Goal: Task Accomplishment & Management: Manage account settings

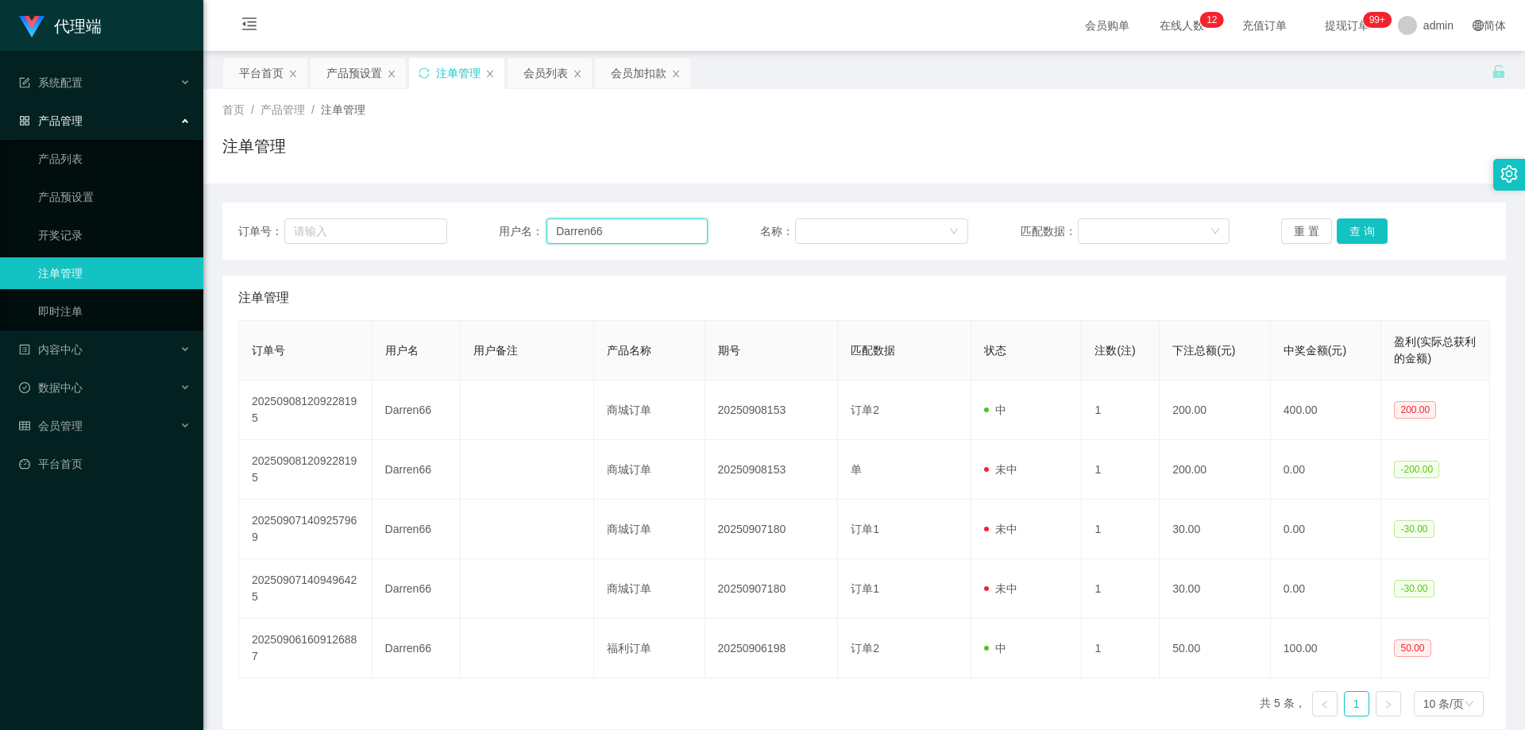
drag, startPoint x: 631, startPoint y: 237, endPoint x: 494, endPoint y: 218, distance: 138.6
click at [443, 221] on div "订单号： 用户名： Darren66 名称： 匹配数据： 重 置 查 询" at bounding box center [863, 230] width 1251 height 25
paste input "Tanml"
type input "Tanml"
click at [1368, 226] on button "查 询" at bounding box center [1361, 230] width 51 height 25
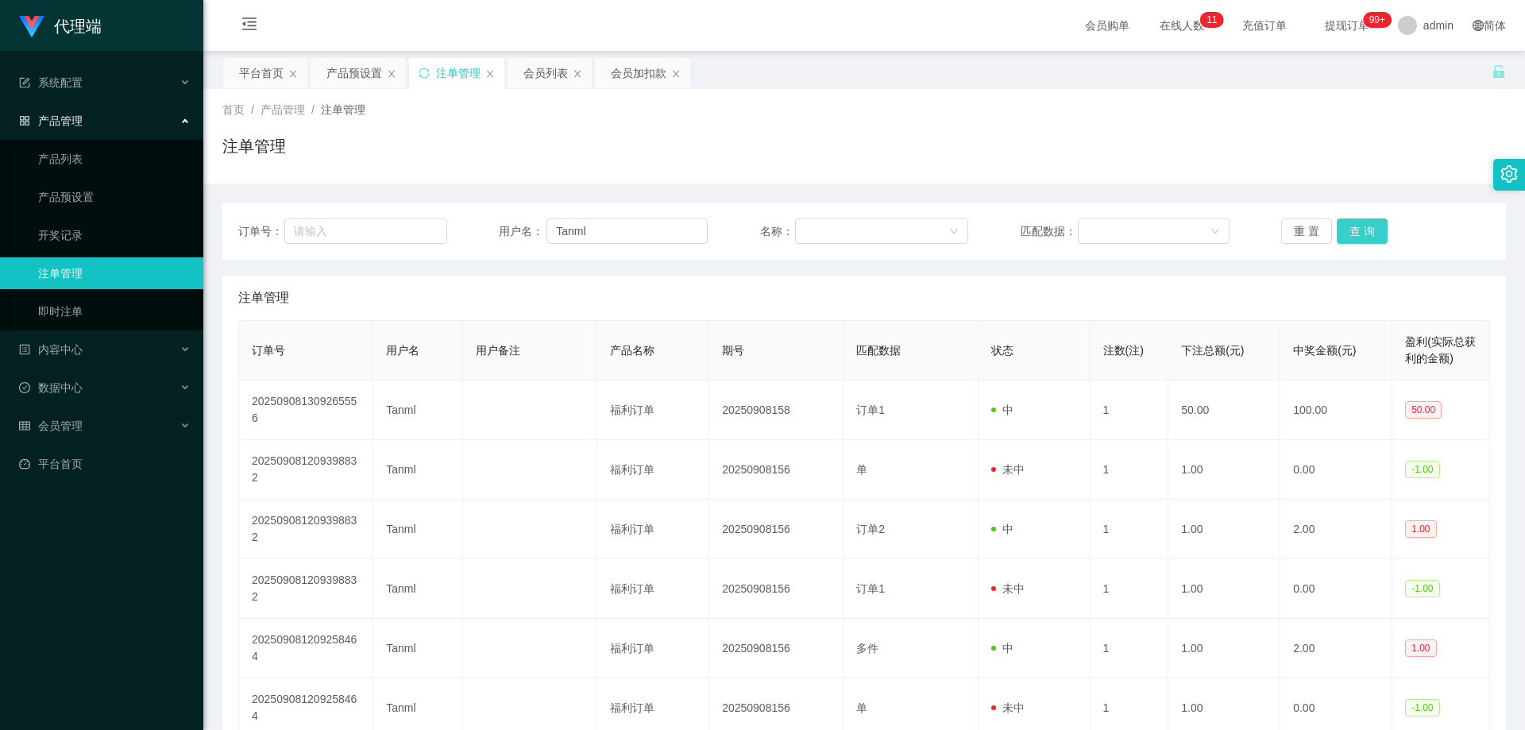
click at [1367, 229] on button "查 询" at bounding box center [1361, 230] width 51 height 25
click at [538, 76] on div "会员列表" at bounding box center [545, 73] width 44 height 30
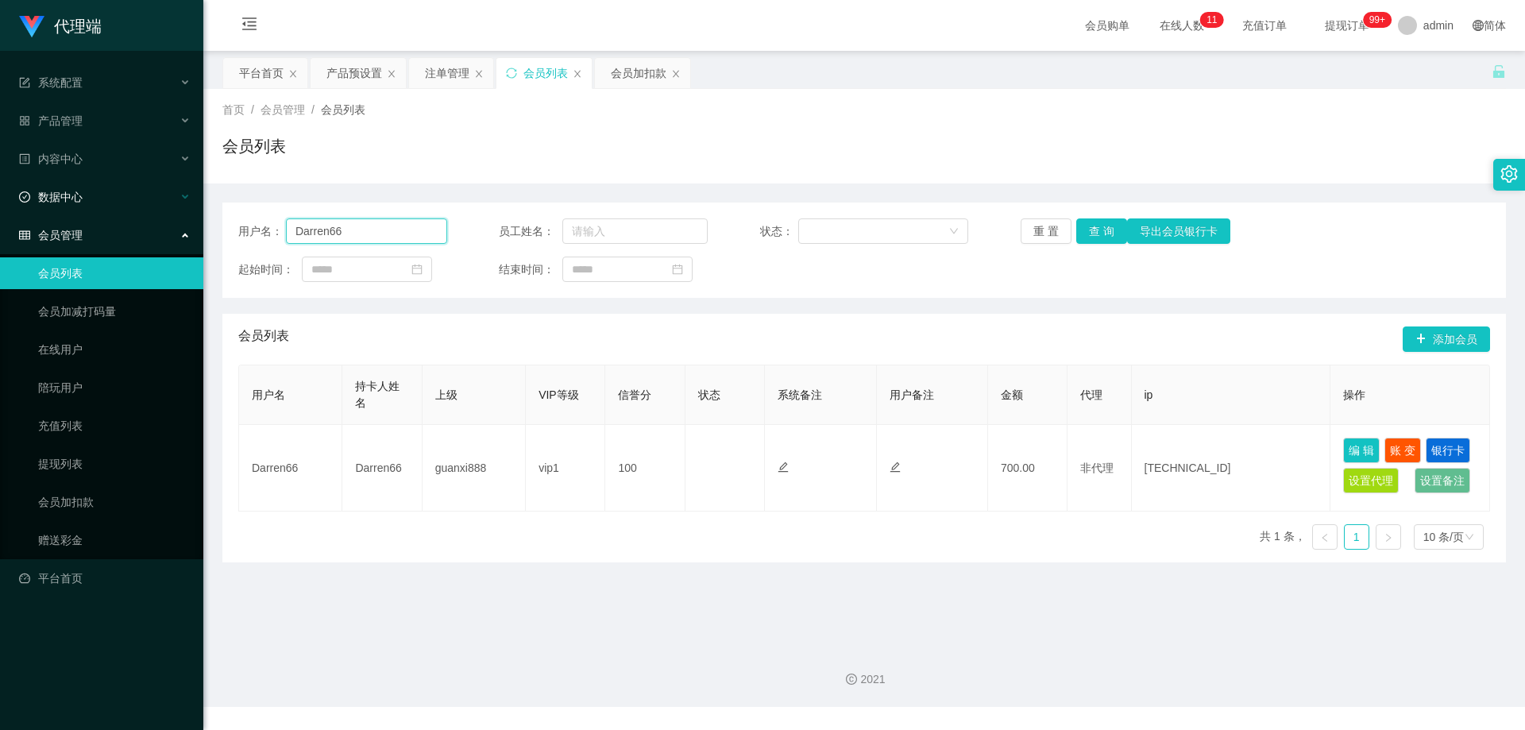
drag, startPoint x: 236, startPoint y: 216, endPoint x: 141, endPoint y: 212, distance: 94.6
click at [128, 214] on section "代理端 系统配置 产品管理 产品列表 产品预设置 开奖记录 注单管理 即时注单 内容中心 数据中心 会员管理 会员列表 会员加减打码量 在线用户 陪玩用户 充…" at bounding box center [762, 353] width 1525 height 707
paste input "Tanml"
type input "Tanml"
click at [1091, 229] on button "查 询" at bounding box center [1101, 230] width 51 height 25
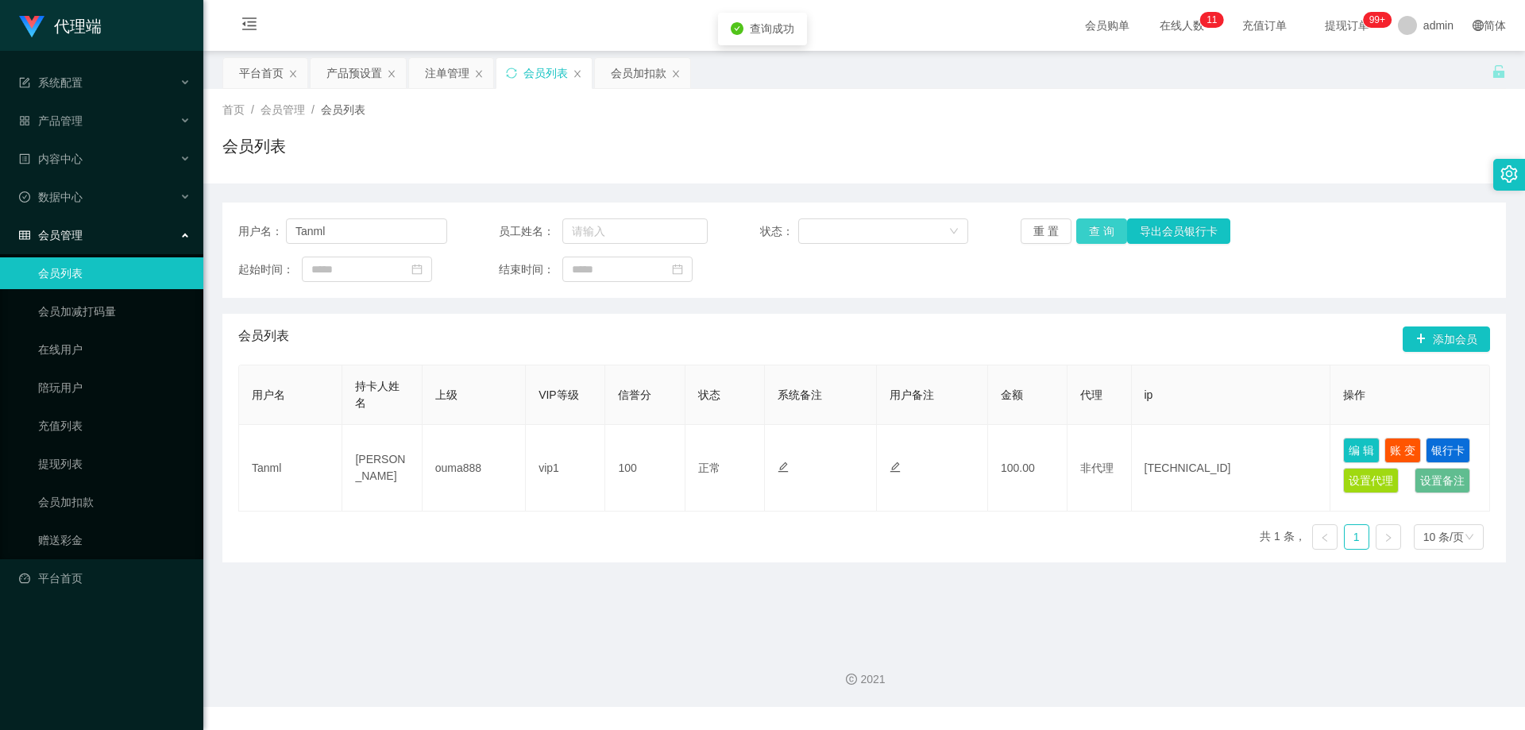
click at [1091, 229] on button "查 询" at bounding box center [1101, 230] width 51 height 25
click at [1091, 229] on div "重 置 查 询 导出会员银行卡" at bounding box center [1124, 230] width 209 height 25
click at [429, 75] on div "注单管理" at bounding box center [447, 73] width 44 height 30
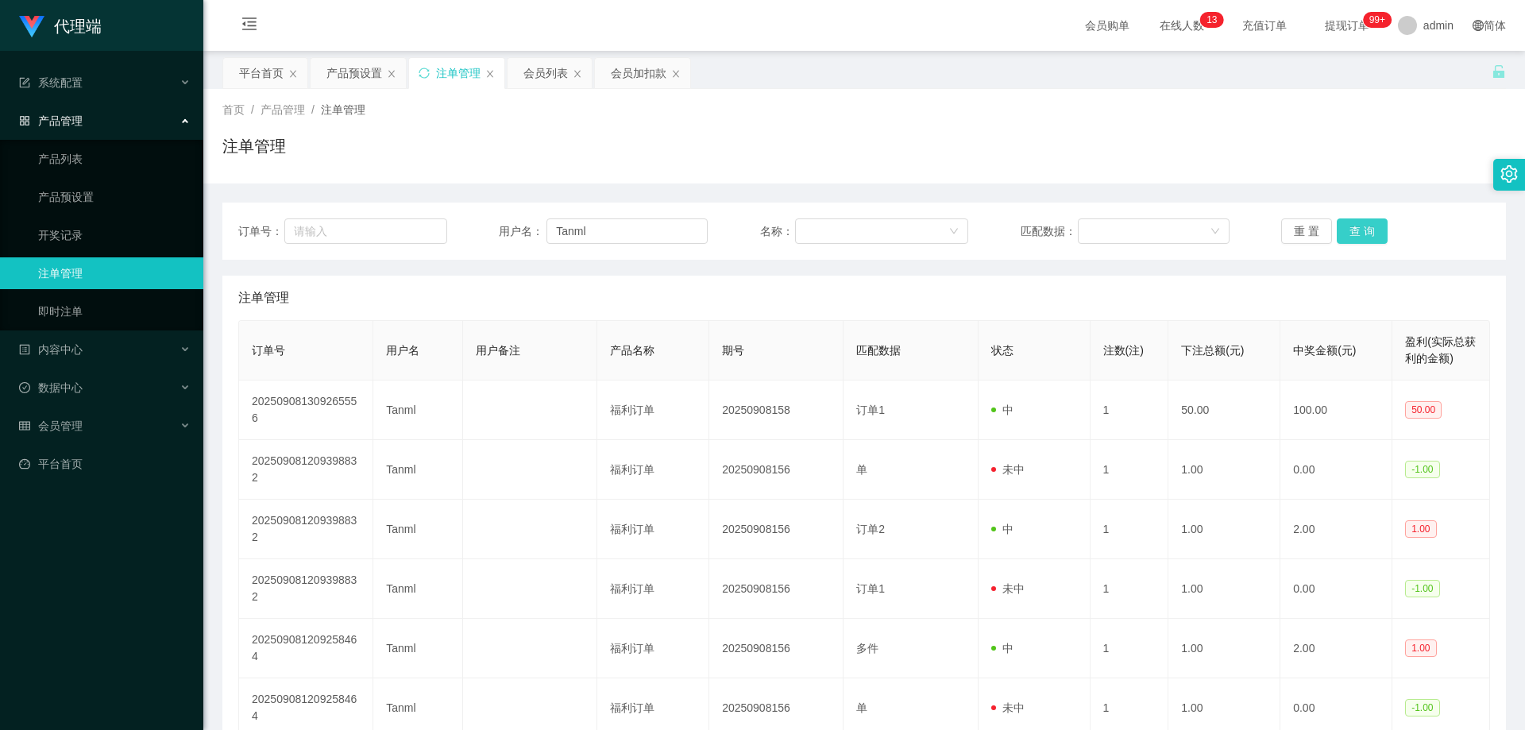
click at [1358, 238] on button "查 询" at bounding box center [1361, 230] width 51 height 25
click at [1358, 233] on button "查 询" at bounding box center [1361, 230] width 51 height 25
click at [339, 77] on div "产品预设置" at bounding box center [354, 73] width 56 height 30
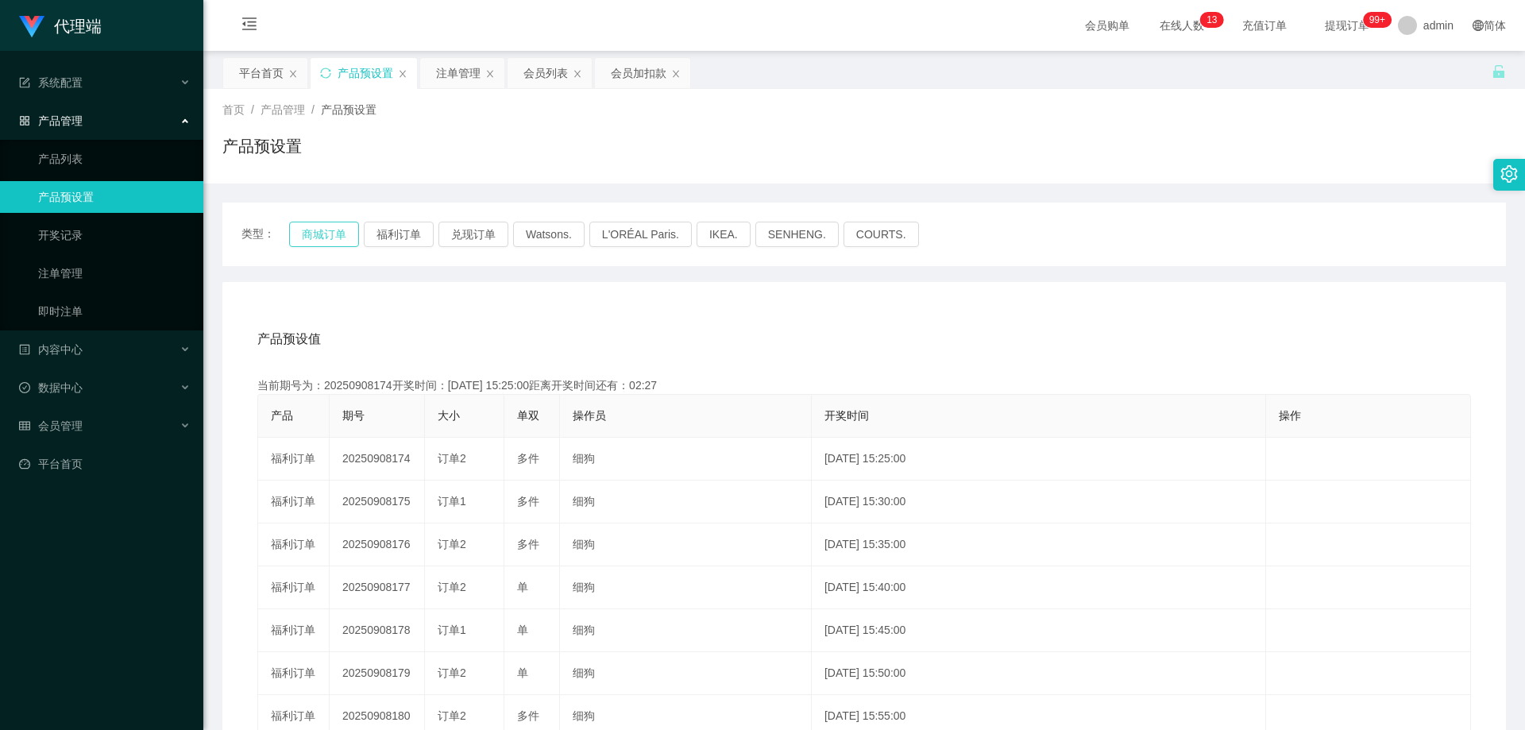
click at [321, 232] on button "商城订单" at bounding box center [324, 234] width 70 height 25
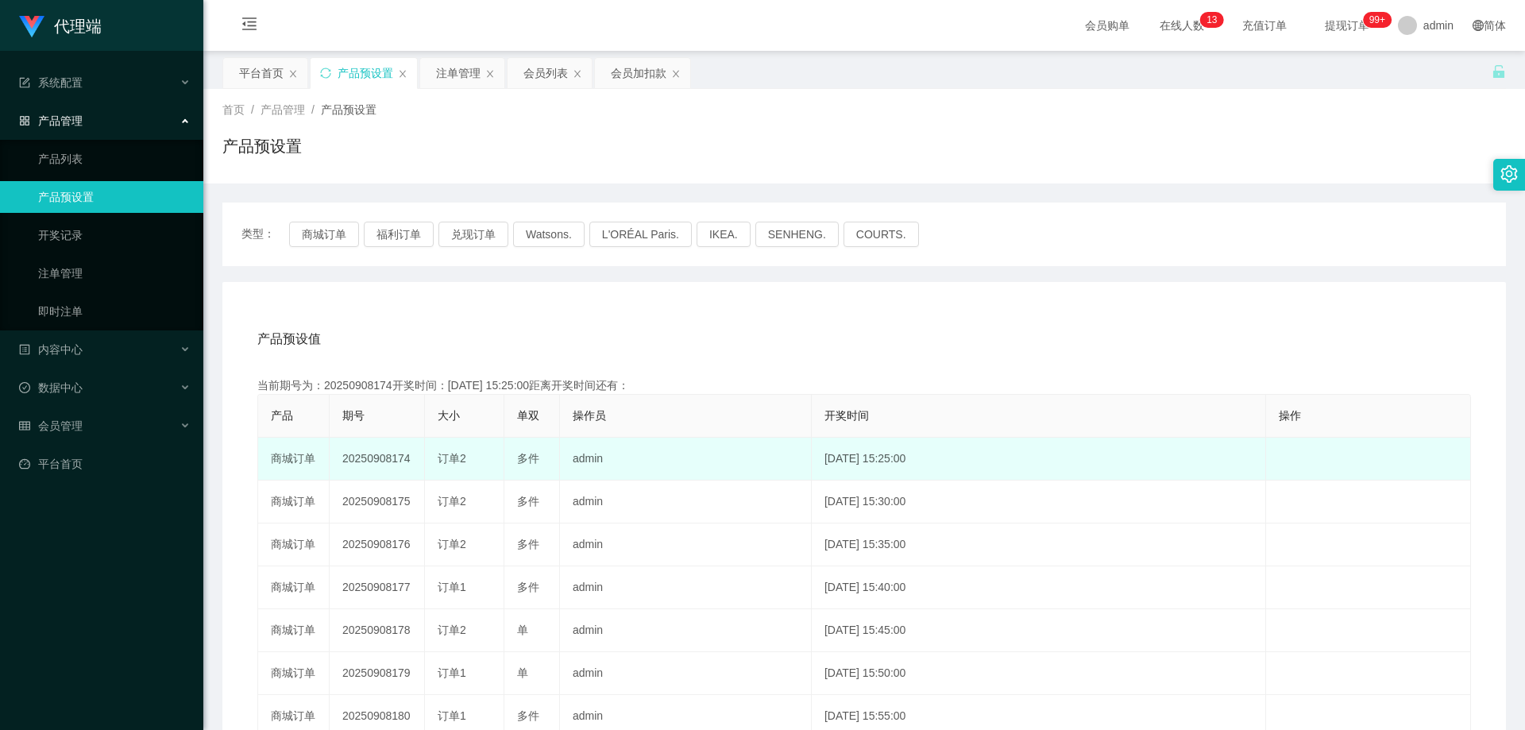
click at [381, 459] on td "20250908174" at bounding box center [377, 459] width 95 height 43
copy td "20250908174"
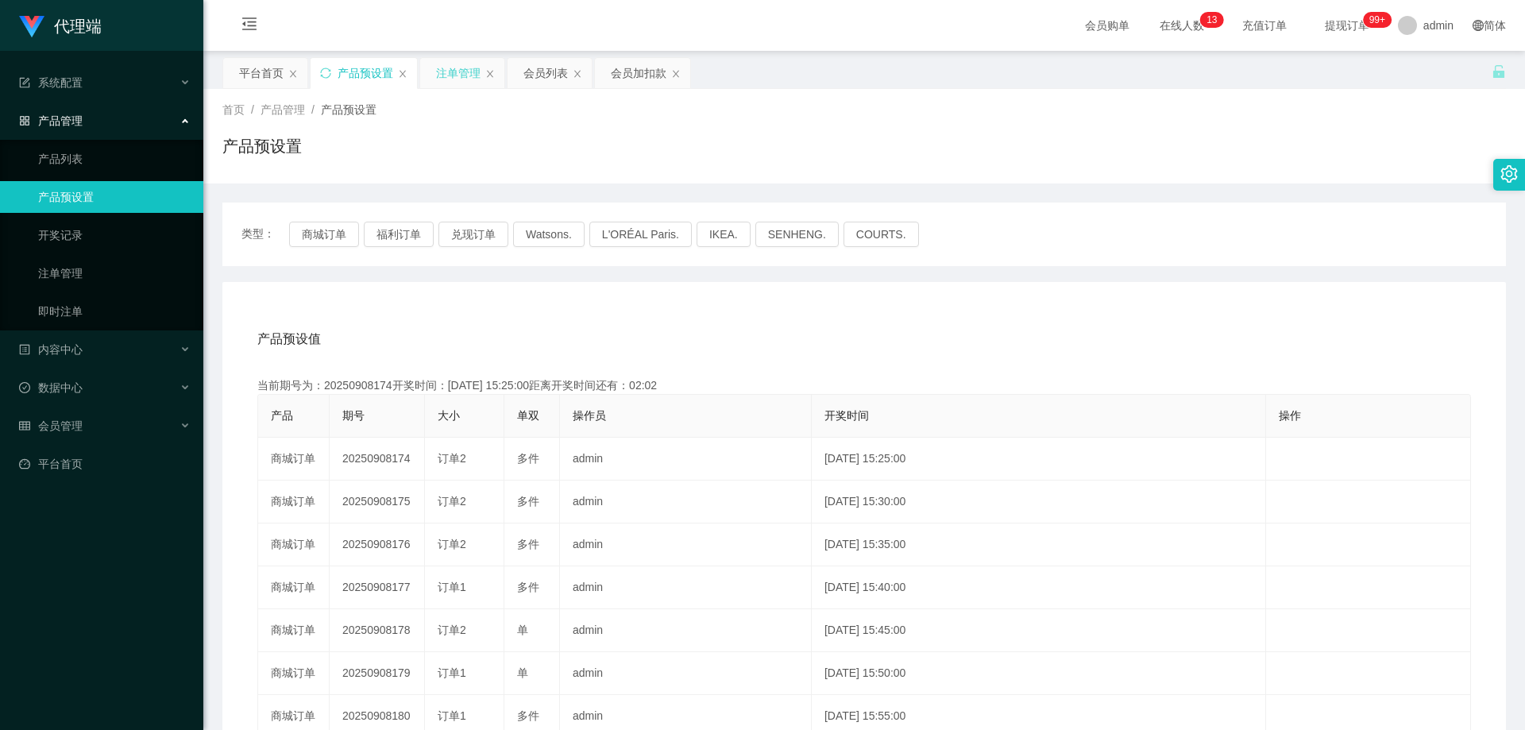
click at [450, 64] on div "注单管理" at bounding box center [458, 73] width 44 height 30
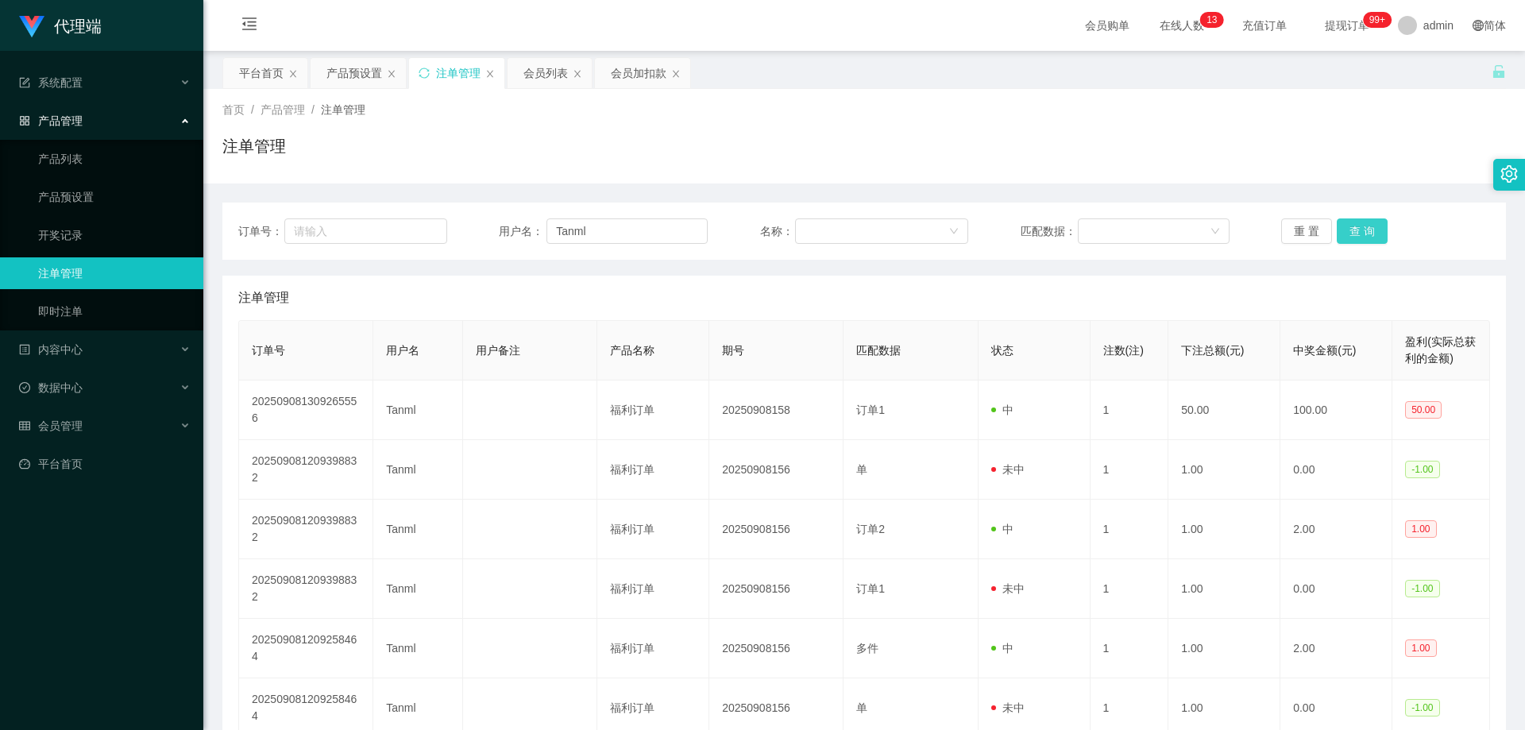
click at [1336, 226] on button "查 询" at bounding box center [1361, 230] width 51 height 25
click at [1343, 226] on div "重 置 查 询" at bounding box center [1385, 230] width 209 height 25
click at [1343, 226] on button "查 询" at bounding box center [1361, 230] width 51 height 25
click at [1343, 226] on div "重 置 查 询" at bounding box center [1385, 230] width 209 height 25
click at [1344, 227] on button "查 询" at bounding box center [1361, 230] width 51 height 25
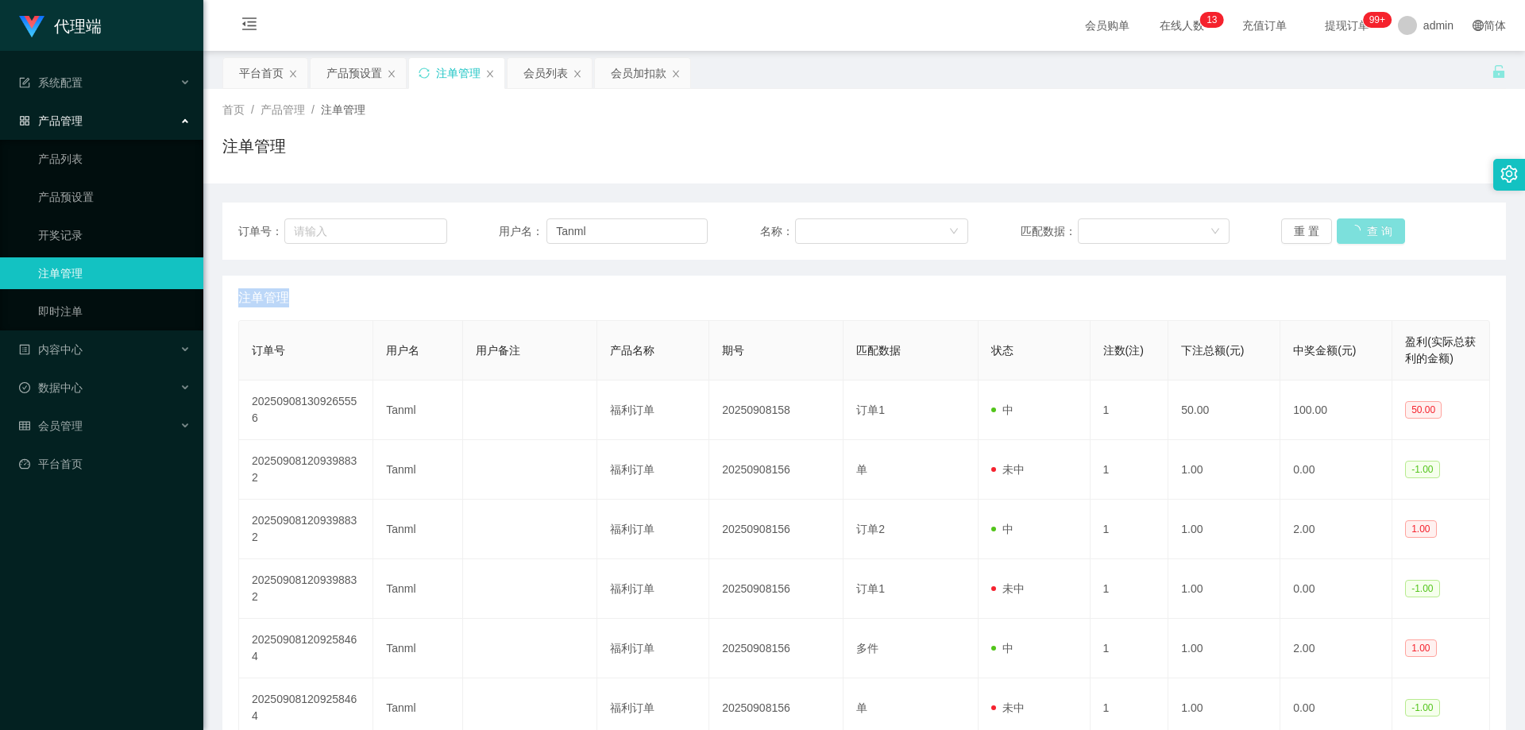
click at [1344, 227] on div "重 置 查 询" at bounding box center [1385, 230] width 209 height 25
click at [1345, 227] on button "查 询" at bounding box center [1361, 230] width 51 height 25
click at [1345, 227] on div "重 置 查 询" at bounding box center [1385, 230] width 209 height 25
click at [1360, 229] on button "查 询" at bounding box center [1361, 230] width 51 height 25
click at [1360, 229] on div "重 置 查 询" at bounding box center [1385, 230] width 209 height 25
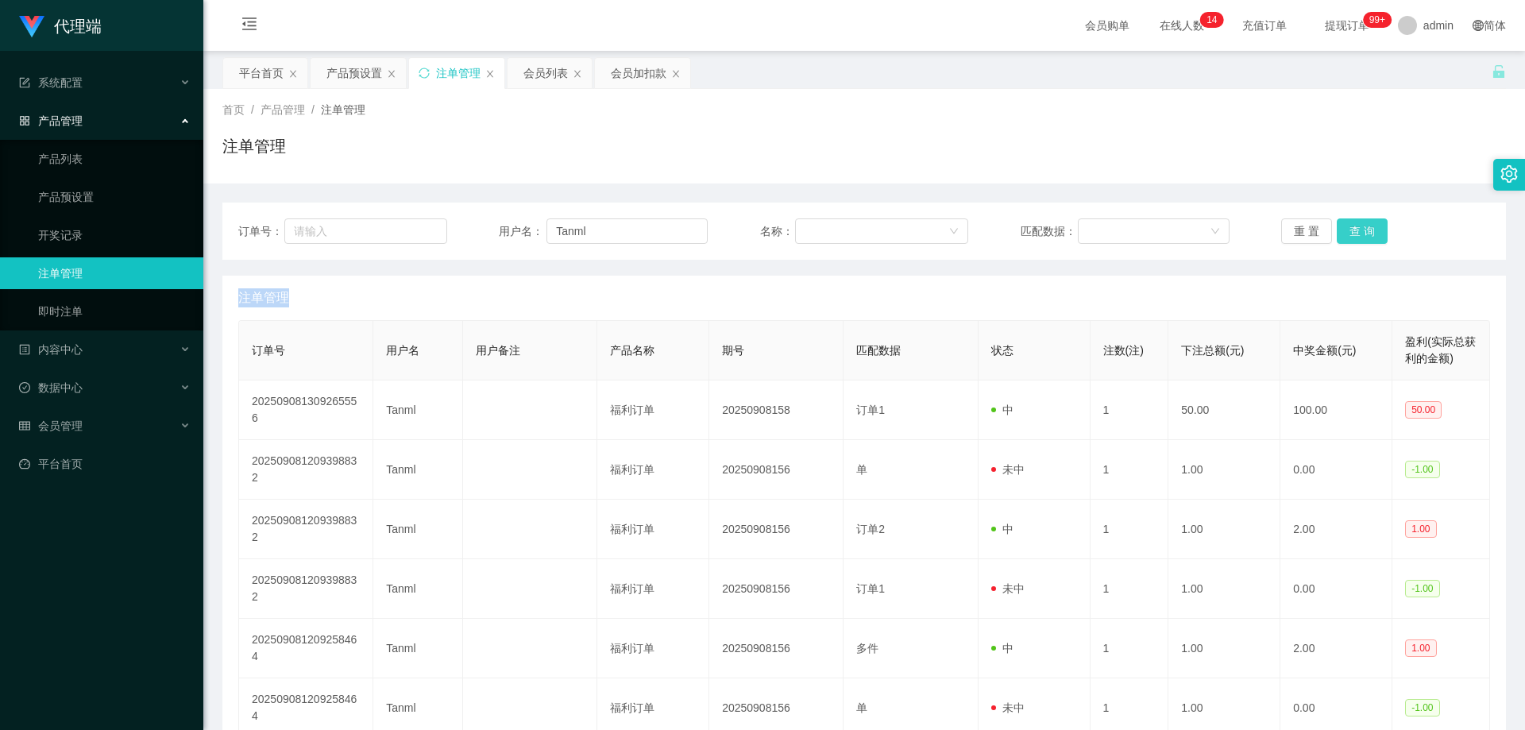
click at [1360, 229] on button "查 询" at bounding box center [1361, 230] width 51 height 25
click at [1360, 229] on div "重 置 查 询" at bounding box center [1385, 230] width 209 height 25
click at [1360, 229] on button "查 询" at bounding box center [1370, 230] width 68 height 25
click at [1360, 229] on div "重 置 查 询" at bounding box center [1385, 230] width 209 height 25
click at [1359, 226] on button "查 询" at bounding box center [1361, 230] width 51 height 25
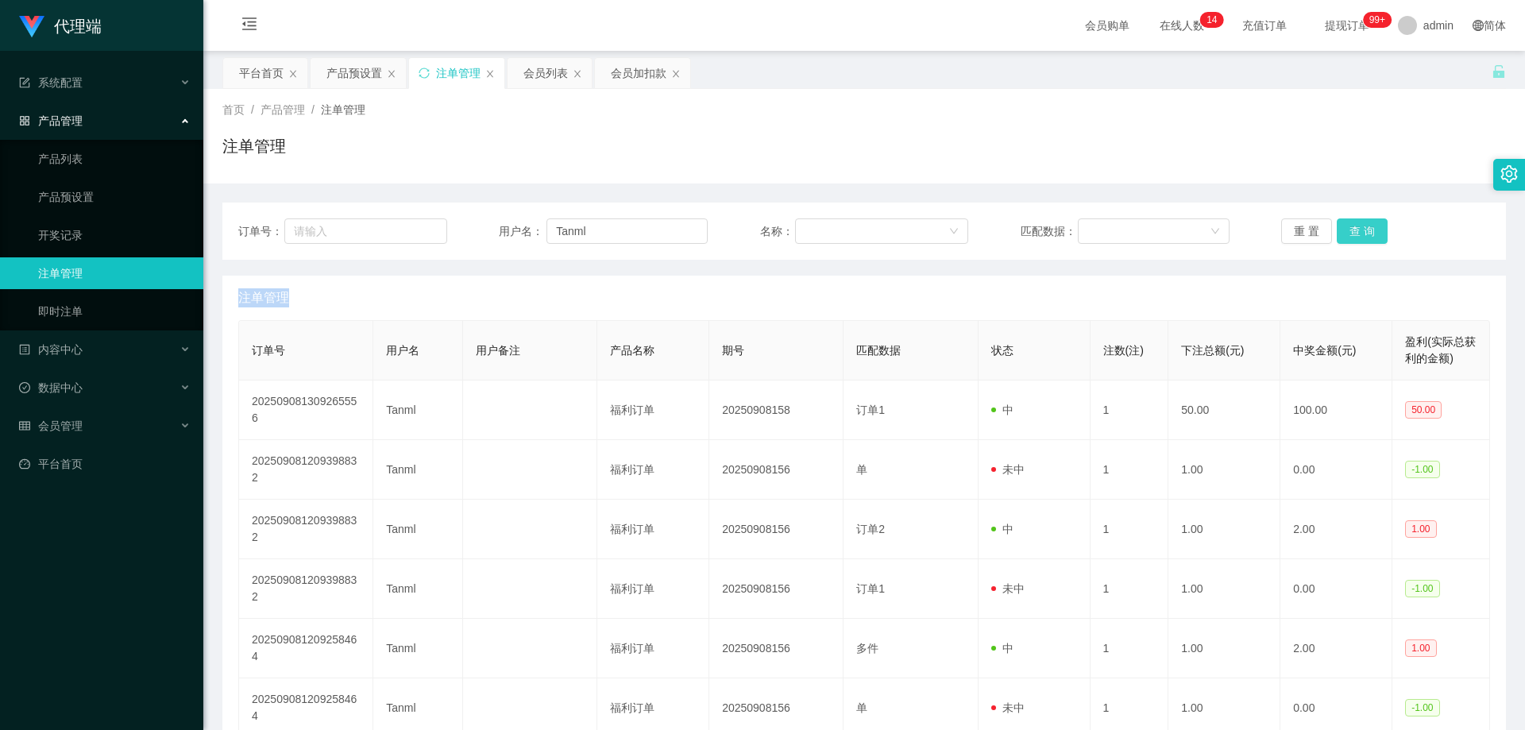
click at [1359, 227] on button "查 询" at bounding box center [1361, 230] width 51 height 25
click at [1359, 227] on div "重 置 查 询" at bounding box center [1385, 230] width 209 height 25
click at [1359, 227] on button "查 询" at bounding box center [1361, 230] width 51 height 25
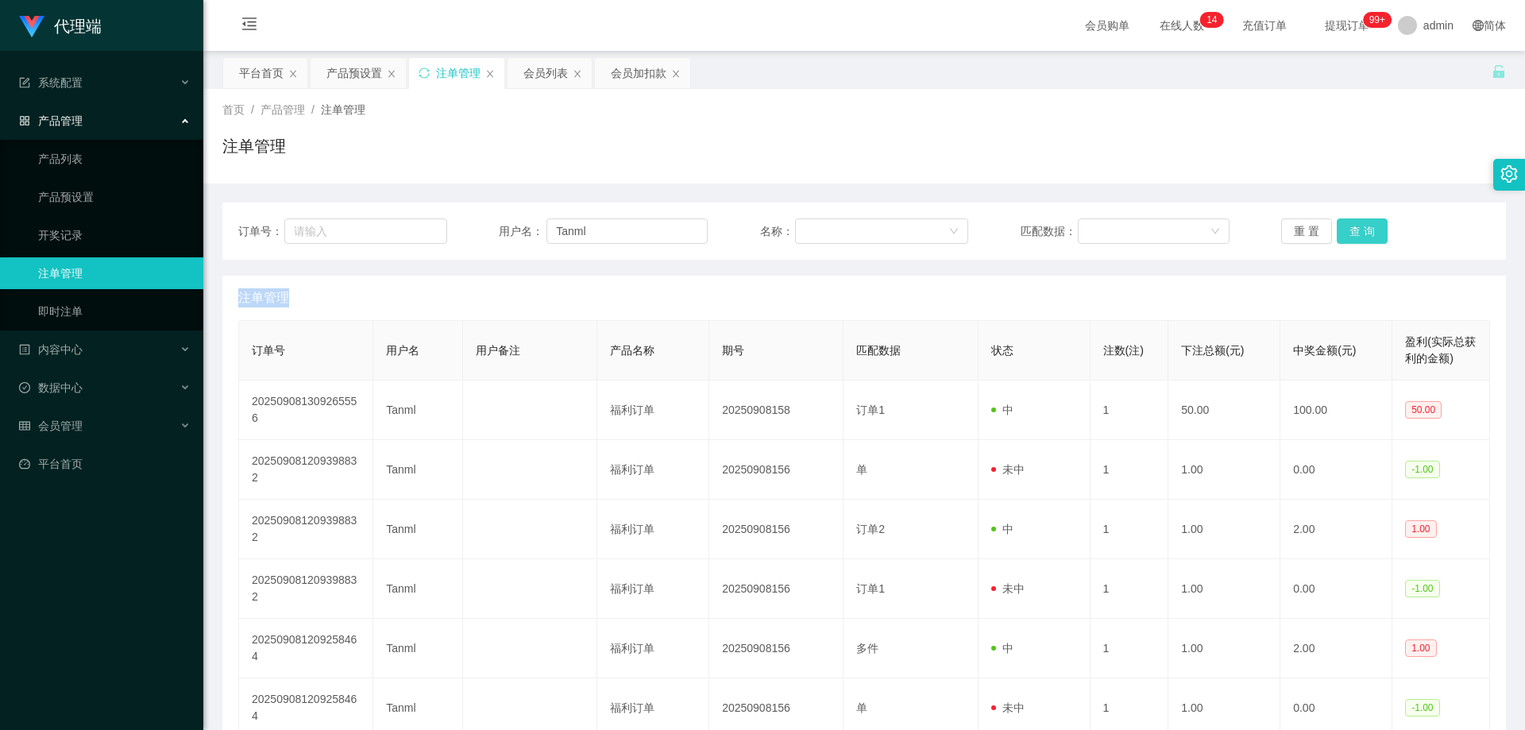
drag, startPoint x: 1359, startPoint y: 224, endPoint x: 1406, endPoint y: 218, distance: 47.3
click at [1363, 223] on button "查 询" at bounding box center [1361, 230] width 51 height 25
click at [1388, 168] on div "注单管理" at bounding box center [863, 152] width 1283 height 37
click at [1365, 239] on button "查 询" at bounding box center [1361, 230] width 51 height 25
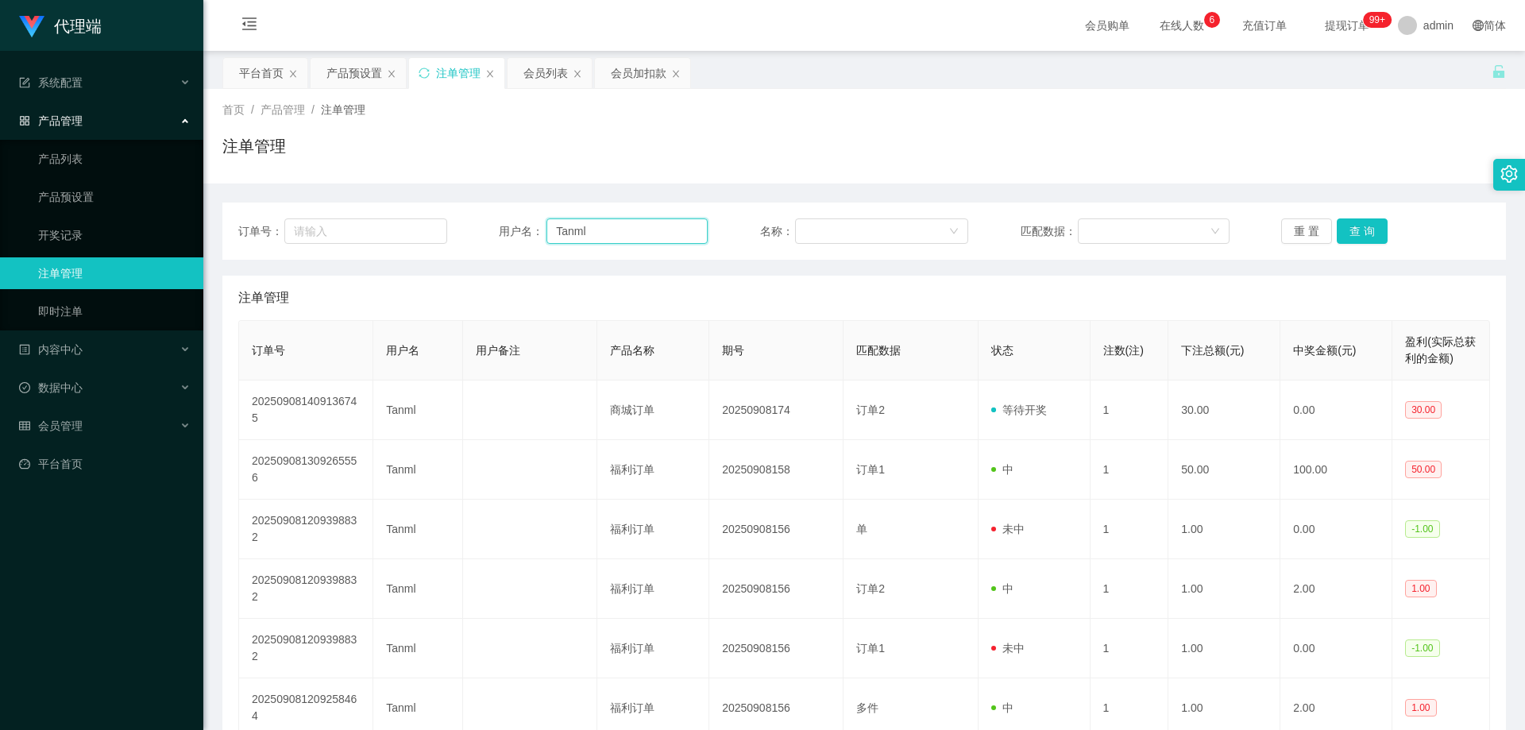
drag, startPoint x: 621, startPoint y: 223, endPoint x: 470, endPoint y: 222, distance: 150.9
click at [470, 222] on div "订单号： 用户名： Tanml 名称： 匹配数据： 重 置 查 询" at bounding box center [863, 230] width 1251 height 25
drag, startPoint x: 538, startPoint y: 79, endPoint x: 513, endPoint y: 141, distance: 67.7
click at [538, 79] on div "会员列表" at bounding box center [545, 73] width 44 height 30
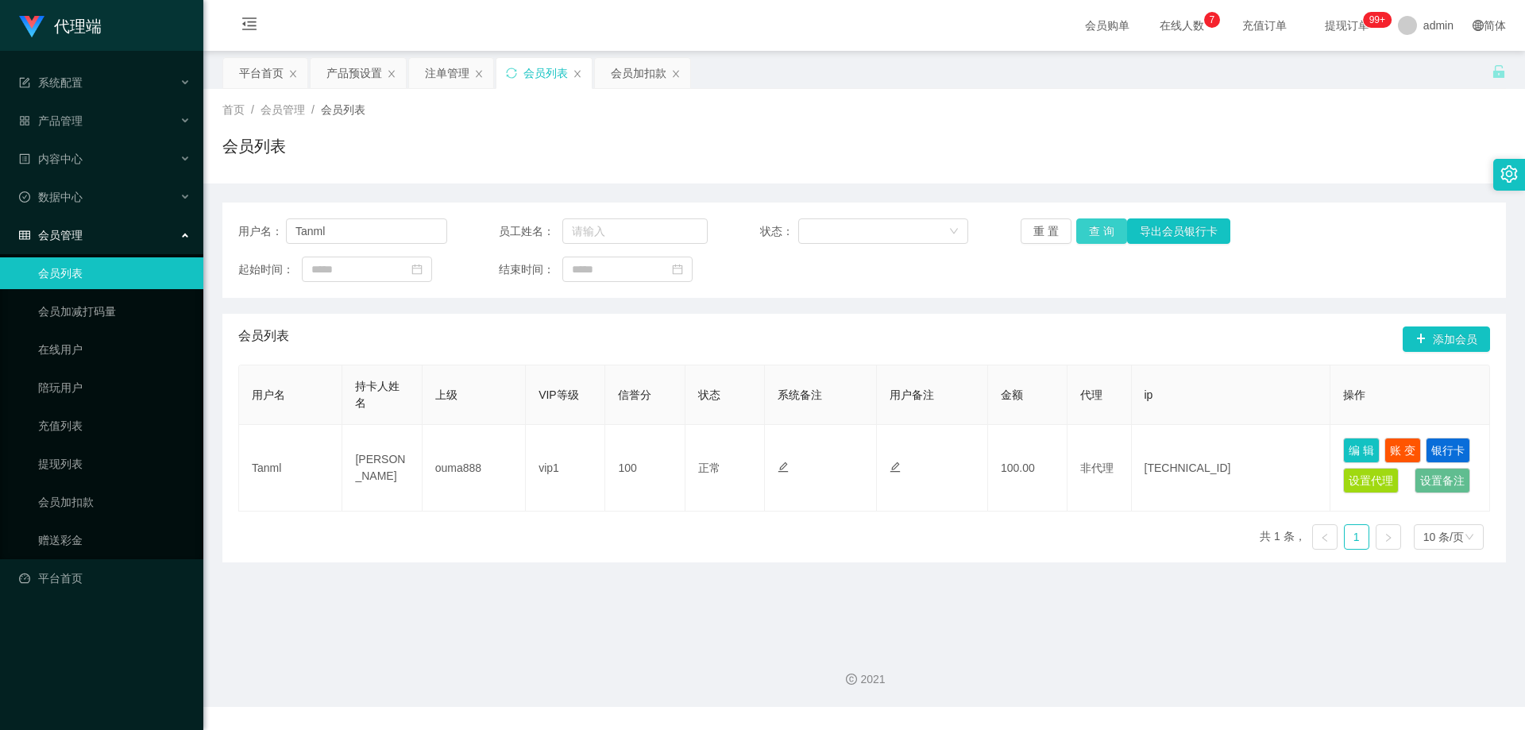
click at [1101, 226] on button "查 询" at bounding box center [1101, 230] width 51 height 25
click at [347, 75] on div "产品预设置" at bounding box center [354, 73] width 56 height 30
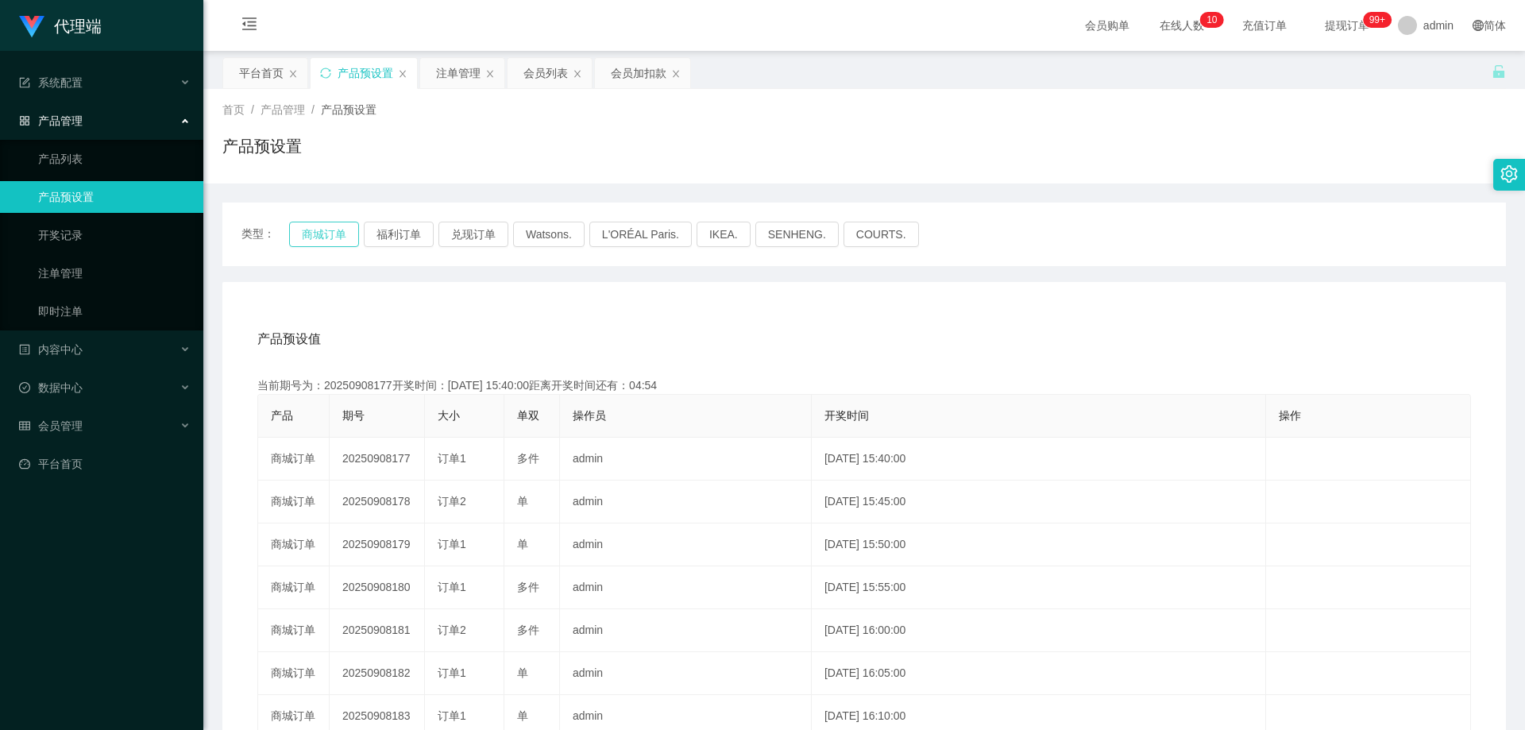
click at [314, 228] on button "商城订单" at bounding box center [324, 234] width 70 height 25
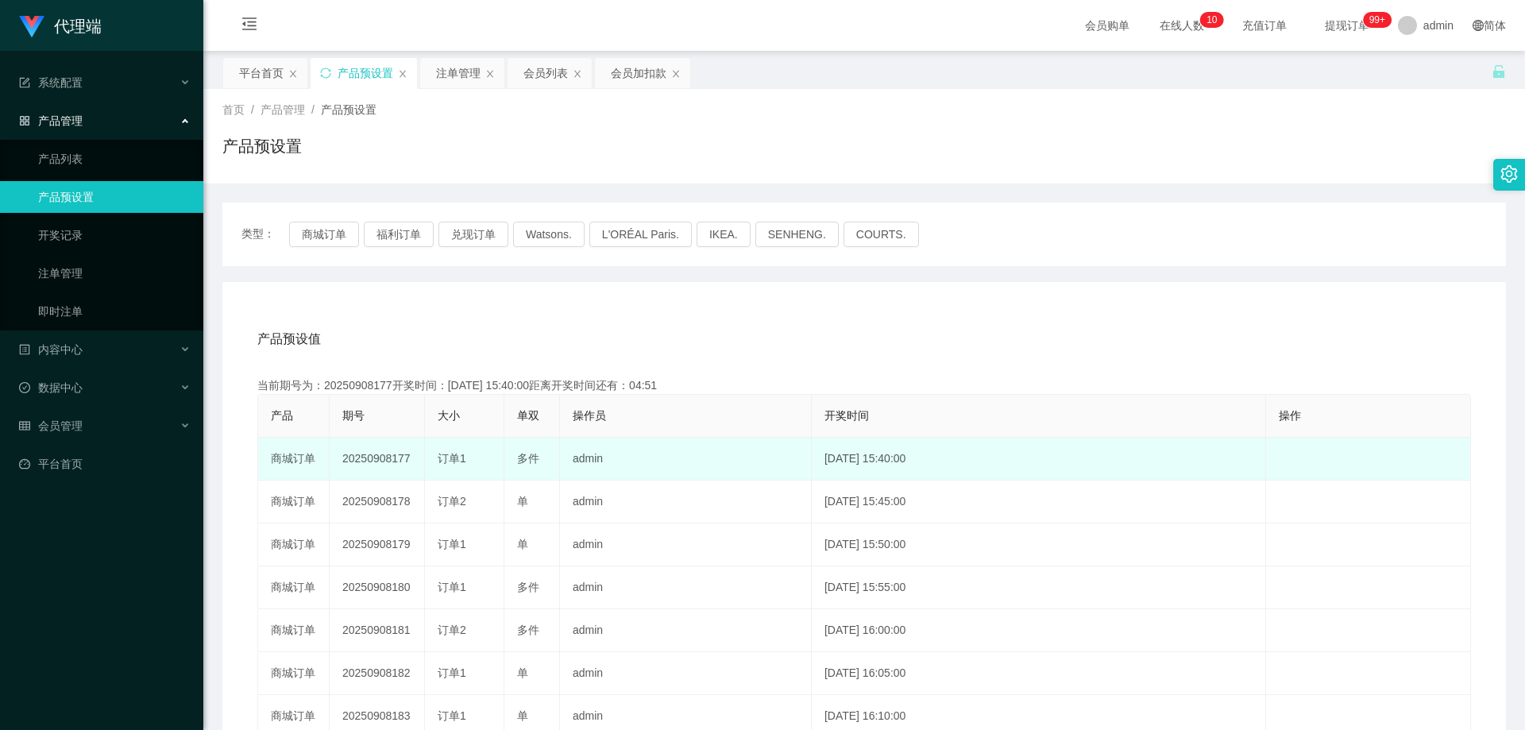
click at [387, 458] on td "20250908177" at bounding box center [377, 459] width 95 height 43
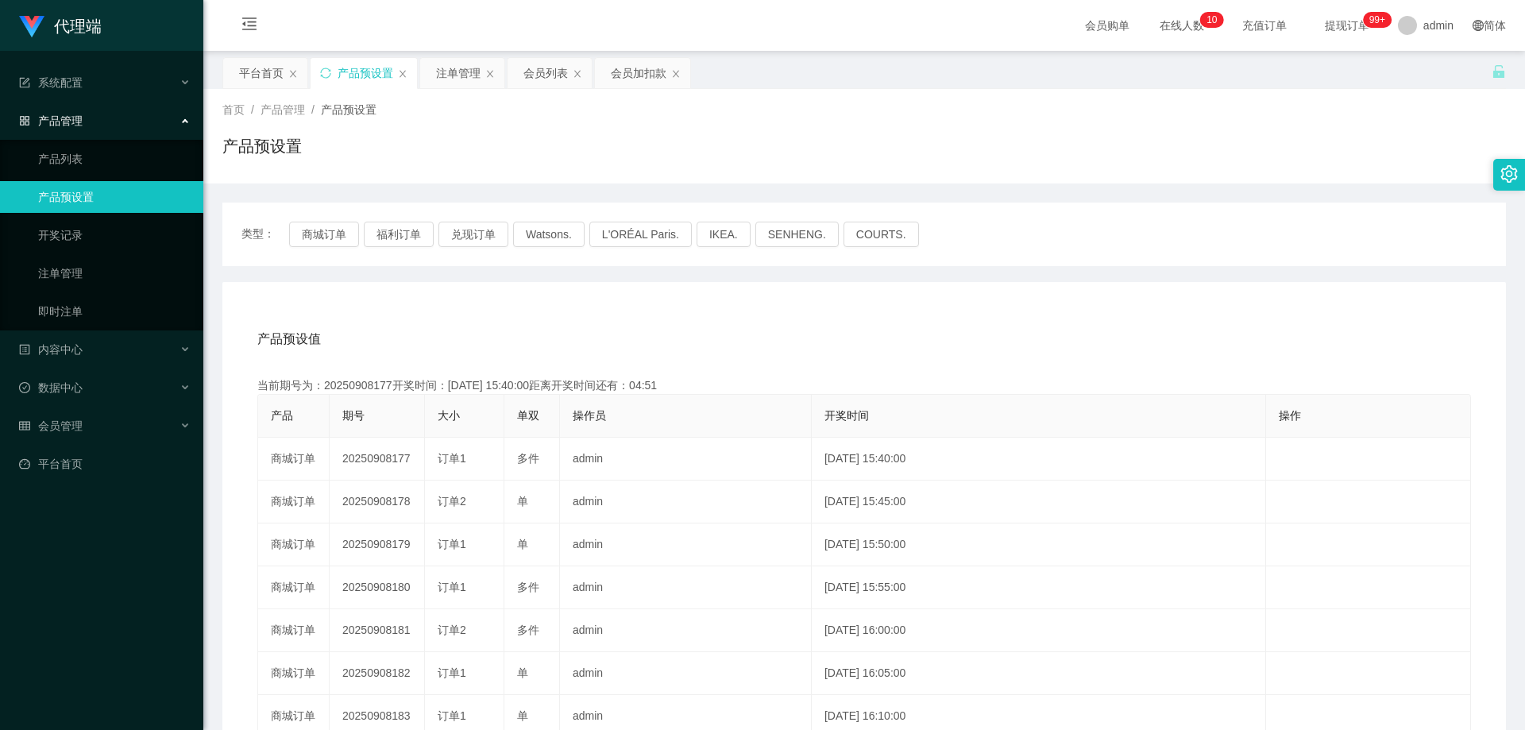
copy td "20250908177"
click at [469, 71] on div "注单管理" at bounding box center [458, 73] width 44 height 30
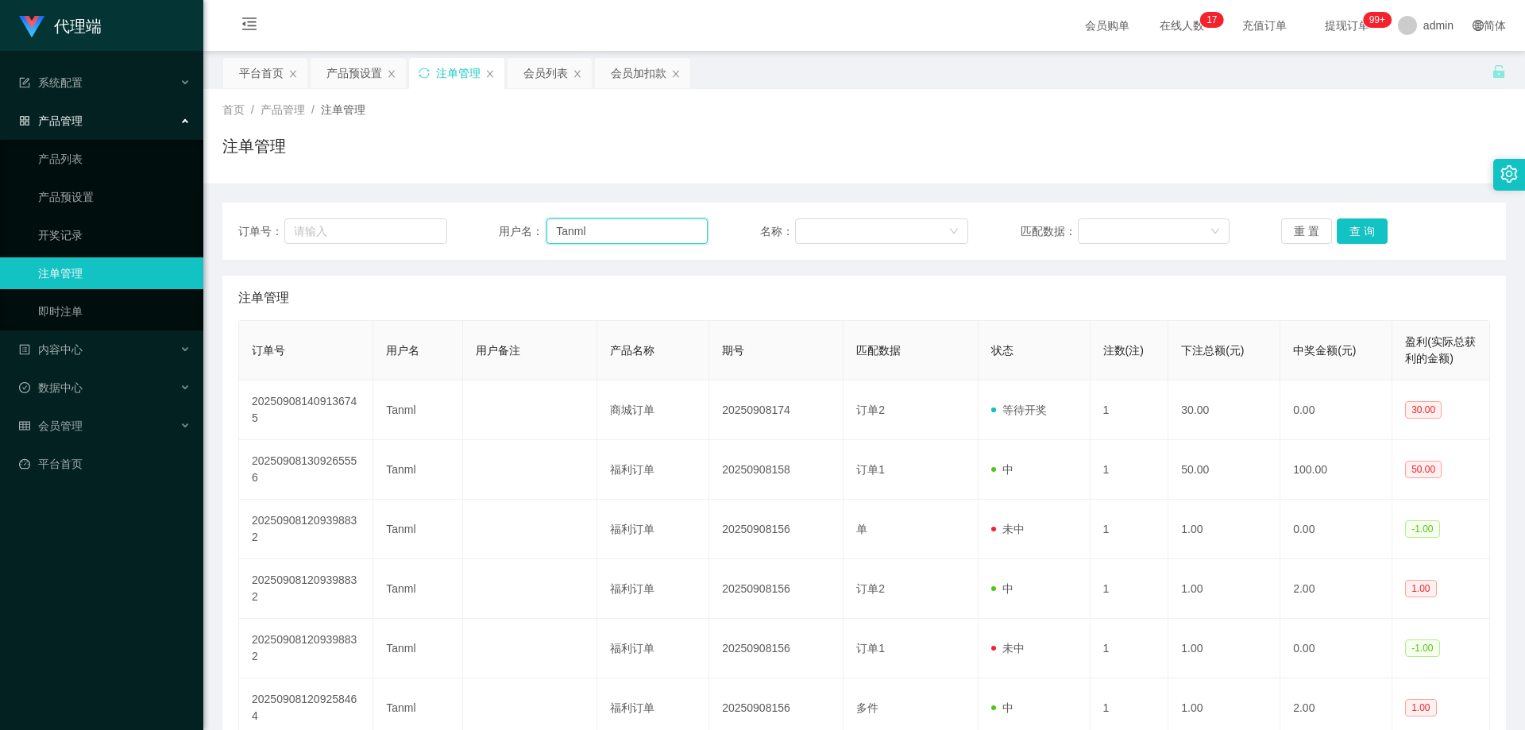
click at [437, 210] on div "订单号： 用户名： Tanml 名称： 匹配数据： 重 置 查 询" at bounding box center [863, 230] width 1283 height 57
paste input "liuxia"
click at [1362, 225] on button "查 询" at bounding box center [1361, 230] width 51 height 25
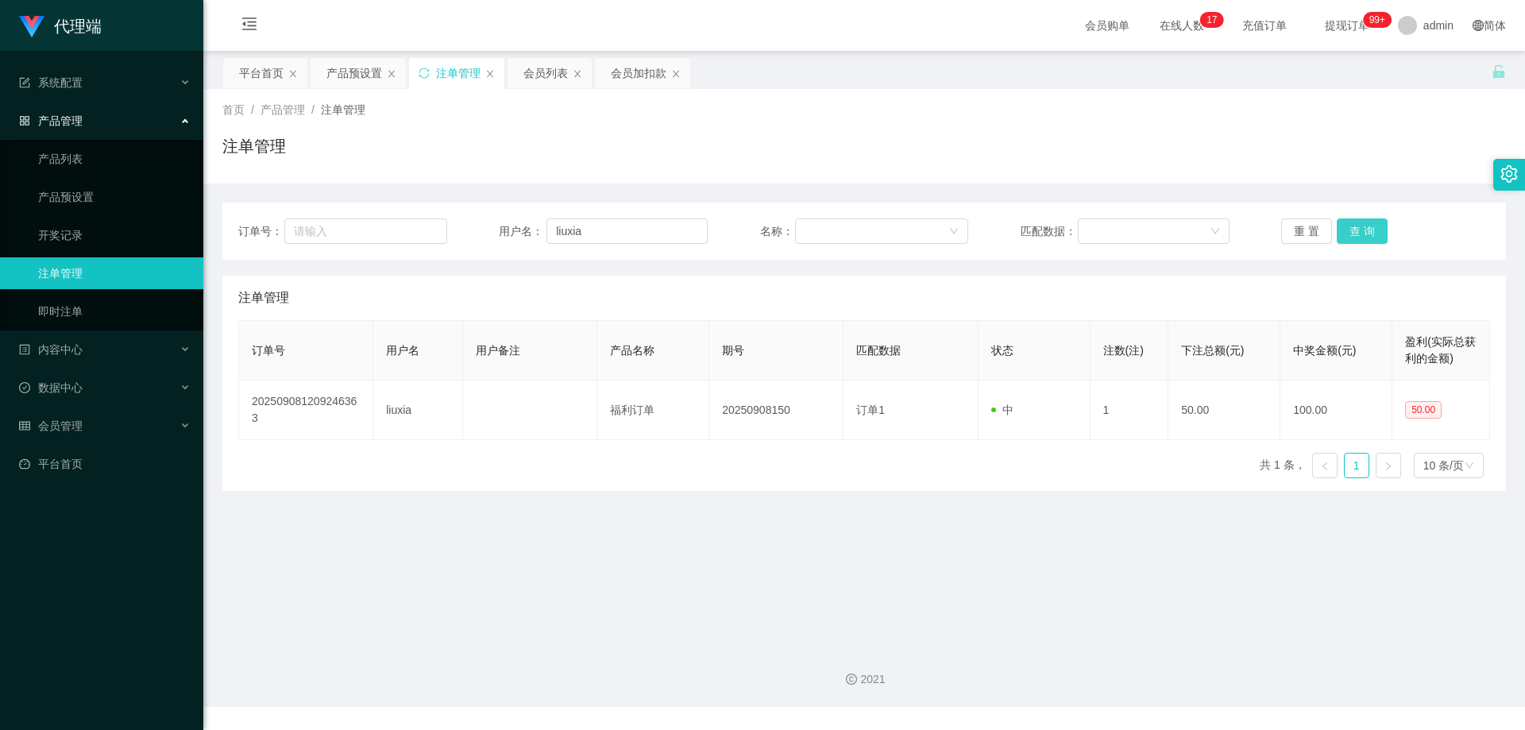
click at [1364, 227] on button "查 询" at bounding box center [1361, 230] width 51 height 25
click at [1364, 227] on div "重 置 查 询" at bounding box center [1385, 230] width 209 height 25
click at [1364, 227] on button "查 询" at bounding box center [1361, 230] width 51 height 25
click at [1364, 227] on div "重 置 查 询" at bounding box center [1385, 230] width 209 height 25
drag, startPoint x: 1364, startPoint y: 227, endPoint x: 1138, endPoint y: 164, distance: 235.1
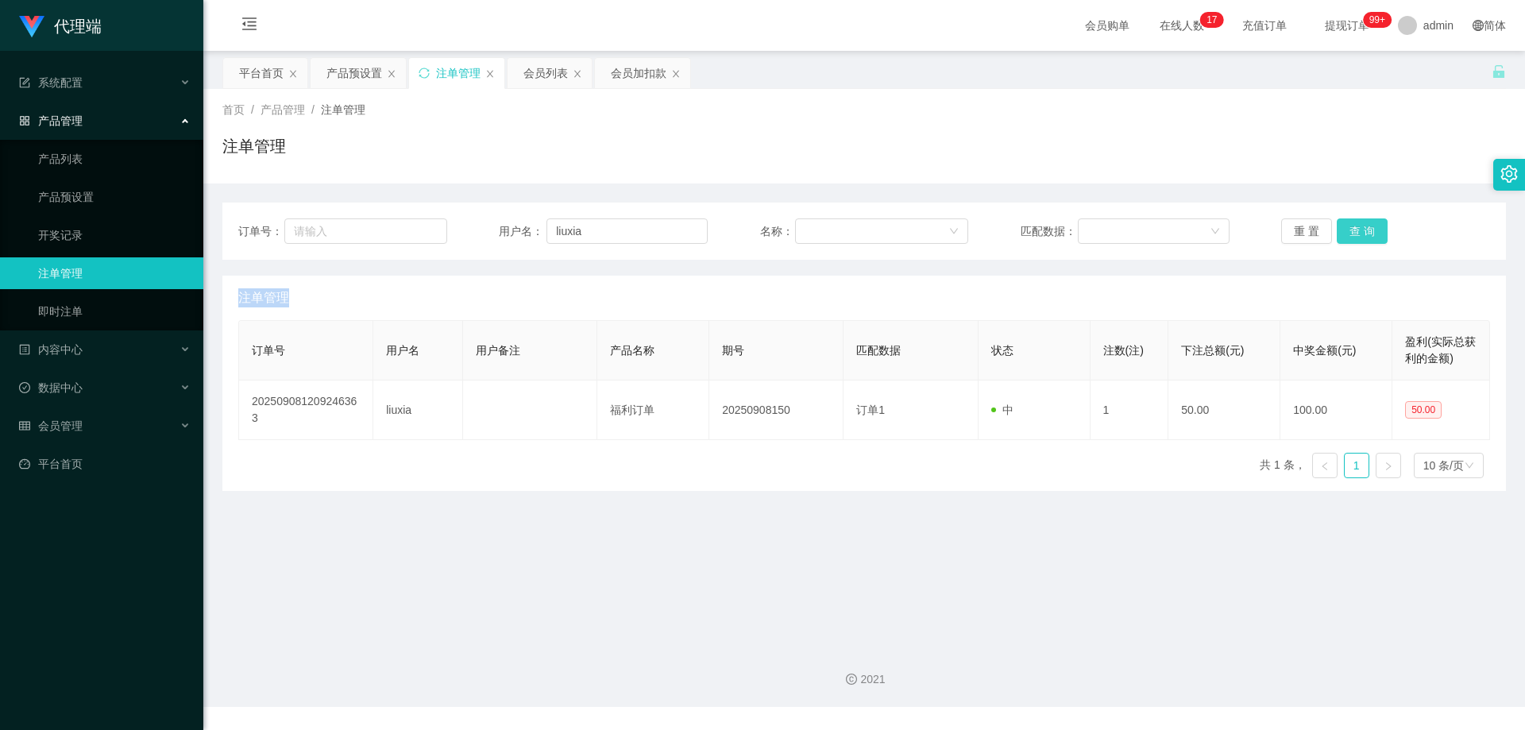
click at [1363, 227] on button "查 询" at bounding box center [1361, 230] width 51 height 25
drag, startPoint x: 584, startPoint y: 221, endPoint x: 457, endPoint y: 231, distance: 126.7
click at [441, 232] on div "订单号： 用户名： liuxia 名称： 匹配数据： 重 置 查 询" at bounding box center [863, 230] width 1251 height 25
paste input "Alvintan"
click at [1374, 229] on button "查 询" at bounding box center [1361, 230] width 51 height 25
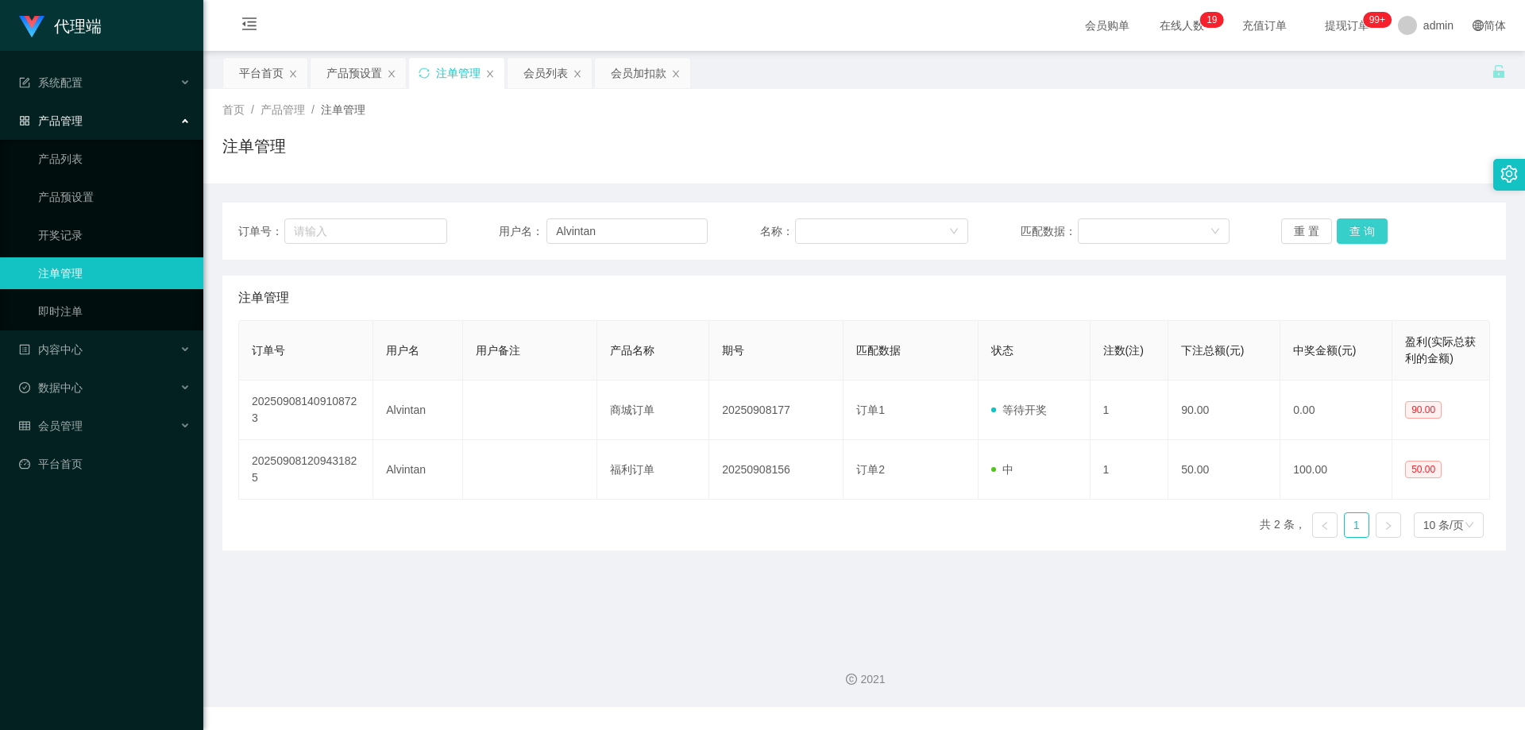
click at [1374, 229] on button "查 询" at bounding box center [1361, 230] width 51 height 25
click at [1374, 229] on div "重 置 查 询" at bounding box center [1385, 230] width 209 height 25
drag, startPoint x: 615, startPoint y: 229, endPoint x: 585, endPoint y: 229, distance: 29.4
click at [585, 229] on input "Alvintan" at bounding box center [626, 230] width 161 height 25
paste input "liuxia"
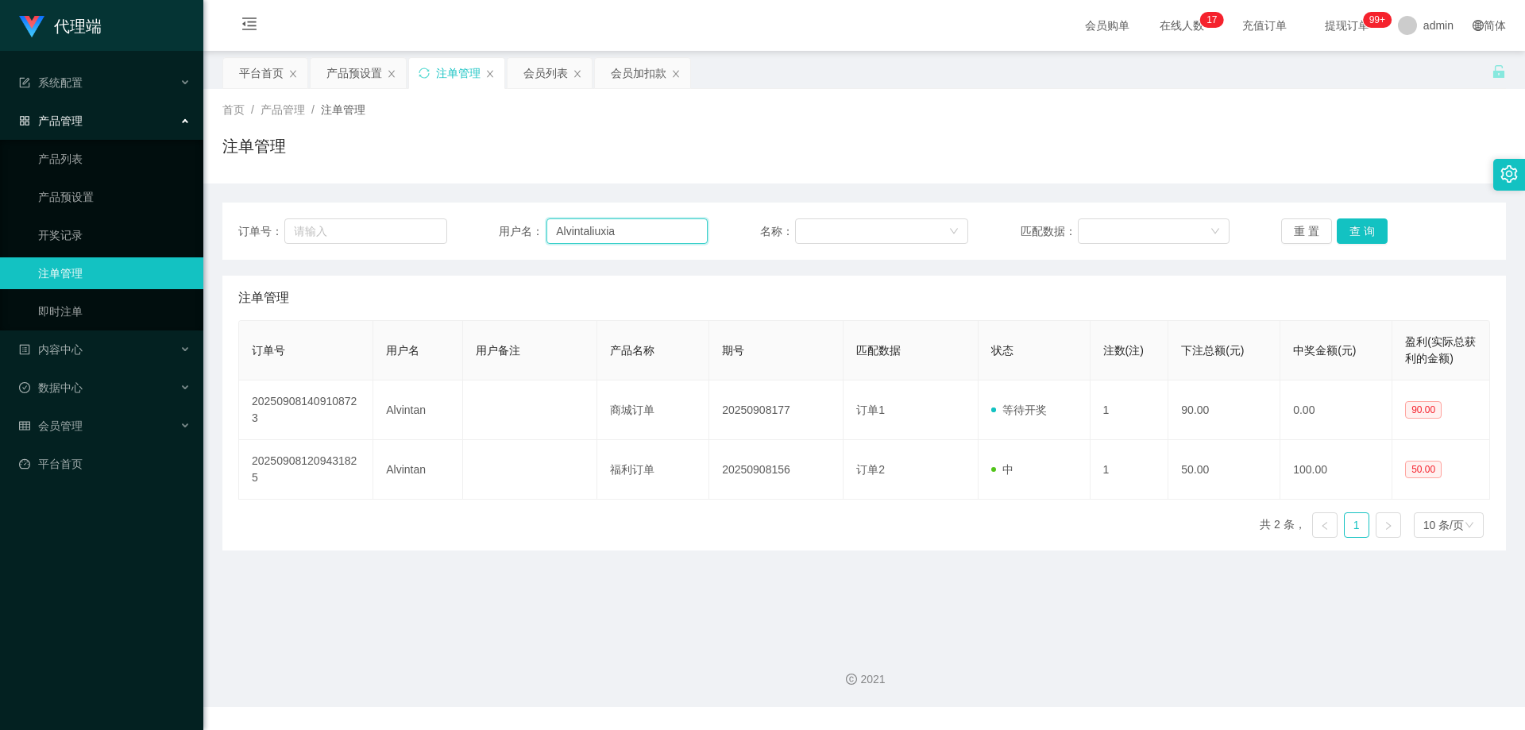
click at [628, 233] on input "Alvintaliuxia" at bounding box center [626, 230] width 161 height 25
drag, startPoint x: 628, startPoint y: 233, endPoint x: 452, endPoint y: 226, distance: 176.4
click at [452, 226] on div "订单号： 用户名： Alvintaliuxia 名称： 匹配数据： 重 置 查 询" at bounding box center [863, 230] width 1251 height 25
paste input "text"
type input "liuxia"
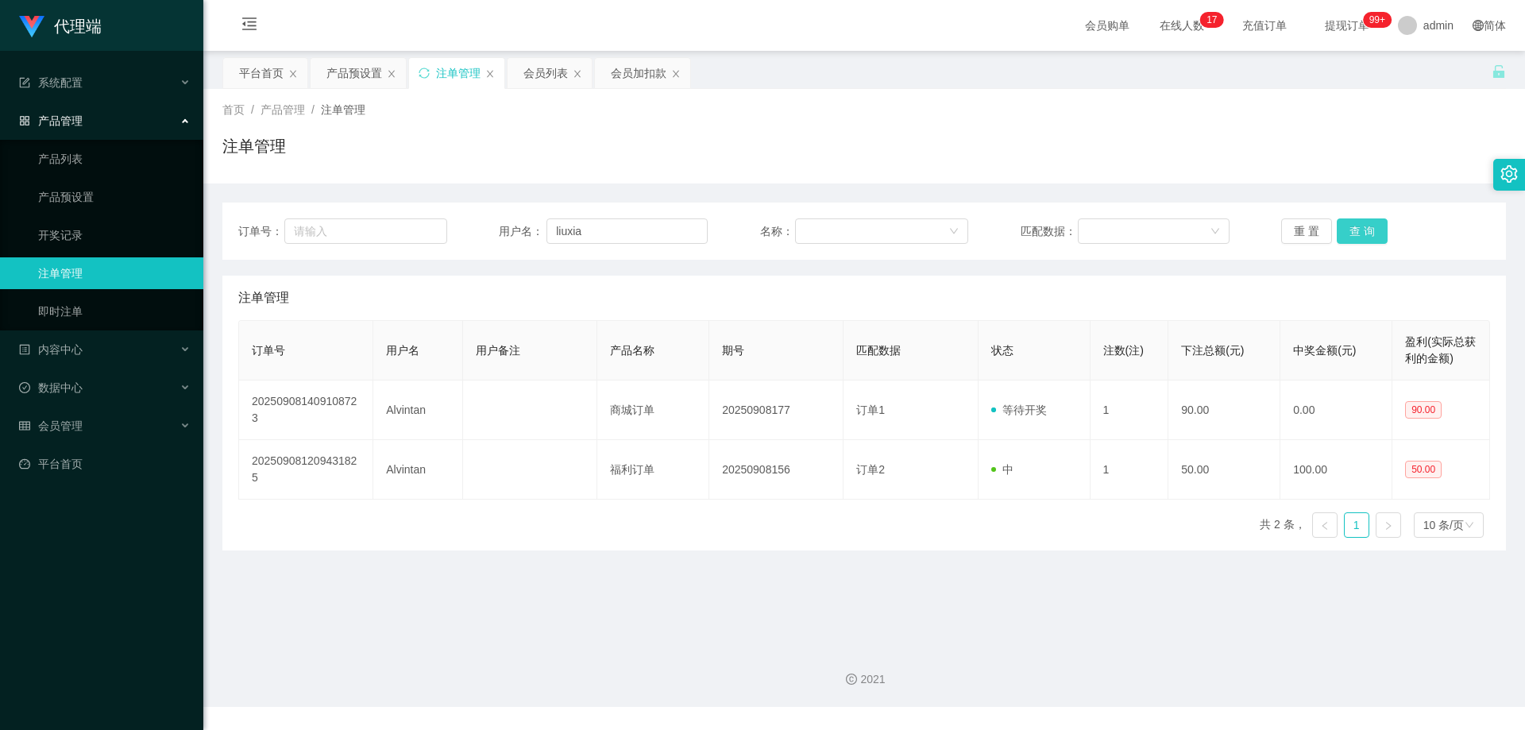
click at [1346, 229] on button "查 询" at bounding box center [1361, 230] width 51 height 25
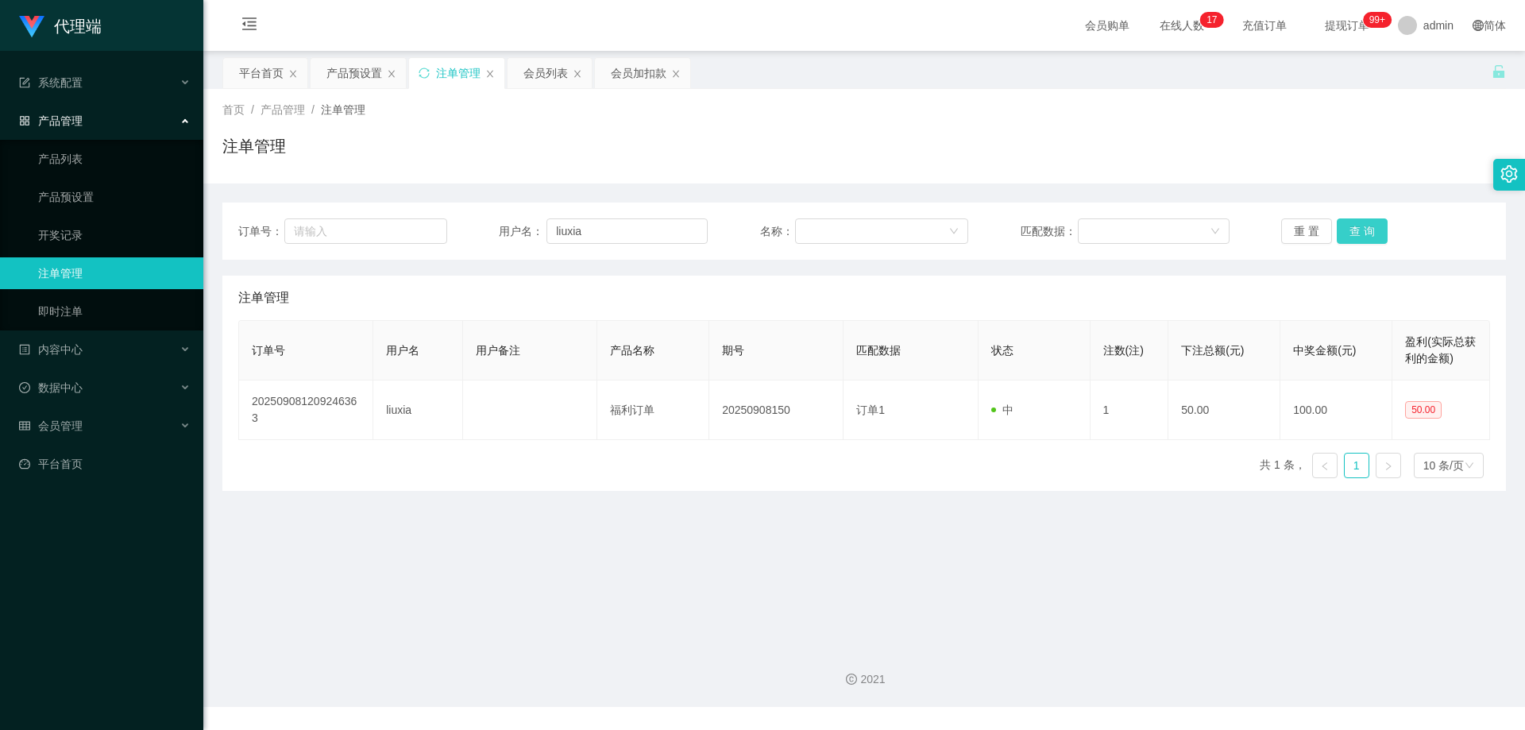
click at [1348, 229] on button "查 询" at bounding box center [1361, 230] width 51 height 25
click at [1348, 229] on button "查 询" at bounding box center [1370, 230] width 68 height 25
click at [1348, 229] on div "重 置 查 询" at bounding box center [1385, 230] width 209 height 25
click at [1349, 226] on button "查 询" at bounding box center [1361, 230] width 51 height 25
click at [1349, 226] on div "重 置 查 询" at bounding box center [1385, 230] width 209 height 25
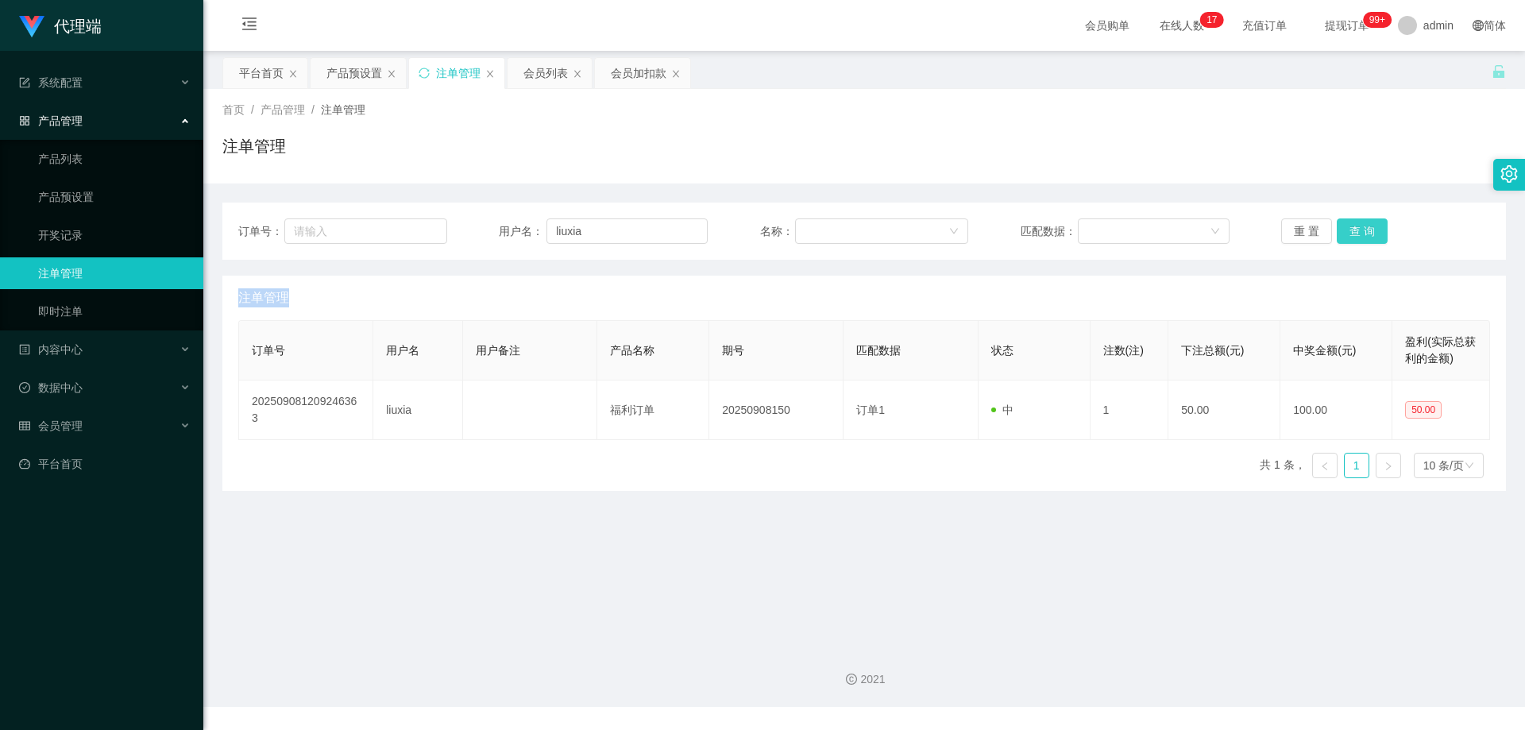
click at [1349, 226] on button "查 询" at bounding box center [1361, 230] width 51 height 25
click at [1349, 226] on div "重 置 查 询" at bounding box center [1385, 230] width 209 height 25
click at [1349, 226] on button "查 询" at bounding box center [1370, 230] width 68 height 25
click at [1349, 226] on div "重 置 查 询" at bounding box center [1385, 230] width 209 height 25
click at [1349, 226] on button "查 询" at bounding box center [1361, 230] width 51 height 25
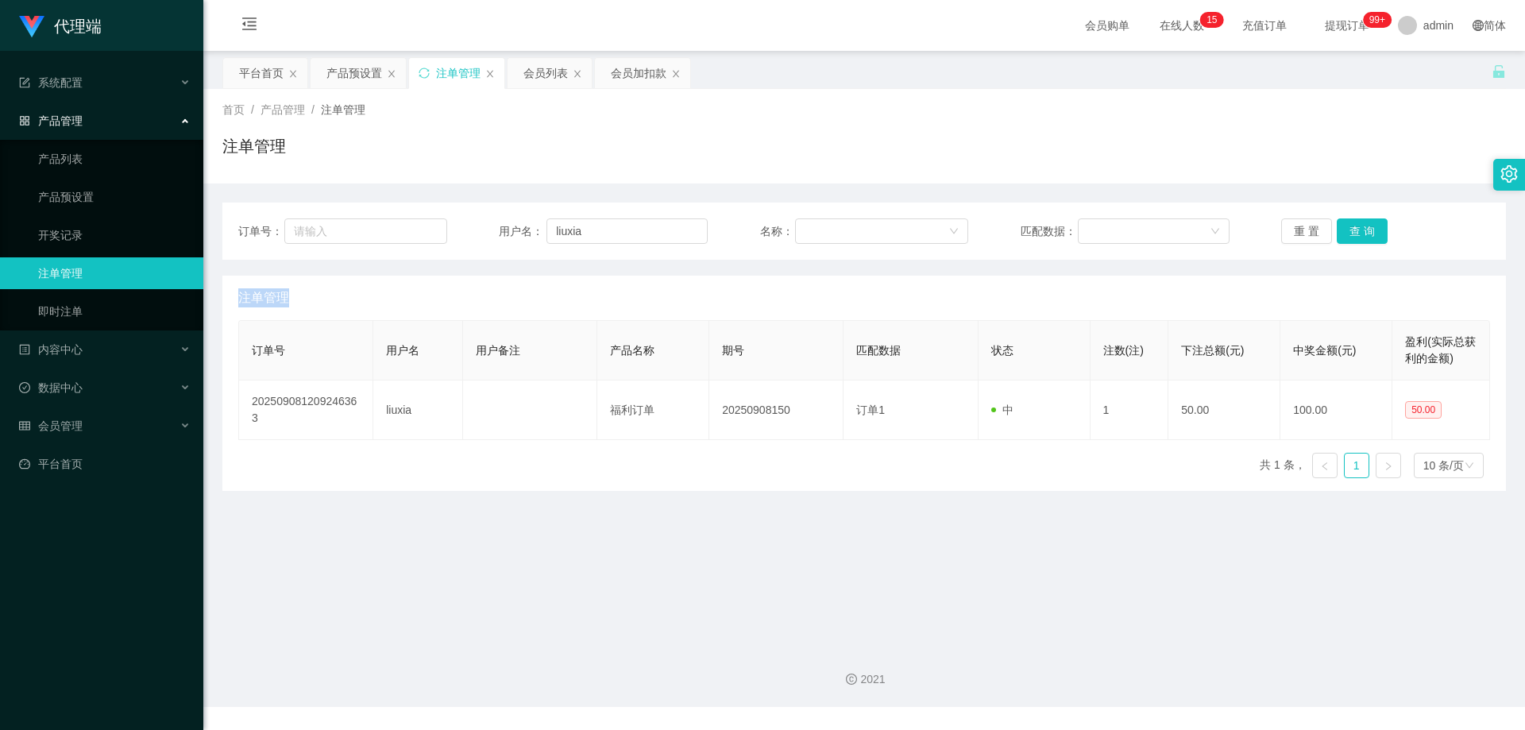
click at [1349, 226] on div "重 置 查 询" at bounding box center [1385, 230] width 209 height 25
drag, startPoint x: 1349, startPoint y: 226, endPoint x: 1364, endPoint y: 194, distance: 35.2
click at [1349, 226] on button "查 询" at bounding box center [1361, 230] width 51 height 25
click at [618, 231] on input "liuxia" at bounding box center [626, 230] width 161 height 25
click at [1349, 229] on button "查 询" at bounding box center [1361, 230] width 51 height 25
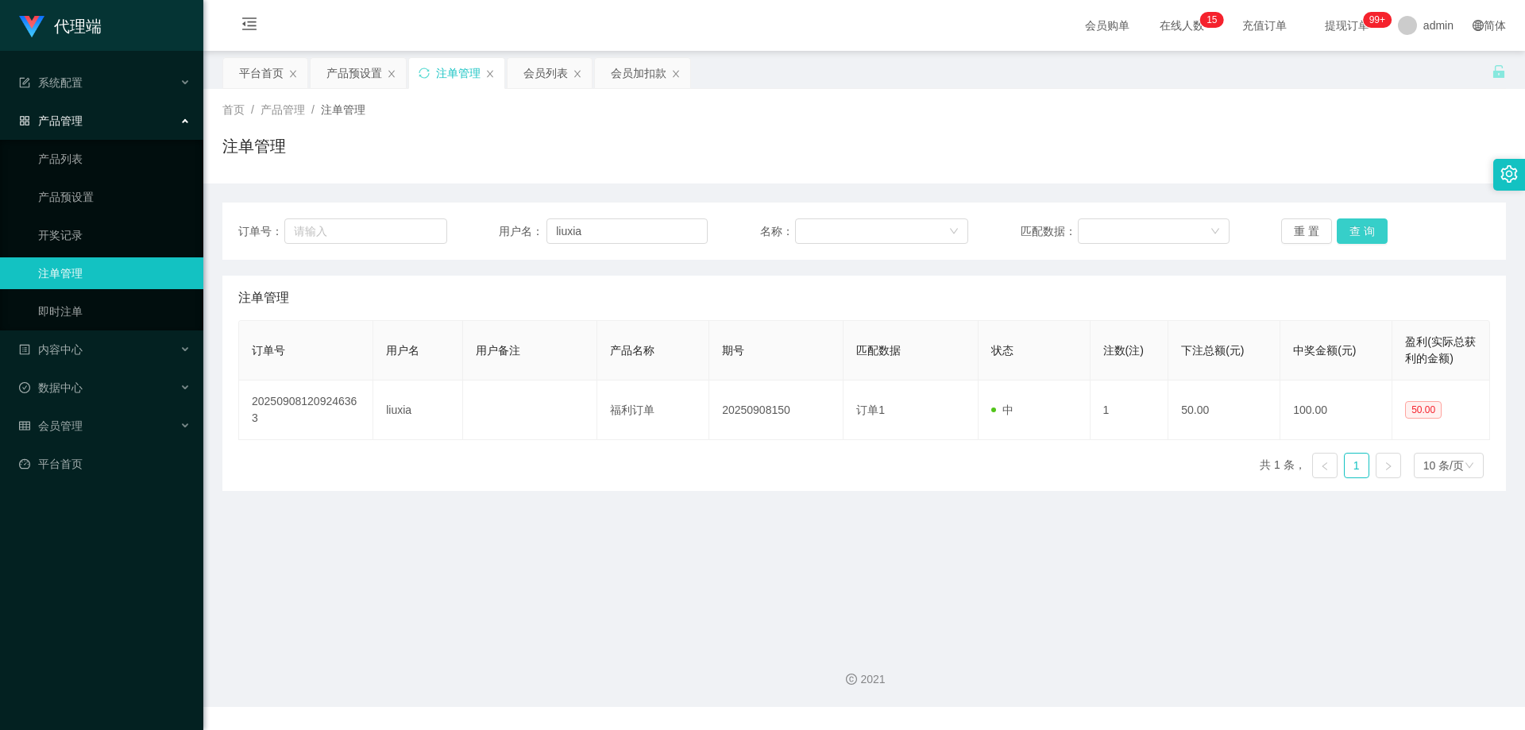
click at [1349, 229] on button "查 询" at bounding box center [1361, 230] width 51 height 25
click at [1349, 229] on div "重 置 查 询" at bounding box center [1385, 230] width 209 height 25
click at [1349, 229] on button "查 询" at bounding box center [1370, 230] width 68 height 25
click at [1352, 230] on button "查 询" at bounding box center [1361, 230] width 51 height 25
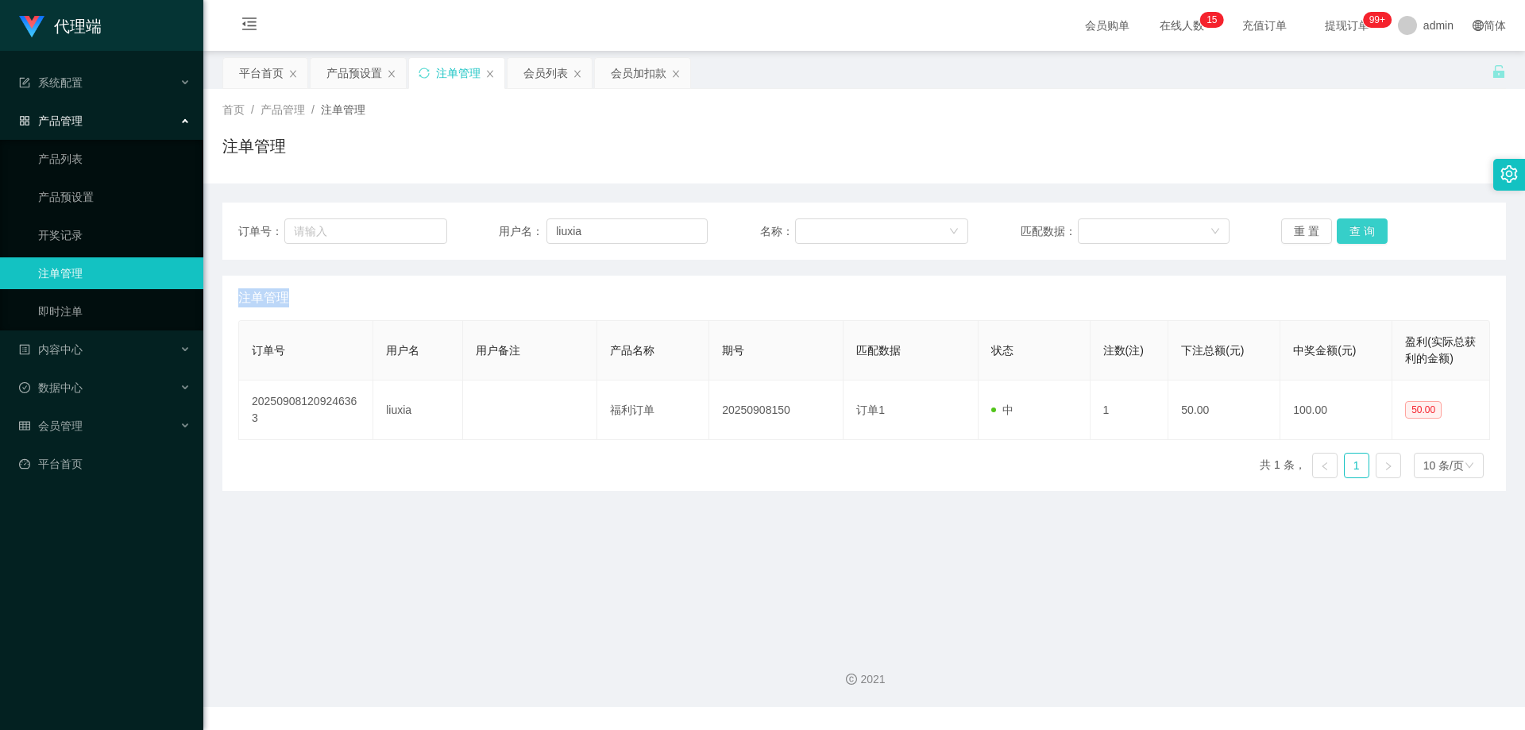
click at [1352, 230] on div "重 置 查 询" at bounding box center [1385, 230] width 209 height 25
click at [1352, 230] on button "查 询" at bounding box center [1361, 230] width 51 height 25
click at [1352, 230] on div "重 置 查 询" at bounding box center [1385, 230] width 209 height 25
click at [1352, 230] on button "查 询" at bounding box center [1361, 230] width 51 height 25
click at [1351, 226] on button "查 询" at bounding box center [1361, 230] width 51 height 25
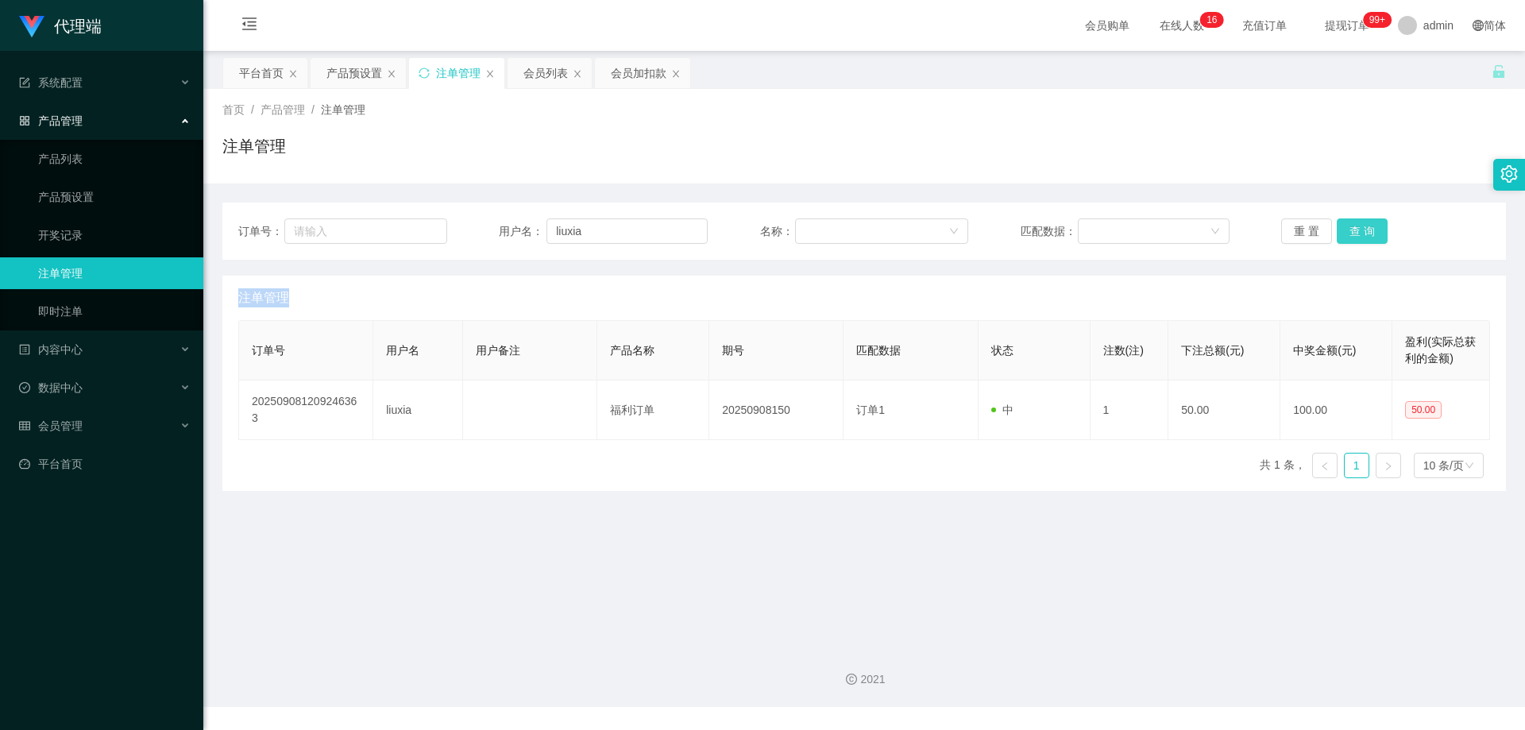
click at [1349, 226] on button "查 询" at bounding box center [1361, 230] width 51 height 25
click at [1348, 225] on div "重 置 查 询" at bounding box center [1385, 230] width 209 height 25
click at [1348, 225] on button "查 询" at bounding box center [1361, 230] width 51 height 25
click at [1355, 231] on button "查 询" at bounding box center [1361, 230] width 51 height 25
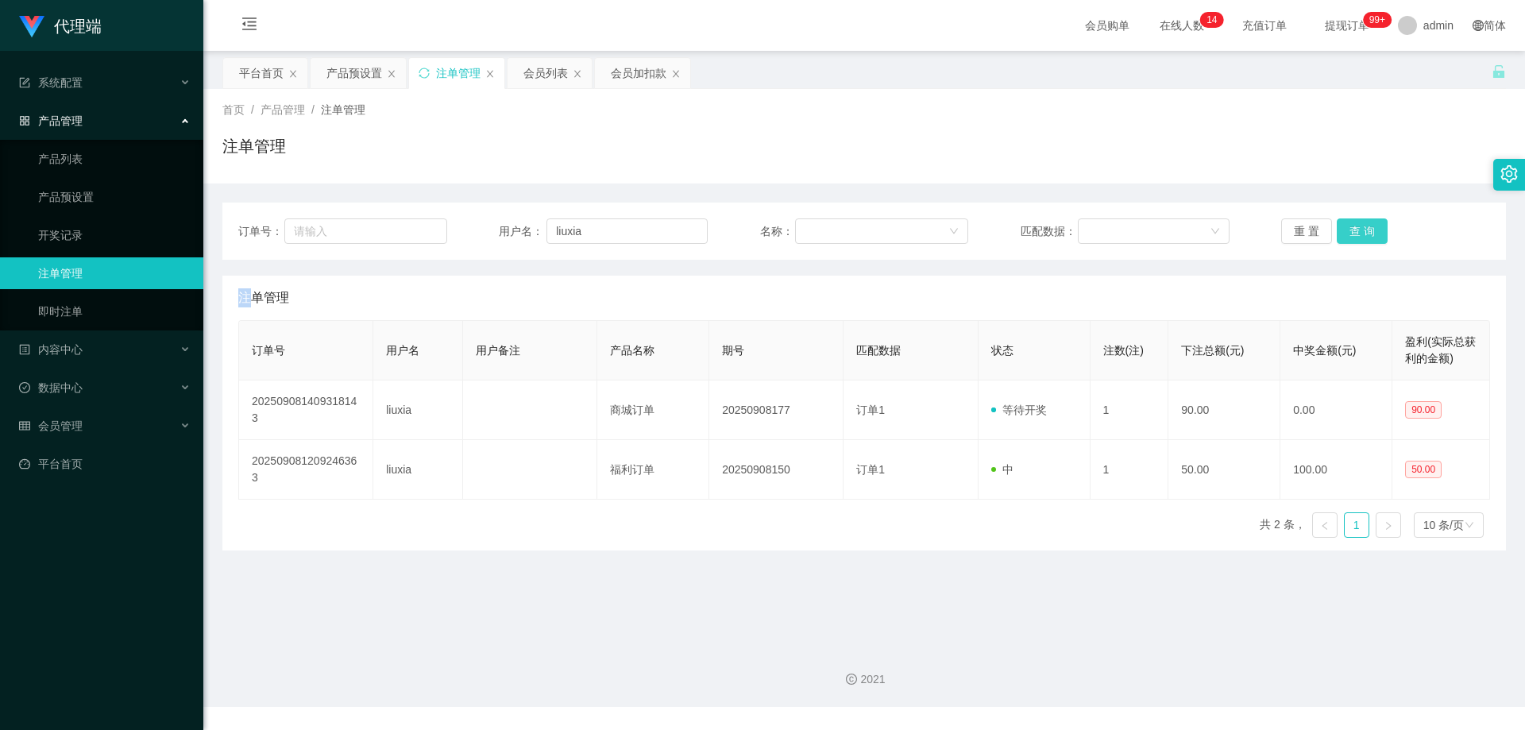
click at [1355, 231] on div "重 置 查 询" at bounding box center [1385, 230] width 209 height 25
click at [1355, 231] on button "查 询" at bounding box center [1361, 230] width 51 height 25
click at [1355, 231] on div "重 置 查 询" at bounding box center [1385, 230] width 209 height 25
click at [1356, 226] on button "查 询" at bounding box center [1361, 230] width 51 height 25
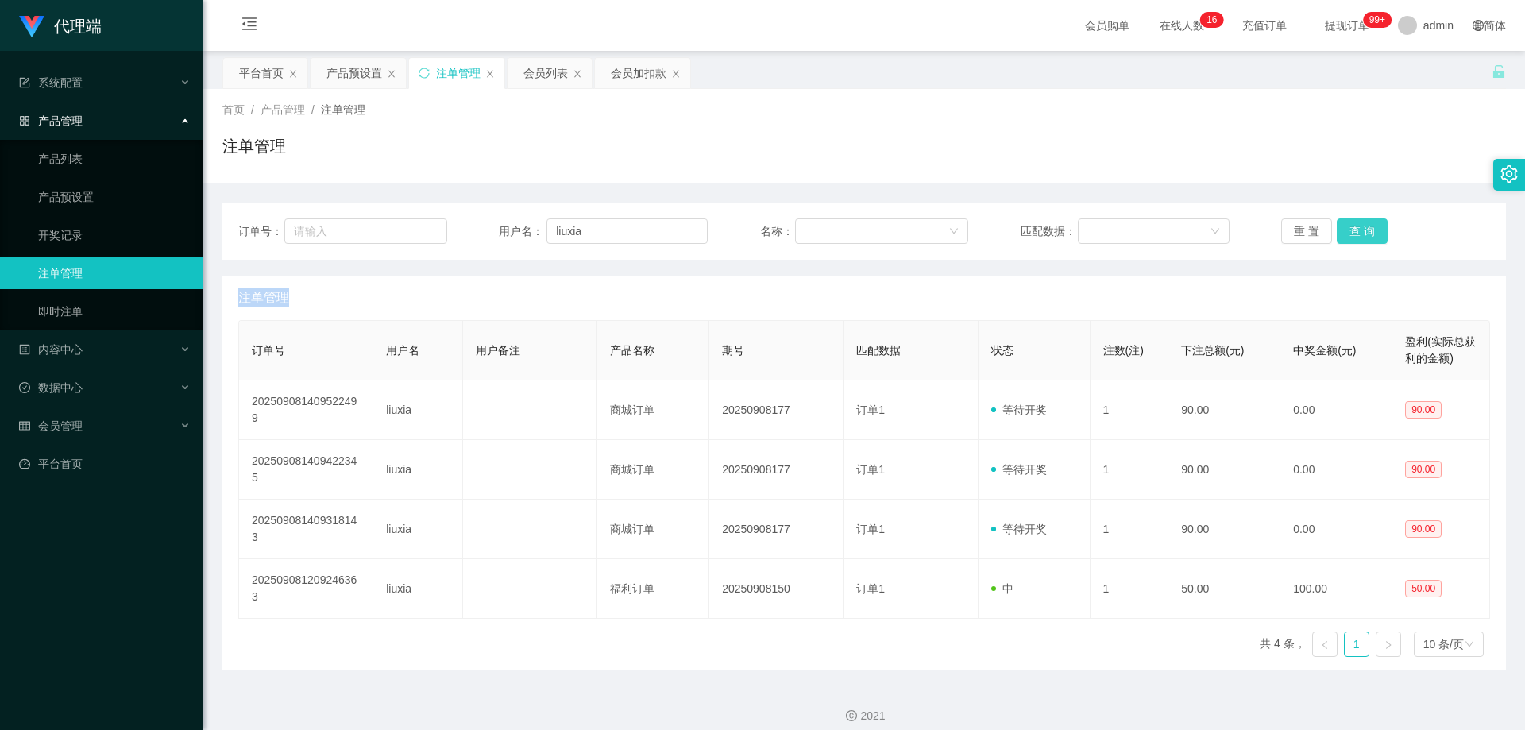
click at [1356, 227] on button "查 询" at bounding box center [1361, 230] width 51 height 25
click at [1356, 227] on button "查 询" at bounding box center [1370, 230] width 68 height 25
click at [1356, 227] on button "查 询" at bounding box center [1361, 230] width 51 height 25
click at [1356, 227] on div "重 置 查 询" at bounding box center [1385, 230] width 209 height 25
click at [1356, 227] on button "查 询" at bounding box center [1361, 230] width 51 height 25
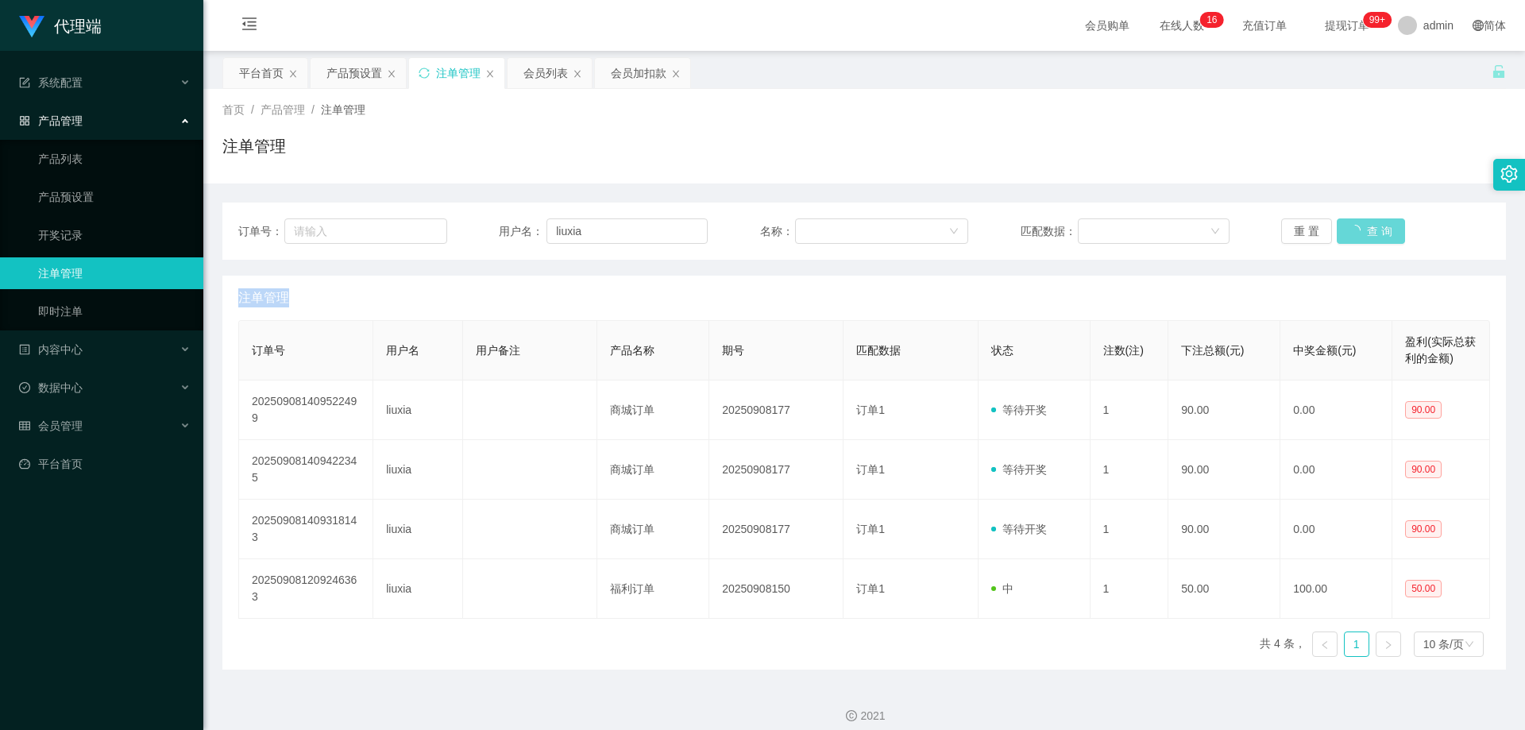
click at [1356, 227] on div "重 置 查 询" at bounding box center [1385, 230] width 209 height 25
click at [1356, 227] on button "查 询" at bounding box center [1361, 230] width 51 height 25
click at [1356, 227] on div "重 置 查 询" at bounding box center [1385, 230] width 209 height 25
click at [1356, 227] on button "查 询" at bounding box center [1361, 230] width 51 height 25
click at [1356, 227] on div "重 置 查 询" at bounding box center [1385, 230] width 209 height 25
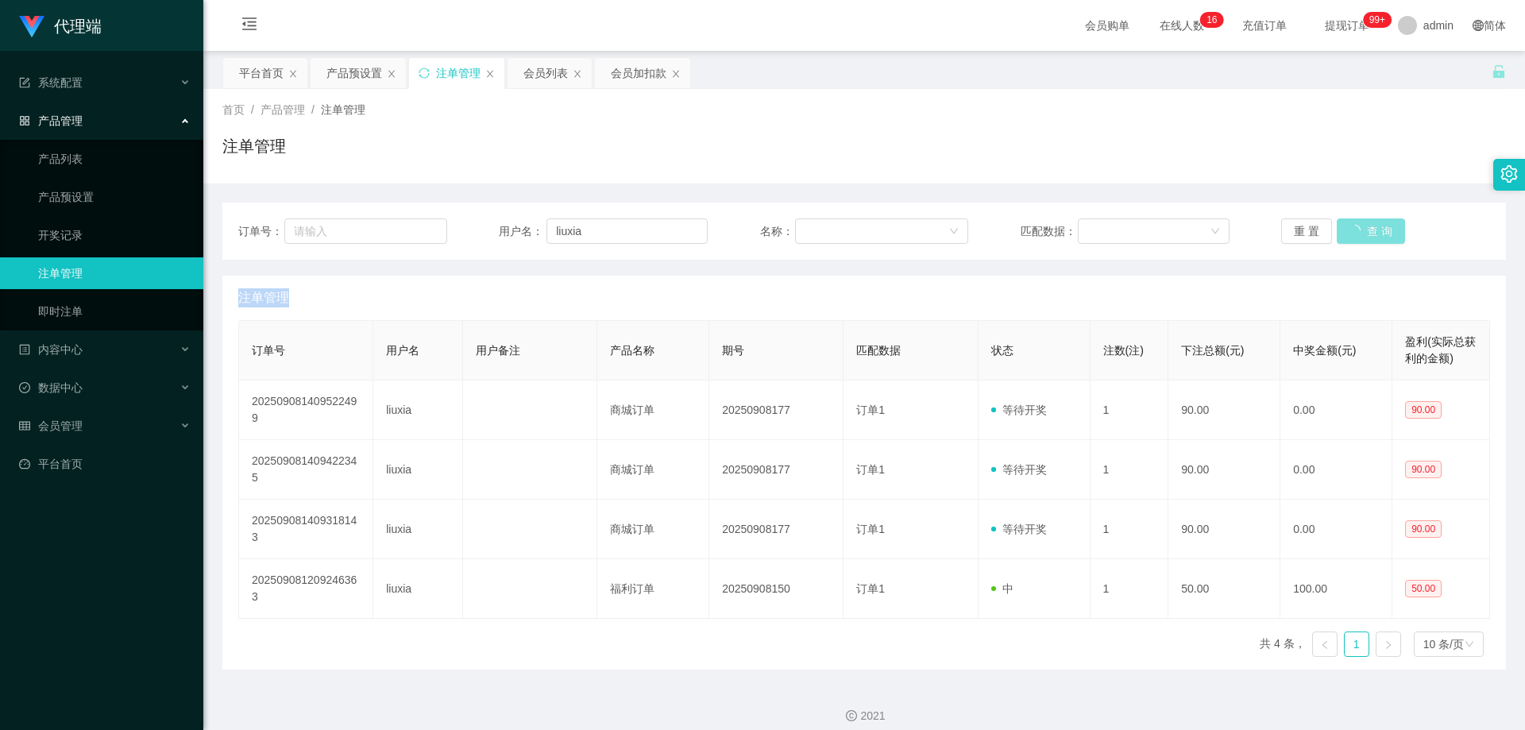
click at [1356, 227] on button "查 询" at bounding box center [1370, 230] width 68 height 25
click at [357, 73] on div "产品预设置" at bounding box center [354, 73] width 56 height 30
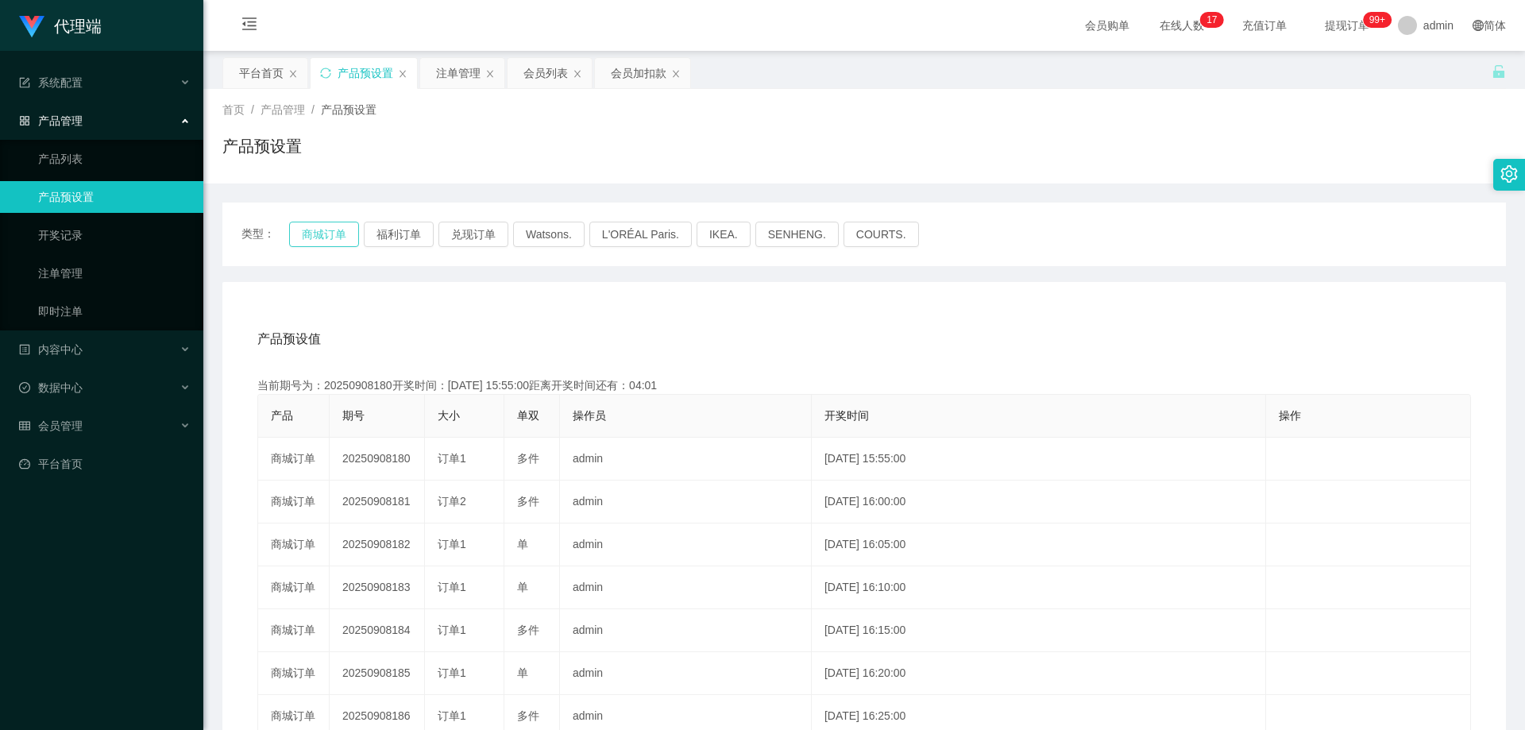
click at [327, 233] on button "商城订单" at bounding box center [324, 234] width 70 height 25
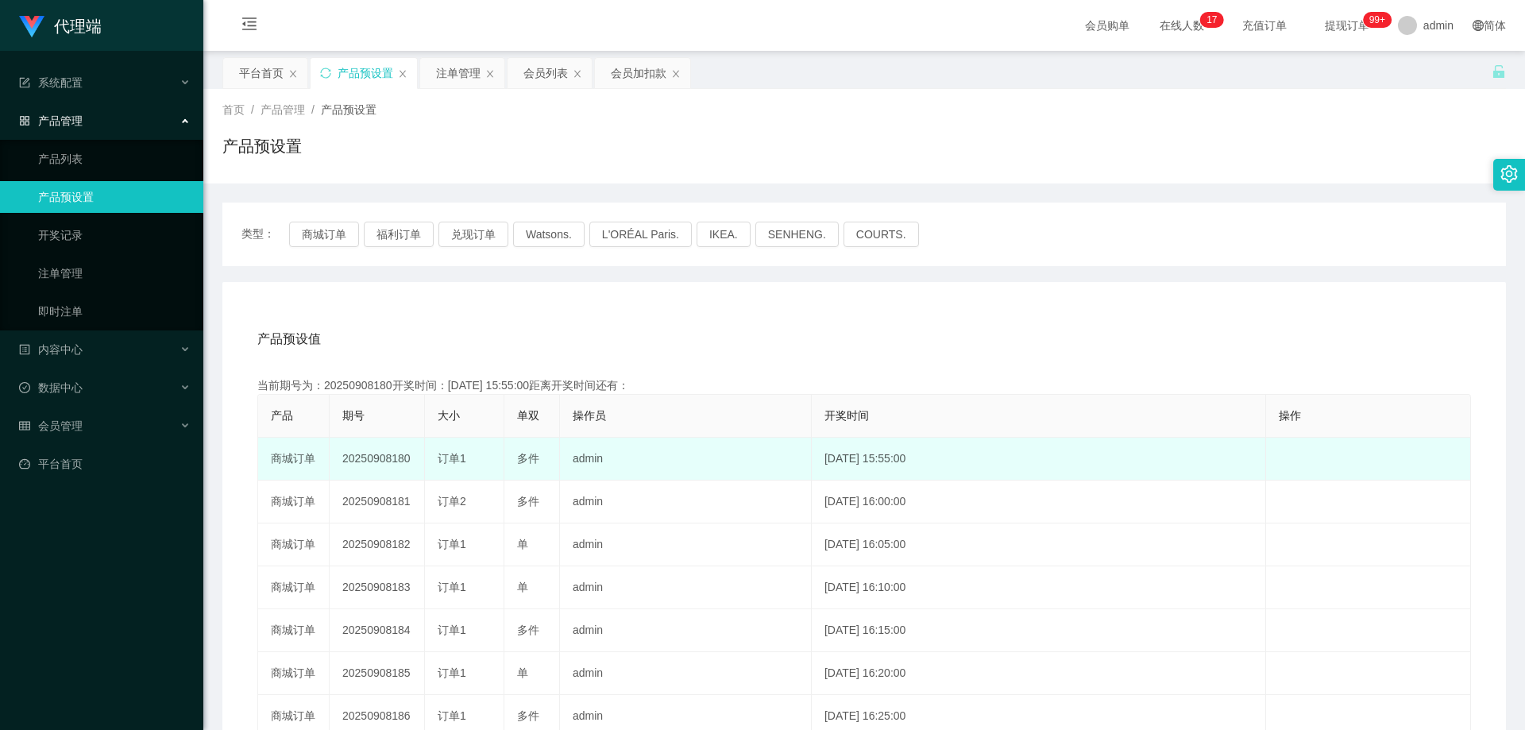
click at [390, 453] on td "20250908180" at bounding box center [377, 459] width 95 height 43
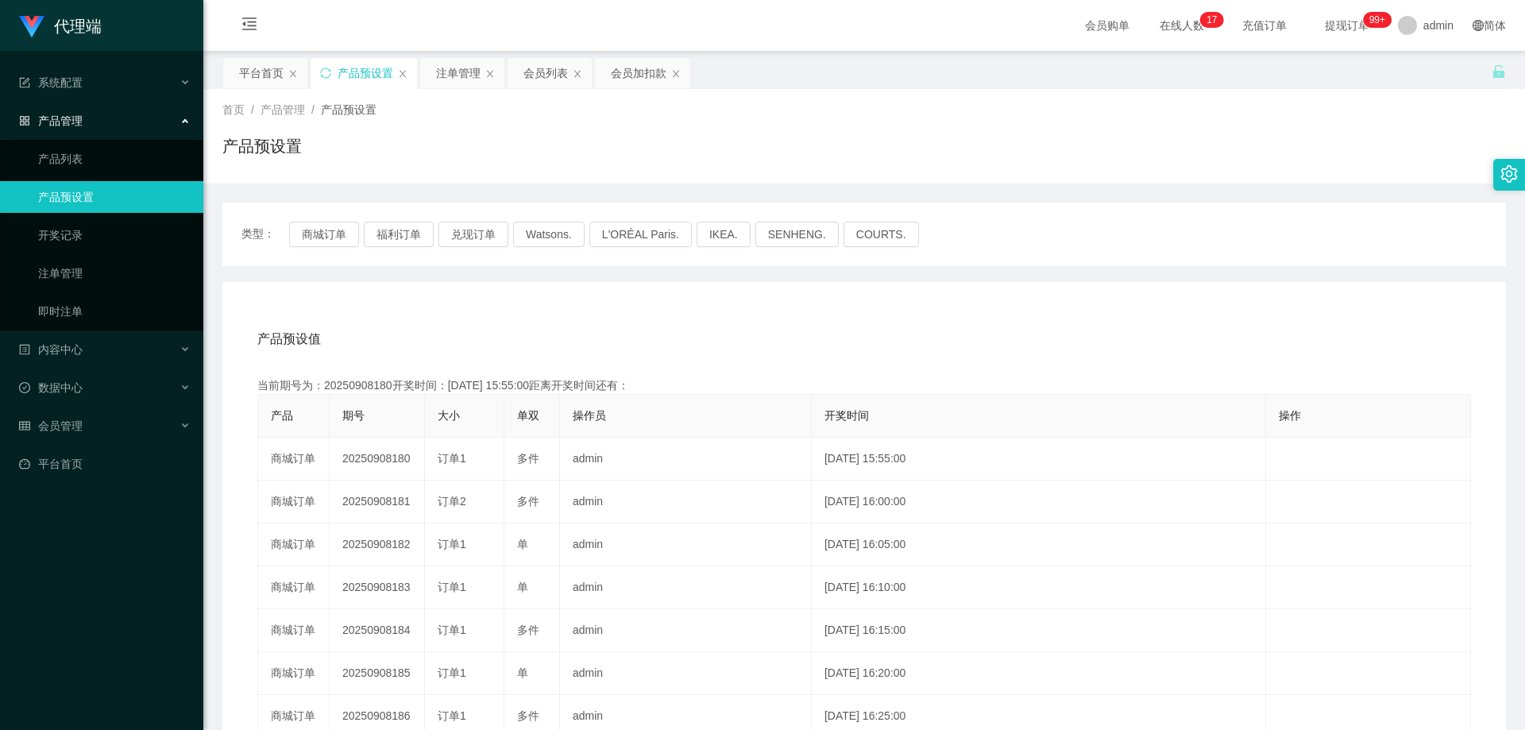
copy td "20250908180"
click at [453, 72] on div "注单管理" at bounding box center [458, 73] width 44 height 30
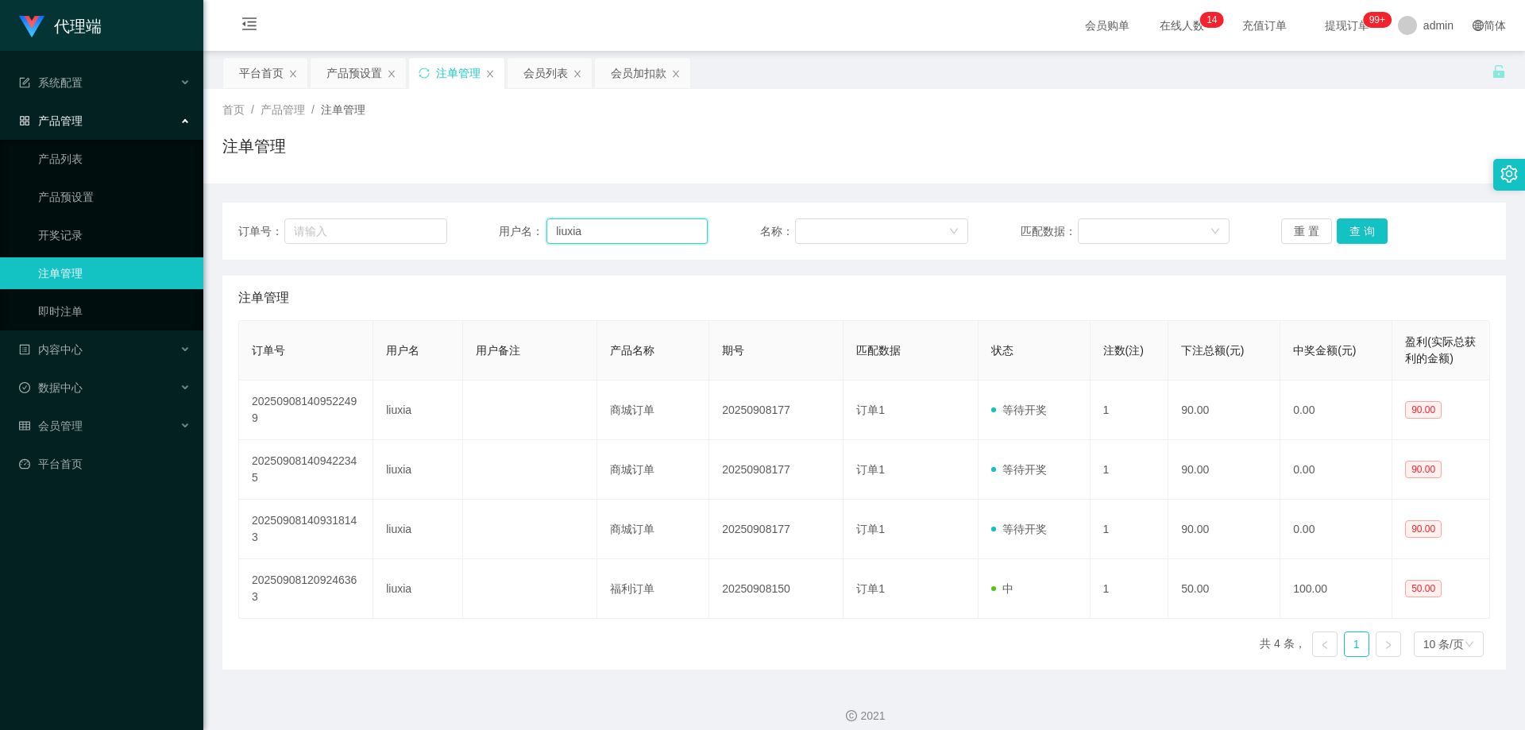
drag, startPoint x: 603, startPoint y: 229, endPoint x: 446, endPoint y: 225, distance: 156.5
click at [446, 225] on div "订单号： 用户名： liuxia 名称： 匹配数据： 重 置 查 询" at bounding box center [863, 230] width 1251 height 25
paste input "aman1314"
type input "aman1314"
click at [1363, 230] on button "查 询" at bounding box center [1361, 230] width 51 height 25
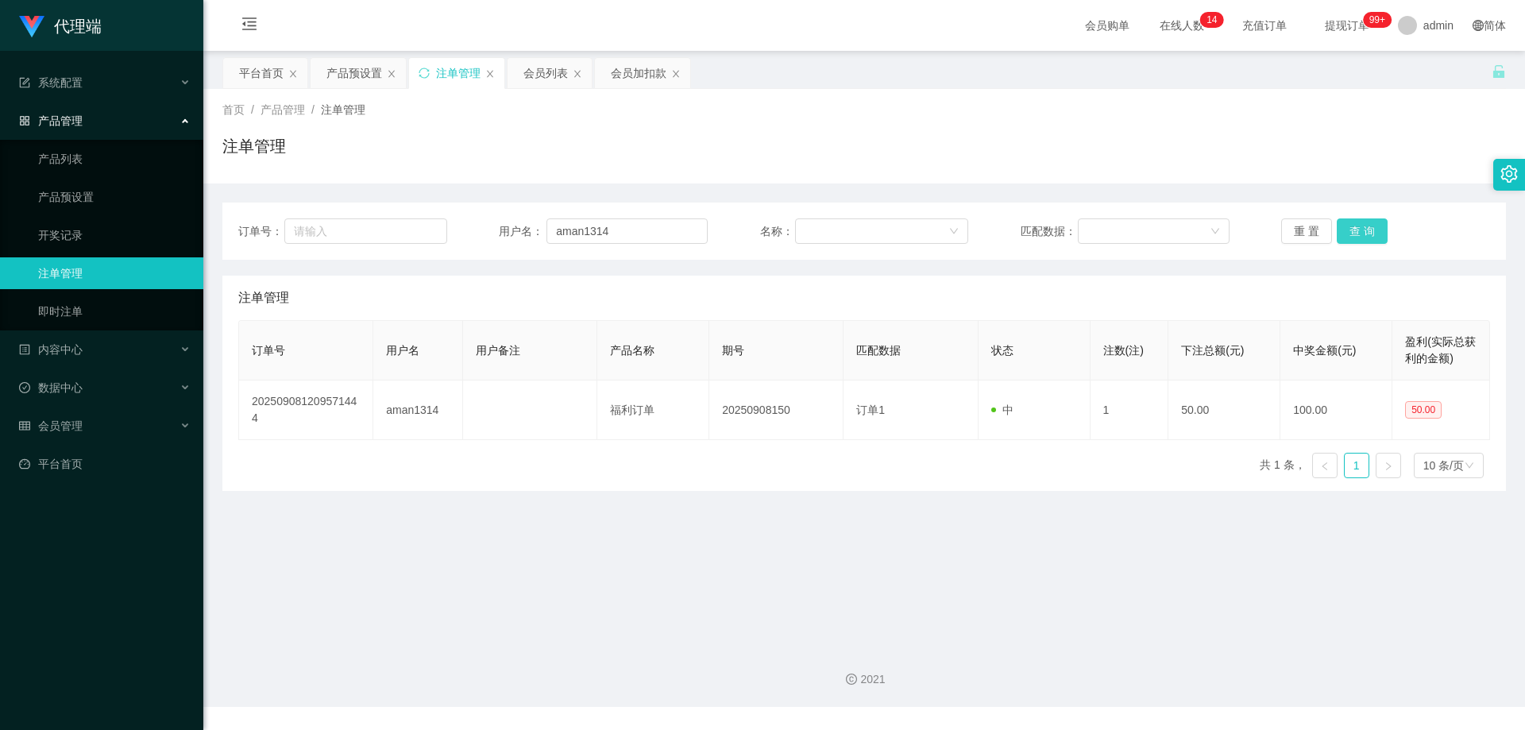
click at [1363, 230] on button "查 询" at bounding box center [1361, 230] width 51 height 25
click at [1363, 230] on div "重 置 查 询" at bounding box center [1385, 230] width 209 height 25
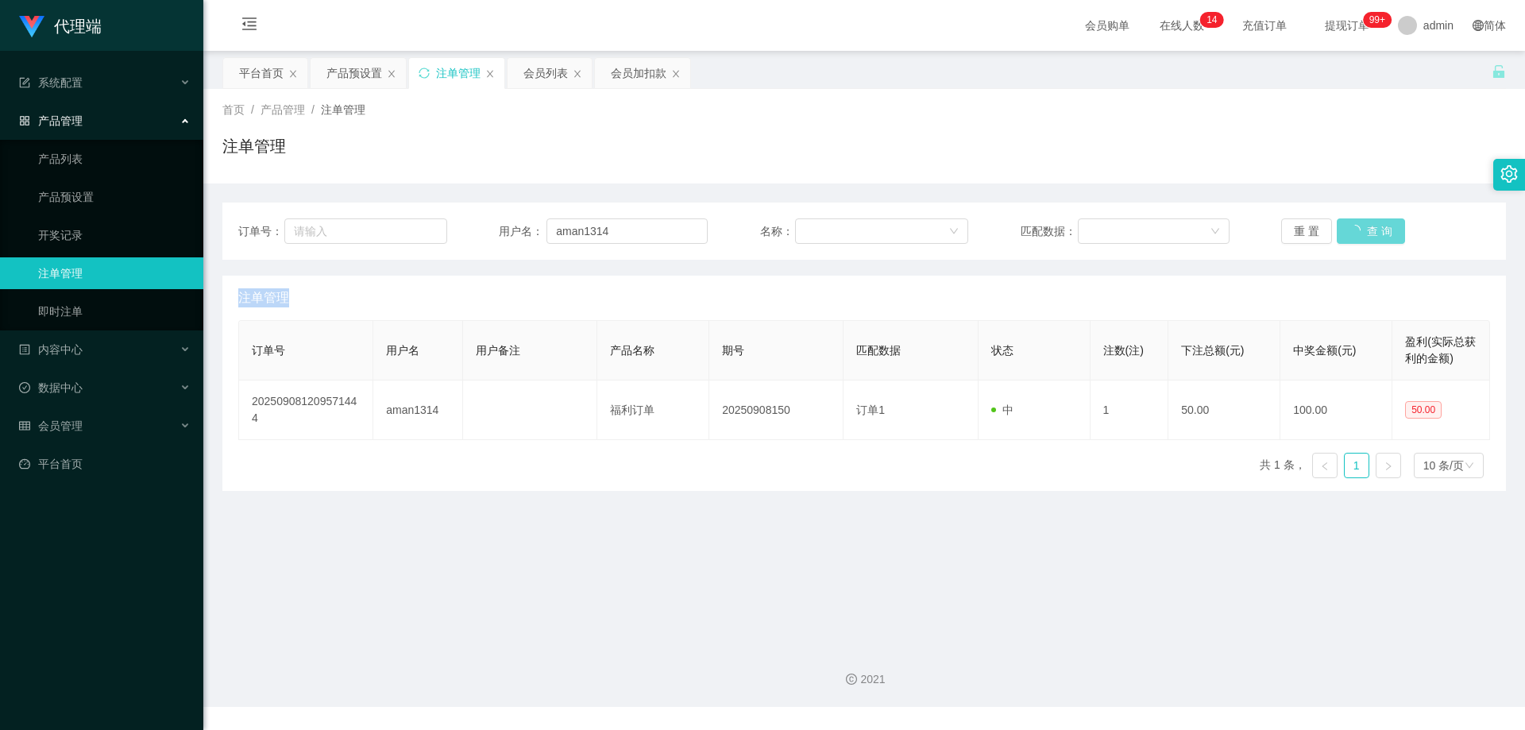
click at [1363, 230] on div "重 置 查 询" at bounding box center [1385, 230] width 209 height 25
click at [1309, 173] on div "首页 / 产品管理 / 注单管理 / 注单管理" at bounding box center [863, 136] width 1321 height 94
click at [1348, 236] on button "查 询" at bounding box center [1361, 230] width 51 height 25
click at [1350, 233] on button "查 询" at bounding box center [1361, 230] width 51 height 25
click at [1349, 233] on div "重 置 查 询" at bounding box center [1385, 230] width 209 height 25
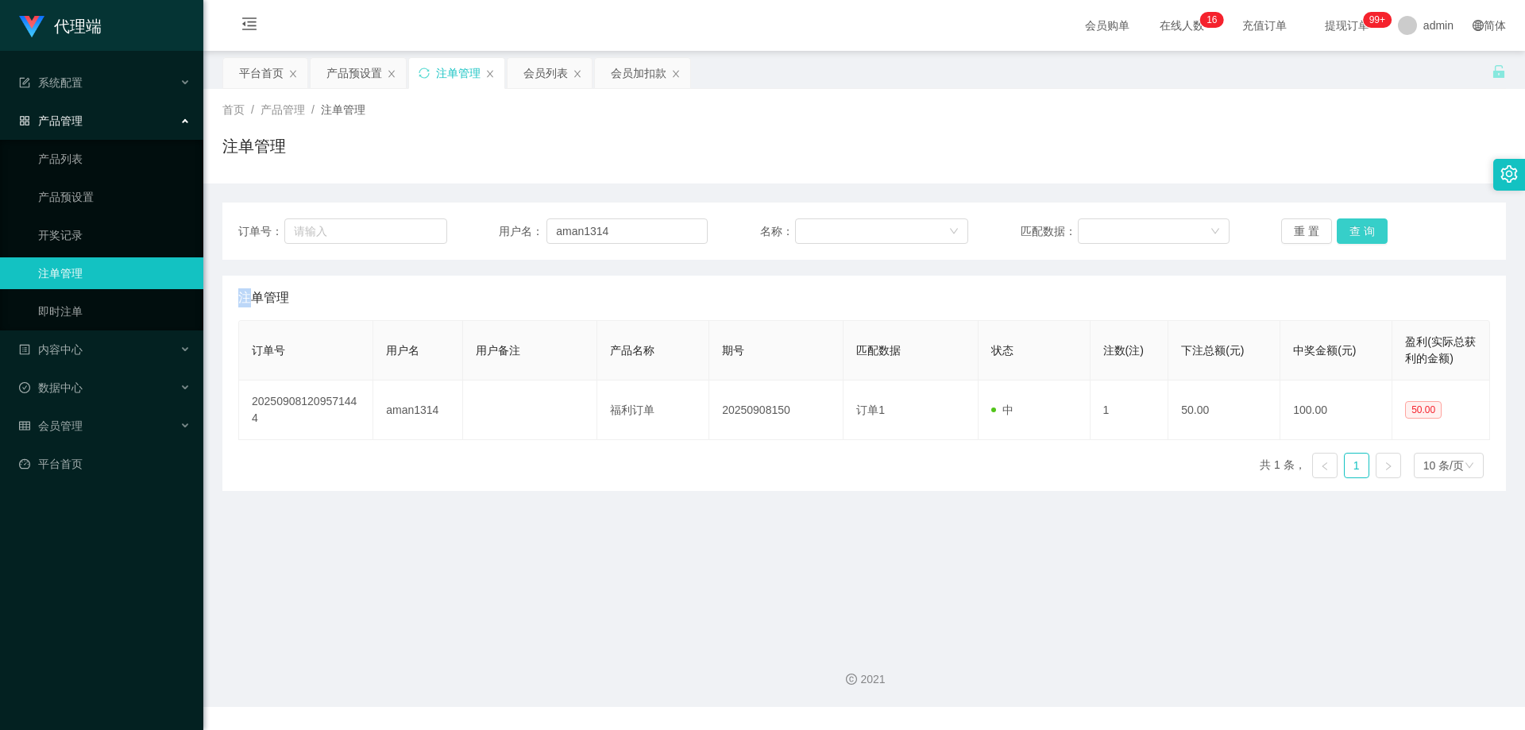
click at [1349, 233] on button "查 询" at bounding box center [1361, 230] width 51 height 25
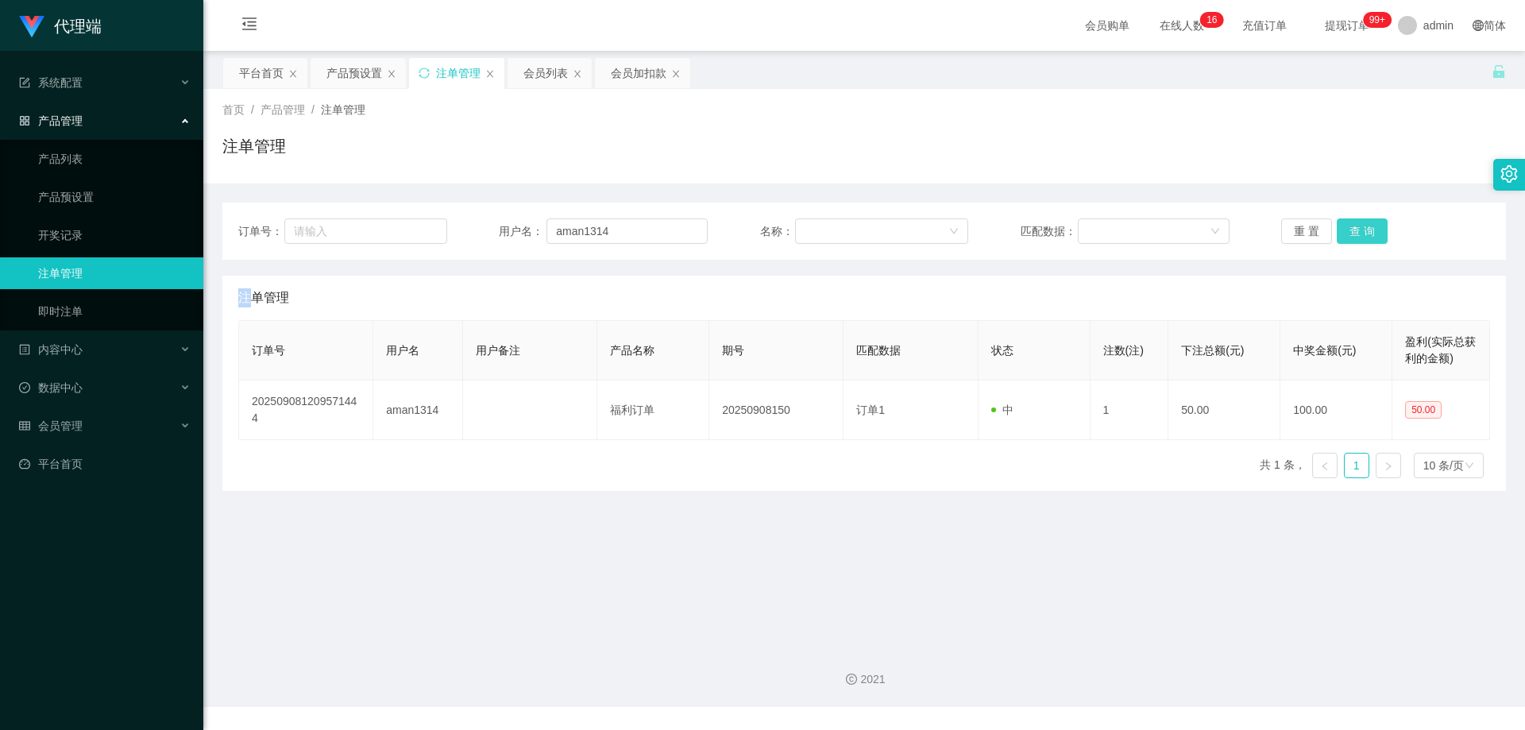
click at [1348, 233] on button "查 询" at bounding box center [1361, 230] width 51 height 25
click at [1348, 233] on button "查 询" at bounding box center [1370, 230] width 68 height 25
click at [1348, 233] on div "重 置 查 询" at bounding box center [1385, 230] width 209 height 25
click at [1367, 228] on button "查 询" at bounding box center [1361, 230] width 51 height 25
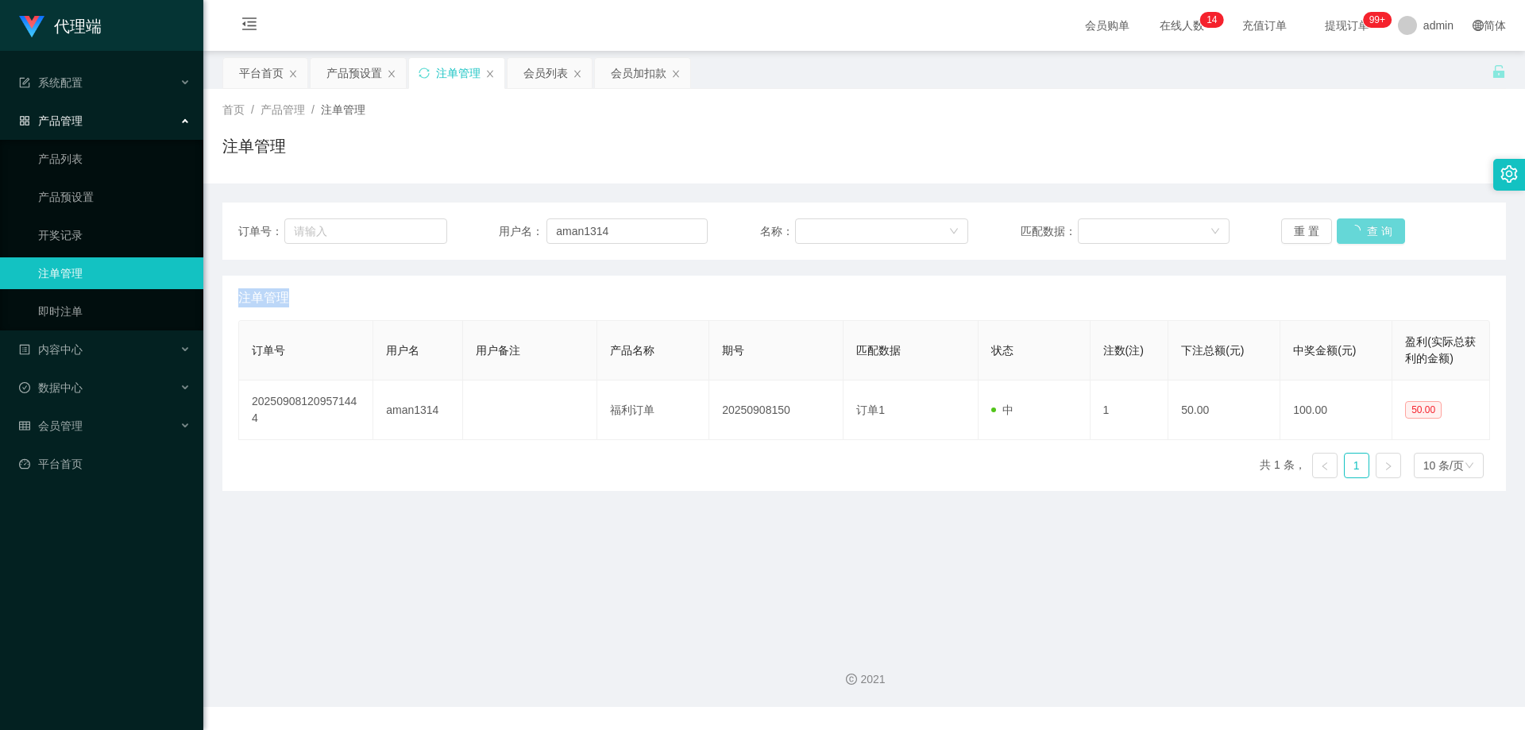
click at [1367, 228] on div "重 置 查 询" at bounding box center [1385, 230] width 209 height 25
click at [1367, 228] on button "查 询" at bounding box center [1361, 230] width 51 height 25
click at [1367, 226] on button "查 询" at bounding box center [1361, 230] width 51 height 25
click at [1367, 223] on button "查 询" at bounding box center [1370, 230] width 68 height 25
click at [1367, 223] on button "查 询" at bounding box center [1361, 230] width 51 height 25
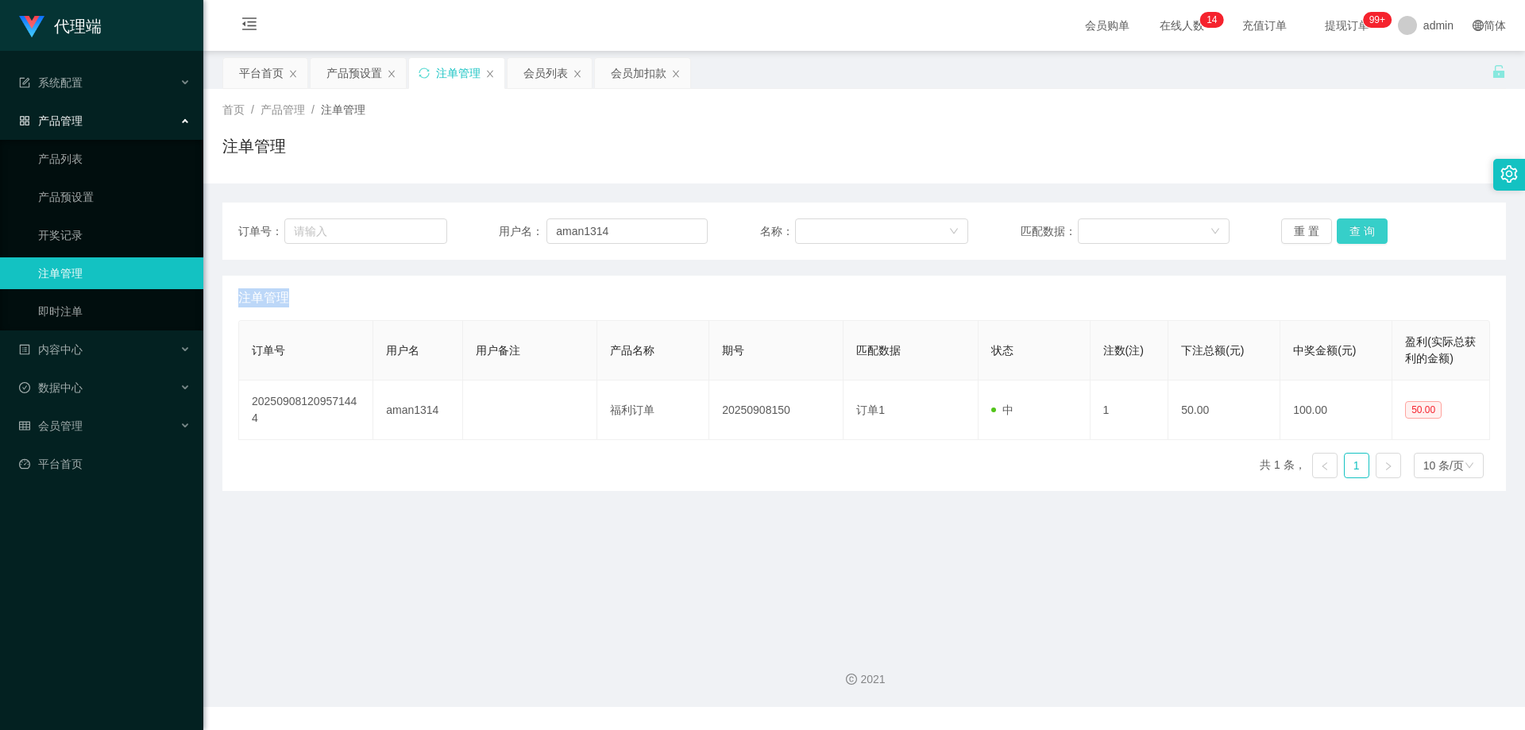
click at [1367, 220] on button "查 询" at bounding box center [1361, 230] width 51 height 25
click at [1349, 225] on button "查 询" at bounding box center [1361, 230] width 51 height 25
click at [1349, 225] on button "查 询" at bounding box center [1370, 230] width 68 height 25
click at [1349, 225] on div "重 置 查 询" at bounding box center [1385, 230] width 209 height 25
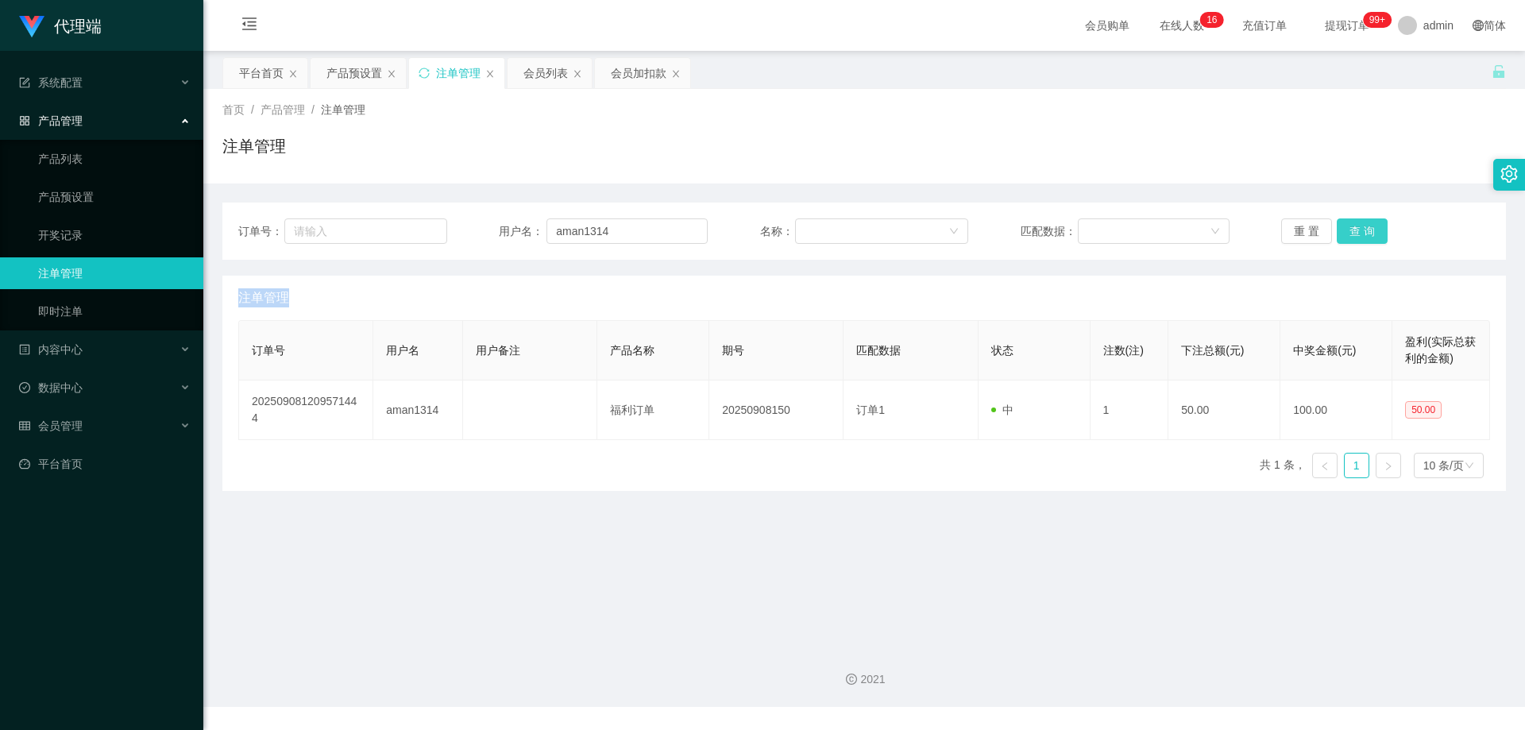
click at [1349, 226] on button "查 询" at bounding box center [1361, 230] width 51 height 25
click at [1349, 226] on div "重 置 查 询" at bounding box center [1385, 230] width 209 height 25
click at [1349, 226] on button "查 询" at bounding box center [1361, 230] width 51 height 25
click at [1349, 226] on div "重 置 查 询" at bounding box center [1385, 230] width 209 height 25
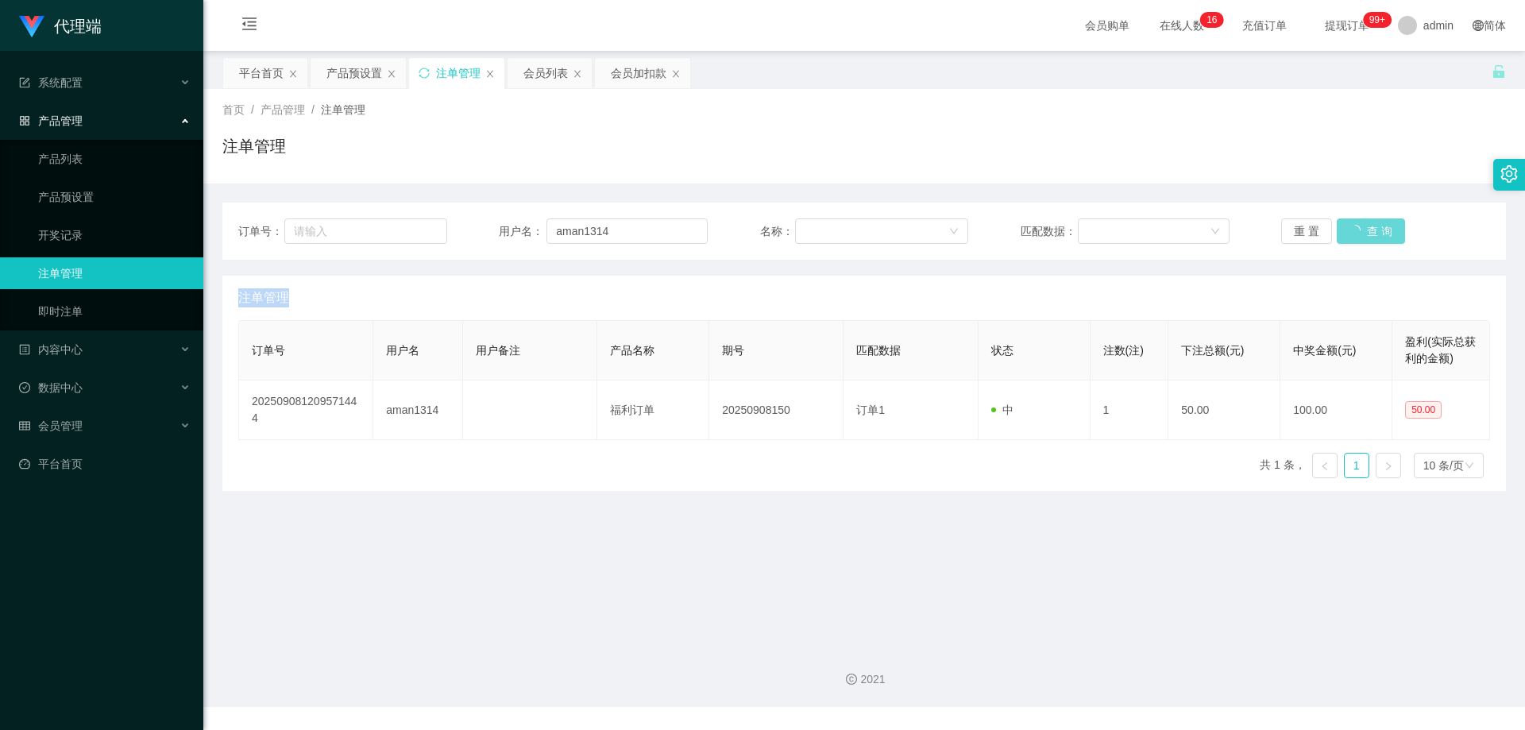
click at [1349, 226] on div "重 置 查 询" at bounding box center [1385, 230] width 209 height 25
click at [1417, 228] on div "重 置 查 询" at bounding box center [1385, 230] width 209 height 25
click at [1362, 232] on button "查 询" at bounding box center [1361, 230] width 51 height 25
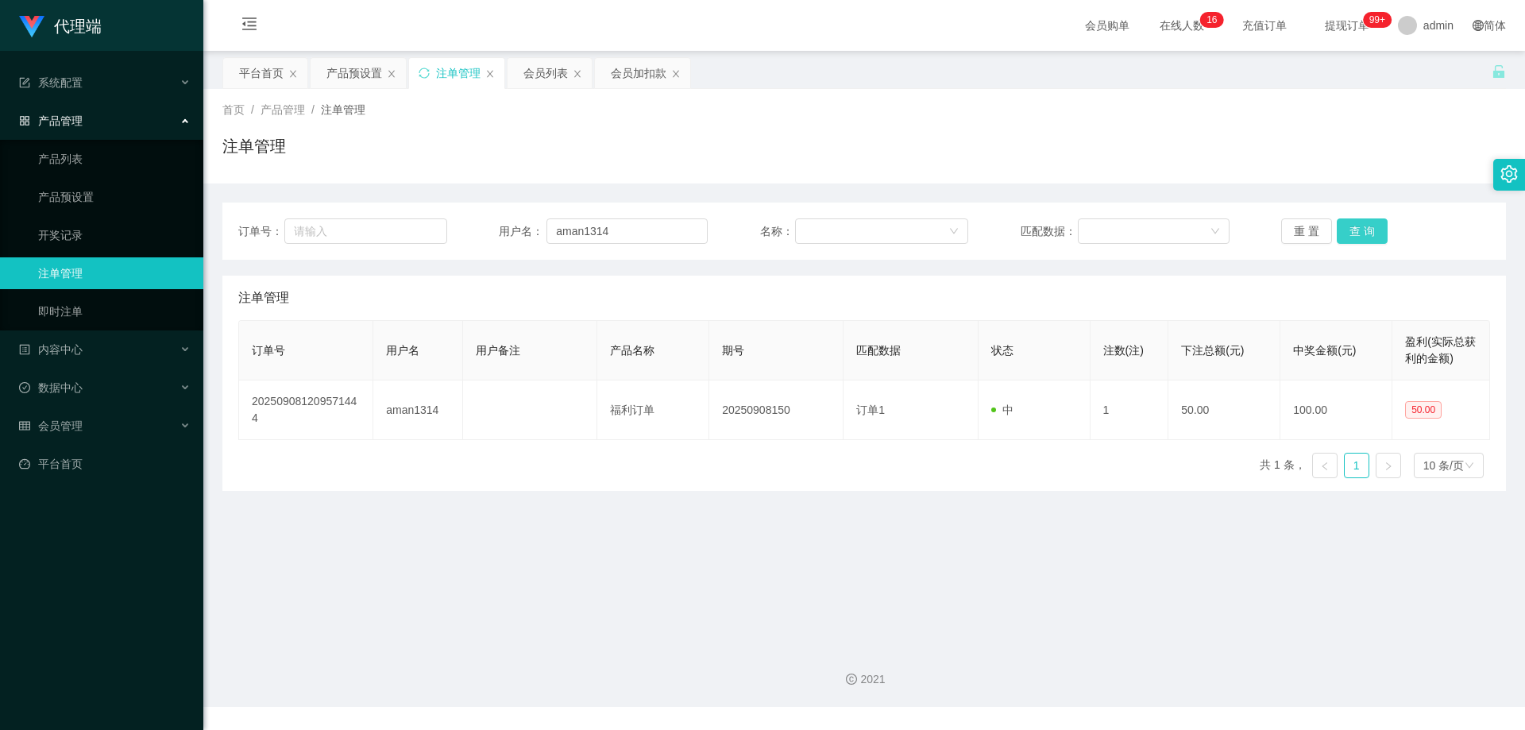
click at [1362, 232] on button "查 询" at bounding box center [1361, 230] width 51 height 25
click at [1363, 195] on div "订单号： 用户名： aman1314 名称： 匹配数据： 重 置 查 询 注单管理 订单号 用户名 用户备注 产品名称 期号 匹配数据 状态 注数(注) 下注…" at bounding box center [863, 336] width 1283 height 307
click at [1357, 223] on button "查 询" at bounding box center [1361, 230] width 51 height 25
click at [1357, 223] on div "重 置 查 询" at bounding box center [1385, 230] width 209 height 25
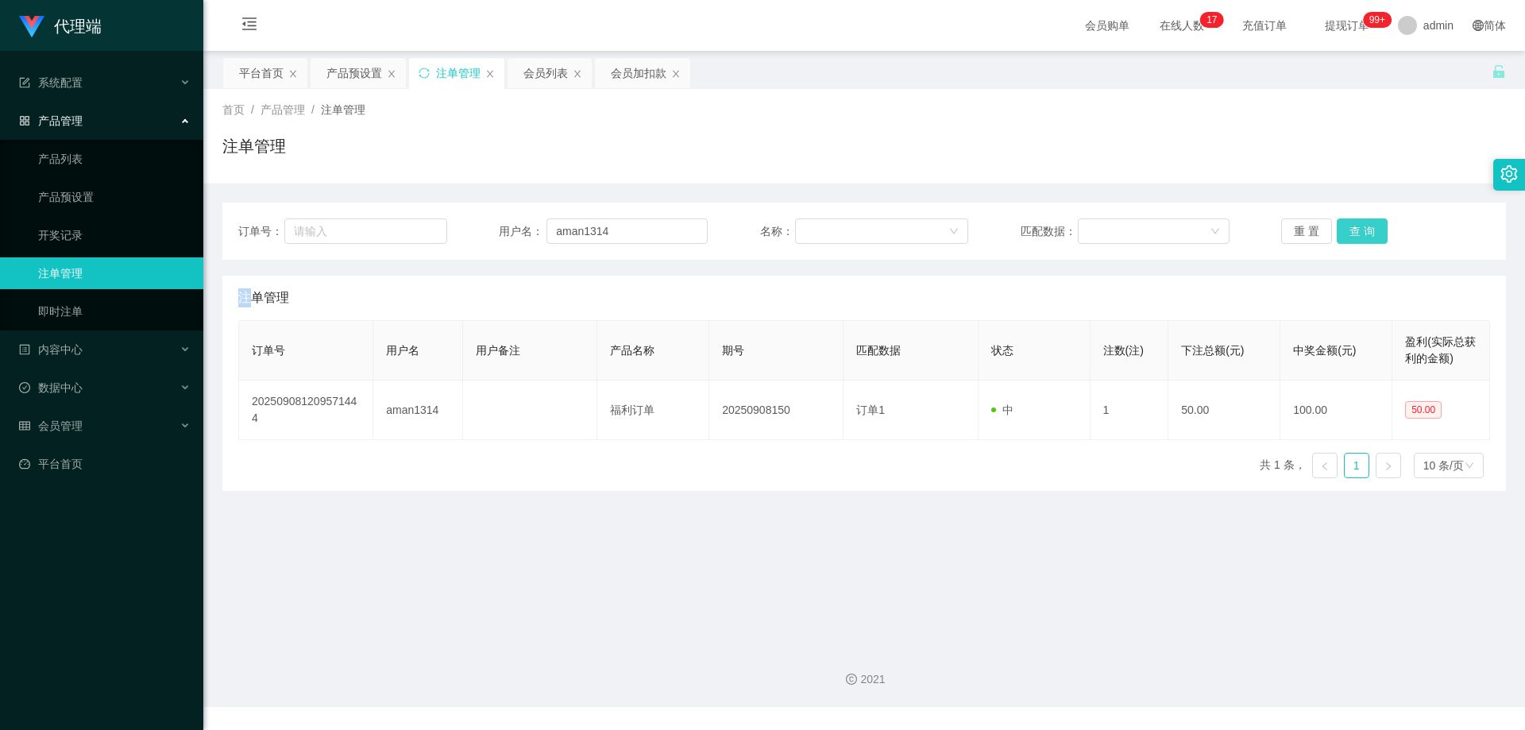
click at [1357, 223] on button "查 询" at bounding box center [1361, 230] width 51 height 25
click at [1357, 223] on div "重 置 查 询" at bounding box center [1385, 230] width 209 height 25
click at [1357, 223] on button "查 询" at bounding box center [1361, 230] width 51 height 25
click at [1357, 223] on div "重 置 查 询" at bounding box center [1385, 230] width 209 height 25
click at [1357, 223] on button "查 询" at bounding box center [1361, 230] width 51 height 25
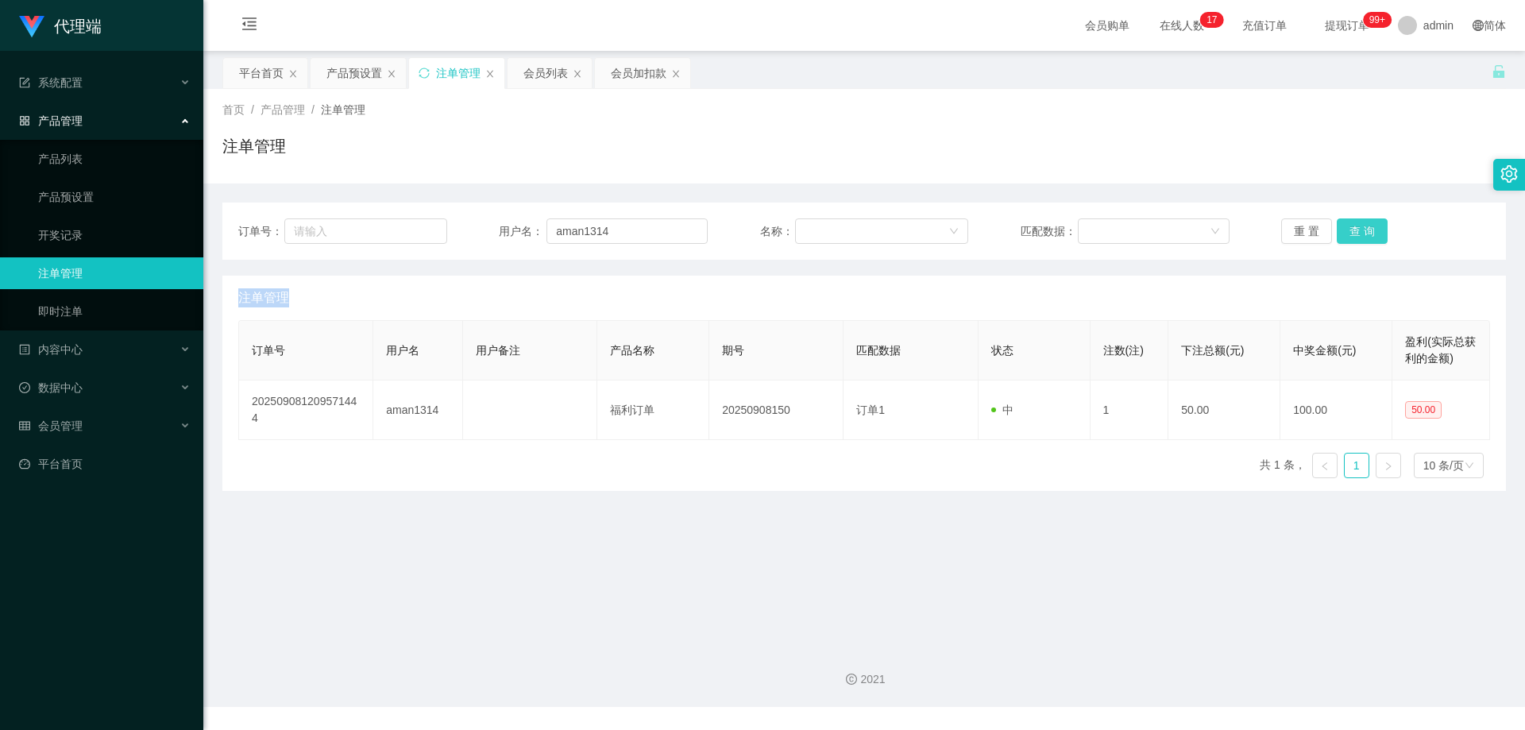
click at [1357, 223] on button "查 询" at bounding box center [1361, 230] width 51 height 25
click at [1357, 223] on div "重 置 查 询" at bounding box center [1385, 230] width 209 height 25
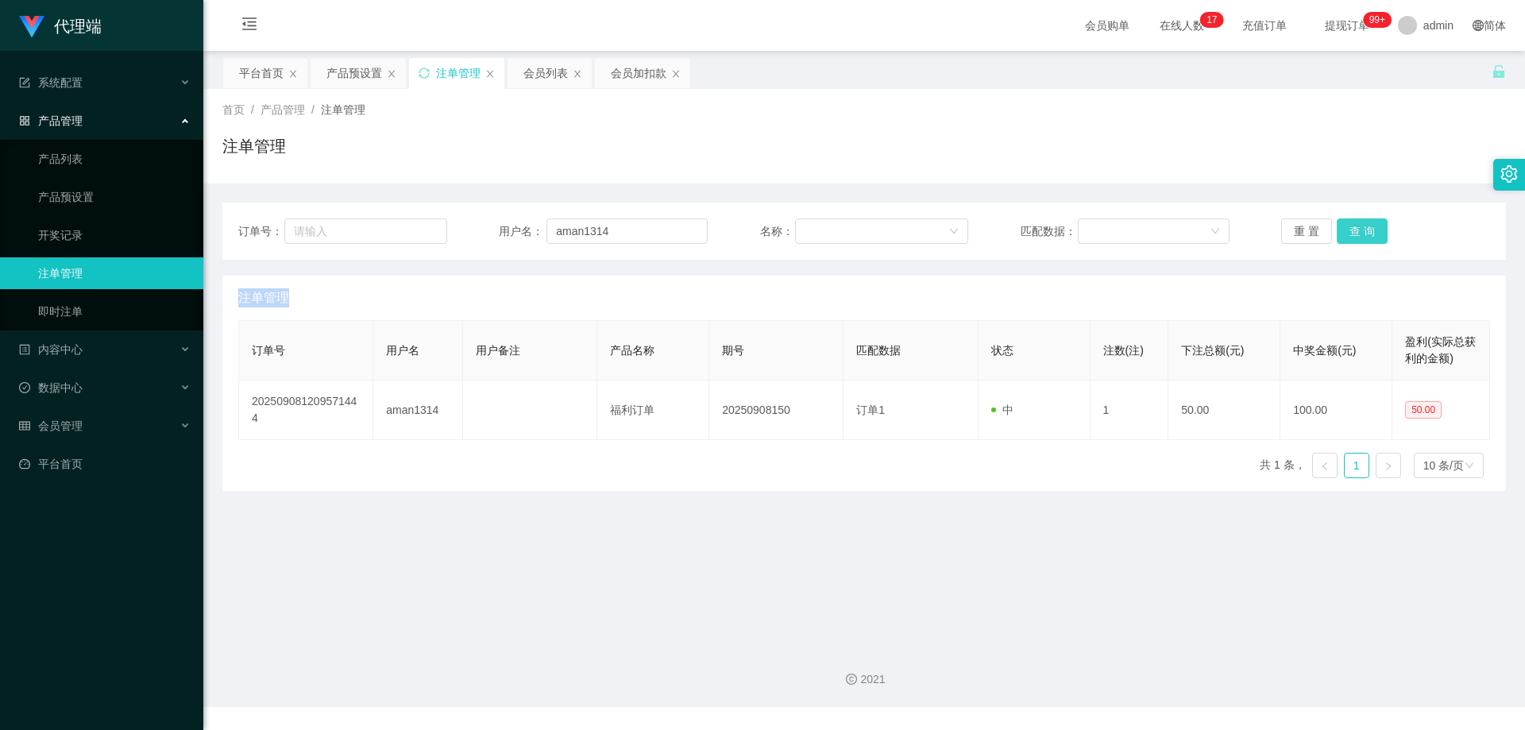
click at [1357, 223] on button "查 询" at bounding box center [1361, 230] width 51 height 25
click at [1357, 223] on div "重 置 查 询" at bounding box center [1385, 230] width 209 height 25
click at [1357, 223] on button "查 询" at bounding box center [1361, 230] width 51 height 25
click at [1357, 223] on div "重 置 查 询" at bounding box center [1385, 230] width 209 height 25
click at [1357, 223] on button "查 询" at bounding box center [1361, 230] width 51 height 25
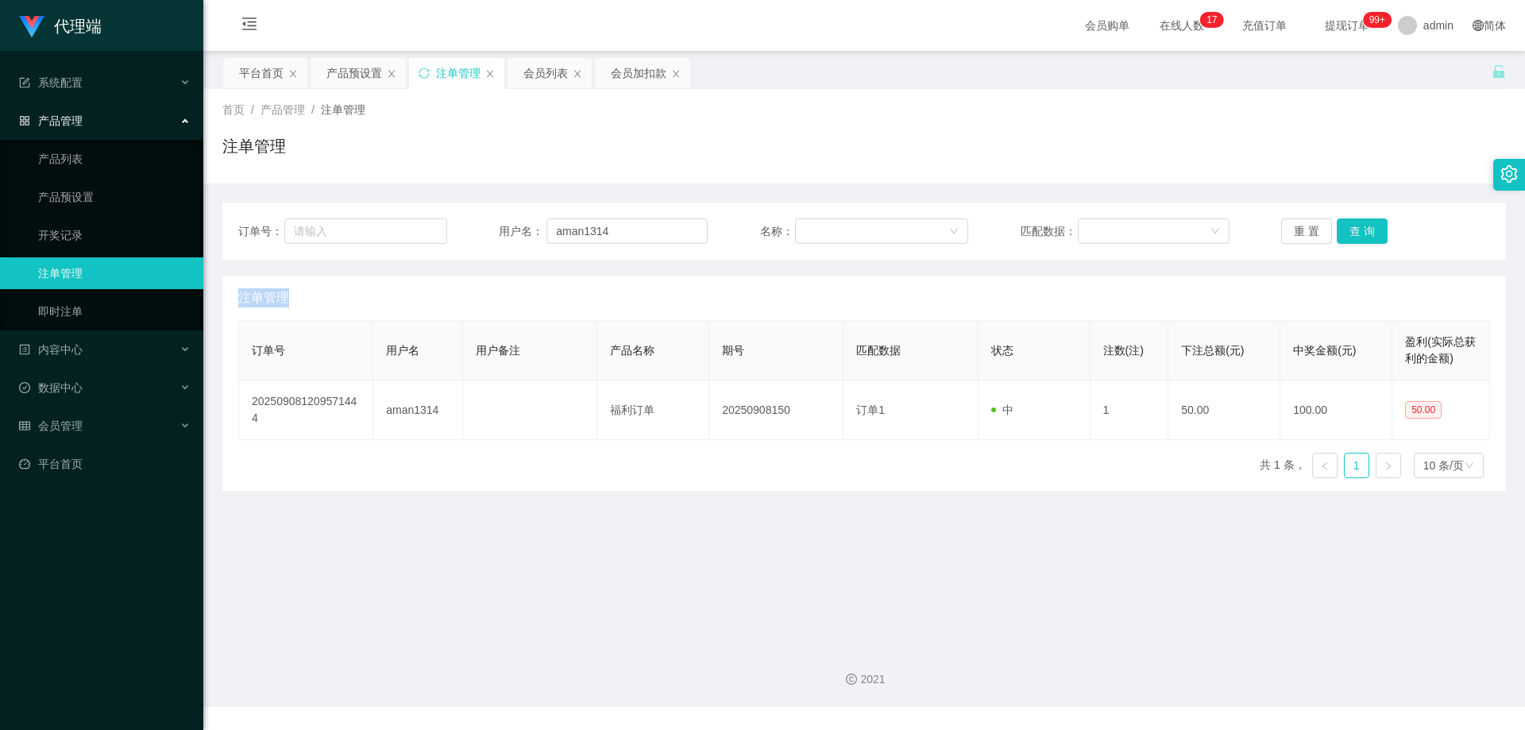
click at [1357, 223] on div "重 置 查 询" at bounding box center [1385, 230] width 209 height 25
click at [1357, 223] on button "查 询" at bounding box center [1361, 230] width 51 height 25
click at [1357, 223] on div "重 置 查 询" at bounding box center [1385, 230] width 209 height 25
click at [1357, 223] on button "查 询" at bounding box center [1361, 230] width 51 height 25
click at [1342, 230] on button "查 询" at bounding box center [1361, 230] width 51 height 25
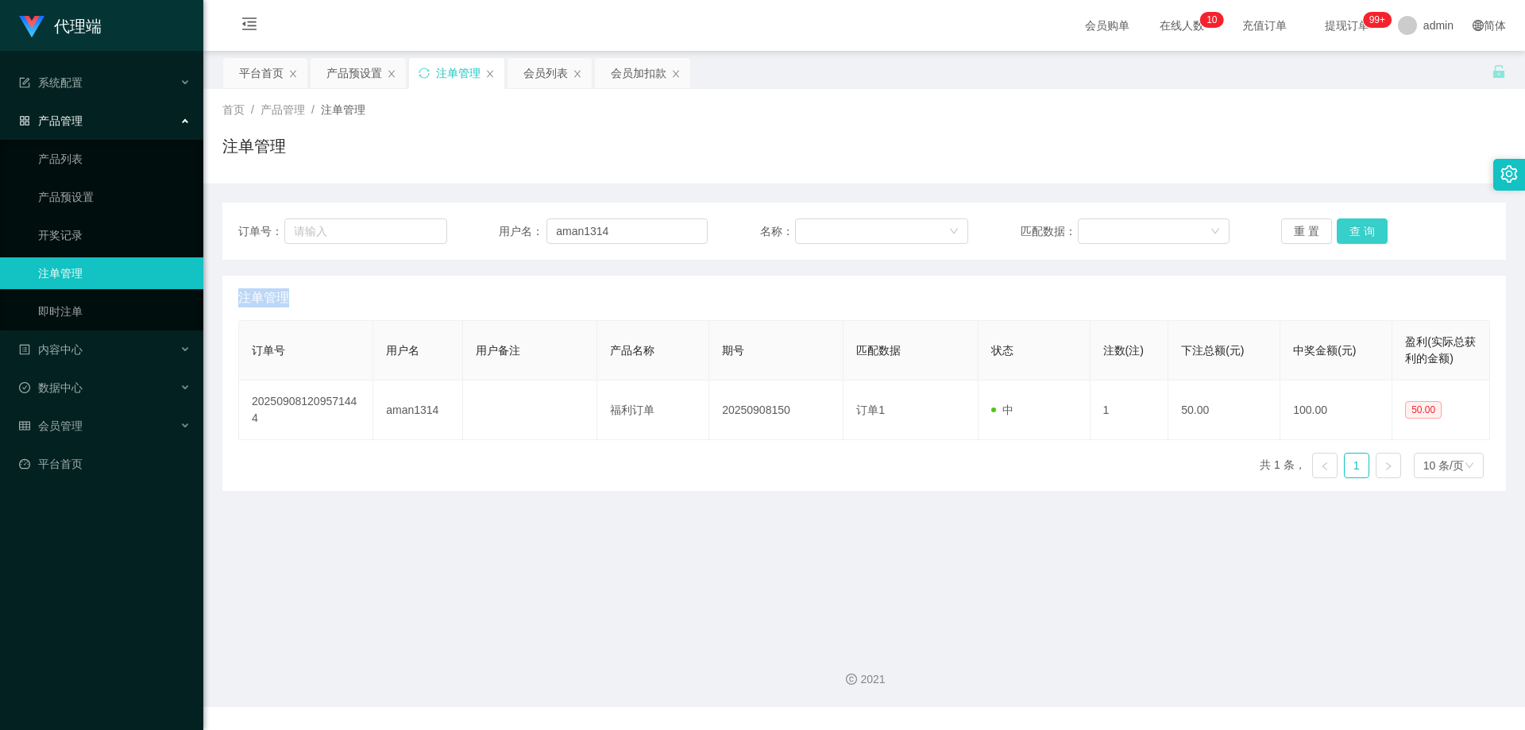
click at [1342, 230] on button "查 询" at bounding box center [1361, 230] width 51 height 25
click at [1342, 230] on div "重 置 查 询" at bounding box center [1385, 230] width 209 height 25
click at [1342, 230] on button "查 询" at bounding box center [1361, 230] width 51 height 25
click at [1342, 230] on div "重 置 查 询" at bounding box center [1385, 230] width 209 height 25
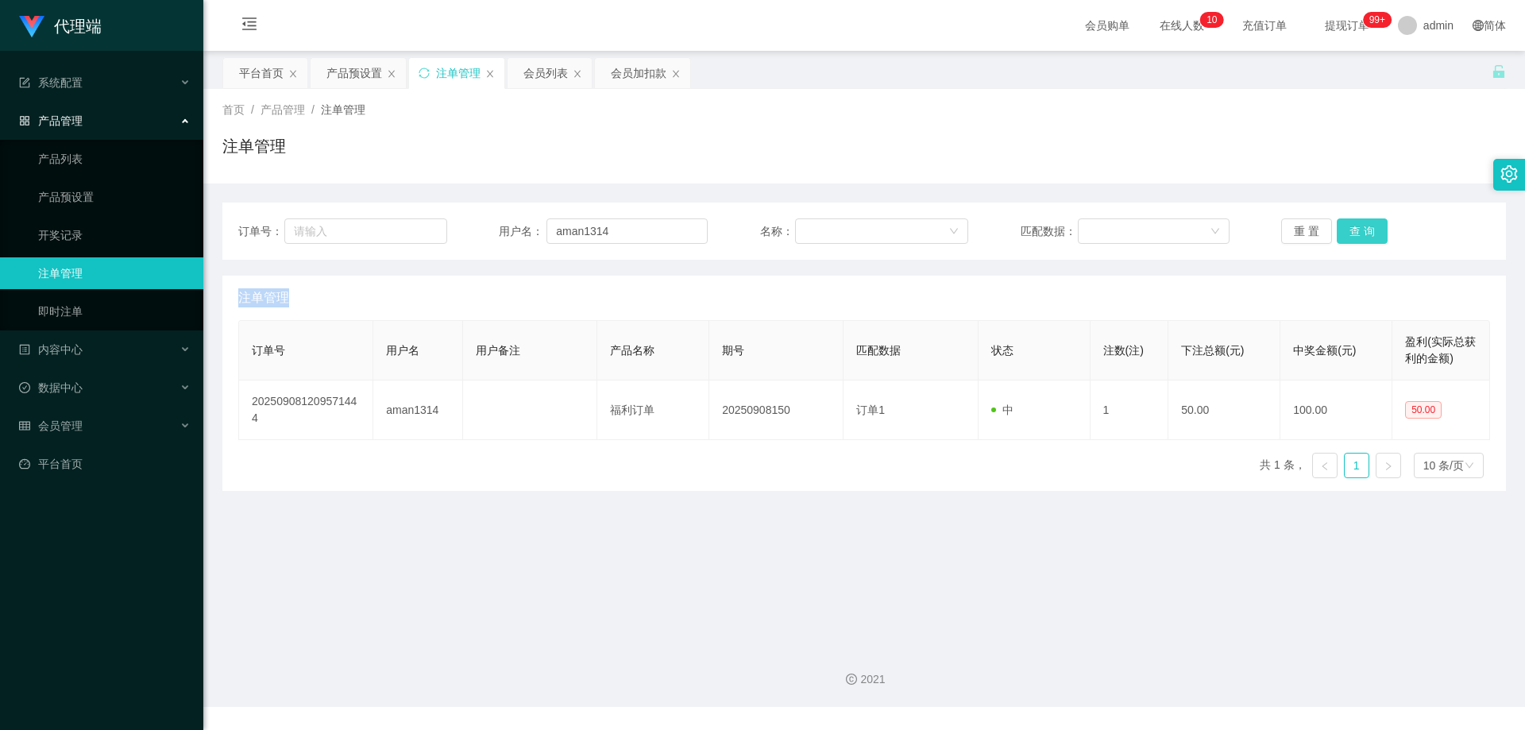
click at [1342, 230] on button "查 询" at bounding box center [1361, 230] width 51 height 25
click at [1355, 229] on button "查 询" at bounding box center [1361, 230] width 51 height 25
click at [1357, 171] on div "首页 / 产品管理 / 注单管理 / 注单管理" at bounding box center [863, 136] width 1321 height 94
click at [1352, 221] on button "查 询" at bounding box center [1361, 230] width 51 height 25
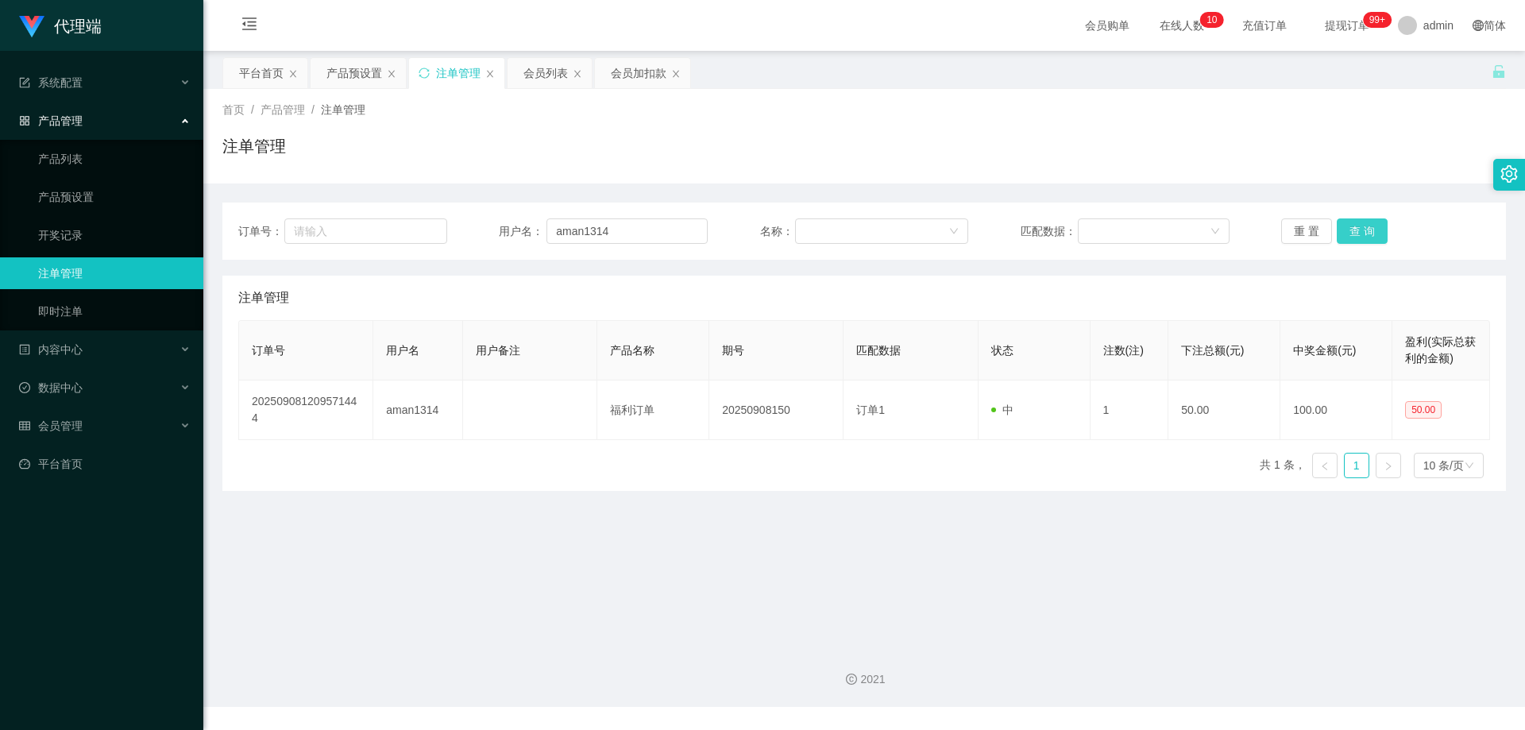
click at [1352, 221] on button "查 询" at bounding box center [1361, 230] width 51 height 25
click at [1351, 225] on button "查 询" at bounding box center [1361, 230] width 51 height 25
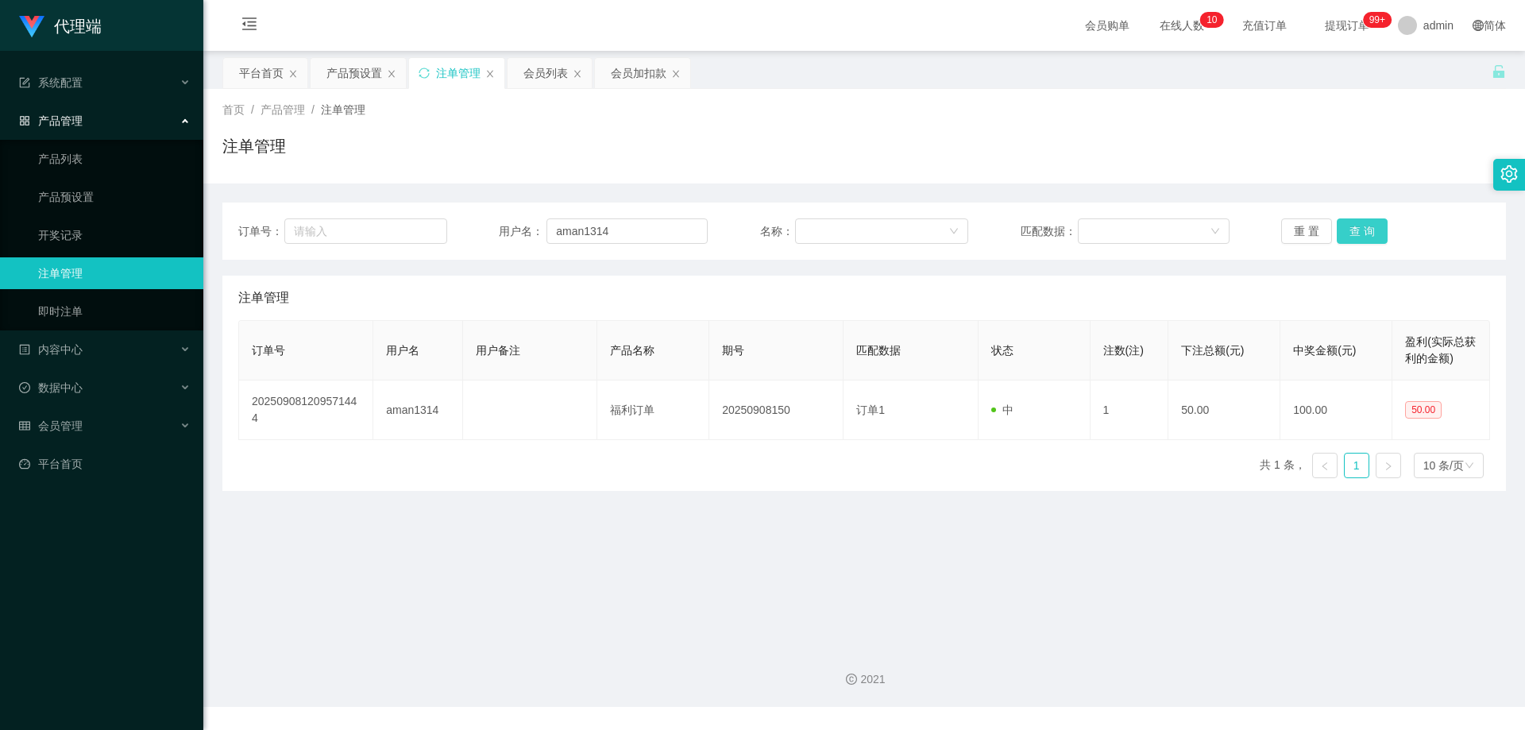
click at [1351, 225] on button "查 询" at bounding box center [1361, 230] width 51 height 25
click at [1351, 225] on div "重 置 查 询" at bounding box center [1385, 230] width 209 height 25
click at [1351, 225] on button "查 询" at bounding box center [1361, 230] width 51 height 25
click at [1351, 225] on div "重 置 查 询" at bounding box center [1385, 230] width 209 height 25
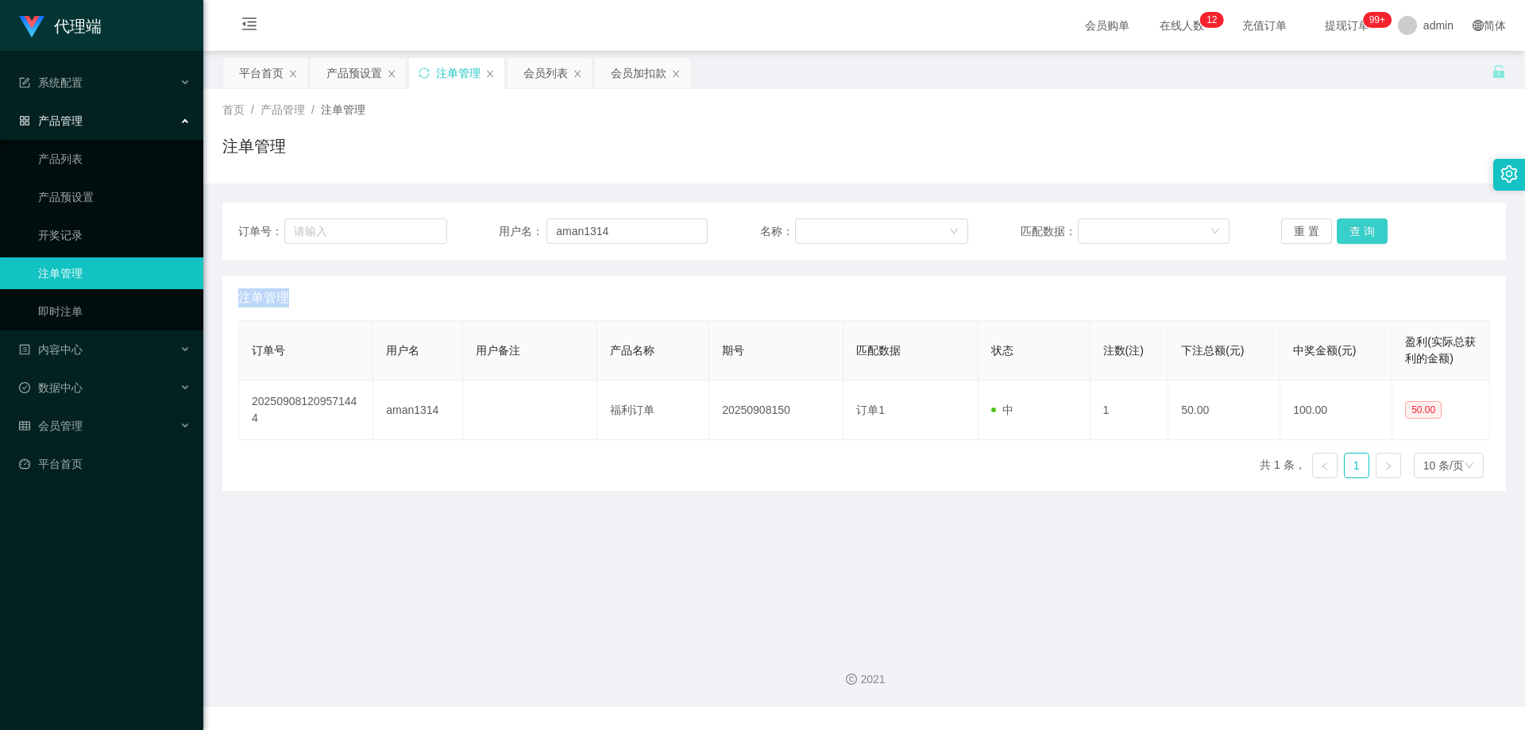
click at [1351, 225] on button "查 询" at bounding box center [1361, 230] width 51 height 25
click at [1351, 225] on div "重 置 查 询" at bounding box center [1385, 230] width 209 height 25
click at [1205, 292] on div "注单管理" at bounding box center [863, 298] width 1251 height 44
click at [1334, 245] on div "订单号： 用户名： aman1314 名称： 匹配数据： 重 置 查 询" at bounding box center [863, 230] width 1283 height 57
click at [1344, 241] on button "查 询" at bounding box center [1361, 230] width 51 height 25
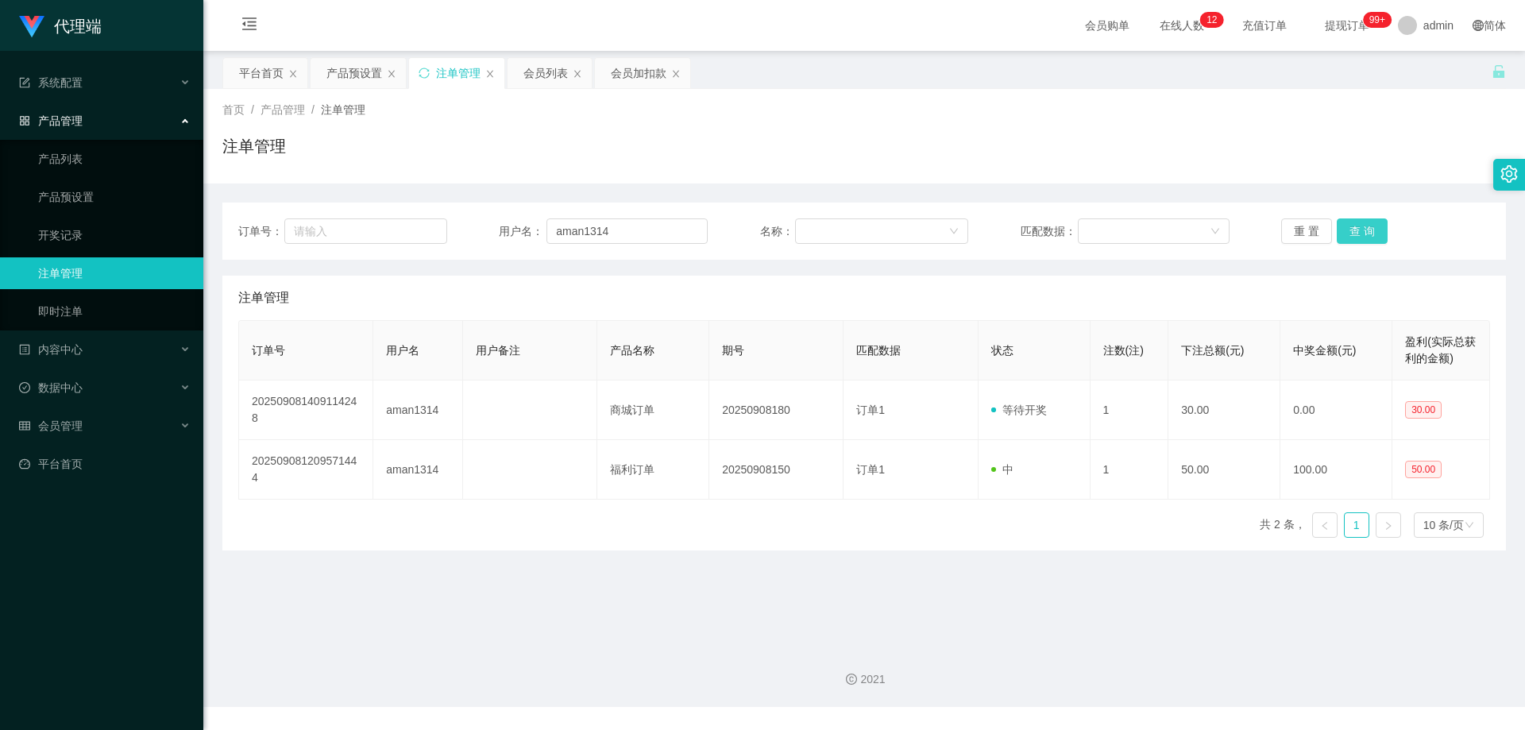
click at [1344, 241] on button "查 询" at bounding box center [1361, 230] width 51 height 25
click at [1344, 241] on div "重 置 查 询" at bounding box center [1385, 230] width 209 height 25
click at [1344, 241] on button "查 询" at bounding box center [1361, 230] width 51 height 25
drag, startPoint x: 592, startPoint y: 221, endPoint x: 440, endPoint y: 220, distance: 151.7
click at [440, 220] on div "订单号： 用户名： aman1314 名称： 匹配数据： 重 置 查 询" at bounding box center [863, 230] width 1251 height 25
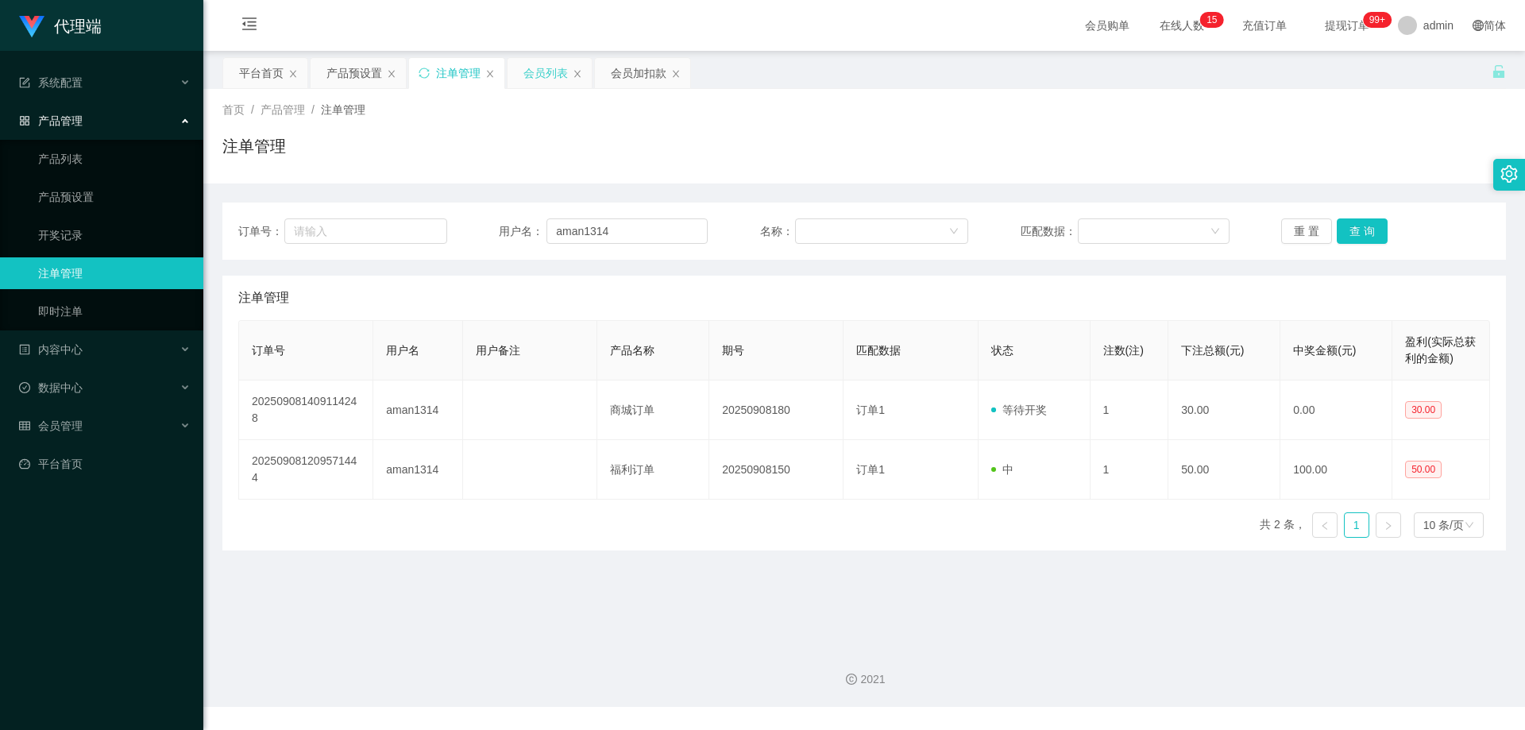
click at [533, 65] on div "会员列表" at bounding box center [545, 73] width 44 height 30
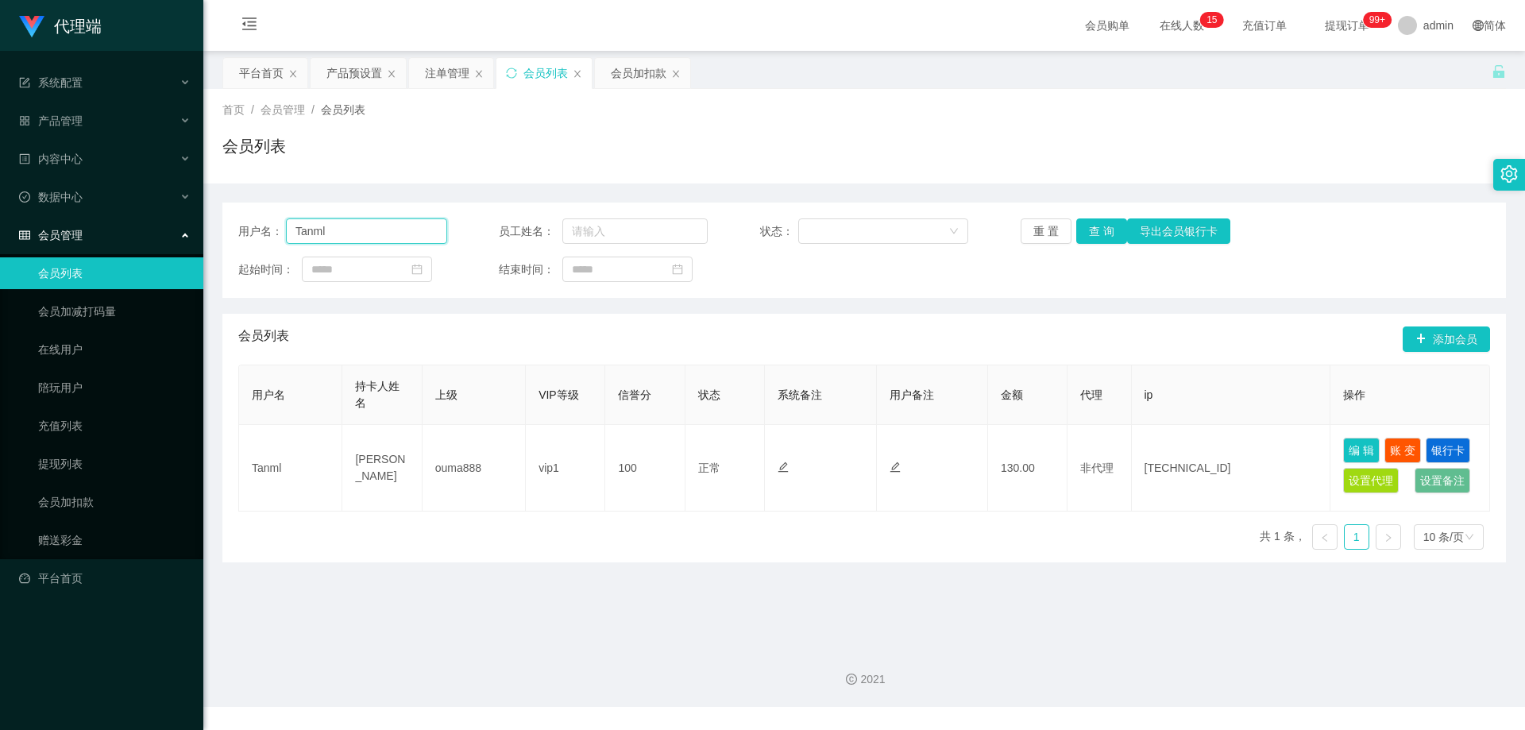
drag, startPoint x: 339, startPoint y: 223, endPoint x: 186, endPoint y: 218, distance: 153.4
click at [183, 218] on section "代理端 系统配置 产品管理 产品列表 产品预设置 开奖记录 注单管理 即时注单 内容中心 数据中心 会员管理 会员列表 会员加减打码量 在线用户 陪玩用户 充…" at bounding box center [762, 353] width 1525 height 707
paste input "aman1314"
type input "aman1314"
click at [1078, 233] on button "查 询" at bounding box center [1101, 230] width 51 height 25
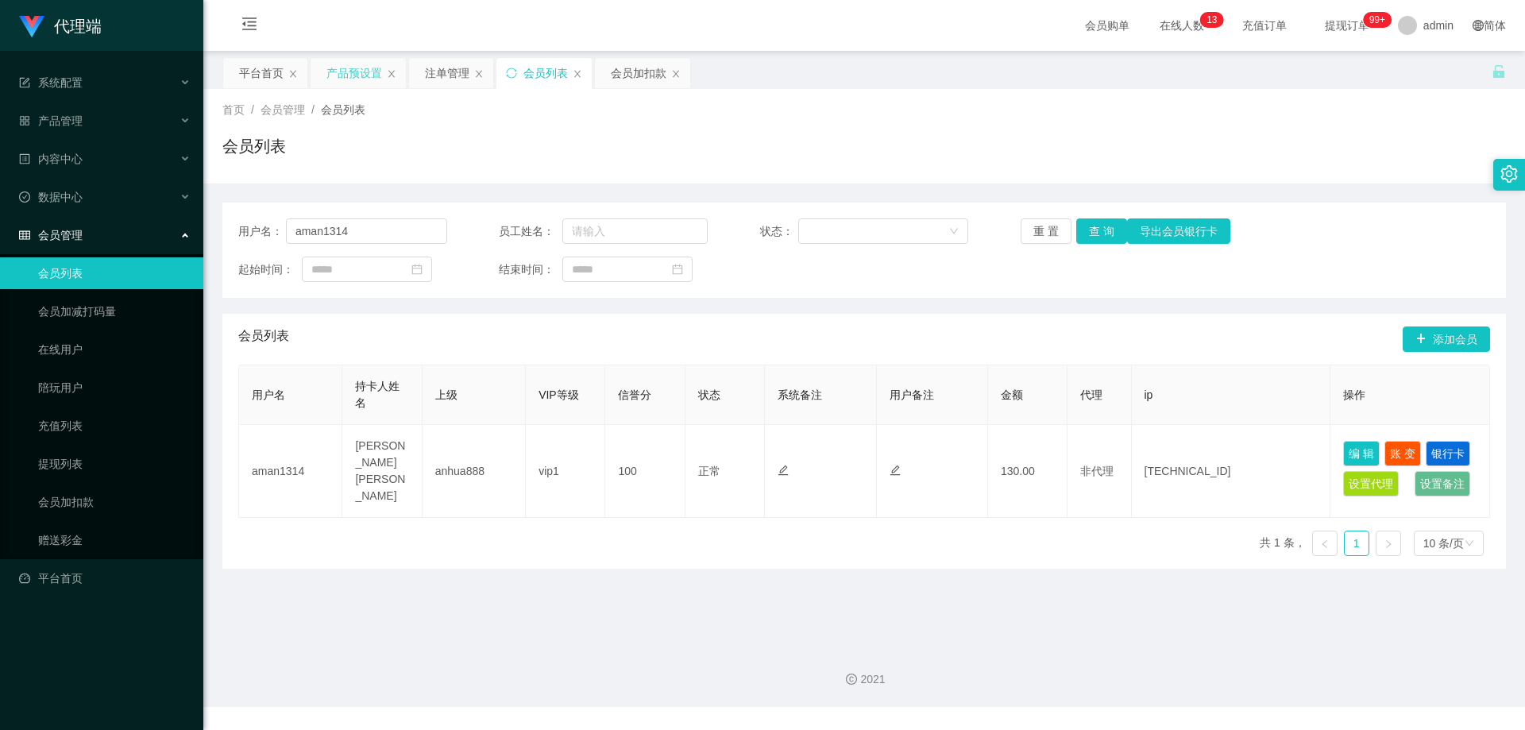
click at [354, 71] on div "产品预设置" at bounding box center [354, 73] width 56 height 30
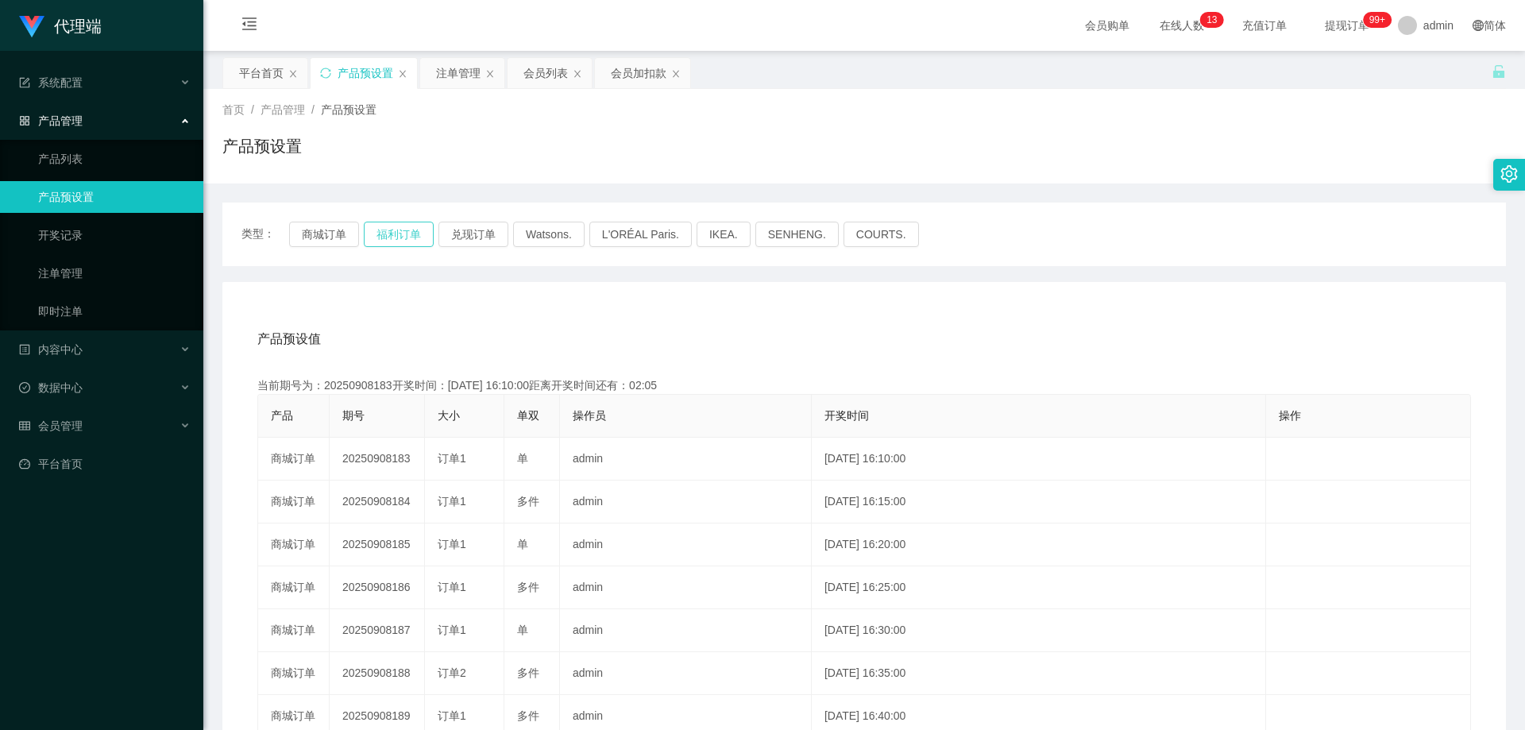
click at [400, 229] on button "福利订单" at bounding box center [399, 234] width 70 height 25
click at [542, 69] on div "会员列表" at bounding box center [545, 73] width 44 height 30
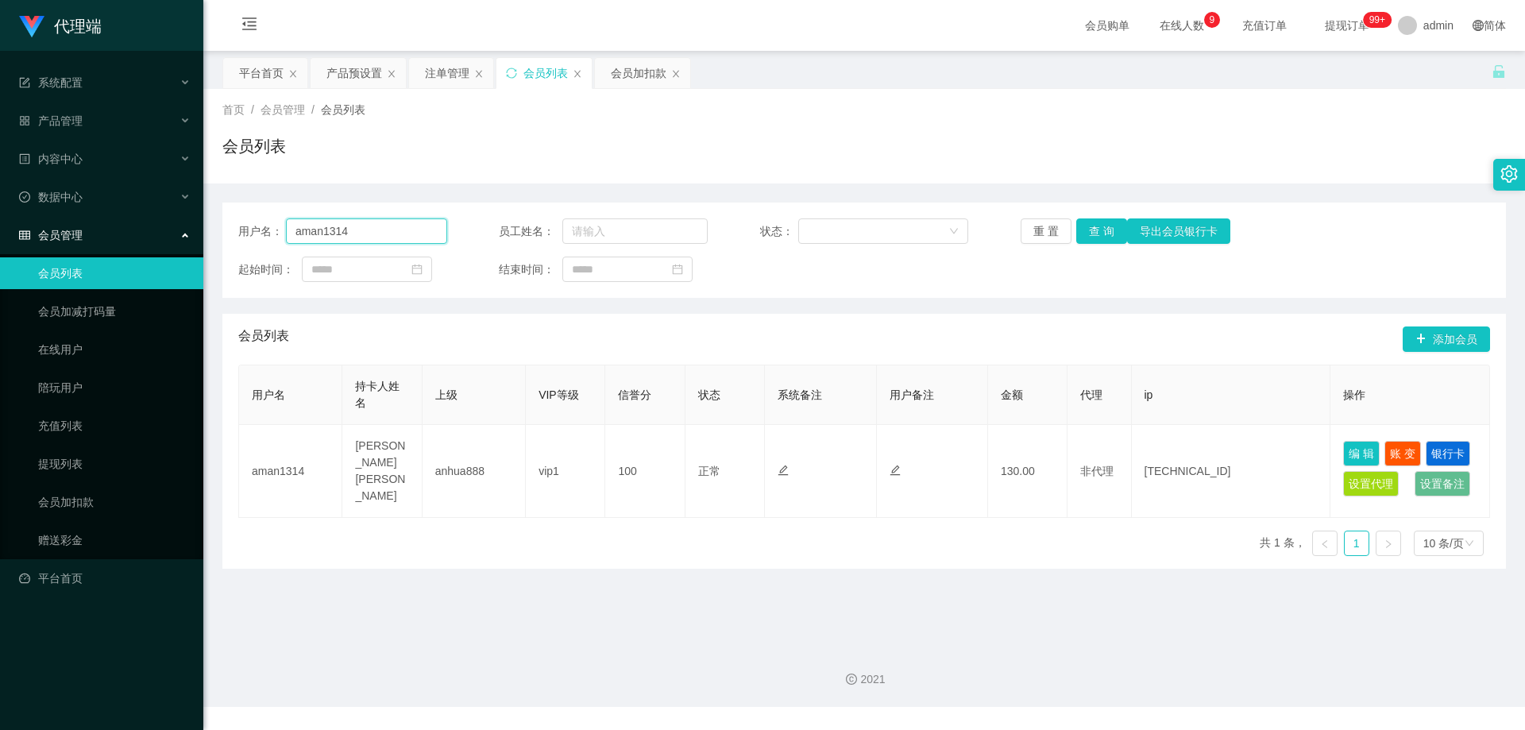
drag, startPoint x: 361, startPoint y: 234, endPoint x: 203, endPoint y: 226, distance: 158.3
click at [184, 226] on section "代理端 系统配置 产品管理 产品列表 产品预设置 开奖记录 注单管理 即时注单 内容中心 数据中心 会员管理 会员列表 会员加减打码量 在线用户 陪玩用户 充…" at bounding box center [762, 353] width 1525 height 707
paste input "Darren66"
type input "Darren66"
click at [1101, 223] on button "查 询" at bounding box center [1101, 230] width 51 height 25
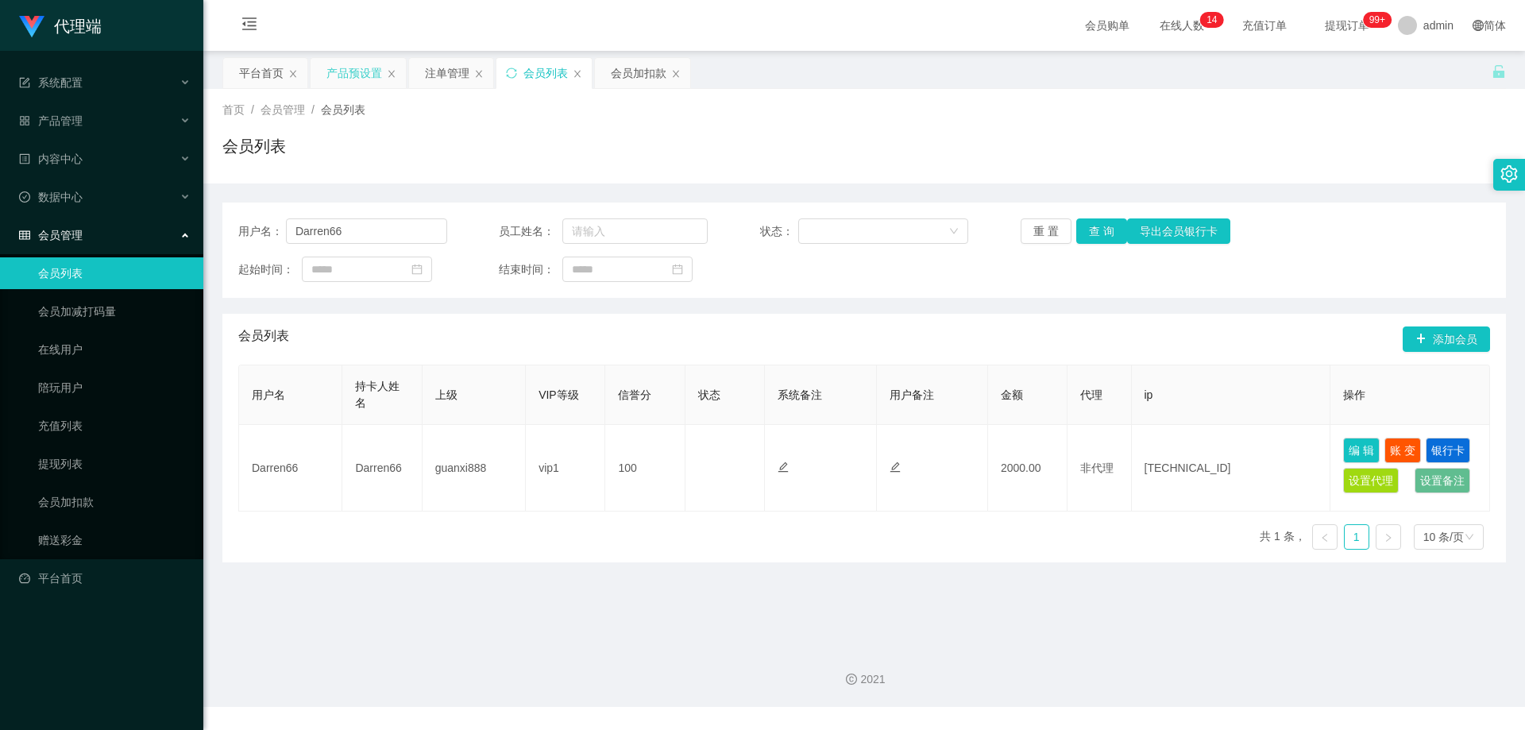
click at [364, 75] on div "产品预设置" at bounding box center [354, 73] width 56 height 30
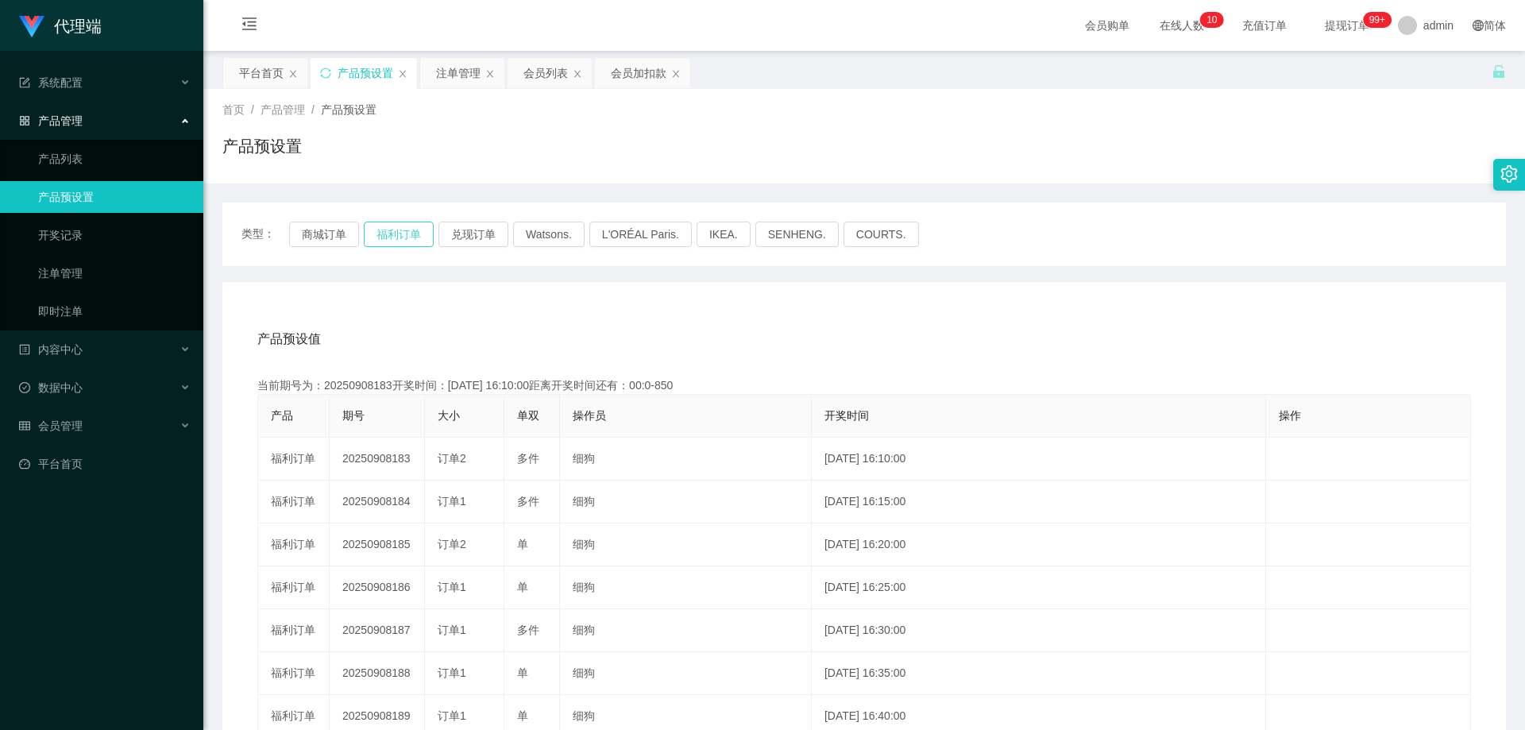
click at [402, 234] on button "福利订单" at bounding box center [399, 234] width 70 height 25
click at [402, 233] on button "福利订单" at bounding box center [399, 234] width 70 height 25
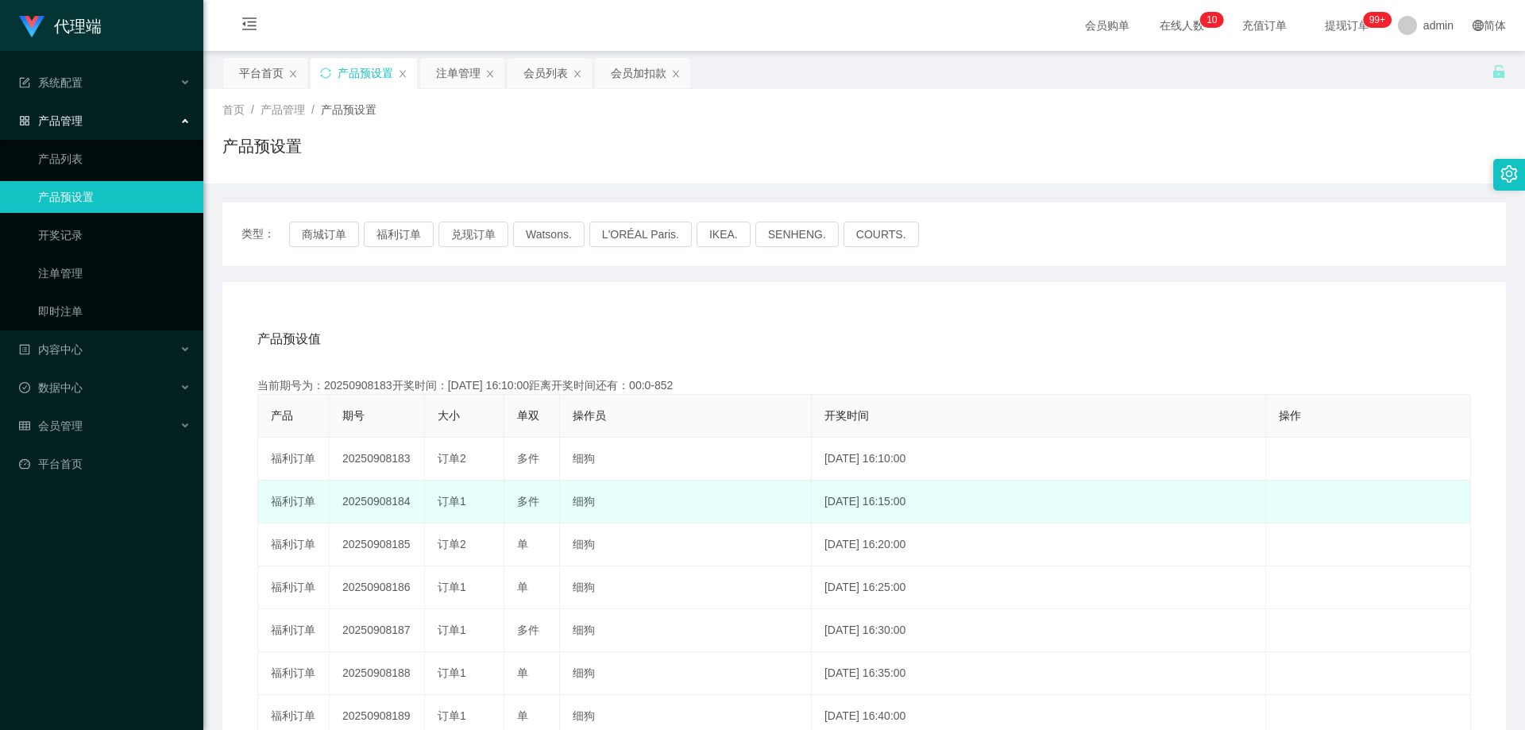
click at [379, 501] on td "20250908184" at bounding box center [377, 501] width 95 height 43
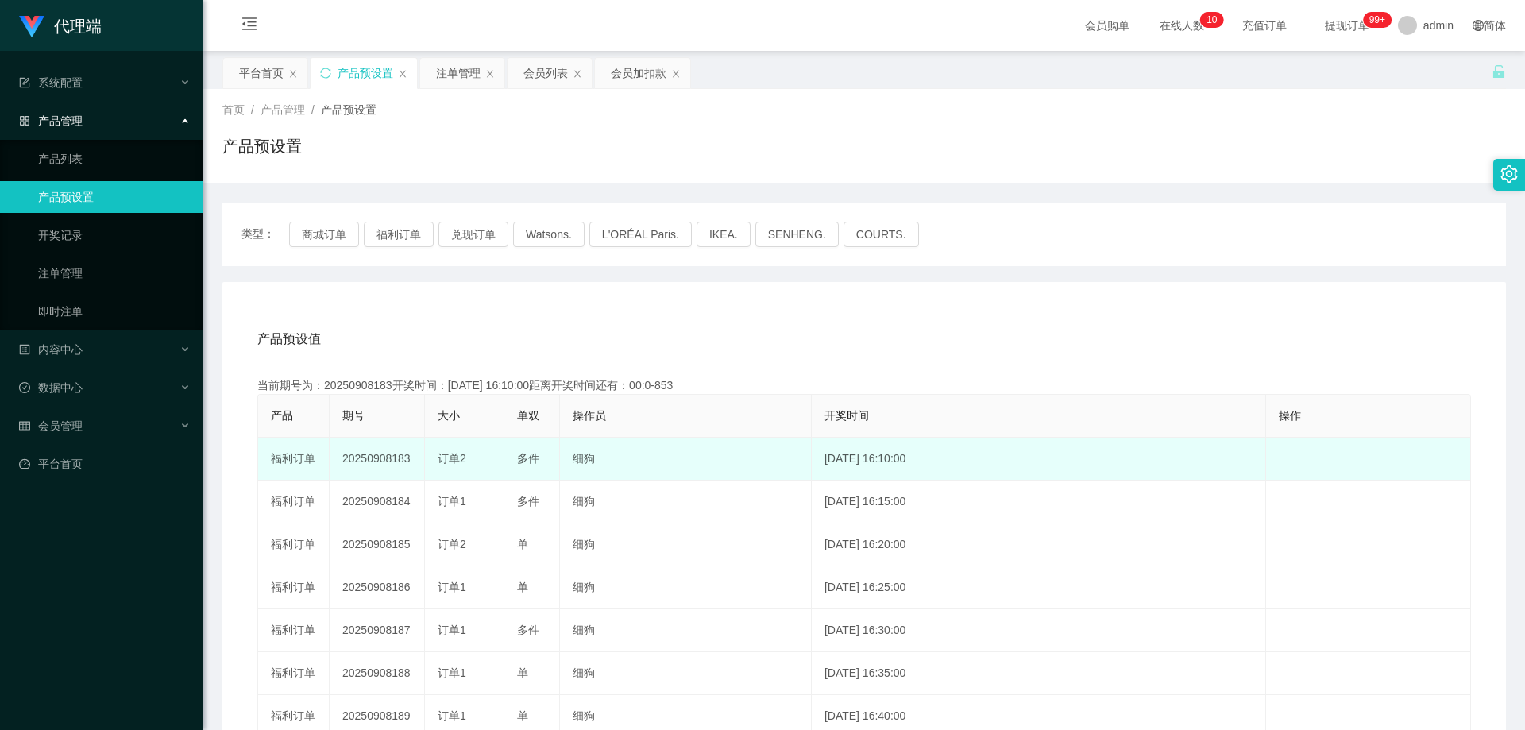
copy td "20250908184"
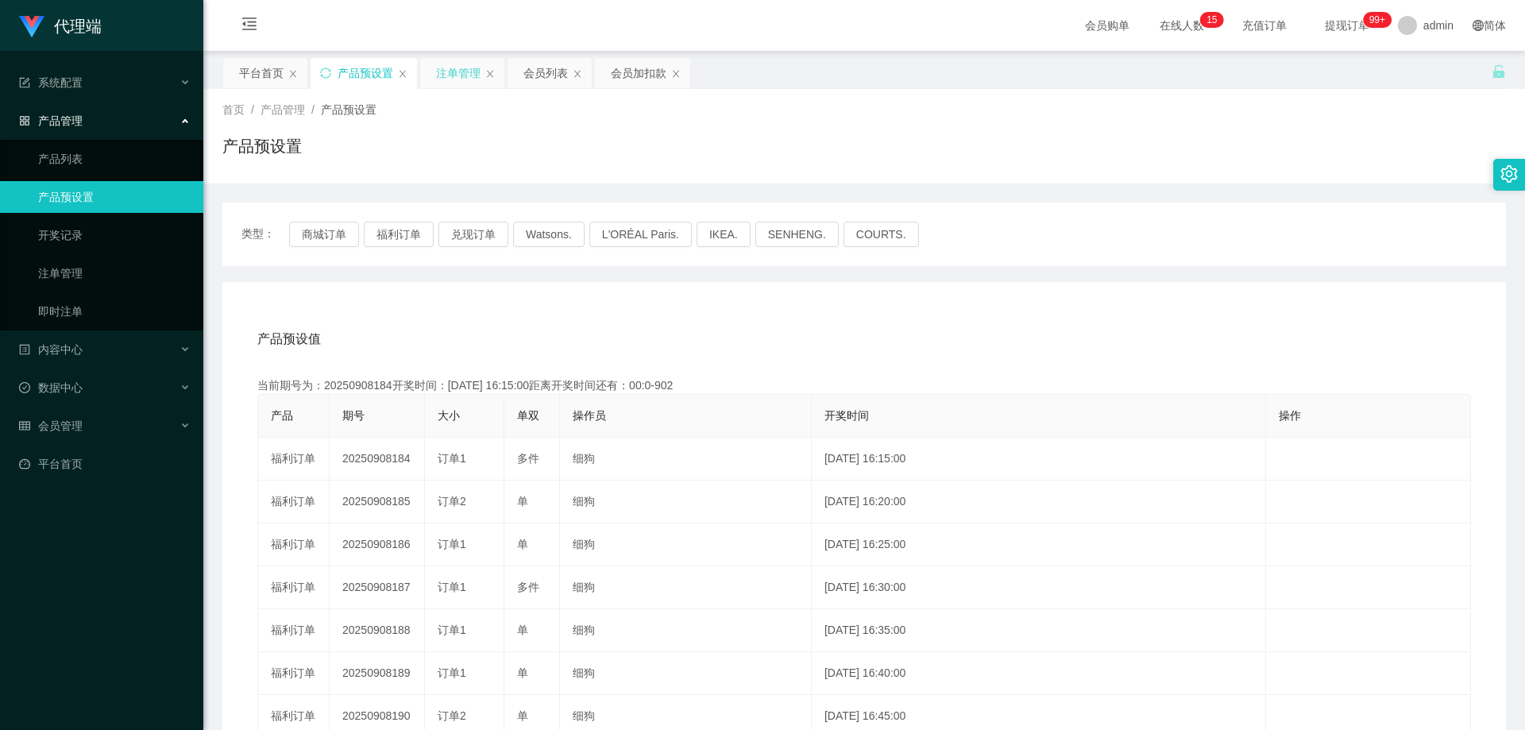
click at [453, 75] on div "注单管理" at bounding box center [458, 73] width 44 height 30
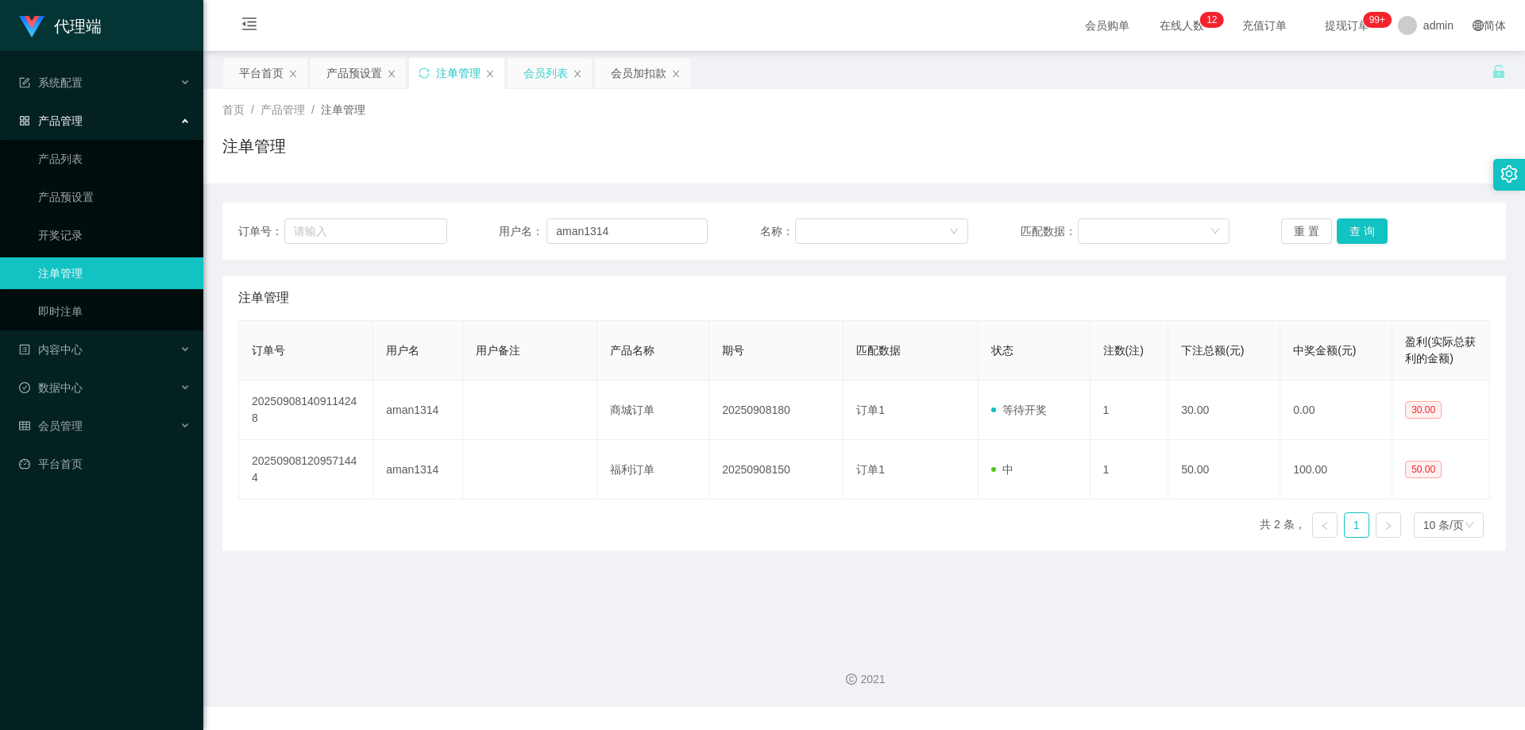
click at [530, 67] on div "会员列表" at bounding box center [545, 73] width 44 height 30
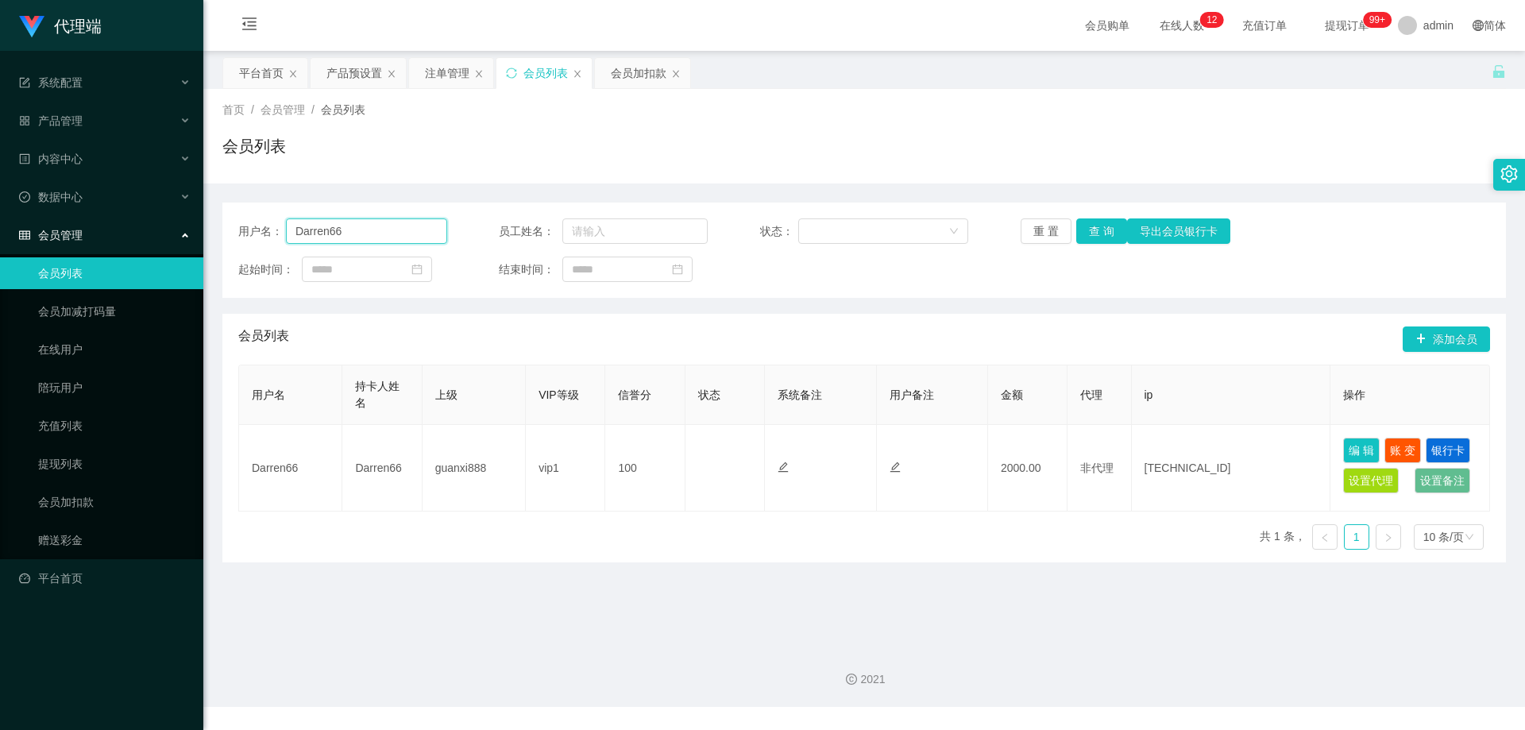
drag, startPoint x: 337, startPoint y: 230, endPoint x: 235, endPoint y: 229, distance: 101.7
click at [235, 229] on div "用户名： Darren66 员工姓名： 状态： 重 置 查 询 导出会员银行卡 起始时间： 结束时间：" at bounding box center [863, 249] width 1283 height 95
click at [367, 72] on div "产品预设置" at bounding box center [354, 73] width 56 height 30
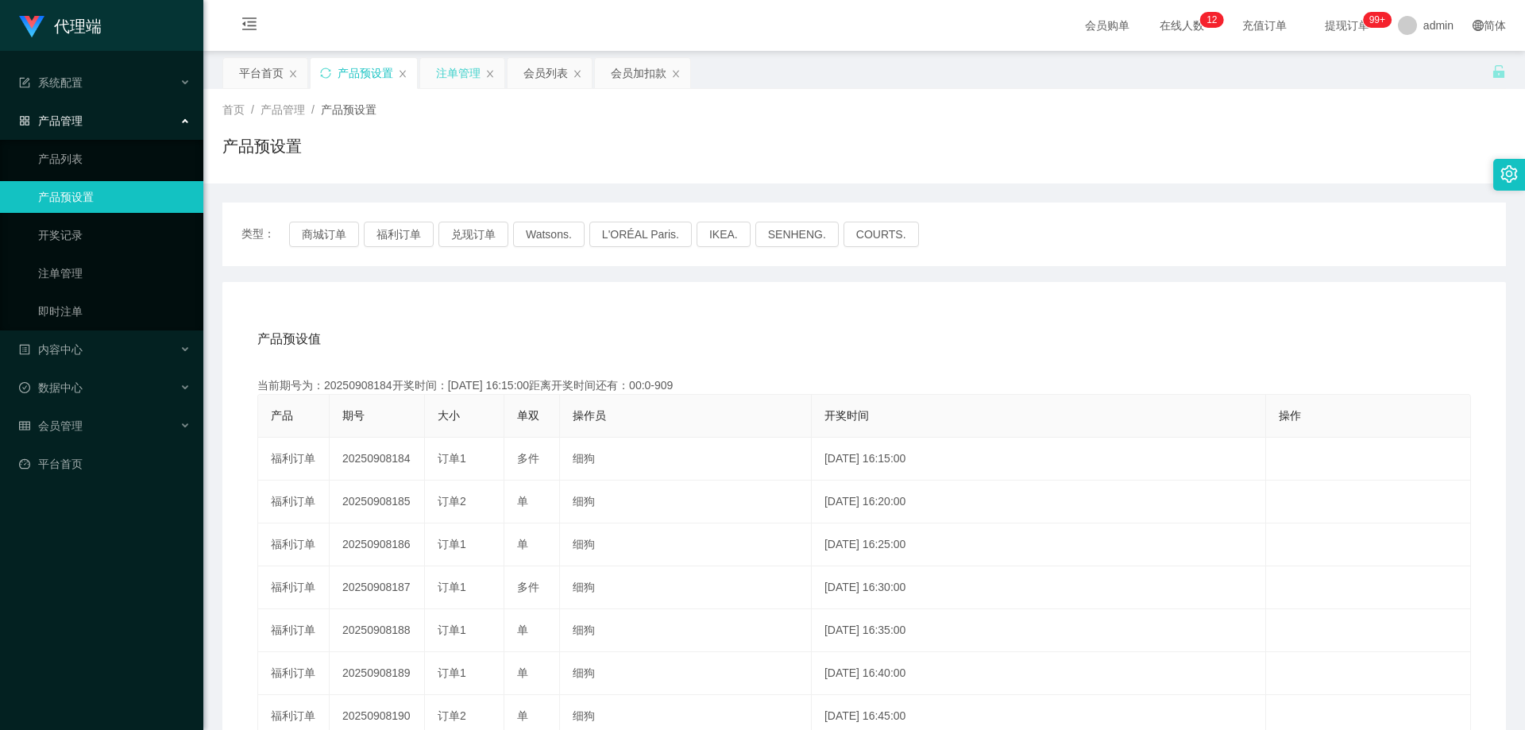
click at [443, 64] on div "注单管理" at bounding box center [458, 73] width 44 height 30
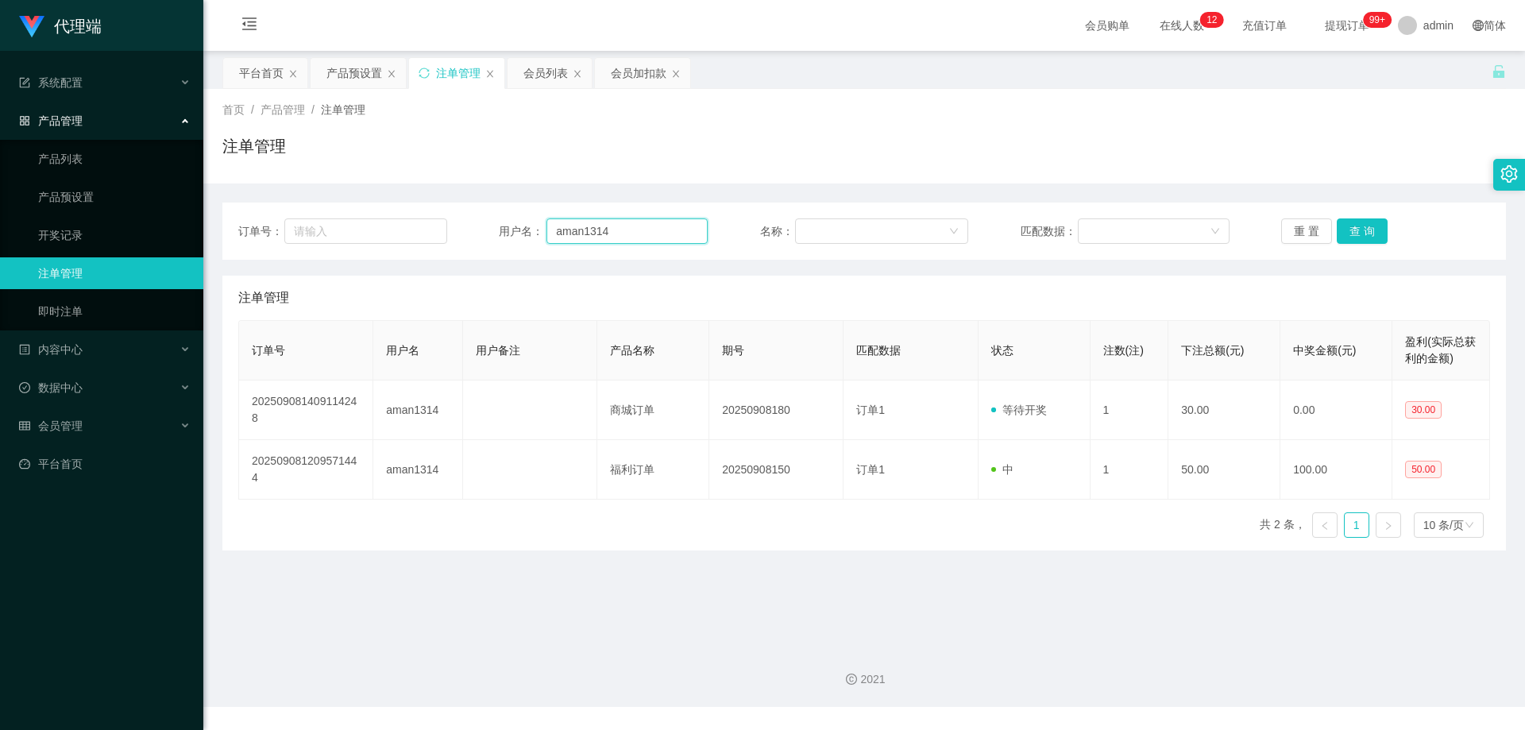
drag, startPoint x: 529, startPoint y: 230, endPoint x: 515, endPoint y: 229, distance: 14.3
click at [514, 230] on div "用户名： aman1314" at bounding box center [603, 230] width 209 height 25
paste input "Darren66"
type input "Darren66"
click at [1368, 231] on button "查 询" at bounding box center [1361, 230] width 51 height 25
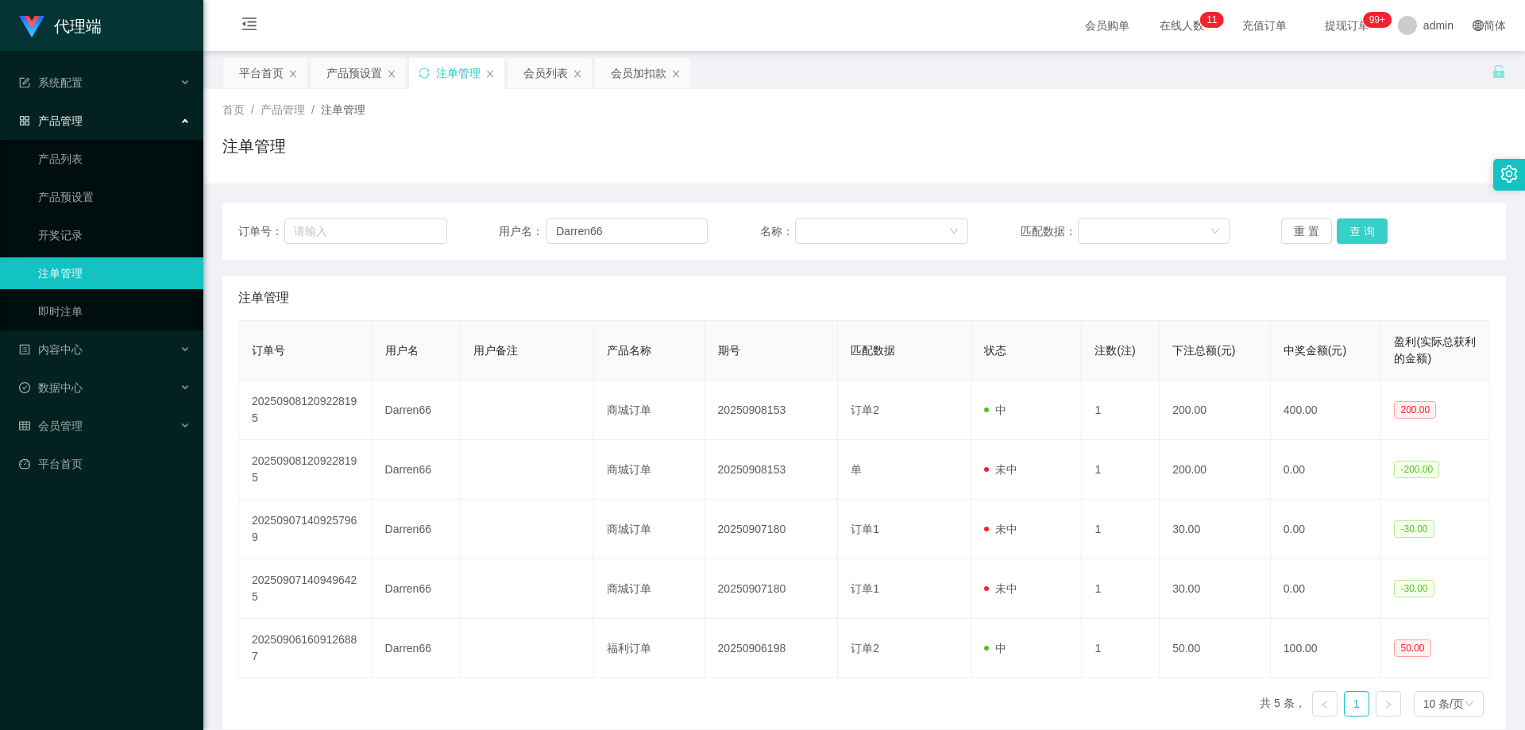
click at [1368, 231] on button "查 询" at bounding box center [1361, 230] width 51 height 25
click at [1354, 226] on button "查 询" at bounding box center [1361, 230] width 51 height 25
click at [1369, 232] on button "查 询" at bounding box center [1361, 230] width 51 height 25
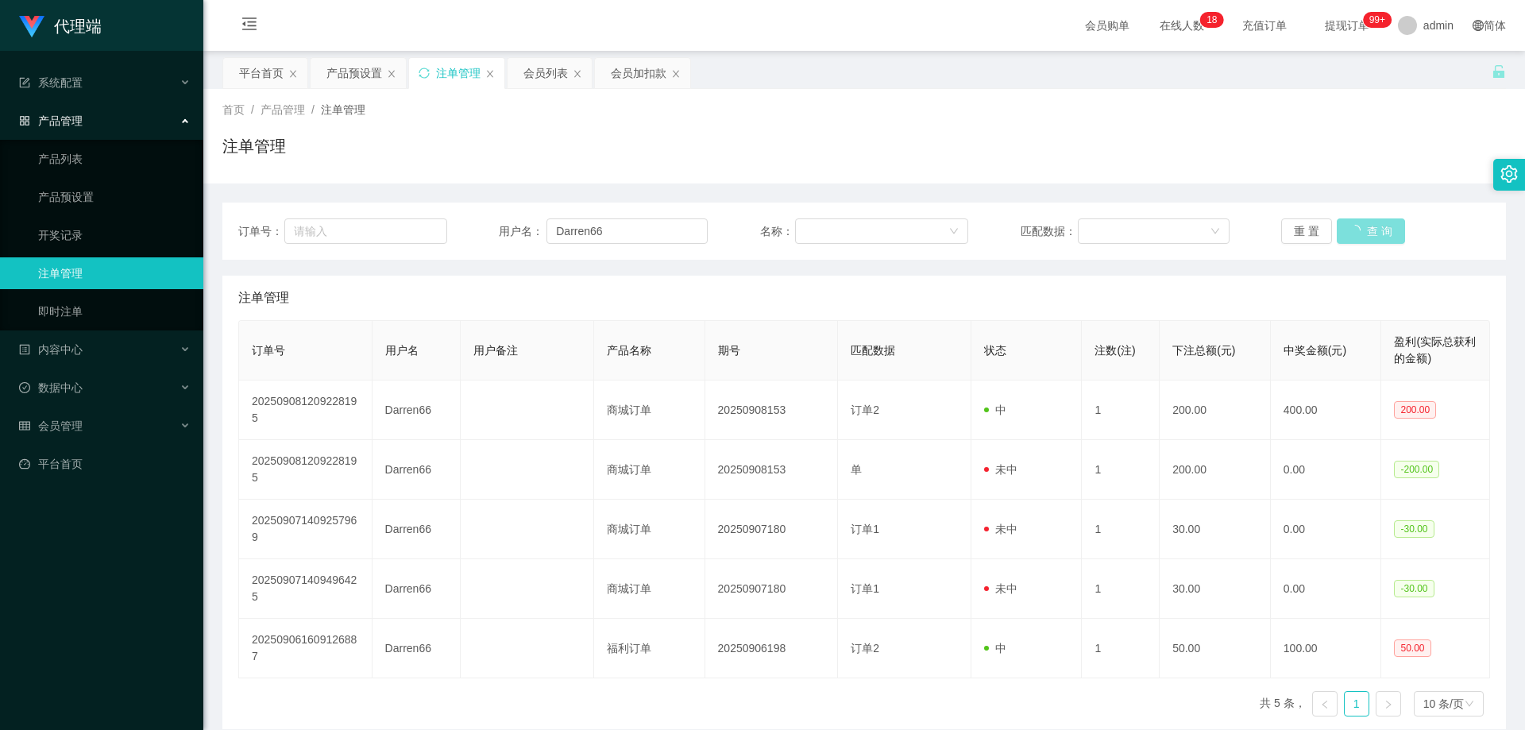
click at [1369, 232] on div "重 置 查 询" at bounding box center [1385, 230] width 209 height 25
click at [1369, 232] on button "查 询" at bounding box center [1370, 230] width 68 height 25
click at [1369, 232] on div "重 置 查 询" at bounding box center [1385, 230] width 209 height 25
click at [1369, 230] on button "查 询" at bounding box center [1361, 230] width 51 height 25
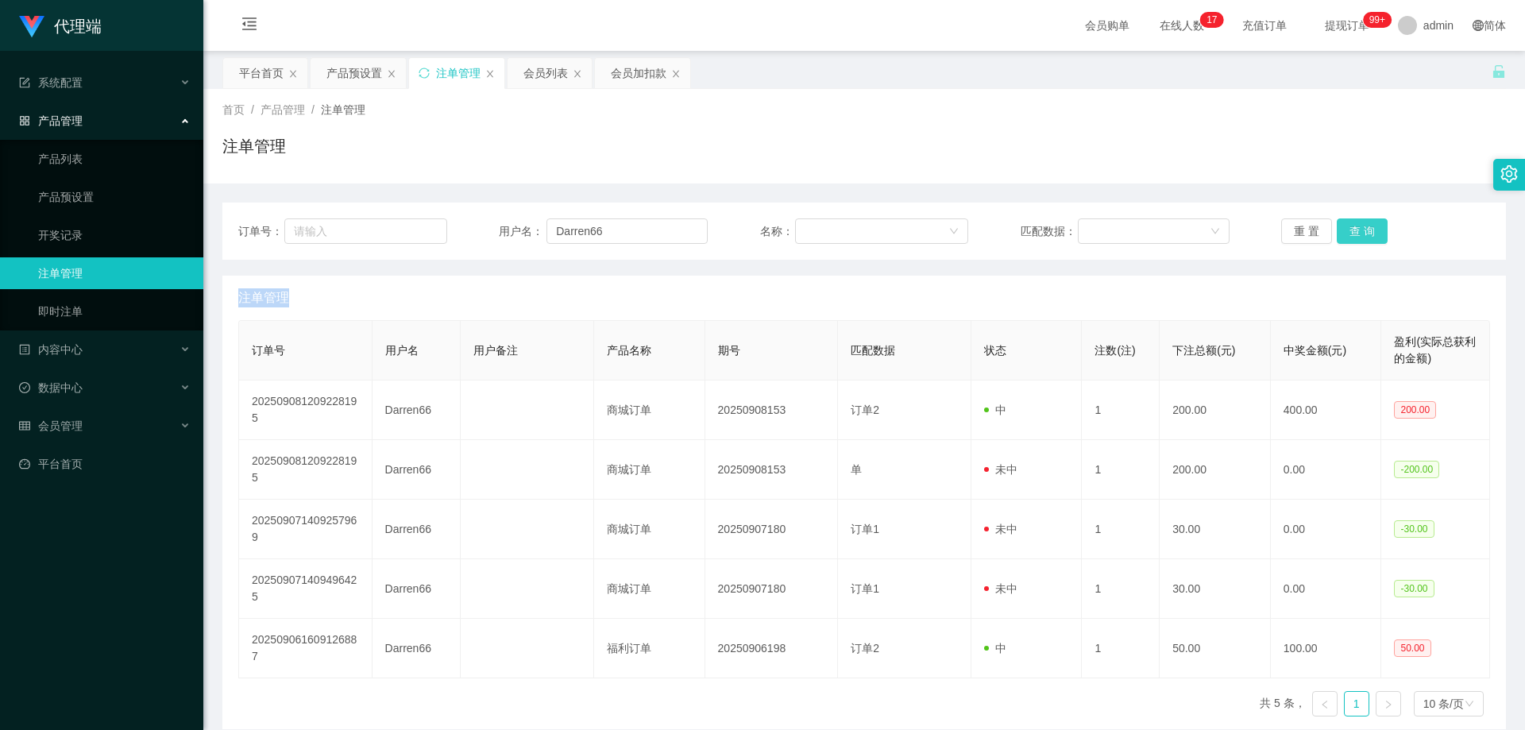
click at [1369, 230] on div "重 置 查 询" at bounding box center [1385, 230] width 209 height 25
click at [1369, 230] on button "查 询" at bounding box center [1361, 230] width 51 height 25
click at [1369, 230] on div "重 置 查 询" at bounding box center [1385, 230] width 209 height 25
click at [1369, 230] on button "查 询" at bounding box center [1361, 230] width 51 height 25
click at [1369, 230] on div "重 置 查 询" at bounding box center [1385, 230] width 209 height 25
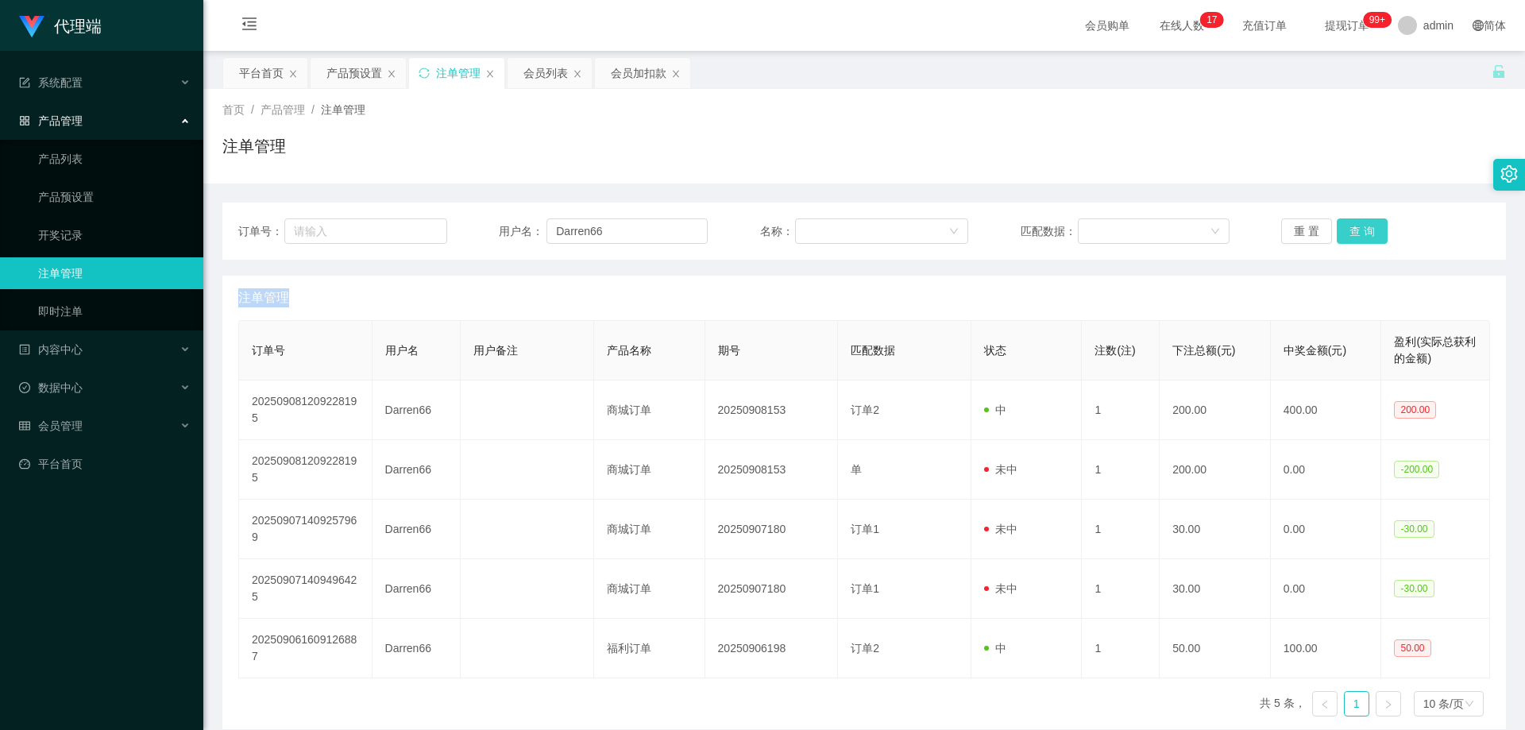
click at [1369, 230] on button "查 询" at bounding box center [1361, 230] width 51 height 25
click at [1369, 230] on div "重 置 查 询" at bounding box center [1385, 230] width 209 height 25
click at [1367, 222] on button "查 询" at bounding box center [1361, 230] width 51 height 25
click at [1364, 224] on button "查 询" at bounding box center [1361, 230] width 51 height 25
click at [1375, 233] on button "查 询" at bounding box center [1361, 230] width 51 height 25
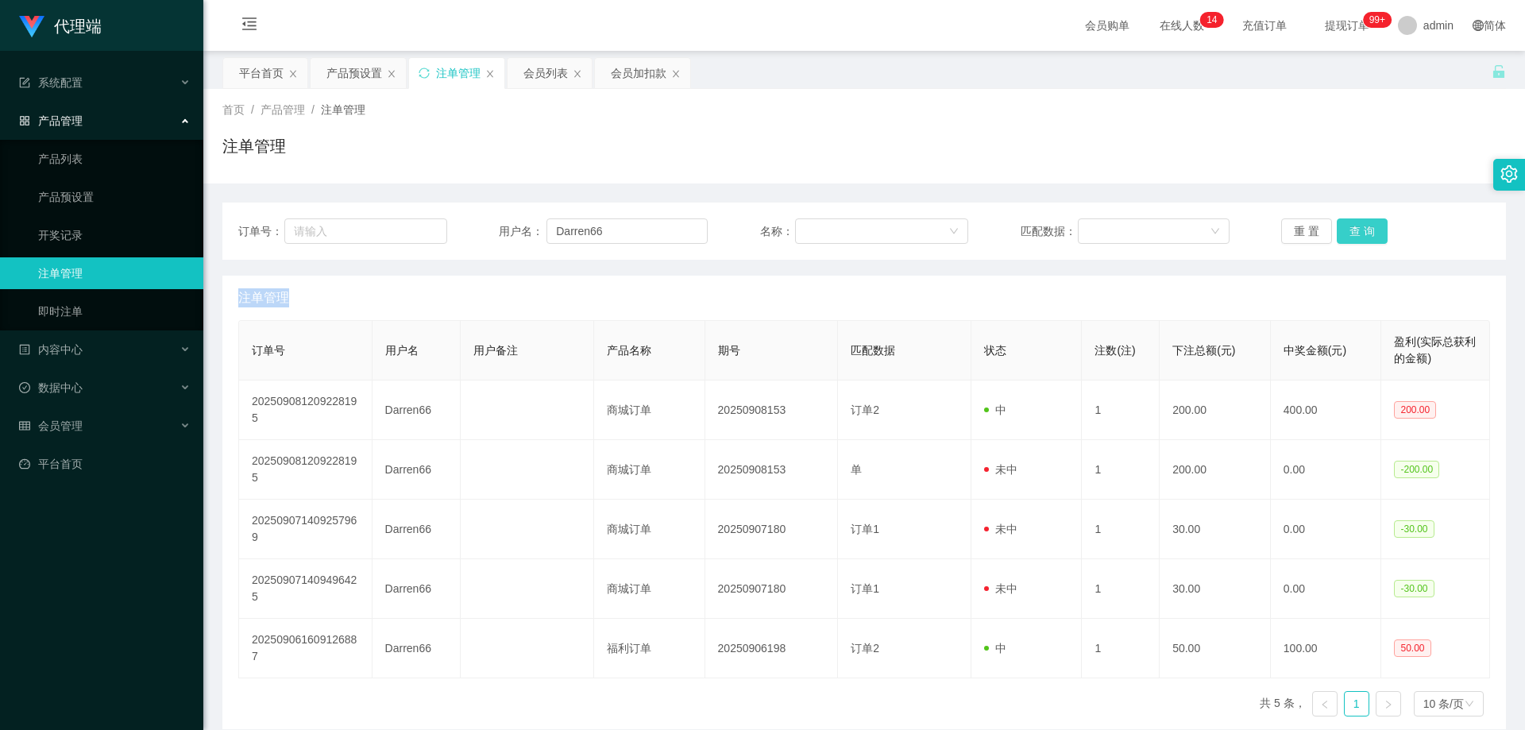
click at [1374, 232] on button "查 询" at bounding box center [1361, 230] width 51 height 25
click at [1372, 231] on div "重 置 查 询" at bounding box center [1385, 230] width 209 height 25
click at [1367, 230] on button "查 询" at bounding box center [1361, 230] width 51 height 25
click at [1367, 230] on div "重 置 查 询" at bounding box center [1385, 230] width 209 height 25
click at [1367, 230] on button "查 询" at bounding box center [1361, 230] width 51 height 25
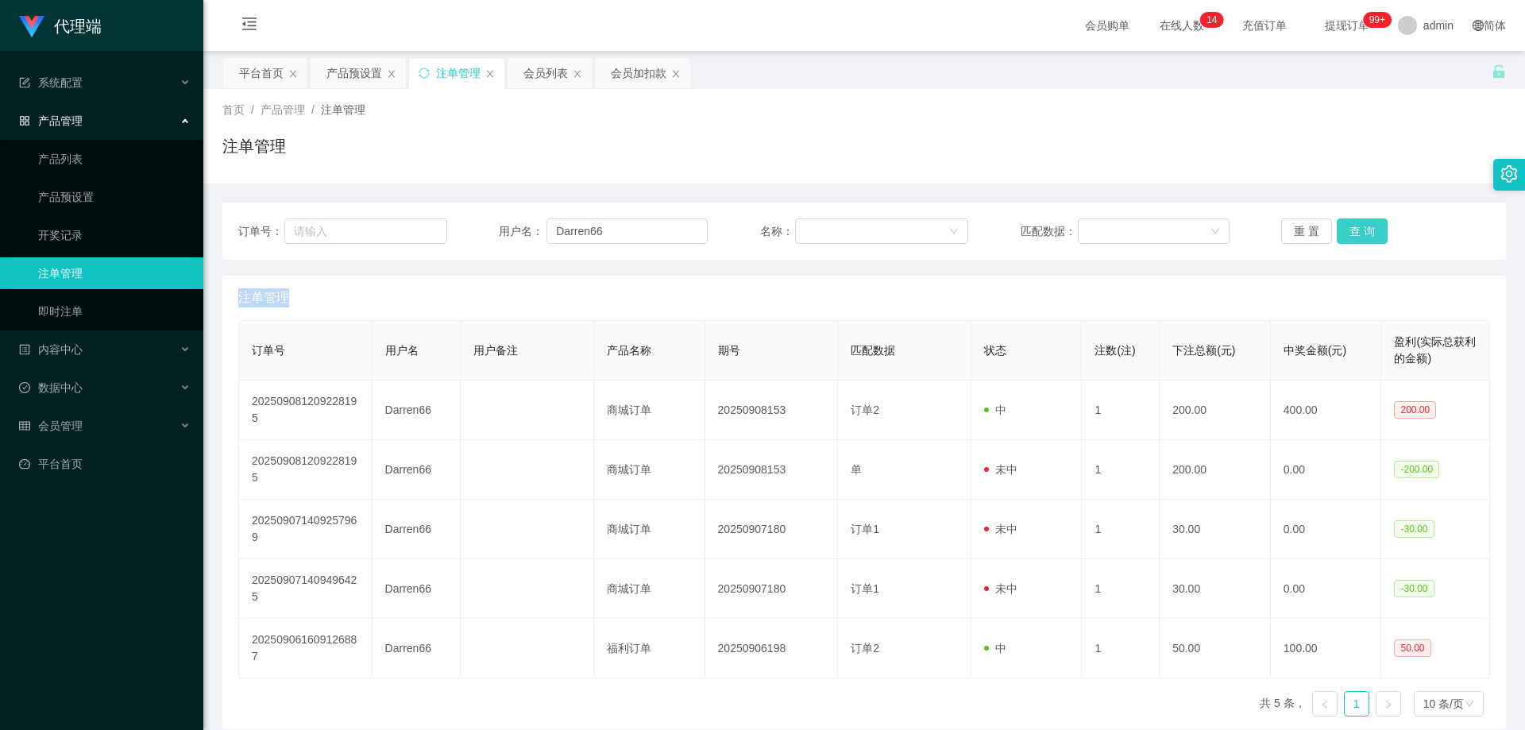
click at [1359, 229] on button "查 询" at bounding box center [1361, 230] width 51 height 25
click at [1359, 229] on div "重 置 查 询" at bounding box center [1385, 230] width 209 height 25
click at [1359, 229] on button "查 询" at bounding box center [1361, 230] width 51 height 25
click at [1359, 229] on div "重 置 查 询" at bounding box center [1385, 230] width 209 height 25
click at [1359, 229] on button "查 询" at bounding box center [1361, 230] width 51 height 25
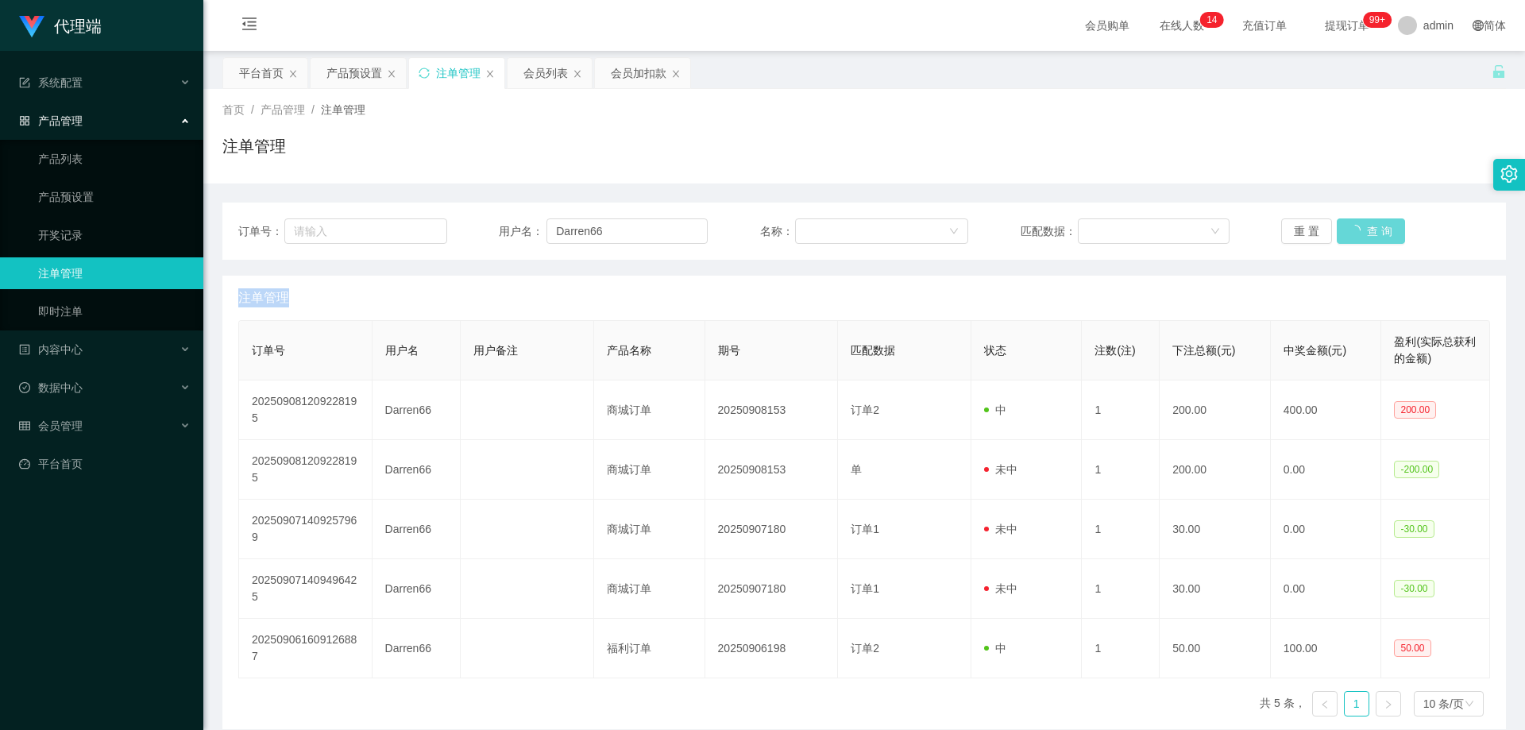
click at [1359, 229] on div "重 置 查 询" at bounding box center [1385, 230] width 209 height 25
click at [1359, 229] on button "查 询" at bounding box center [1361, 230] width 51 height 25
click at [1359, 229] on div "重 置 查 询" at bounding box center [1385, 230] width 209 height 25
click at [1359, 229] on button "查 询" at bounding box center [1361, 230] width 51 height 25
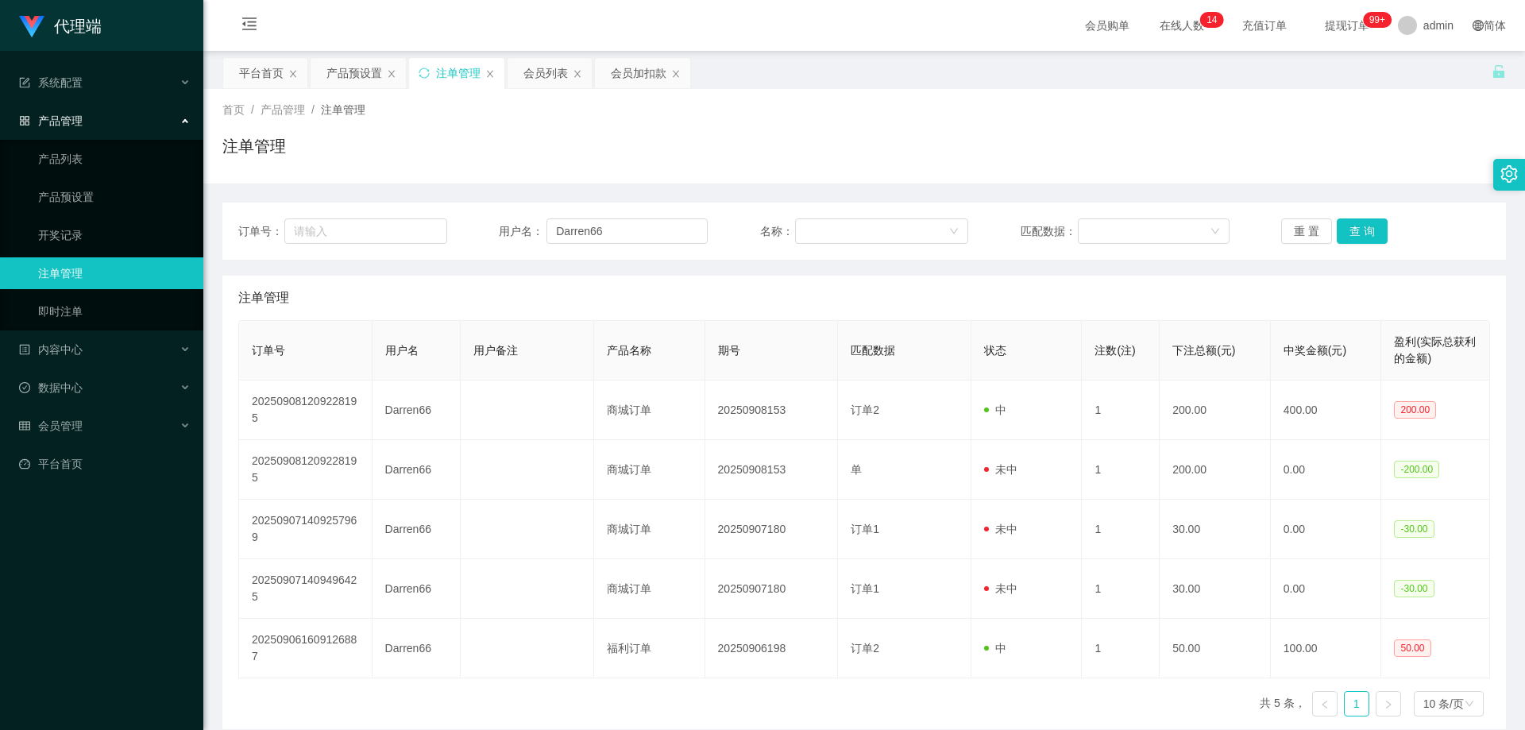
click at [1331, 202] on div "订单号： 用户名： Darren66 名称： 匹配数据： 重 置 查 询 注单管理 订单号 用户名 用户备注 产品名称 期号 匹配数据 状态 注数(注) 下注…" at bounding box center [863, 456] width 1283 height 546
click at [1359, 226] on button "查 询" at bounding box center [1361, 230] width 51 height 25
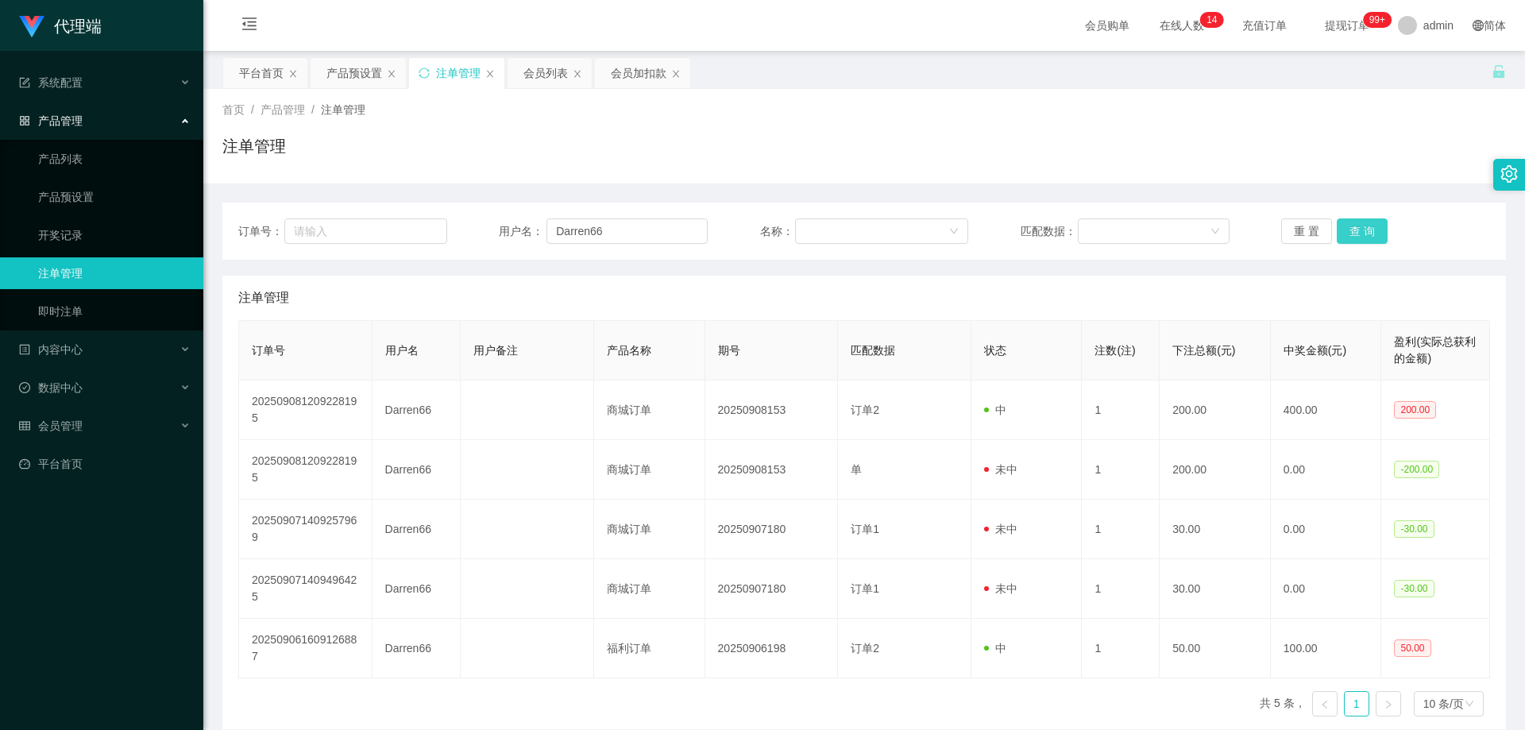
click at [1359, 226] on button "查 询" at bounding box center [1361, 230] width 51 height 25
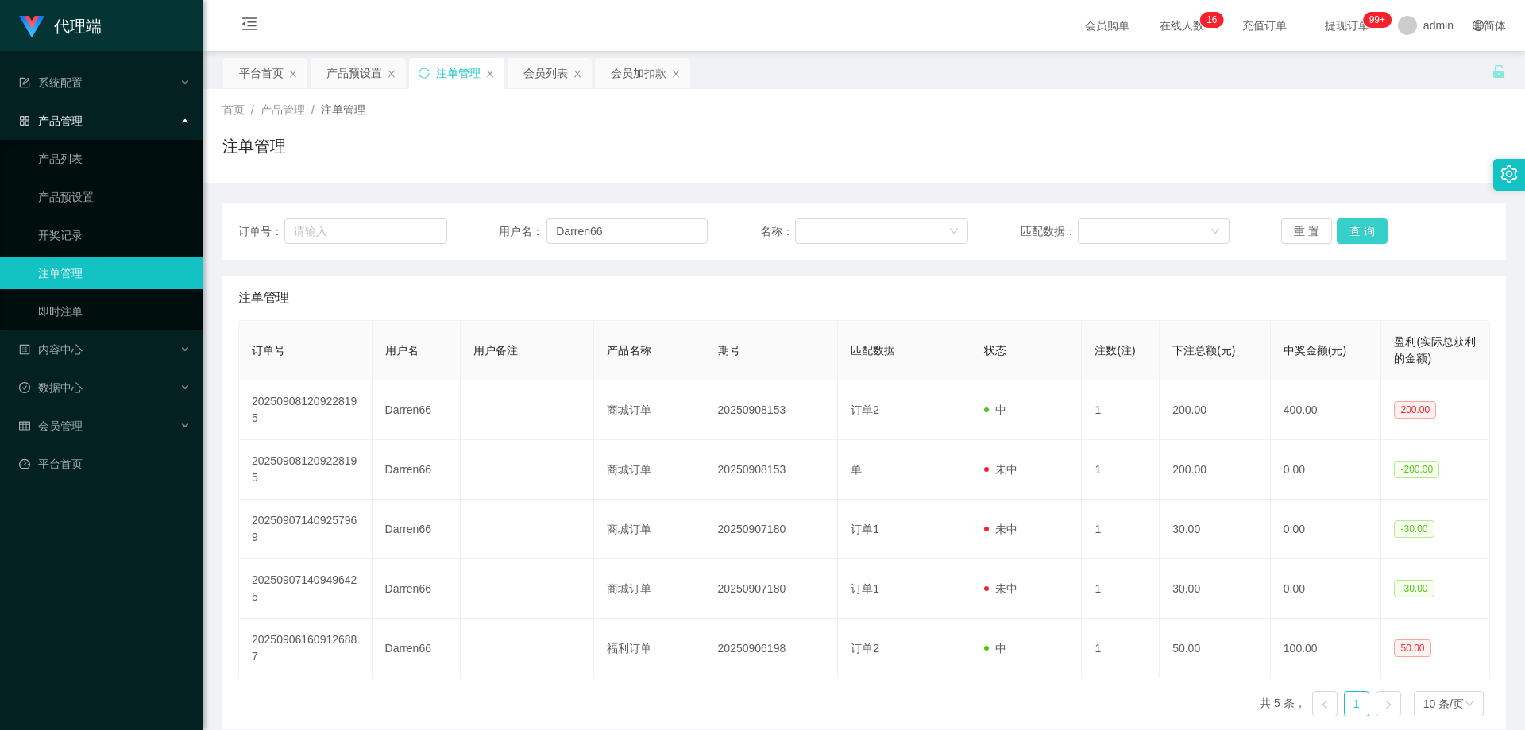
click at [1359, 226] on button "查 询" at bounding box center [1361, 230] width 51 height 25
click at [1349, 229] on button "查 询" at bounding box center [1361, 230] width 51 height 25
click at [1347, 238] on button "查 询" at bounding box center [1361, 230] width 51 height 25
click at [1359, 233] on button "查 询" at bounding box center [1361, 230] width 51 height 25
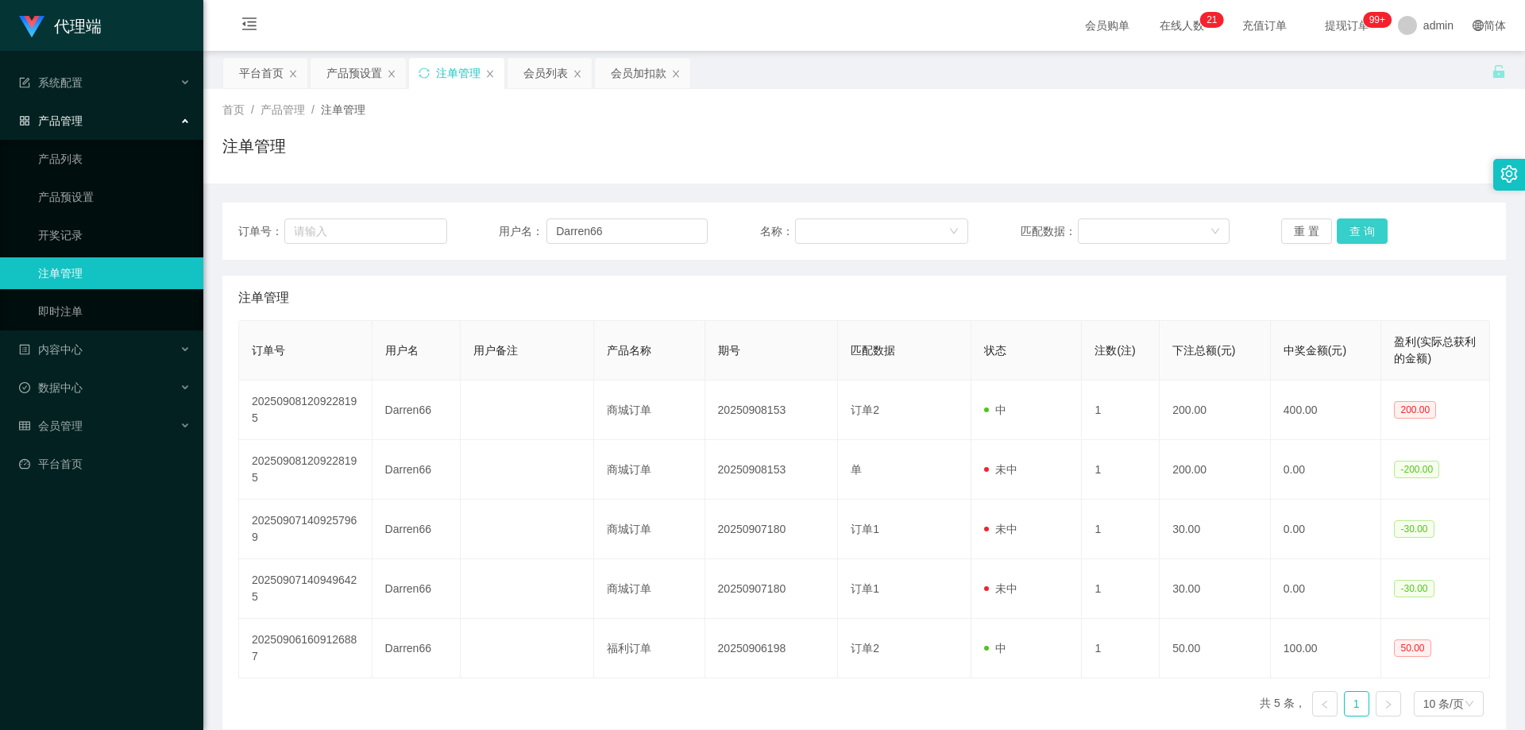
click at [1359, 233] on button "查 询" at bounding box center [1361, 230] width 51 height 25
click at [1406, 245] on div "订单号： 用户名： Darren66 名称： 匹配数据： 重 置 查 询" at bounding box center [863, 230] width 1283 height 57
click at [1353, 227] on button "查 询" at bounding box center [1361, 230] width 51 height 25
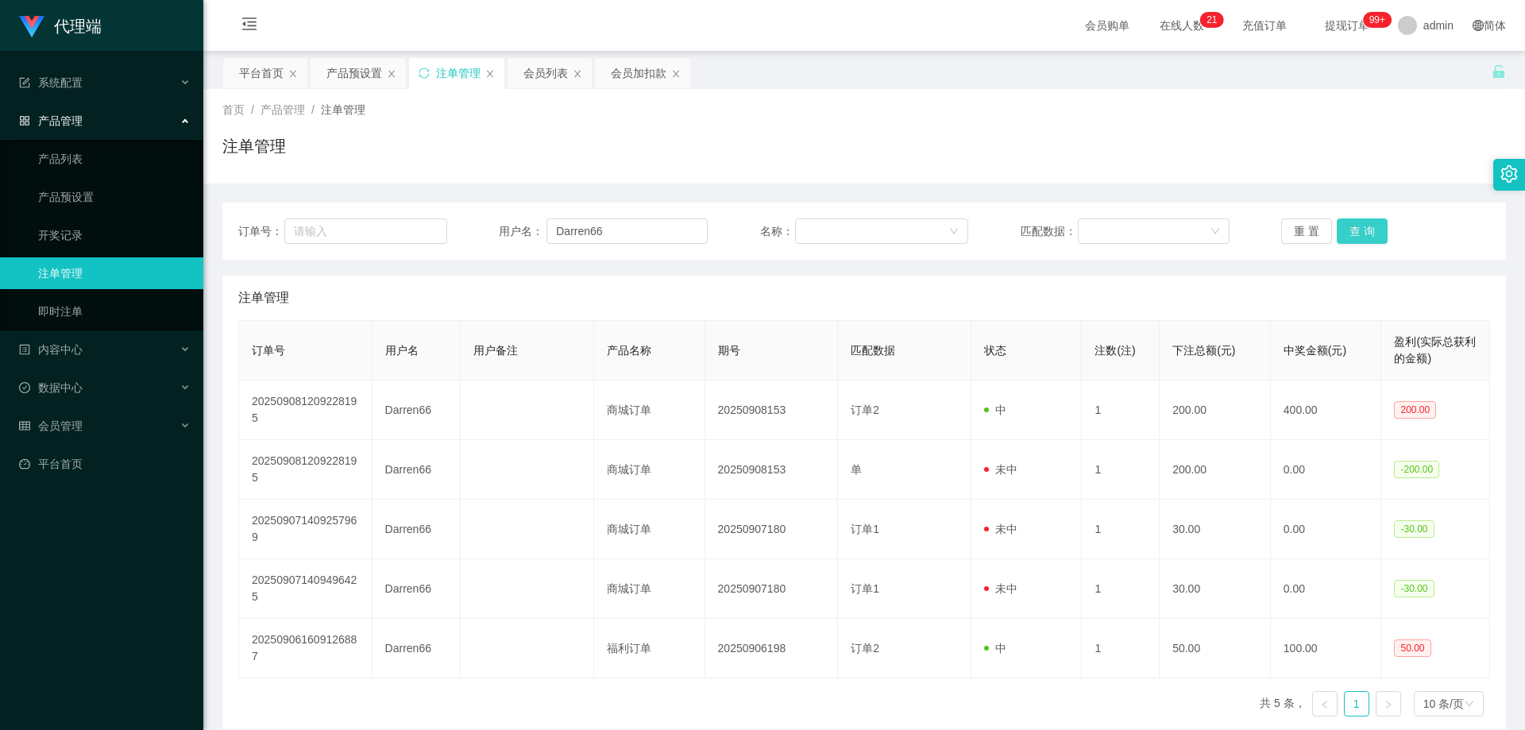
click at [1353, 227] on button "查 询" at bounding box center [1361, 230] width 51 height 25
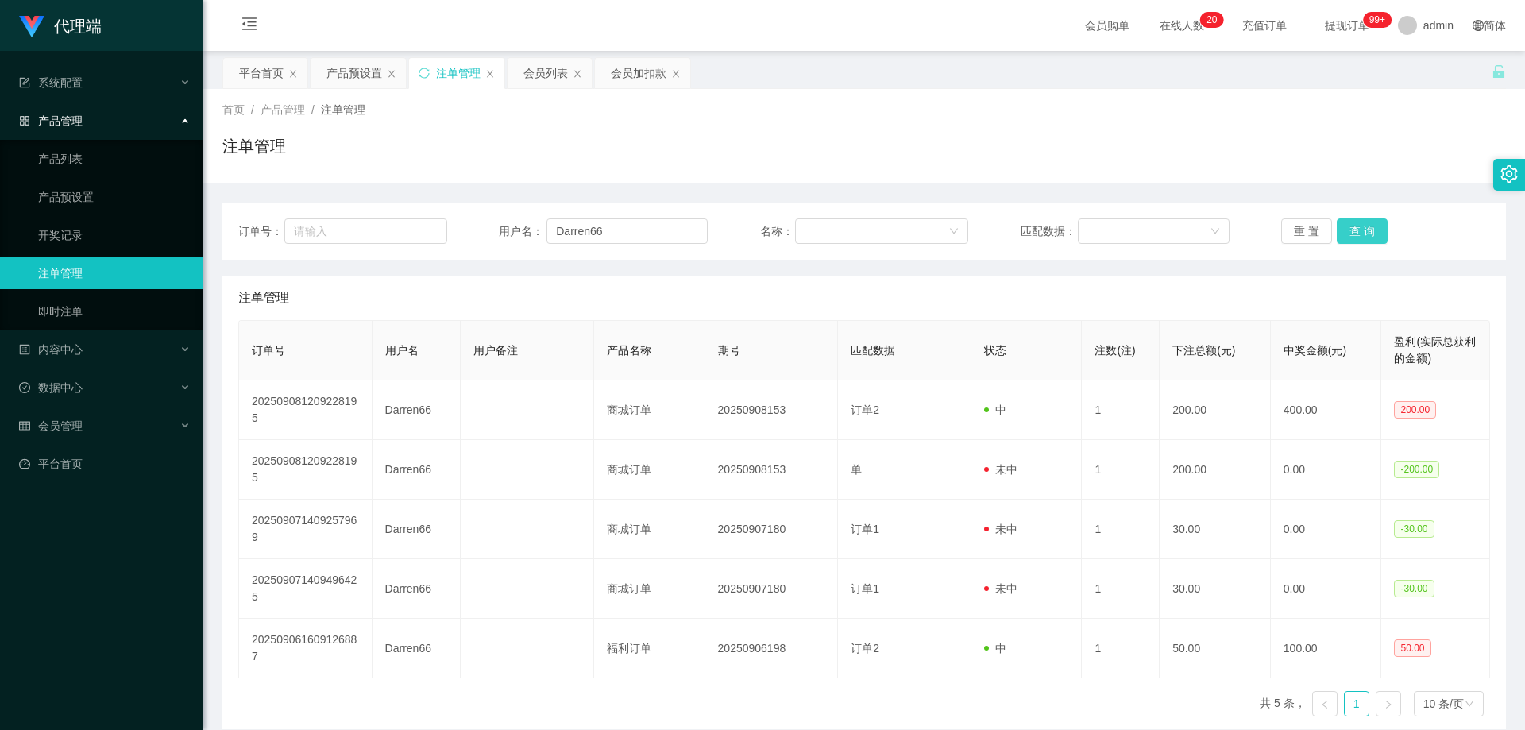
click at [1353, 227] on button "查 询" at bounding box center [1361, 230] width 51 height 25
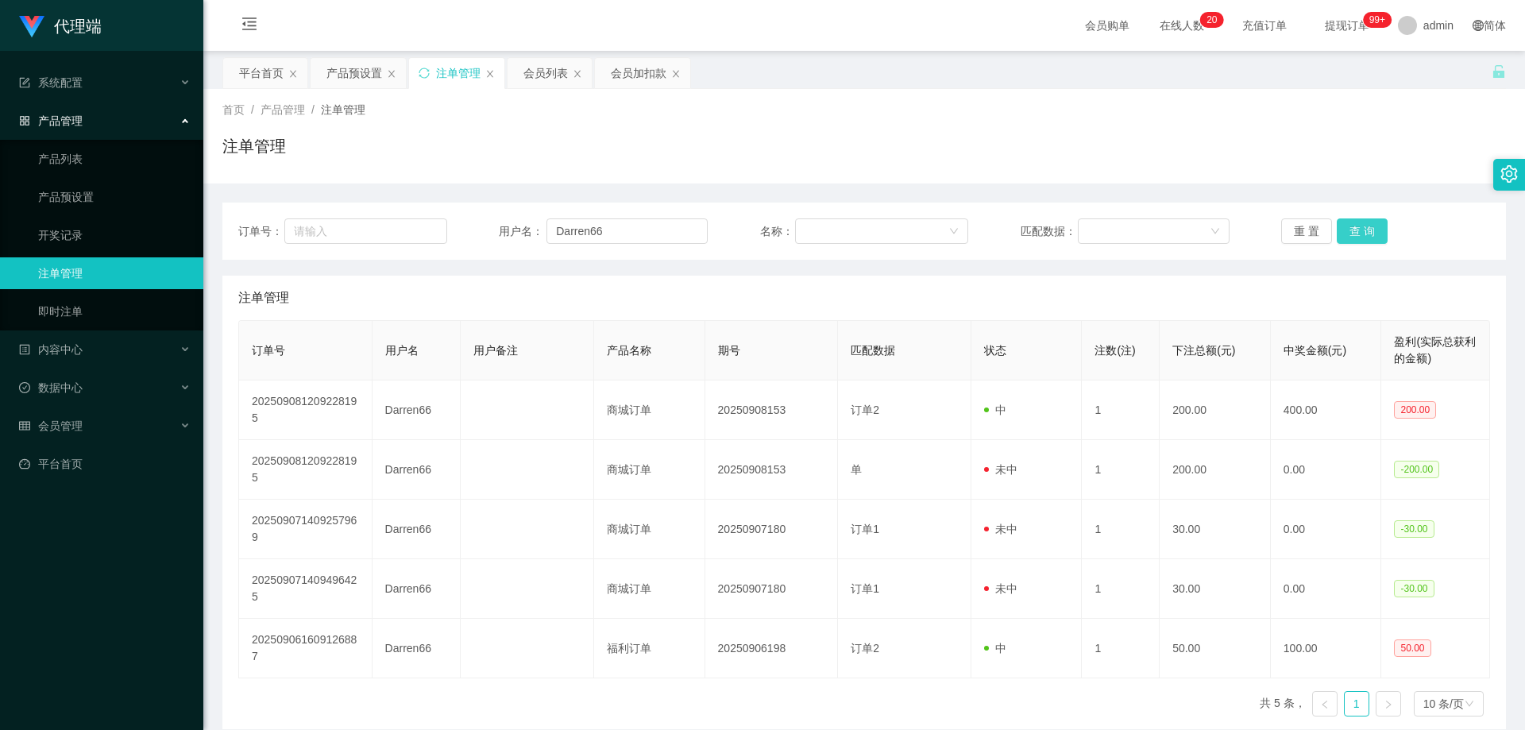
click at [1353, 227] on button "查 询" at bounding box center [1361, 230] width 51 height 25
click at [1355, 240] on button "查 询" at bounding box center [1361, 230] width 51 height 25
click at [1347, 233] on button "查 询" at bounding box center [1361, 230] width 51 height 25
click at [1352, 233] on button "查 询" at bounding box center [1361, 230] width 51 height 25
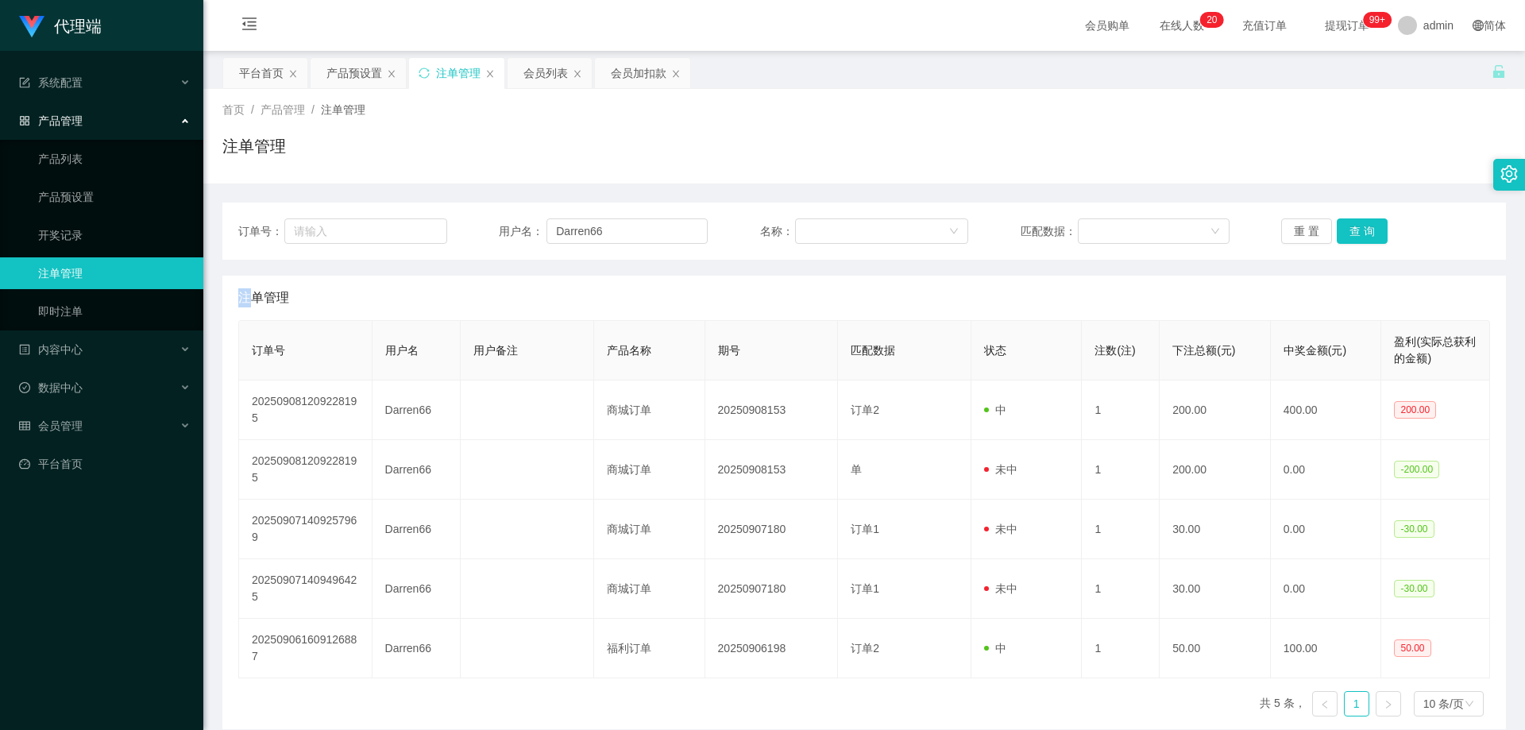
click at [1353, 233] on div "重 置 查 询" at bounding box center [1385, 230] width 209 height 25
click at [1353, 233] on button "查 询" at bounding box center [1361, 230] width 51 height 25
click at [1353, 233] on div "重 置 查 询" at bounding box center [1385, 230] width 209 height 25
click at [1351, 227] on button "查 询" at bounding box center [1361, 230] width 51 height 25
click at [1352, 227] on button "查 询" at bounding box center [1361, 230] width 51 height 25
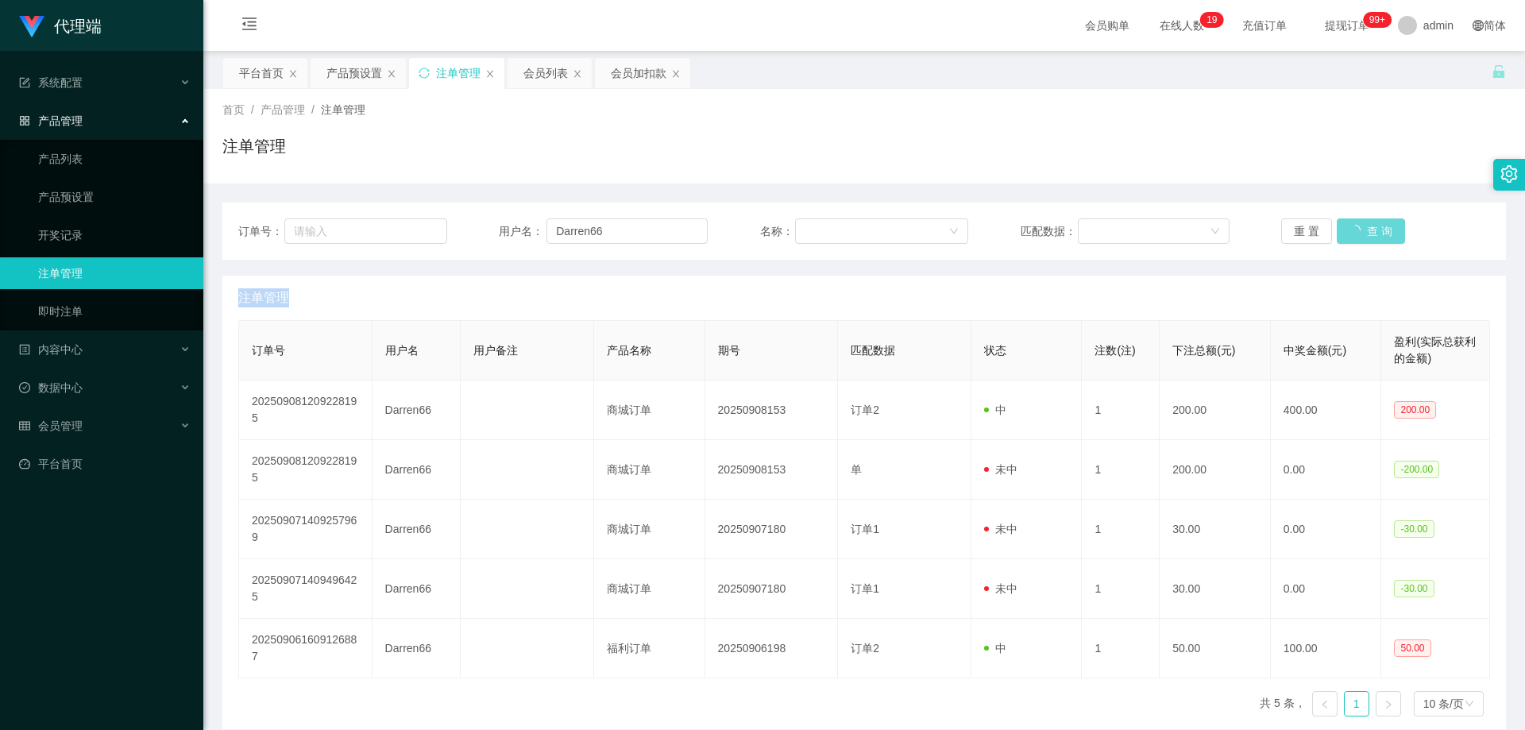
click at [1352, 227] on div "重 置 查 询" at bounding box center [1385, 230] width 209 height 25
click at [1352, 227] on button "查 询" at bounding box center [1361, 230] width 51 height 25
click at [1355, 229] on button "查 询" at bounding box center [1361, 230] width 51 height 25
click at [1355, 233] on button "查 询" at bounding box center [1361, 230] width 51 height 25
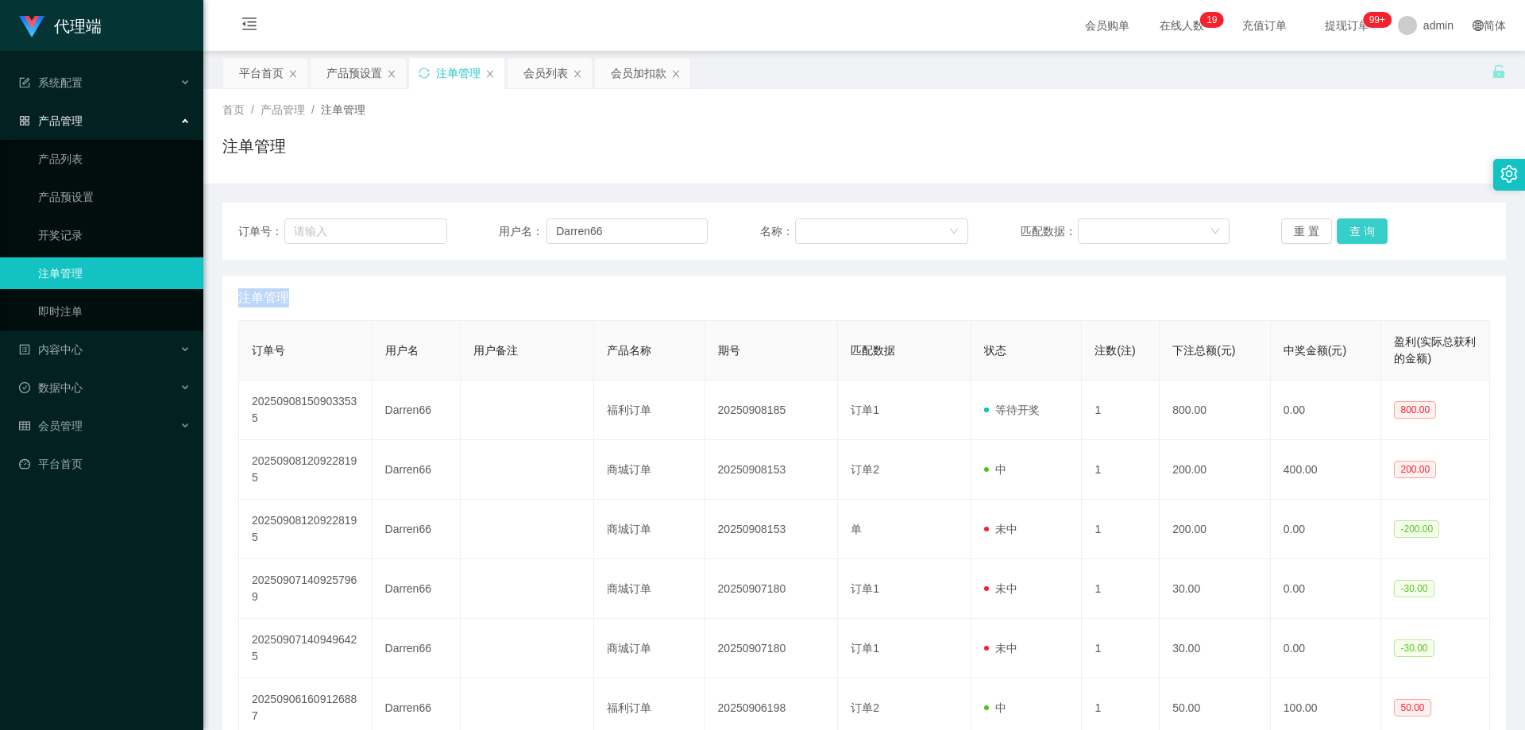
click at [1355, 233] on button "查 询" at bounding box center [1361, 230] width 51 height 25
click at [1340, 226] on button "查 询" at bounding box center [1361, 230] width 51 height 25
click at [1340, 233] on button "查 询" at bounding box center [1361, 230] width 51 height 25
click at [542, 64] on div "会员列表" at bounding box center [545, 73] width 44 height 30
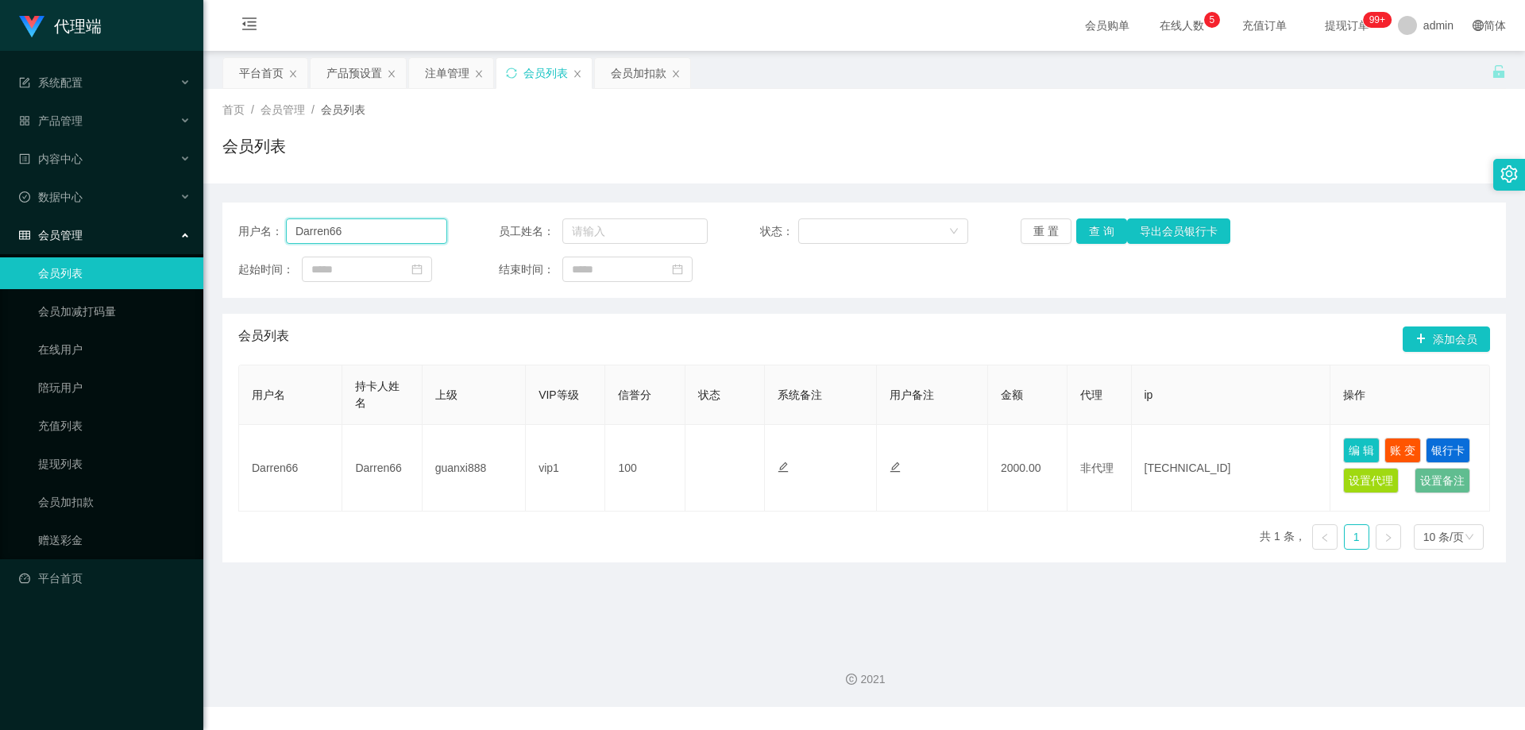
drag, startPoint x: 191, startPoint y: 221, endPoint x: 273, endPoint y: 226, distance: 81.9
click at [133, 224] on section "代理端 系统配置 产品管理 产品列表 产品预设置 开奖记录 注单管理 即时注单 内容中心 数据中心 会员管理 会员列表 会员加减打码量 在线用户 陪玩用户 充…" at bounding box center [762, 353] width 1525 height 707
paste input "gary8888"
type input "gary8888"
click at [1109, 228] on button "查 询" at bounding box center [1101, 230] width 51 height 25
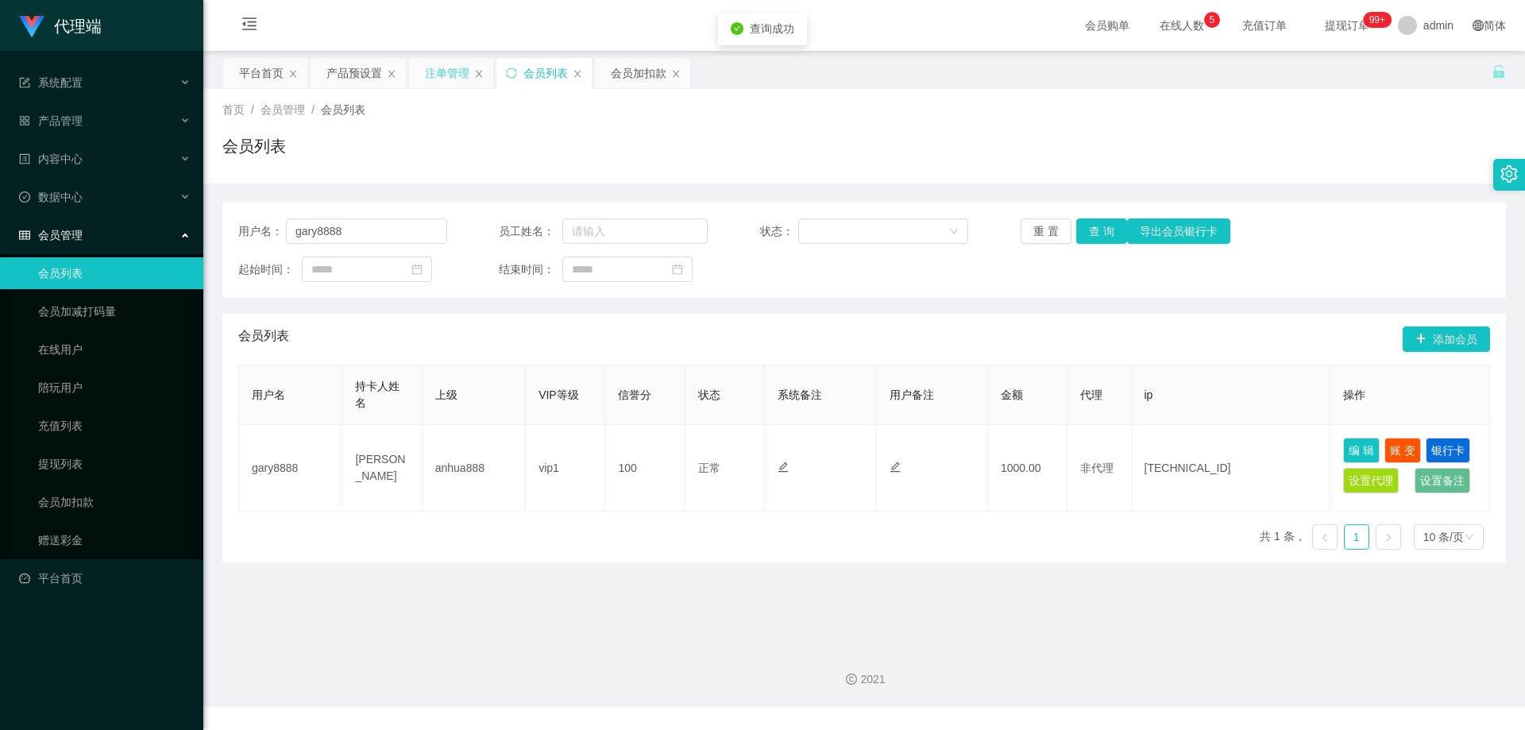
click at [433, 71] on div "注单管理" at bounding box center [447, 73] width 44 height 30
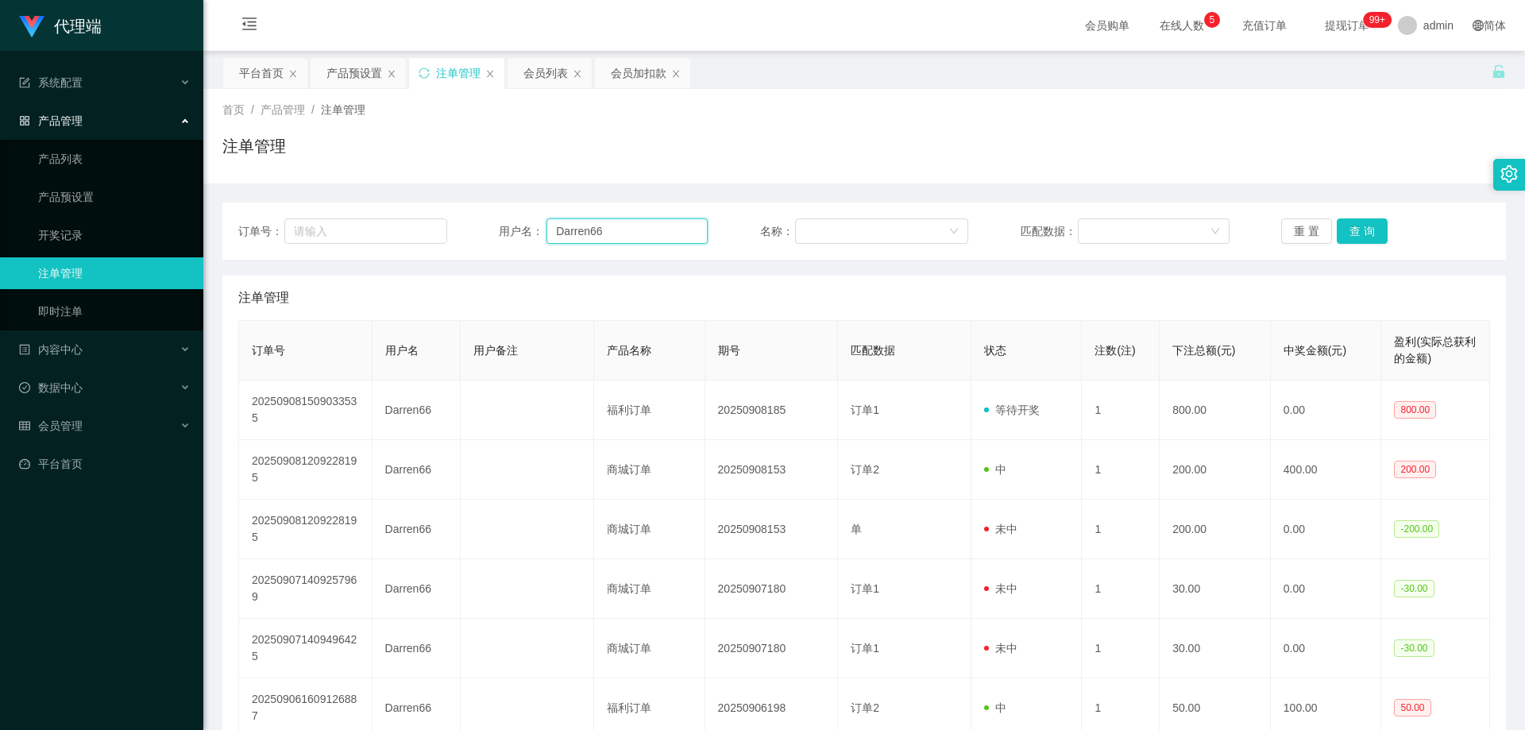
drag, startPoint x: 582, startPoint y: 230, endPoint x: 353, endPoint y: 215, distance: 229.2
click at [352, 216] on div "订单号： 用户名： Darren66 名称： 匹配数据： 重 置 查 询" at bounding box center [863, 230] width 1283 height 57
paste input "gary8888"
type input "gary8888"
click at [1353, 227] on button "查 询" at bounding box center [1361, 230] width 51 height 25
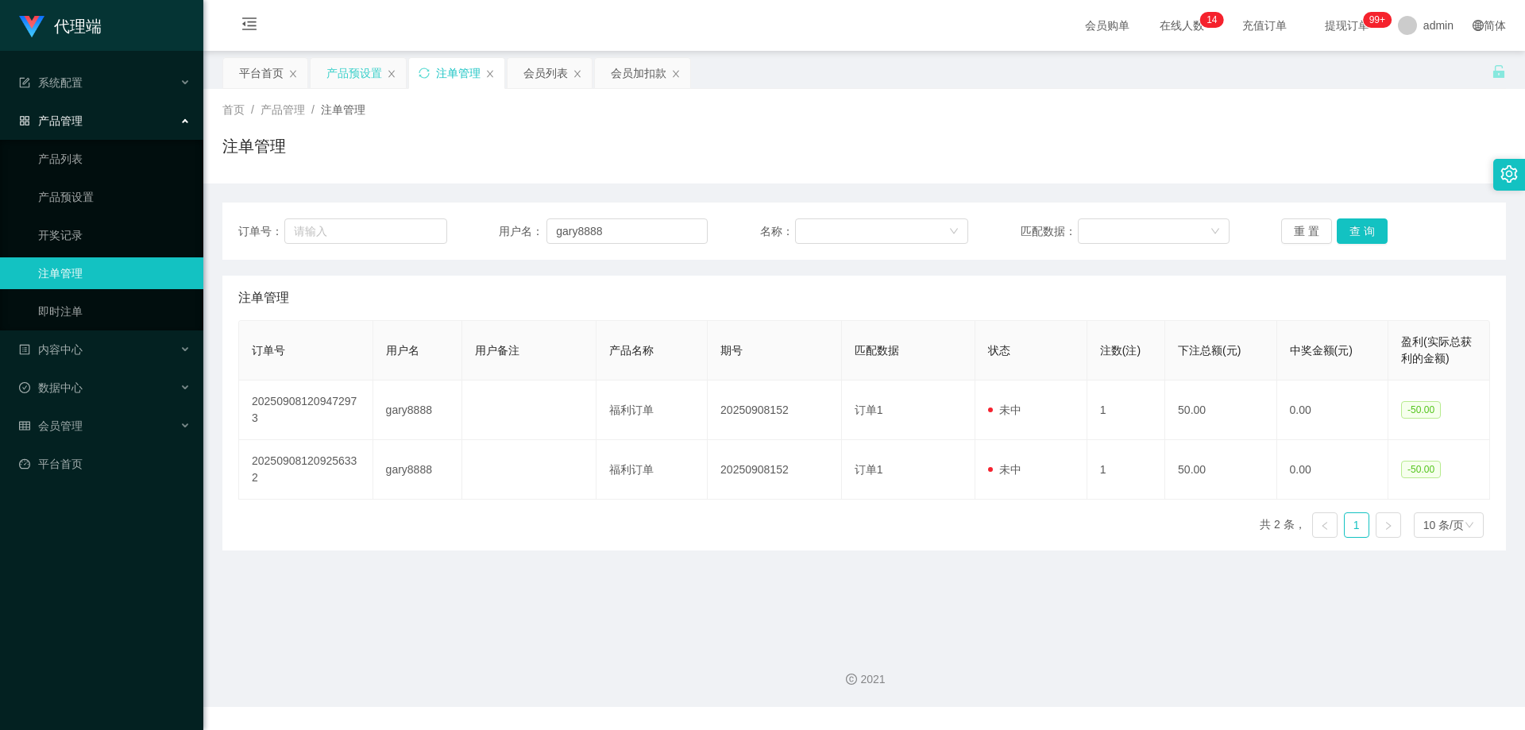
click at [336, 65] on div "产品预设置" at bounding box center [354, 73] width 56 height 30
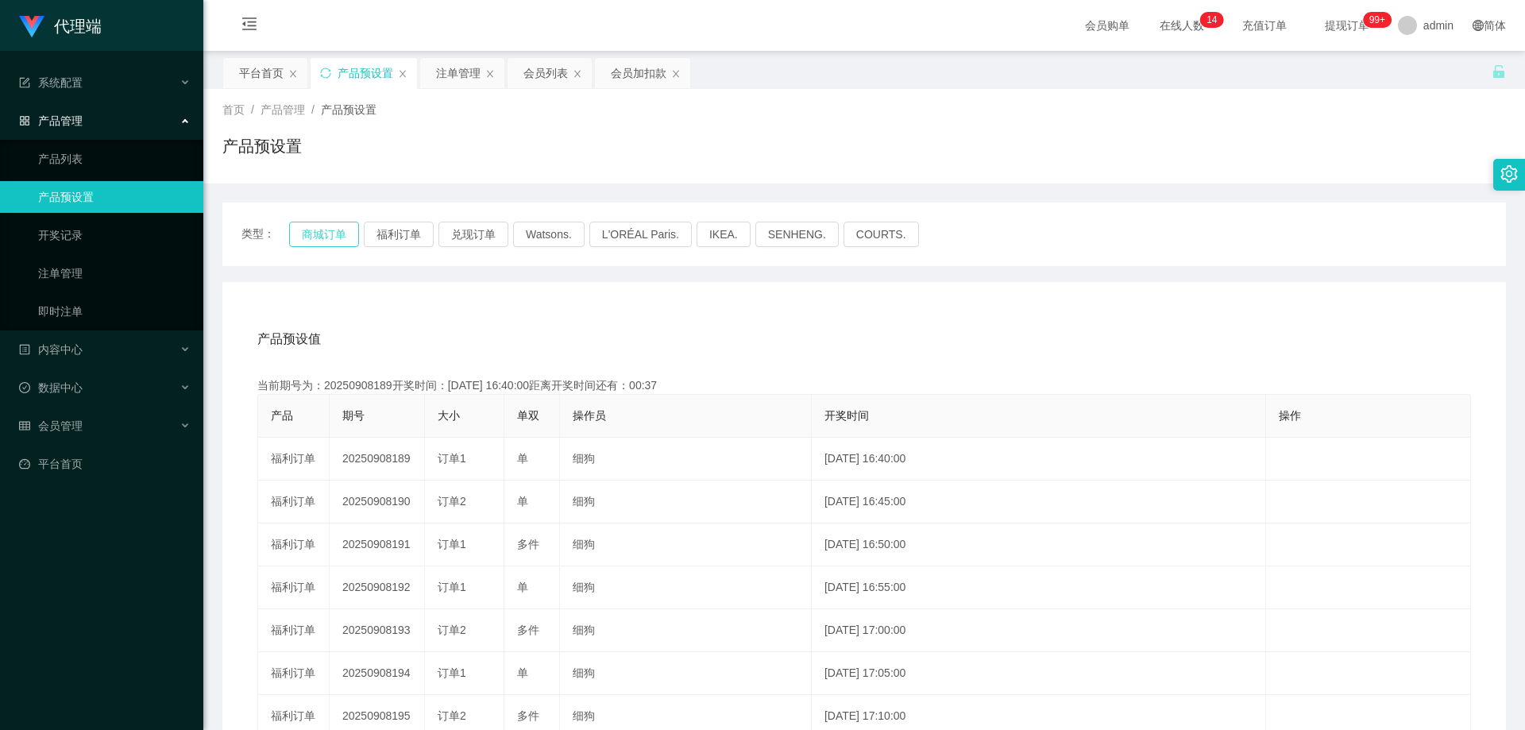
click at [341, 226] on button "商城订单" at bounding box center [324, 234] width 70 height 25
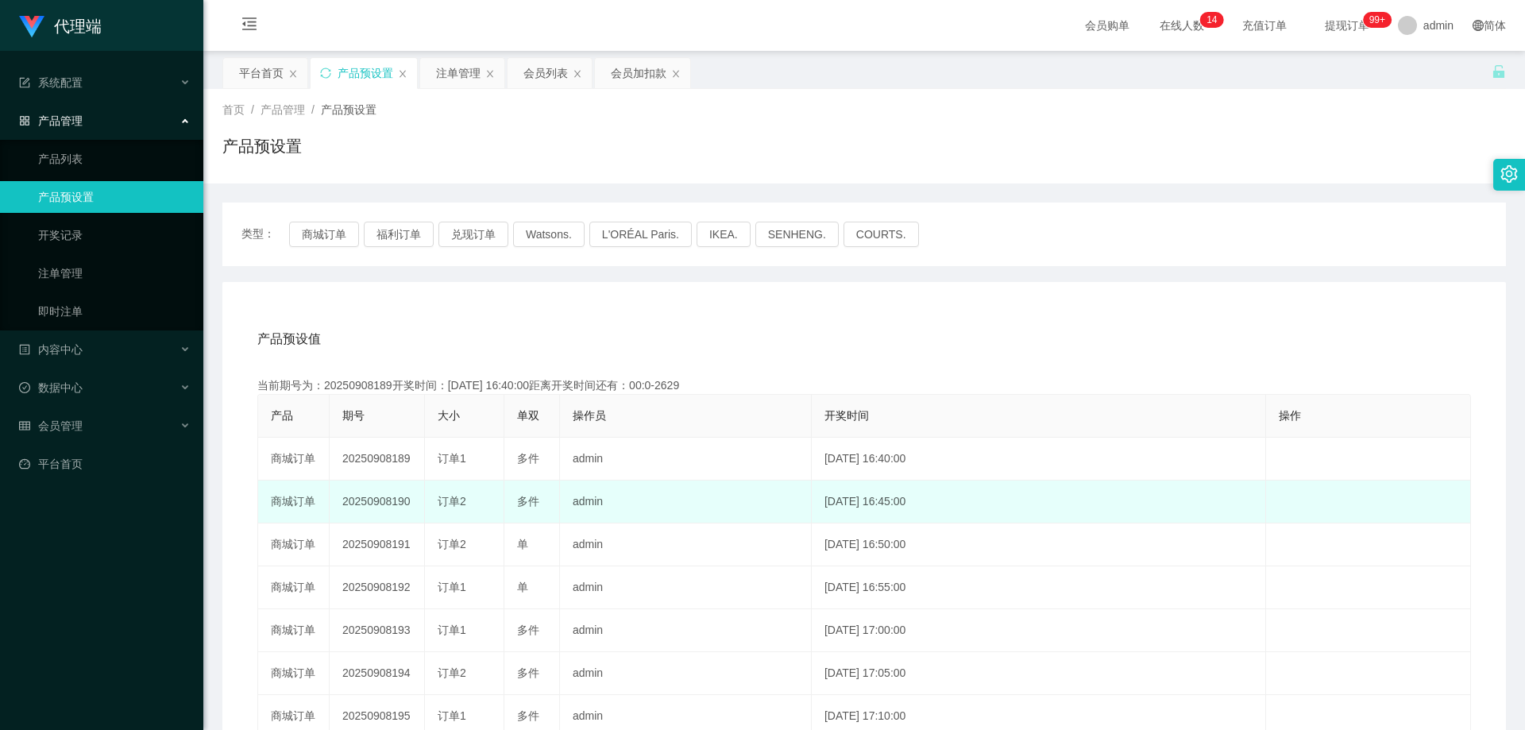
click at [366, 500] on td "20250908190" at bounding box center [377, 501] width 95 height 43
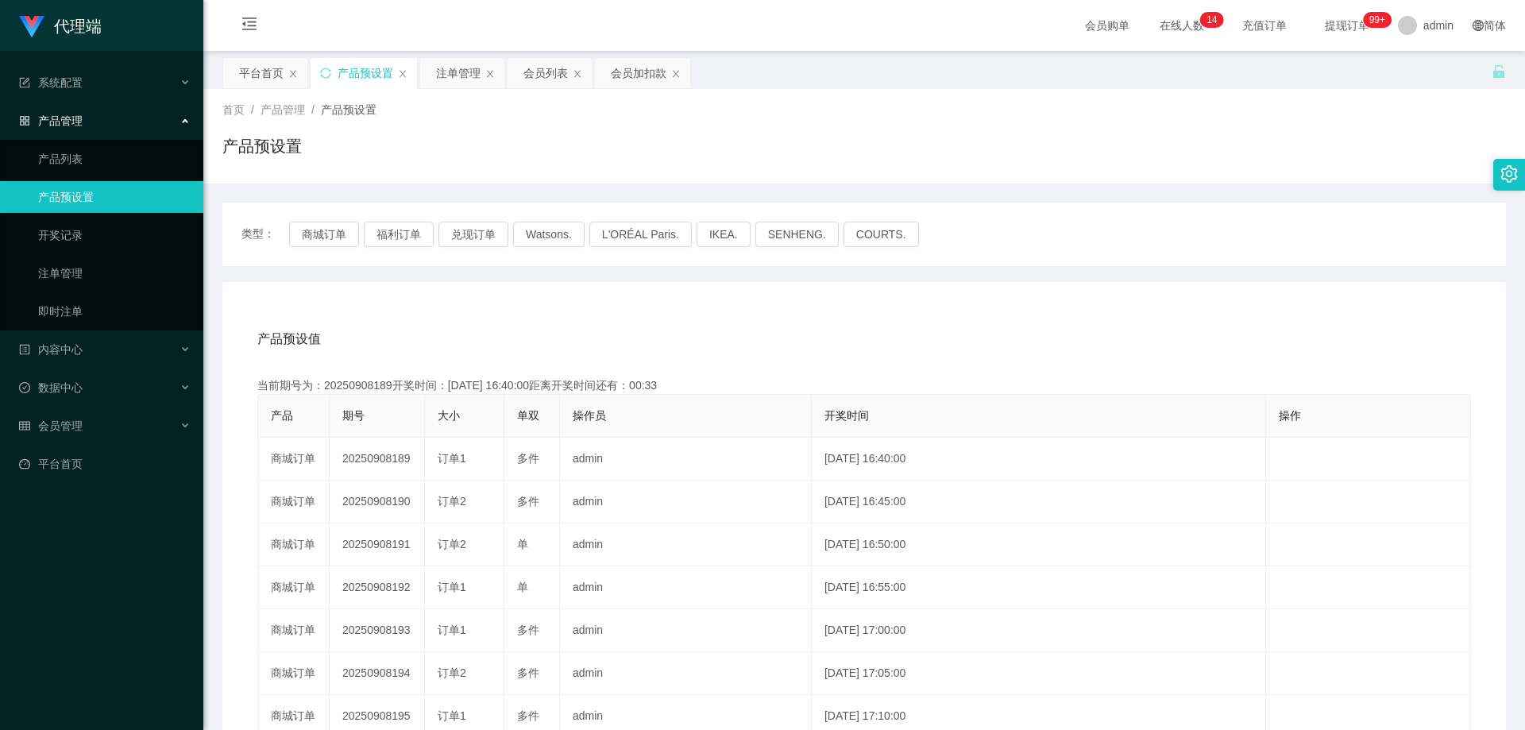
copy td "20250908190"
click at [449, 65] on div "注单管理" at bounding box center [458, 73] width 44 height 30
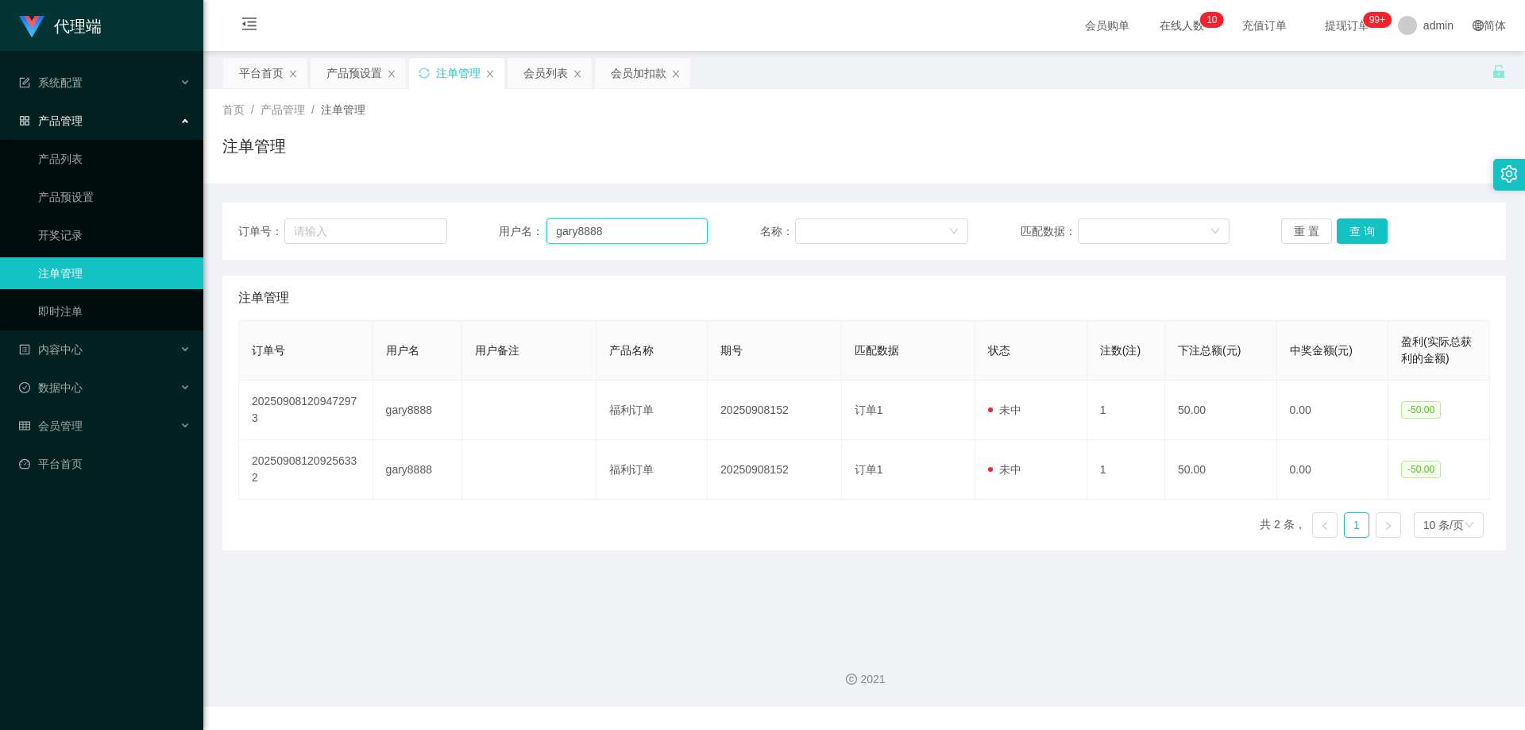
drag, startPoint x: 592, startPoint y: 230, endPoint x: 461, endPoint y: 226, distance: 131.1
click at [461, 226] on div "订单号： 用户名： gary8888 名称： 匹配数据： 重 置 查 询" at bounding box center [863, 230] width 1251 height 25
click at [1367, 229] on button "查 询" at bounding box center [1361, 230] width 51 height 25
click at [1367, 229] on div "重 置 查 询" at bounding box center [1385, 230] width 209 height 25
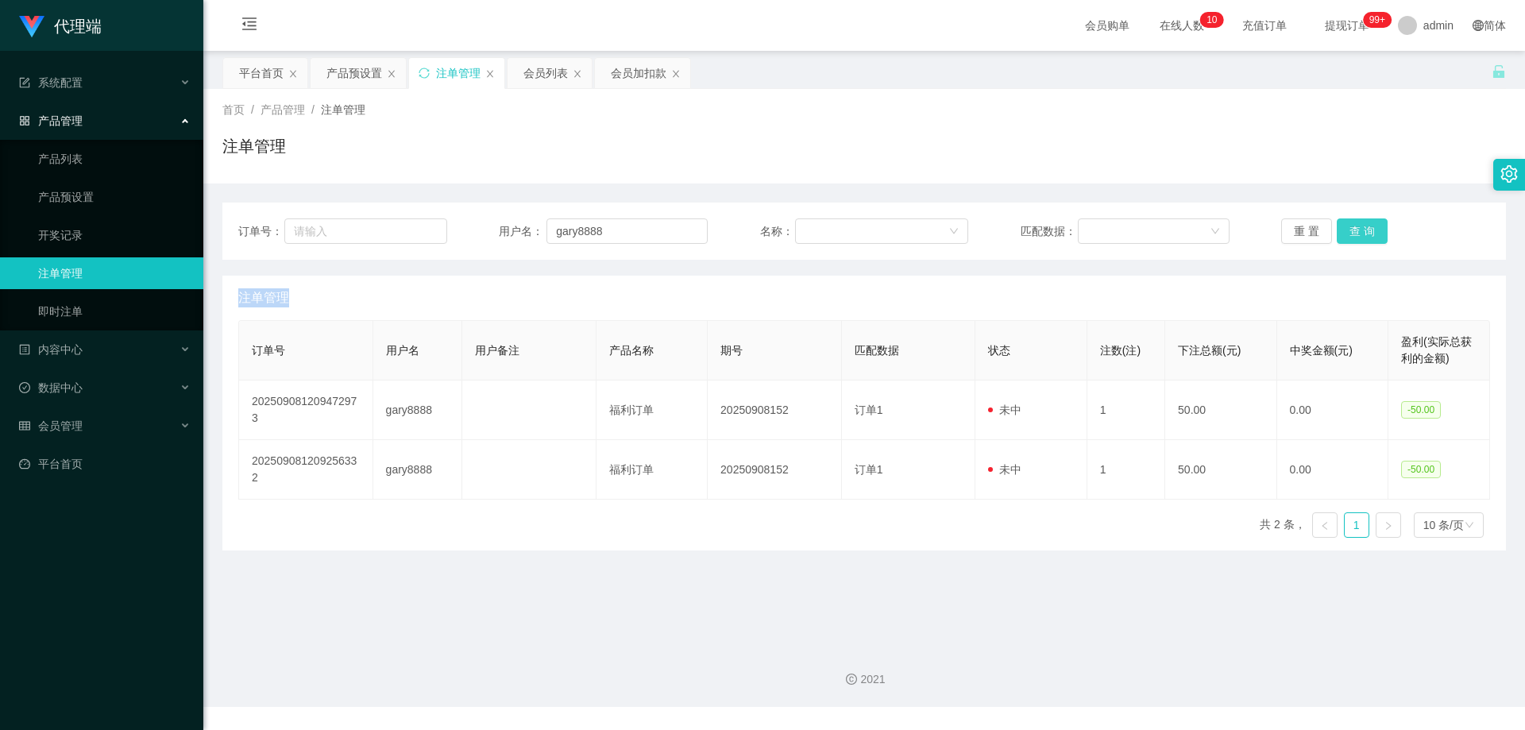
click at [1367, 229] on button "查 询" at bounding box center [1361, 230] width 51 height 25
click at [1367, 229] on div "重 置 查 询" at bounding box center [1385, 230] width 209 height 25
click at [1367, 229] on button "查 询" at bounding box center [1370, 230] width 68 height 25
click at [1367, 229] on div "重 置 查 询" at bounding box center [1385, 230] width 209 height 25
click at [1367, 229] on button "查 询" at bounding box center [1361, 230] width 51 height 25
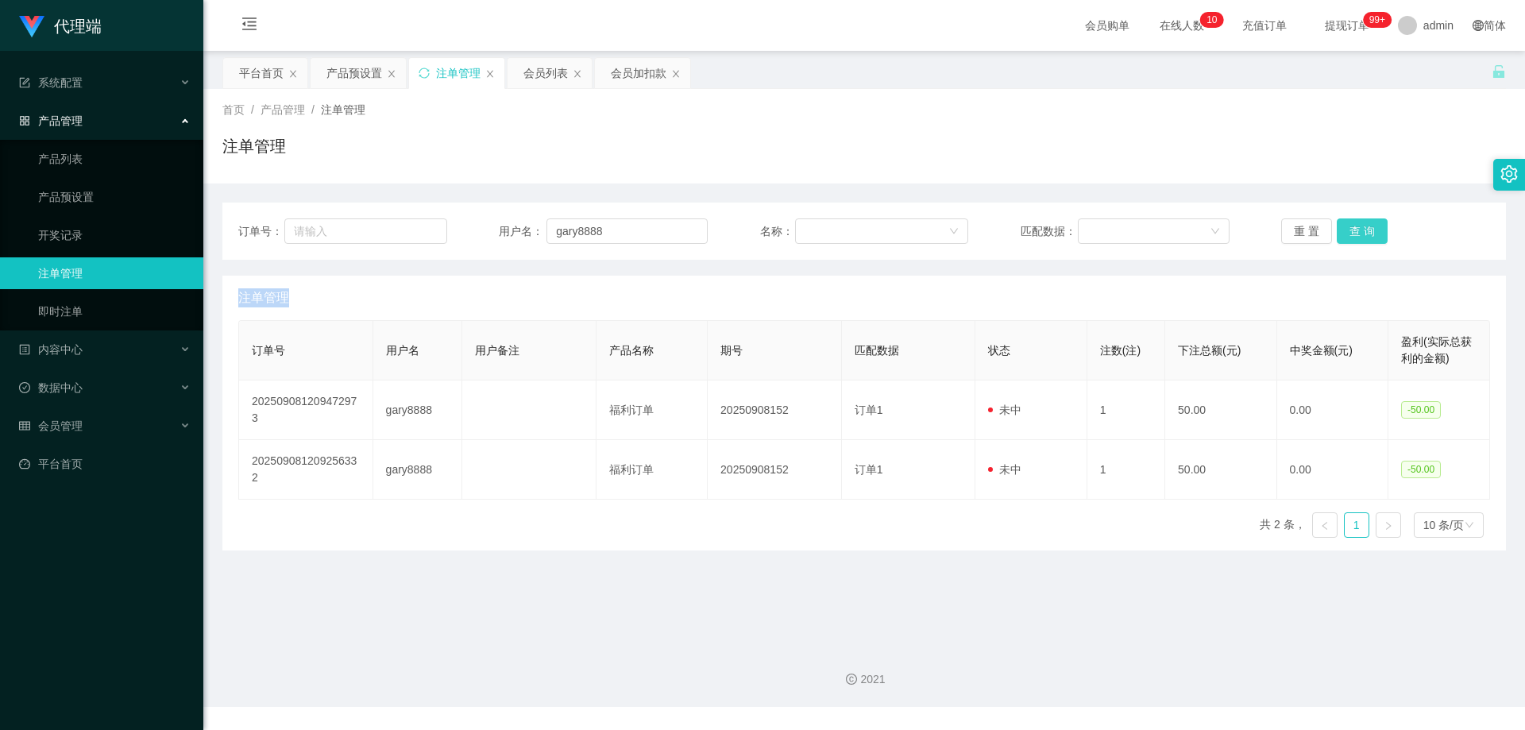
click at [1367, 229] on div "重 置 查 询" at bounding box center [1385, 230] width 209 height 25
click at [1367, 229] on button "查 询" at bounding box center [1361, 230] width 51 height 25
click at [1367, 229] on div "重 置 查 询" at bounding box center [1385, 230] width 209 height 25
drag, startPoint x: 1367, startPoint y: 229, endPoint x: 1399, endPoint y: 72, distance: 159.8
click at [1367, 229] on button "查 询" at bounding box center [1361, 230] width 51 height 25
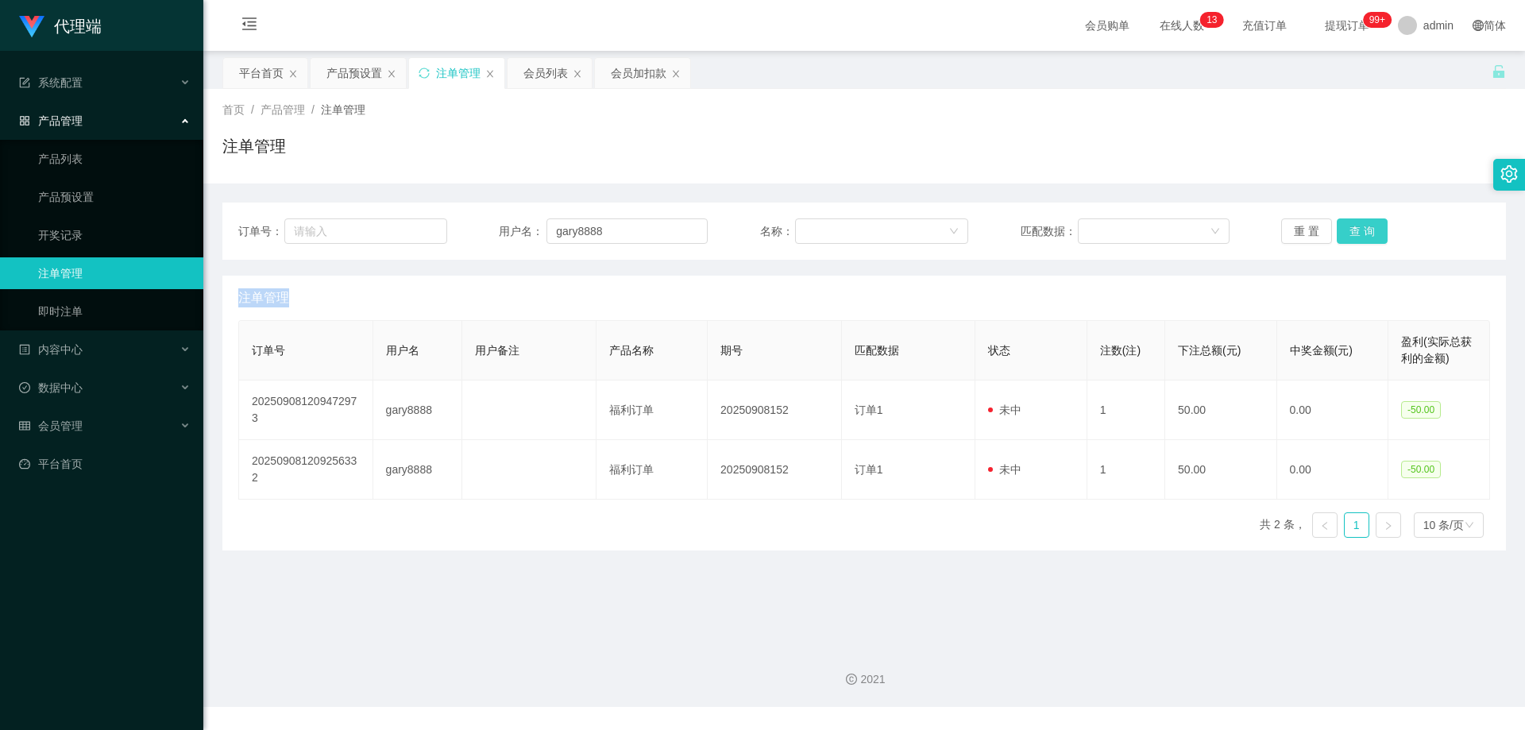
click at [1347, 233] on button "查 询" at bounding box center [1361, 230] width 51 height 25
click at [1347, 233] on div "重 置 查 询" at bounding box center [1385, 230] width 209 height 25
click at [1347, 233] on button "查 询" at bounding box center [1361, 230] width 51 height 25
click at [1347, 233] on div "重 置 查 询" at bounding box center [1385, 230] width 209 height 25
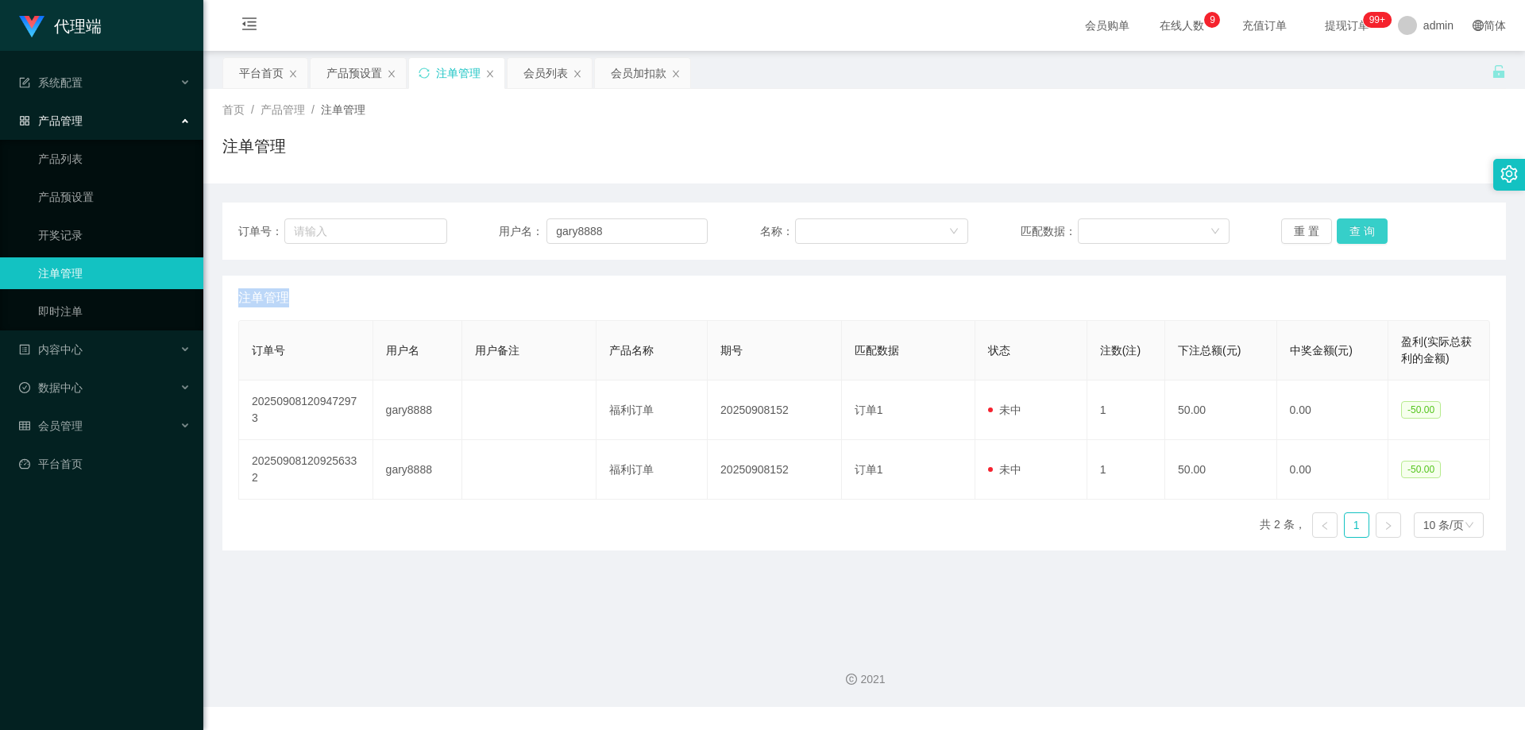
click at [1347, 233] on button "查 询" at bounding box center [1361, 230] width 51 height 25
click at [1347, 233] on div "重 置 查 询" at bounding box center [1385, 230] width 209 height 25
click at [1347, 233] on button "查 询" at bounding box center [1361, 230] width 51 height 25
click at [1347, 233] on div "重 置 查 询" at bounding box center [1385, 230] width 209 height 25
click at [1347, 233] on button "查 询" at bounding box center [1361, 230] width 51 height 25
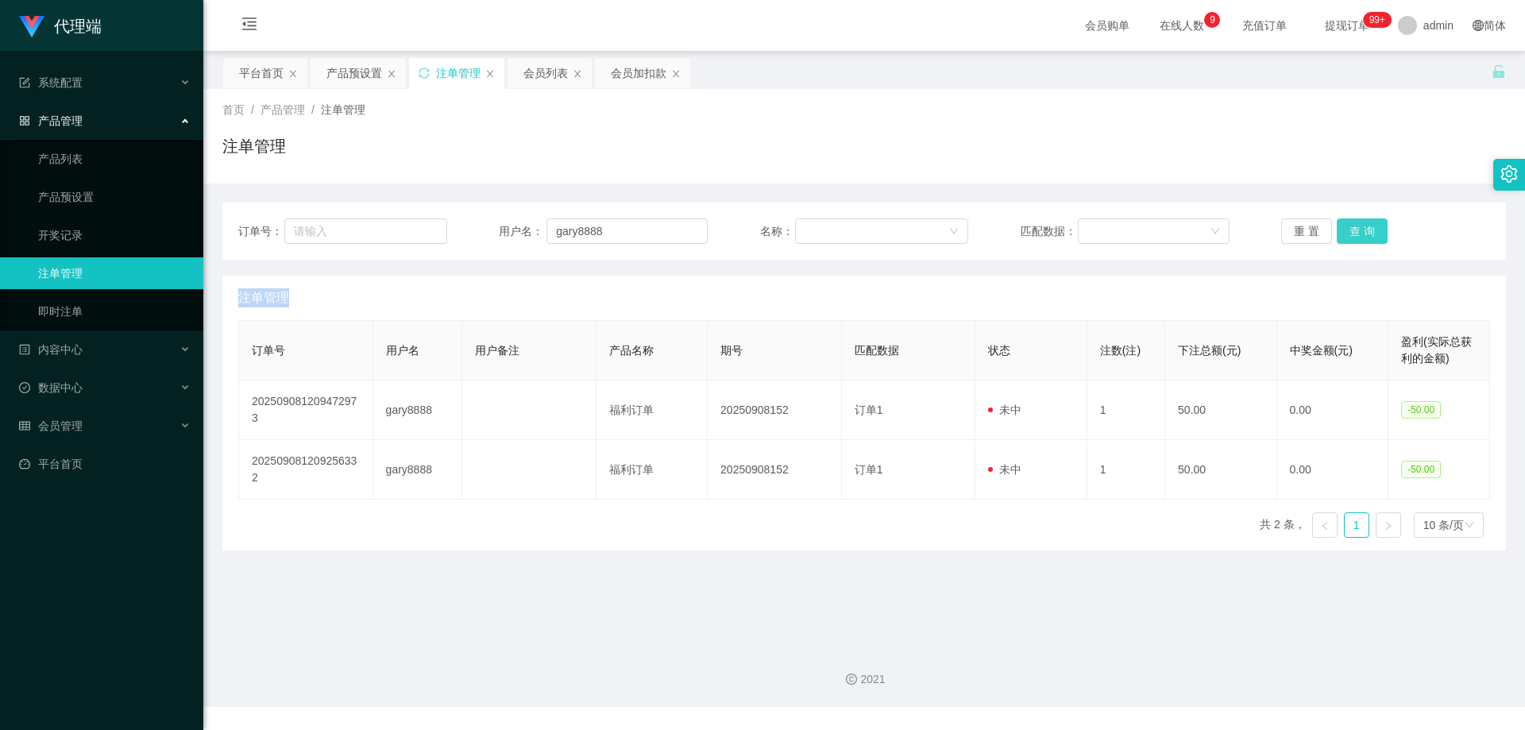
click at [1347, 233] on div "重 置 查 询" at bounding box center [1385, 230] width 209 height 25
click at [1347, 233] on button "查 询" at bounding box center [1361, 230] width 51 height 25
click at [1347, 233] on div "重 置 查 询" at bounding box center [1385, 230] width 209 height 25
click at [1359, 233] on button "查 询" at bounding box center [1361, 230] width 51 height 25
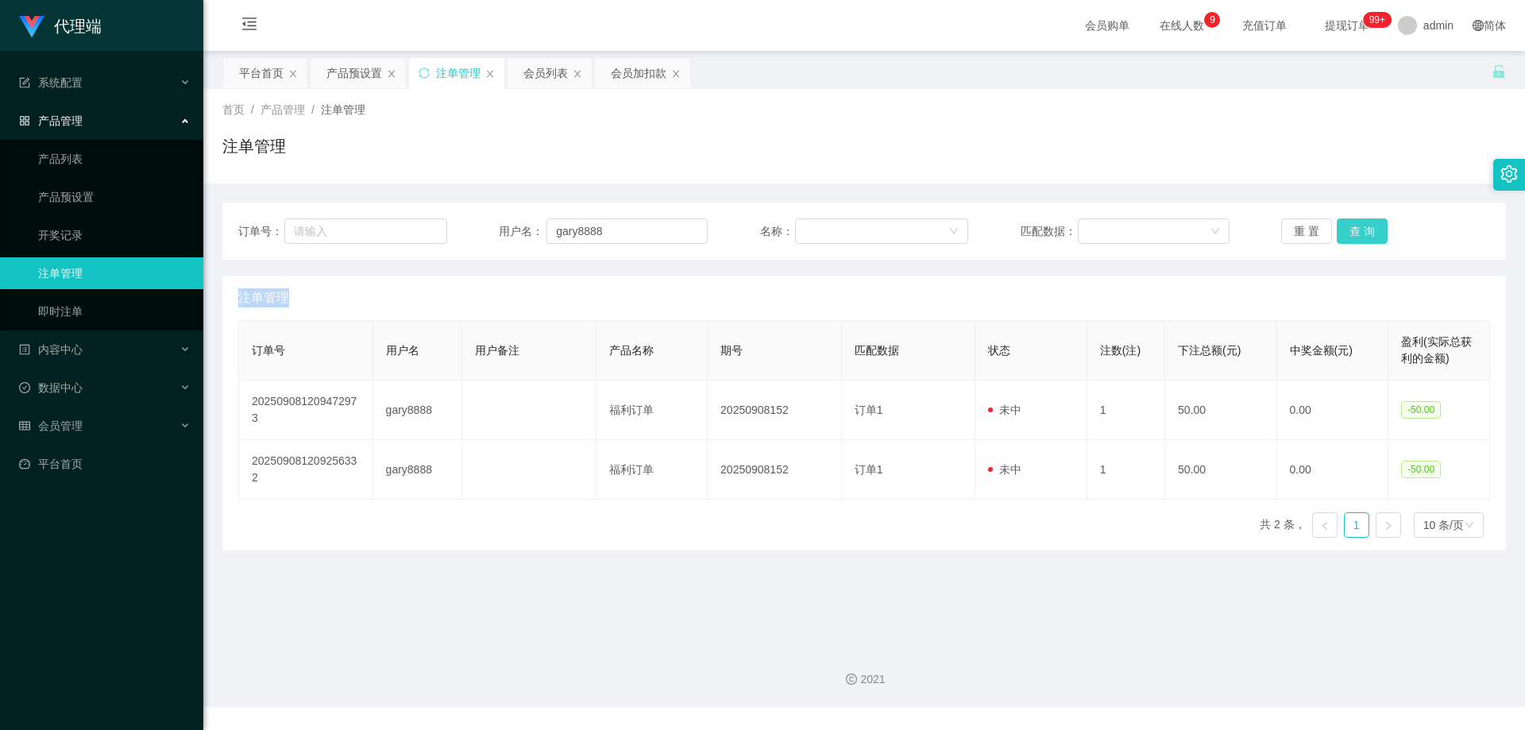
click at [1359, 232] on button "查 询" at bounding box center [1361, 230] width 51 height 25
click at [1359, 231] on button "查 询" at bounding box center [1361, 230] width 51 height 25
click at [1359, 230] on button "查 询" at bounding box center [1361, 230] width 51 height 25
click at [1359, 229] on button "查 询" at bounding box center [1361, 230] width 51 height 25
click at [1359, 228] on button "查 询" at bounding box center [1361, 230] width 51 height 25
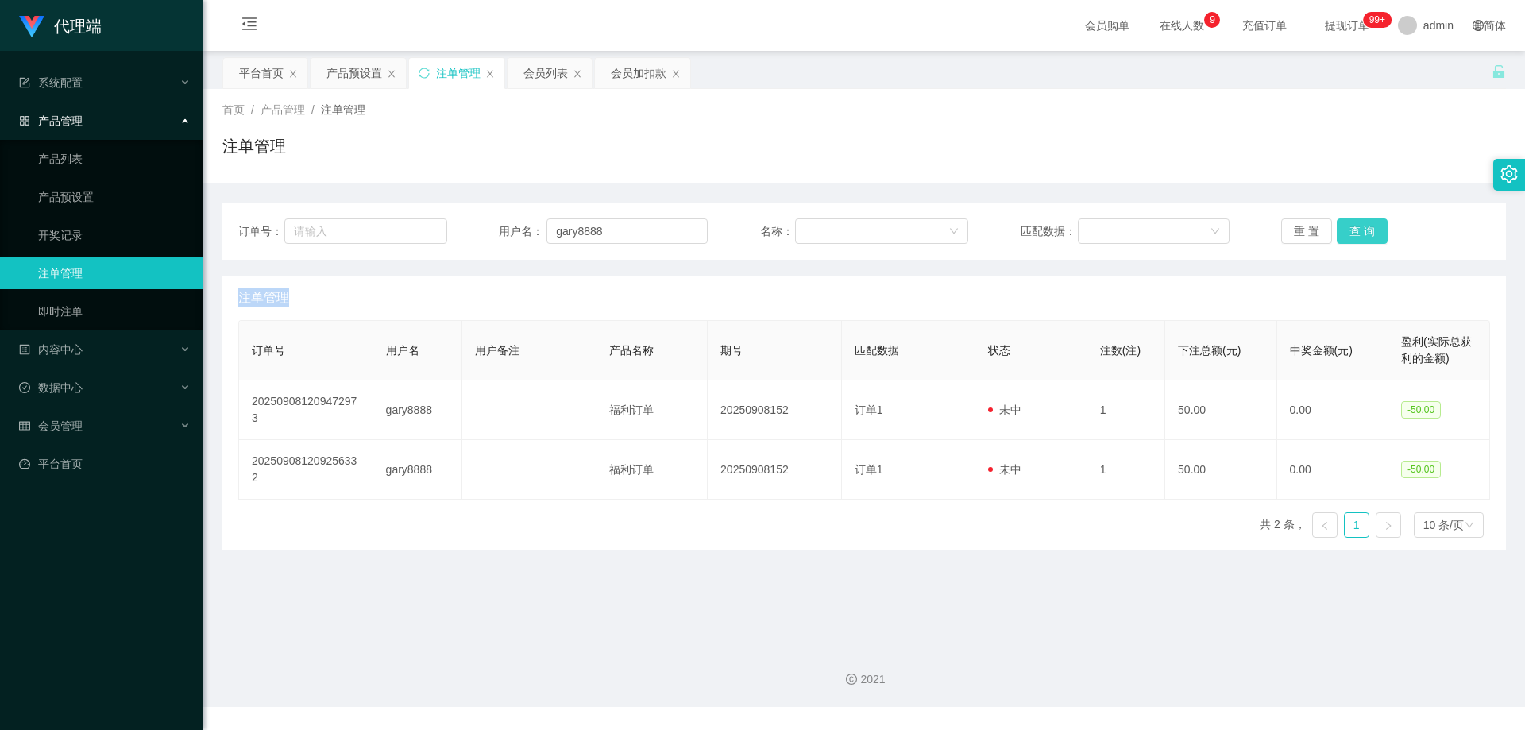
click at [1359, 228] on button "查 询" at bounding box center [1361, 230] width 51 height 25
click at [1359, 226] on button "查 询" at bounding box center [1361, 230] width 51 height 25
click at [1360, 225] on button "查 询" at bounding box center [1370, 230] width 68 height 25
click at [1360, 223] on button "查 询" at bounding box center [1370, 230] width 68 height 25
click at [1360, 222] on button "查 询" at bounding box center [1370, 230] width 68 height 25
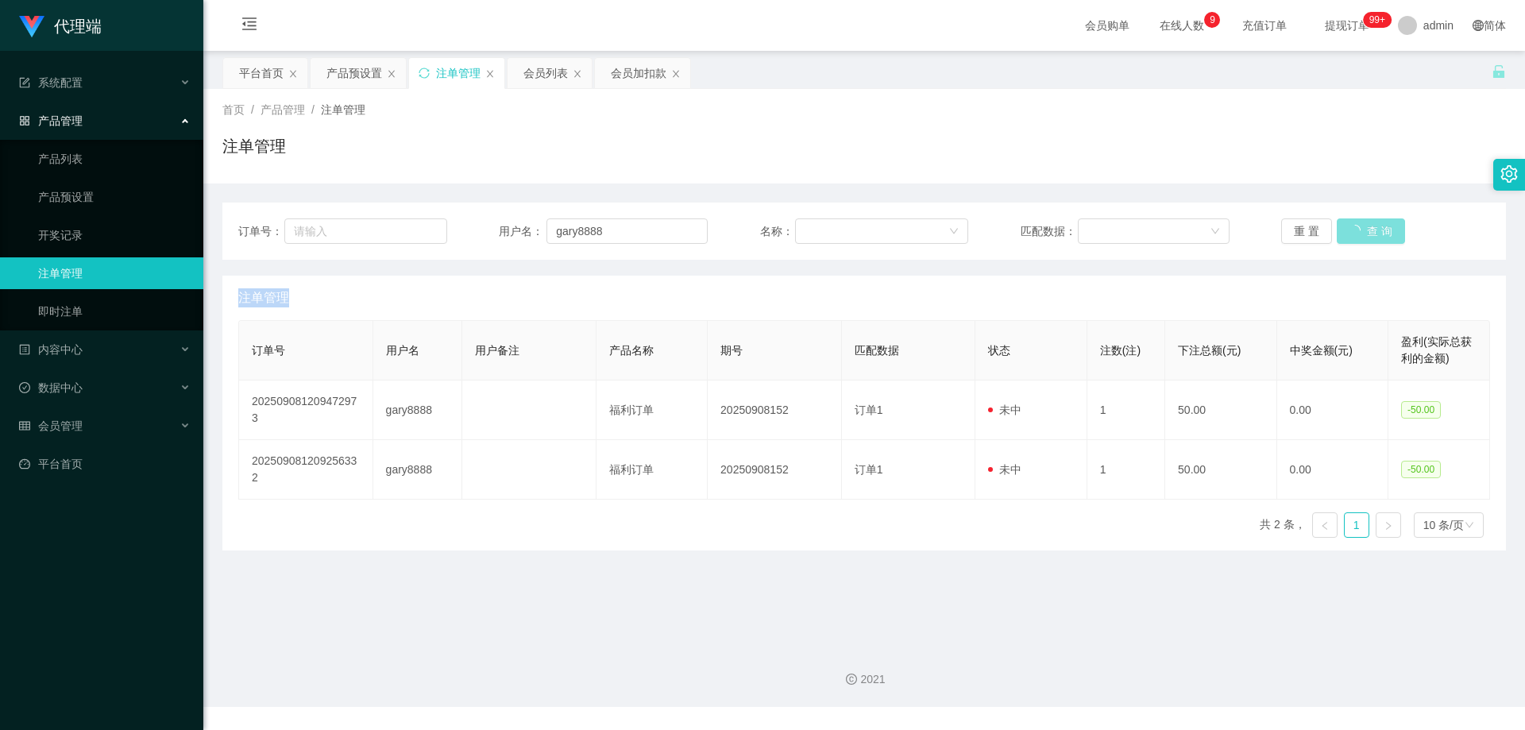
click at [1360, 221] on button "查 询" at bounding box center [1370, 230] width 68 height 25
click at [1361, 219] on button "查 询" at bounding box center [1370, 230] width 68 height 25
click at [1363, 218] on div "订单号： 用户名： gary8888 名称： 匹配数据： 重 置 查 询" at bounding box center [863, 230] width 1283 height 57
click at [1363, 215] on div "订单号： 用户名： gary8888 名称： 匹配数据： 重 置 查 询" at bounding box center [863, 230] width 1283 height 57
click at [1357, 223] on button "查 询" at bounding box center [1361, 230] width 51 height 25
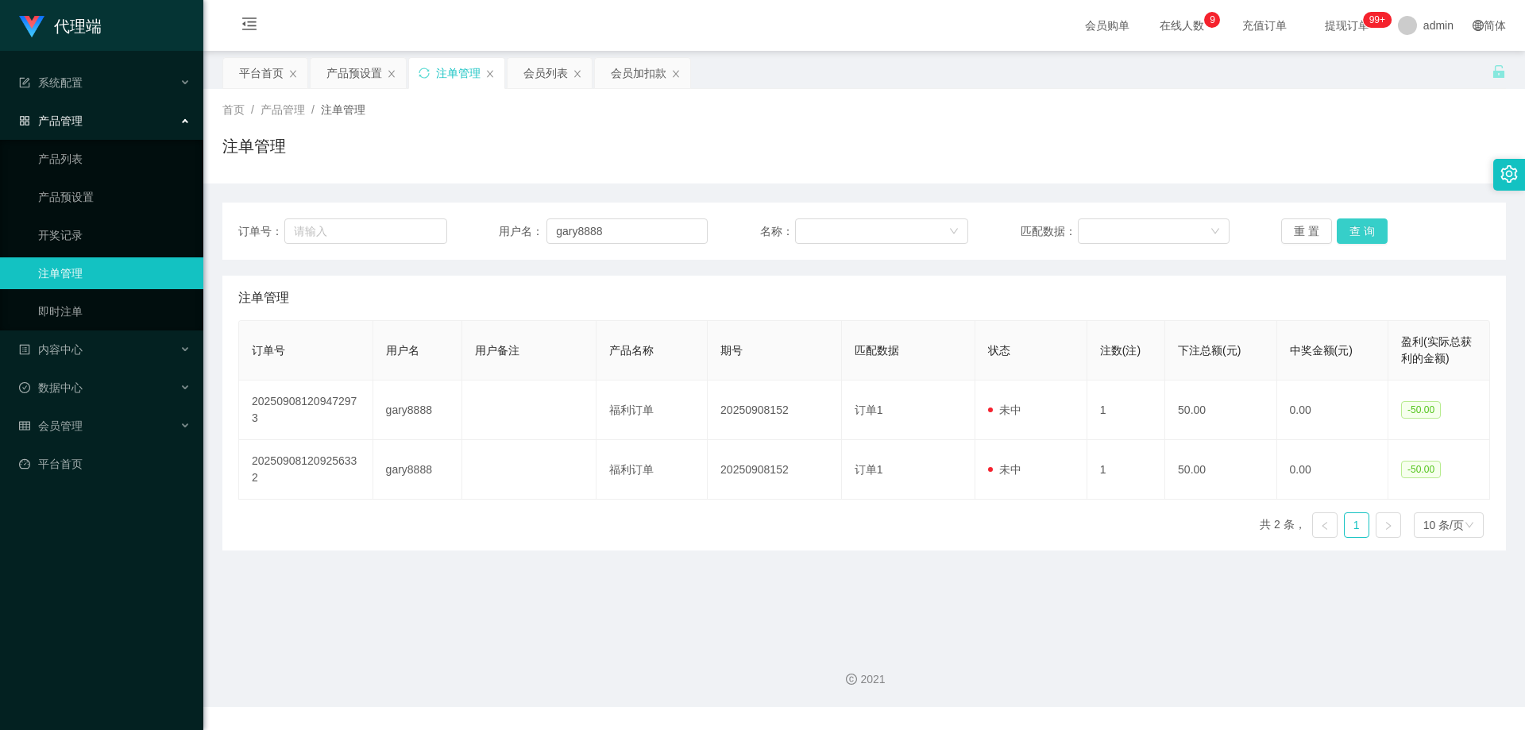
click at [1357, 224] on button "查 询" at bounding box center [1361, 230] width 51 height 25
click at [1357, 222] on button "查 询" at bounding box center [1361, 230] width 51 height 25
click at [1357, 219] on div "重 置 查 询" at bounding box center [1385, 230] width 209 height 25
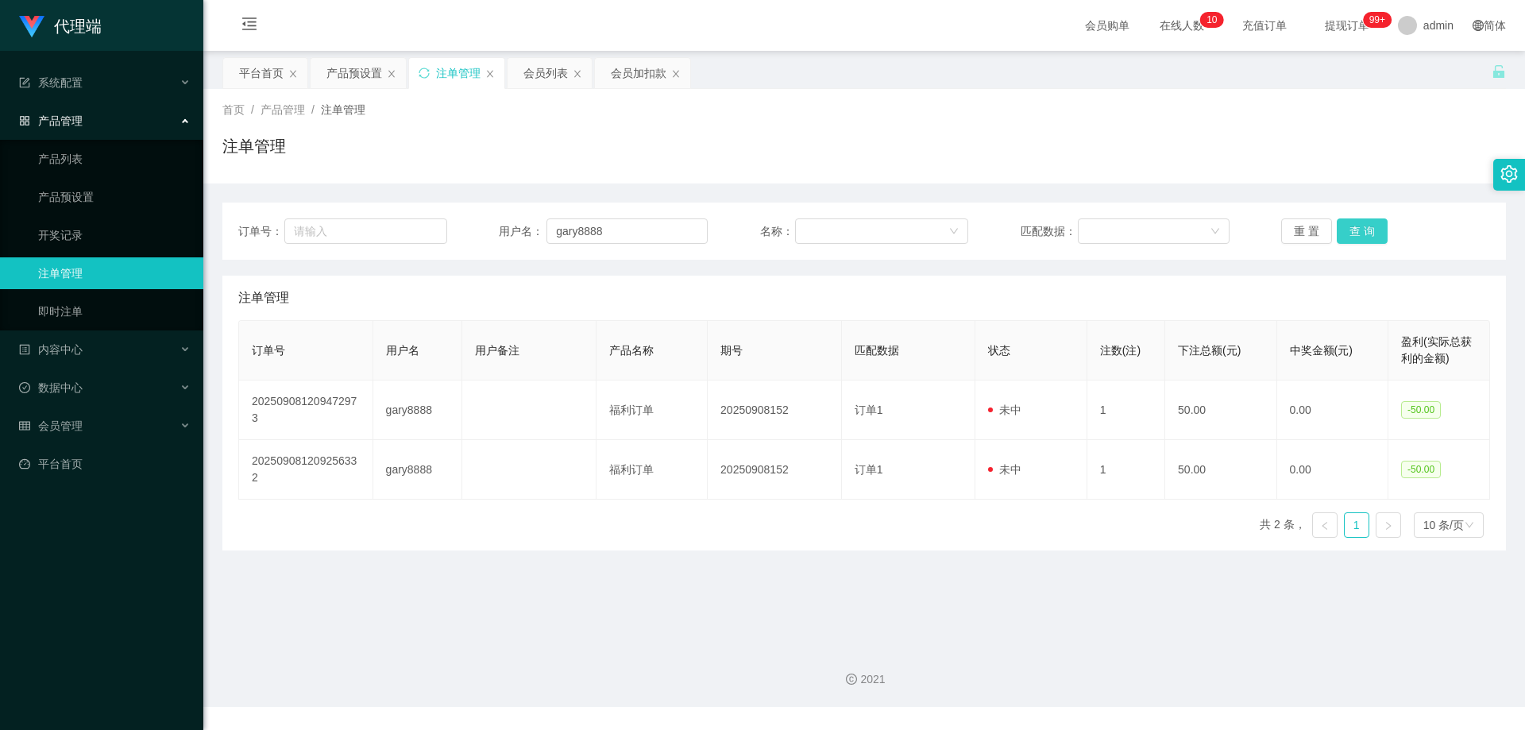
click at [1357, 220] on button "查 询" at bounding box center [1361, 230] width 51 height 25
click at [1357, 221] on button "查 询" at bounding box center [1370, 230] width 68 height 25
click at [1357, 221] on div "重 置 查 询" at bounding box center [1385, 230] width 209 height 25
click at [1357, 221] on button "查 询" at bounding box center [1361, 230] width 51 height 25
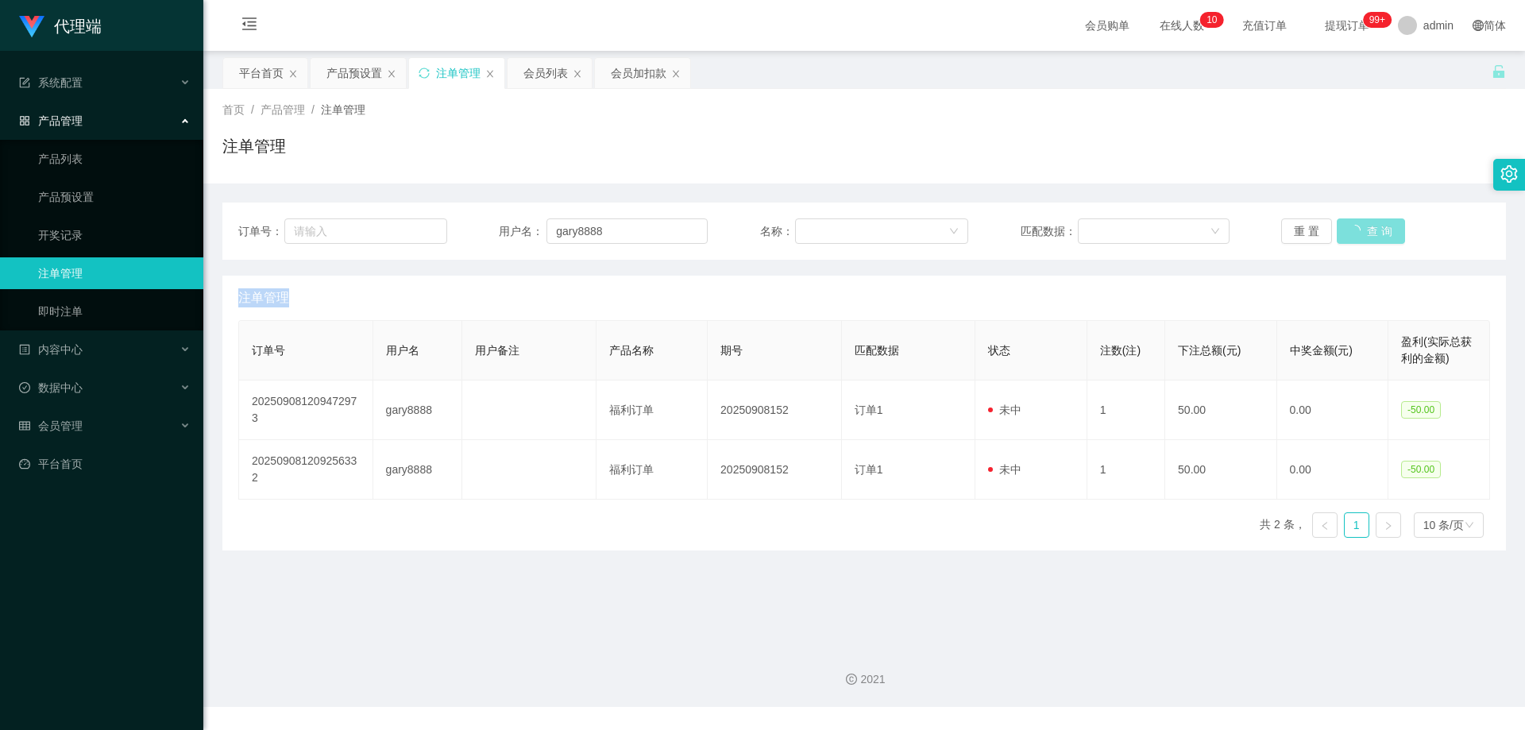
click at [1357, 222] on button "查 询" at bounding box center [1370, 230] width 68 height 25
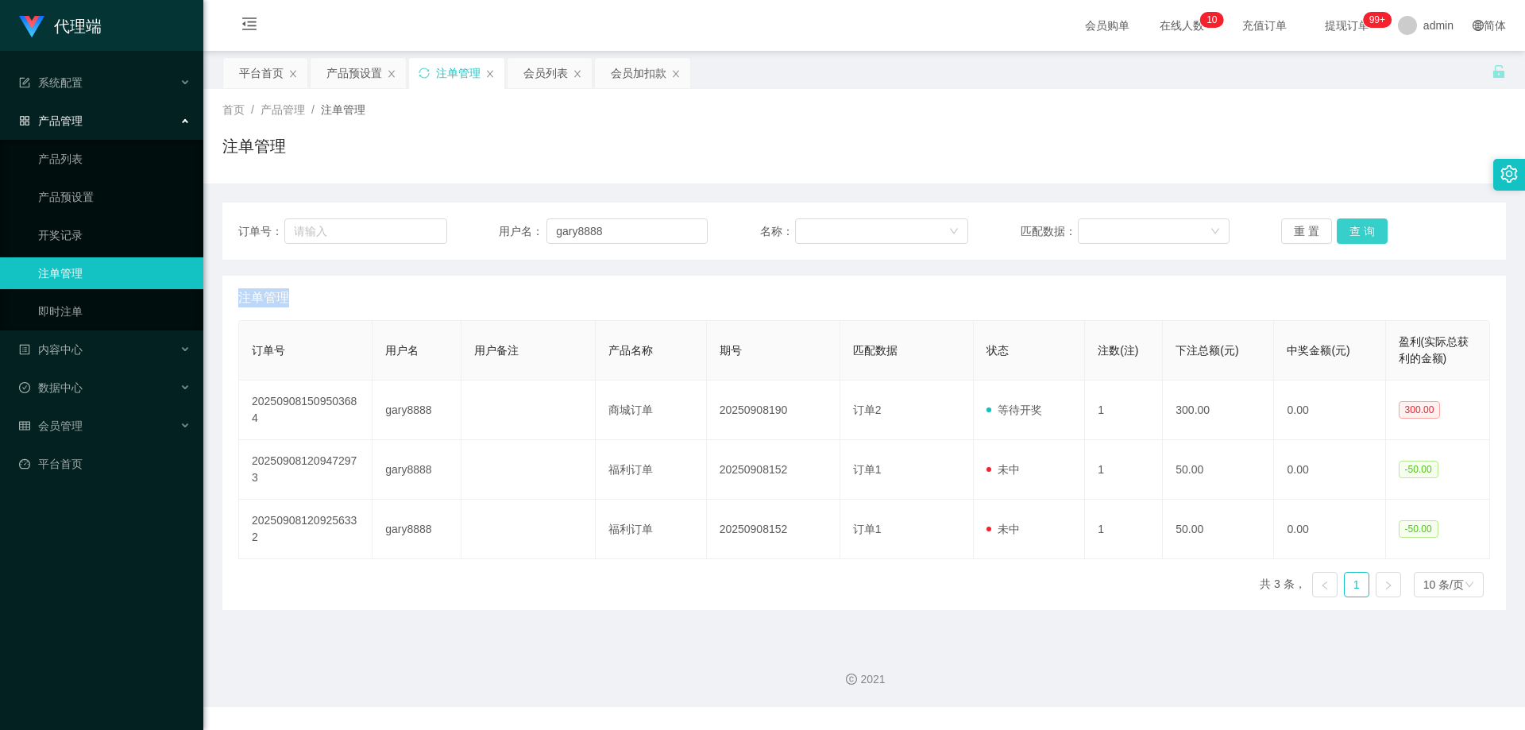
click at [1352, 228] on button "查 询" at bounding box center [1361, 230] width 51 height 25
click at [1357, 229] on button "查 询" at bounding box center [1361, 230] width 51 height 25
click at [1358, 232] on button "查 询" at bounding box center [1361, 230] width 51 height 25
click at [1358, 232] on div "重 置 查 询" at bounding box center [1385, 230] width 209 height 25
click at [1358, 232] on button "查 询" at bounding box center [1361, 230] width 51 height 25
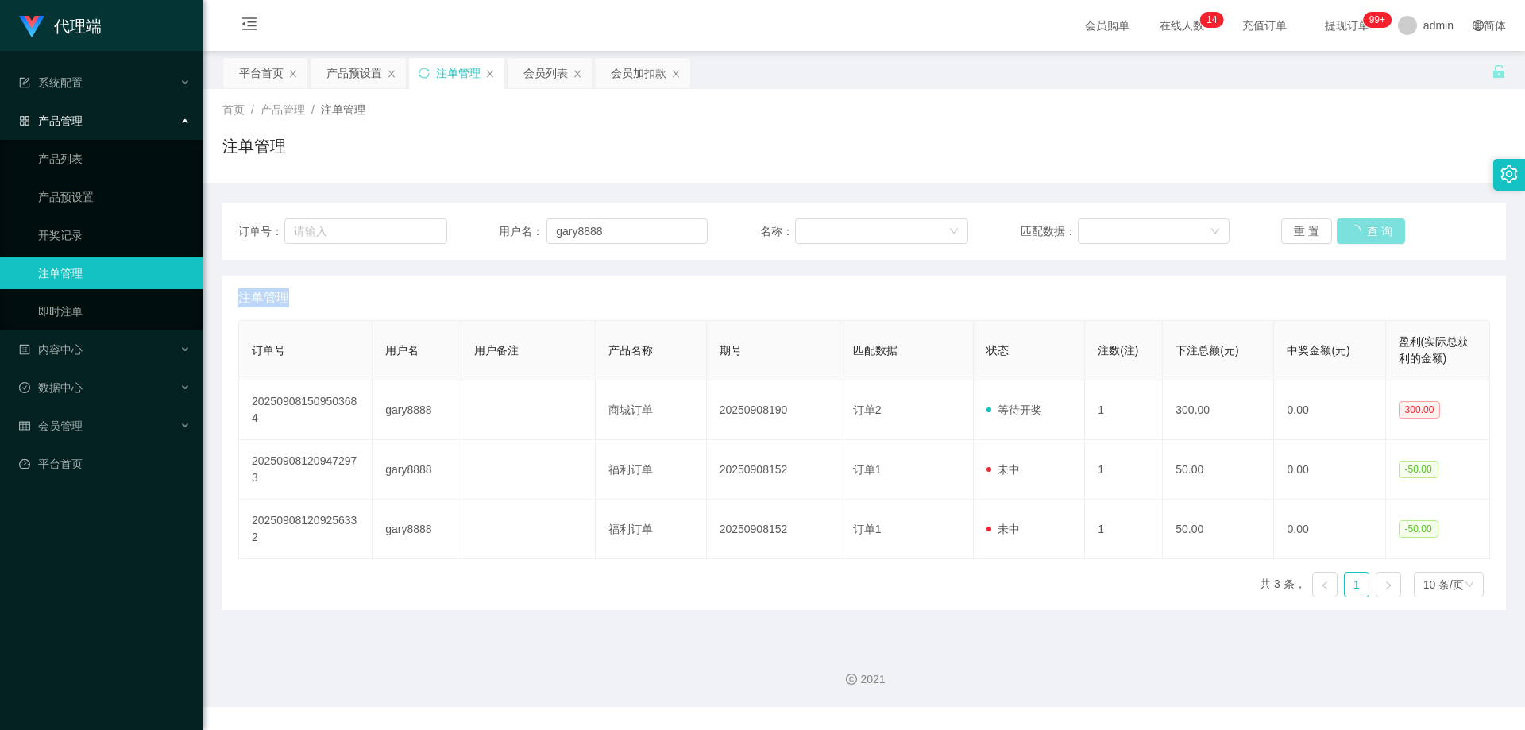
click at [1359, 233] on div "重 置 查 询" at bounding box center [1385, 230] width 209 height 25
click at [1359, 233] on button "查 询" at bounding box center [1361, 230] width 51 height 25
click at [1359, 233] on div "重 置 查 询" at bounding box center [1385, 230] width 209 height 25
click at [1359, 233] on button "查 询" at bounding box center [1361, 230] width 51 height 25
click at [1359, 233] on div "重 置 查 询" at bounding box center [1385, 230] width 209 height 25
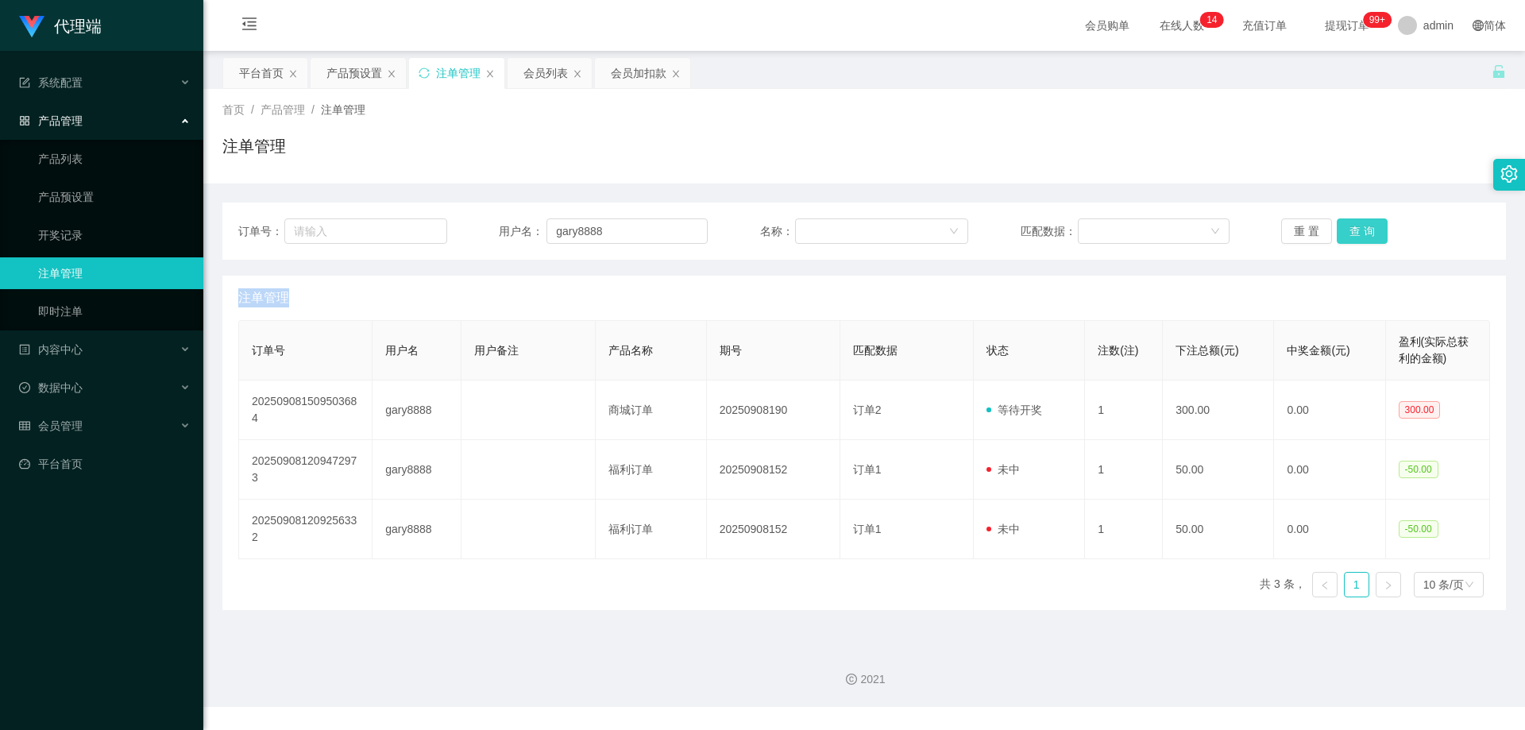
click at [1359, 233] on button "查 询" at bounding box center [1361, 230] width 51 height 25
click at [1359, 233] on div "重 置 查 询" at bounding box center [1385, 230] width 209 height 25
drag, startPoint x: 1359, startPoint y: 233, endPoint x: 1344, endPoint y: 231, distance: 15.2
click at [1350, 236] on button "查 询" at bounding box center [1361, 230] width 51 height 25
drag, startPoint x: 625, startPoint y: 233, endPoint x: 502, endPoint y: 232, distance: 123.1
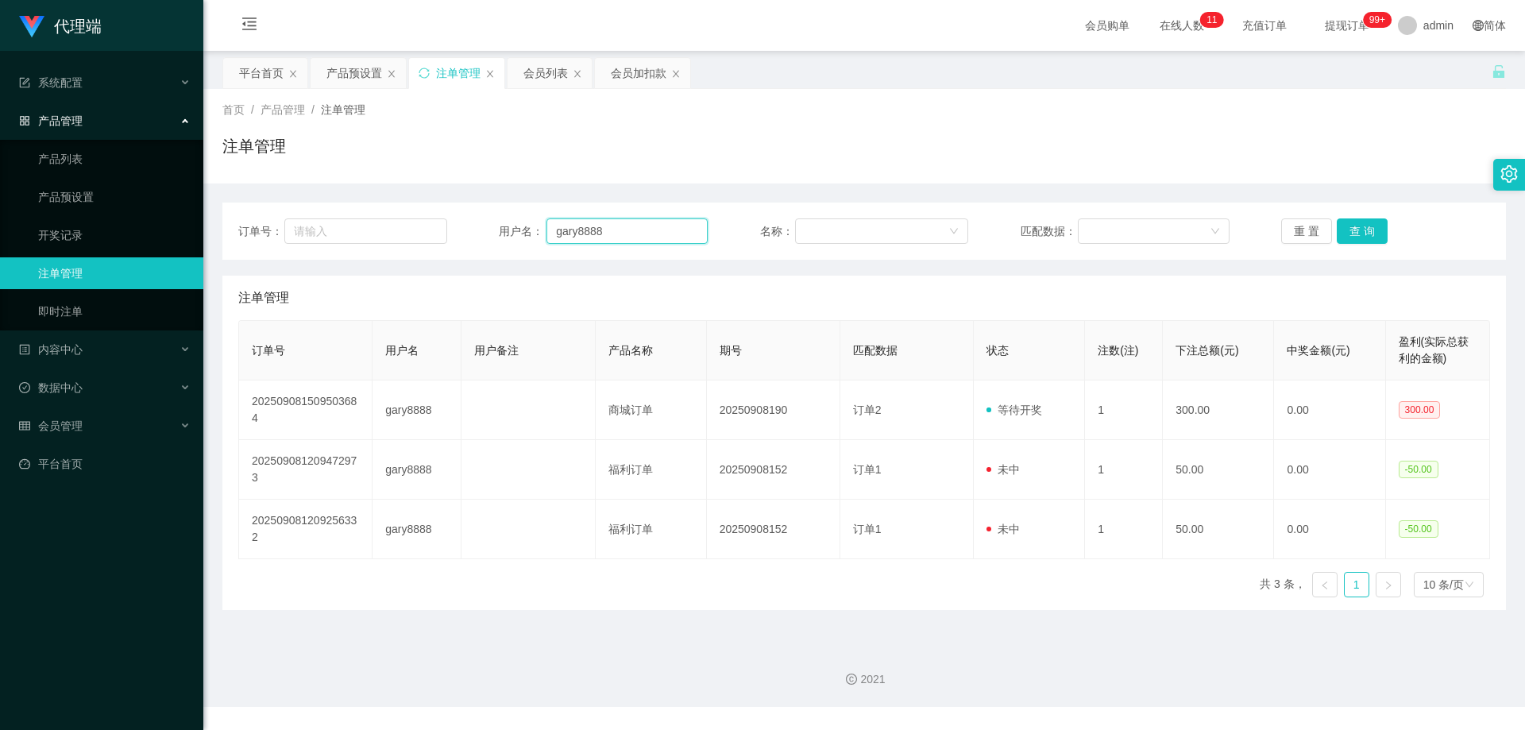
click at [502, 232] on div "用户名： gary8888" at bounding box center [603, 230] width 209 height 25
click at [542, 67] on div "会员列表" at bounding box center [545, 73] width 44 height 30
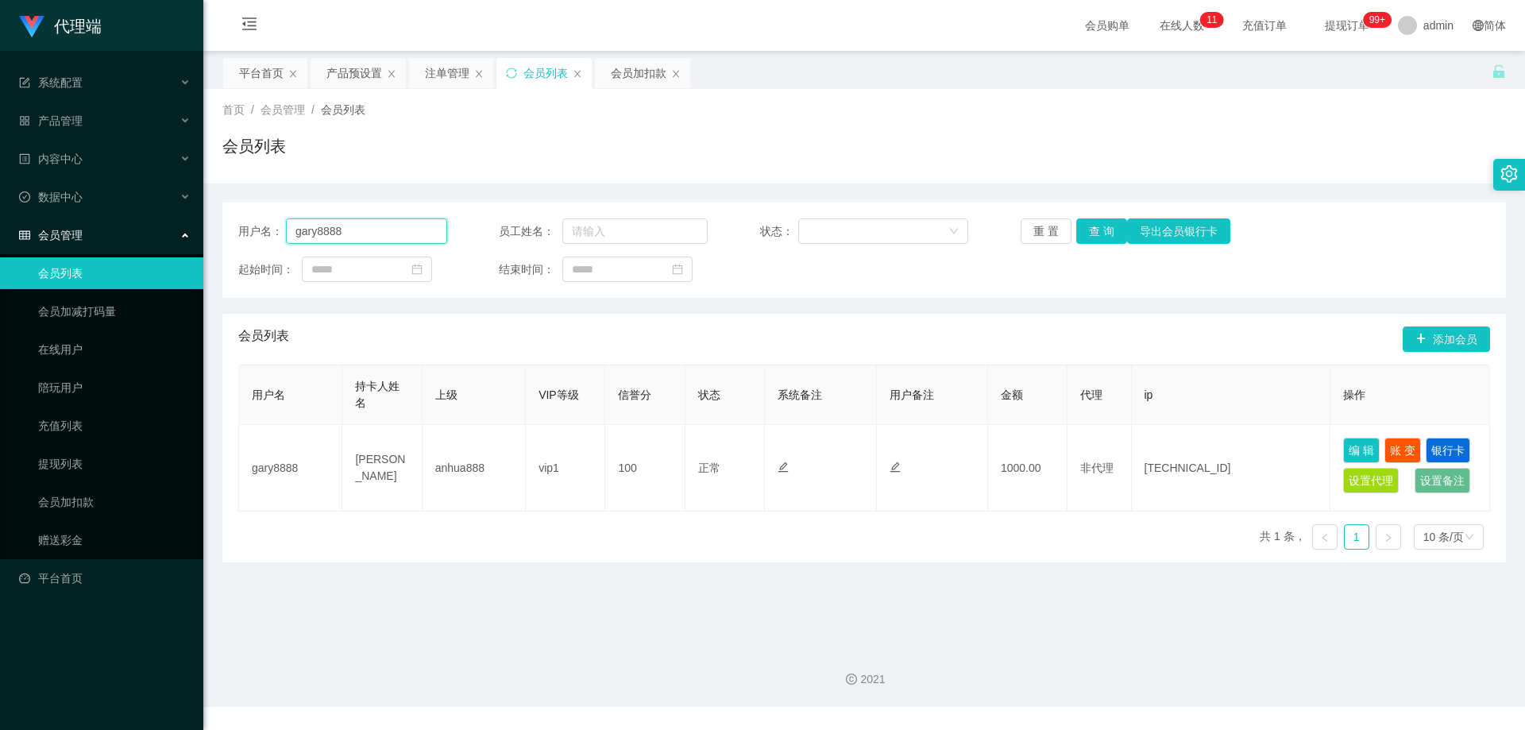
drag, startPoint x: 415, startPoint y: 226, endPoint x: 249, endPoint y: 222, distance: 166.0
click at [249, 222] on div "用户名： gary8888" at bounding box center [342, 230] width 209 height 25
click at [1092, 229] on button "查 询" at bounding box center [1101, 230] width 51 height 25
click at [1018, 136] on div "会员列表" at bounding box center [863, 152] width 1283 height 37
click at [1089, 237] on button "查 询" at bounding box center [1101, 230] width 51 height 25
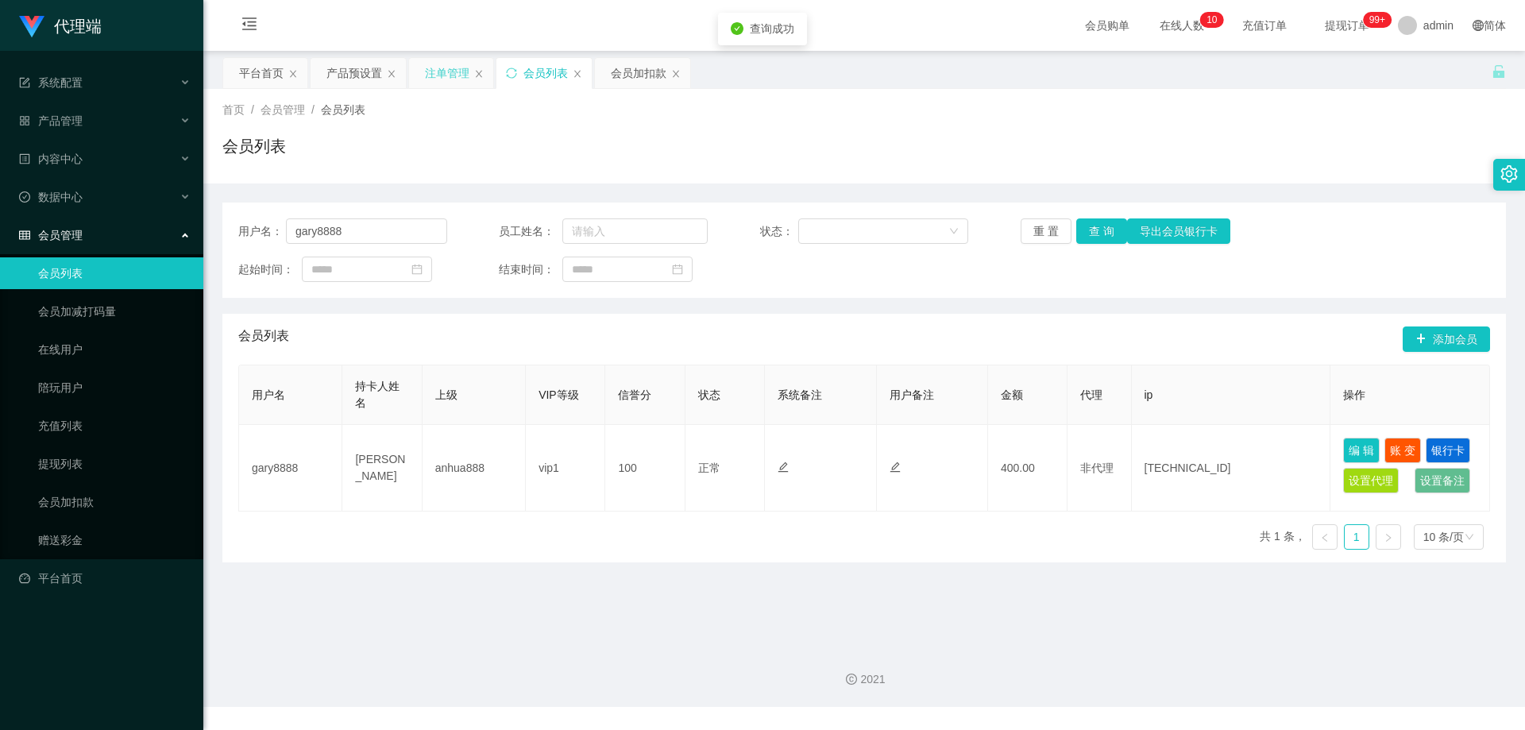
click at [445, 71] on div "注单管理" at bounding box center [447, 73] width 44 height 30
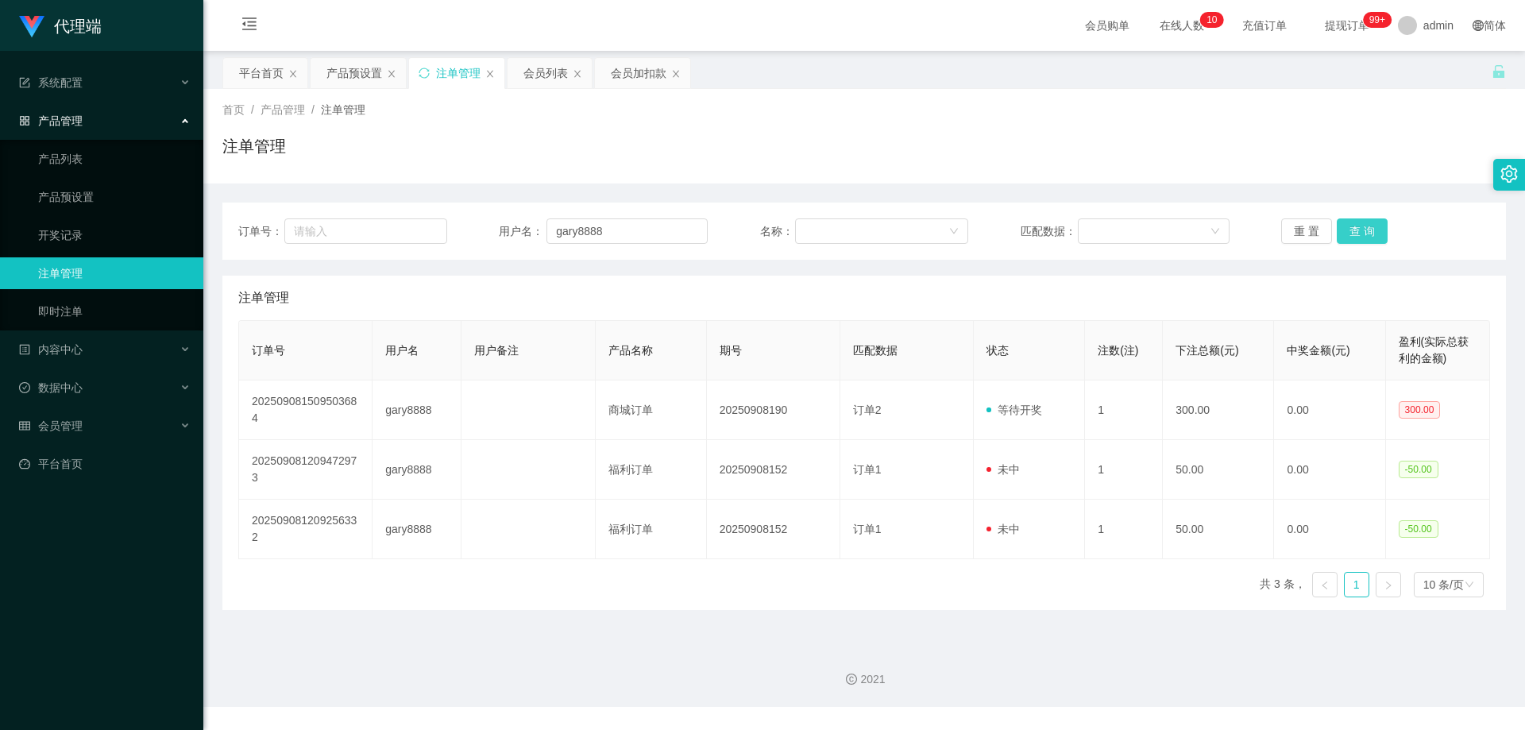
click at [1363, 229] on button "查 询" at bounding box center [1361, 230] width 51 height 25
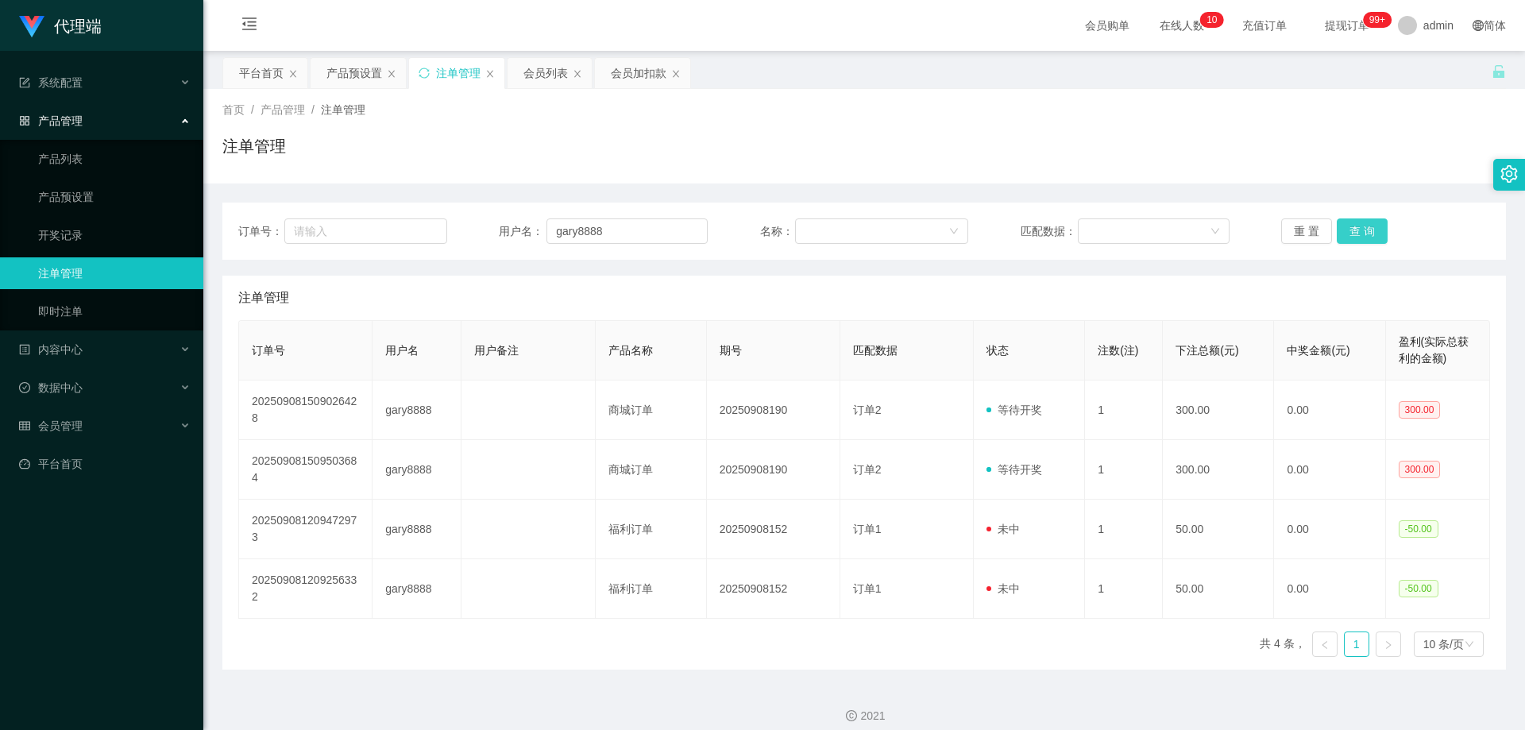
click at [1363, 229] on button "查 询" at bounding box center [1361, 230] width 51 height 25
click at [1336, 182] on div "首页 / 产品管理 / 注单管理 / 注单管理" at bounding box center [863, 136] width 1321 height 94
drag, startPoint x: 630, startPoint y: 229, endPoint x: 442, endPoint y: 218, distance: 188.5
click at [423, 218] on div "订单号： 用户名： gary8888 名称： 匹配数据： 重 置 查 询" at bounding box center [863, 230] width 1251 height 25
drag, startPoint x: 682, startPoint y: 137, endPoint x: 427, endPoint y: 91, distance: 259.2
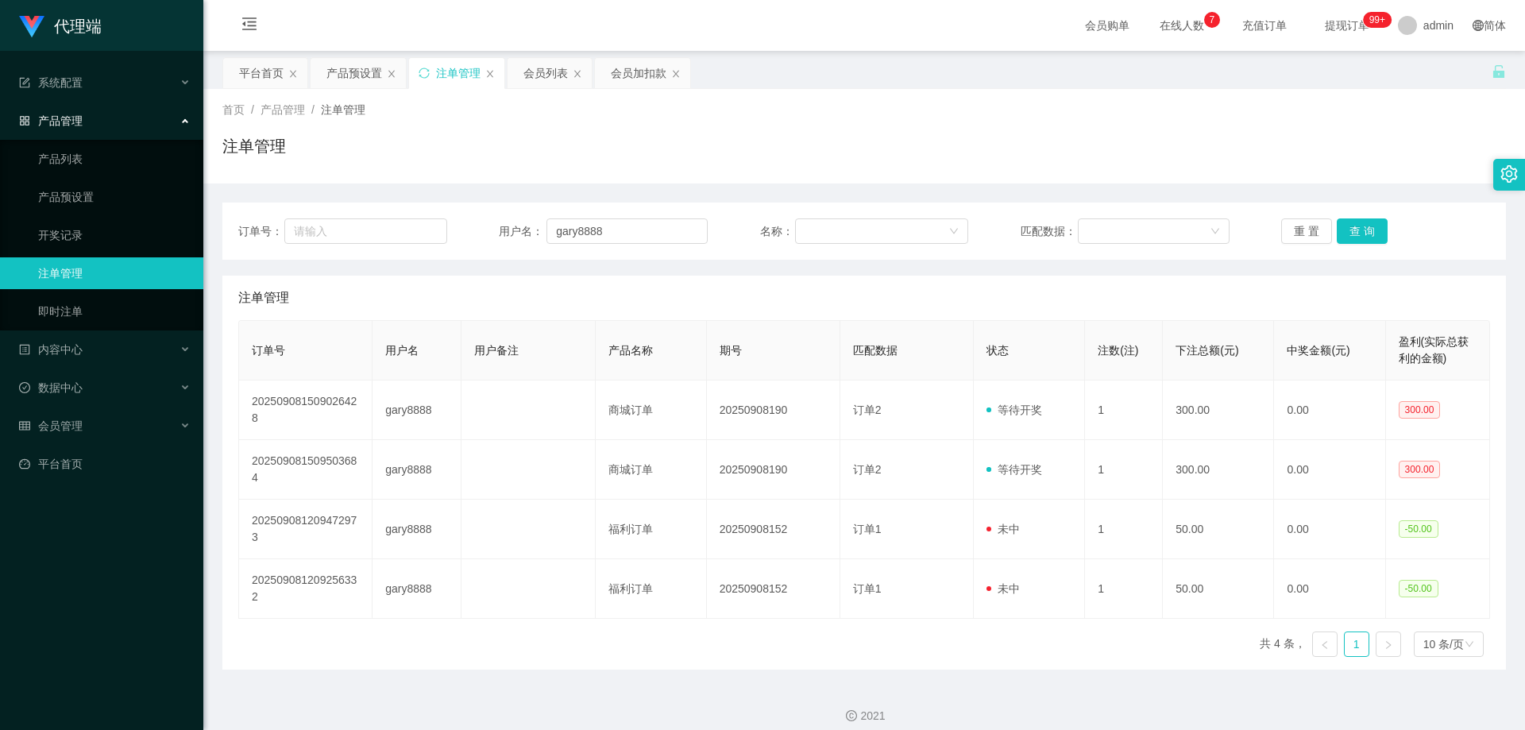
click at [683, 137] on div "注单管理" at bounding box center [863, 152] width 1283 height 37
click at [534, 72] on div "会员列表" at bounding box center [545, 73] width 44 height 30
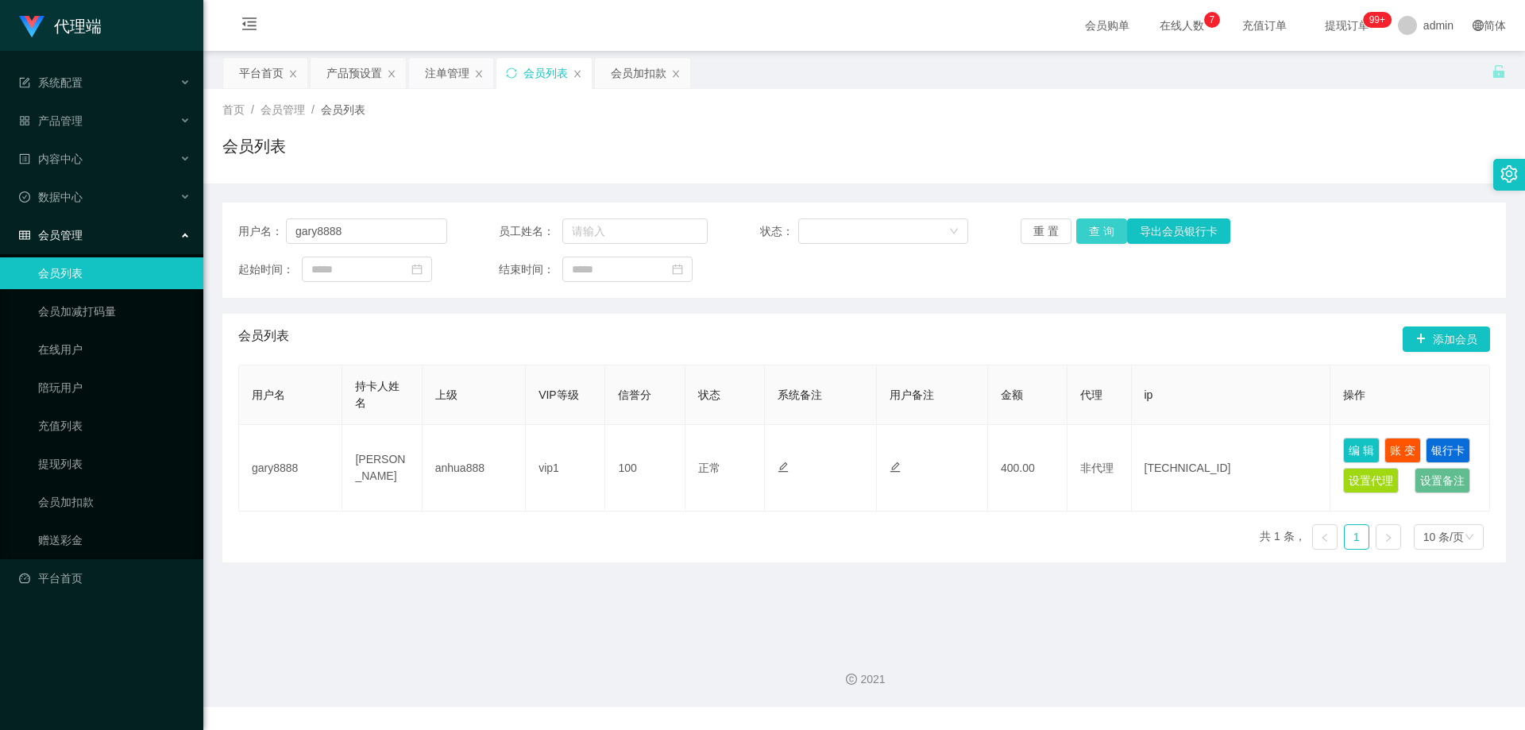
click at [1094, 231] on button "查 询" at bounding box center [1101, 230] width 51 height 25
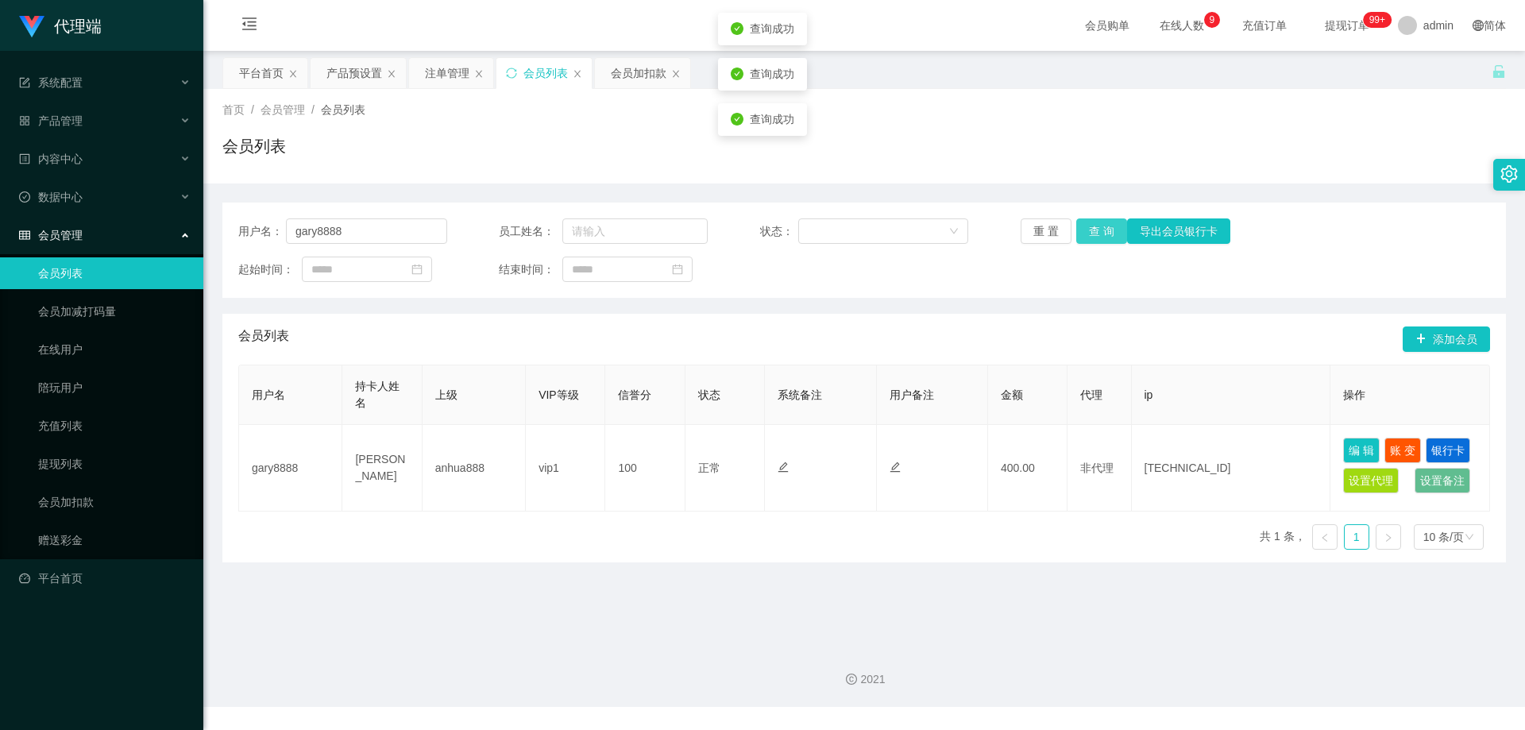
click at [1094, 231] on button "查 询" at bounding box center [1101, 230] width 51 height 25
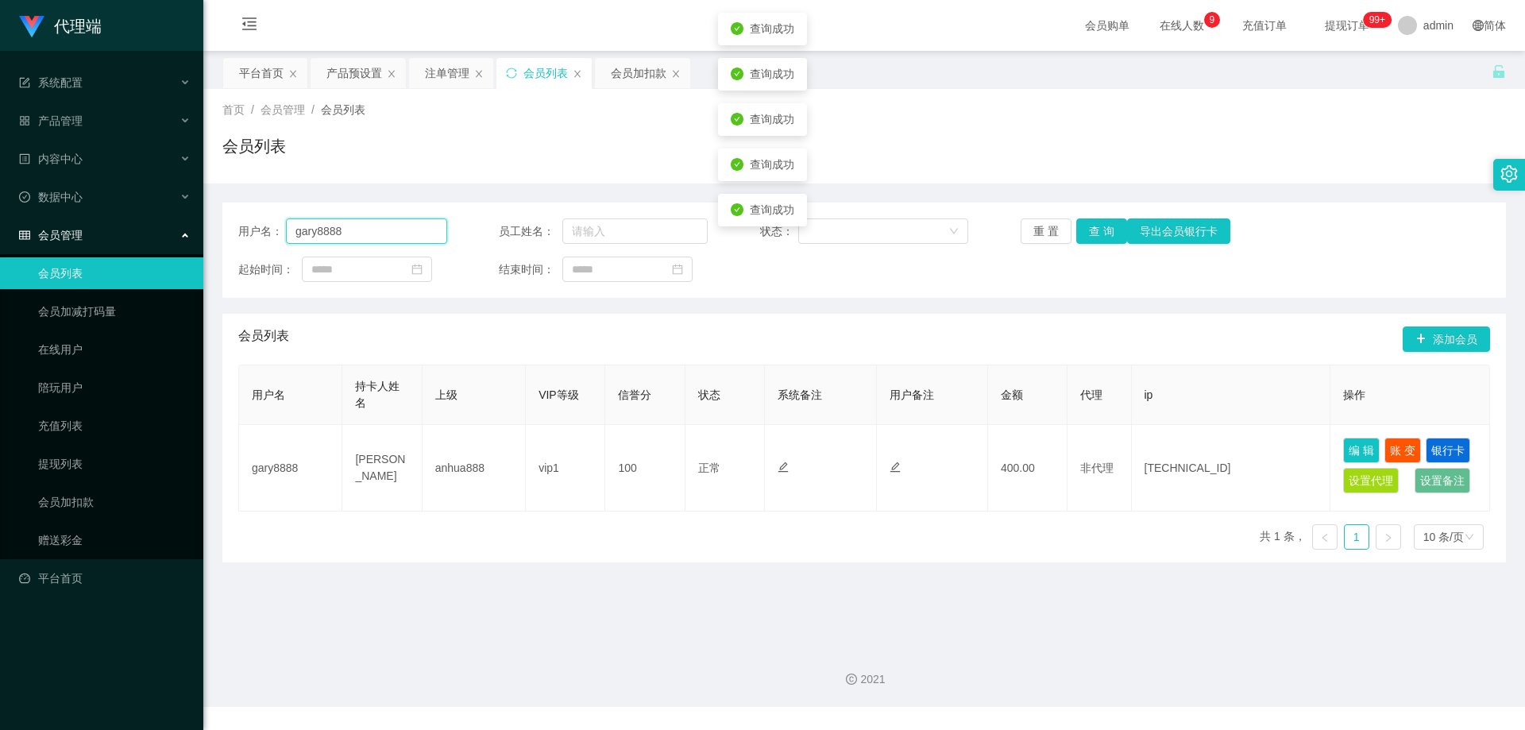
drag, startPoint x: 372, startPoint y: 233, endPoint x: 194, endPoint y: 220, distance: 179.1
click at [194, 221] on section "代理端 系统配置 产品管理 产品列表 产品预设置 开奖记录 注单管理 即时注单 内容中心 数据中心 会员管理 会员列表 会员加减打码量 在线用户 陪玩用户 充…" at bounding box center [762, 353] width 1525 height 707
click at [1089, 230] on button "查 询" at bounding box center [1101, 230] width 51 height 25
click at [1105, 231] on button "查 询" at bounding box center [1101, 230] width 51 height 25
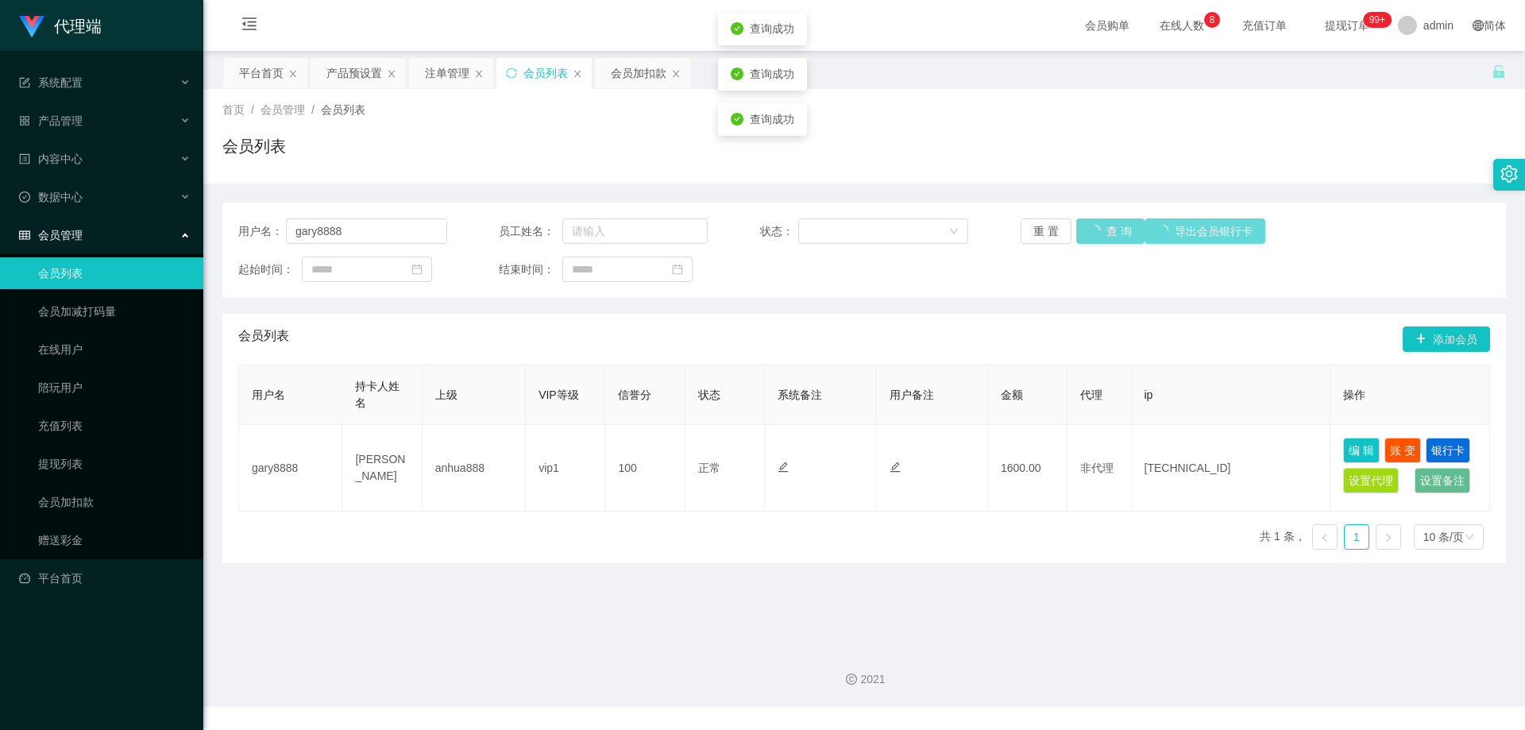
click at [1099, 230] on div "重 置 查 询 导出会员银行卡" at bounding box center [1124, 230] width 209 height 25
click at [646, 75] on div "会员加扣款" at bounding box center [639, 73] width 56 height 30
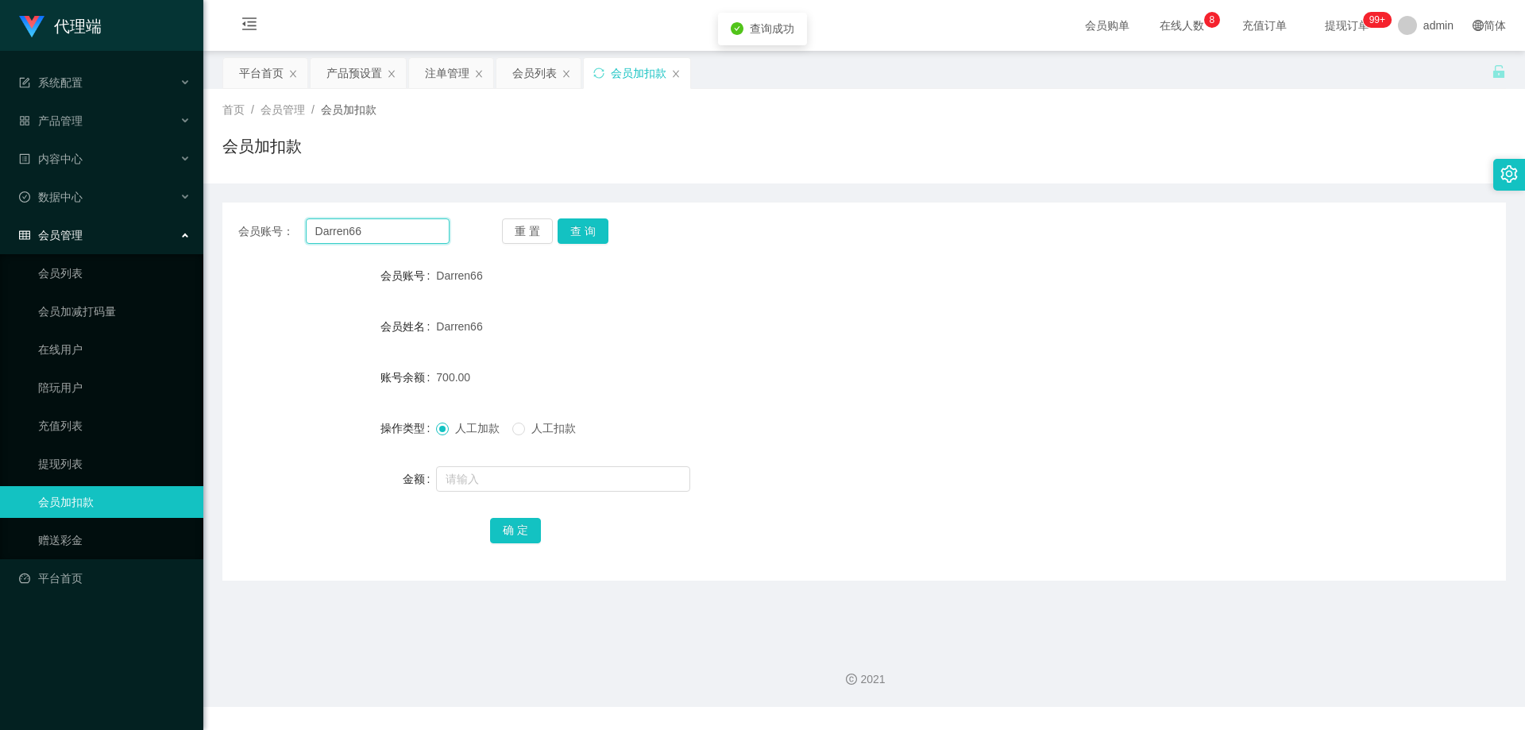
drag, startPoint x: 384, startPoint y: 231, endPoint x: 281, endPoint y: 234, distance: 102.5
click at [281, 234] on div "会员账号： Darren66" at bounding box center [343, 230] width 211 height 25
paste input "gary8888"
type input "gary8888"
click at [531, 426] on span "人工扣款" at bounding box center [553, 428] width 57 height 13
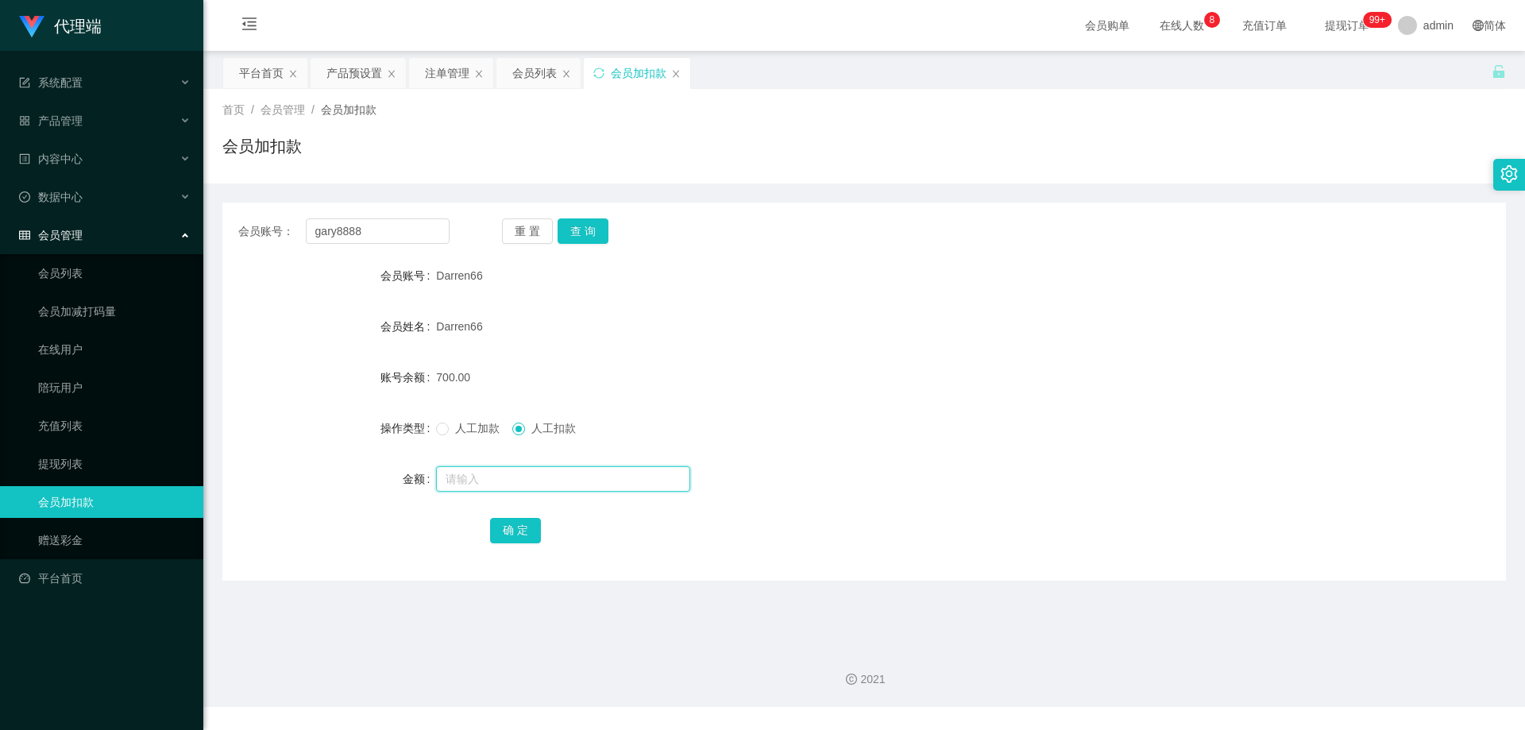
click at [534, 477] on input "text" at bounding box center [563, 478] width 254 height 25
click at [574, 237] on button "查 询" at bounding box center [582, 230] width 51 height 25
click at [533, 483] on input "text" at bounding box center [563, 478] width 254 height 25
type input "300"
click at [519, 521] on button "确 定" at bounding box center [515, 530] width 51 height 25
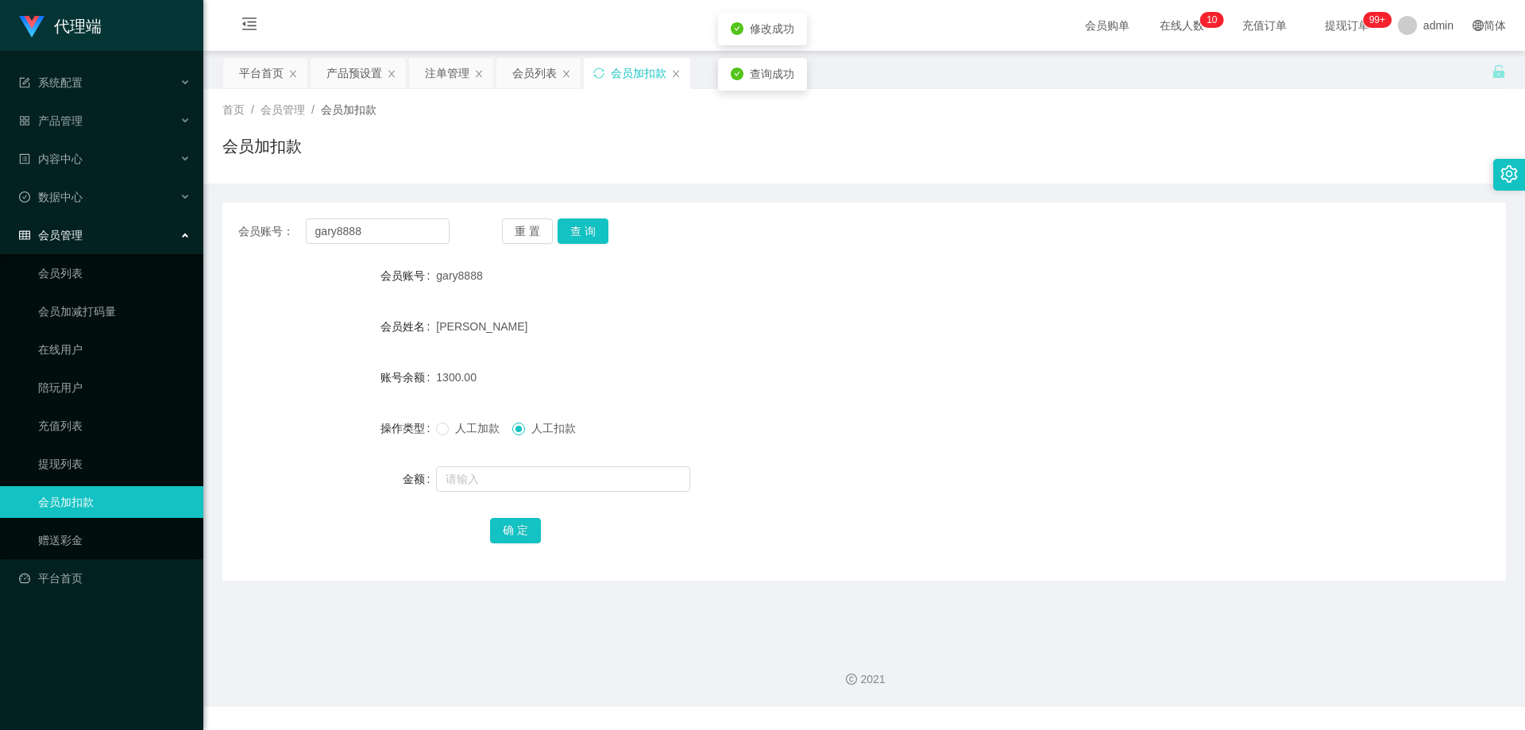
click at [712, 358] on form "会员账号 gary8888 会员姓名 [PERSON_NAME] seng 账号余额 1300.00 操作类型 人工加款 人工扣款 金额 确 定" at bounding box center [863, 403] width 1283 height 286
click at [280, 233] on div "会员账号： gary8888" at bounding box center [343, 230] width 211 height 25
click at [534, 74] on div "会员列表" at bounding box center [534, 73] width 44 height 30
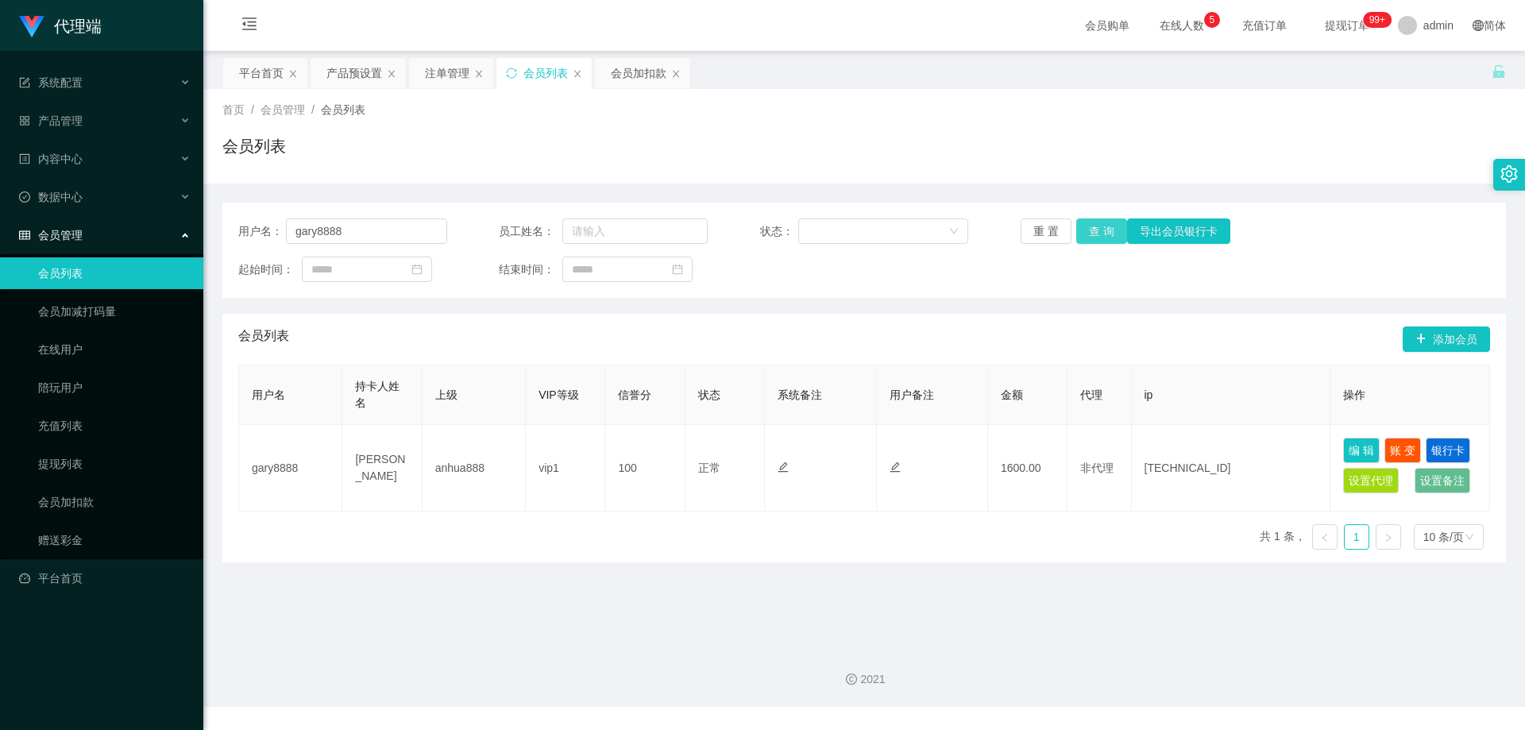
click at [1094, 232] on button "查 询" at bounding box center [1101, 230] width 51 height 25
drag, startPoint x: 368, startPoint y: 229, endPoint x: 222, endPoint y: 226, distance: 145.3
click at [164, 227] on section "代理端 系统配置 产品管理 产品列表 产品预设置 开奖记录 注单管理 即时注单 内容中心 数据中心 会员管理 会员列表 会员加减打码量 在线用户 陪玩用户 充…" at bounding box center [762, 353] width 1525 height 707
paste input "8299350"
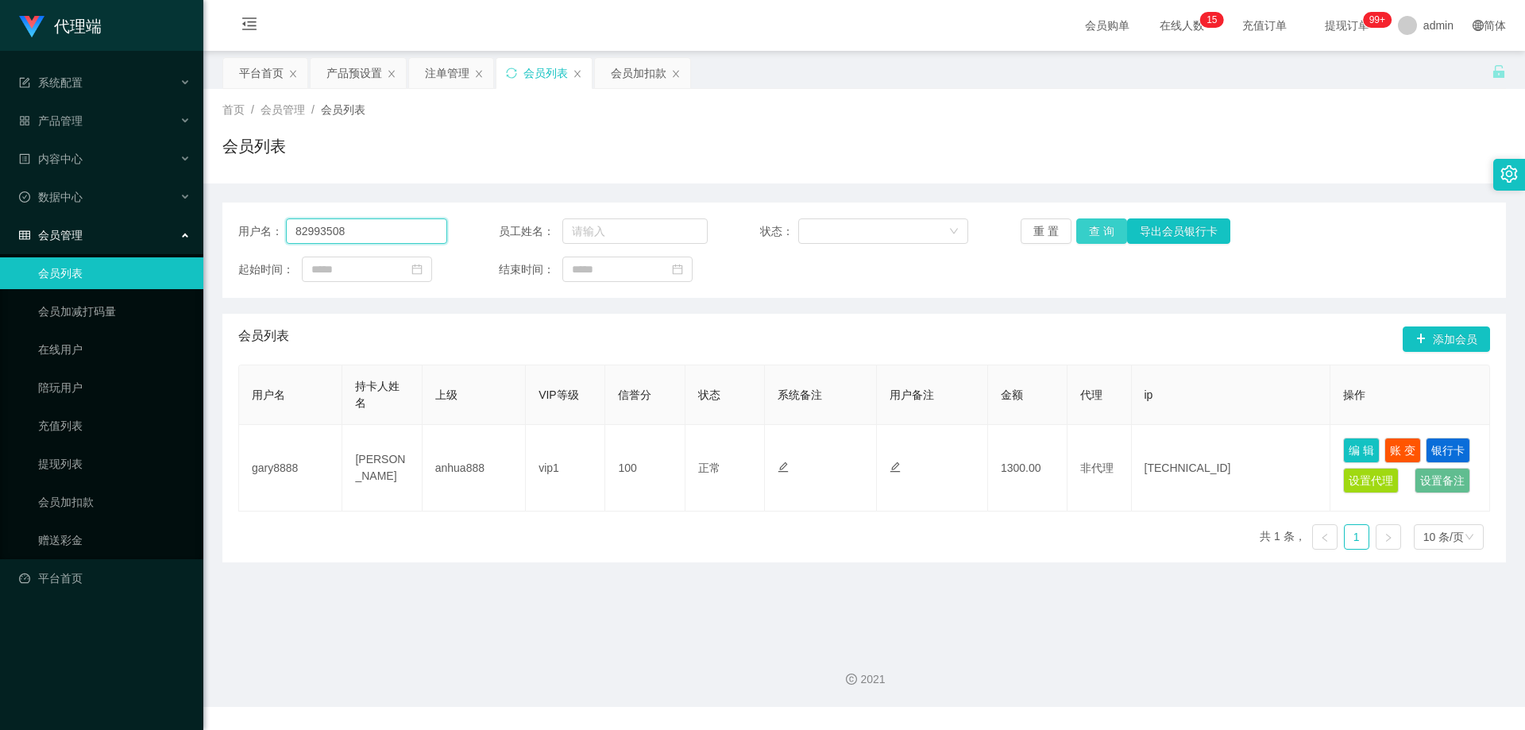
type input "82993508"
click at [1089, 234] on button "查 询" at bounding box center [1101, 230] width 51 height 25
click at [1111, 224] on button "查 询" at bounding box center [1101, 230] width 51 height 25
click at [353, 71] on div "产品预设置" at bounding box center [354, 73] width 56 height 30
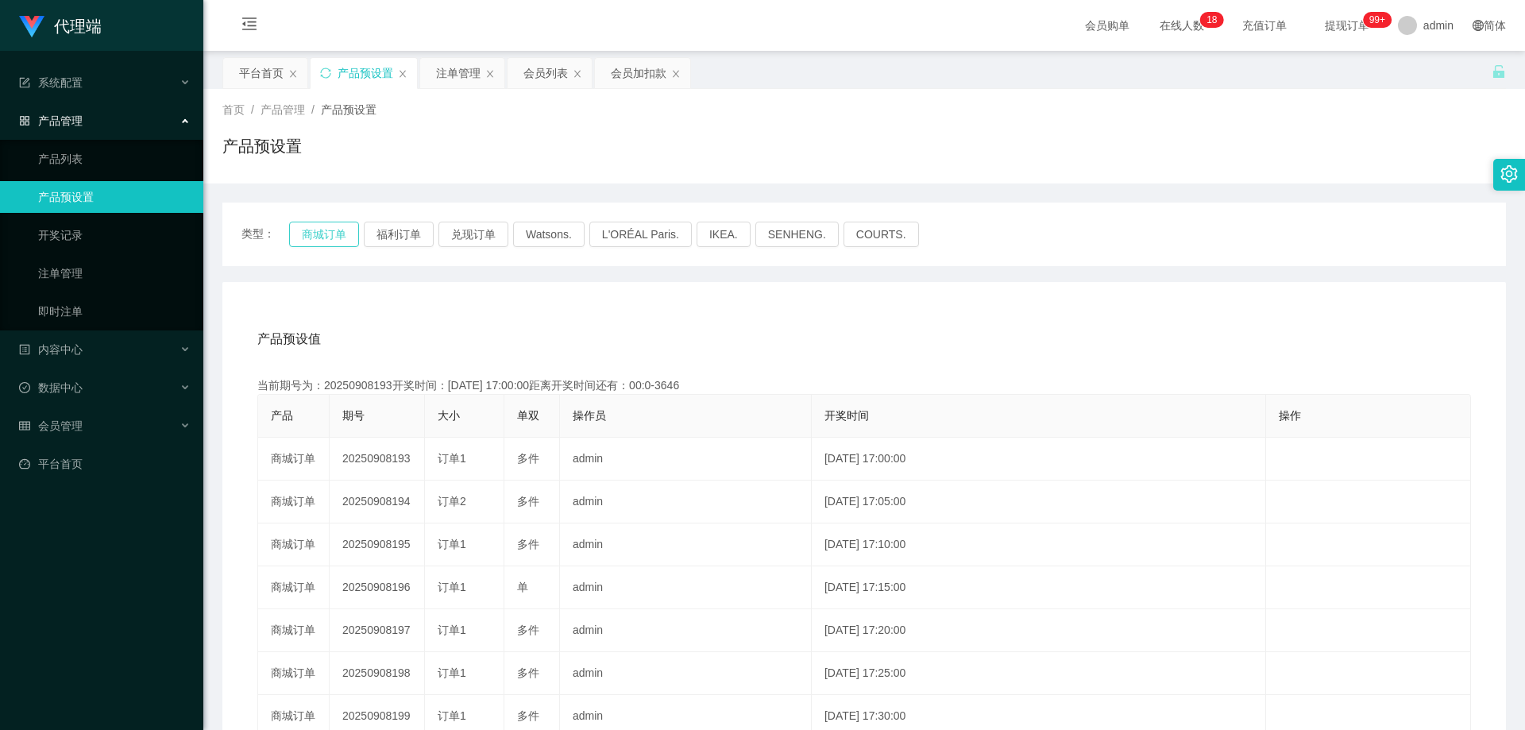
click at [324, 231] on button "商城订单" at bounding box center [324, 234] width 70 height 25
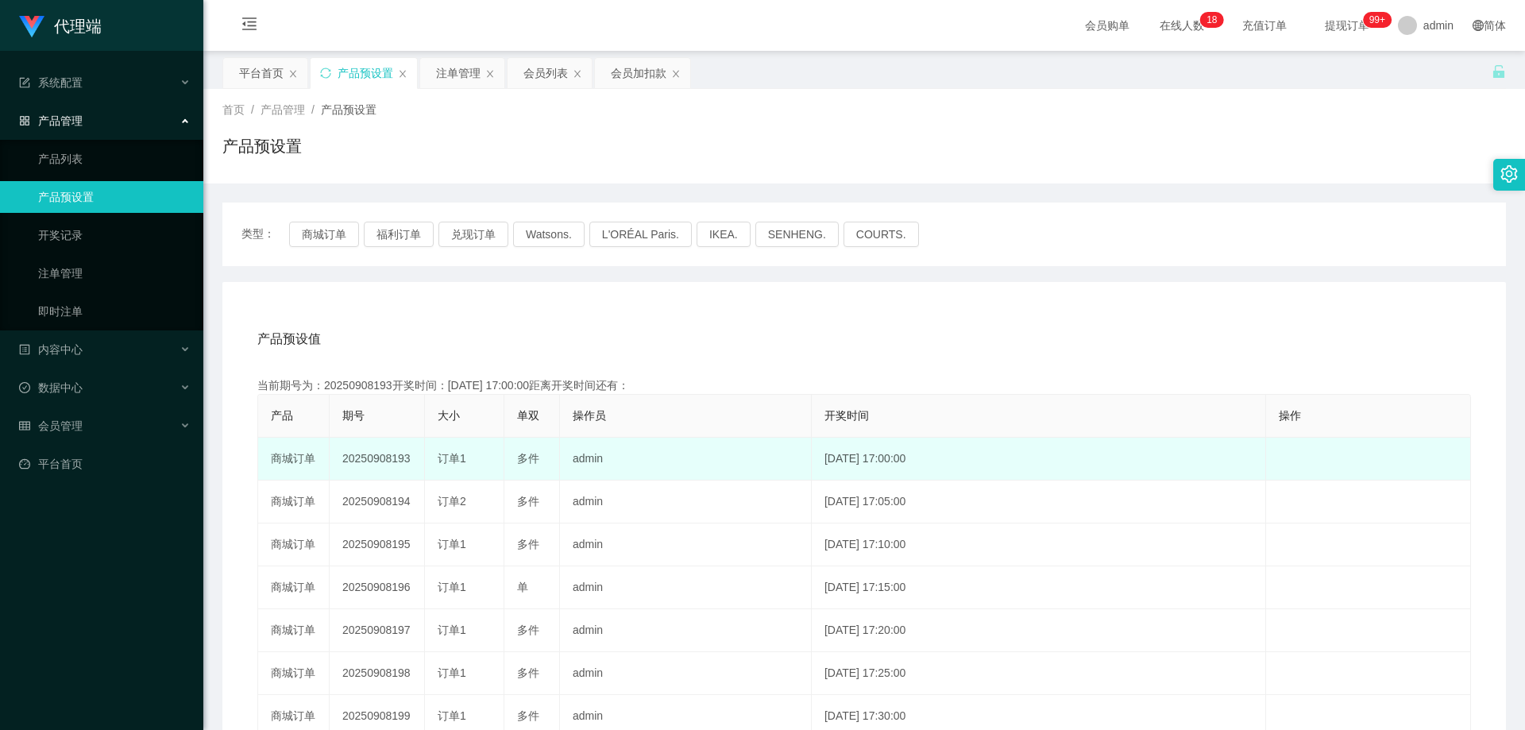
click at [397, 459] on td "20250908193" at bounding box center [377, 459] width 95 height 43
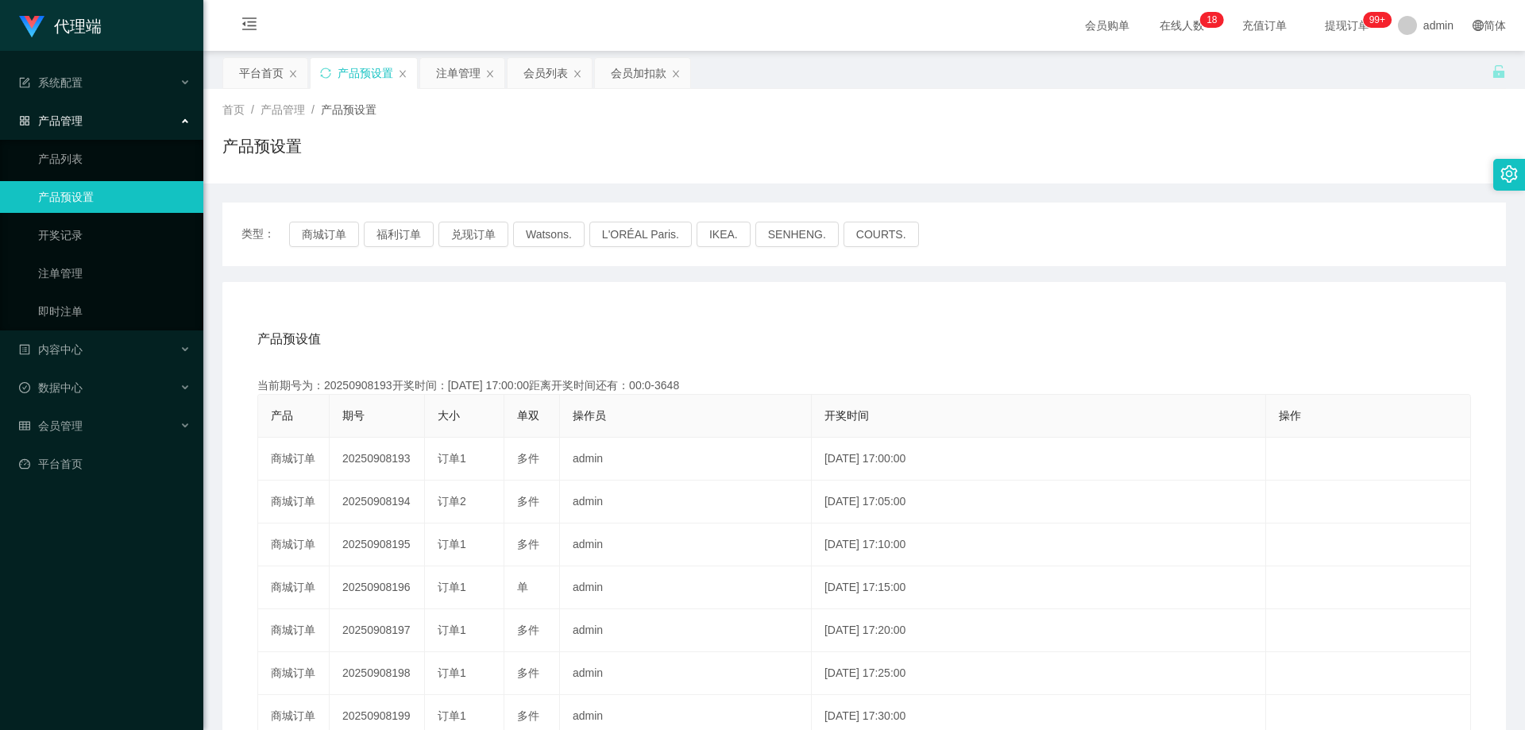
copy td "20250908193"
click at [545, 75] on div "会员列表" at bounding box center [545, 73] width 44 height 30
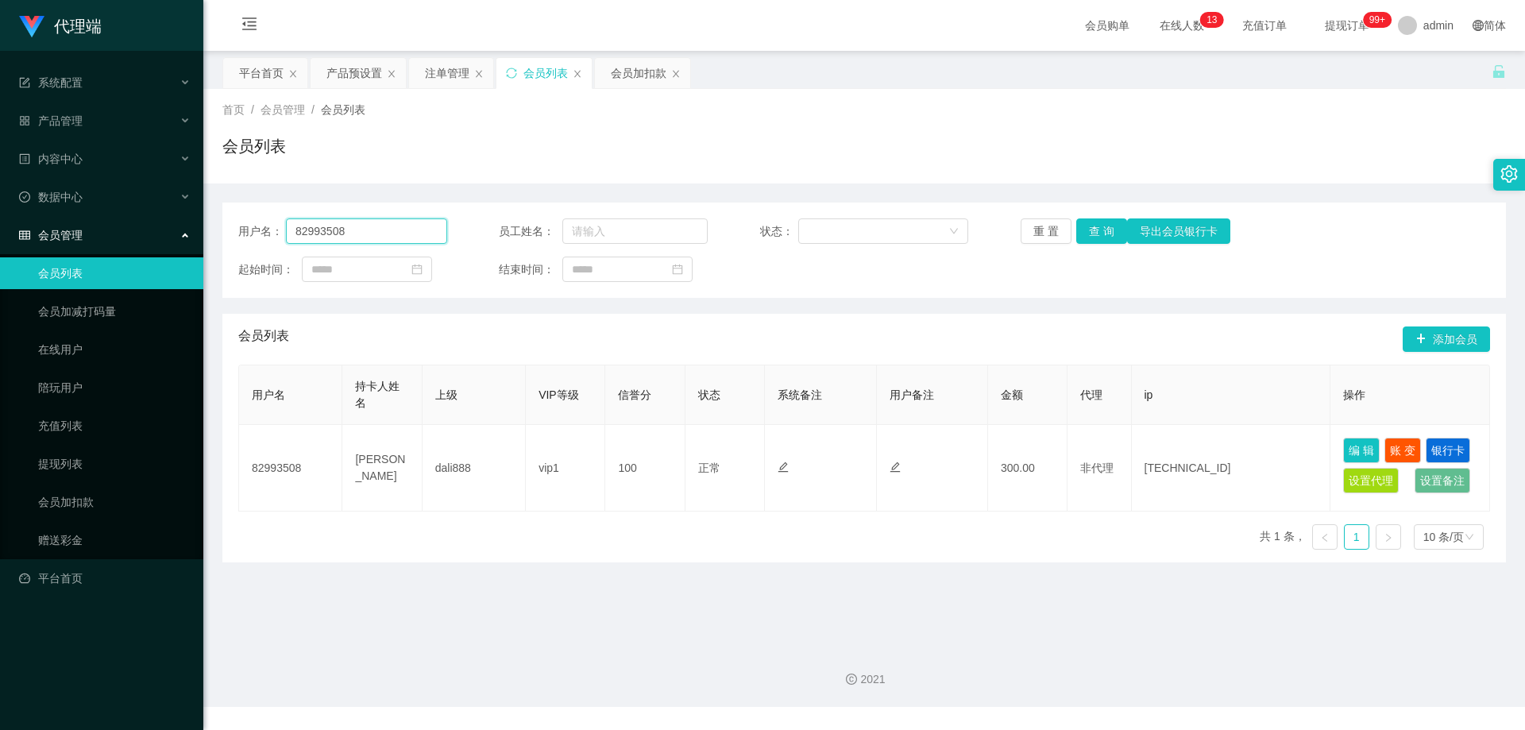
drag, startPoint x: 361, startPoint y: 227, endPoint x: 235, endPoint y: 223, distance: 125.5
click at [235, 224] on div "用户名： 82993508 员工姓名： 状态： 重 置 查 询 导出会员银行卡 起始时间： 结束时间：" at bounding box center [863, 249] width 1283 height 95
click at [443, 67] on div "注单管理" at bounding box center [447, 73] width 44 height 30
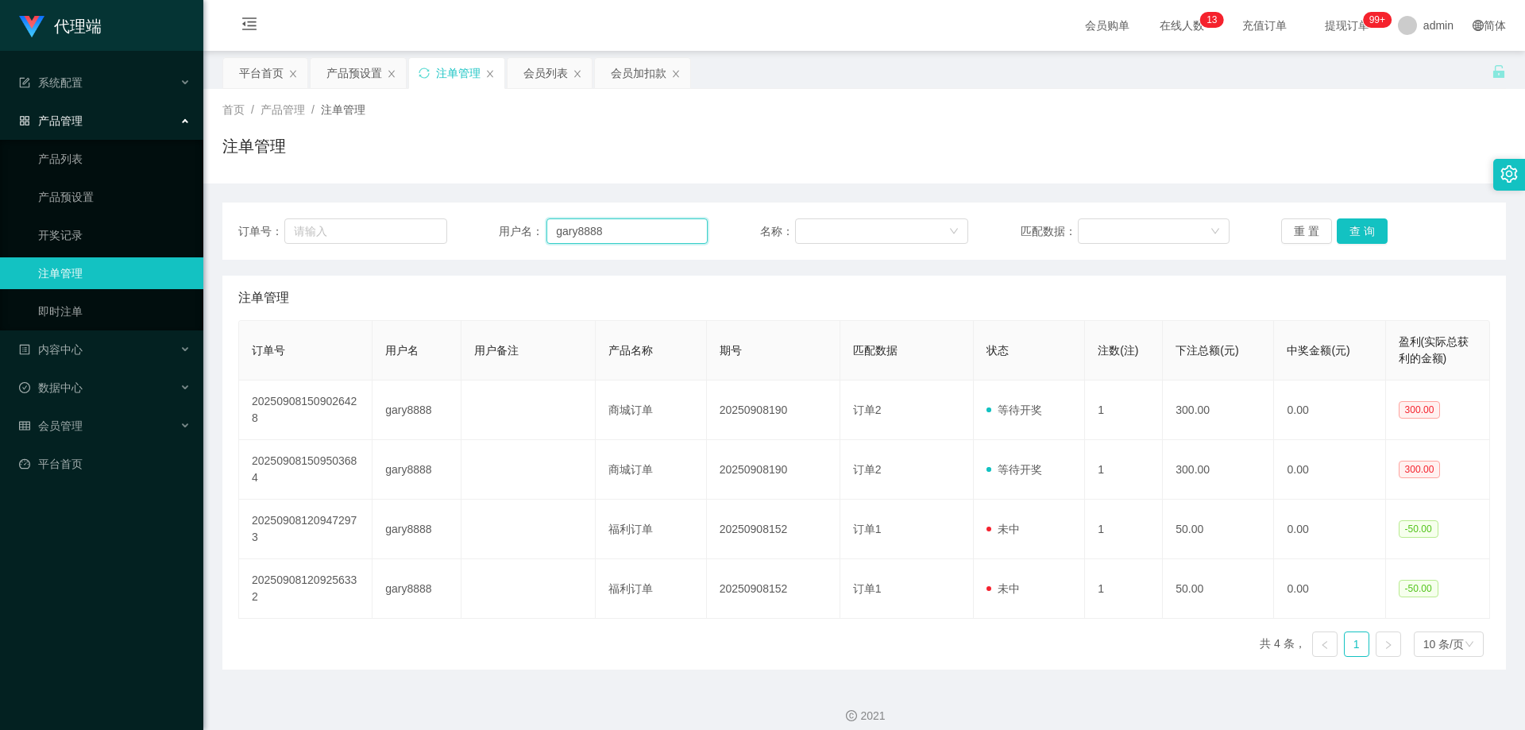
click at [616, 228] on input "gary8888" at bounding box center [626, 230] width 161 height 25
click at [399, 227] on div "订单号： 用户名： gary8888 名称： 匹配数据： 重 置 查 询" at bounding box center [863, 230] width 1251 height 25
paste input "8299350"
type input "82993508"
click at [1363, 229] on button "查 询" at bounding box center [1361, 230] width 51 height 25
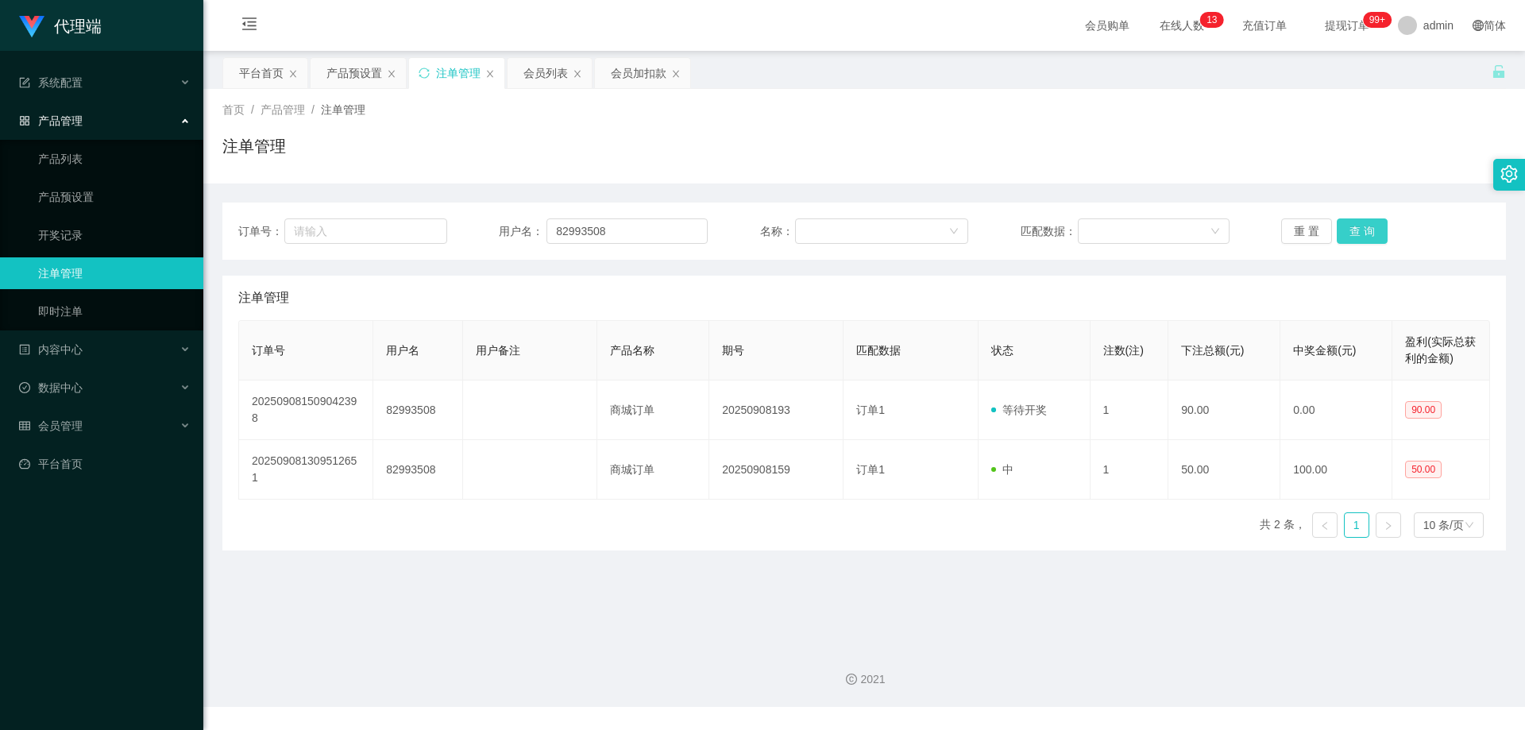
click at [1338, 229] on button "查 询" at bounding box center [1361, 230] width 51 height 25
click at [476, 229] on div "订单号： 用户名： 82993508 名称： 匹配数据： 重 置 查 询" at bounding box center [863, 230] width 1251 height 25
click at [537, 65] on div "会员列表" at bounding box center [545, 73] width 44 height 30
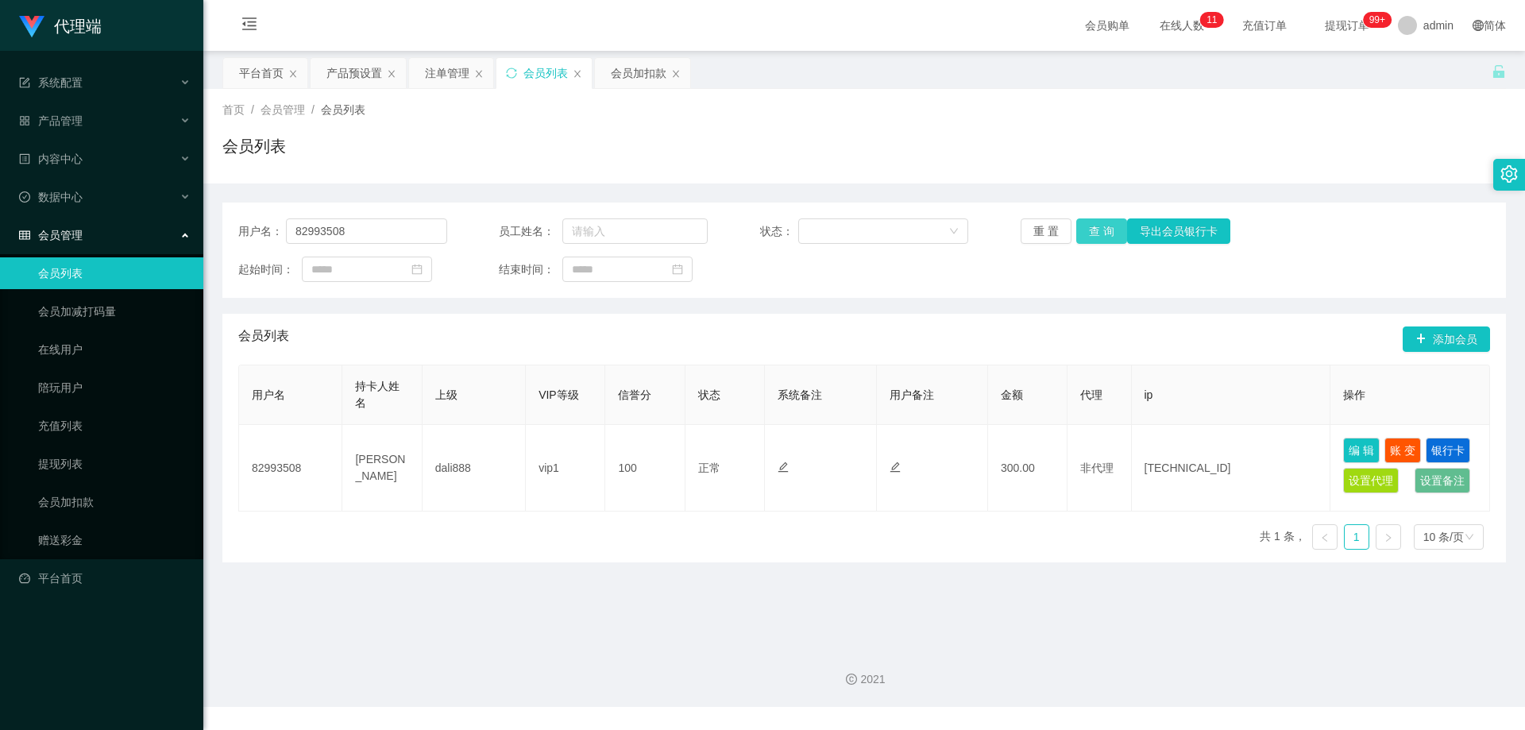
click at [1106, 231] on button "查 询" at bounding box center [1101, 230] width 51 height 25
click at [1095, 225] on button "查 询" at bounding box center [1101, 230] width 51 height 25
click at [1104, 222] on button "查 询" at bounding box center [1101, 230] width 51 height 25
click at [1101, 227] on button "查 询" at bounding box center [1101, 230] width 51 height 25
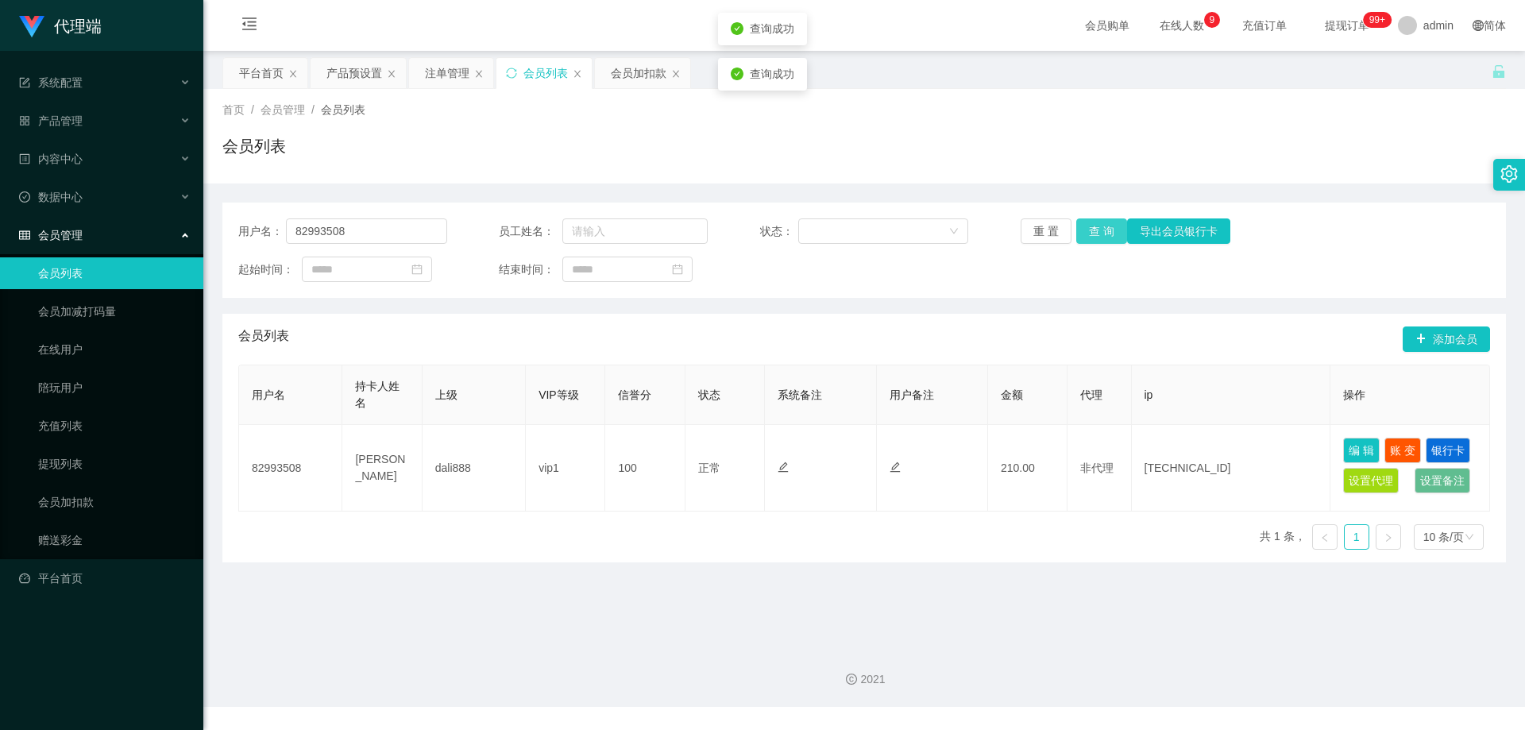
click at [1101, 227] on button "查 询" at bounding box center [1101, 230] width 51 height 25
click at [1098, 228] on button "查 询" at bounding box center [1101, 230] width 51 height 25
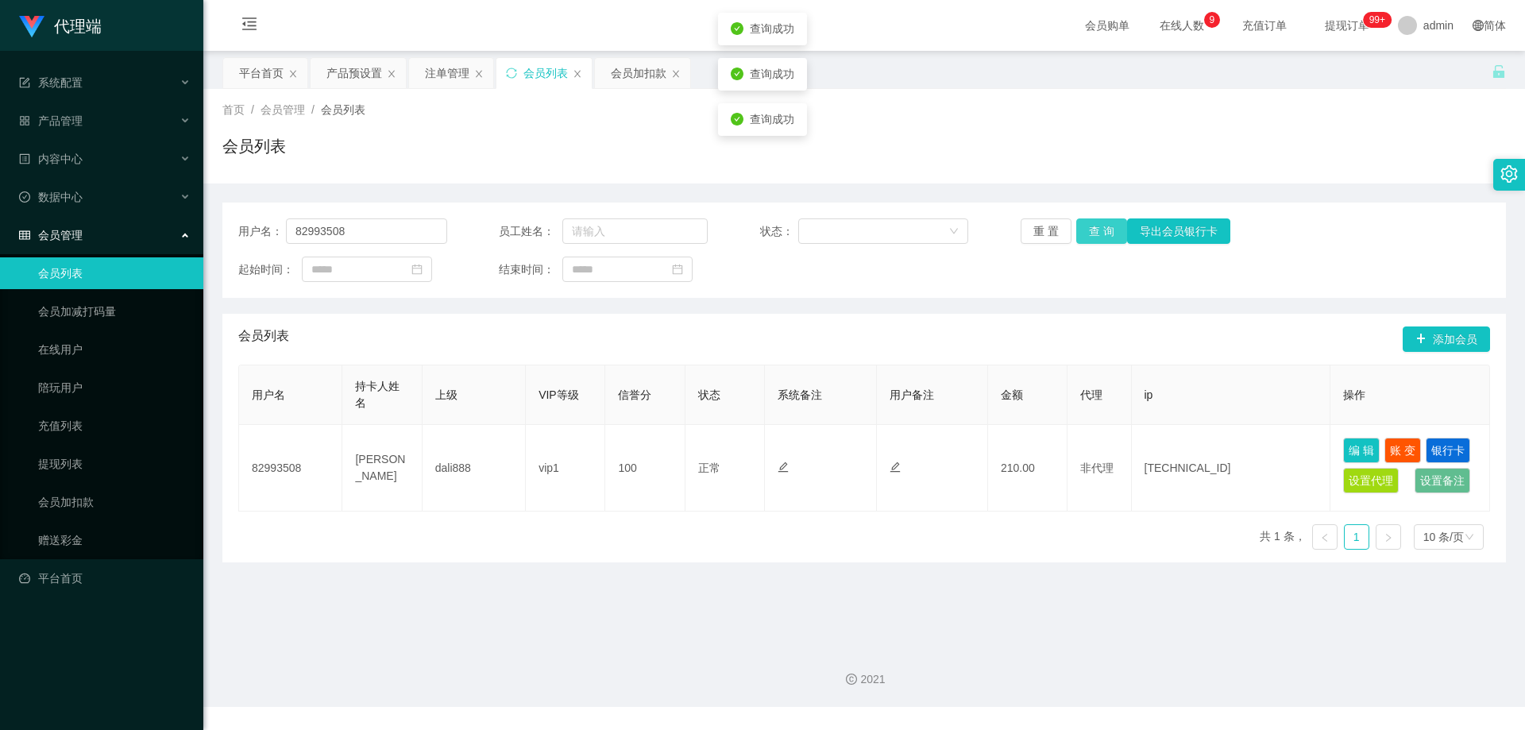
click at [1098, 228] on button "查 询" at bounding box center [1101, 230] width 51 height 25
click at [1077, 261] on div "起始时间： 结束时间：" at bounding box center [863, 268] width 1251 height 25
click at [1096, 237] on button "查 询" at bounding box center [1101, 230] width 51 height 25
click at [1109, 229] on button "查 询" at bounding box center [1101, 230] width 51 height 25
click at [1099, 229] on button "查 询" at bounding box center [1101, 230] width 51 height 25
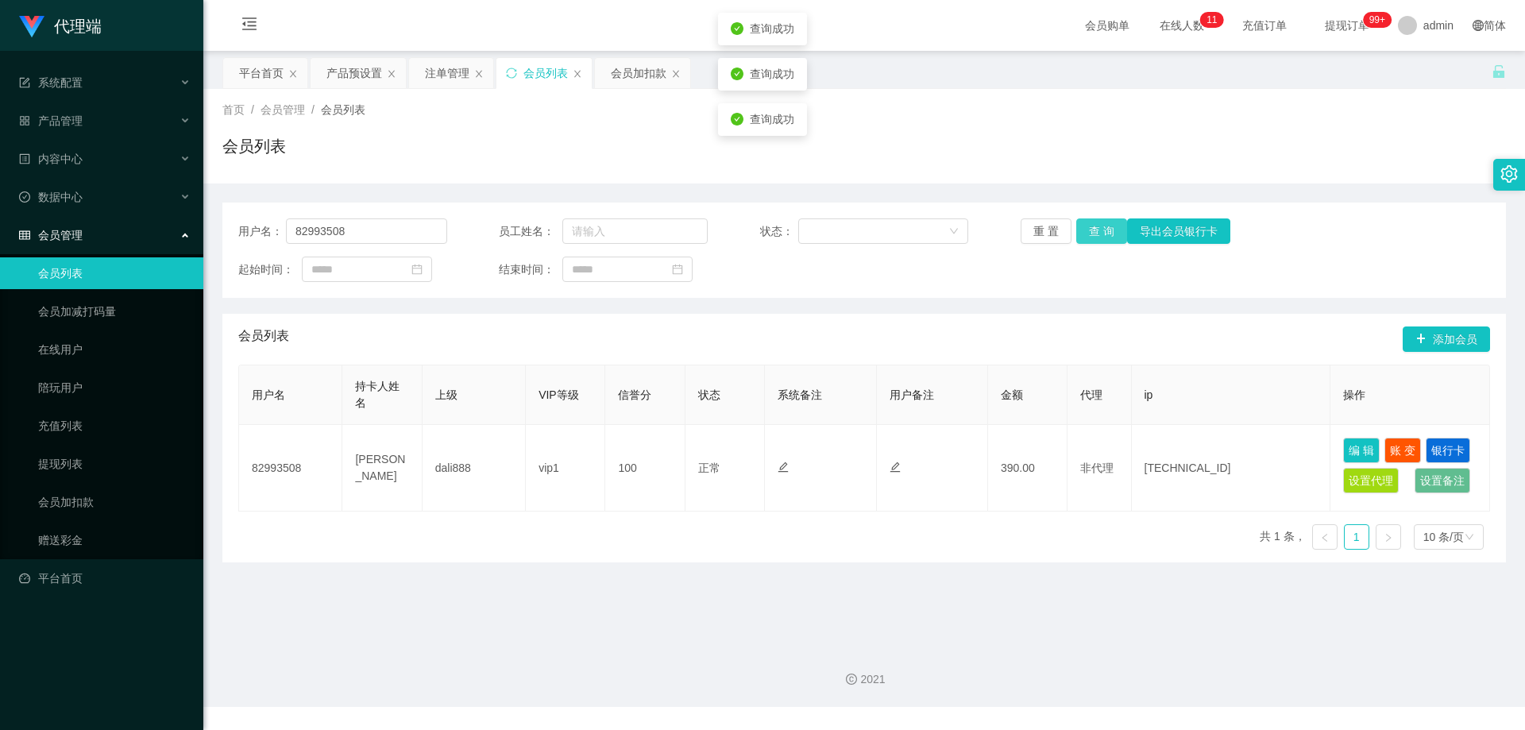
click at [1099, 229] on button "查 询" at bounding box center [1101, 230] width 51 height 25
click at [1081, 255] on div "用户名： 82993508 员工姓名： 状态： 重 置 查 询 导出会员银行卡 起始时间： 结束时间：" at bounding box center [863, 249] width 1283 height 95
click at [353, 75] on div "产品预设置" at bounding box center [354, 73] width 56 height 30
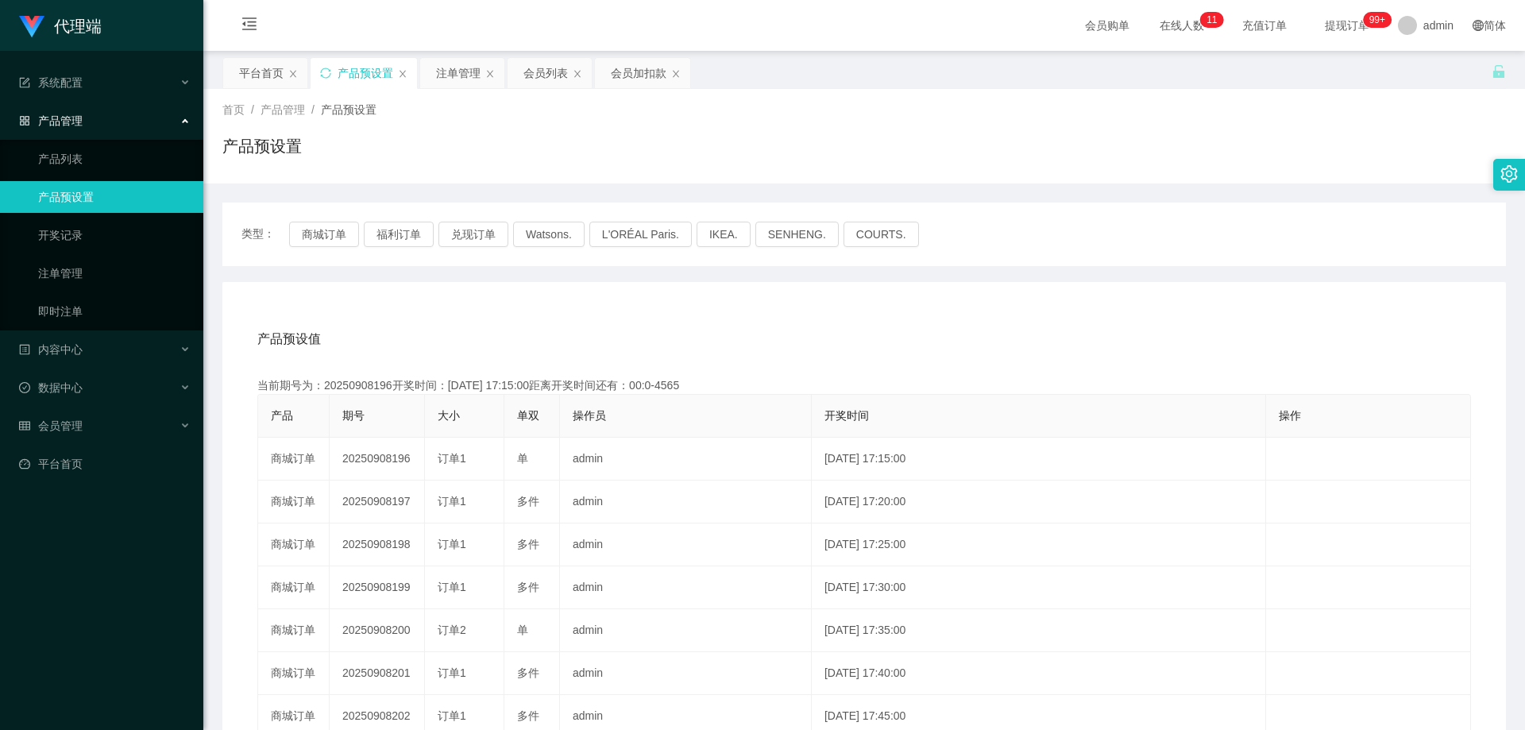
click at [318, 221] on div "类型： 商城订单 福利订单 兑现订单 Watsons. L'ORÉAL Paris. IKEA. [GEOGRAPHIC_DATA]. COURTS." at bounding box center [863, 234] width 1283 height 64
click at [316, 228] on button "商城订单" at bounding box center [324, 234] width 70 height 25
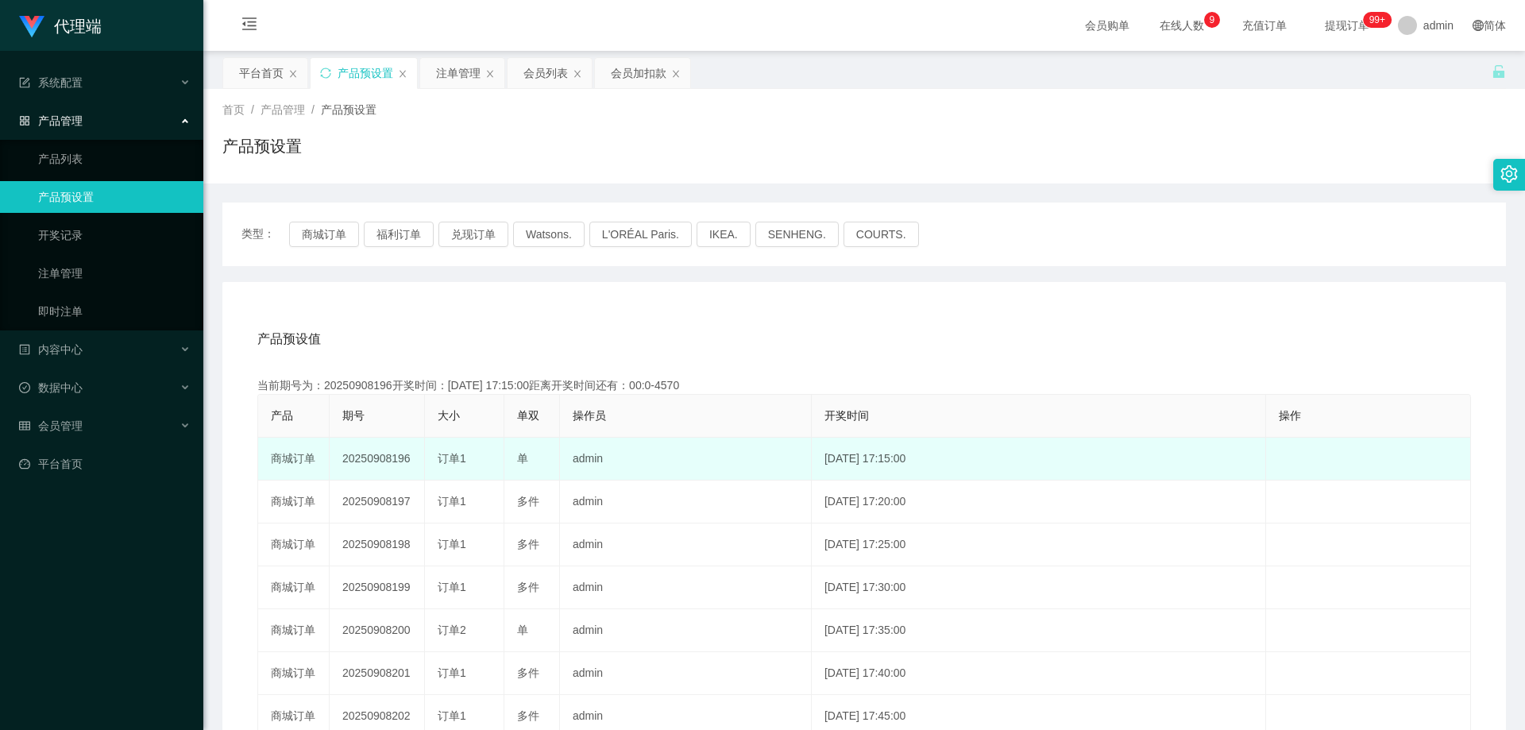
drag, startPoint x: 337, startPoint y: 457, endPoint x: 424, endPoint y: 460, distance: 86.6
click at [424, 460] on td "20250908196" at bounding box center [377, 459] width 95 height 43
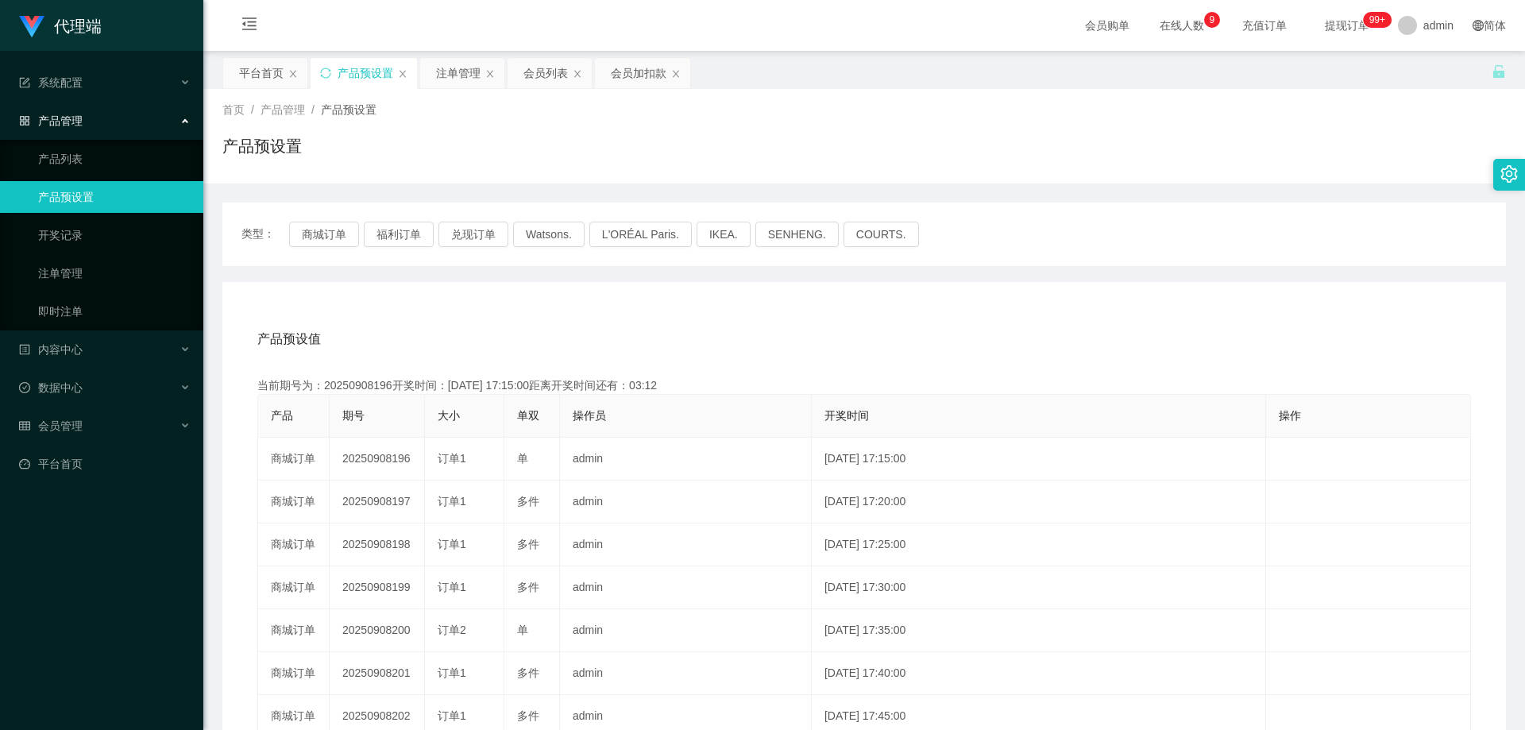
copy td "20250908196"
click at [510, 84] on div "会员列表" at bounding box center [549, 73] width 84 height 30
click at [536, 77] on div "会员列表" at bounding box center [545, 73] width 44 height 30
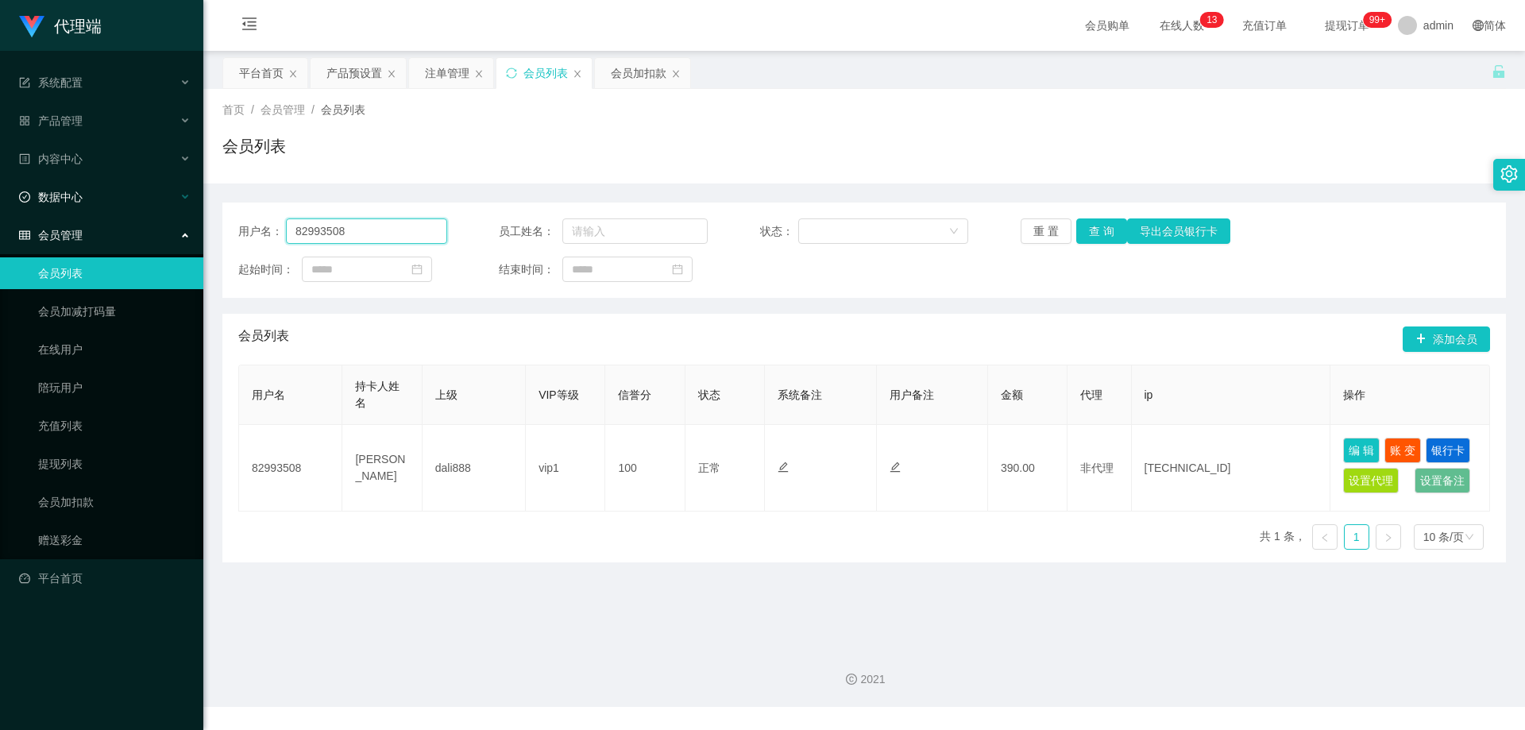
drag, startPoint x: 404, startPoint y: 218, endPoint x: 172, endPoint y: 209, distance: 232.9
click at [172, 210] on section "代理端 系统配置 产品管理 产品列表 产品预设置 开奖记录 注单管理 即时注单 内容中心 数据中心 会员管理 会员列表 会员加减打码量 在线用户 陪玩用户 充…" at bounding box center [762, 353] width 1525 height 707
paste input "9276946"
type input "92769468"
click at [1091, 228] on button "查 询" at bounding box center [1101, 230] width 51 height 25
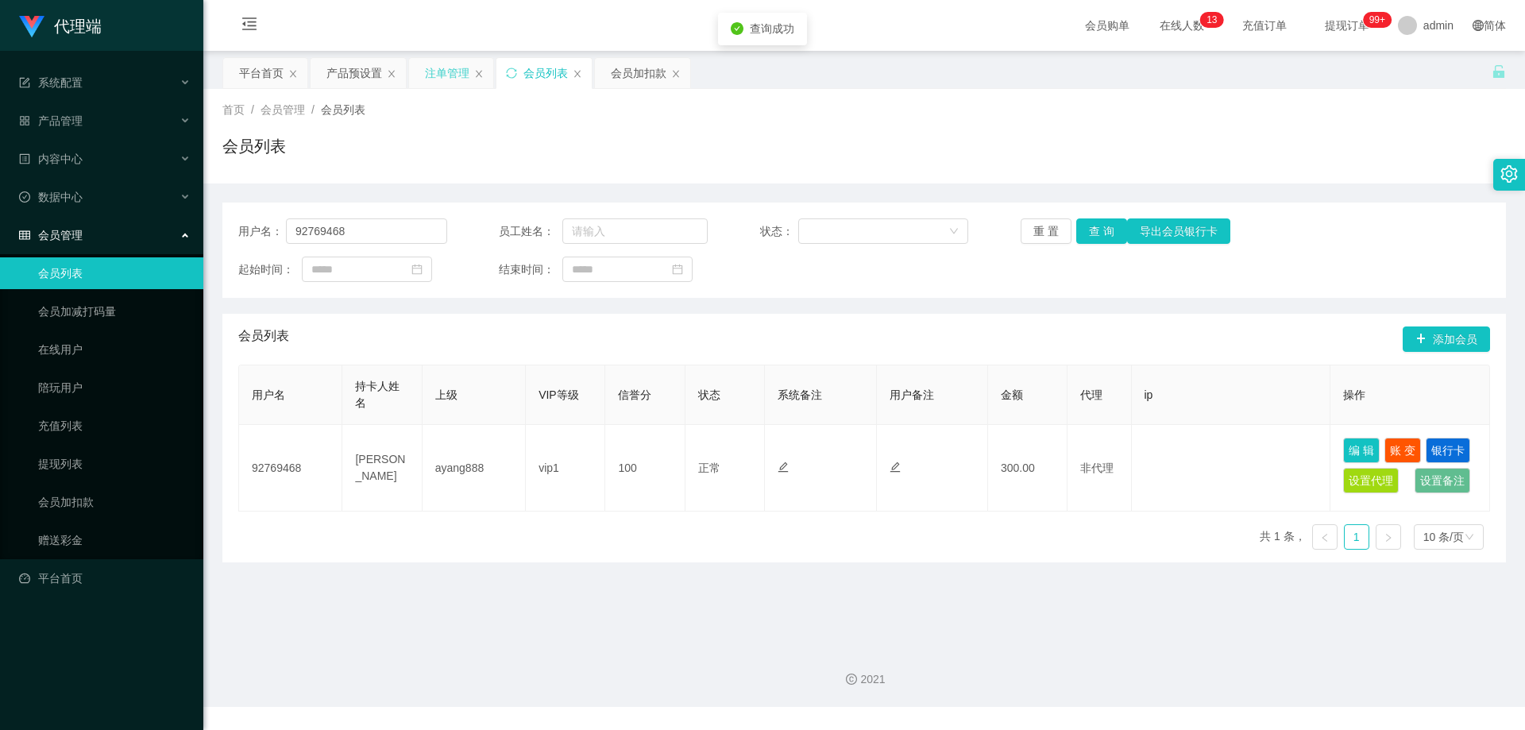
click at [437, 75] on div "注单管理" at bounding box center [447, 73] width 44 height 30
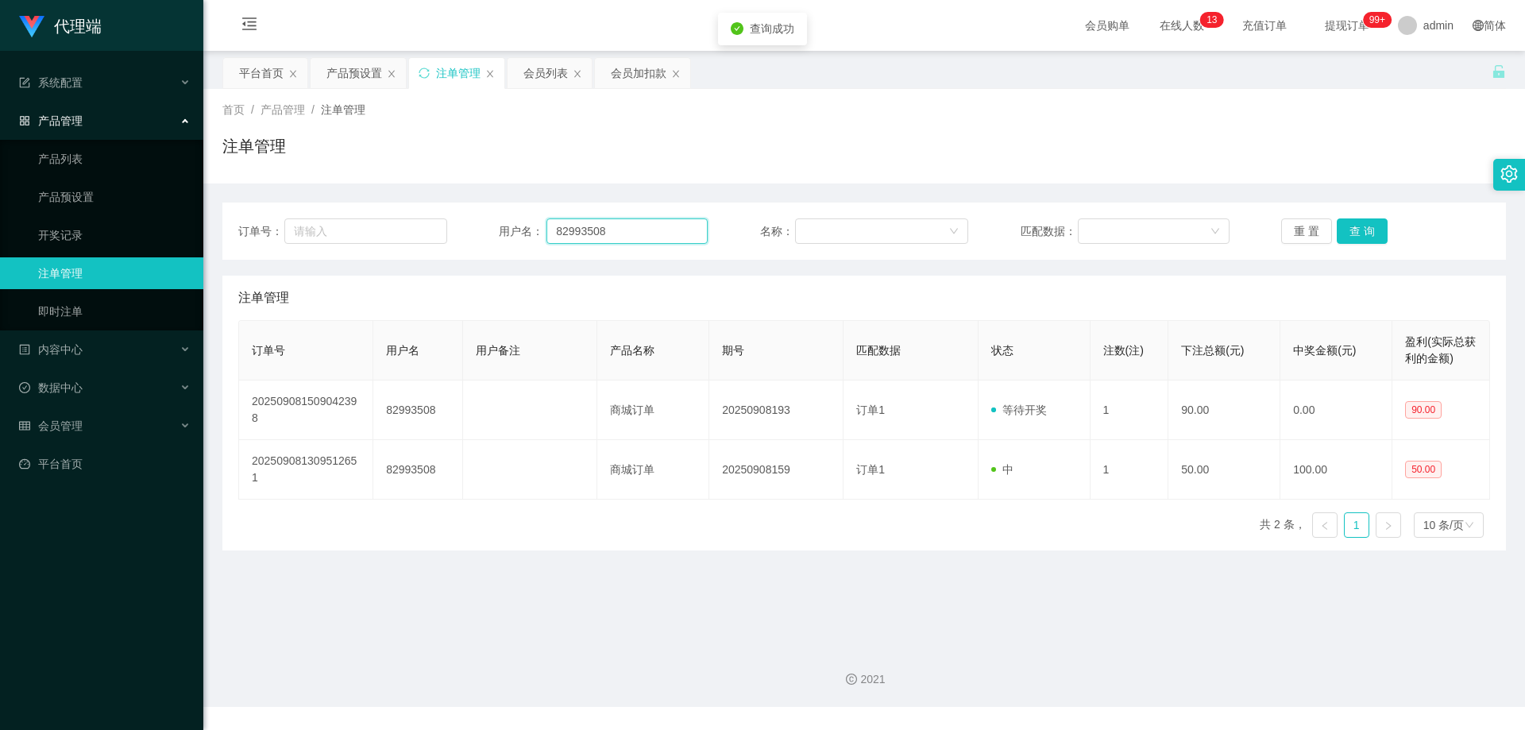
drag, startPoint x: 622, startPoint y: 231, endPoint x: 449, endPoint y: 218, distance: 172.8
click at [436, 222] on div "订单号： 用户名： 82993508 名称： 匹配数据： 重 置 查 询" at bounding box center [863, 230] width 1251 height 25
paste input "9276946"
type input "92769468"
click at [1357, 231] on button "查 询" at bounding box center [1361, 230] width 51 height 25
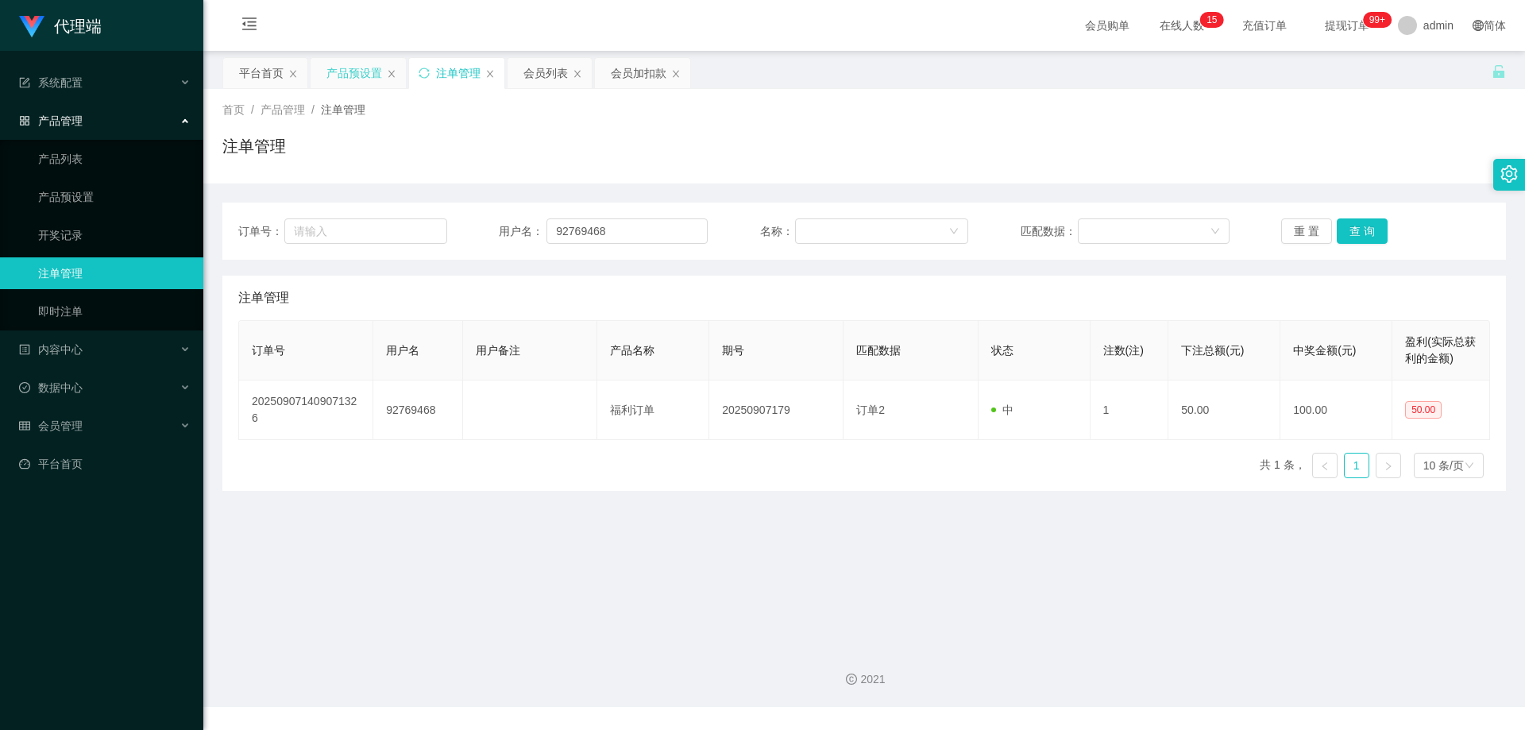
click at [359, 72] on div "产品预设置" at bounding box center [354, 73] width 56 height 30
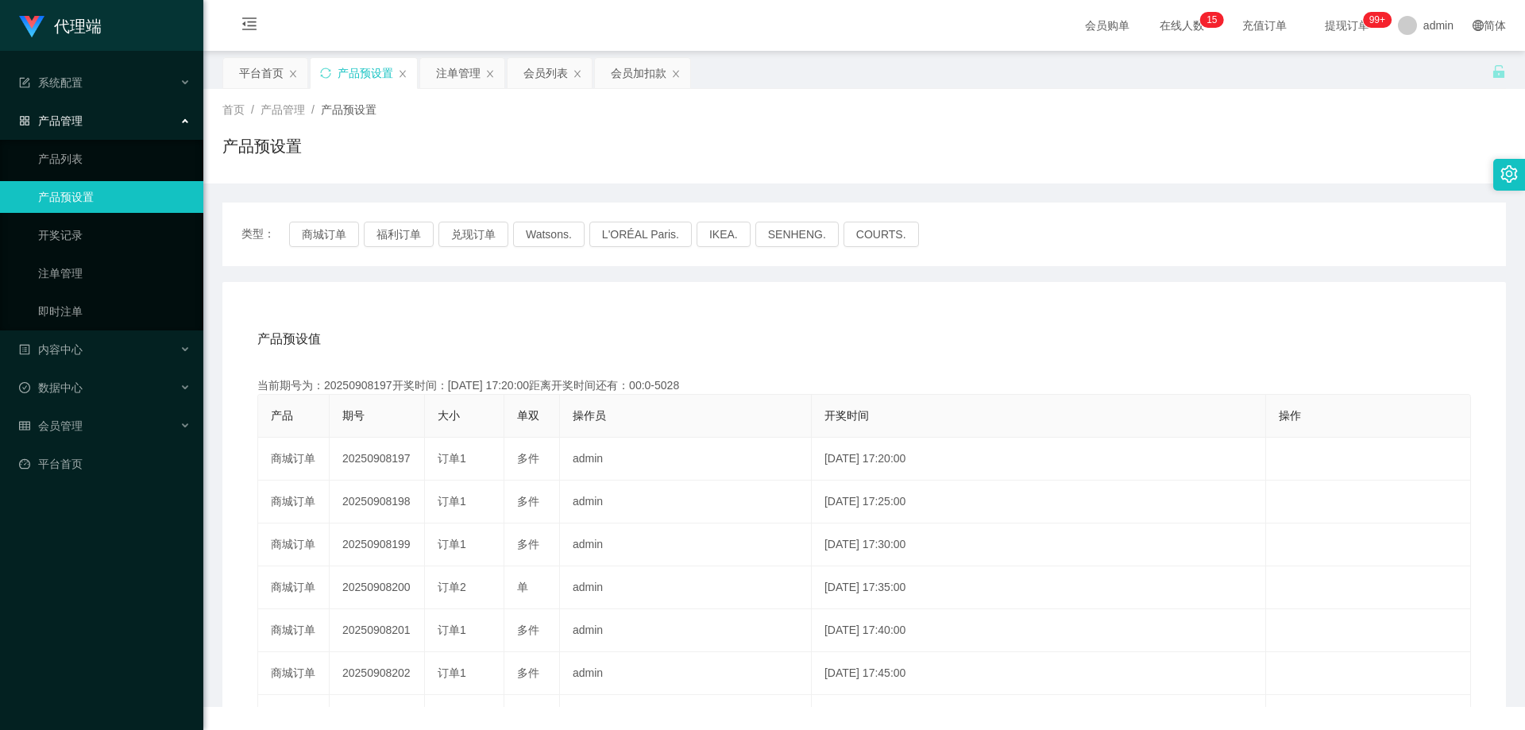
click at [359, 72] on div "产品预设置" at bounding box center [365, 73] width 56 height 30
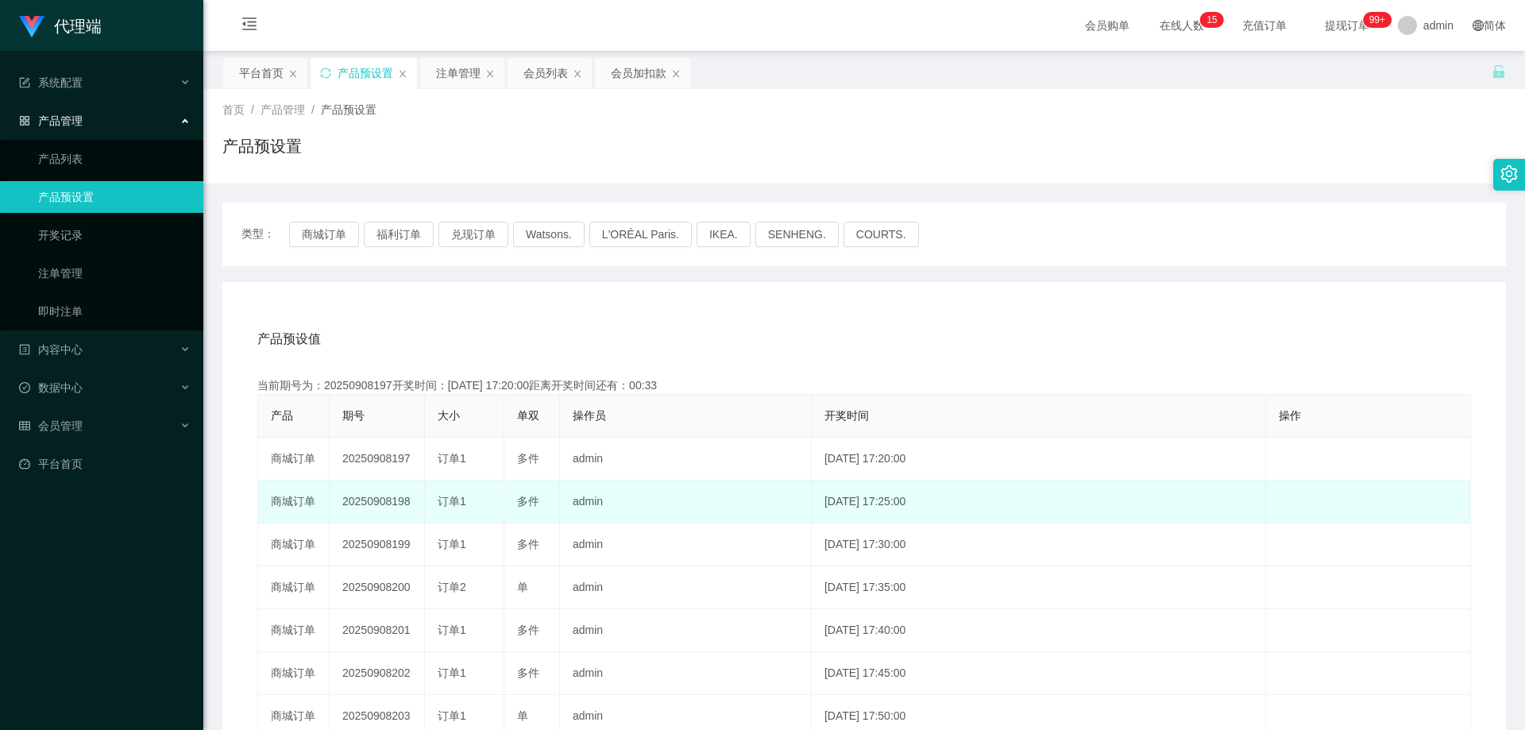
click at [377, 505] on td "20250908198" at bounding box center [377, 501] width 95 height 43
click at [378, 504] on td "20250908198" at bounding box center [377, 501] width 95 height 43
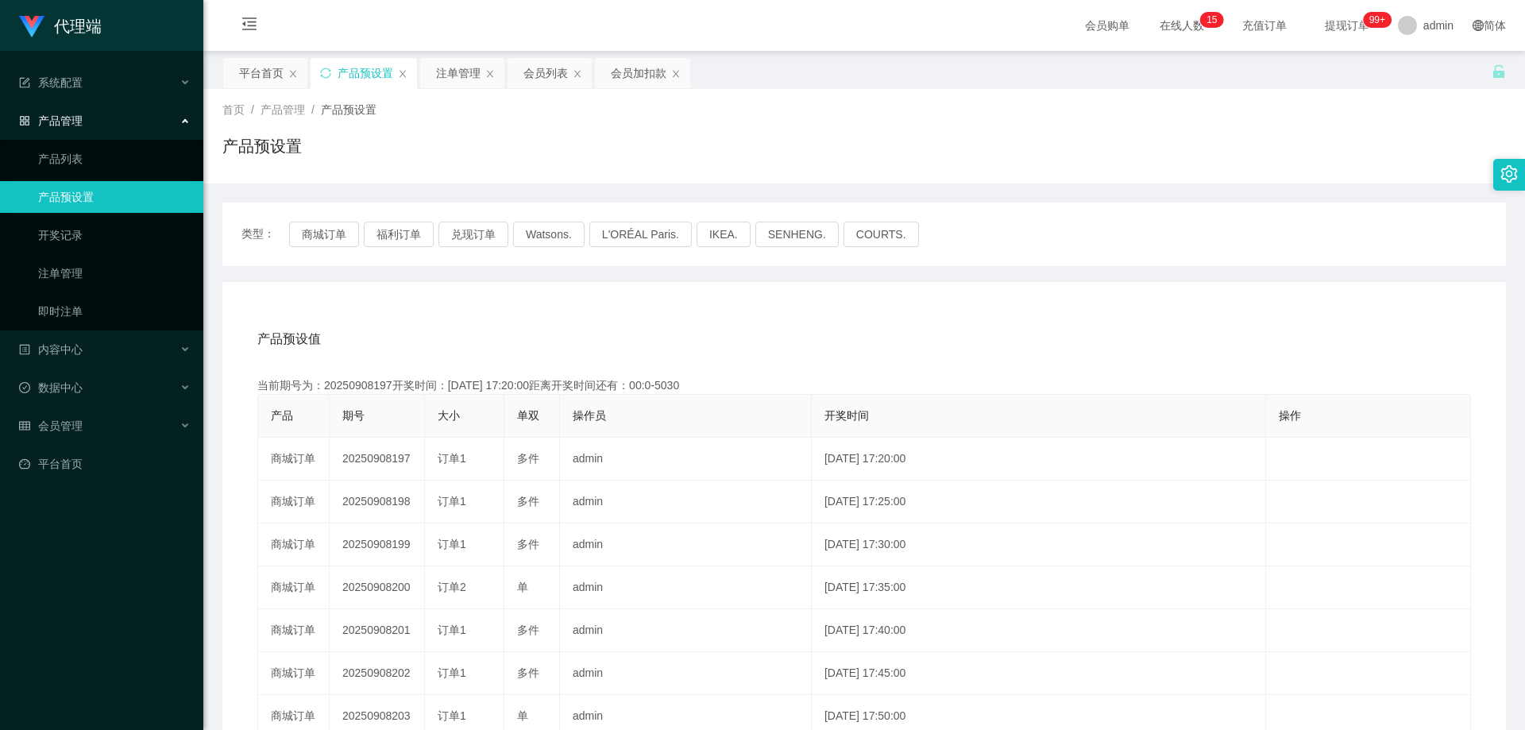
copy td "20250908198"
click at [472, 76] on div "注单管理" at bounding box center [458, 73] width 44 height 30
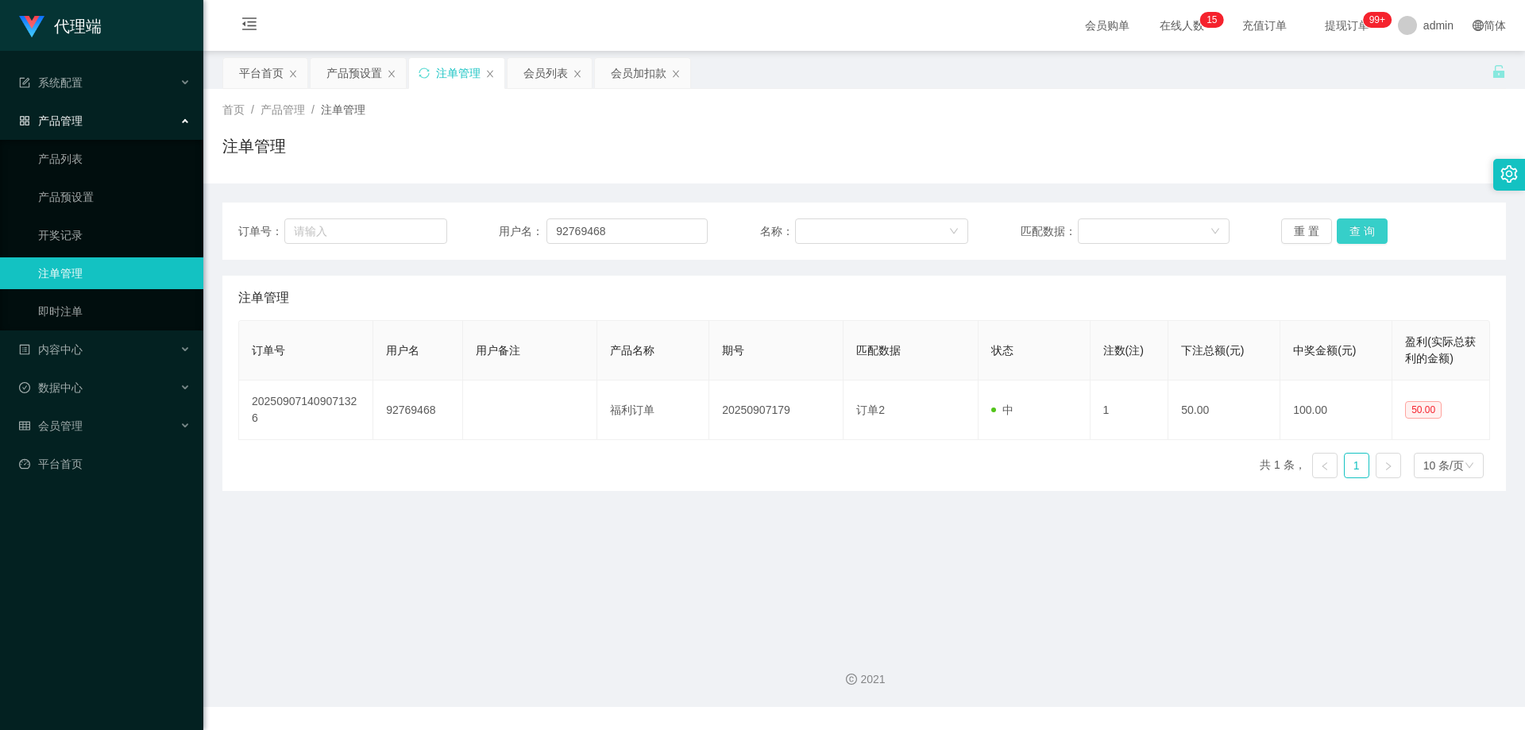
click at [1344, 232] on button "查 询" at bounding box center [1361, 230] width 51 height 25
click at [1361, 231] on button "查 询" at bounding box center [1361, 230] width 51 height 25
click at [1361, 231] on div "重 置 查 询" at bounding box center [1385, 230] width 209 height 25
click at [1361, 231] on button "查 询" at bounding box center [1361, 230] width 51 height 25
click at [1364, 223] on button "查 询" at bounding box center [1361, 230] width 51 height 25
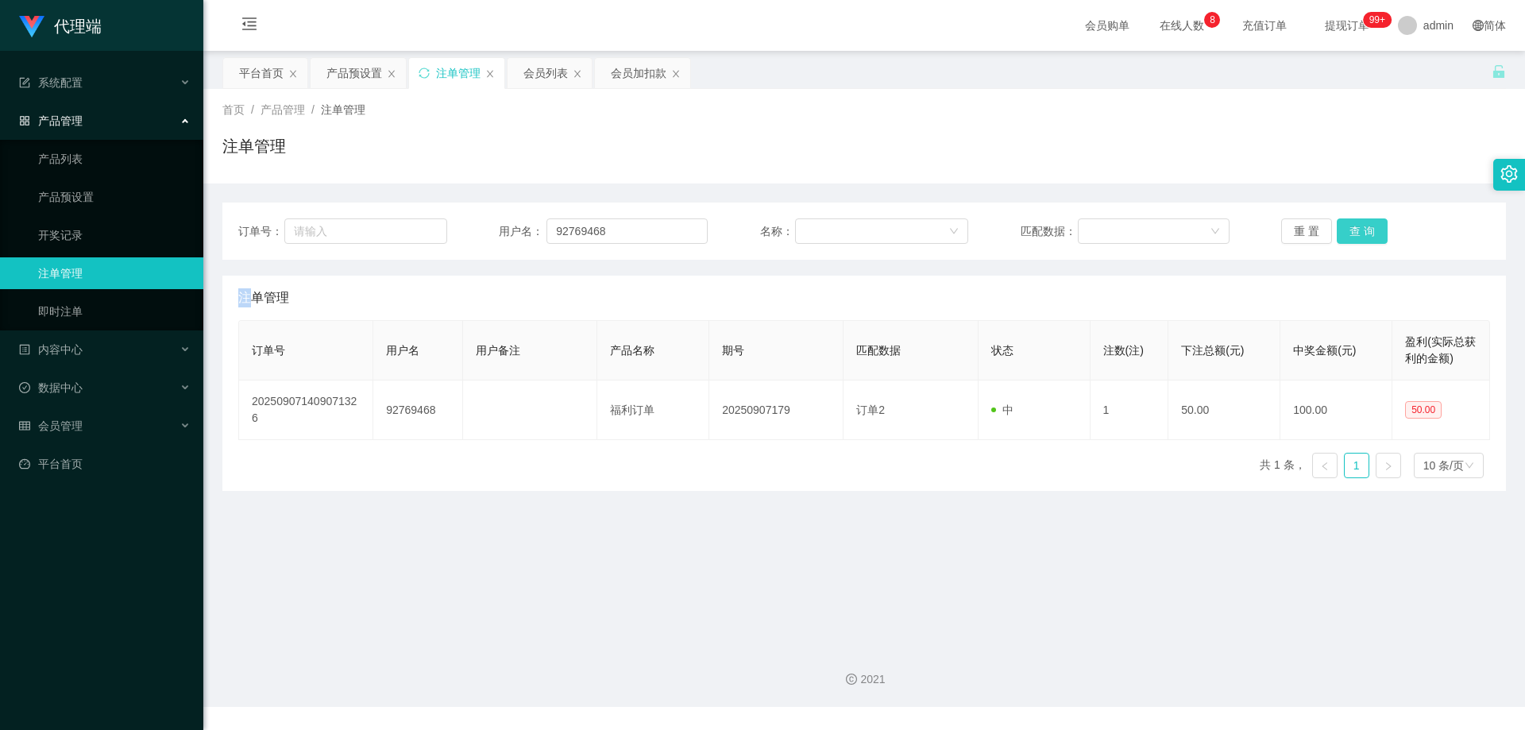
click at [1360, 236] on button "查 询" at bounding box center [1361, 230] width 51 height 25
click at [1360, 236] on div "重 置 查 询" at bounding box center [1385, 230] width 209 height 25
click at [1360, 236] on button "查 询" at bounding box center [1361, 230] width 51 height 25
click at [1360, 236] on div "重 置 查 询" at bounding box center [1385, 230] width 209 height 25
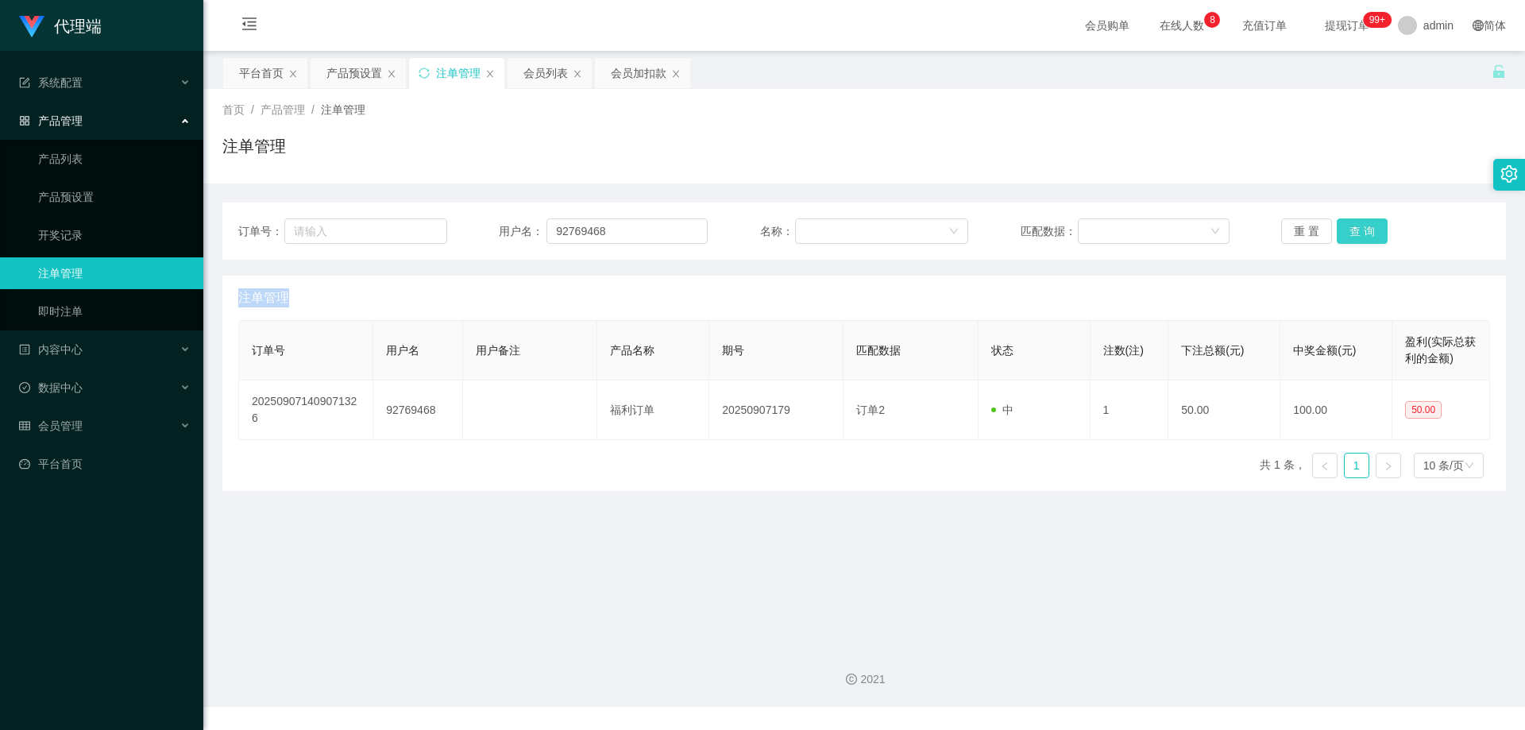
click at [1360, 236] on button "查 询" at bounding box center [1361, 230] width 51 height 25
drag, startPoint x: 643, startPoint y: 227, endPoint x: 401, endPoint y: 209, distance: 242.9
click at [401, 210] on div "订单号： 用户名： 92769468 名称： 匹配数据： 重 置 查 询" at bounding box center [863, 230] width 1283 height 57
click at [1348, 229] on button "查 询" at bounding box center [1361, 230] width 51 height 25
click at [1348, 229] on div "重 置 查 询" at bounding box center [1385, 230] width 209 height 25
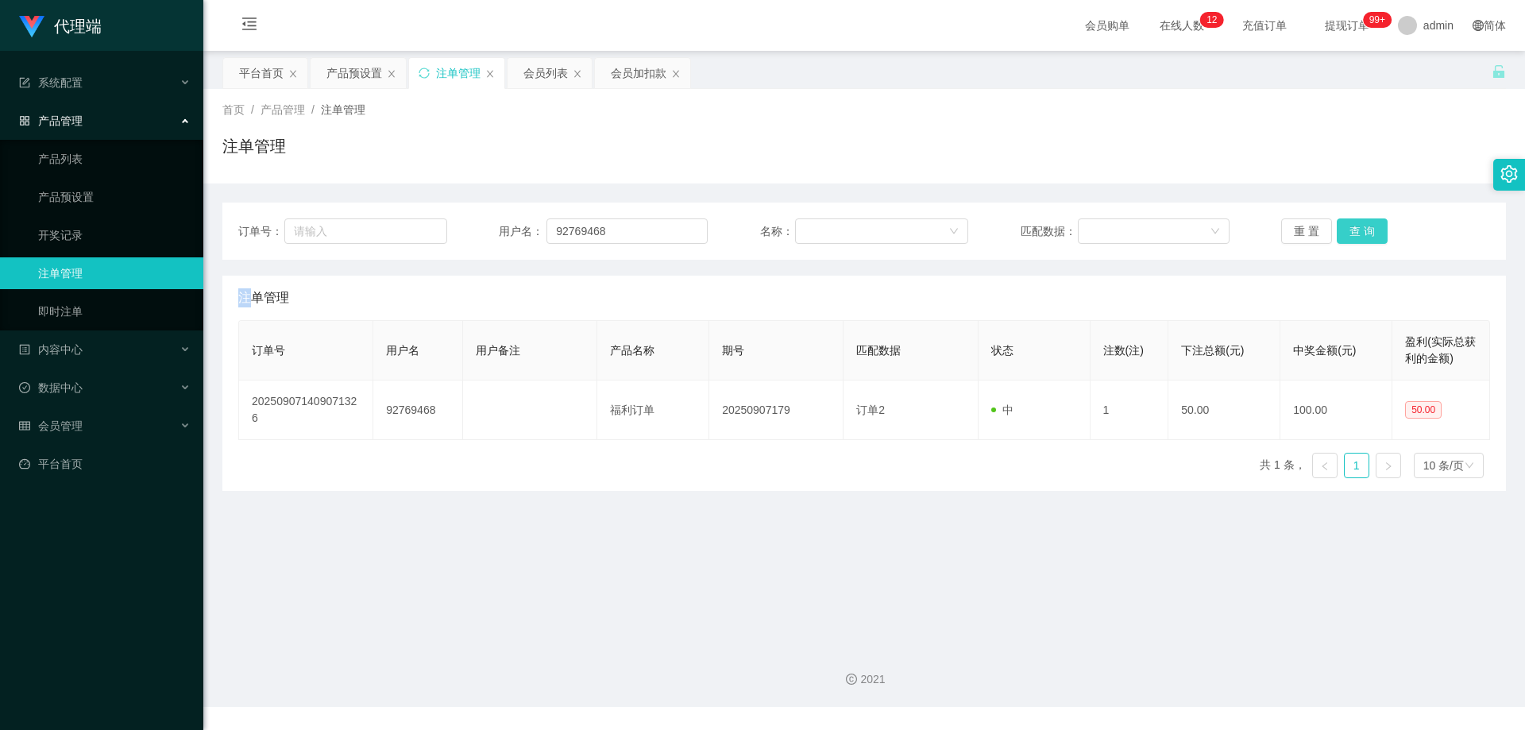
click at [1348, 229] on button "查 询" at bounding box center [1361, 230] width 51 height 25
click at [1348, 229] on div "重 置 查 询" at bounding box center [1385, 230] width 209 height 25
click at [1348, 229] on button "查 询" at bounding box center [1361, 230] width 51 height 25
click at [1348, 229] on div "重 置 查 询" at bounding box center [1385, 230] width 209 height 25
click at [1348, 229] on button "查 询" at bounding box center [1361, 230] width 51 height 25
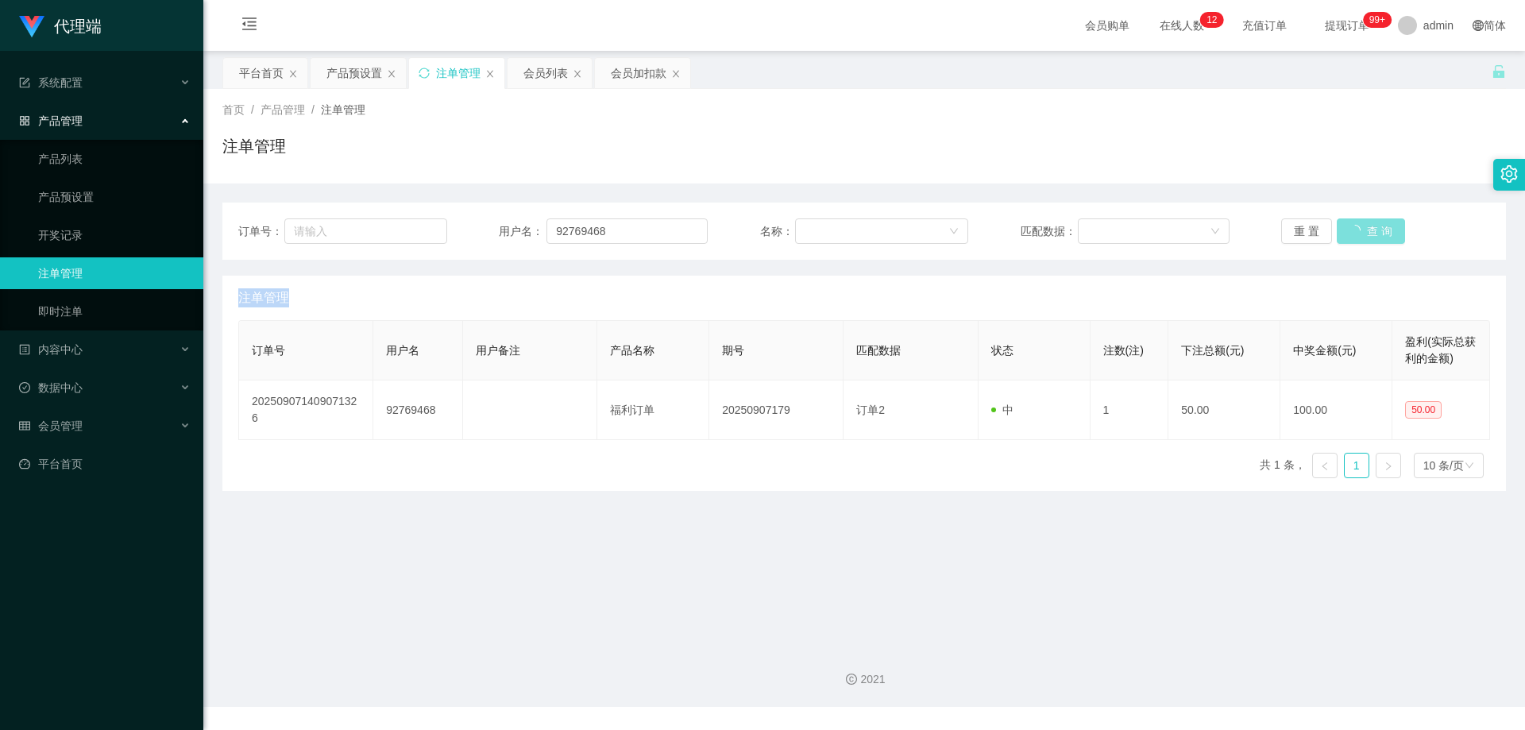
click at [1348, 229] on div "重 置 查 询" at bounding box center [1385, 230] width 209 height 25
click at [1348, 229] on button "查 询" at bounding box center [1361, 230] width 51 height 25
drag, startPoint x: 1348, startPoint y: 229, endPoint x: 1358, endPoint y: 227, distance: 10.4
click at [1348, 229] on div "重 置 查 询" at bounding box center [1385, 230] width 209 height 25
click at [1352, 229] on button "查 询" at bounding box center [1361, 230] width 51 height 25
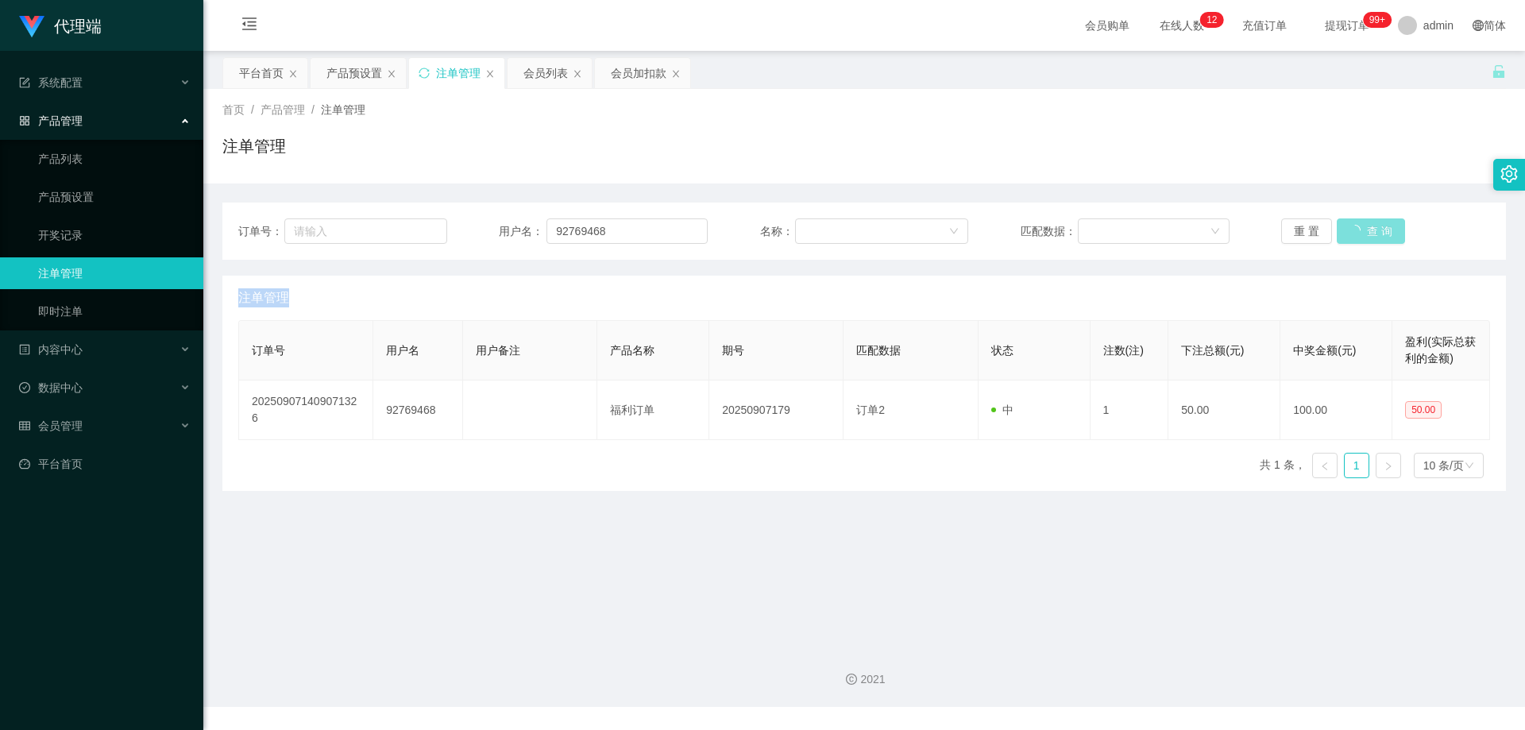
click at [1352, 229] on div "重 置 查 询" at bounding box center [1385, 230] width 209 height 25
drag, startPoint x: 1352, startPoint y: 229, endPoint x: 1408, endPoint y: 121, distance: 120.8
click at [1353, 229] on button "查 询" at bounding box center [1361, 230] width 51 height 25
click at [1363, 229] on button "查 询" at bounding box center [1361, 230] width 51 height 25
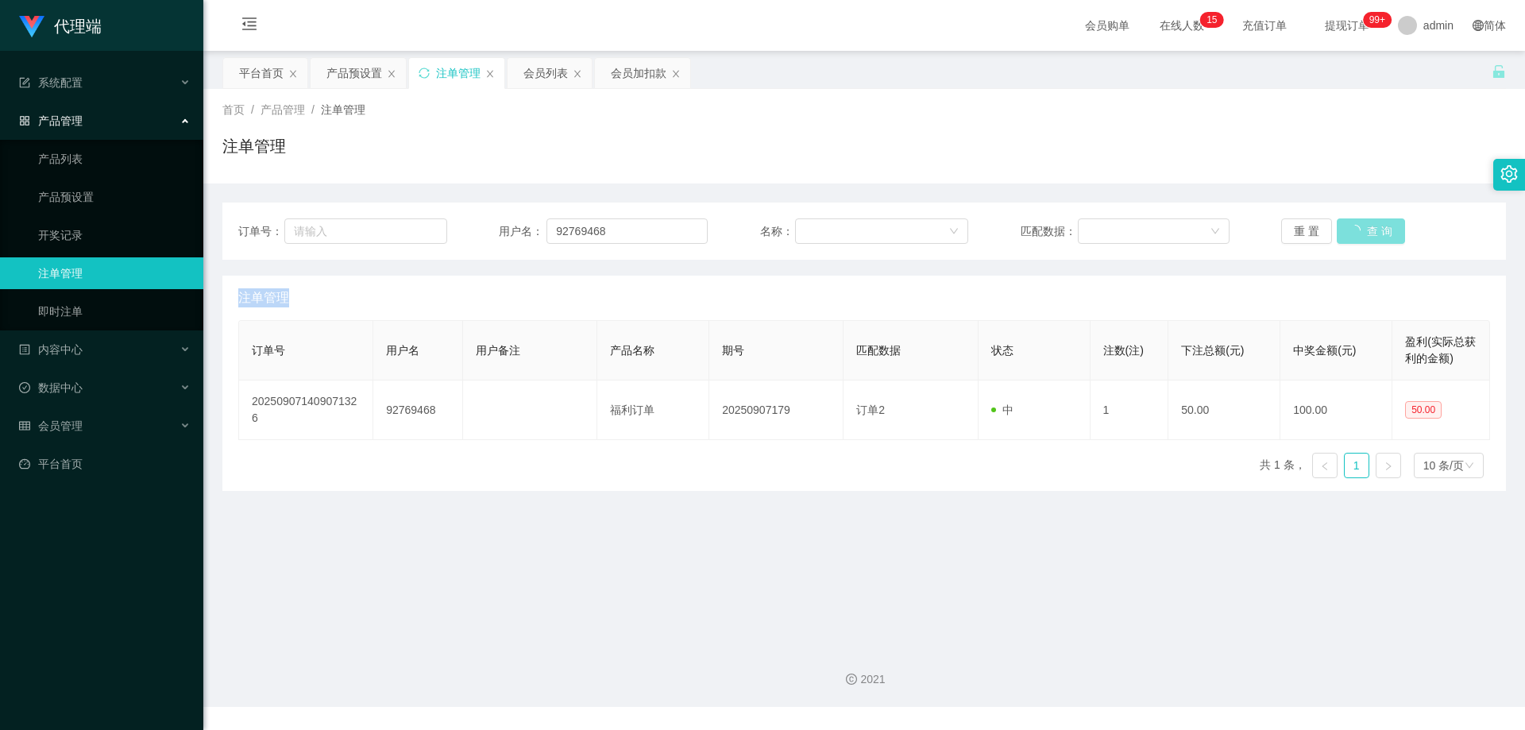
click at [1362, 229] on button "查 询" at bounding box center [1370, 230] width 68 height 25
click at [1362, 225] on button "查 询" at bounding box center [1361, 230] width 51 height 25
click at [1361, 224] on button "查 询" at bounding box center [1361, 230] width 51 height 25
click at [1361, 225] on button "查 询" at bounding box center [1361, 230] width 51 height 25
click at [1361, 225] on div "重 置 查 询" at bounding box center [1385, 230] width 209 height 25
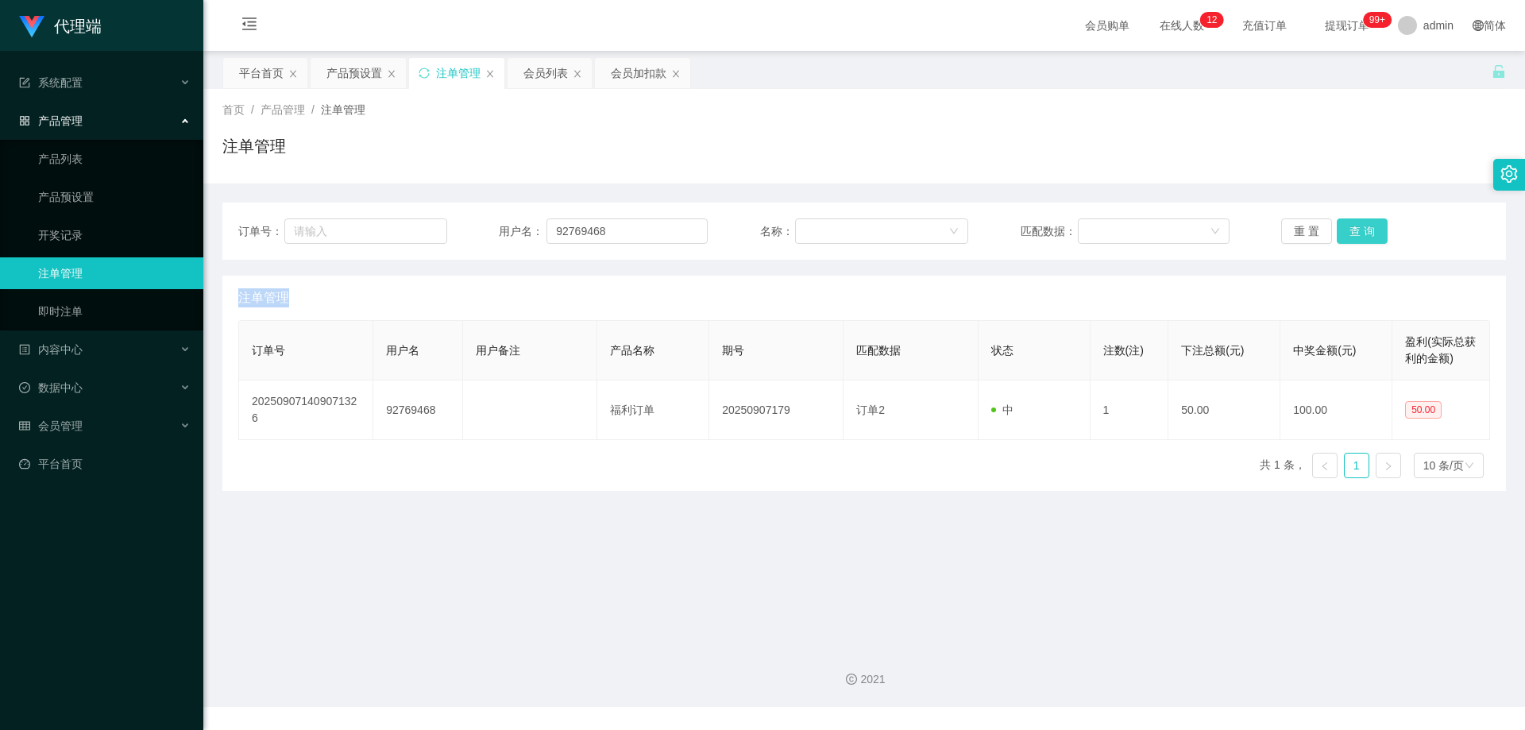
click at [1361, 225] on button "查 询" at bounding box center [1361, 230] width 51 height 25
click at [1361, 225] on div "重 置 查 询" at bounding box center [1385, 230] width 209 height 25
click at [1361, 225] on button "查 询" at bounding box center [1361, 230] width 51 height 25
click at [1361, 225] on div "重 置 查 询" at bounding box center [1385, 230] width 209 height 25
click at [359, 62] on div "产品预设置" at bounding box center [354, 73] width 56 height 30
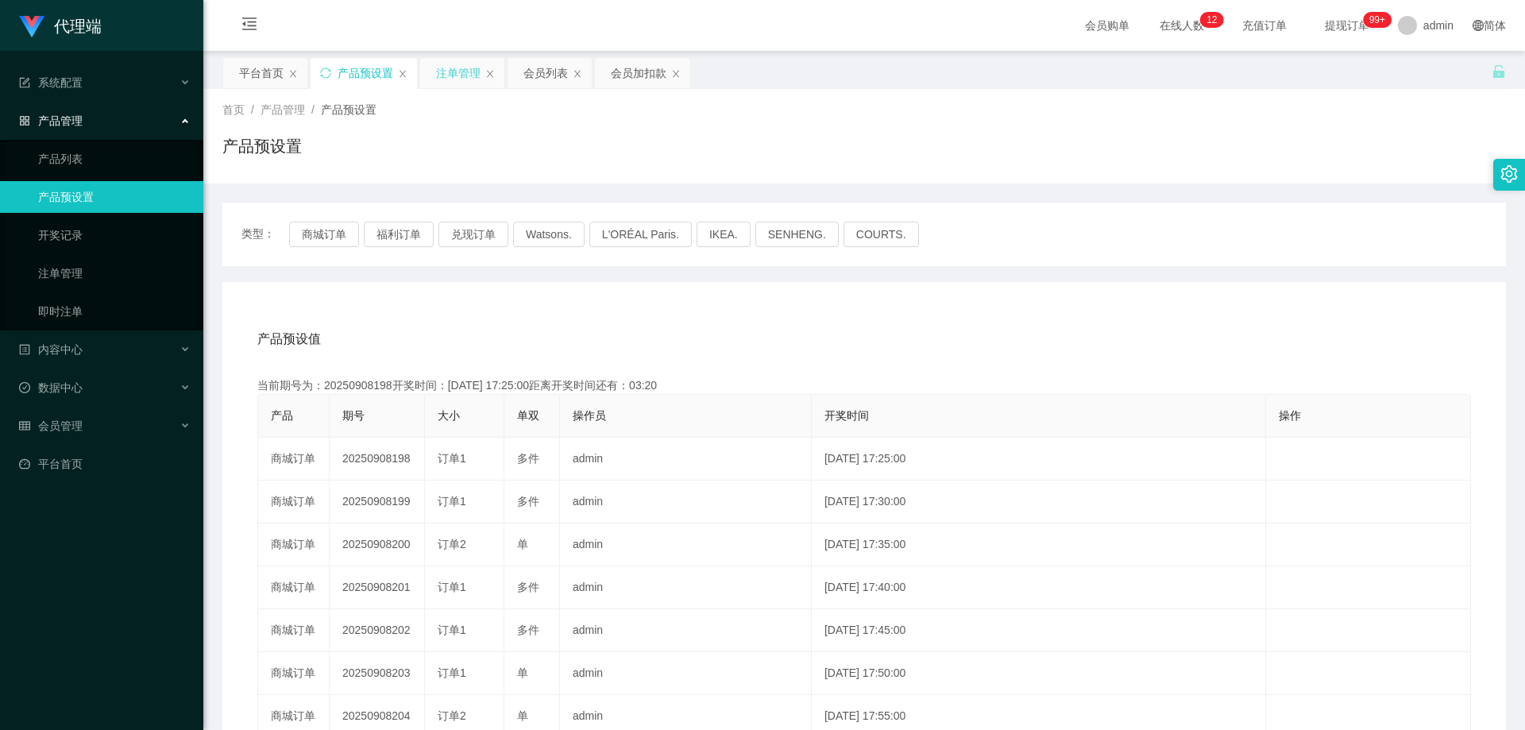
click at [443, 76] on div "注单管理" at bounding box center [458, 73] width 44 height 30
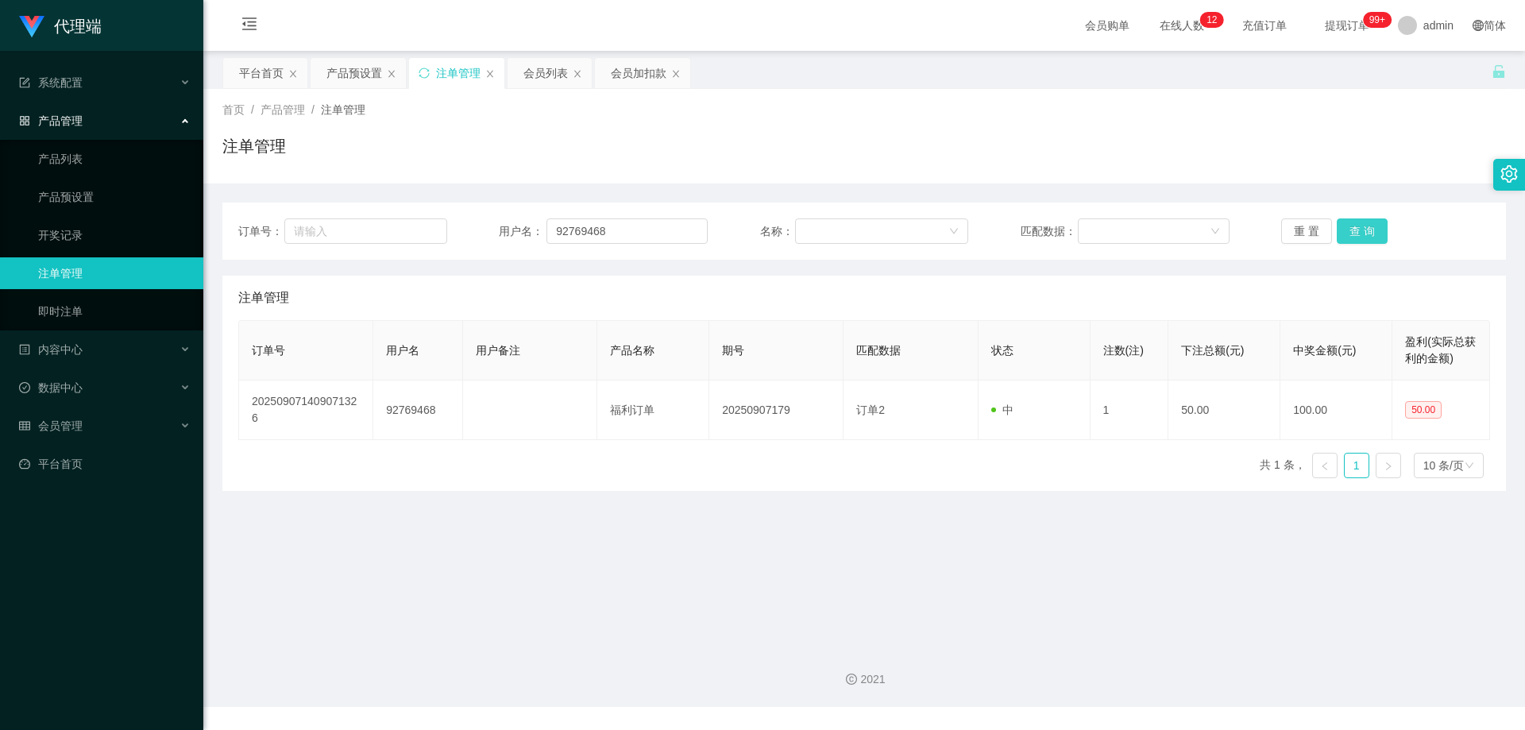
click at [1341, 233] on button "查 询" at bounding box center [1361, 230] width 51 height 25
click at [1346, 232] on div "重 置 查 询" at bounding box center [1385, 230] width 209 height 25
click at [1346, 232] on button "查 询" at bounding box center [1361, 230] width 51 height 25
click at [1346, 232] on div "重 置 查 询" at bounding box center [1385, 230] width 209 height 25
click at [523, 82] on div "会员列表" at bounding box center [545, 73] width 44 height 30
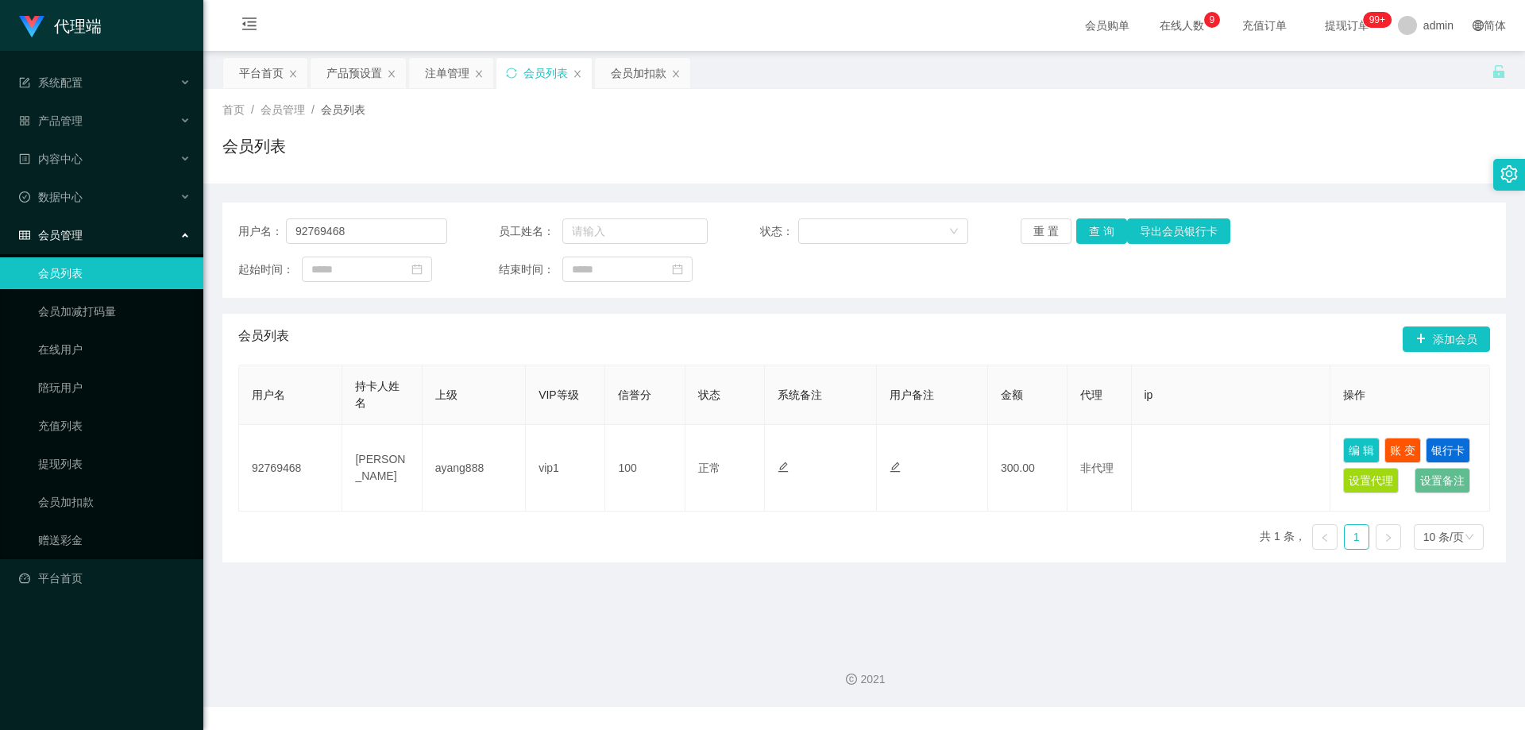
click at [1067, 230] on div "重 置 查 询 导出会员银行卡" at bounding box center [1124, 230] width 209 height 25
click at [1080, 230] on button "查 询" at bounding box center [1101, 230] width 51 height 25
click at [1081, 230] on div "重 置 查 询 导出会员银行卡" at bounding box center [1124, 230] width 209 height 25
click at [1081, 230] on button "查 询" at bounding box center [1101, 230] width 51 height 25
click at [1082, 230] on div "重 置 查 询 导出会员银行卡" at bounding box center [1124, 230] width 209 height 25
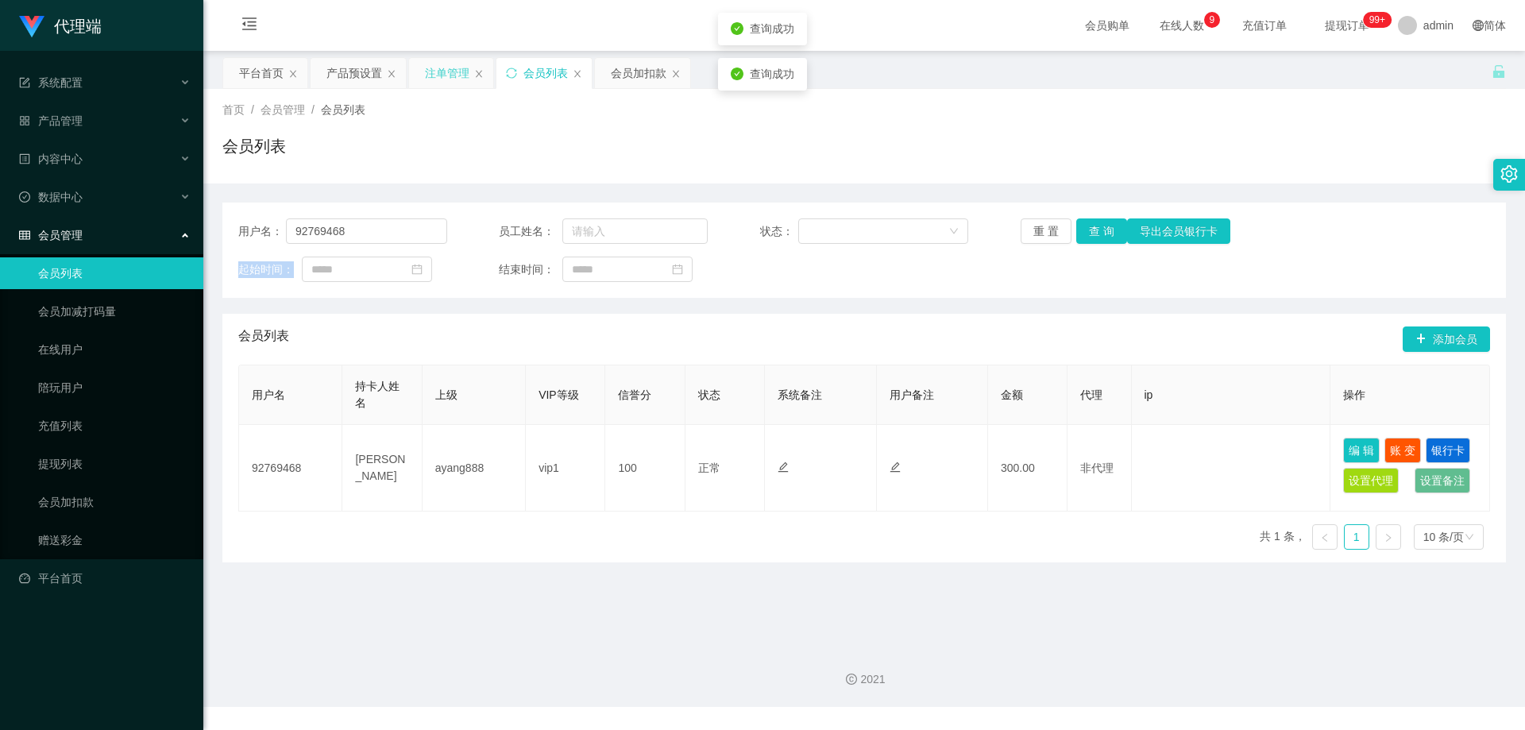
click at [432, 74] on div "注单管理" at bounding box center [447, 73] width 44 height 30
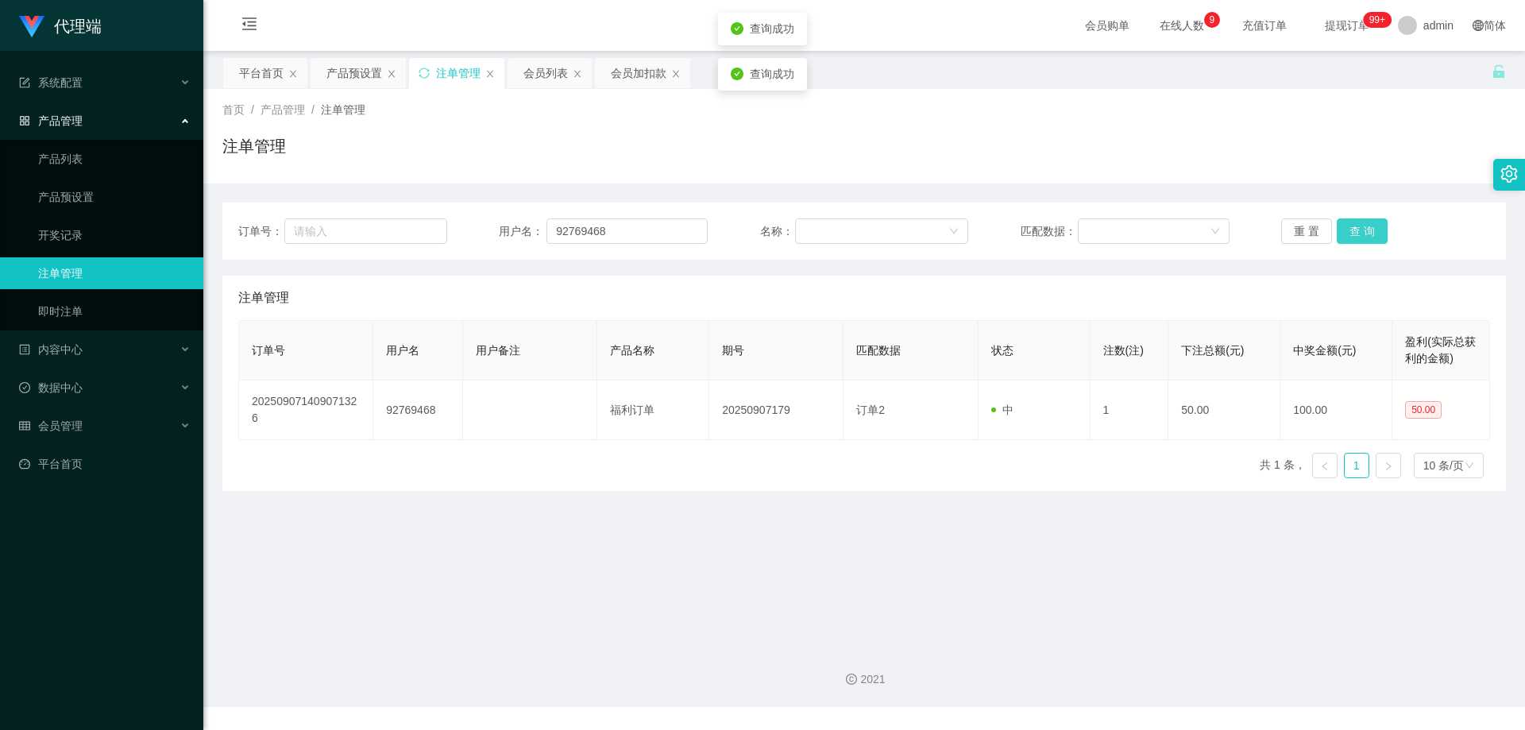
click at [1359, 233] on button "查 询" at bounding box center [1361, 230] width 51 height 25
click at [1359, 233] on div "重 置 查 询" at bounding box center [1385, 230] width 209 height 25
click at [1359, 233] on button "查 询" at bounding box center [1361, 230] width 51 height 25
click at [1367, 229] on button "查 询" at bounding box center [1361, 230] width 51 height 25
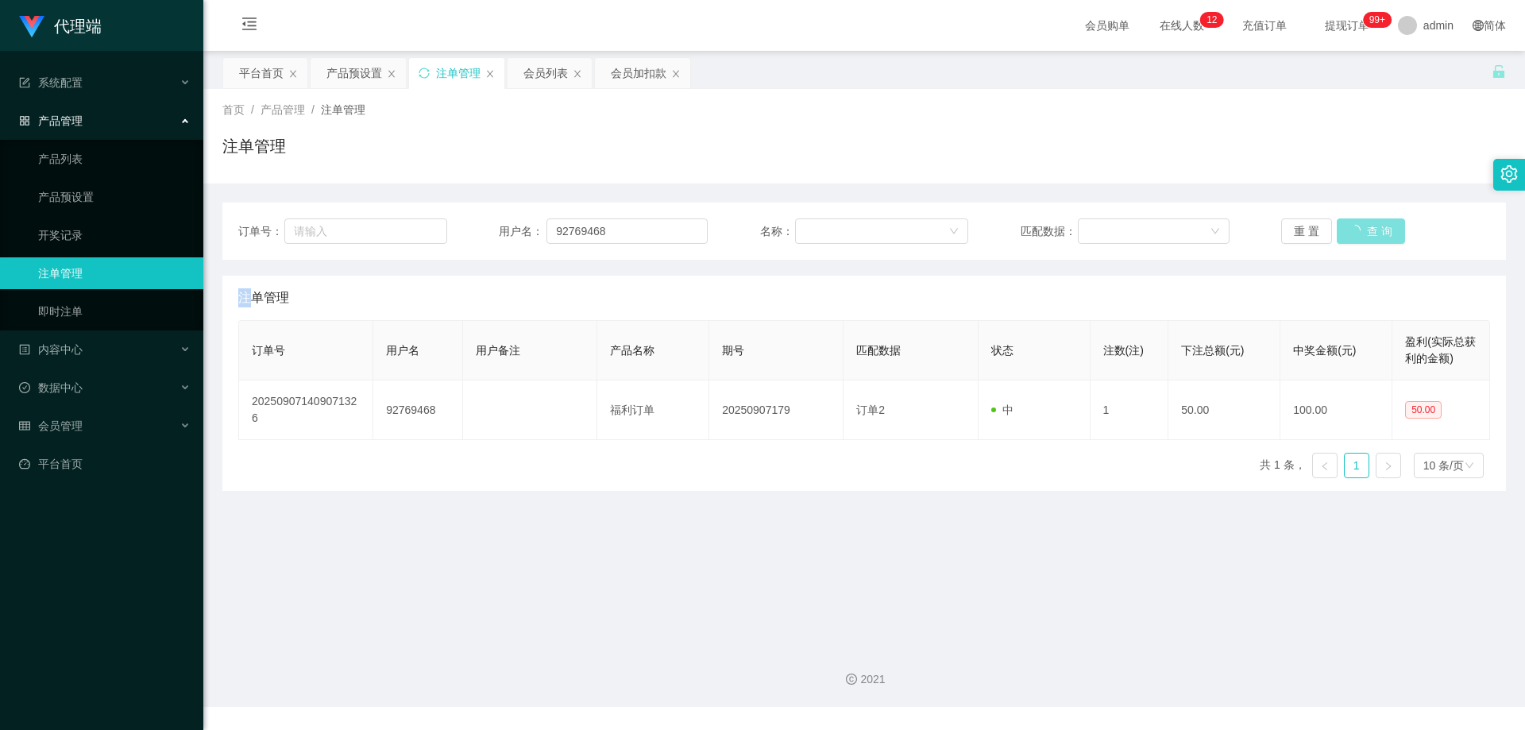
click at [1367, 229] on div "重 置 查 询" at bounding box center [1385, 230] width 209 height 25
click at [1367, 229] on button "查 询" at bounding box center [1361, 230] width 51 height 25
click at [1367, 229] on div "重 置 查 询" at bounding box center [1385, 230] width 209 height 25
click at [1367, 229] on button "查 询" at bounding box center [1361, 230] width 51 height 25
click at [1367, 229] on div "重 置 查 询" at bounding box center [1385, 230] width 209 height 25
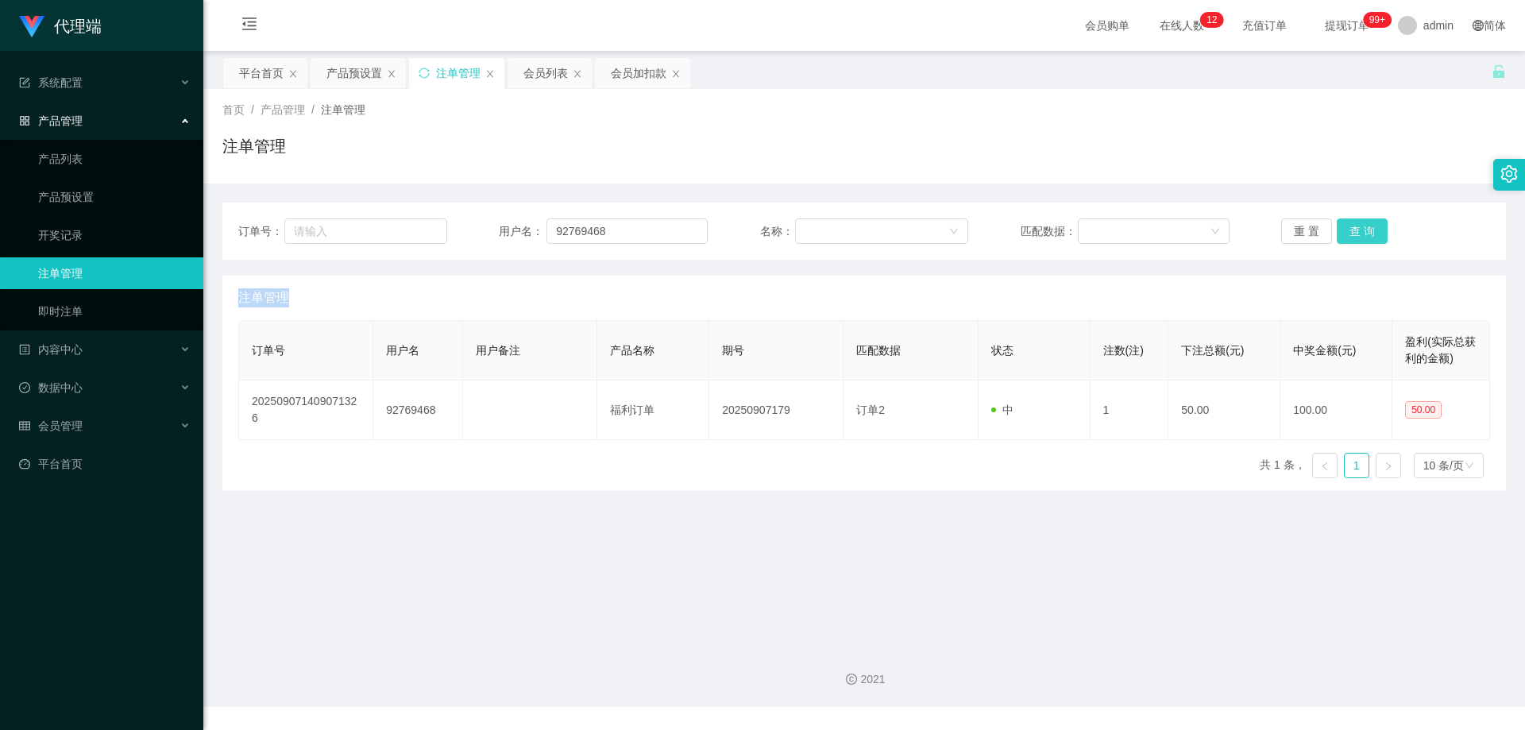
click at [1367, 229] on button "查 询" at bounding box center [1361, 230] width 51 height 25
click at [1367, 229] on div "重 置 查 询" at bounding box center [1385, 230] width 209 height 25
click at [1367, 229] on button "查 询" at bounding box center [1361, 230] width 51 height 25
click at [1367, 225] on button "查 询" at bounding box center [1361, 230] width 51 height 25
click at [1365, 226] on button "查 询" at bounding box center [1361, 230] width 51 height 25
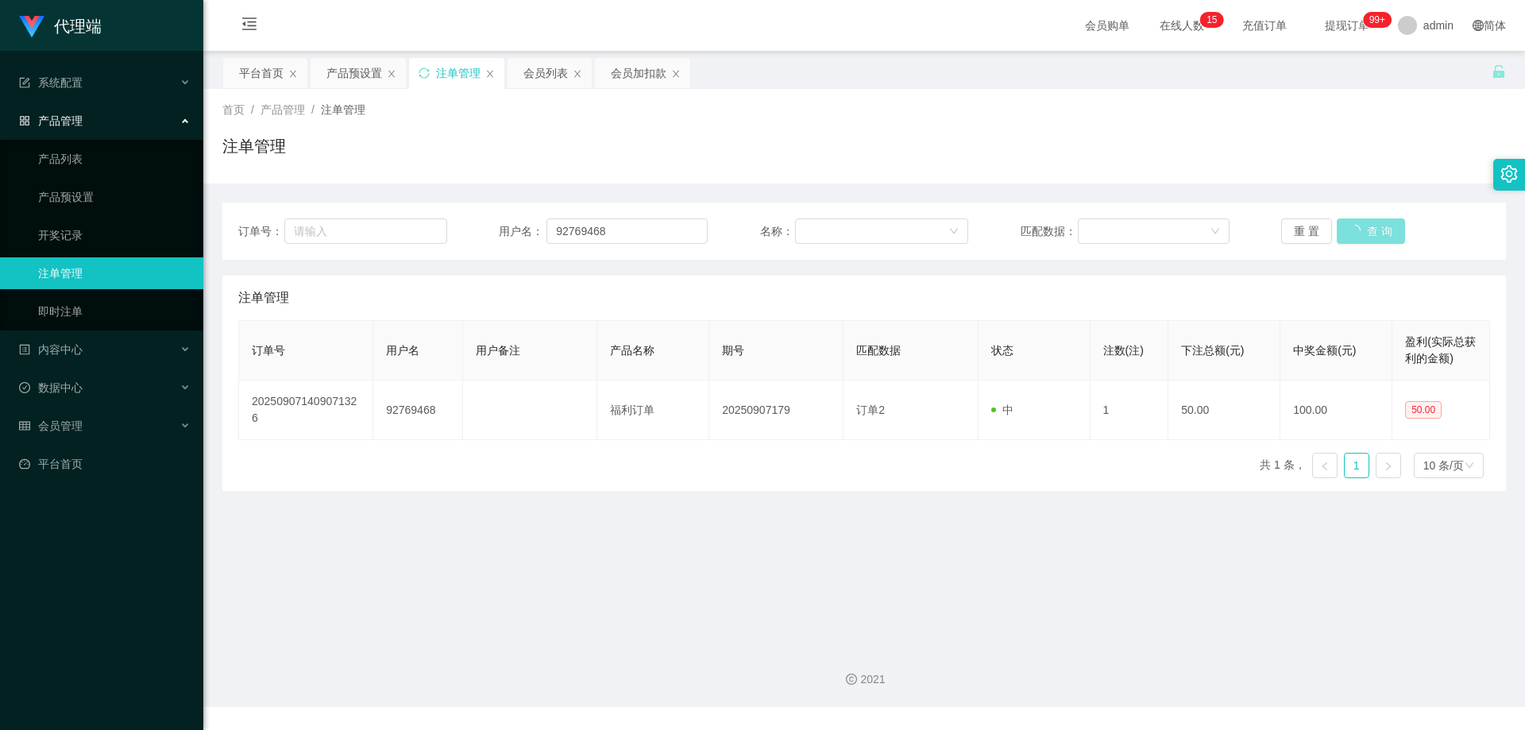
click at [1365, 226] on div "重 置 查 询" at bounding box center [1385, 230] width 209 height 25
click at [1365, 226] on button "查 询" at bounding box center [1361, 230] width 51 height 25
click at [1365, 226] on div "重 置 查 询" at bounding box center [1385, 230] width 209 height 25
click at [1359, 234] on button "查 询" at bounding box center [1361, 230] width 51 height 25
click at [1359, 233] on button "查 询" at bounding box center [1361, 230] width 51 height 25
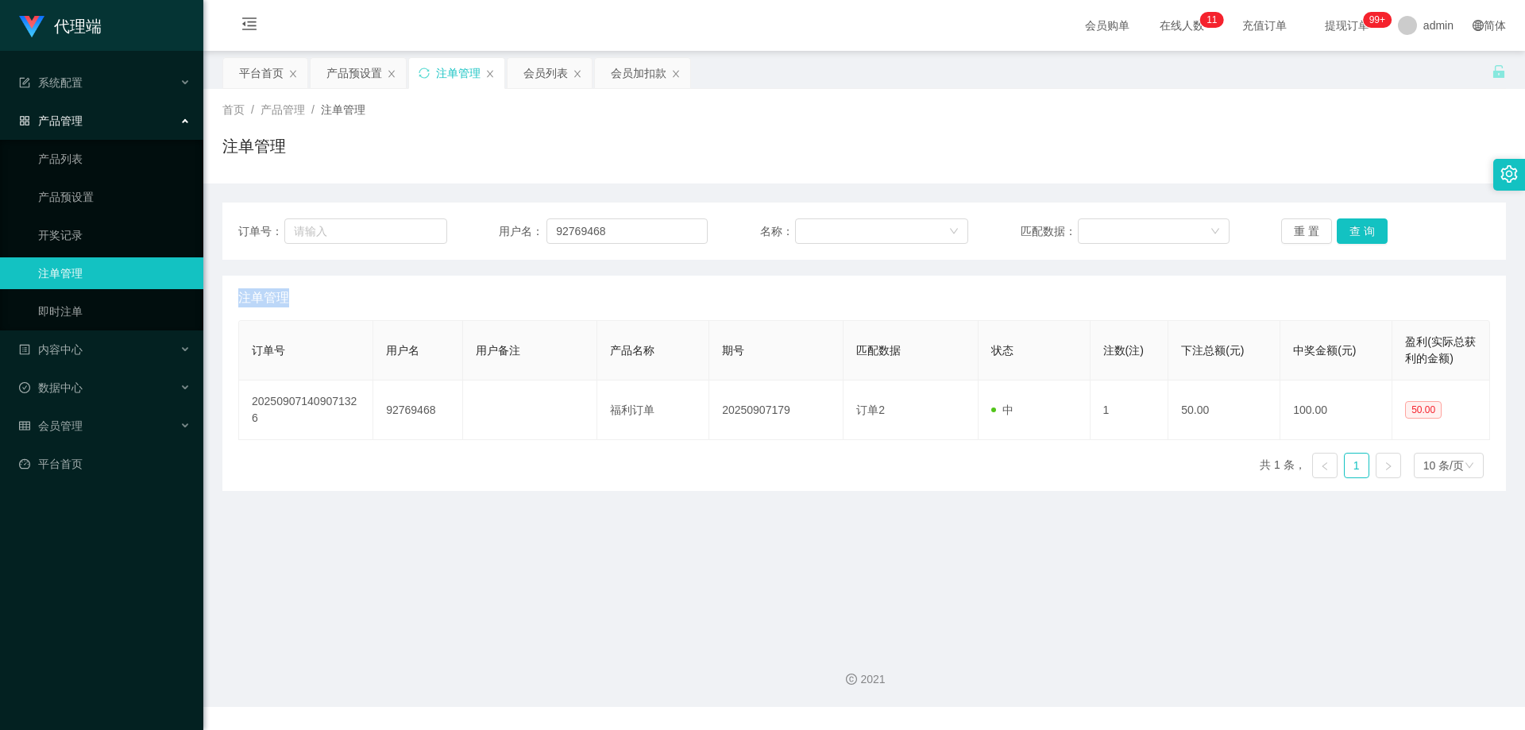
click at [1359, 233] on div "重 置 查 询" at bounding box center [1385, 230] width 209 height 25
click at [1359, 233] on button "查 询" at bounding box center [1361, 230] width 51 height 25
click at [1359, 233] on div "重 置 查 询" at bounding box center [1385, 230] width 209 height 25
click at [1359, 233] on button "查 询" at bounding box center [1361, 230] width 51 height 25
click at [1359, 233] on div "重 置 查 询" at bounding box center [1385, 230] width 209 height 25
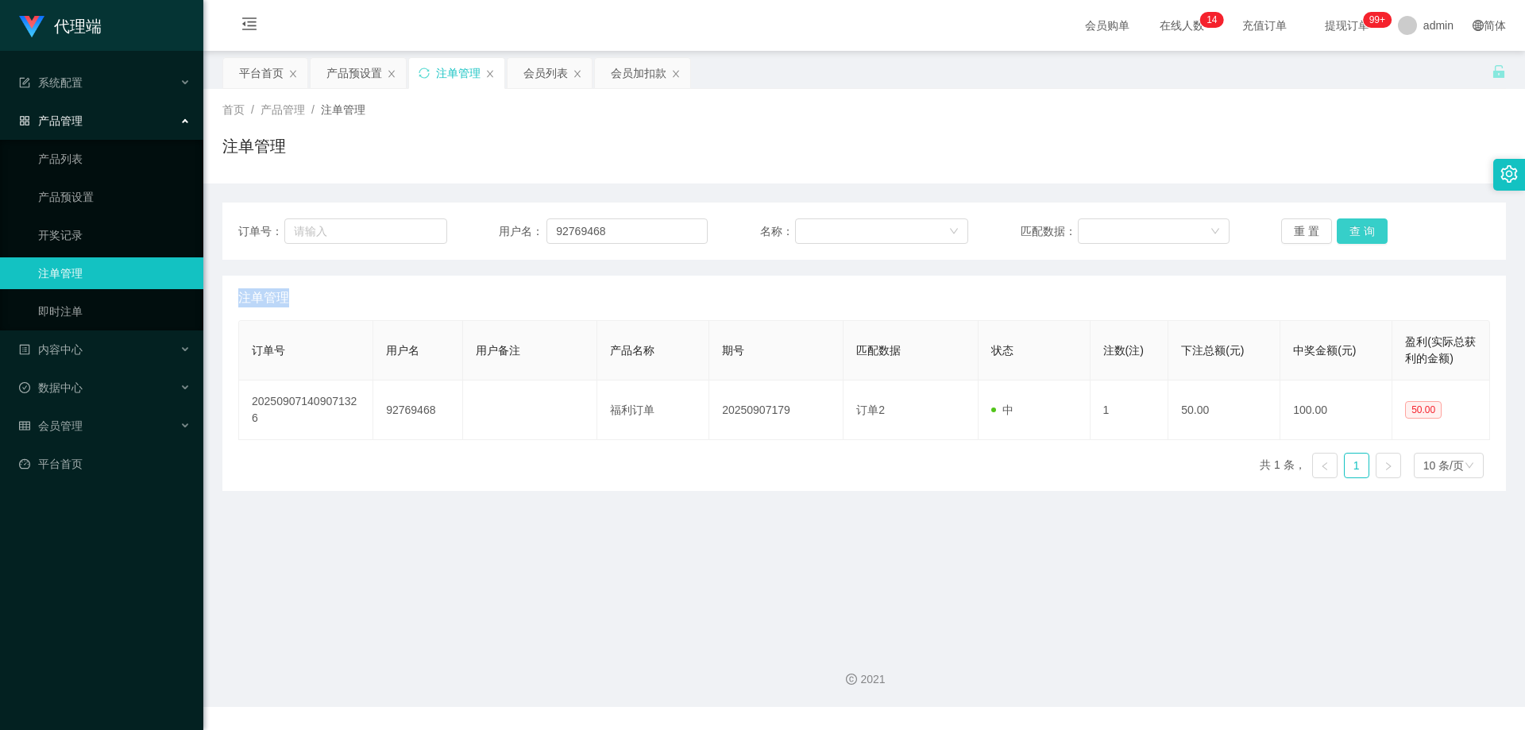
click at [1352, 233] on button "查 询" at bounding box center [1361, 230] width 51 height 25
click at [1352, 233] on button "查 询" at bounding box center [1370, 230] width 68 height 25
click at [1352, 233] on div "重 置 查 询" at bounding box center [1385, 230] width 209 height 25
drag, startPoint x: 1352, startPoint y: 233, endPoint x: 1389, endPoint y: 82, distance: 155.4
click at [1352, 233] on button "查 询" at bounding box center [1361, 230] width 51 height 25
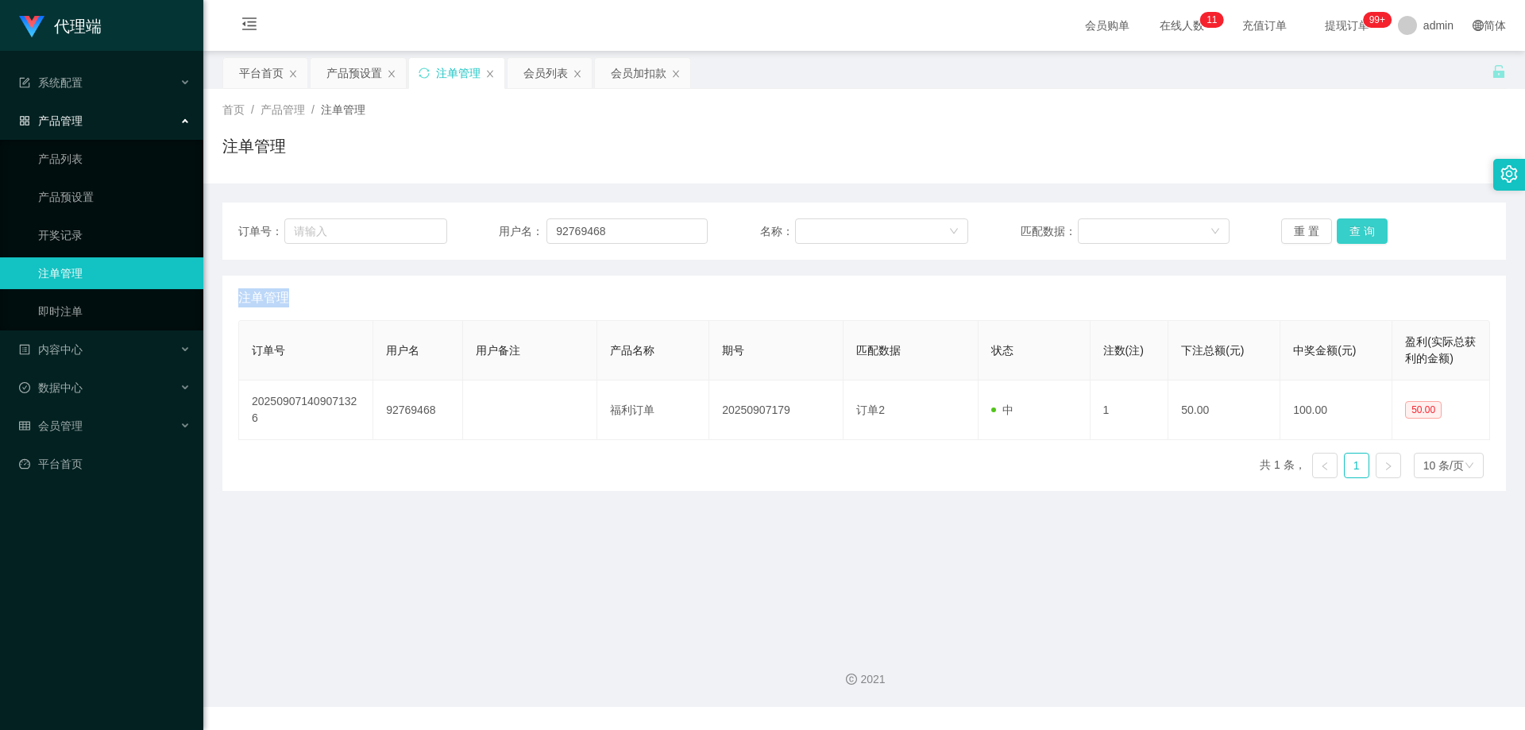
click at [1378, 232] on button "查 询" at bounding box center [1361, 230] width 51 height 25
click at [1371, 233] on button "查 询" at bounding box center [1361, 230] width 51 height 25
click at [1371, 233] on div "重 置 查 询" at bounding box center [1385, 230] width 209 height 25
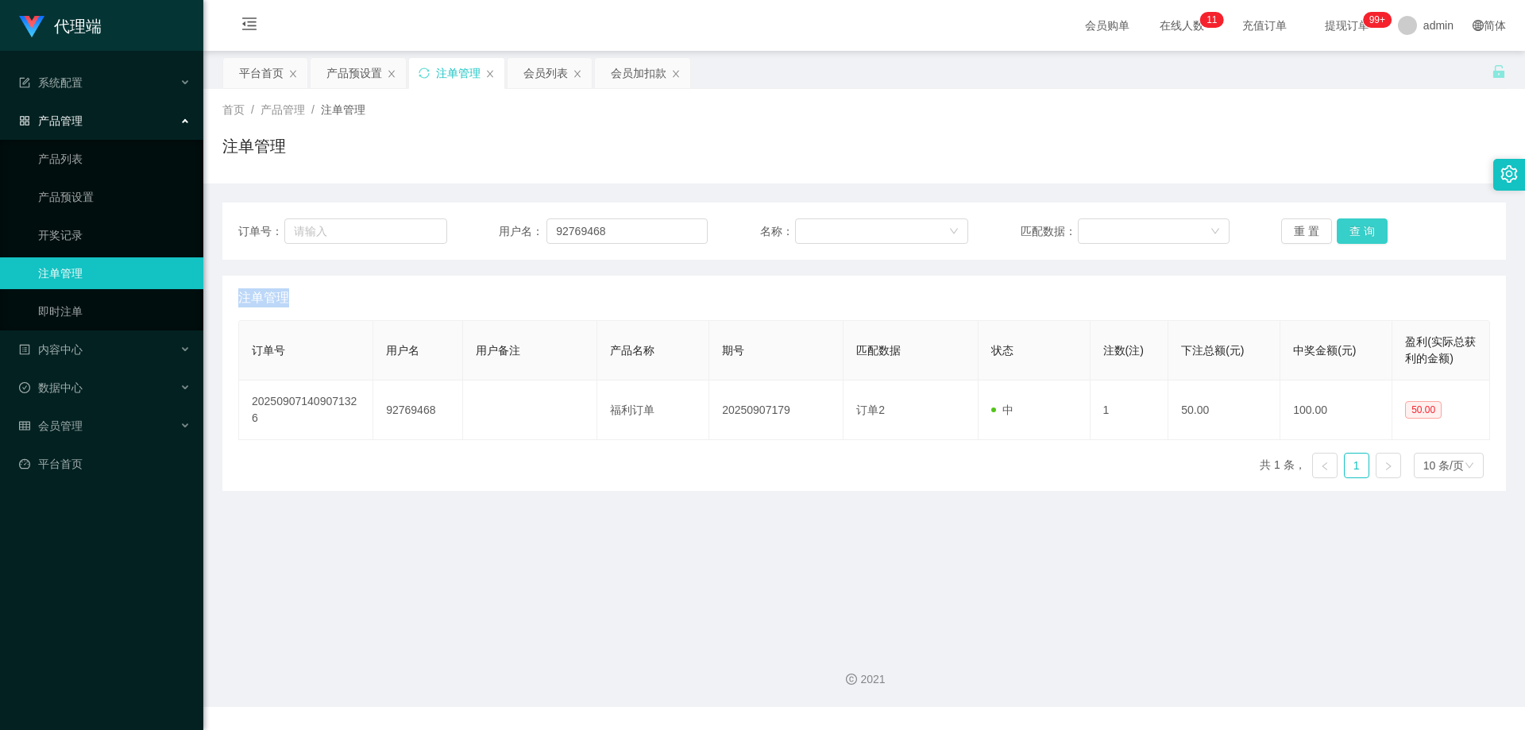
click at [1371, 233] on button "查 询" at bounding box center [1361, 230] width 51 height 25
click at [1371, 233] on div "重 置 查 询" at bounding box center [1385, 230] width 209 height 25
click at [1371, 233] on button "查 询" at bounding box center [1361, 230] width 51 height 25
click at [1371, 233] on div "重 置 查 询" at bounding box center [1385, 230] width 209 height 25
click at [1371, 233] on button "查 询" at bounding box center [1361, 230] width 51 height 25
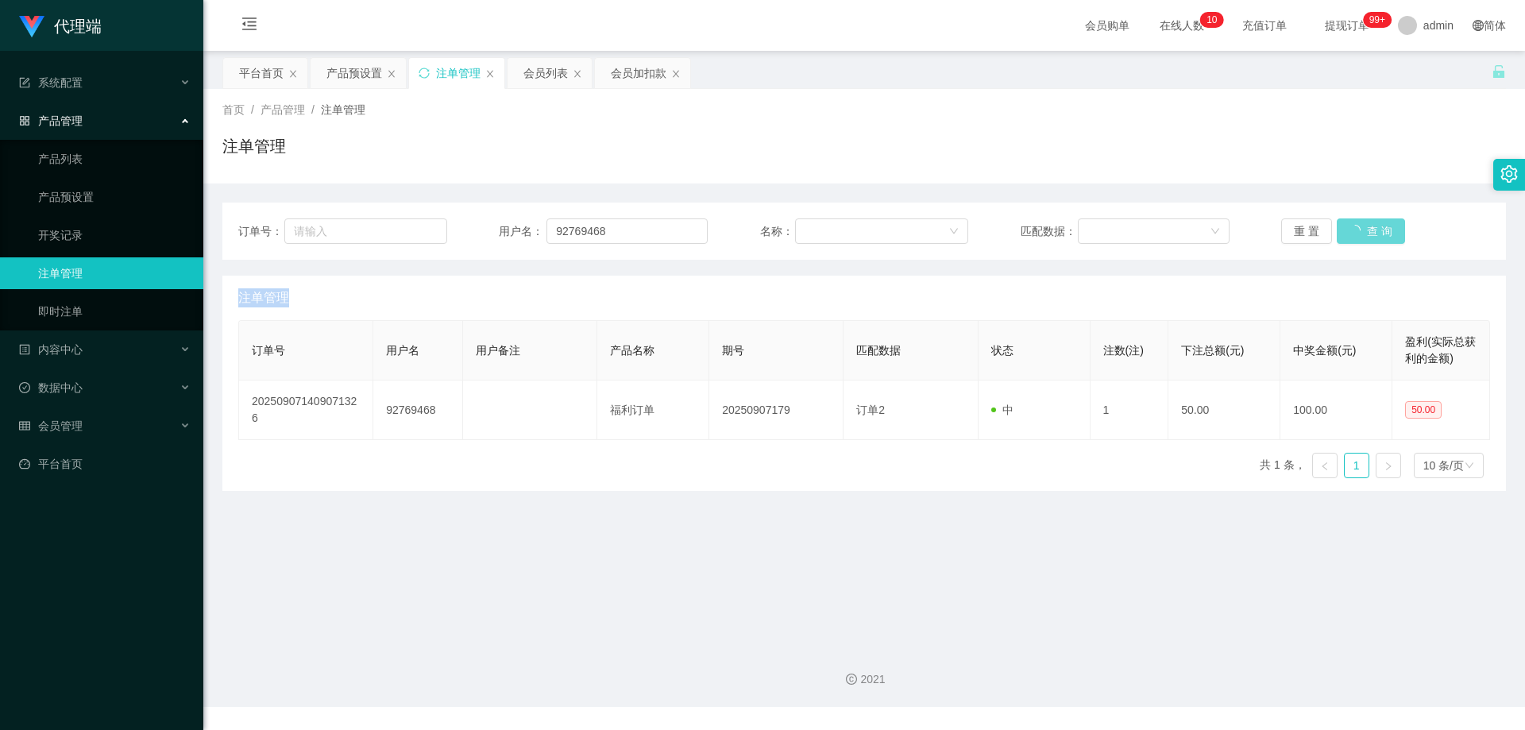
click at [1371, 233] on div "重 置 查 询" at bounding box center [1385, 230] width 209 height 25
click at [1371, 233] on button "查 询" at bounding box center [1361, 230] width 51 height 25
click at [1371, 233] on div "重 置 查 询" at bounding box center [1385, 230] width 209 height 25
click at [1371, 233] on button "查 询" at bounding box center [1361, 230] width 51 height 25
click at [1371, 233] on div "重 置 查 询" at bounding box center [1385, 230] width 209 height 25
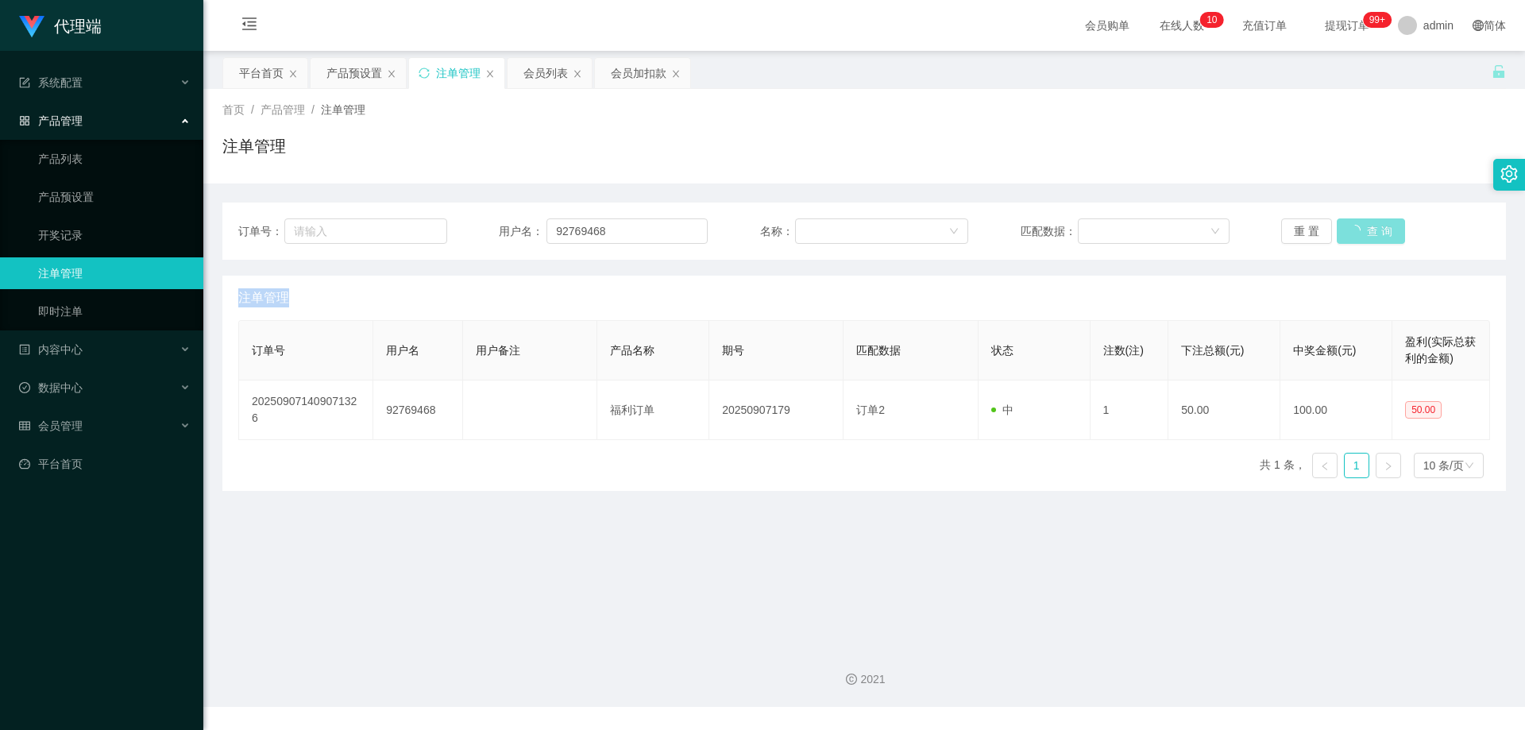
click at [1371, 233] on button "查 询" at bounding box center [1370, 230] width 68 height 25
click at [1371, 233] on div "重 置 查 询" at bounding box center [1385, 230] width 209 height 25
click at [1371, 233] on button "查 询" at bounding box center [1361, 230] width 51 height 25
click at [1371, 233] on div "重 置 查 询" at bounding box center [1385, 230] width 209 height 25
click at [1371, 233] on button "查 询" at bounding box center [1361, 230] width 51 height 25
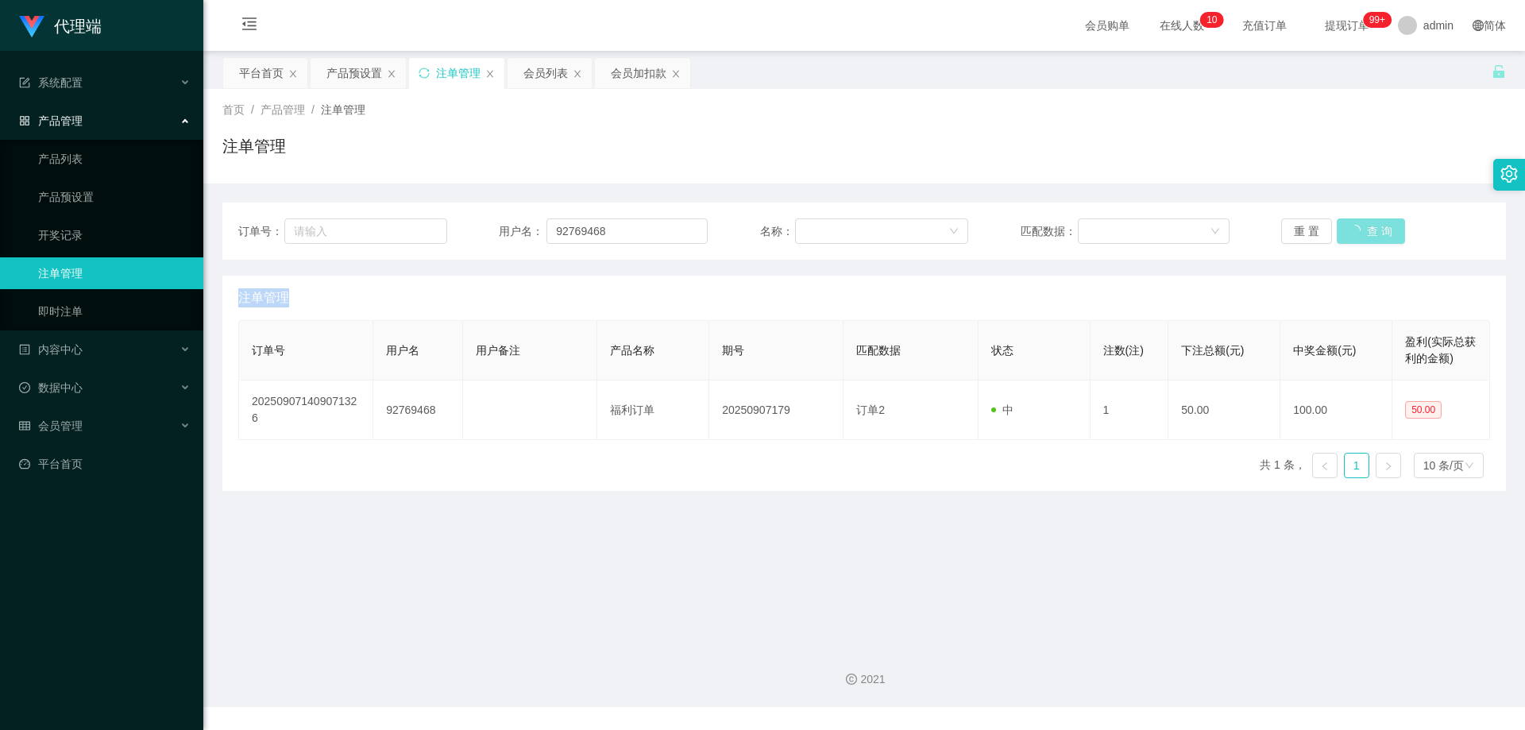
drag, startPoint x: 1371, startPoint y: 233, endPoint x: 1355, endPoint y: 240, distance: 17.4
click at [1369, 233] on div "重 置 查 询" at bounding box center [1385, 230] width 209 height 25
click at [1347, 233] on button "查 询" at bounding box center [1361, 230] width 51 height 25
click at [1347, 233] on div "重 置 查 询" at bounding box center [1385, 230] width 209 height 25
click at [1347, 233] on button "查 询" at bounding box center [1361, 230] width 51 height 25
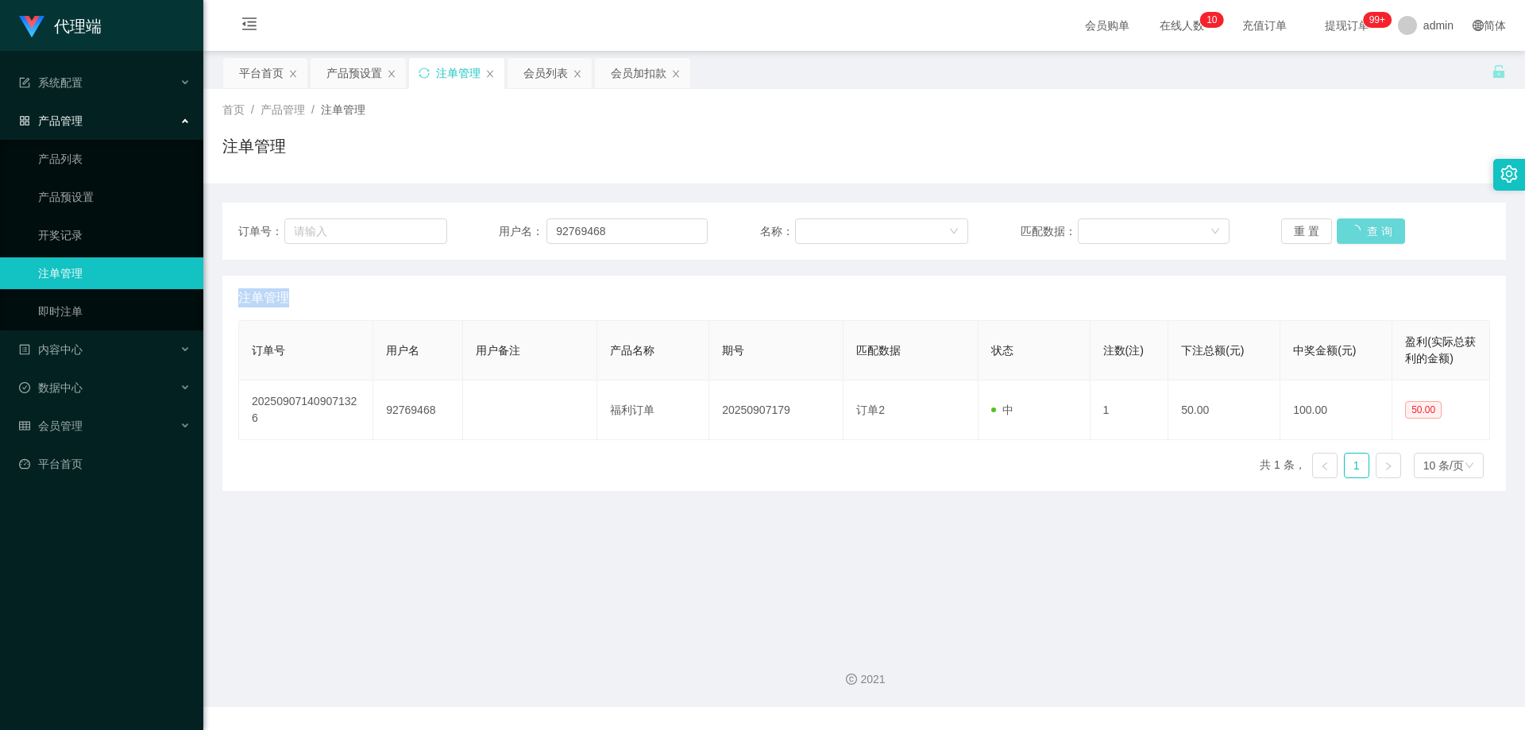
click at [1347, 231] on div "重 置 查 询" at bounding box center [1385, 230] width 209 height 25
click at [1347, 231] on button "查 询" at bounding box center [1361, 230] width 51 height 25
click at [1347, 231] on div "重 置 查 询" at bounding box center [1385, 230] width 209 height 25
click at [1347, 231] on button "查 询" at bounding box center [1361, 230] width 51 height 25
click at [1347, 231] on div "重 置 查 询" at bounding box center [1385, 230] width 209 height 25
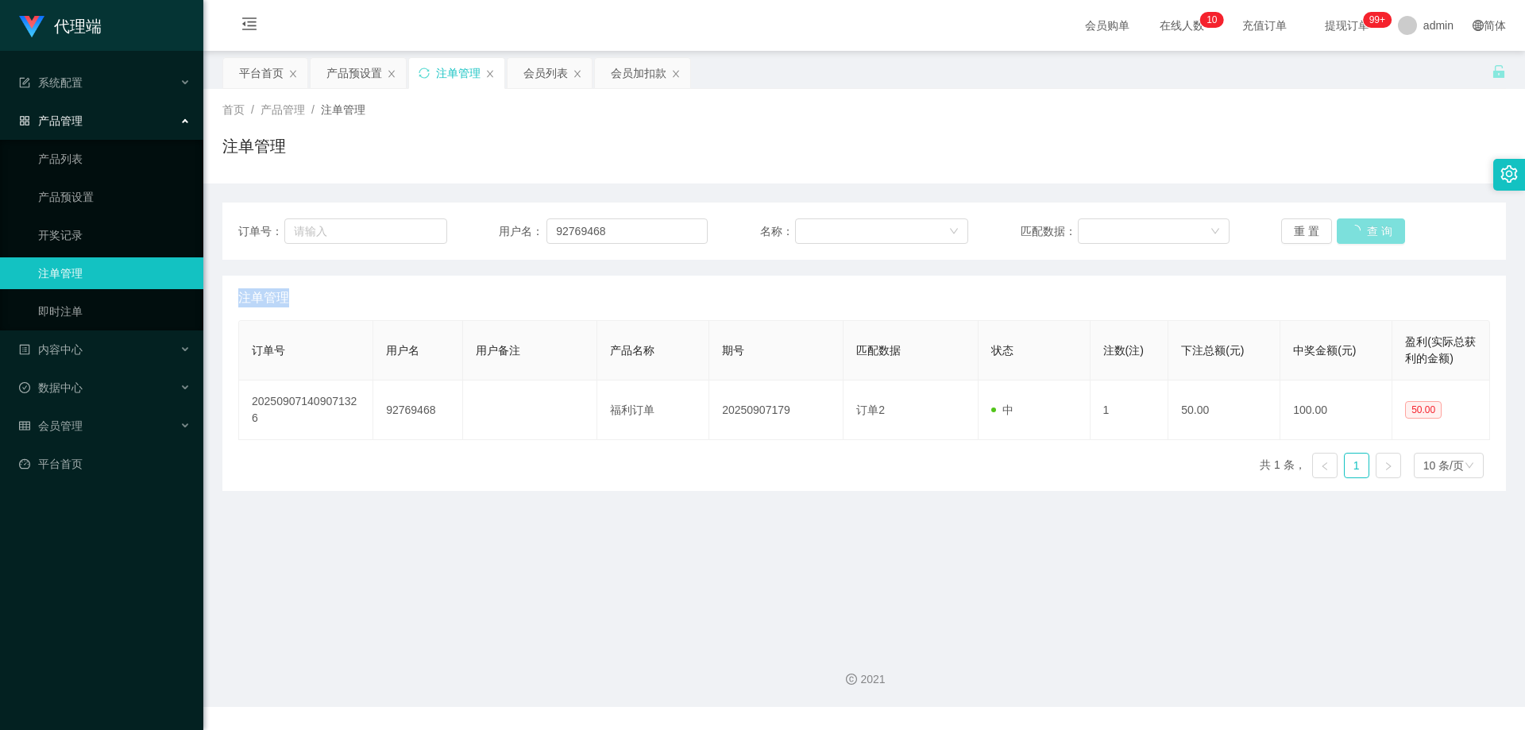
click at [1347, 231] on button "查 询" at bounding box center [1370, 230] width 68 height 25
click at [1347, 231] on div "重 置 查 询" at bounding box center [1385, 230] width 209 height 25
click at [1347, 231] on button "查 询" at bounding box center [1361, 230] width 51 height 25
click at [1347, 231] on div "重 置 查 询" at bounding box center [1385, 230] width 209 height 25
click at [1347, 231] on button "查 询" at bounding box center [1361, 230] width 51 height 25
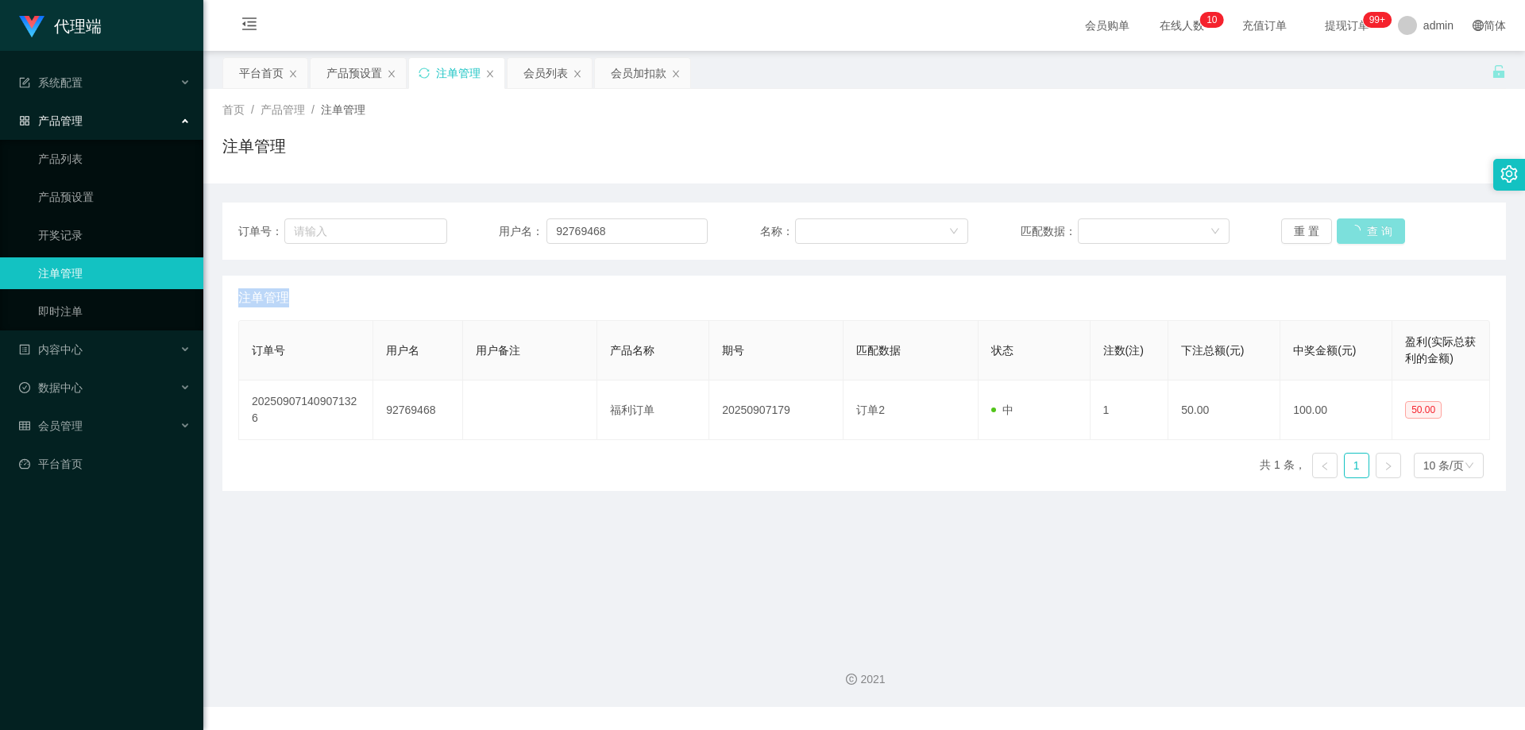
click at [1347, 231] on div "重 置 查 询" at bounding box center [1385, 230] width 209 height 25
click at [1347, 231] on button "查 询" at bounding box center [1361, 230] width 51 height 25
click at [1347, 231] on div "重 置 查 询" at bounding box center [1385, 230] width 209 height 25
click at [1347, 231] on button "查 询" at bounding box center [1361, 230] width 51 height 25
click at [1347, 231] on div "重 置 查 询" at bounding box center [1385, 230] width 209 height 25
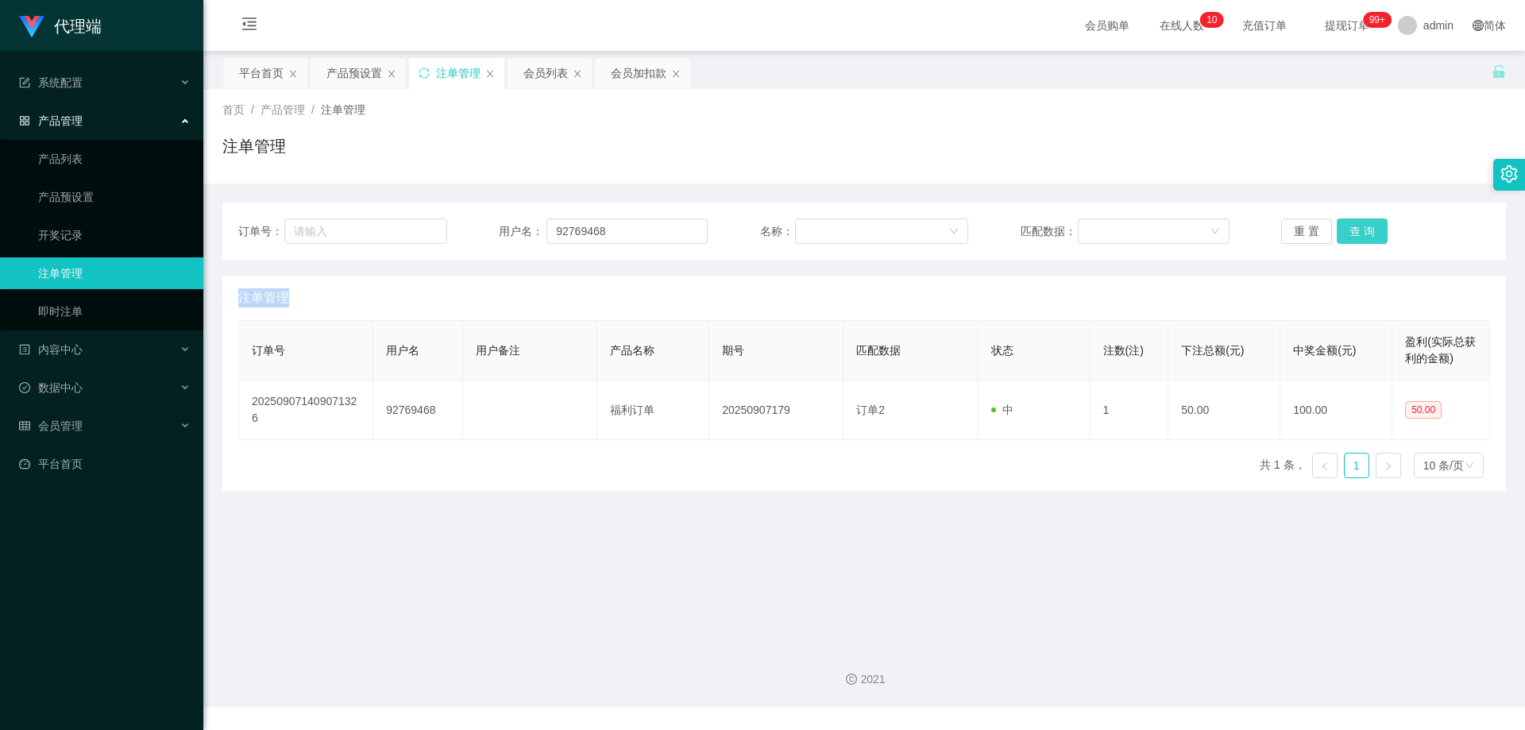
click at [1347, 231] on button "查 询" at bounding box center [1361, 230] width 51 height 25
click at [1347, 231] on div "重 置 查 询" at bounding box center [1385, 230] width 209 height 25
click at [1347, 231] on button "查 询" at bounding box center [1361, 230] width 51 height 25
click at [1347, 231] on div "重 置 查 询" at bounding box center [1385, 230] width 209 height 25
click at [1347, 231] on button "查 询" at bounding box center [1361, 230] width 51 height 25
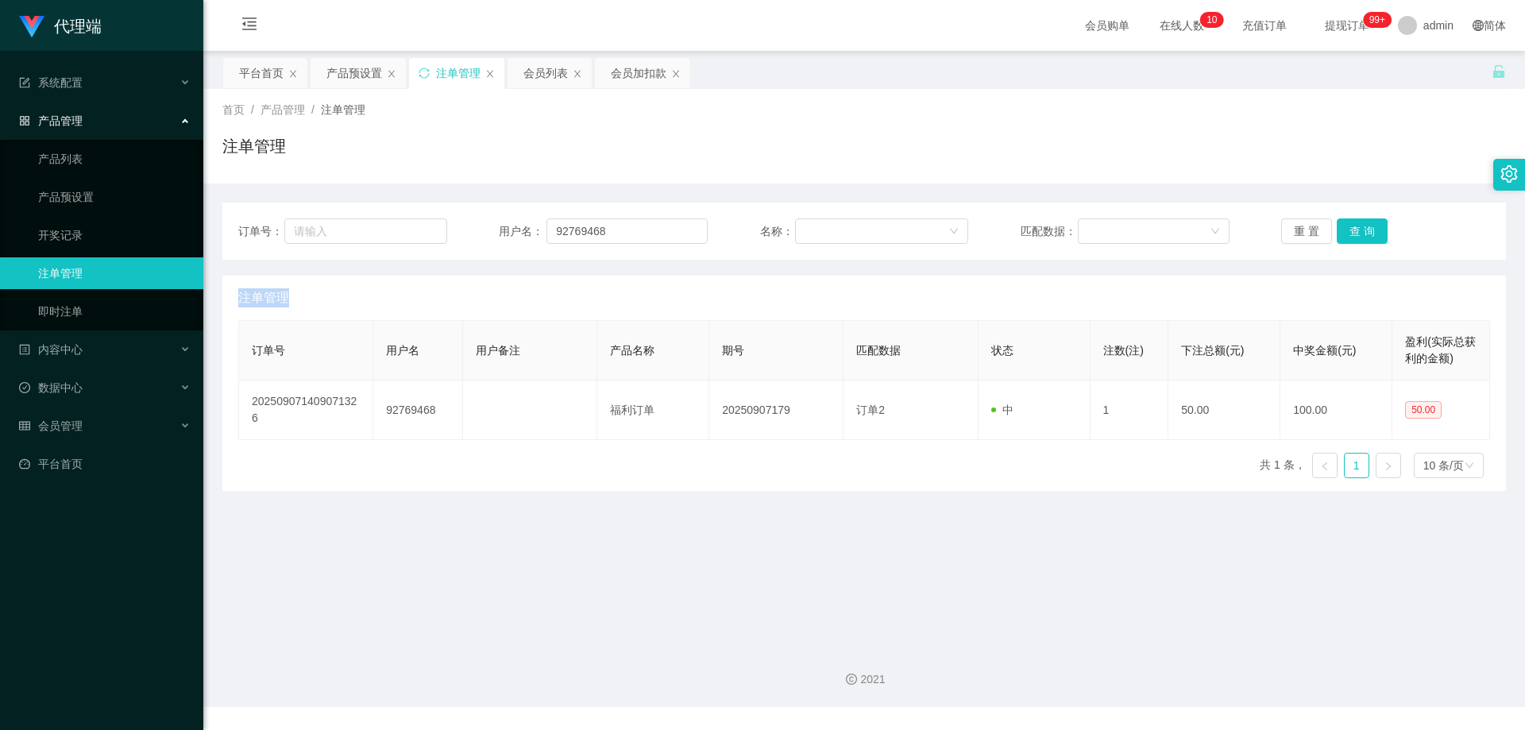
click at [1347, 231] on div "重 置 查 询" at bounding box center [1385, 230] width 209 height 25
click at [1347, 231] on button "查 询" at bounding box center [1361, 230] width 51 height 25
click at [1347, 231] on div "重 置 查 询" at bounding box center [1385, 230] width 209 height 25
click at [1347, 231] on button "查 询" at bounding box center [1361, 230] width 51 height 25
click at [1347, 231] on div "重 置 查 询" at bounding box center [1385, 230] width 209 height 25
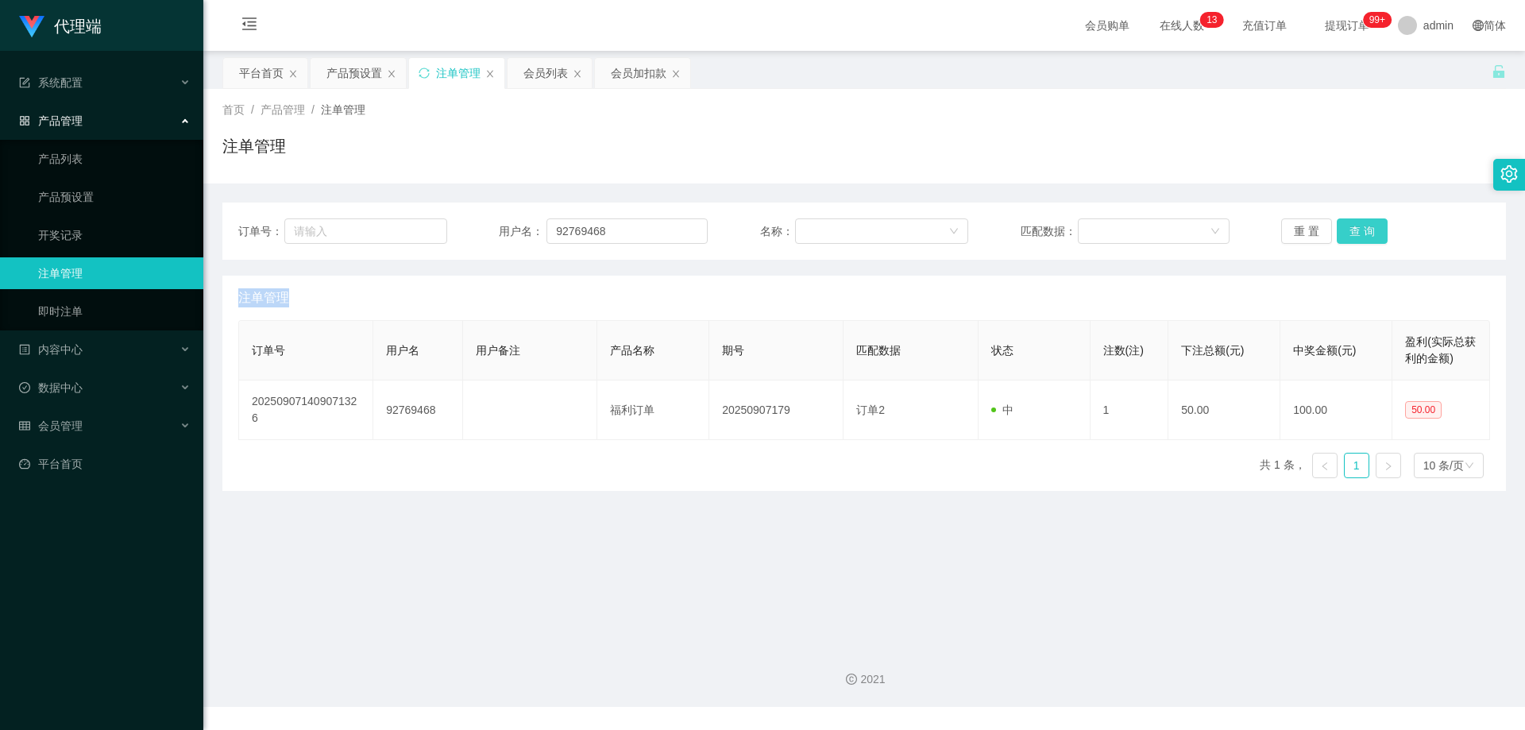
click at [1347, 231] on button "查 询" at bounding box center [1361, 230] width 51 height 25
click at [1347, 231] on div "重 置 查 询" at bounding box center [1385, 230] width 209 height 25
click at [1347, 231] on button "查 询" at bounding box center [1361, 230] width 51 height 25
click at [1347, 231] on div "重 置 查 询" at bounding box center [1385, 230] width 209 height 25
click at [1347, 231] on button "查 询" at bounding box center [1361, 230] width 51 height 25
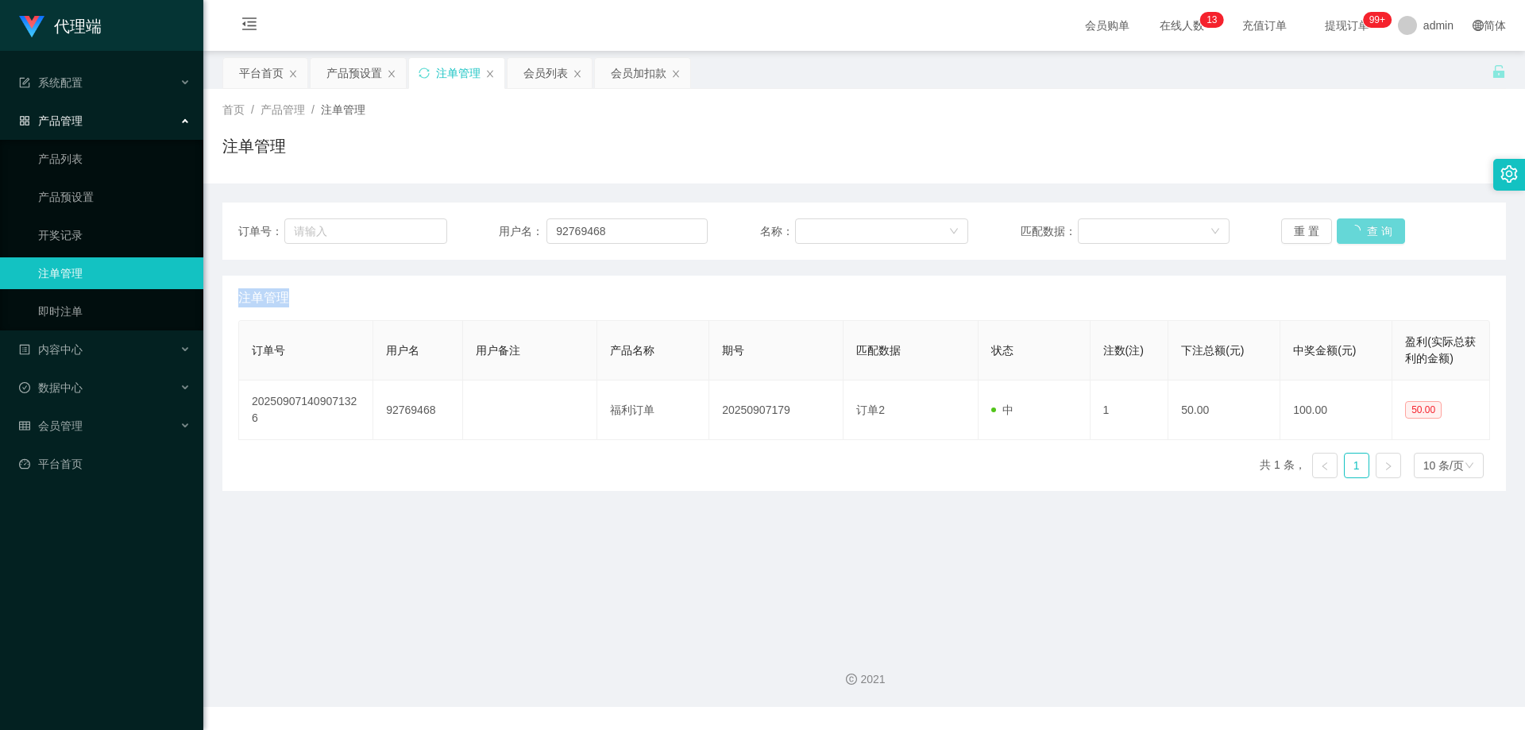
click at [1347, 231] on div "重 置 查 询" at bounding box center [1385, 230] width 209 height 25
click at [1347, 231] on button "查 询" at bounding box center [1361, 230] width 51 height 25
click at [1347, 231] on div "重 置 查 询" at bounding box center [1385, 230] width 209 height 25
click at [1347, 231] on button "查 询" at bounding box center [1361, 230] width 51 height 25
click at [1347, 231] on div "重 置 查 询" at bounding box center [1385, 230] width 209 height 25
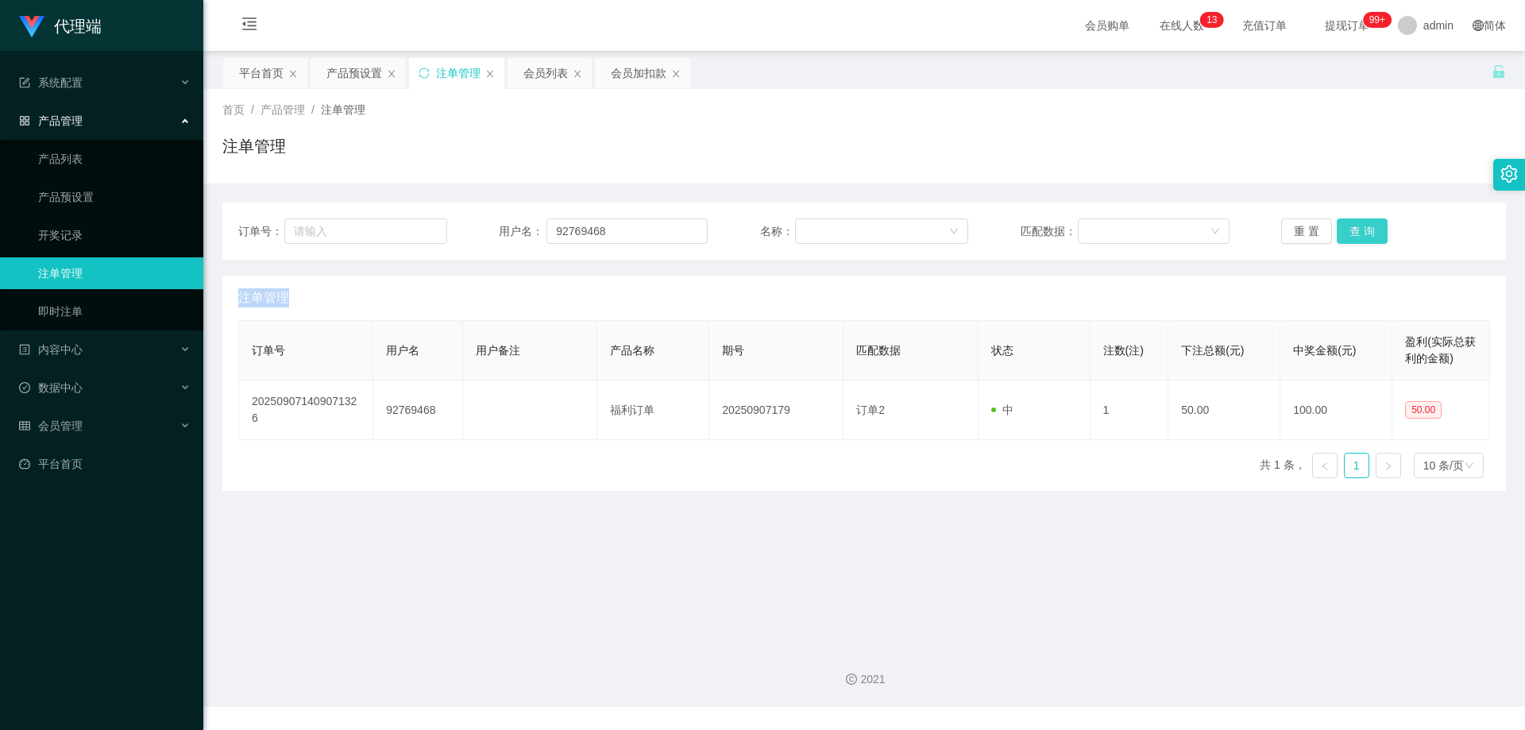
click at [1347, 231] on button "查 询" at bounding box center [1361, 230] width 51 height 25
click at [1347, 231] on div "重 置 查 询" at bounding box center [1385, 230] width 209 height 25
click at [1347, 231] on button "查 询" at bounding box center [1361, 230] width 51 height 25
click at [1347, 231] on div "重 置 查 询" at bounding box center [1385, 230] width 209 height 25
click at [1347, 231] on button "查 询" at bounding box center [1361, 230] width 51 height 25
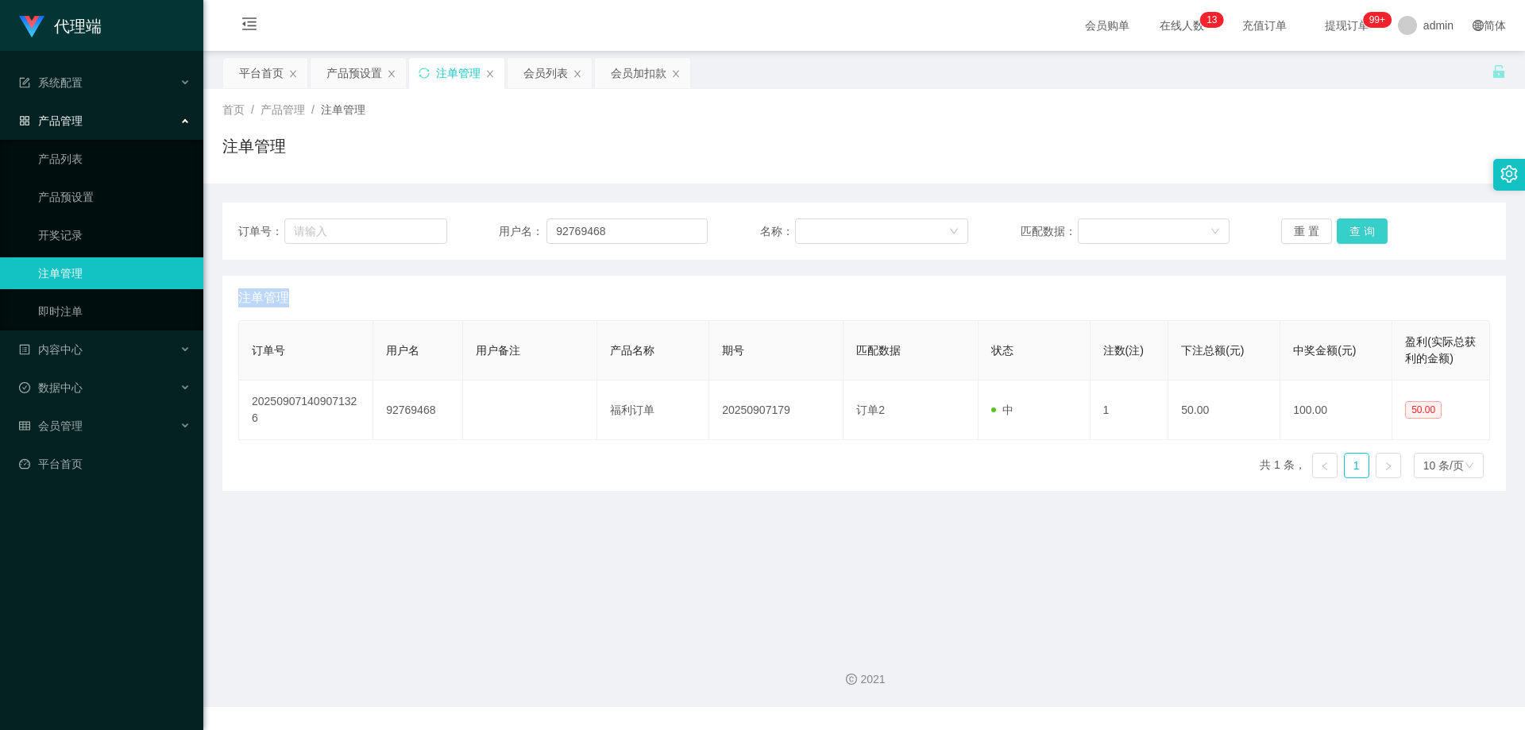
click at [1347, 231] on div "重 置 查 询" at bounding box center [1385, 230] width 209 height 25
click at [1347, 231] on button "查 询" at bounding box center [1361, 230] width 51 height 25
click at [1348, 234] on button "查 询" at bounding box center [1361, 230] width 51 height 25
click at [1348, 234] on div "重 置 查 询" at bounding box center [1385, 230] width 209 height 25
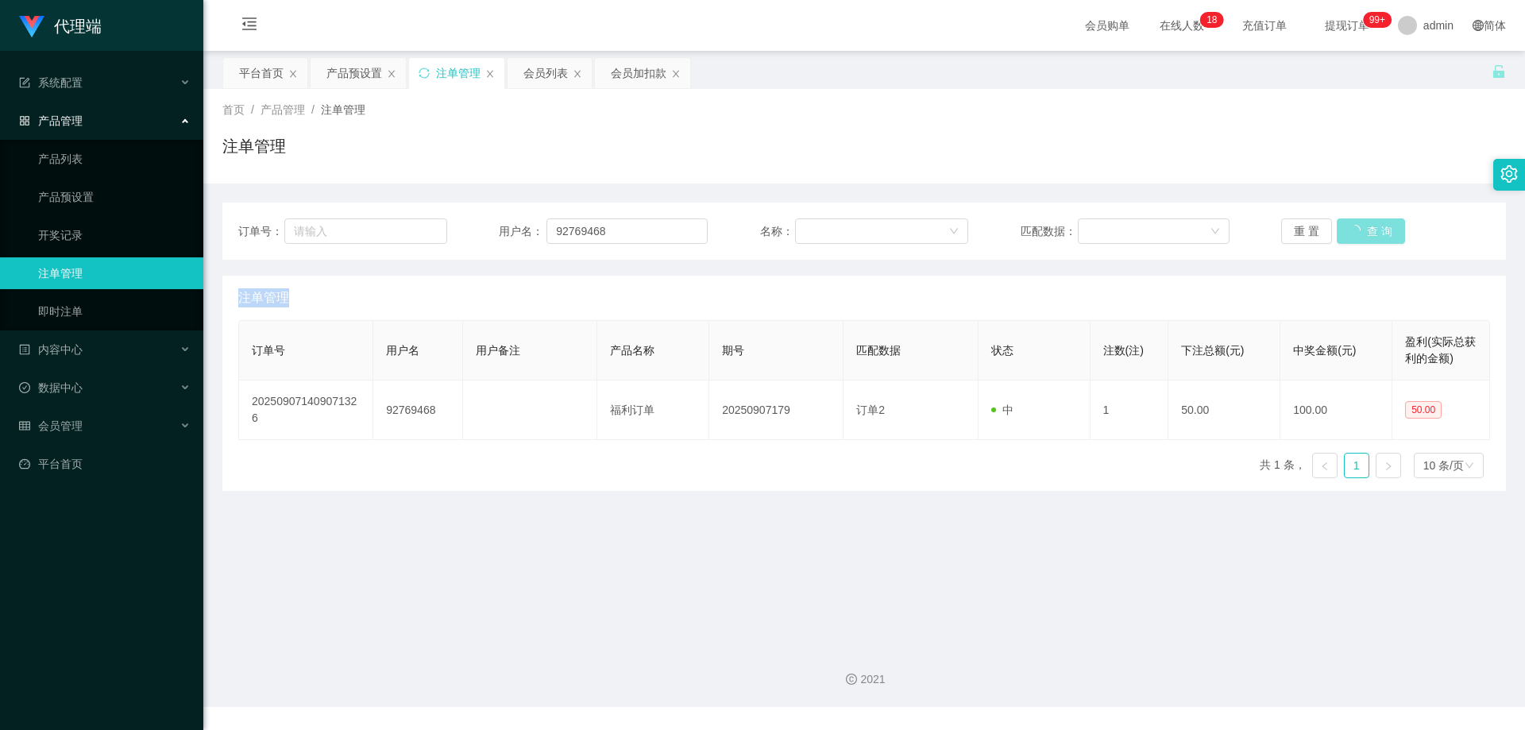
click at [1348, 234] on button "查 询" at bounding box center [1370, 230] width 68 height 25
click at [1348, 234] on div "重 置 查 询" at bounding box center [1385, 230] width 209 height 25
click at [1351, 223] on button "查 询" at bounding box center [1361, 230] width 51 height 25
click at [1352, 225] on div "重 置 查 询" at bounding box center [1385, 230] width 209 height 25
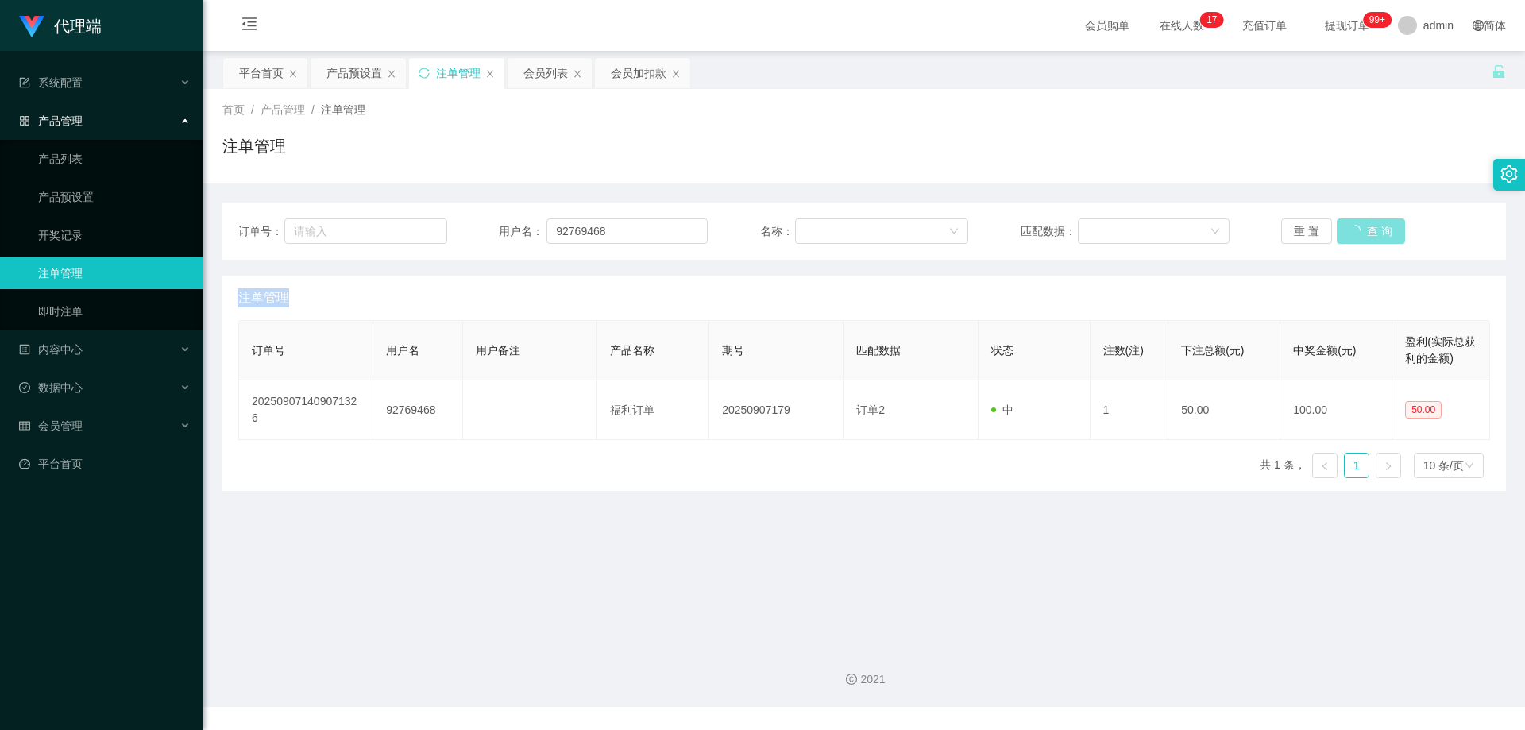
click at [1352, 225] on button "查 询" at bounding box center [1370, 230] width 68 height 25
click at [1352, 225] on div "重 置 查 询" at bounding box center [1385, 230] width 209 height 25
click at [1352, 225] on button "查 询" at bounding box center [1361, 230] width 51 height 25
click at [1352, 225] on div "重 置 查 询" at bounding box center [1385, 230] width 209 height 25
click at [1352, 225] on button "查 询" at bounding box center [1361, 230] width 51 height 25
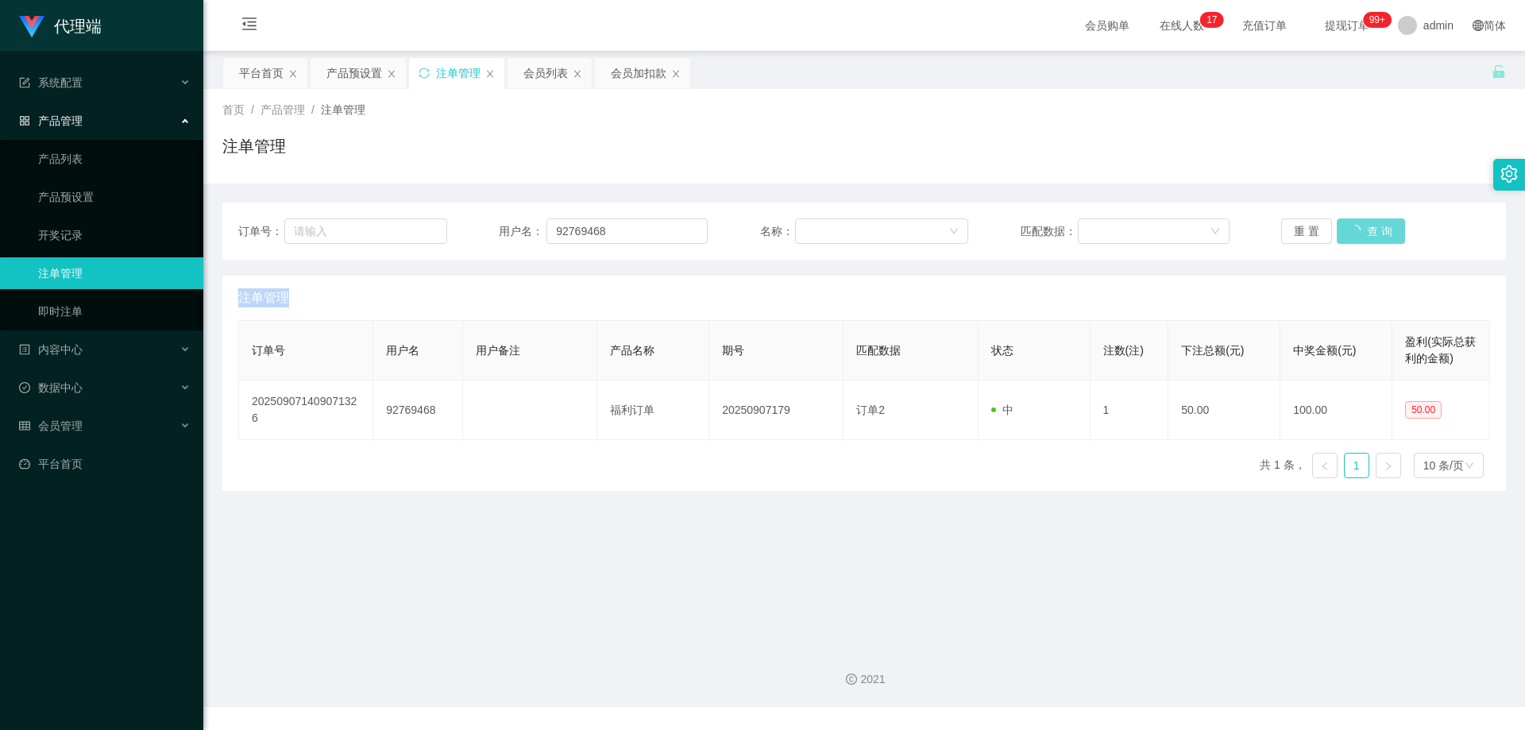
click at [1352, 225] on div "重 置 查 询" at bounding box center [1385, 230] width 209 height 25
click at [1352, 225] on button "查 询" at bounding box center [1361, 230] width 51 height 25
click at [1352, 225] on div "重 置 查 询" at bounding box center [1385, 230] width 209 height 25
drag, startPoint x: 1352, startPoint y: 225, endPoint x: 1391, endPoint y: 176, distance: 62.1
click at [1352, 225] on button "查 询" at bounding box center [1361, 230] width 51 height 25
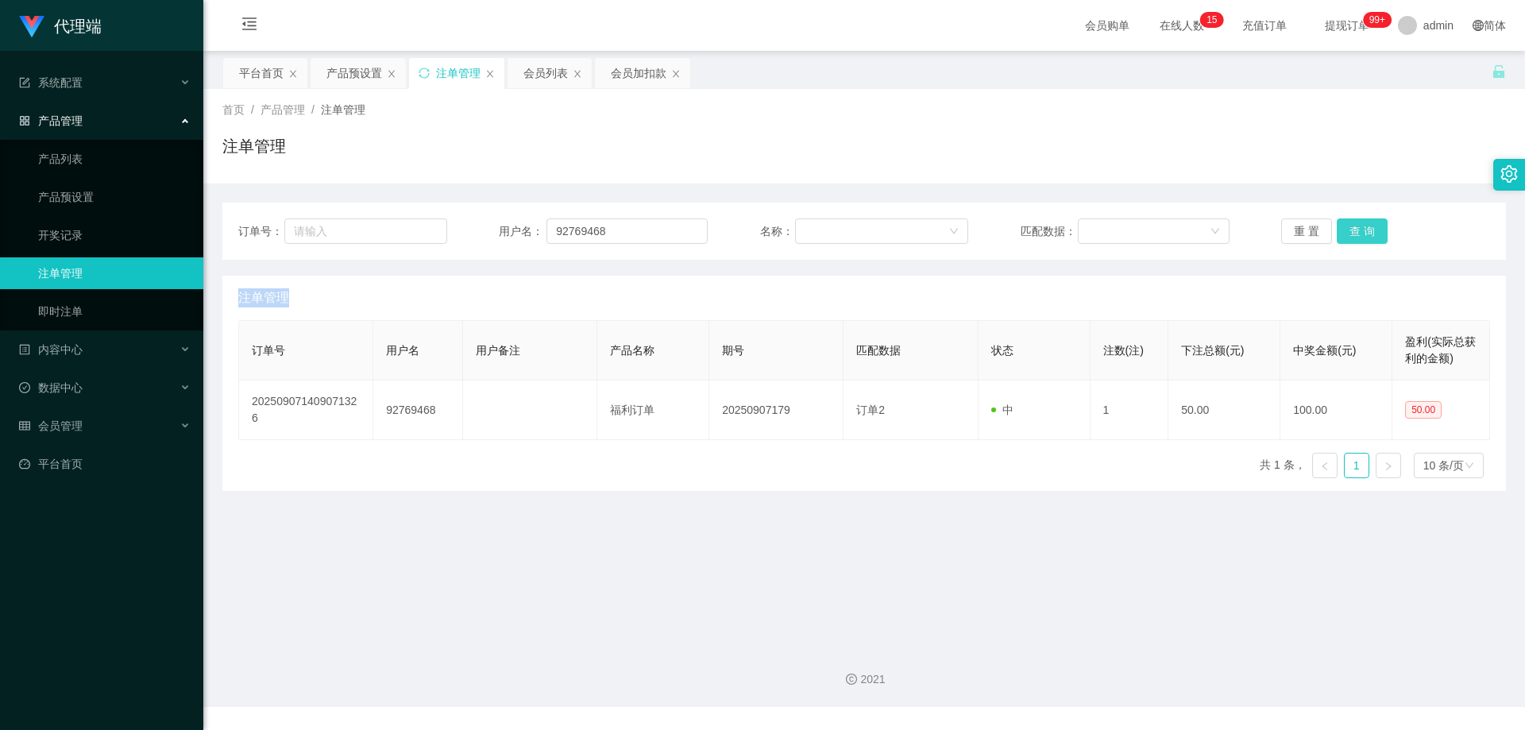
click at [1344, 221] on button "查 询" at bounding box center [1361, 230] width 51 height 25
click at [1348, 229] on button "查 询" at bounding box center [1361, 230] width 51 height 25
click at [1348, 229] on div "重 置 查 询" at bounding box center [1385, 230] width 209 height 25
click at [1348, 229] on button "查 询" at bounding box center [1361, 230] width 51 height 25
drag, startPoint x: 1348, startPoint y: 229, endPoint x: 1360, endPoint y: 179, distance: 51.4
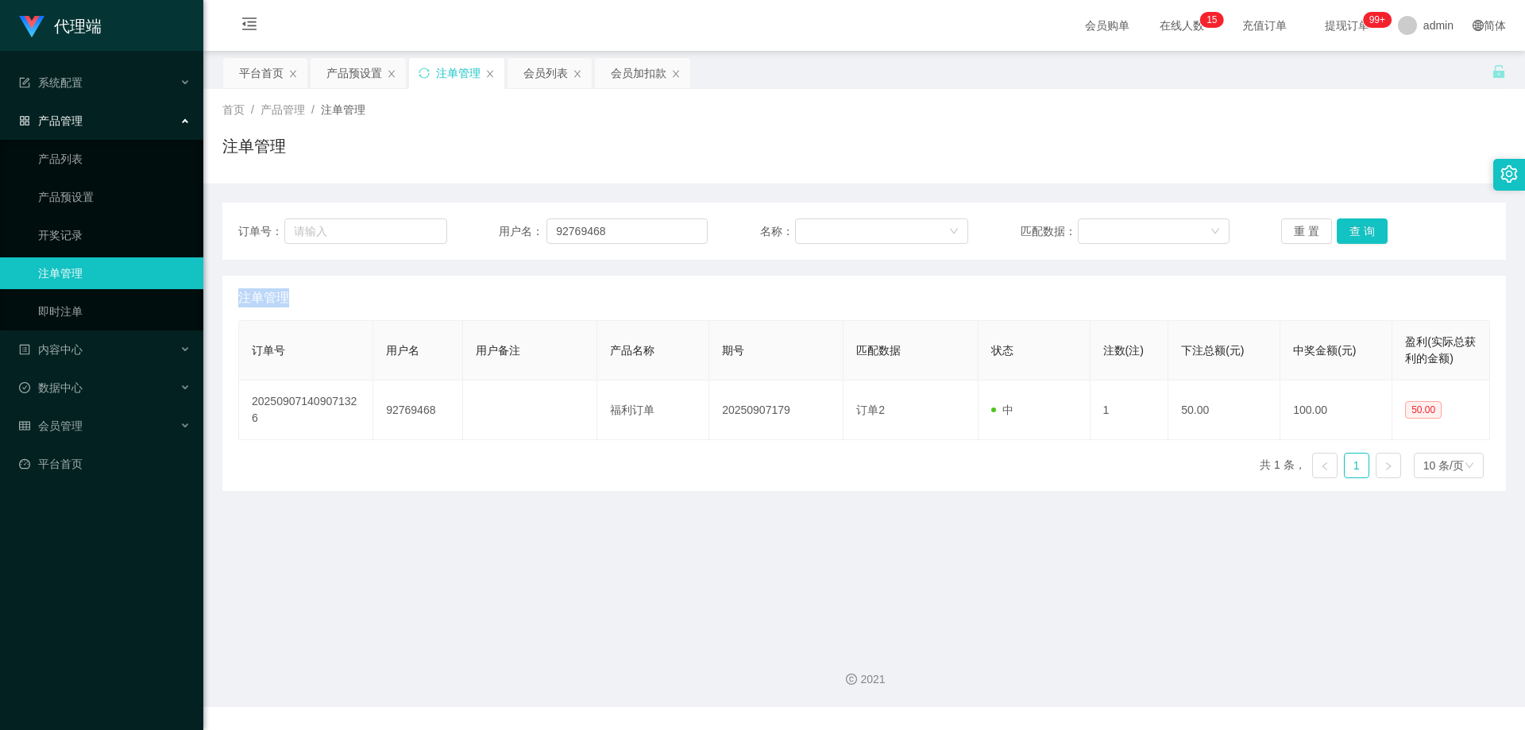
click at [1348, 226] on div "重 置 查 询" at bounding box center [1385, 230] width 209 height 25
click at [1369, 241] on button "查 询" at bounding box center [1361, 230] width 51 height 25
click at [1369, 238] on button "查 询" at bounding box center [1370, 230] width 68 height 25
click at [1369, 234] on div "重 置 查 询" at bounding box center [1385, 230] width 209 height 25
click at [1369, 234] on button "查 询" at bounding box center [1361, 230] width 51 height 25
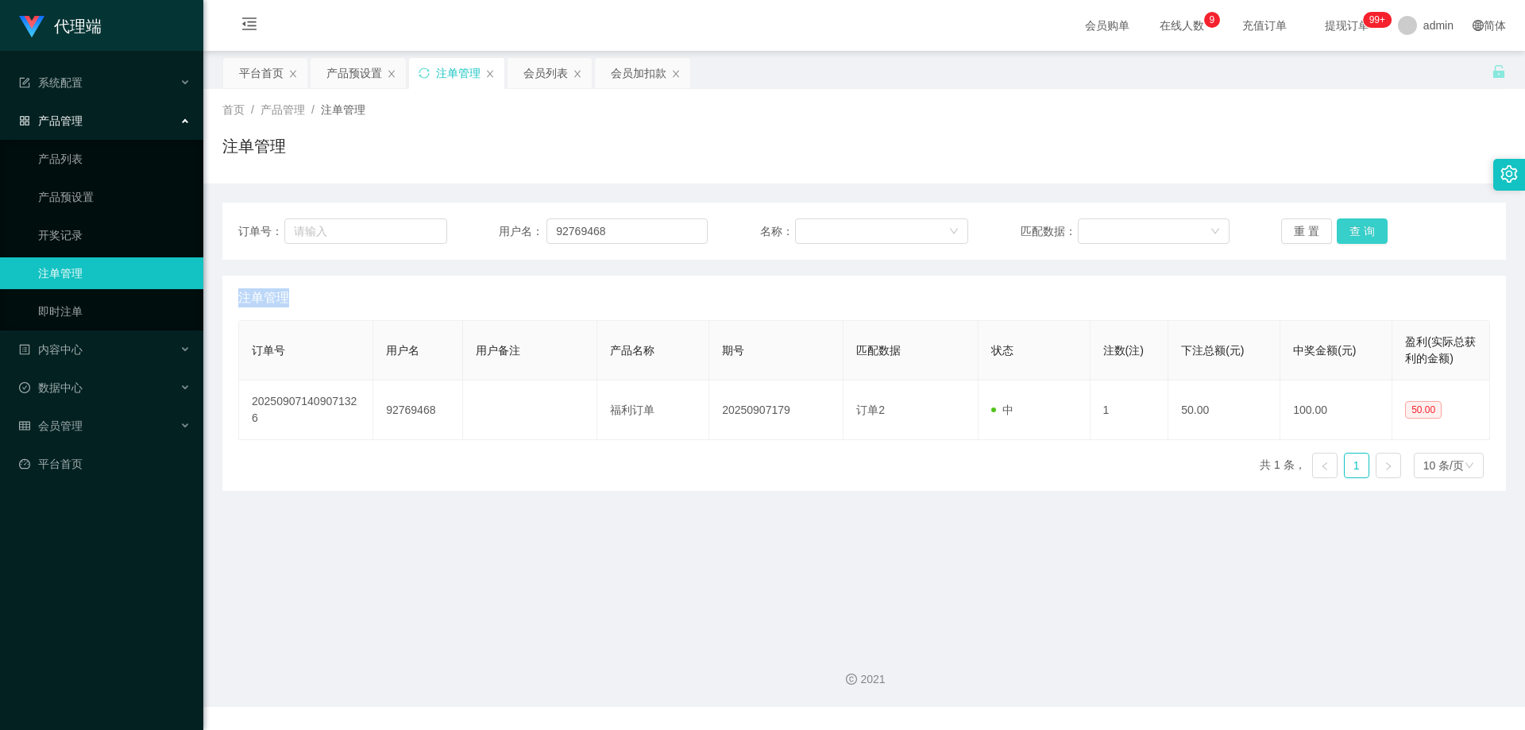
click at [1369, 233] on div "重 置 查 询" at bounding box center [1385, 230] width 209 height 25
click at [1368, 232] on button "查 询" at bounding box center [1361, 230] width 51 height 25
click at [1363, 236] on button "查 询" at bounding box center [1361, 230] width 51 height 25
click at [1363, 235] on div "重 置 查 询" at bounding box center [1385, 230] width 209 height 25
click at [1362, 234] on button "查 询" at bounding box center [1361, 230] width 51 height 25
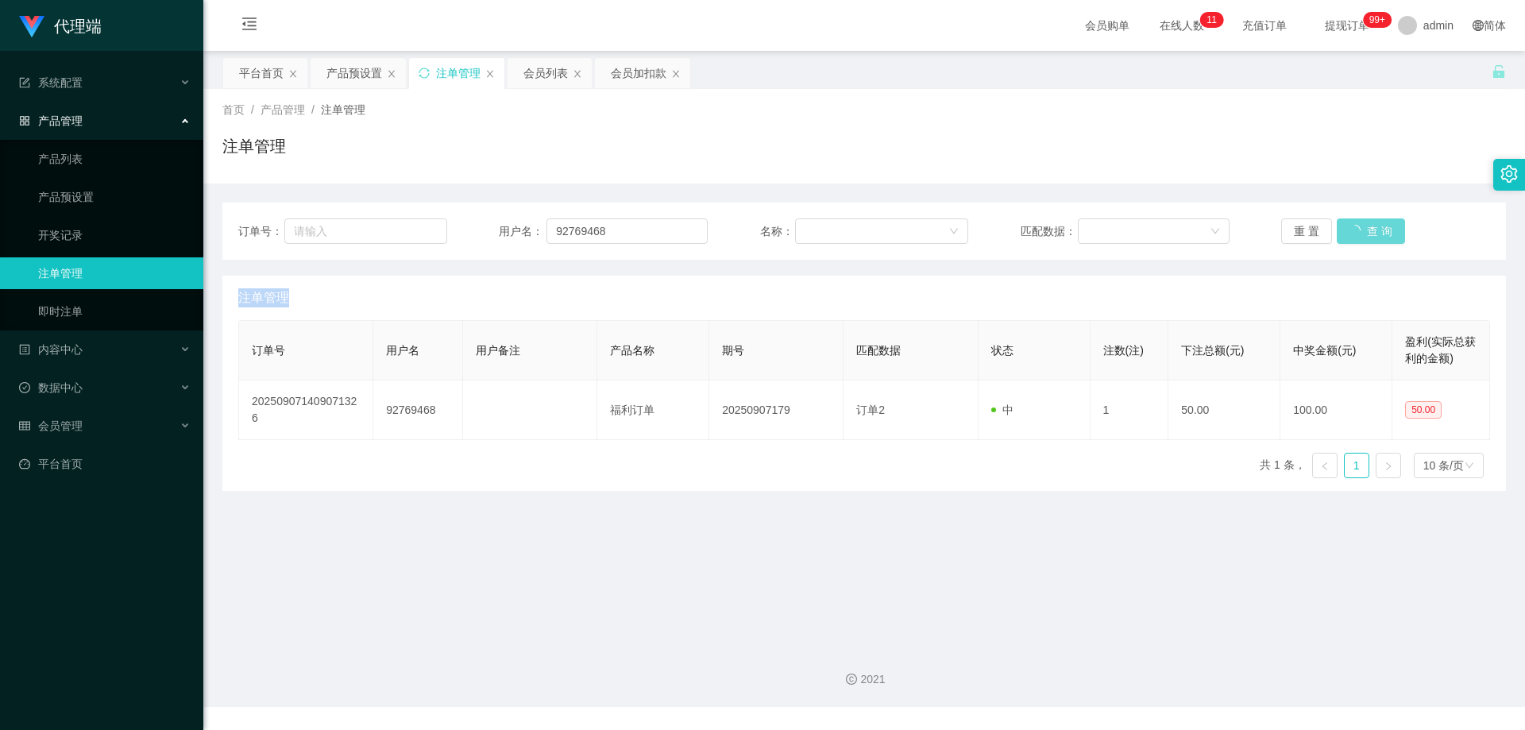
click at [1362, 234] on div "重 置 查 询" at bounding box center [1385, 230] width 209 height 25
click at [1362, 233] on button "查 询" at bounding box center [1370, 230] width 68 height 25
click at [1362, 233] on div "重 置 查 询" at bounding box center [1385, 230] width 209 height 25
click at [1362, 233] on button "查 询" at bounding box center [1361, 230] width 51 height 25
click at [1362, 233] on div "重 置 查 询" at bounding box center [1385, 230] width 209 height 25
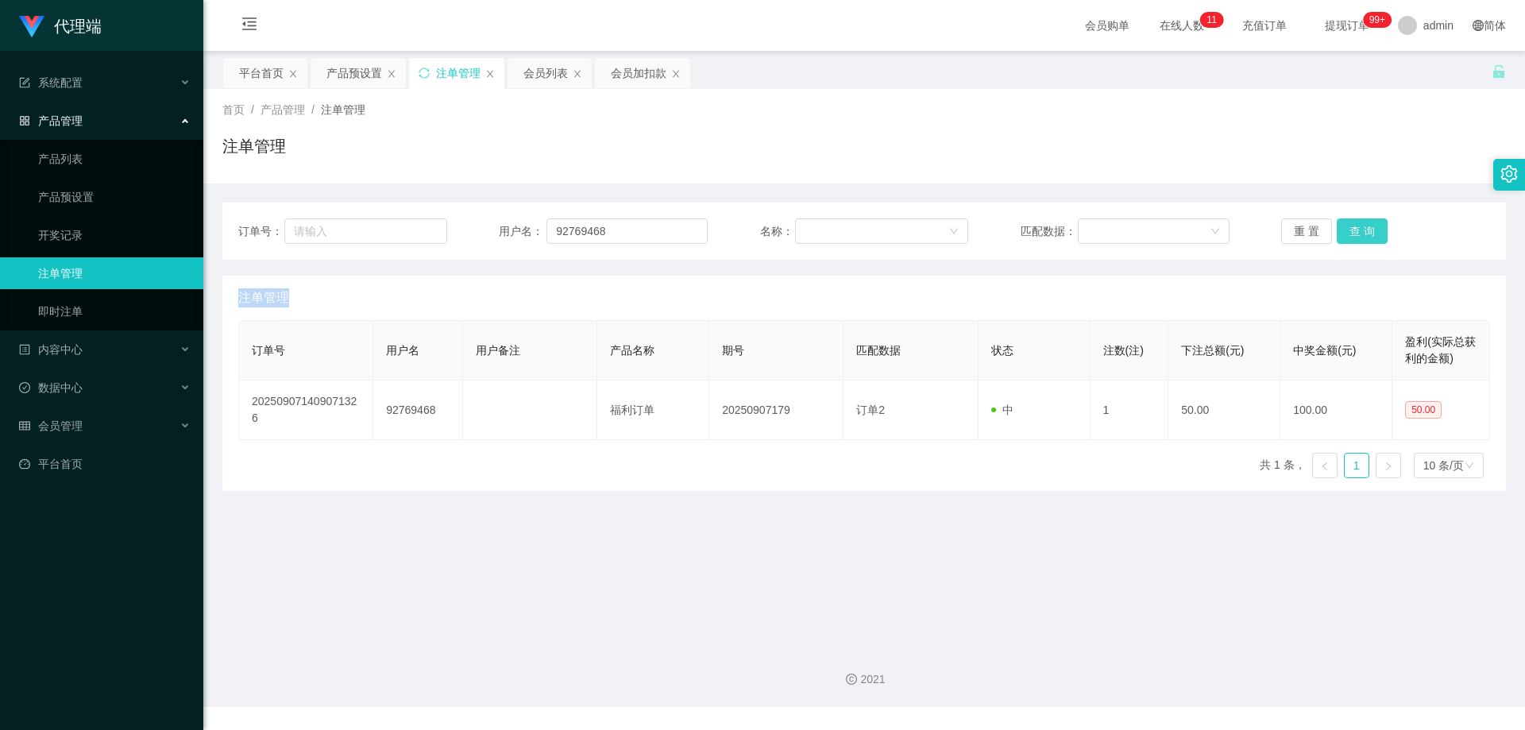
click at [1362, 232] on button "查 询" at bounding box center [1361, 230] width 51 height 25
click at [1362, 232] on div "重 置 查 询" at bounding box center [1385, 230] width 209 height 25
click at [1362, 232] on button "查 询" at bounding box center [1361, 230] width 51 height 25
click at [1362, 232] on div "重 置 查 询" at bounding box center [1385, 230] width 209 height 25
click at [1362, 232] on button "查 询" at bounding box center [1361, 230] width 51 height 25
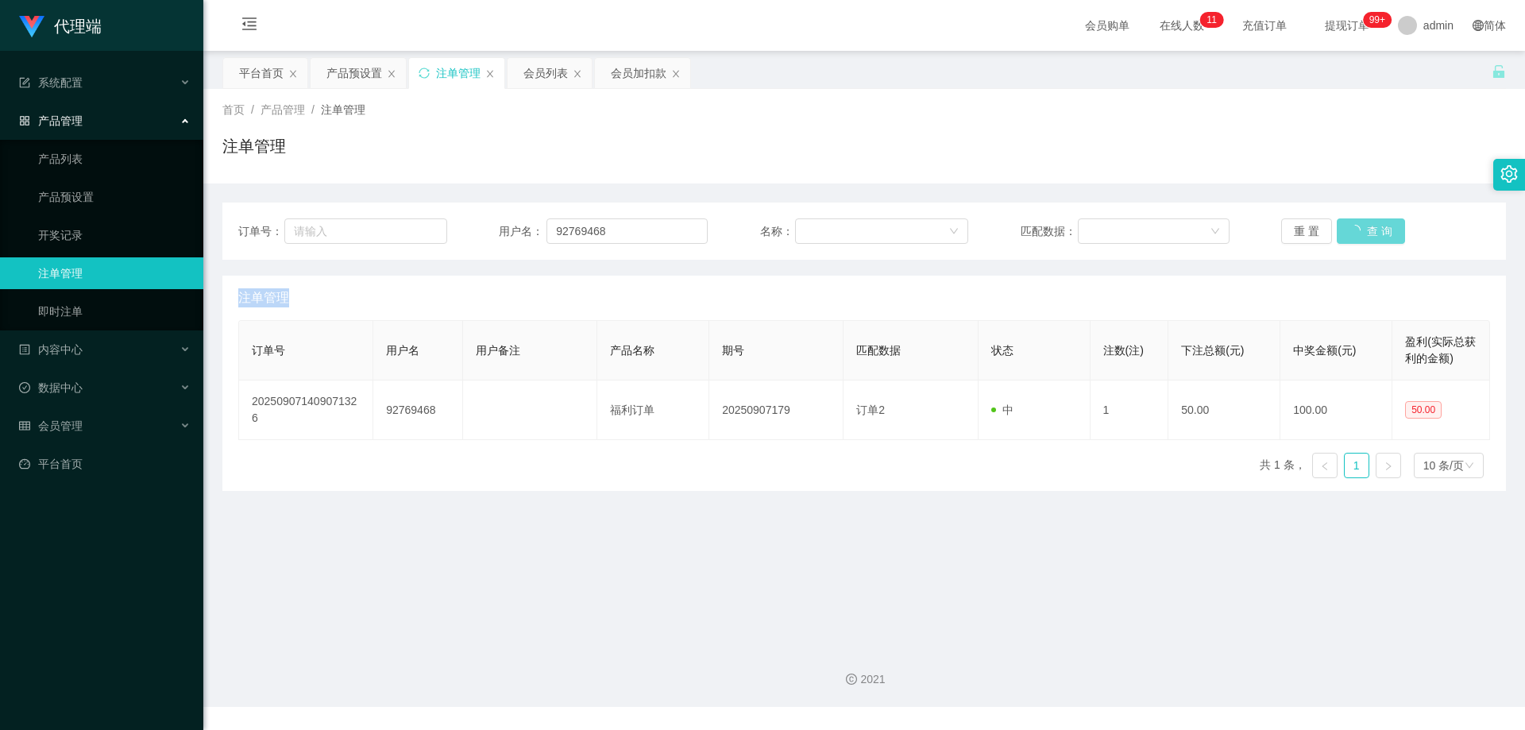
click at [1362, 232] on div "重 置 查 询" at bounding box center [1385, 230] width 209 height 25
click at [1357, 221] on button "查 询" at bounding box center [1361, 230] width 51 height 25
click at [1357, 221] on div "重 置 查 询" at bounding box center [1385, 230] width 209 height 25
click at [1357, 221] on button "查 询" at bounding box center [1361, 230] width 51 height 25
click at [1357, 221] on div "重 置 查 询" at bounding box center [1385, 230] width 209 height 25
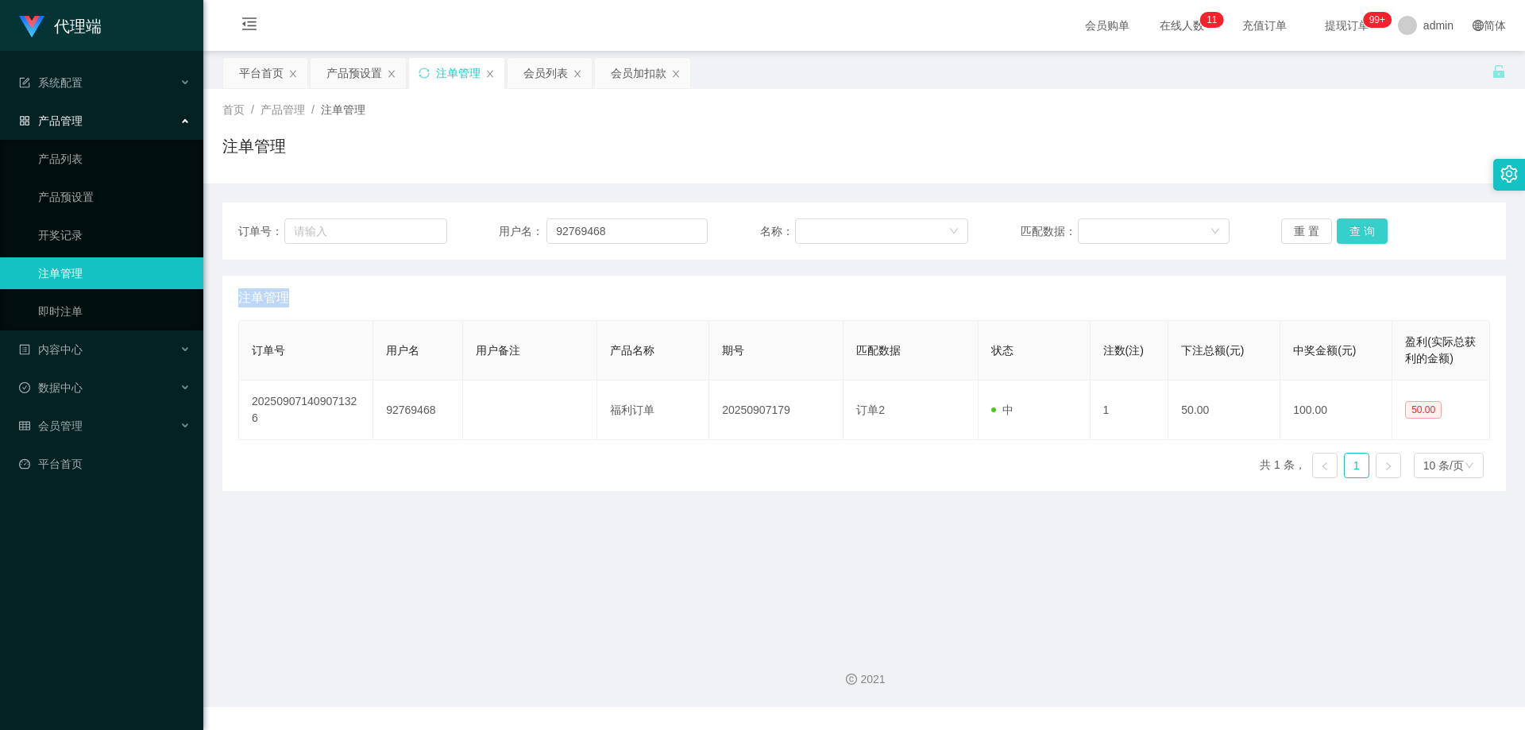
click at [1357, 221] on button "查 询" at bounding box center [1361, 230] width 51 height 25
click at [1357, 221] on div "重 置 查 询" at bounding box center [1385, 230] width 209 height 25
click at [1357, 221] on button "查 询" at bounding box center [1361, 230] width 51 height 25
click at [1357, 221] on div "重 置 查 询" at bounding box center [1385, 230] width 209 height 25
click at [1357, 221] on button "查 询" at bounding box center [1361, 230] width 51 height 25
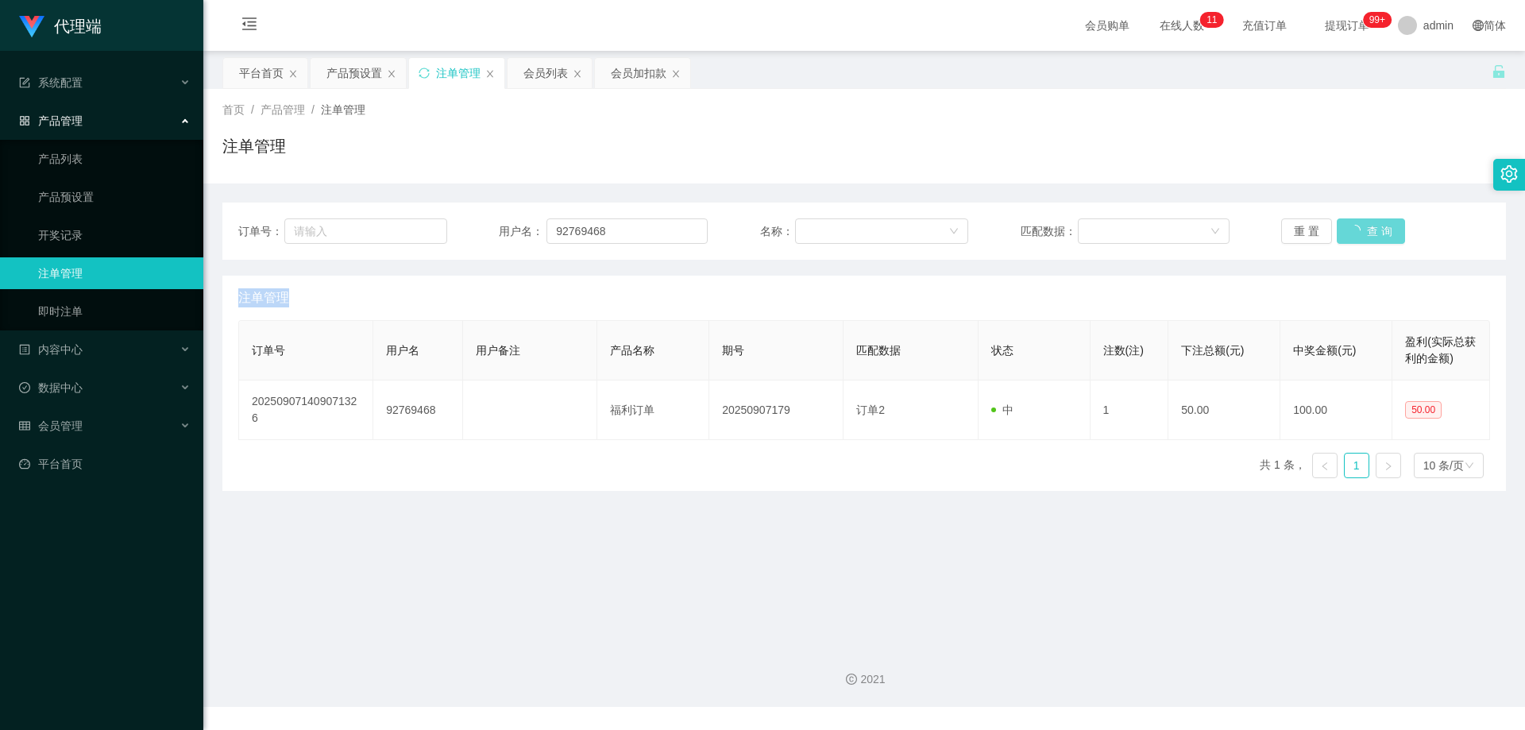
click at [1357, 221] on div "重 置 查 询" at bounding box center [1385, 230] width 209 height 25
click at [1359, 224] on button "查 询" at bounding box center [1361, 230] width 51 height 25
click at [1359, 226] on button "查 询" at bounding box center [1361, 230] width 51 height 25
click at [1359, 226] on div "重 置 查 询" at bounding box center [1385, 230] width 209 height 25
click at [1359, 226] on button "查 询" at bounding box center [1361, 230] width 51 height 25
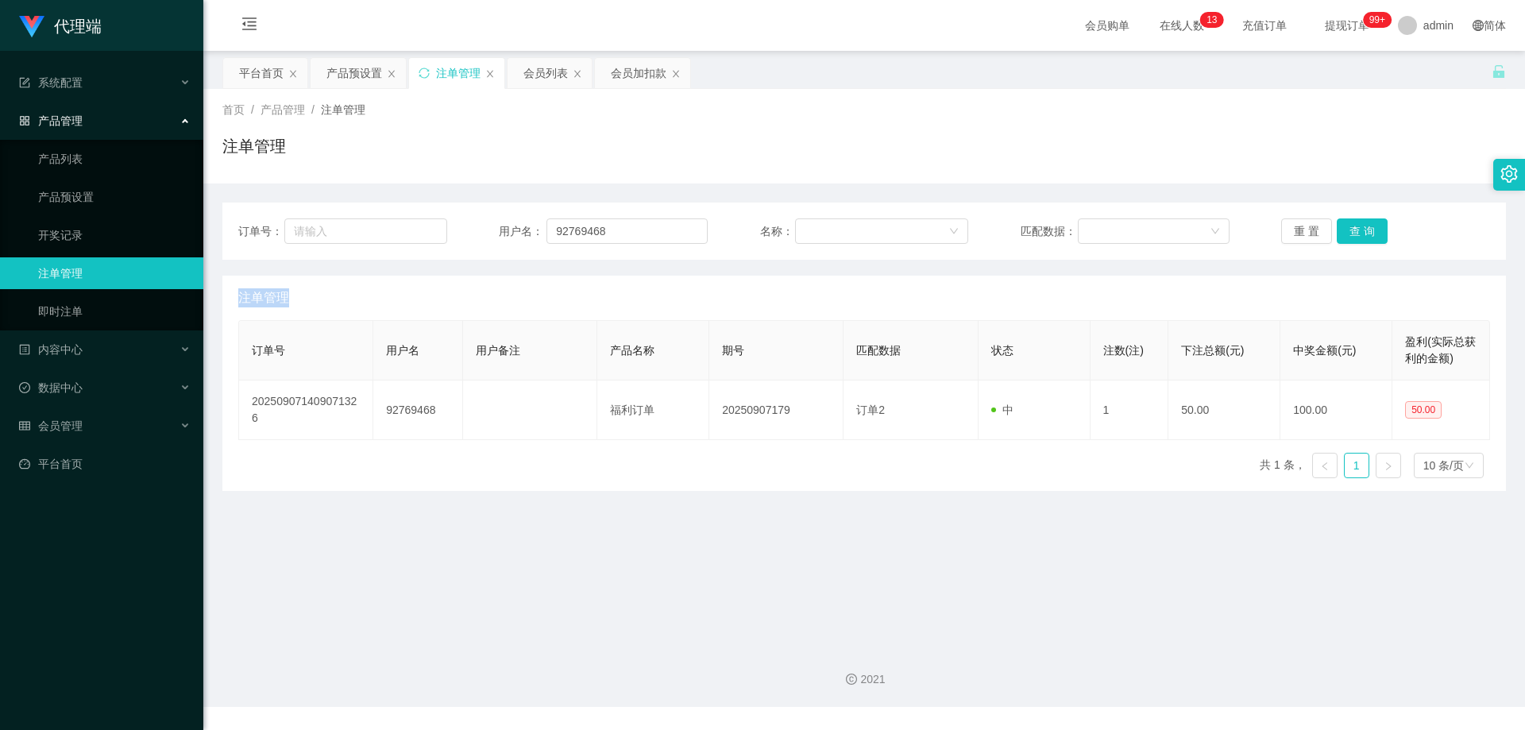
click at [1359, 226] on div "重 置 查 询" at bounding box center [1385, 230] width 209 height 25
click at [1359, 226] on button "查 询" at bounding box center [1361, 230] width 51 height 25
click at [1359, 226] on div "重 置 查 询" at bounding box center [1385, 230] width 209 height 25
click at [1359, 226] on button "查 询" at bounding box center [1361, 230] width 51 height 25
click at [1359, 226] on div "重 置 查 询" at bounding box center [1385, 230] width 209 height 25
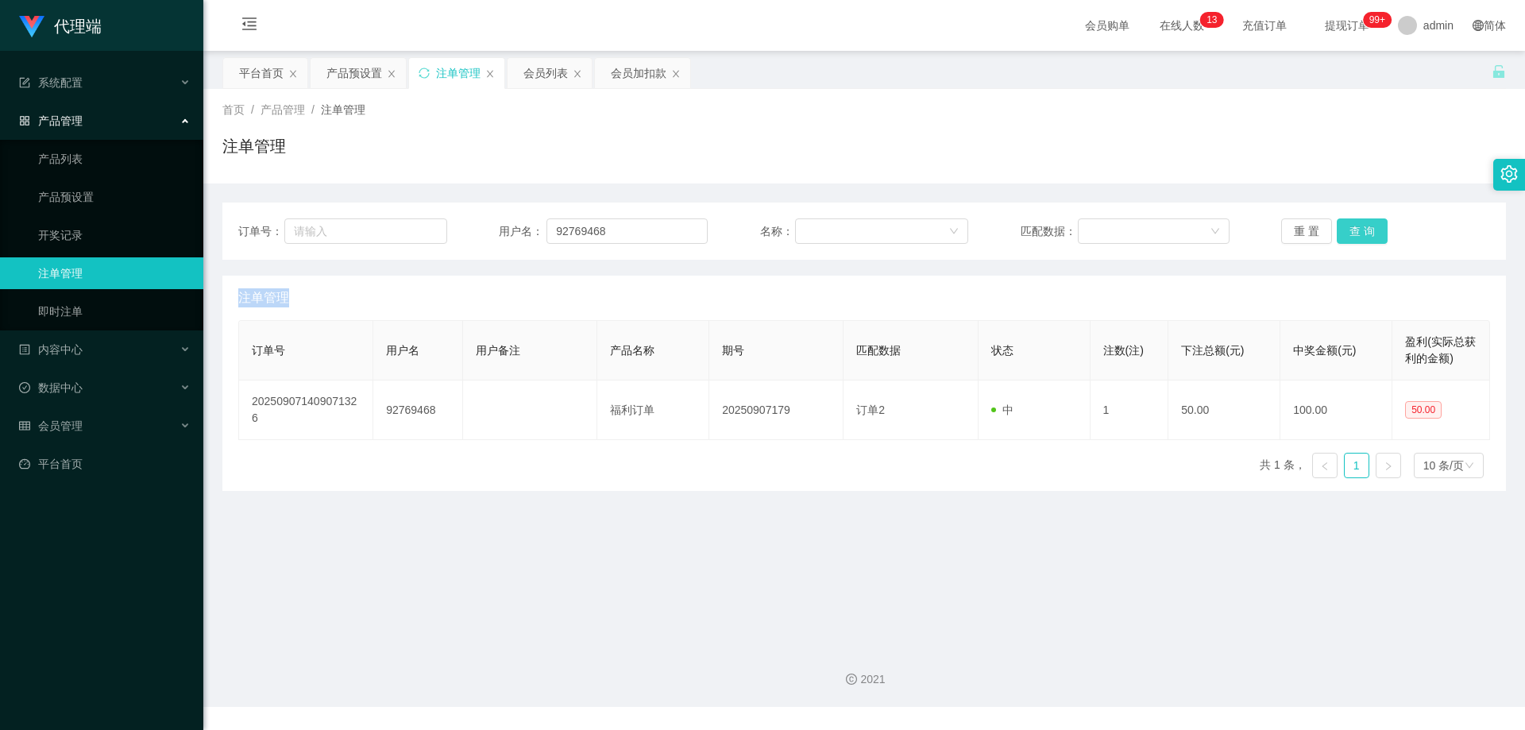
click at [1359, 226] on button "查 询" at bounding box center [1361, 230] width 51 height 25
click at [1359, 226] on div "重 置 查 询" at bounding box center [1385, 230] width 209 height 25
click at [1359, 226] on button "查 询" at bounding box center [1361, 230] width 51 height 25
click at [1359, 226] on div "重 置 查 询" at bounding box center [1385, 230] width 209 height 25
click at [1359, 226] on button "查 询" at bounding box center [1361, 230] width 51 height 25
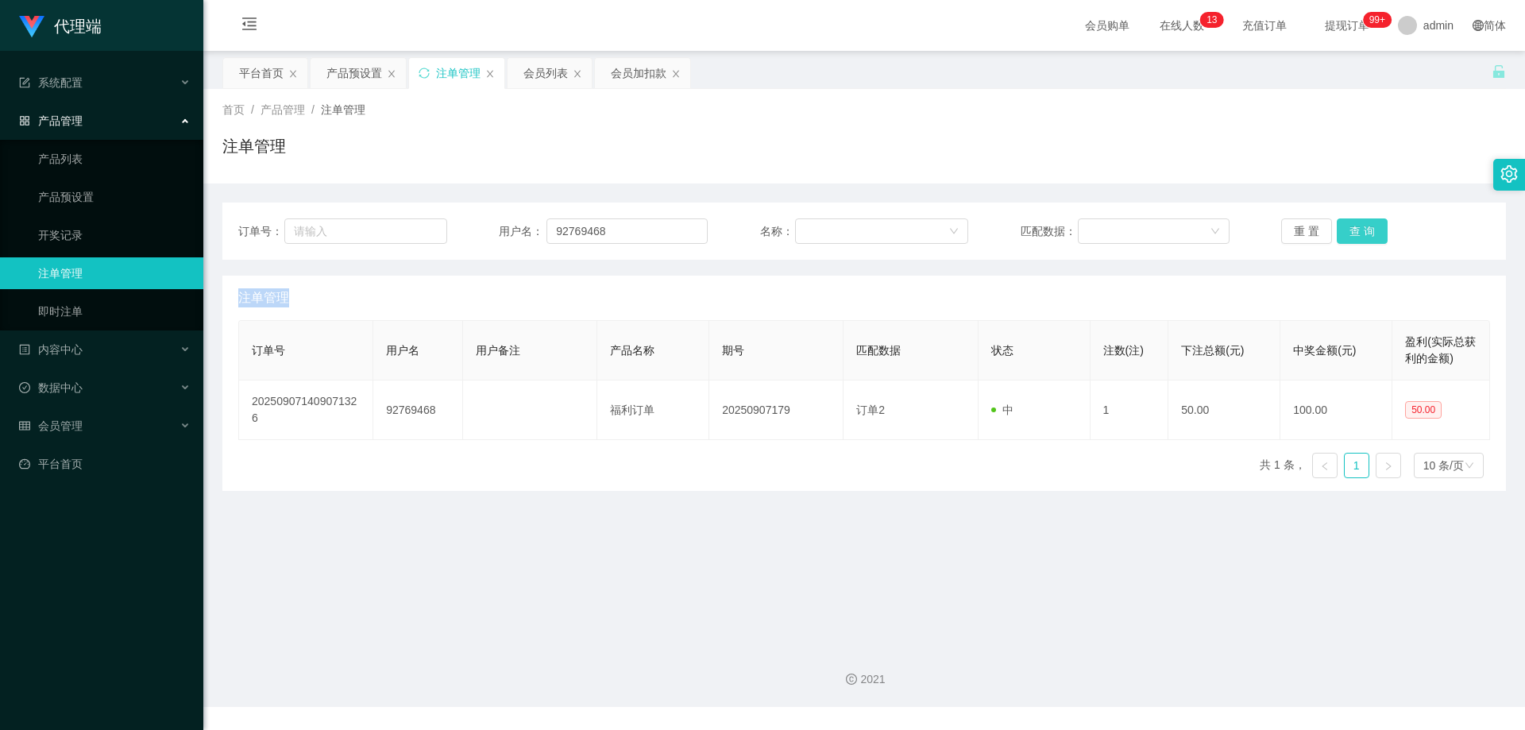
click at [1359, 226] on div "重 置 查 询" at bounding box center [1385, 230] width 209 height 25
click at [1359, 226] on button "查 询" at bounding box center [1361, 230] width 51 height 25
click at [1359, 226] on div "重 置 查 询" at bounding box center [1385, 230] width 209 height 25
click at [1359, 226] on button "查 询" at bounding box center [1361, 230] width 51 height 25
click at [1336, 171] on div "首页 / 产品管理 / 注单管理 / 注单管理" at bounding box center [863, 136] width 1321 height 94
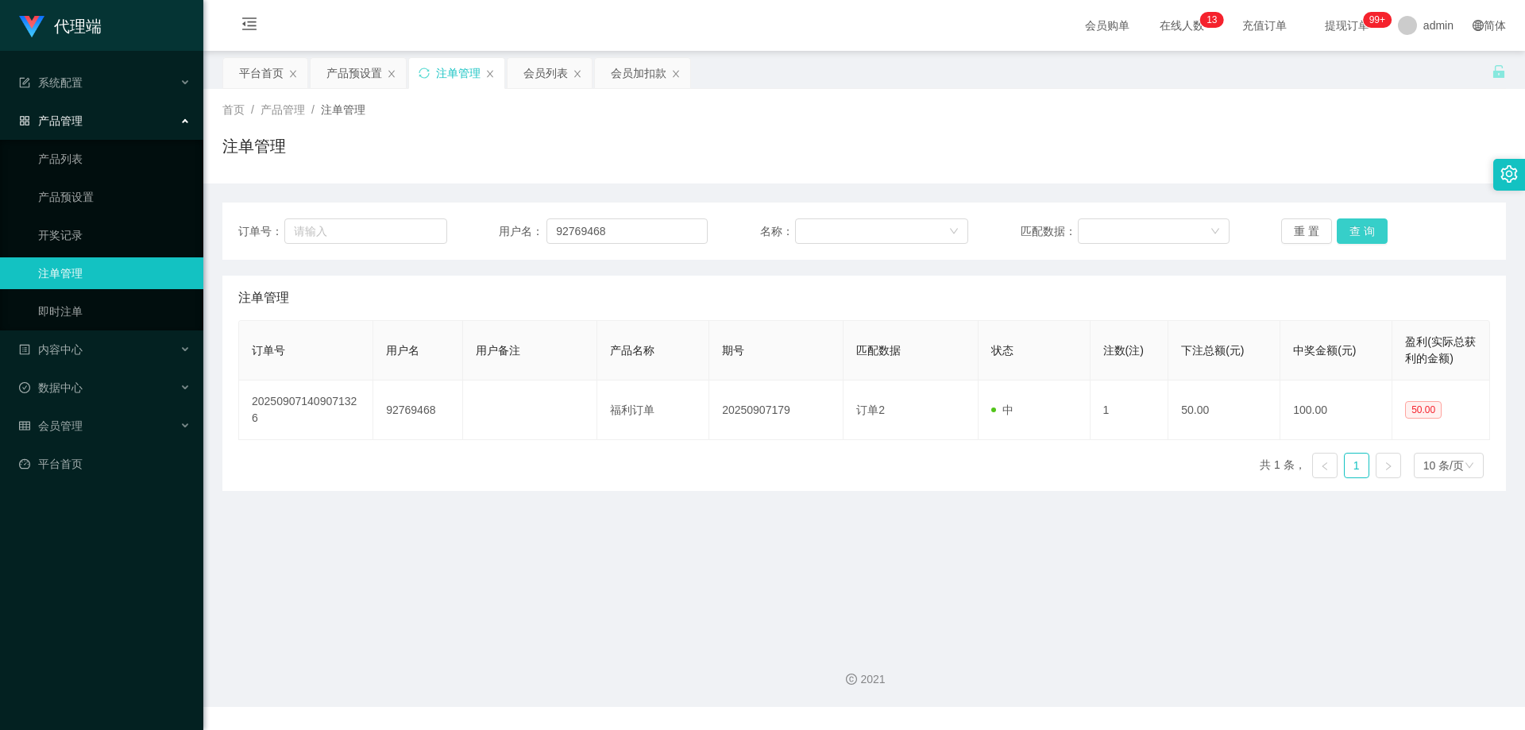
click at [1350, 224] on button "查 询" at bounding box center [1361, 230] width 51 height 25
click at [1350, 224] on div "重 置 查 询" at bounding box center [1385, 230] width 209 height 25
click at [1350, 224] on button "查 询" at bounding box center [1361, 230] width 51 height 25
click at [1350, 224] on div "重 置 查 询" at bounding box center [1385, 230] width 209 height 25
click at [1352, 226] on button "查 询" at bounding box center [1361, 230] width 51 height 25
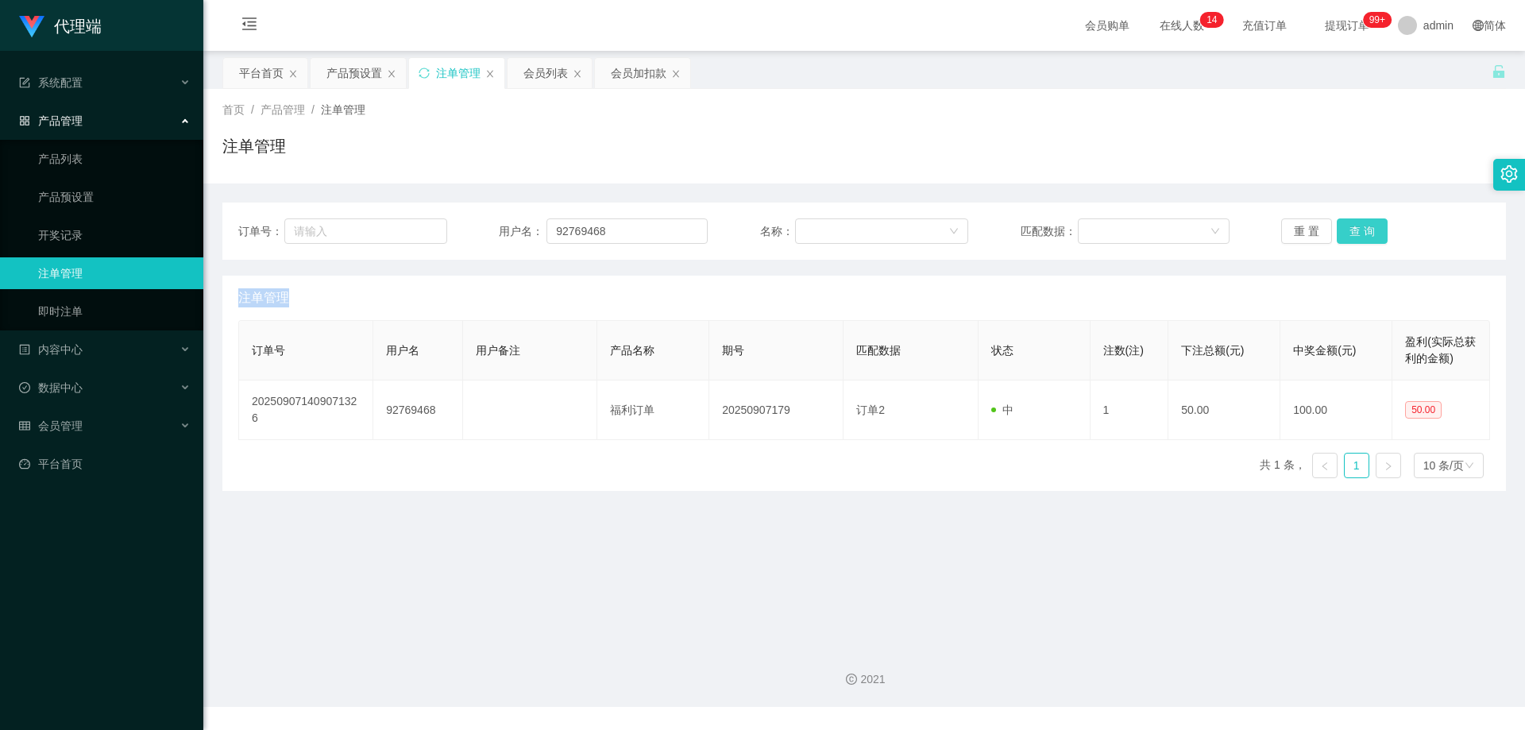
click at [1352, 226] on button "查 询" at bounding box center [1361, 230] width 51 height 25
click at [1352, 226] on div "重 置 查 询" at bounding box center [1385, 230] width 209 height 25
click at [1352, 226] on button "查 询" at bounding box center [1361, 230] width 51 height 25
click at [1352, 226] on div "重 置 查 询" at bounding box center [1385, 230] width 209 height 25
click at [1352, 226] on button "查 询" at bounding box center [1361, 230] width 51 height 25
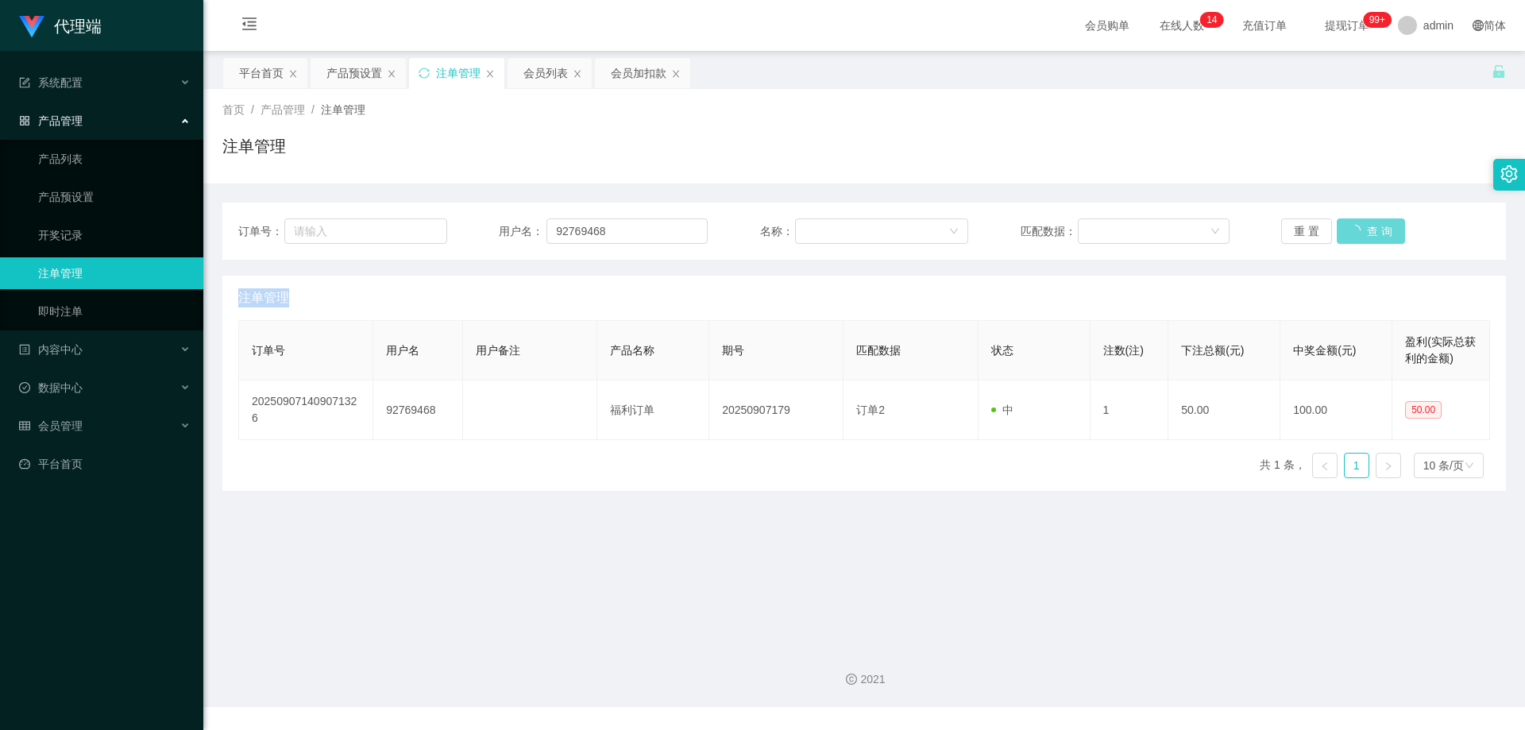
click at [1352, 226] on div "重 置 查 询" at bounding box center [1385, 230] width 209 height 25
click at [1340, 240] on button "查 询" at bounding box center [1361, 230] width 51 height 25
click at [1340, 240] on div "重 置 查 询" at bounding box center [1385, 230] width 209 height 25
click at [1340, 240] on button "查 询" at bounding box center [1361, 230] width 51 height 25
click at [1340, 239] on div "重 置 查 询" at bounding box center [1385, 230] width 209 height 25
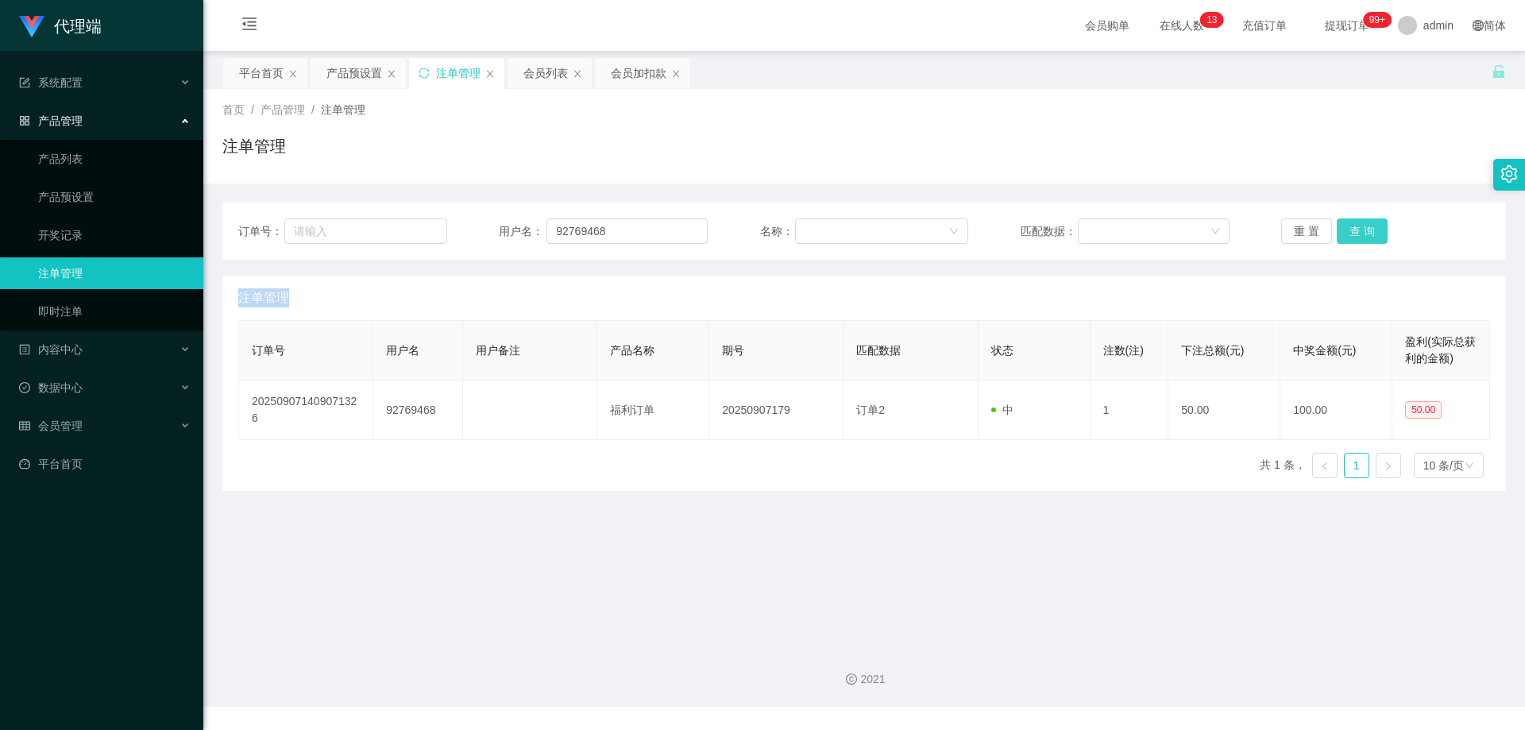
click at [1341, 238] on button "查 询" at bounding box center [1361, 230] width 51 height 25
click at [1341, 238] on div "重 置 查 询" at bounding box center [1385, 230] width 209 height 25
click at [1341, 237] on div "重 置 查 询" at bounding box center [1385, 230] width 209 height 25
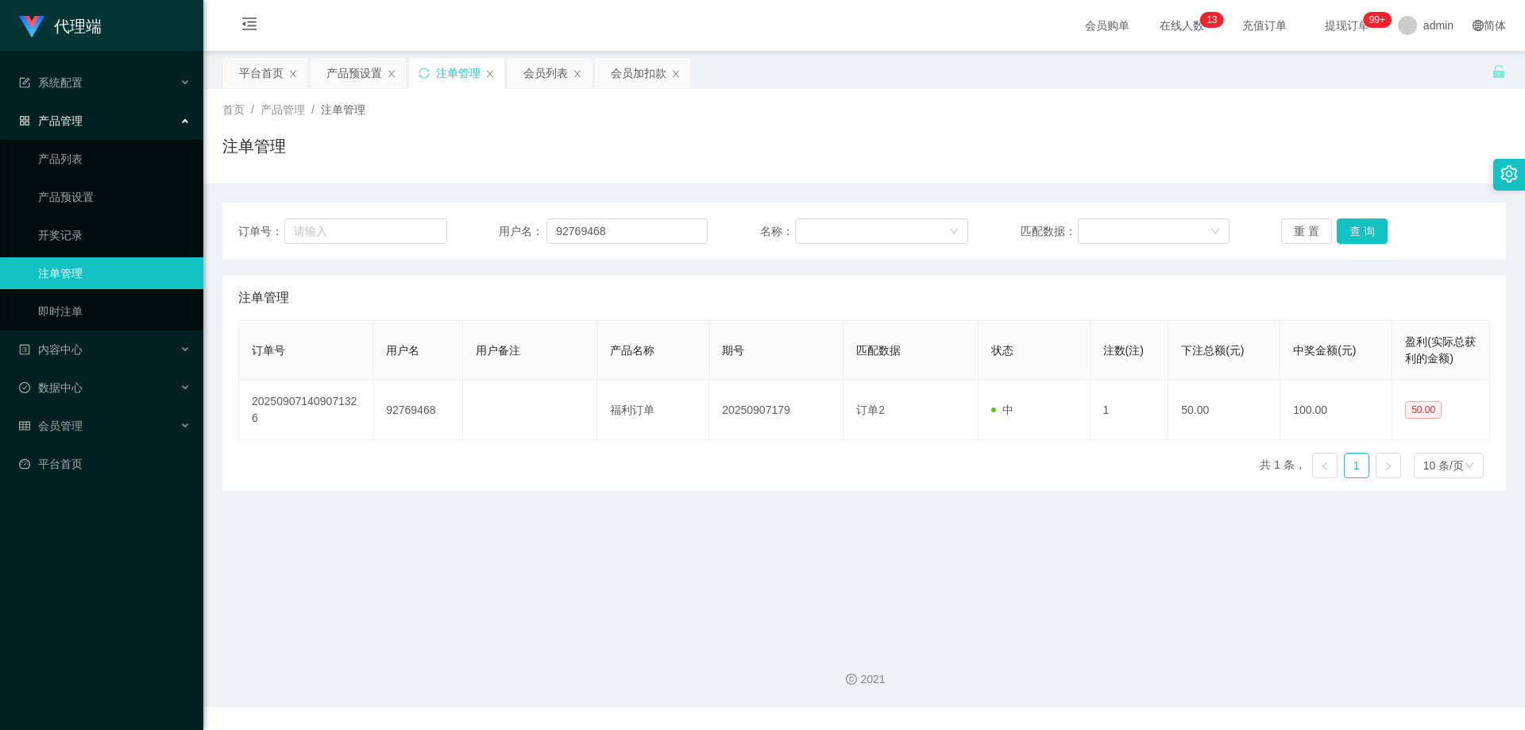
drag, startPoint x: 1357, startPoint y: 204, endPoint x: 1365, endPoint y: 207, distance: 8.6
drag, startPoint x: 1365, startPoint y: 207, endPoint x: 1367, endPoint y: 229, distance: 22.4
click at [1367, 229] on button "查 询" at bounding box center [1361, 230] width 51 height 25
drag, startPoint x: 621, startPoint y: 224, endPoint x: 499, endPoint y: 212, distance: 122.1
click at [477, 216] on div "订单号： 用户名： 92769468 名称： 匹配数据： 重 置 查 询" at bounding box center [863, 230] width 1283 height 57
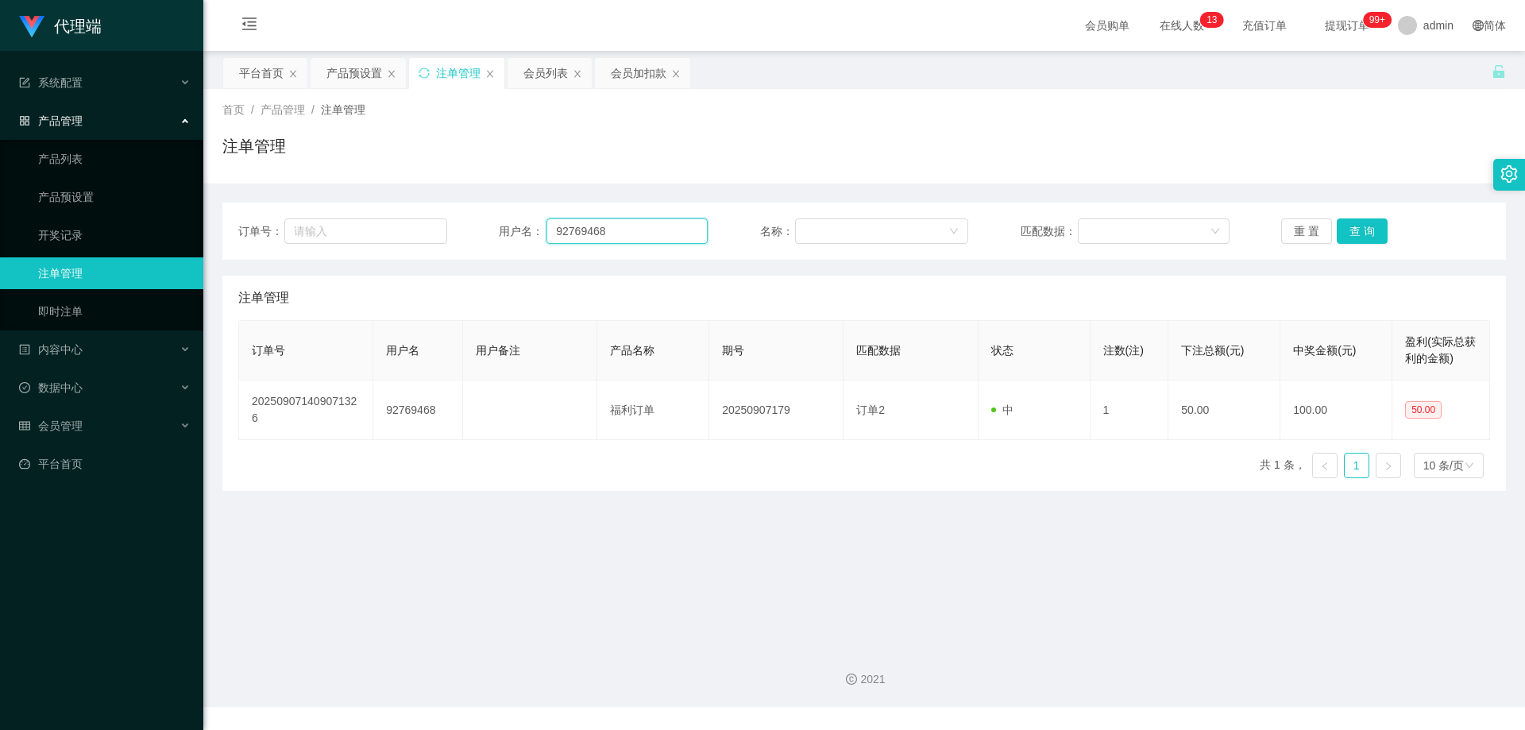
paste input "Limkherlun"
type input "Limkherlun"
drag, startPoint x: 1354, startPoint y: 226, endPoint x: 1344, endPoint y: 224, distance: 9.8
click at [1354, 226] on button "查 询" at bounding box center [1361, 230] width 51 height 25
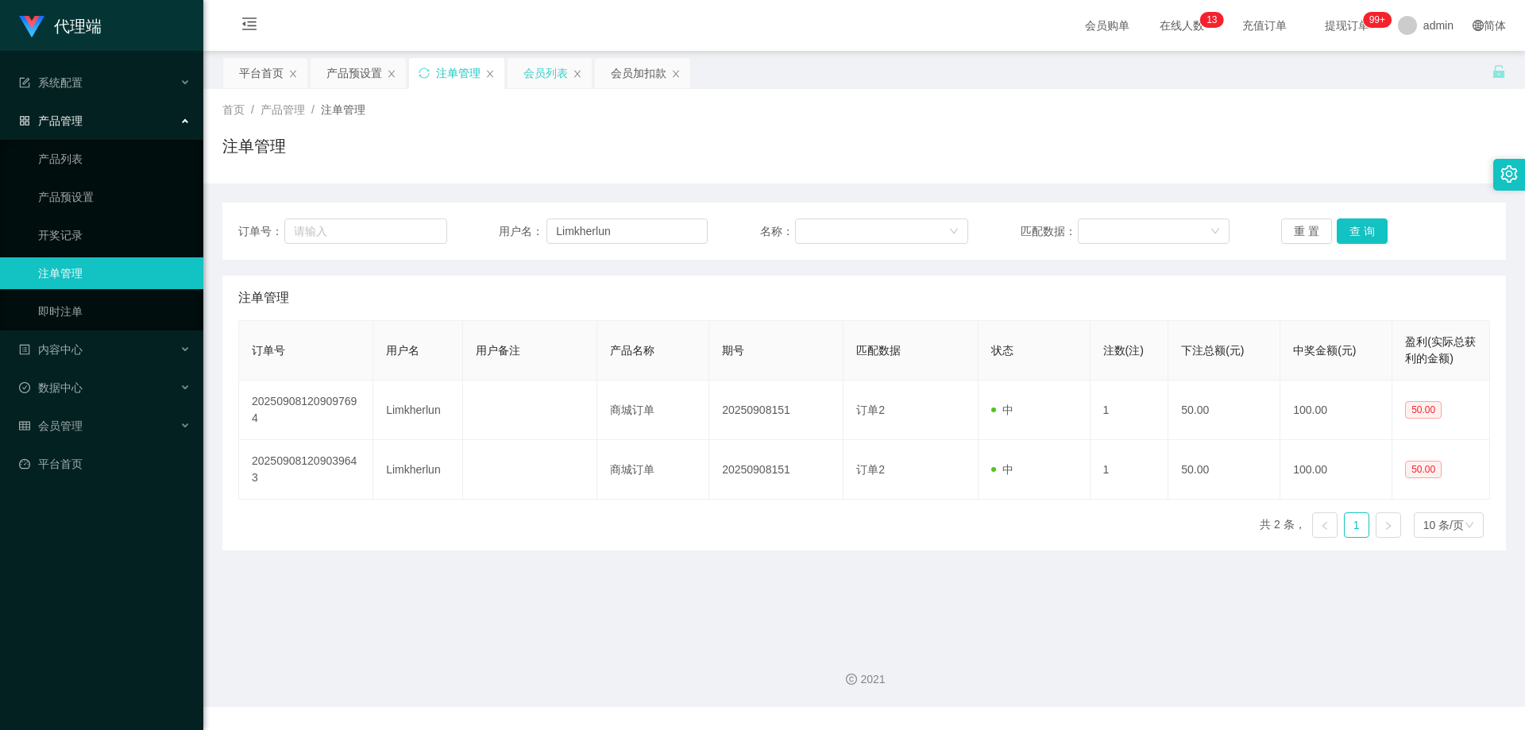
drag, startPoint x: 352, startPoint y: 76, endPoint x: 540, endPoint y: 65, distance: 188.5
click at [528, 95] on div "关闭左侧 关闭右侧 关闭其它 刷新页面 平台首页 产品预设置 注单管理 会员列表 会员加扣款 首页 / 产品管理 / 注单管理 / 注单管理 订单号： 用户名…" at bounding box center [863, 303] width 1283 height 493
click at [542, 64] on div "会员列表" at bounding box center [545, 73] width 44 height 30
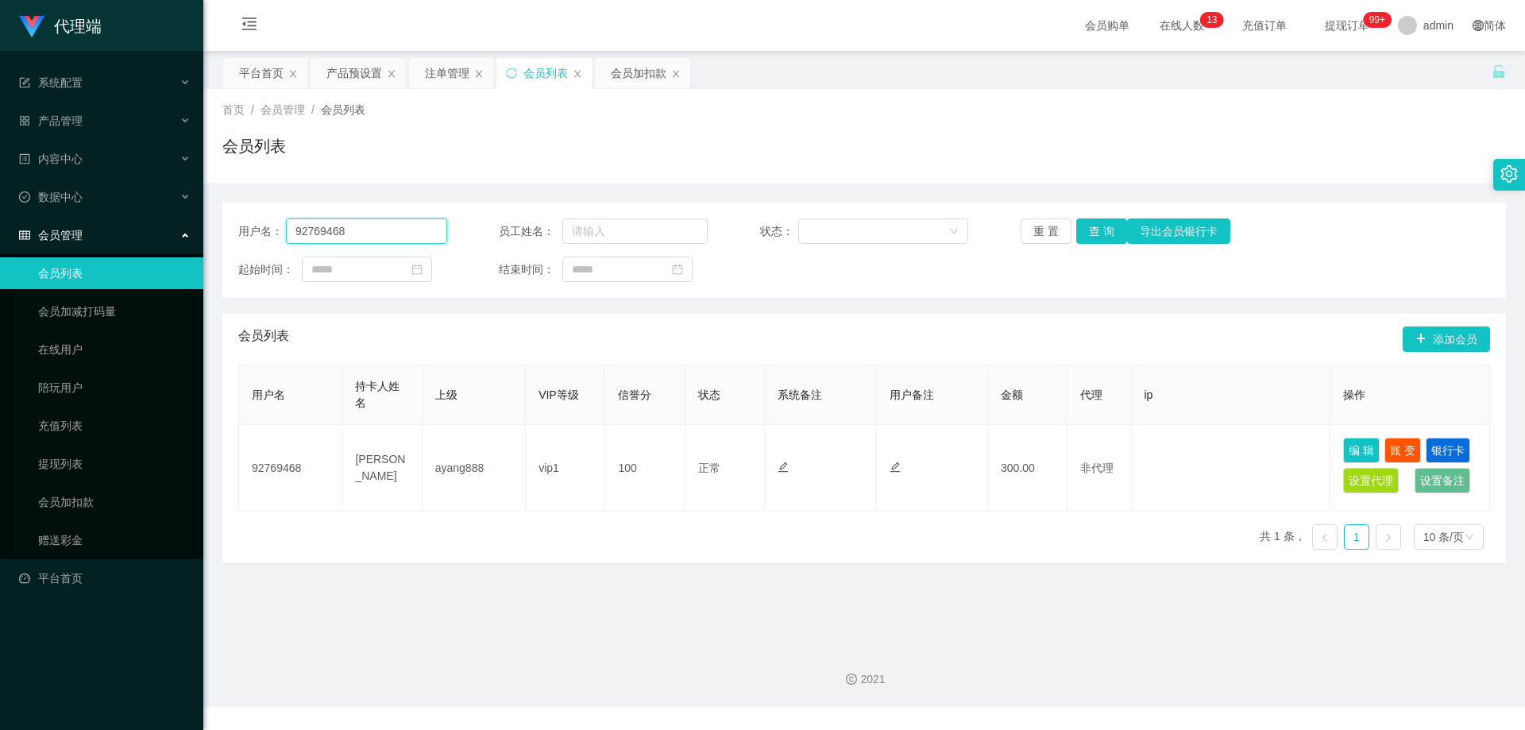
drag, startPoint x: 98, startPoint y: 226, endPoint x: 108, endPoint y: 222, distance: 10.3
click at [80, 226] on section "代理端 系统配置 产品管理 产品列表 产品预设置 开奖记录 注单管理 即时注单 内容中心 数据中心 会员管理 会员列表 会员加减打码量 在线用户 陪玩用户 充…" at bounding box center [762, 353] width 1525 height 707
paste input "Limkherlun"
type input "Limkherlun"
click at [1101, 228] on button "查 询" at bounding box center [1101, 230] width 51 height 25
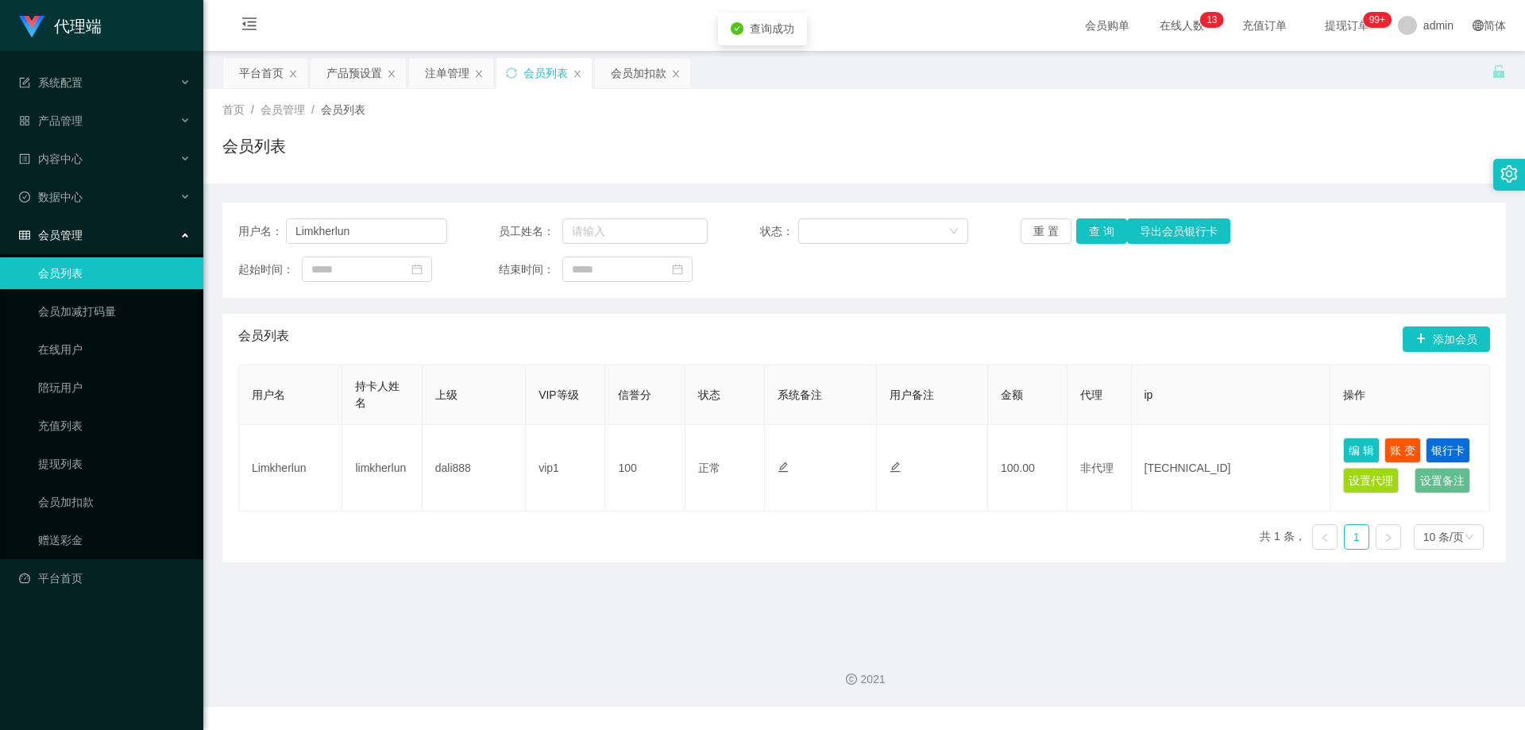
click at [1188, 179] on div "首页 / 会员管理 / 会员列表 / 会员列表" at bounding box center [863, 136] width 1321 height 94
click at [353, 75] on div "产品预设置" at bounding box center [354, 73] width 56 height 30
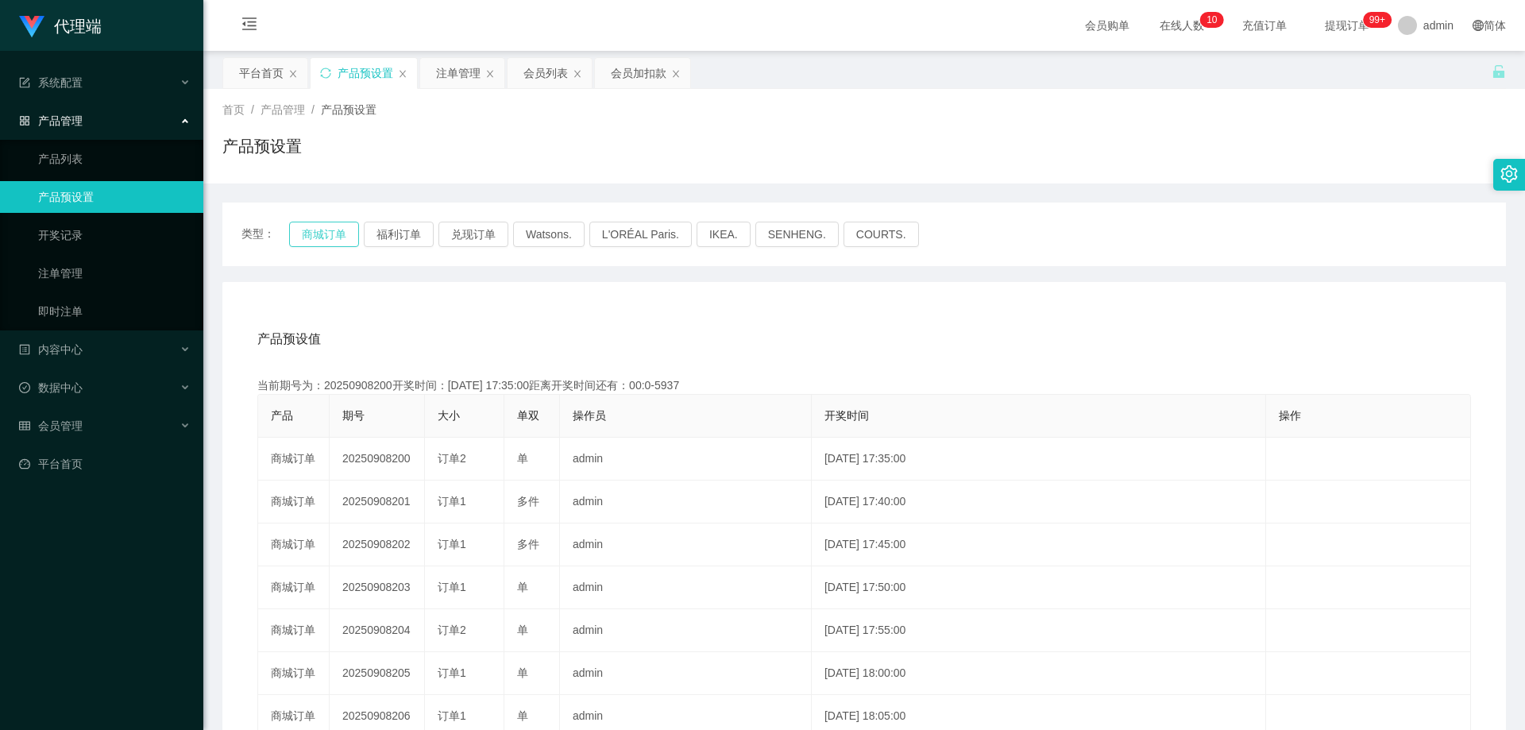
click at [327, 229] on button "商城订单" at bounding box center [324, 234] width 70 height 25
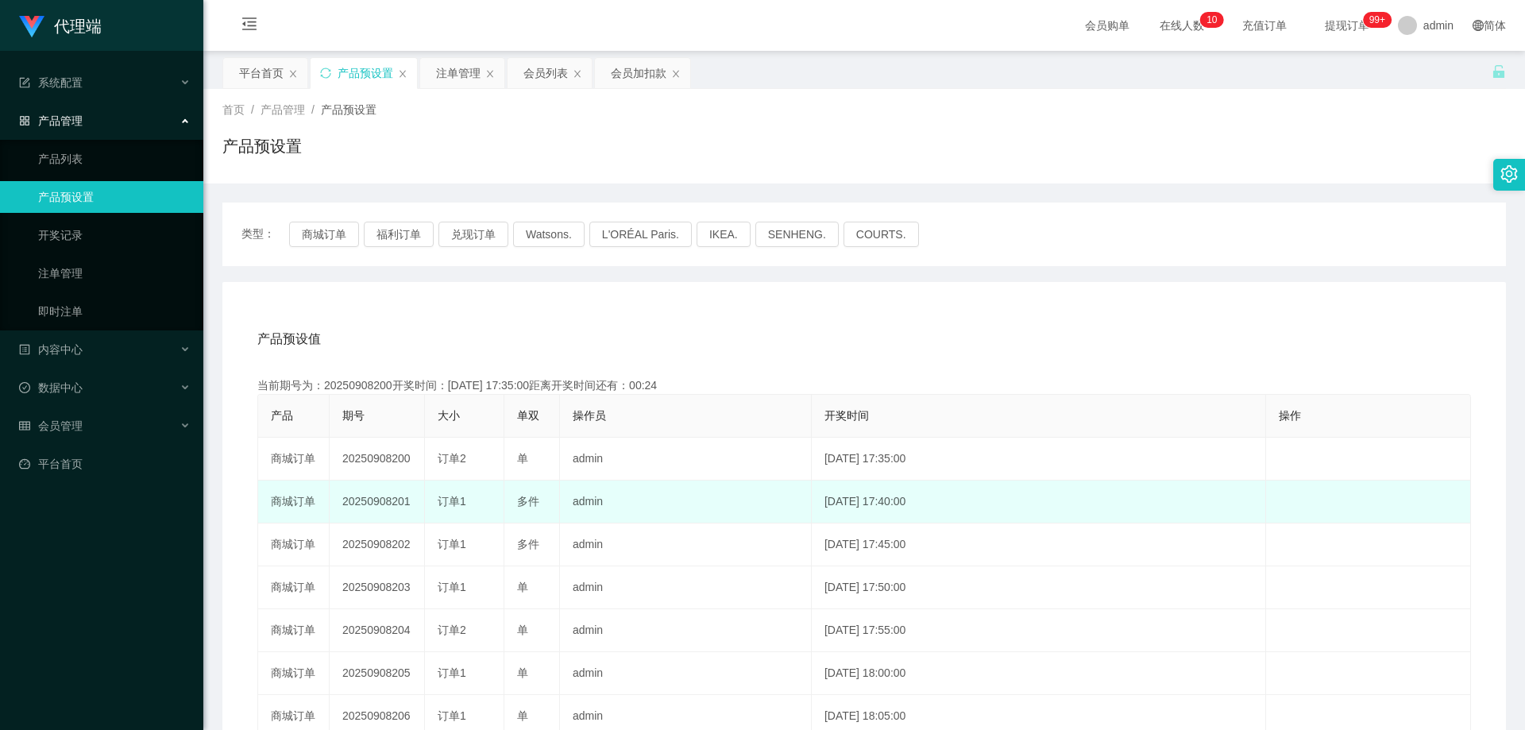
click at [379, 497] on td "20250908201" at bounding box center [377, 501] width 95 height 43
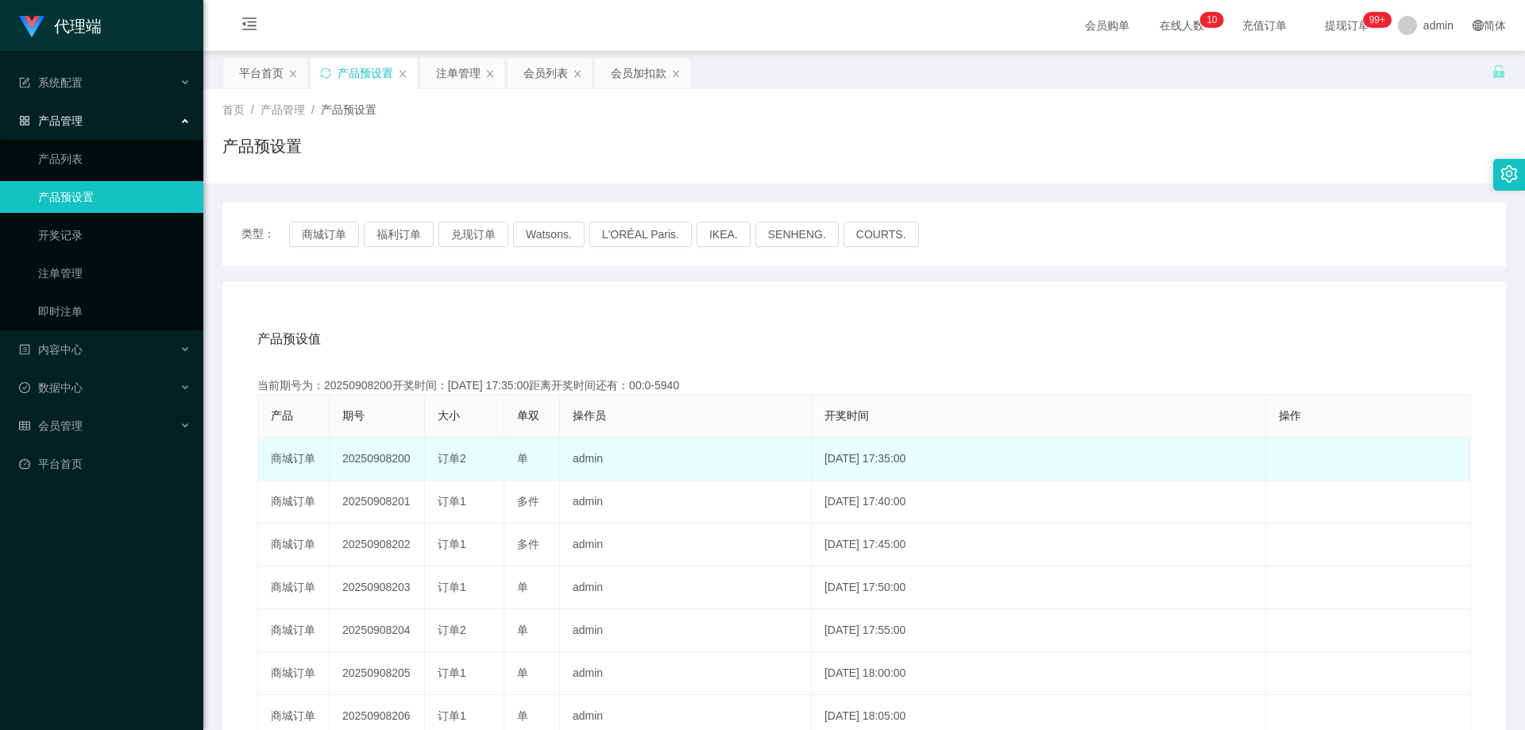
drag, startPoint x: 379, startPoint y: 497, endPoint x: 518, endPoint y: 471, distance: 141.4
click at [380, 497] on td "20250908201" at bounding box center [377, 501] width 95 height 43
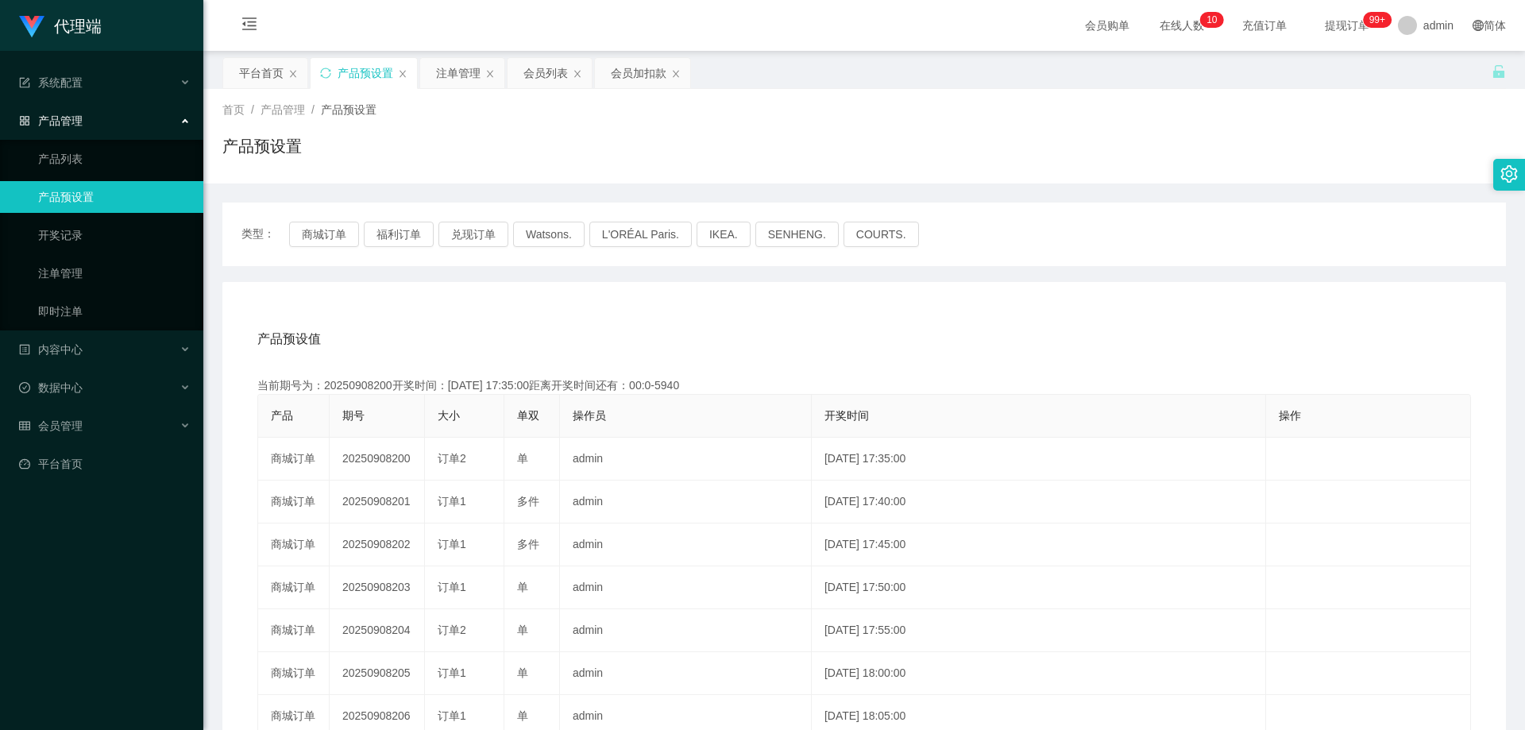
copy td "20250908201"
click at [457, 67] on div "注单管理" at bounding box center [458, 73] width 44 height 30
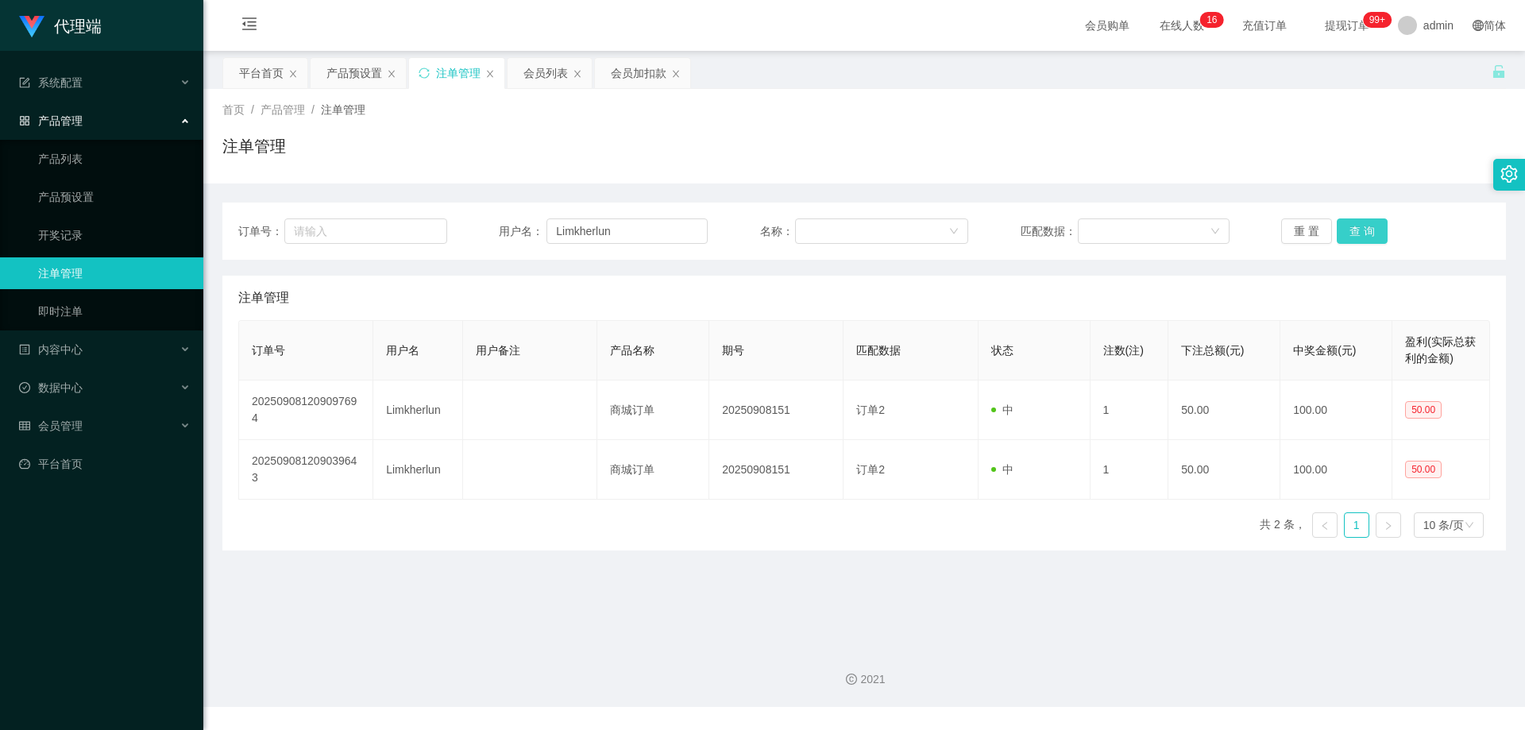
click at [1348, 225] on button "查 询" at bounding box center [1361, 230] width 51 height 25
click at [1355, 226] on button "查 询" at bounding box center [1361, 230] width 51 height 25
click at [1355, 226] on div "重 置 查 询" at bounding box center [1385, 230] width 209 height 25
click at [1355, 226] on button "查 询" at bounding box center [1361, 230] width 51 height 25
click at [1355, 226] on div "重 置 查 询" at bounding box center [1385, 230] width 209 height 25
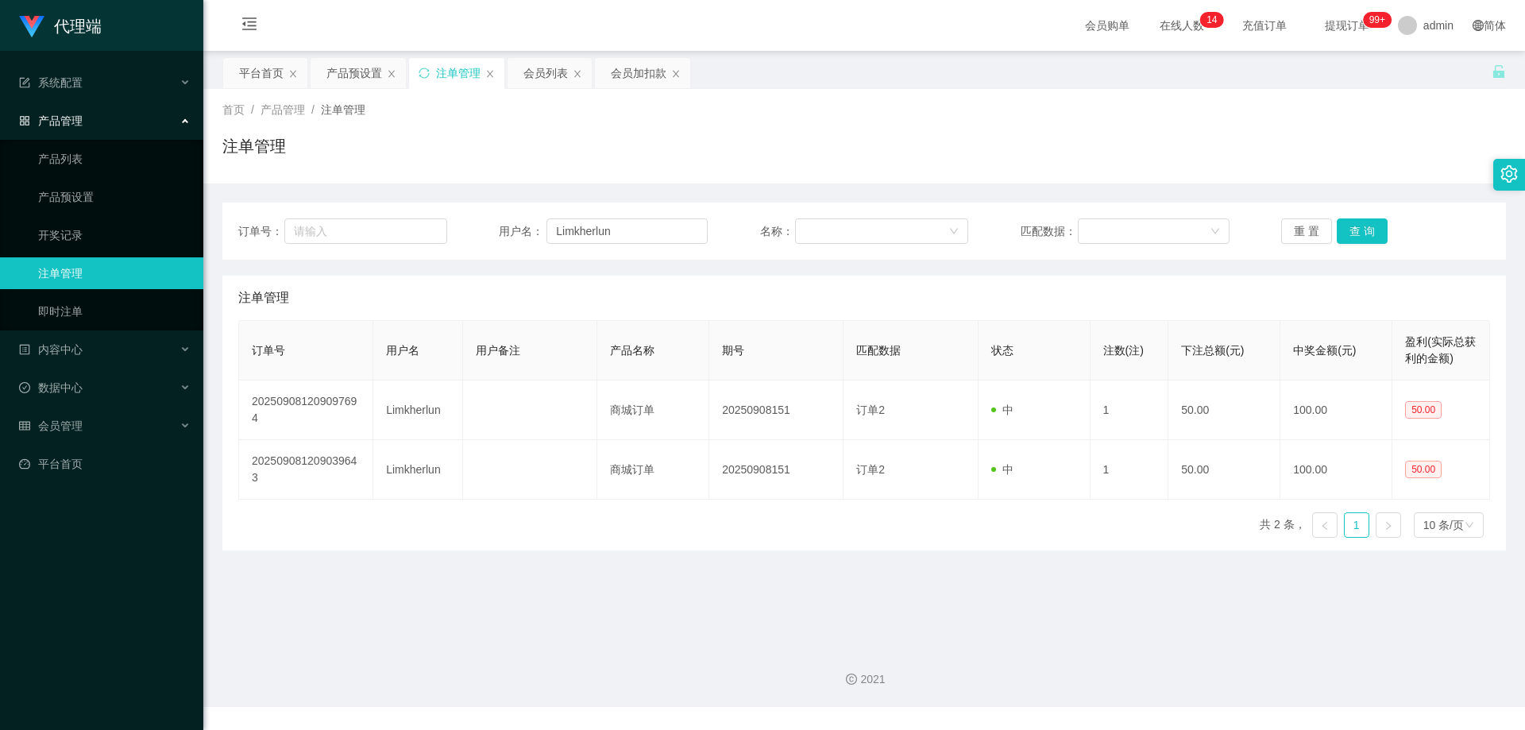
click at [1334, 153] on div "注单管理" at bounding box center [863, 152] width 1283 height 37
drag, startPoint x: 637, startPoint y: 233, endPoint x: 476, endPoint y: 226, distance: 161.4
click at [476, 226] on div "订单号： 用户名： Limkherlun 名称： 匹配数据： 重 置 查 询" at bounding box center [863, 230] width 1251 height 25
click at [1349, 229] on button "查 询" at bounding box center [1361, 230] width 51 height 25
click at [1349, 229] on div "重 置 查 询" at bounding box center [1385, 230] width 209 height 25
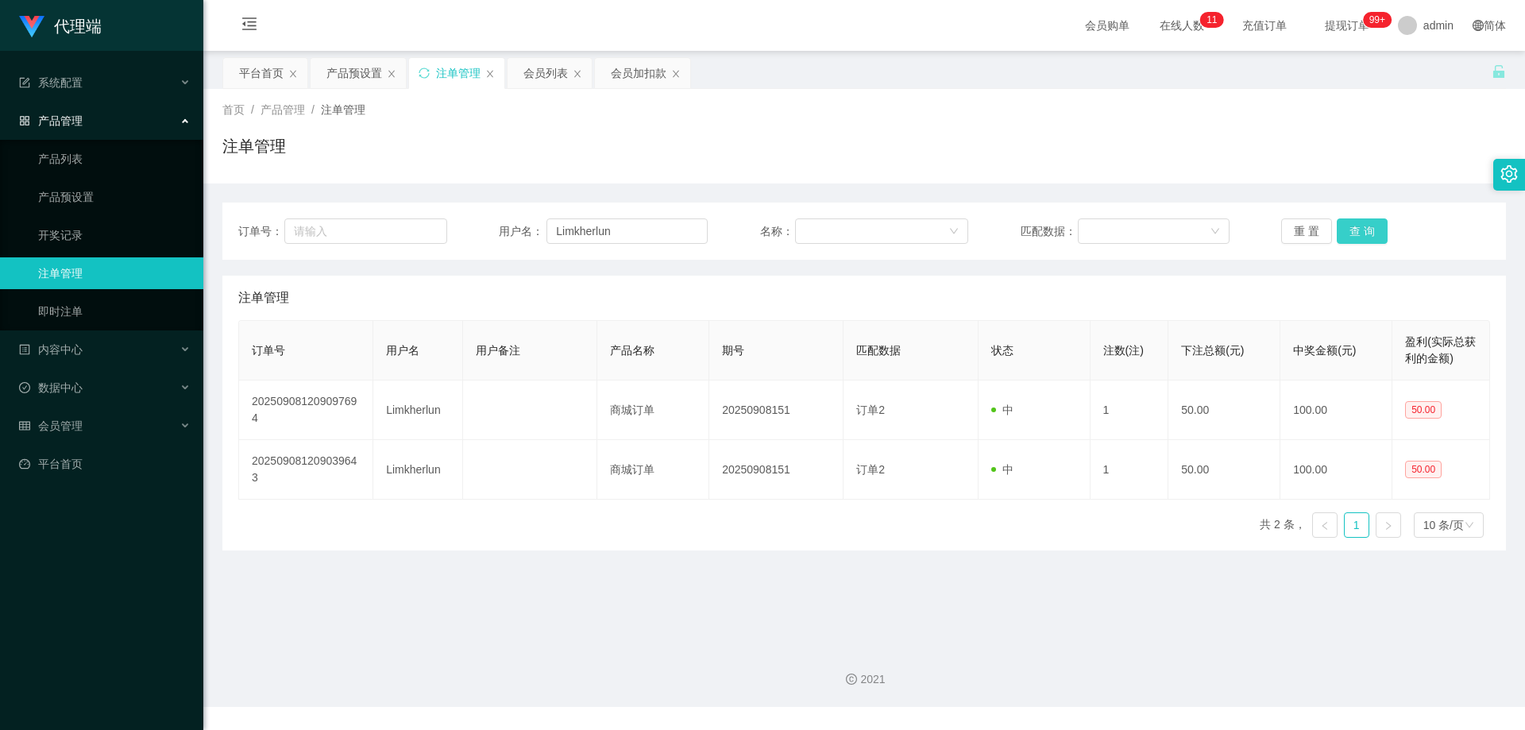
click at [1364, 234] on button "查 询" at bounding box center [1361, 230] width 51 height 25
click at [1364, 234] on button "查 询" at bounding box center [1370, 230] width 68 height 25
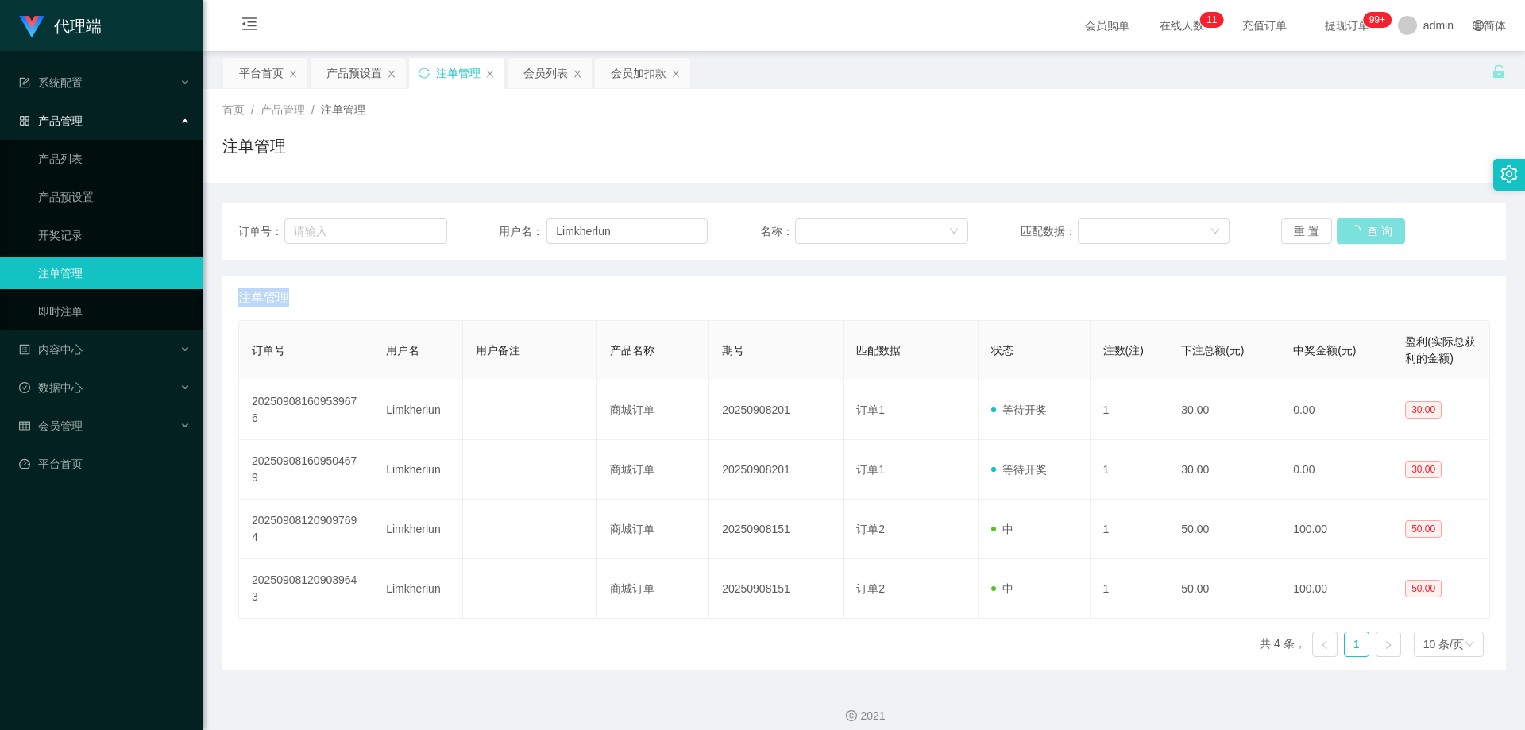
click at [1364, 233] on div "重 置 查 询" at bounding box center [1385, 230] width 209 height 25
drag, startPoint x: 1348, startPoint y: 256, endPoint x: 1356, endPoint y: 232, distance: 25.9
click at [1348, 255] on div "订单号： 用户名： Limkherlun 名称： 匹配数据： 重 置 查 询" at bounding box center [863, 230] width 1283 height 57
click at [1356, 232] on button "查 询" at bounding box center [1361, 230] width 51 height 25
click at [1356, 232] on div "重 置 查 询" at bounding box center [1385, 230] width 209 height 25
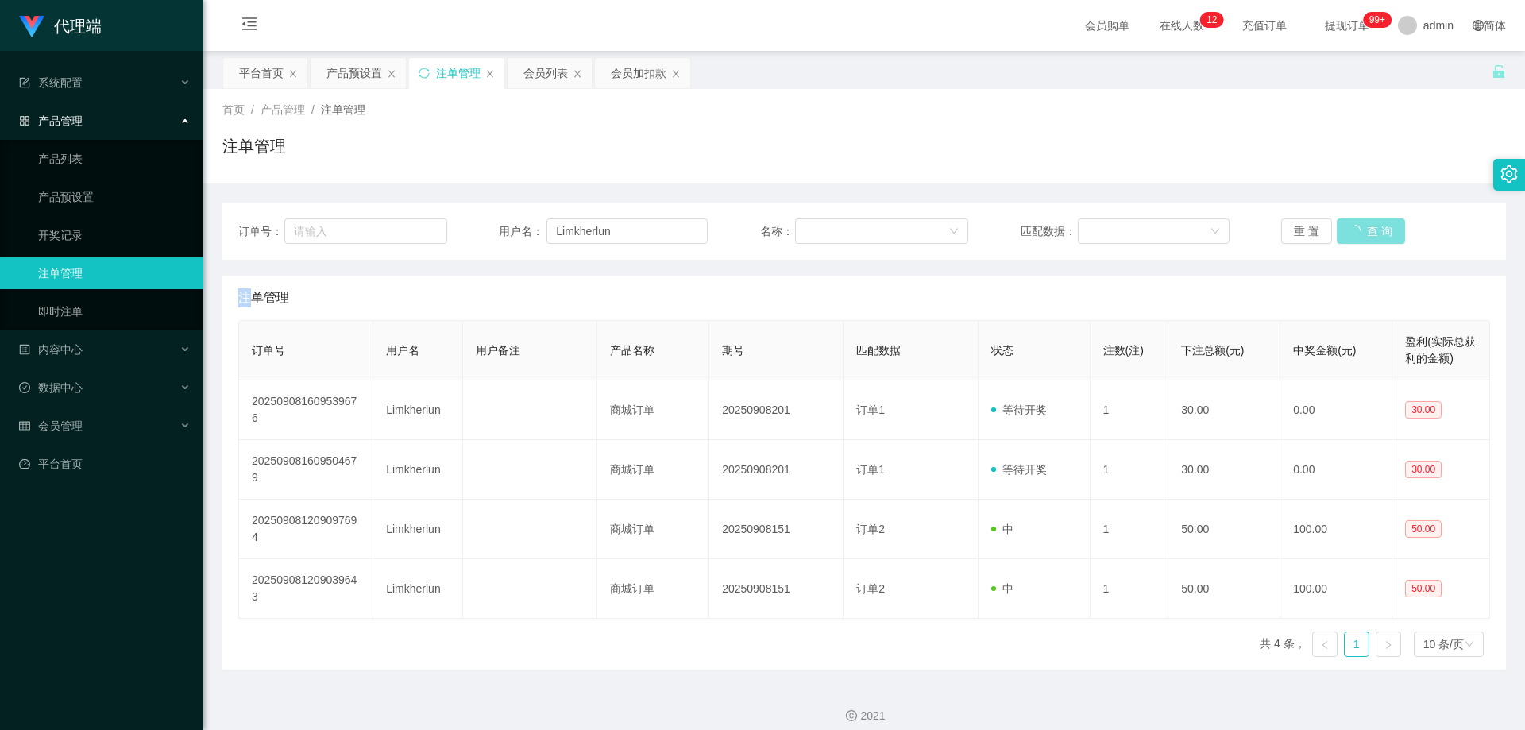
click at [1356, 232] on button "查 询" at bounding box center [1370, 230] width 68 height 25
drag, startPoint x: 625, startPoint y: 231, endPoint x: 449, endPoint y: 218, distance: 176.0
click at [449, 218] on div "订单号： 用户名： Limkherlun 名称： 匹配数据： 重 置 查 询" at bounding box center [863, 230] width 1283 height 57
click at [1353, 231] on button "查 询" at bounding box center [1361, 230] width 51 height 25
click at [1353, 231] on div "重 置 查 询" at bounding box center [1385, 230] width 209 height 25
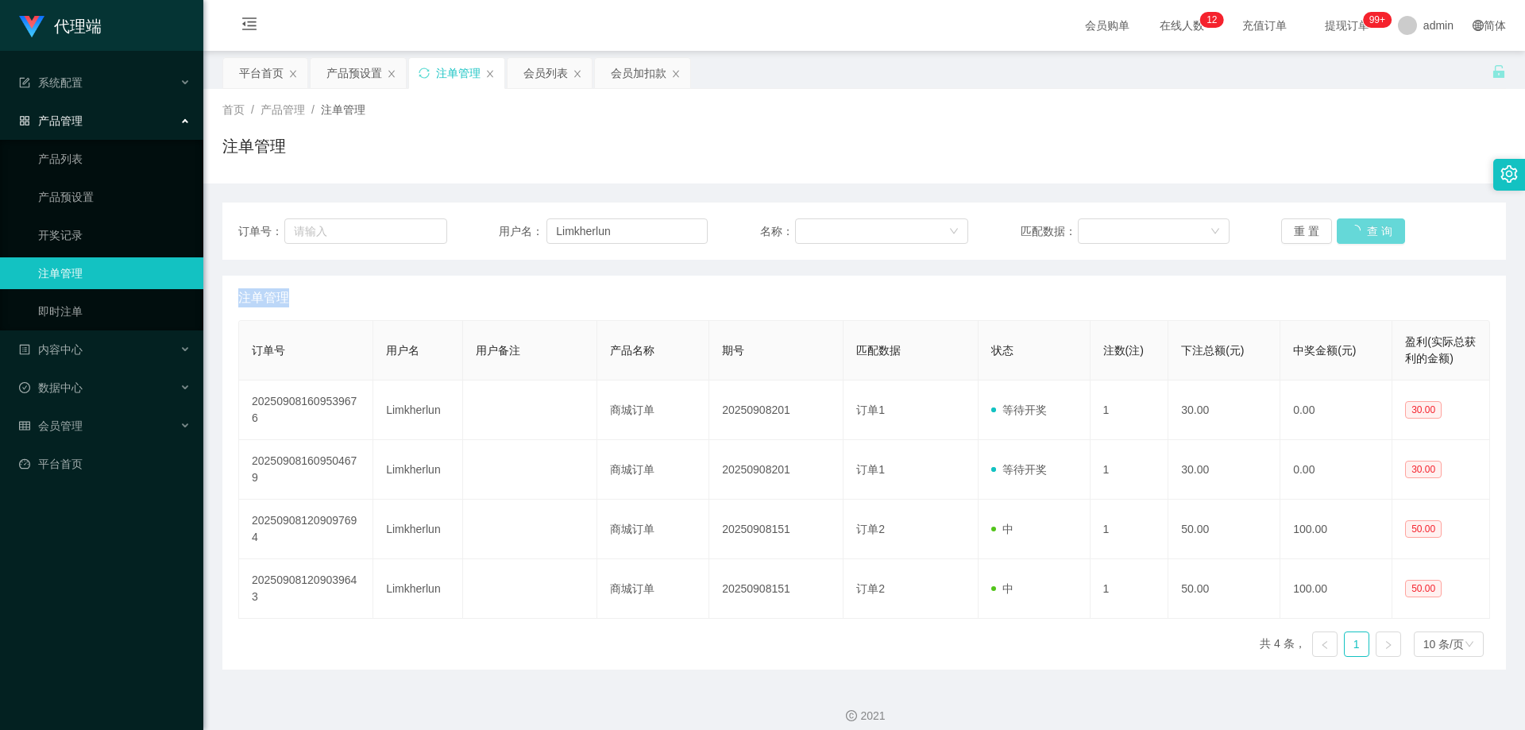
click at [1353, 231] on div "重 置 查 询" at bounding box center [1385, 230] width 209 height 25
click at [624, 72] on div "会员加扣款" at bounding box center [639, 73] width 56 height 30
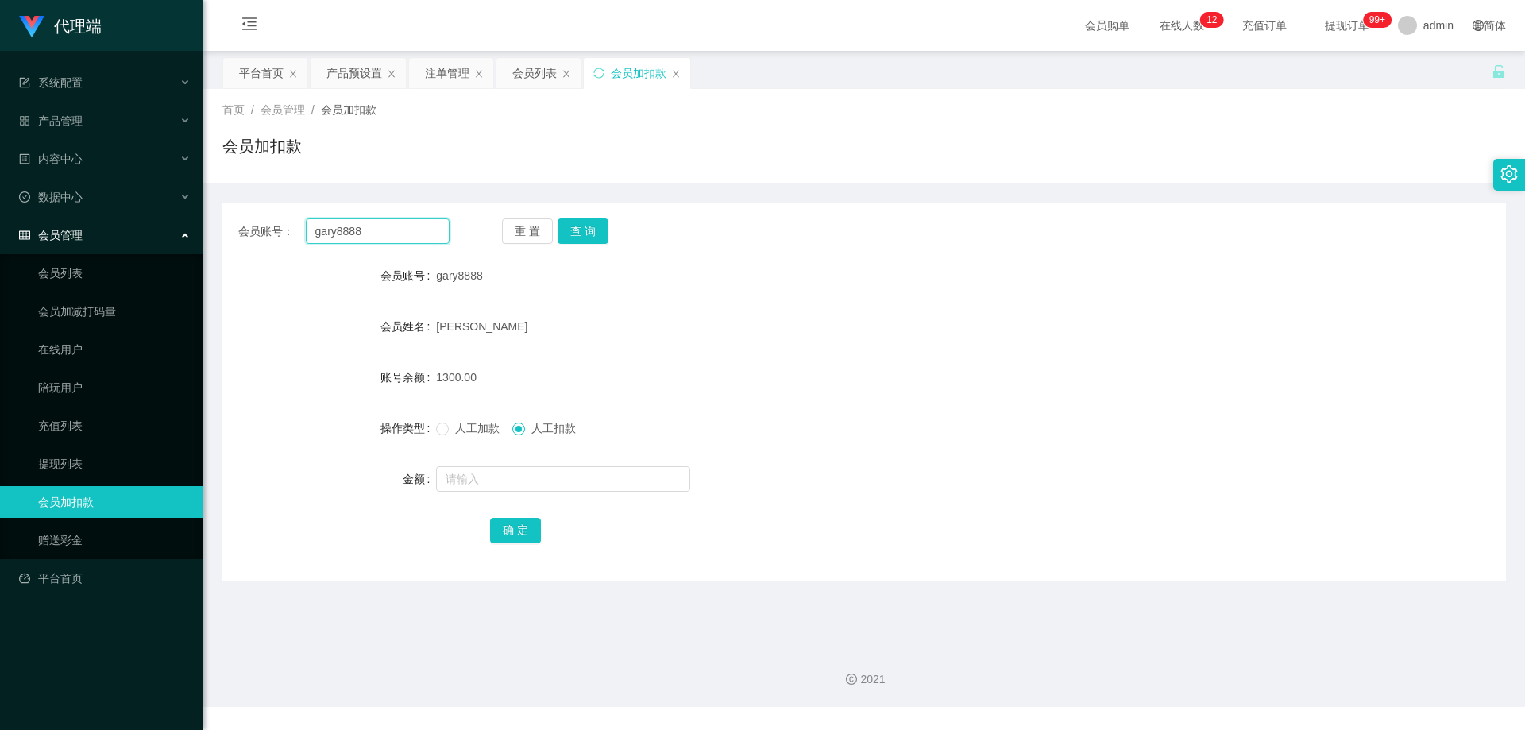
drag, startPoint x: 379, startPoint y: 226, endPoint x: 273, endPoint y: 218, distance: 106.0
click at [249, 221] on div "会员账号： gary8888" at bounding box center [343, 230] width 211 height 25
paste input "Limkherlun"
type input "Limkherlun"
click at [576, 231] on button "查 询" at bounding box center [582, 230] width 51 height 25
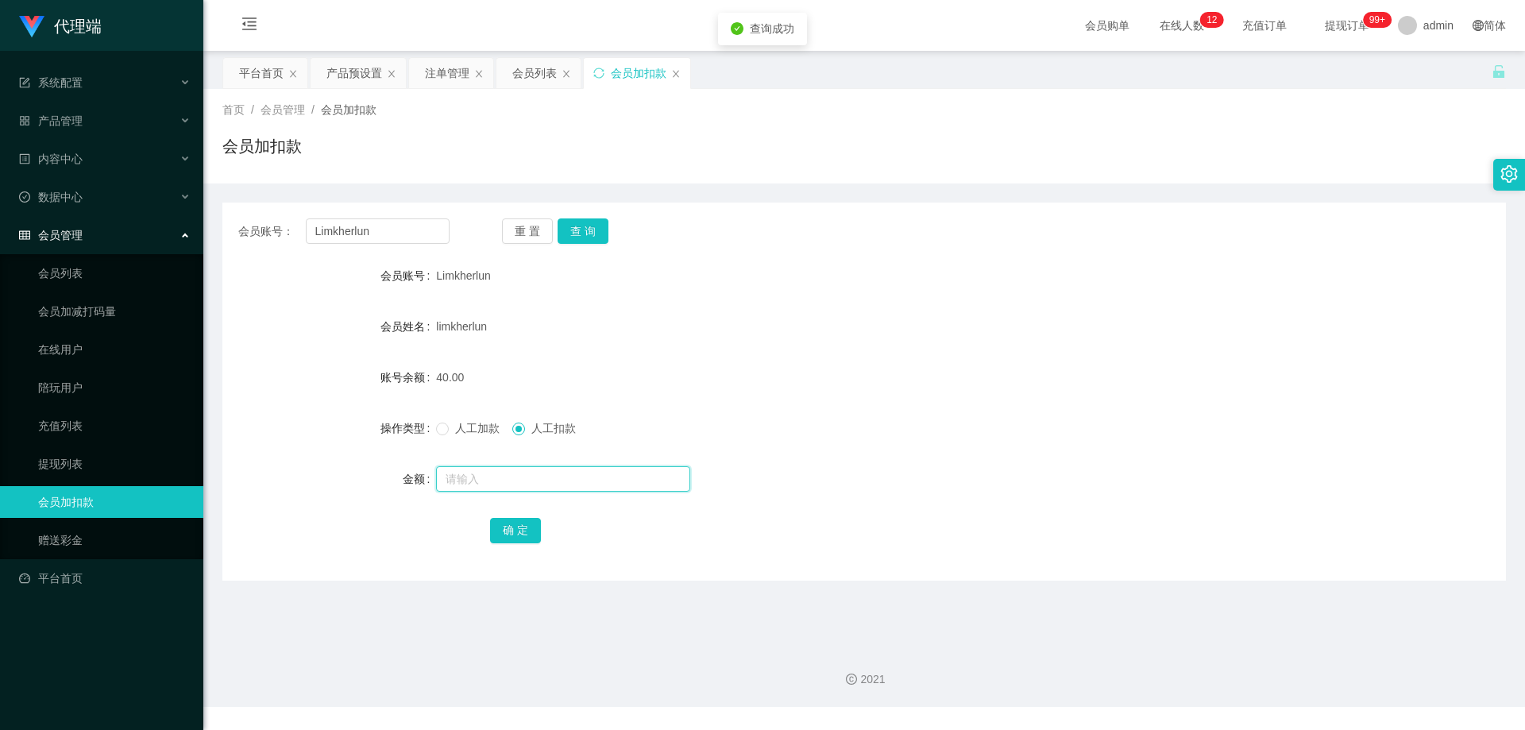
click at [502, 478] on input "text" at bounding box center [563, 478] width 254 height 25
type input "30"
click at [499, 535] on button "确 定" at bounding box center [515, 530] width 51 height 25
click at [722, 244] on div "会员账号： [PERSON_NAME] 重 置 查 询 会员账号 Limkherlun 会员姓名 limkherlun 账号余额 10.00 操作类型 人工加…" at bounding box center [863, 391] width 1283 height 378
click at [524, 71] on div "会员列表" at bounding box center [534, 73] width 44 height 30
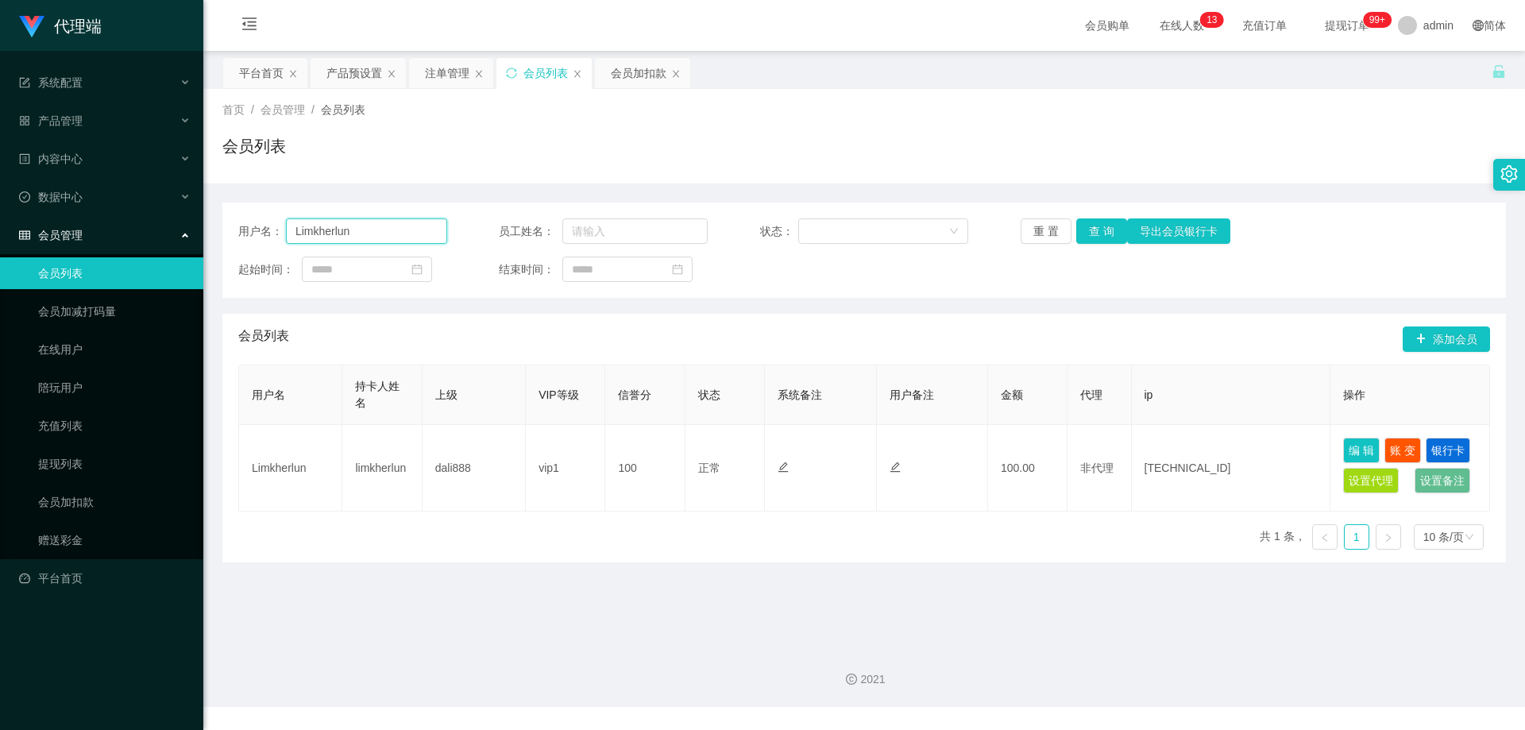
drag, startPoint x: 365, startPoint y: 231, endPoint x: 206, endPoint y: 224, distance: 159.0
click at [206, 224] on main "关闭左侧 关闭右侧 关闭其它 刷新页面 平台首页 产品预设置 注单管理 会员列表 会员加扣款 首页 / 会员管理 / 会员列表 / 会员列表 用户名： Lim…" at bounding box center [863, 342] width 1321 height 582
click at [1109, 227] on button "查 询" at bounding box center [1101, 230] width 51 height 25
click at [1197, 133] on div "首页 / 会员管理 / 会员列表 / 会员列表" at bounding box center [863, 136] width 1283 height 69
click at [1100, 233] on button "查 询" at bounding box center [1101, 230] width 51 height 25
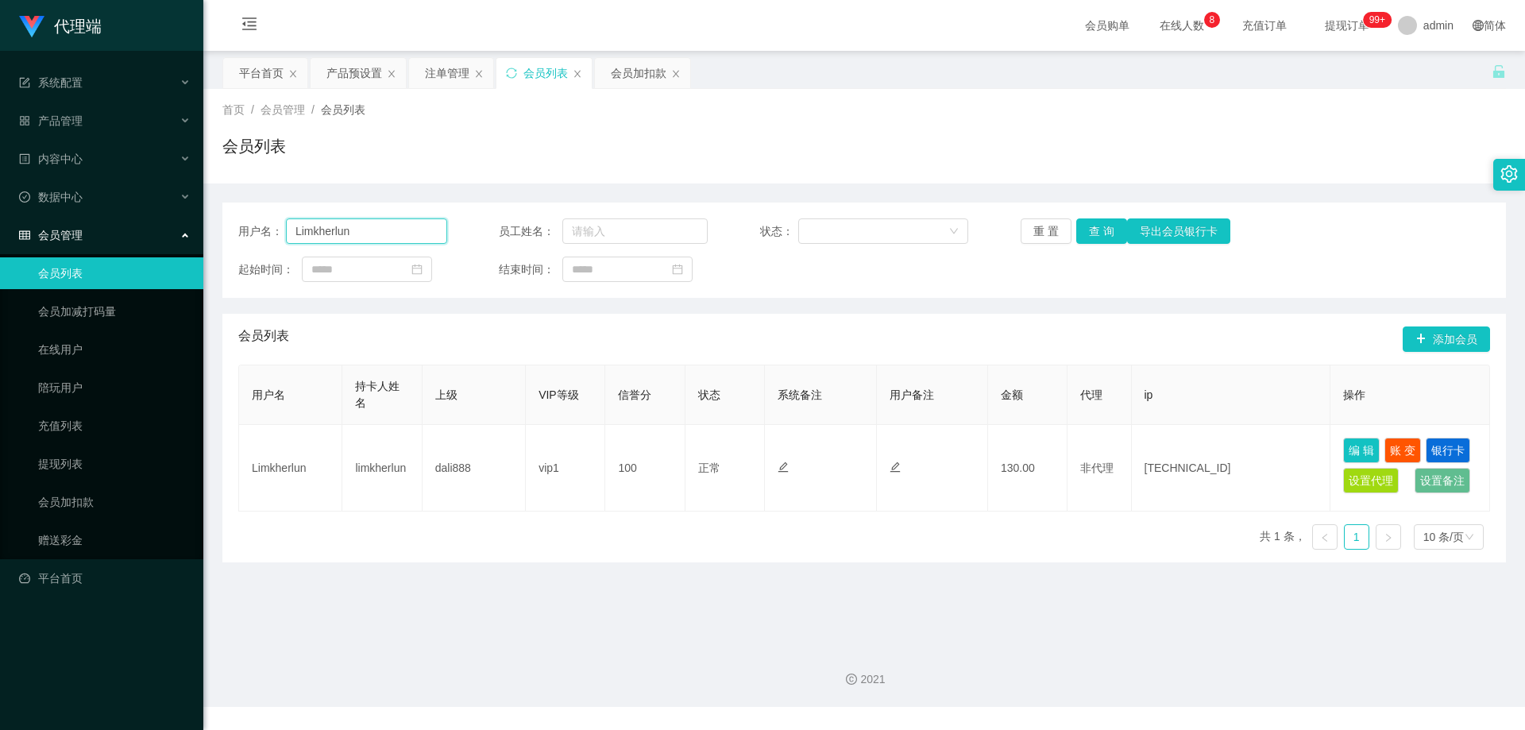
drag, startPoint x: 345, startPoint y: 229, endPoint x: 322, endPoint y: 225, distance: 23.5
click at [307, 225] on input "Limkherlun" at bounding box center [366, 230] width 161 height 25
paste input "92769468"
click at [199, 226] on section "代理端 系统配置 产品管理 产品列表 产品预设置 开奖记录 注单管理 即时注单 内容中心 数据中心 会员管理 会员列表 会员加减打码量 在线用户 陪玩用户 充…" at bounding box center [762, 353] width 1525 height 707
paste input "text"
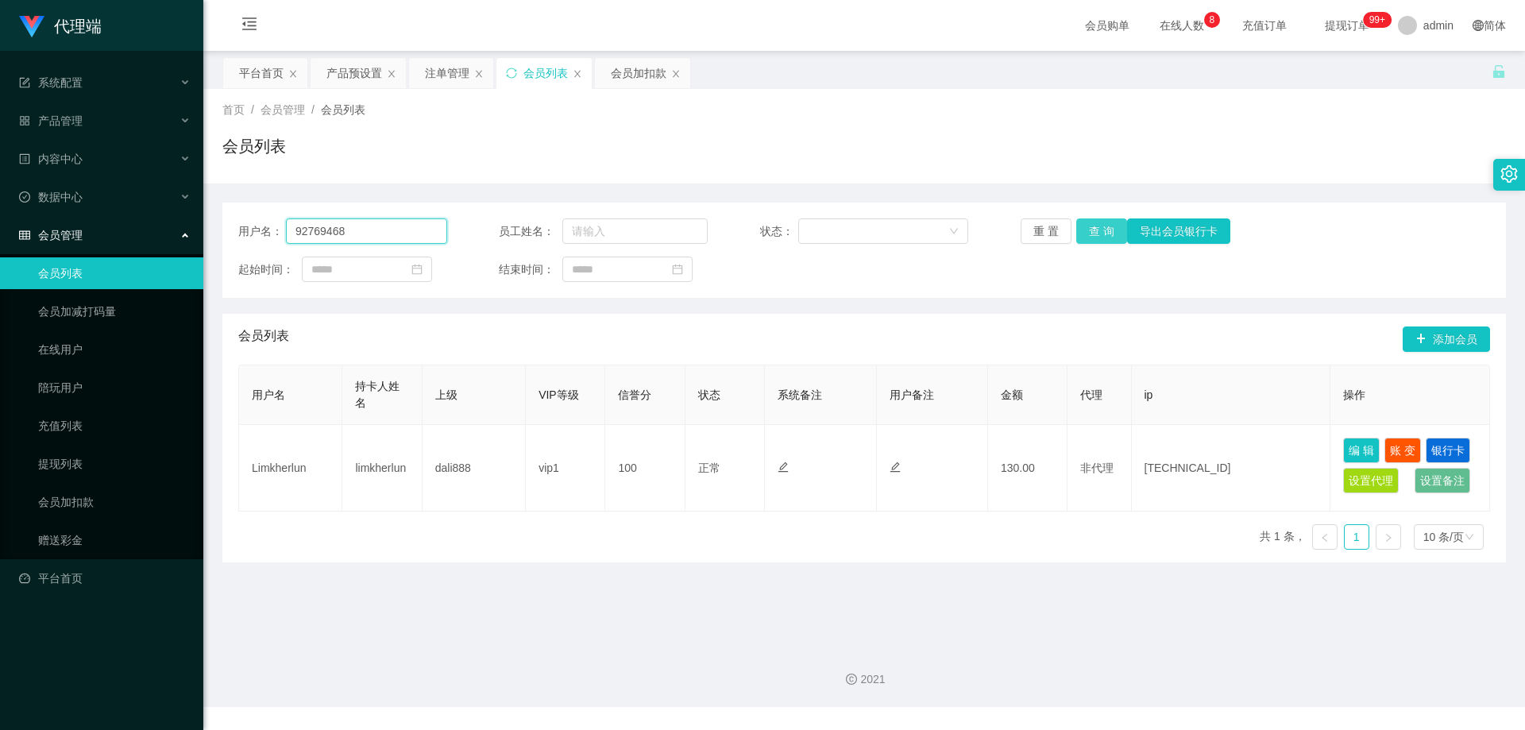
type input "92769468"
click at [1093, 229] on button "查 询" at bounding box center [1101, 230] width 51 height 25
click at [1320, 21] on span "提现订单 99+" at bounding box center [1347, 25] width 60 height 11
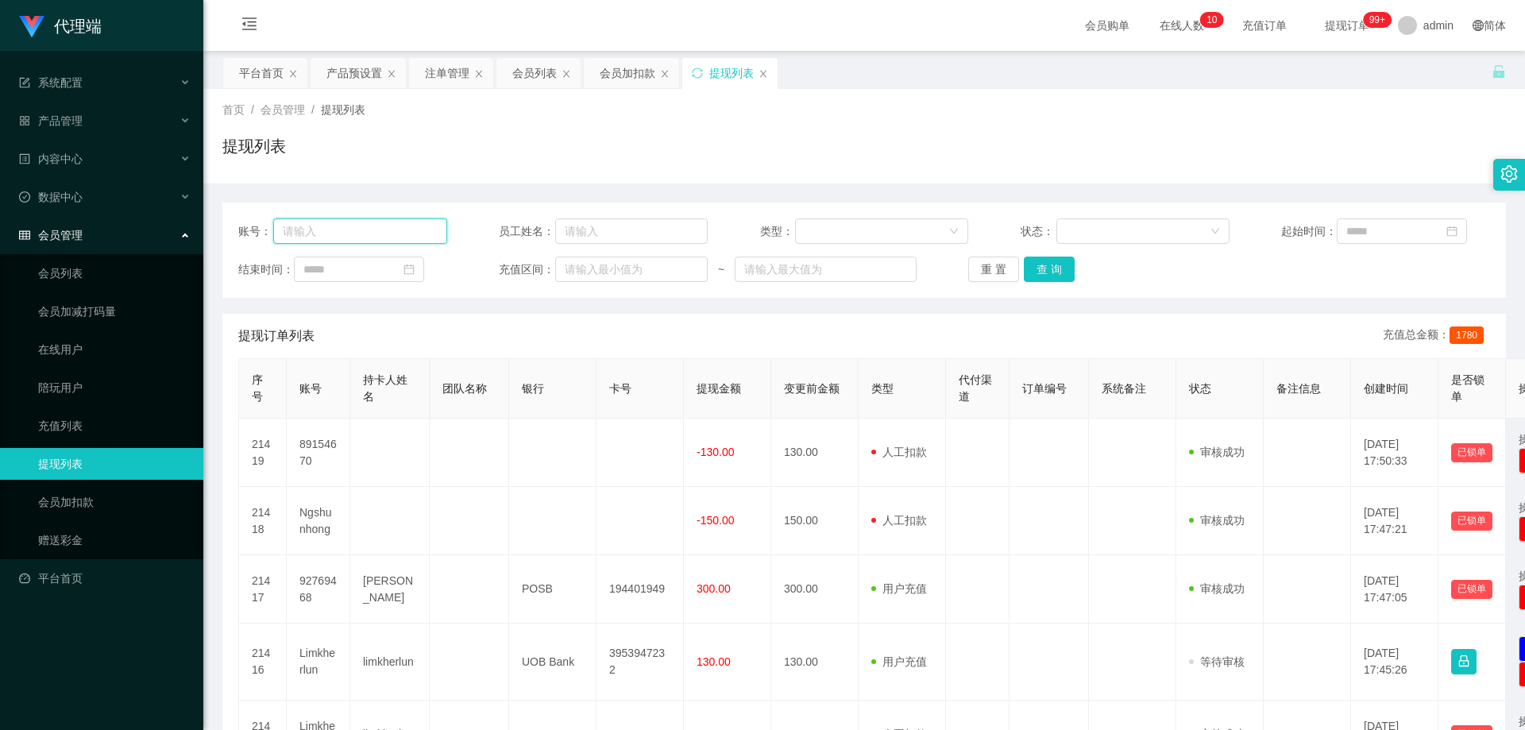
click at [357, 231] on input "text" at bounding box center [360, 230] width 174 height 25
paste input "92769468"
type input "92769468"
click at [1052, 272] on button "查 询" at bounding box center [1049, 268] width 51 height 25
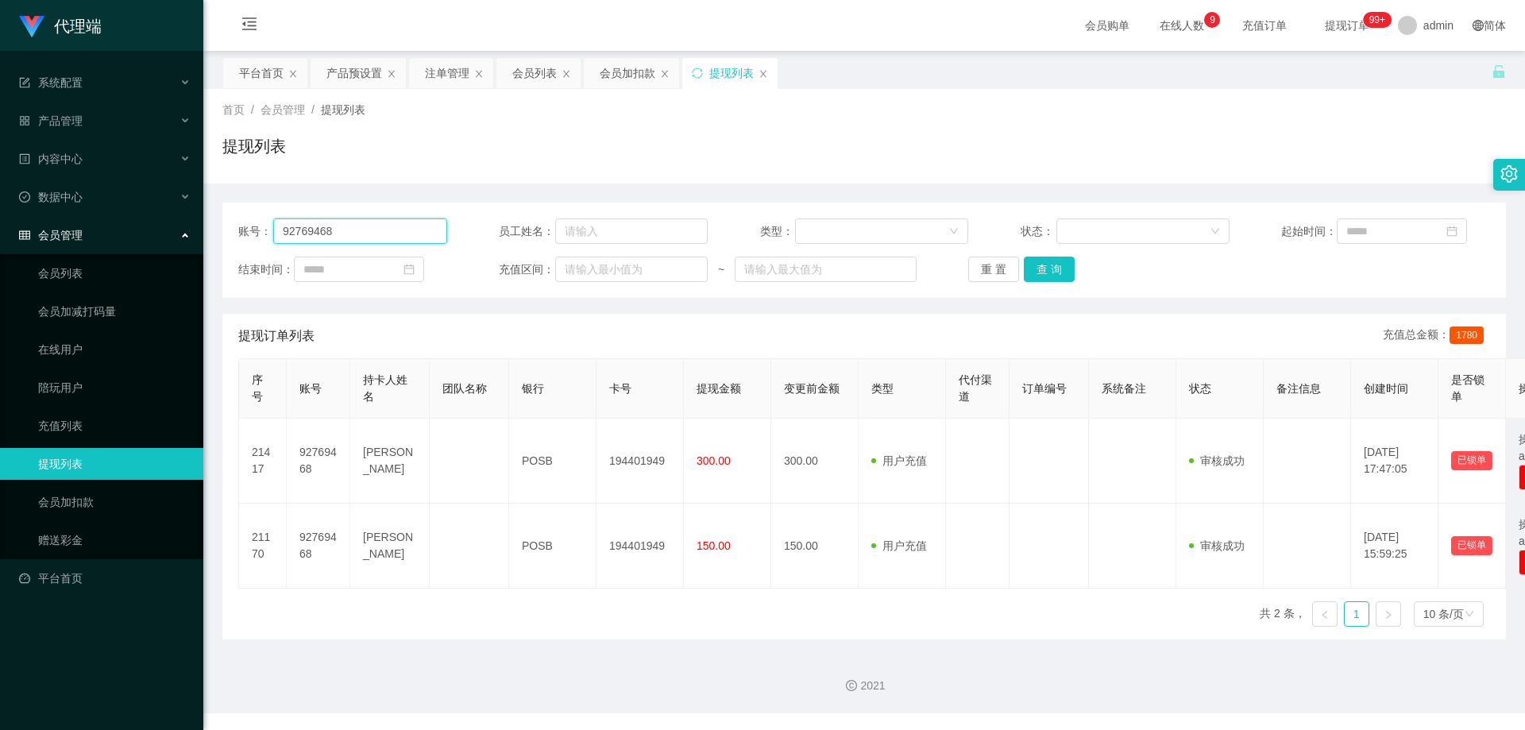
click at [256, 229] on div "账号： 92769468" at bounding box center [342, 230] width 209 height 25
click at [425, 229] on input "92769468" at bounding box center [360, 230] width 174 height 25
click at [457, 164] on div "提现列表" at bounding box center [863, 152] width 1283 height 37
click at [537, 73] on div "会员列表" at bounding box center [534, 73] width 44 height 30
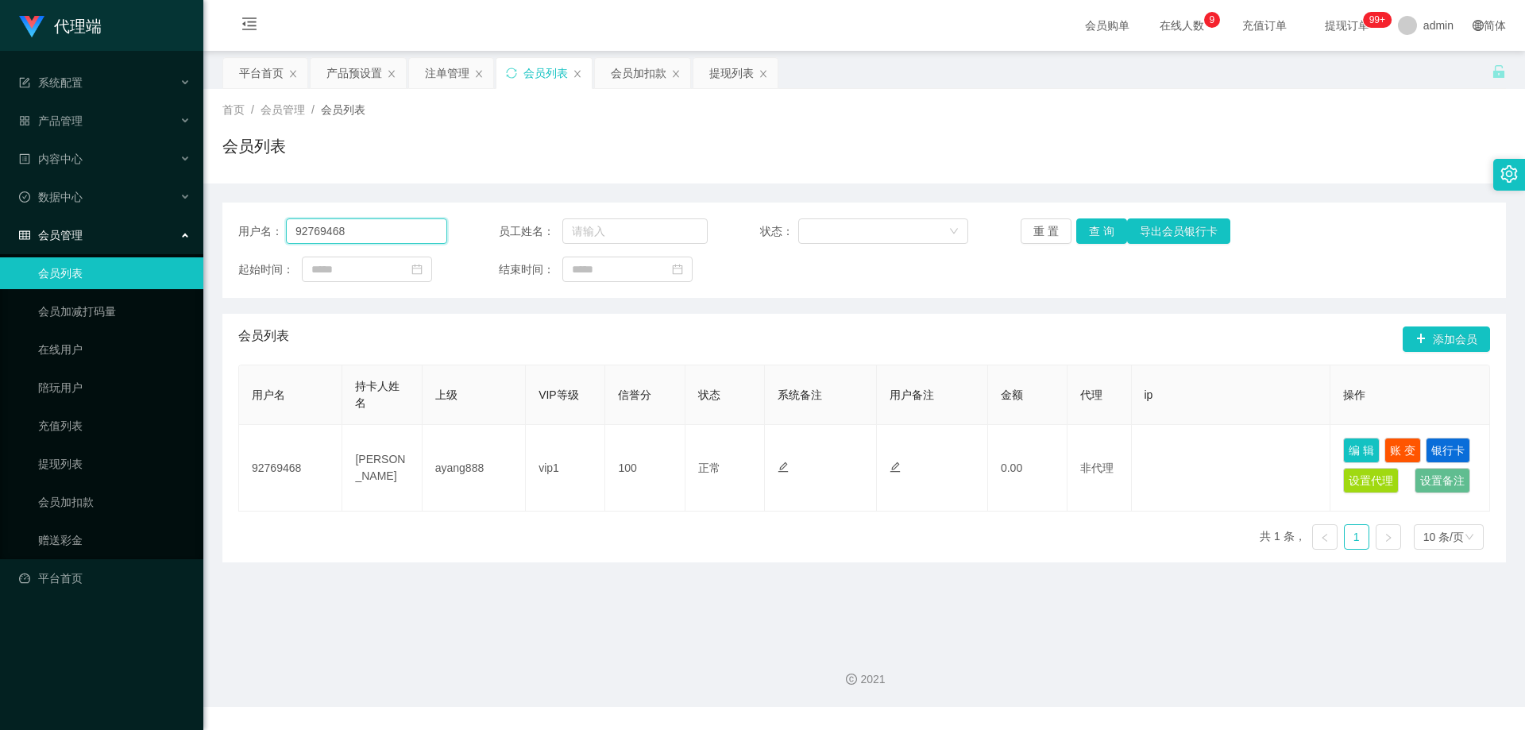
click at [205, 225] on main "关闭左侧 关闭右侧 关闭其它 刷新页面 平台首页 产品预设置 注单管理 会员列表 会员加扣款 提现列表 首页 / 会员管理 / 会员列表 / 会员列表 用户名…" at bounding box center [863, 342] width 1321 height 582
click at [1106, 233] on button "查 询" at bounding box center [1101, 230] width 51 height 25
click at [1106, 233] on div "重 置 查 询 导出会员银行卡" at bounding box center [1124, 230] width 209 height 25
click at [1106, 233] on button "查 询" at bounding box center [1101, 230] width 51 height 25
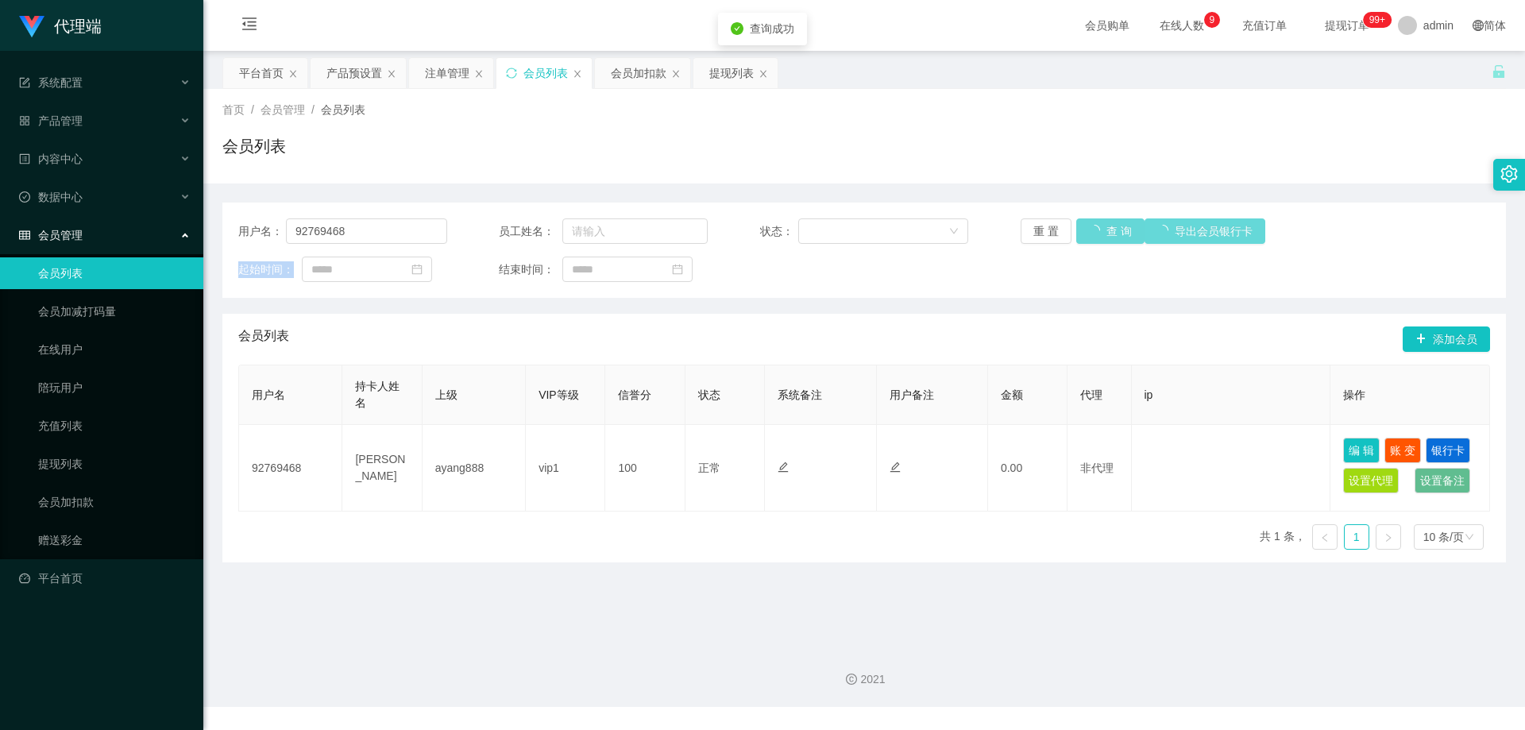
click at [1106, 233] on div "重 置 查 询 导出会员银行卡" at bounding box center [1124, 230] width 209 height 25
click at [1106, 233] on button "查 询" at bounding box center [1101, 230] width 51 height 25
click at [1095, 229] on button "查 询" at bounding box center [1101, 230] width 51 height 25
click at [1095, 229] on div "重 置 查 询 导出会员银行卡" at bounding box center [1124, 230] width 209 height 25
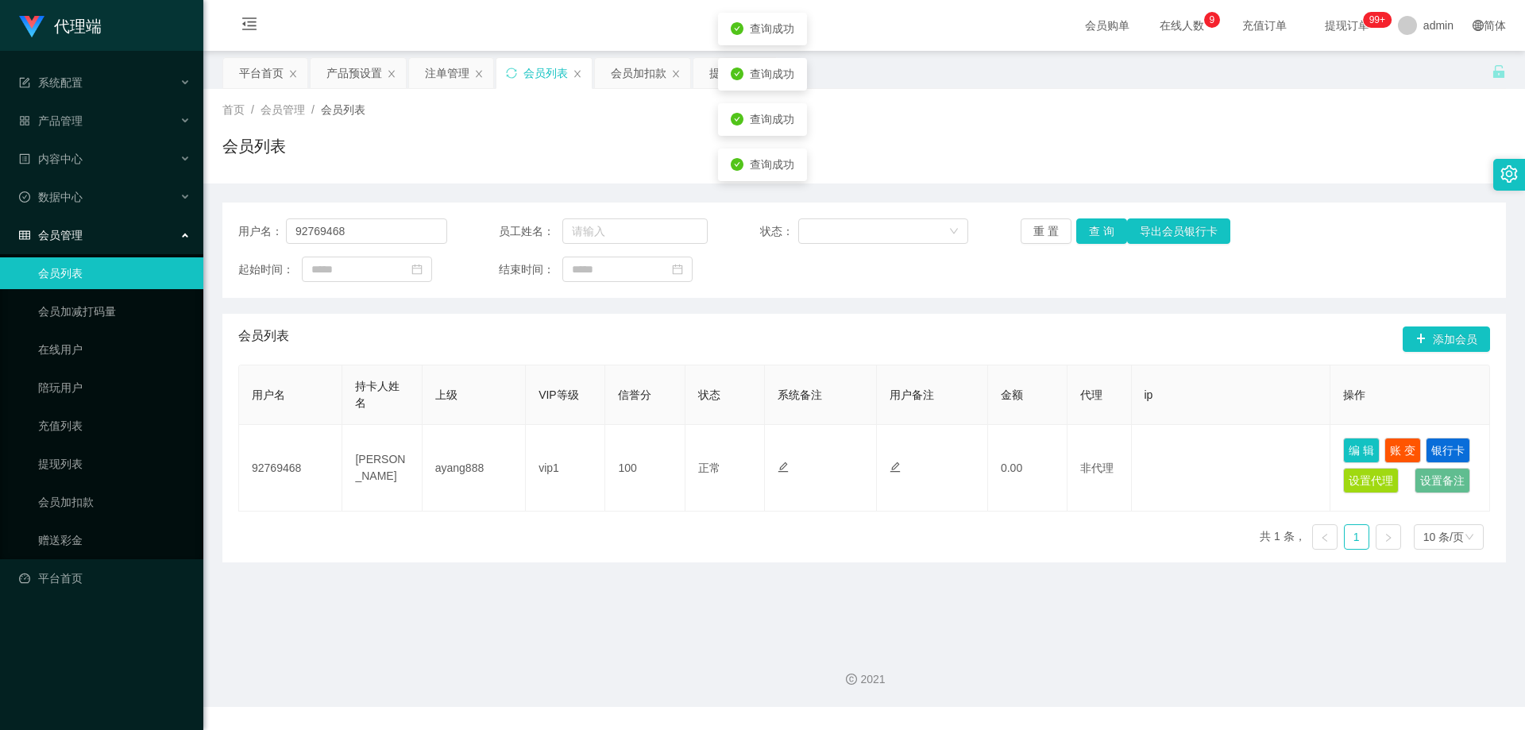
click at [1101, 179] on div "首页 / 会员管理 / 会员列表 / 会员列表" at bounding box center [863, 136] width 1321 height 94
click at [1317, 20] on span "提现订单 99+" at bounding box center [1347, 25] width 60 height 11
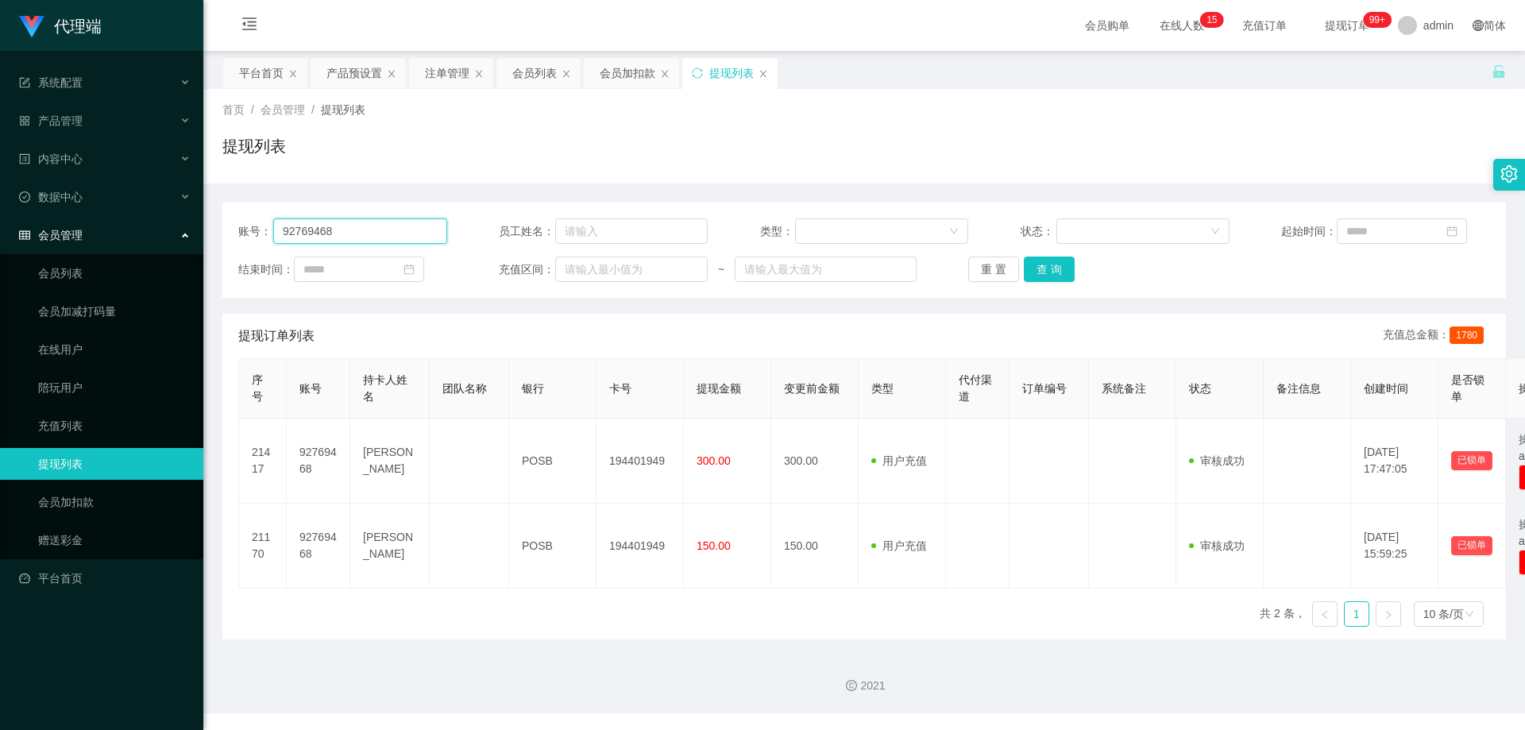
drag, startPoint x: 364, startPoint y: 226, endPoint x: 152, endPoint y: 218, distance: 213.0
click at [152, 218] on section "代理端 系统配置 产品管理 产品列表 产品预设置 开奖记录 注单管理 即时注单 内容中心 数据中心 会员管理 会员列表 会员加减打码量 在线用户 陪玩用户 充…" at bounding box center [762, 356] width 1525 height 713
click at [526, 65] on div "会员列表" at bounding box center [534, 73] width 44 height 30
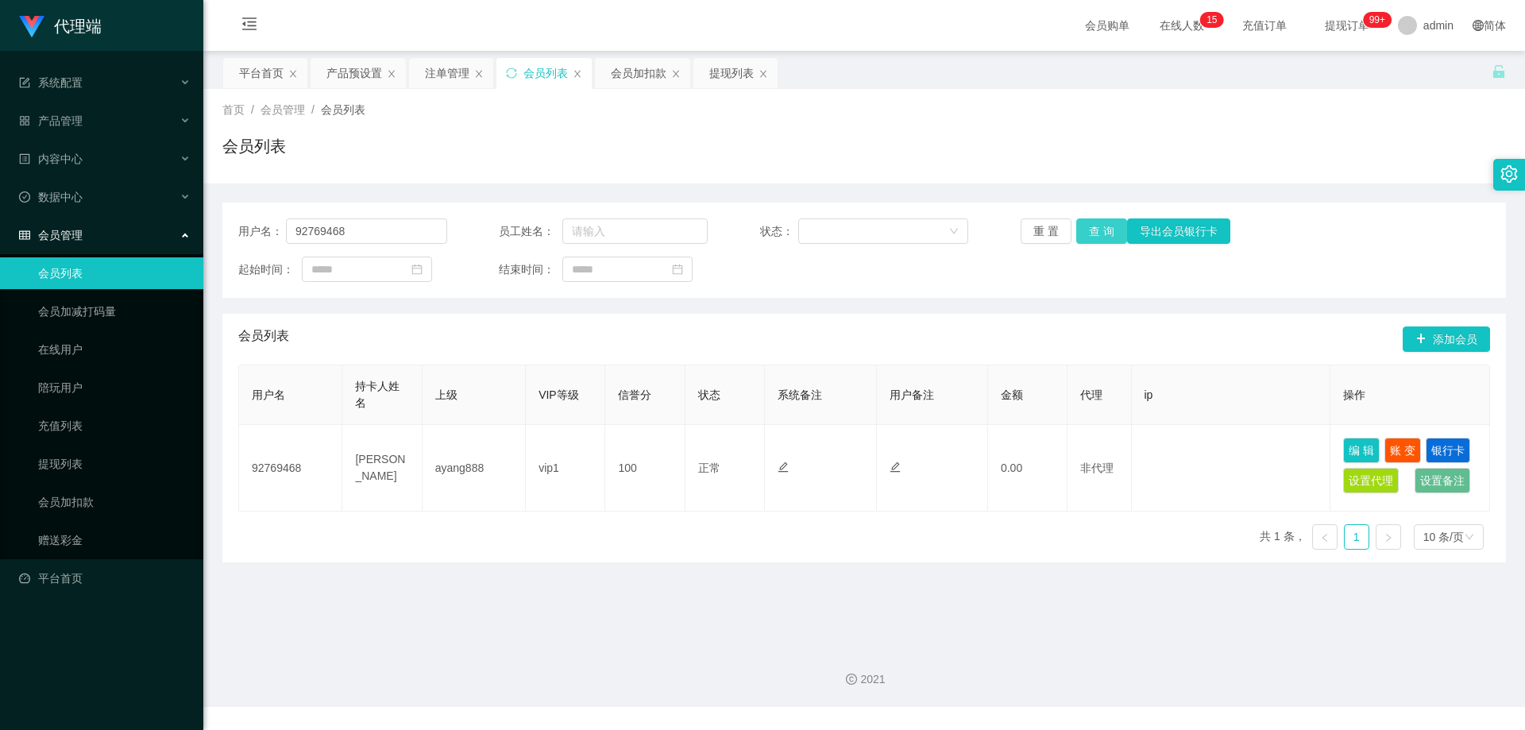
click at [1107, 225] on button "查 询" at bounding box center [1101, 230] width 51 height 25
click at [1107, 225] on div "重 置 查 询 导出会员银行卡" at bounding box center [1124, 230] width 209 height 25
click at [1107, 225] on button "查 询" at bounding box center [1101, 230] width 51 height 25
click at [1107, 225] on div "重 置 查 询 导出会员银行卡" at bounding box center [1124, 230] width 209 height 25
click at [1107, 225] on button "查 询" at bounding box center [1101, 230] width 51 height 25
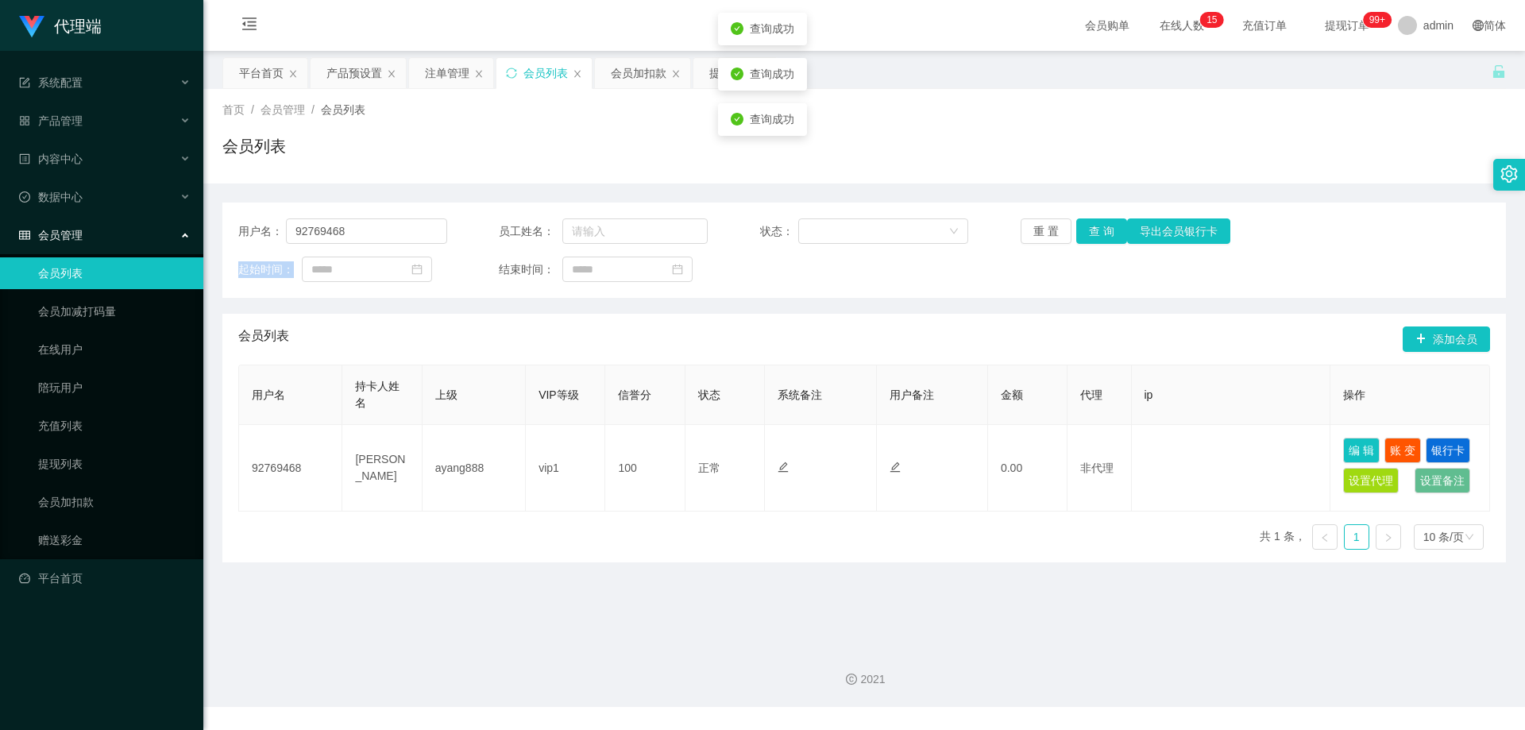
click at [1107, 225] on div "重 置 查 询 导出会员银行卡" at bounding box center [1124, 230] width 209 height 25
drag, startPoint x: 1107, startPoint y: 225, endPoint x: 1110, endPoint y: 202, distance: 23.2
click at [1107, 225] on button "查 询" at bounding box center [1101, 230] width 51 height 25
click at [1113, 187] on div "用户名： 92769468 员工姓名： 状态： 重 置 查 询 导出会员银行卡 起始时间： 结束时间： 会员列表 添加会员 用户名 持卡人姓名 上级 VIP等…" at bounding box center [863, 372] width 1283 height 379
click at [1111, 237] on button "查 询" at bounding box center [1101, 230] width 51 height 25
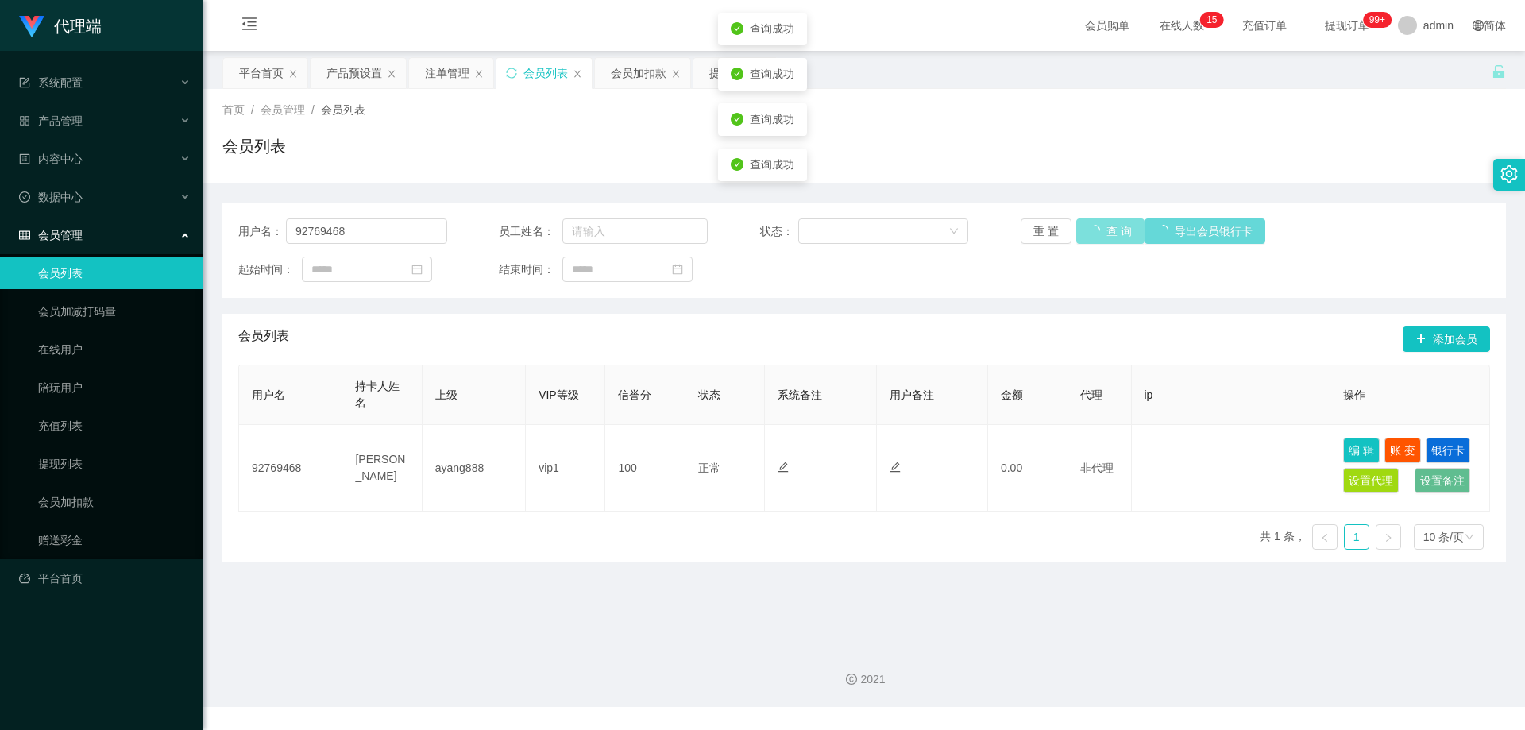
click at [1109, 238] on button "查 询" at bounding box center [1110, 230] width 68 height 25
click at [1106, 237] on div "重 置 查 询 导出会员银行卡" at bounding box center [1124, 230] width 209 height 25
drag, startPoint x: 1106, startPoint y: 237, endPoint x: 1112, endPoint y: 202, distance: 35.4
click at [1106, 233] on button "查 询" at bounding box center [1101, 230] width 51 height 25
click at [1128, 119] on div "首页 / 会员管理 / 会员列表 / 会员列表" at bounding box center [863, 136] width 1283 height 69
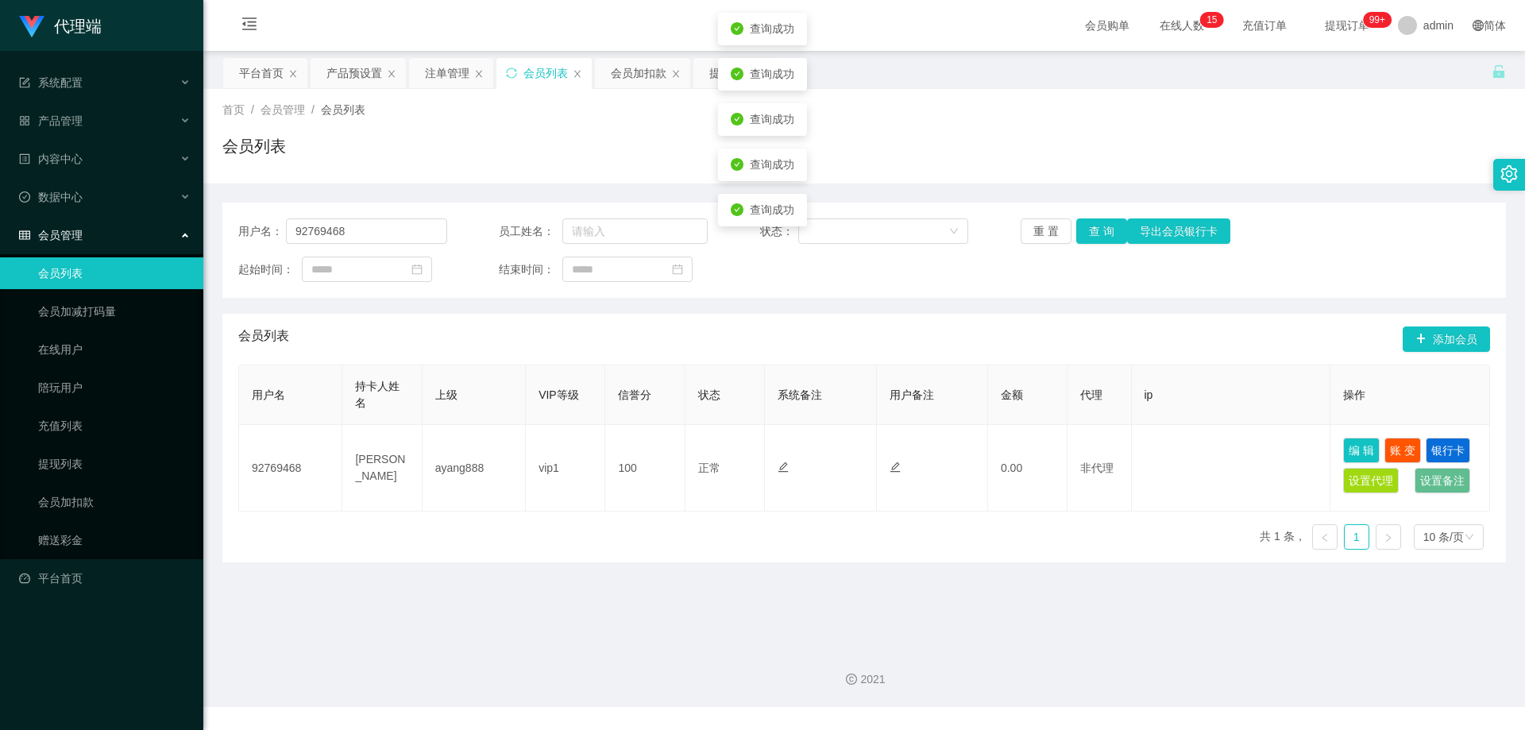
click at [1315, 35] on span "提现订单 99+" at bounding box center [1346, 25] width 83 height 51
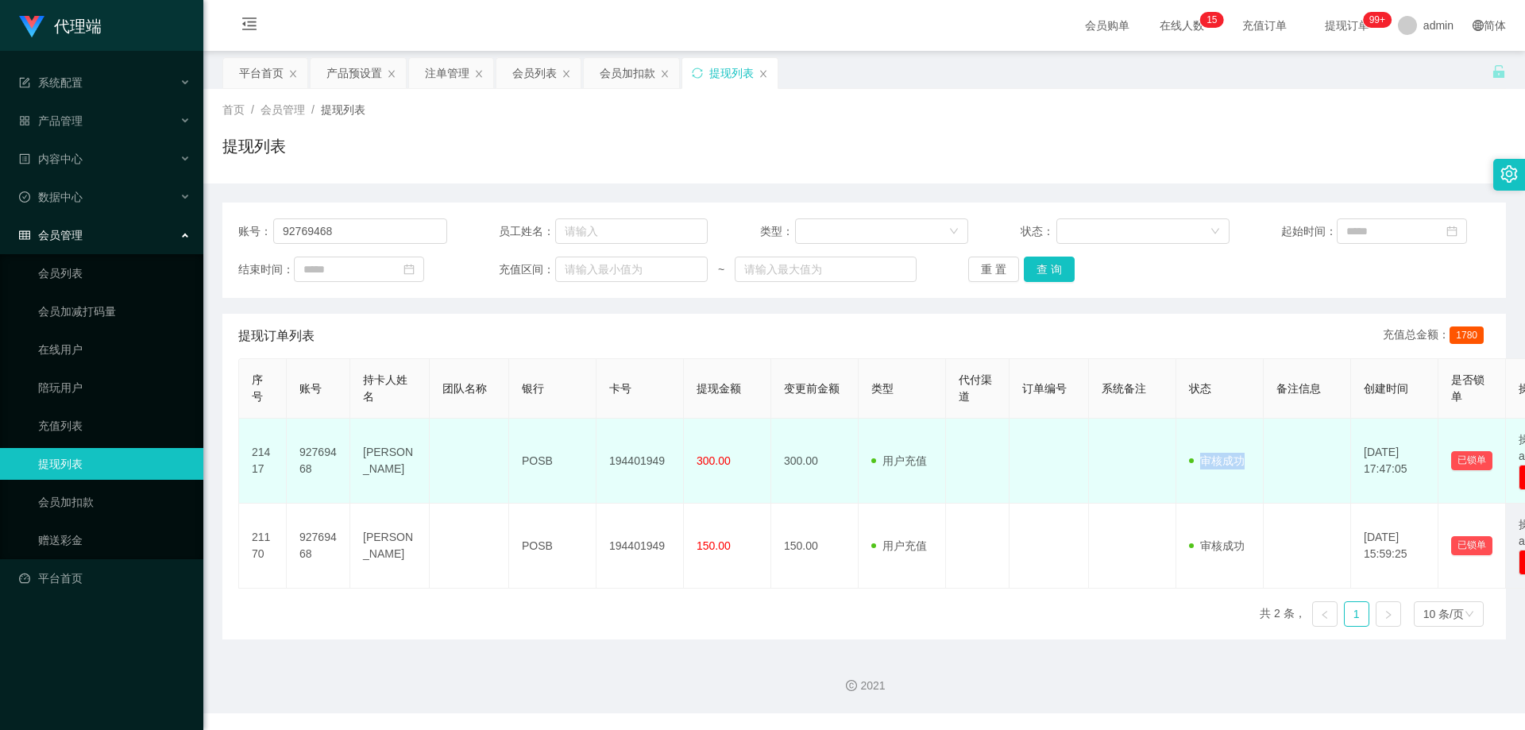
drag, startPoint x: 1182, startPoint y: 460, endPoint x: 1246, endPoint y: 468, distance: 64.0
click at [1246, 468] on td "审核驳回 审核成功 等待审核" at bounding box center [1219, 460] width 87 height 85
click at [1183, 462] on td "审核驳回 审核成功 等待审核" at bounding box center [1219, 460] width 87 height 85
drag, startPoint x: 1169, startPoint y: 461, endPoint x: 1294, endPoint y: 466, distance: 125.6
click at [1296, 466] on tr "21417 92769468 [PERSON_NAME] POSB 194401949 300.00 300.00 用户充值 人工扣款 审核驳回 审核成功 等…" at bounding box center [920, 460] width 1362 height 85
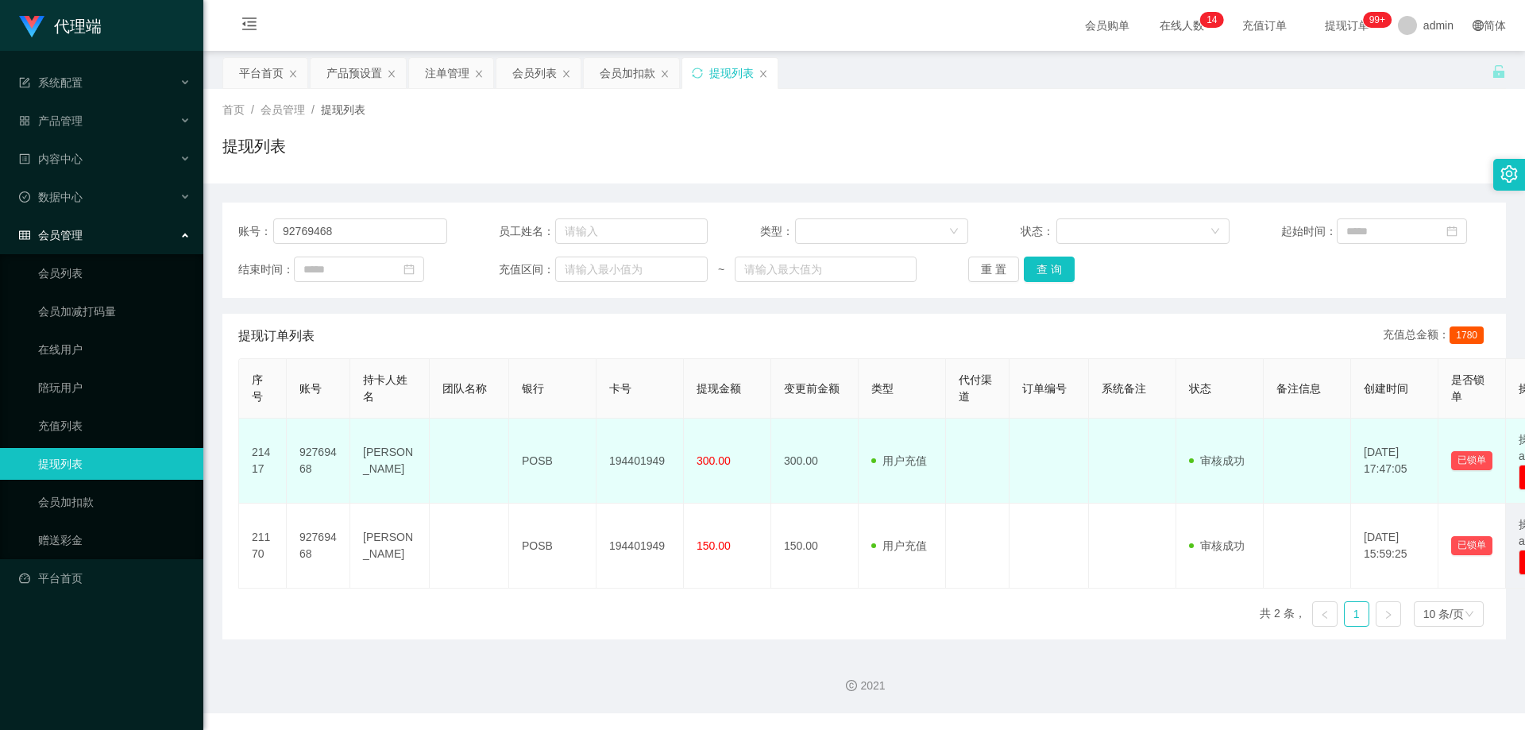
click at [1028, 432] on td at bounding box center [1048, 460] width 79 height 85
click at [1107, 448] on td at bounding box center [1132, 460] width 87 height 85
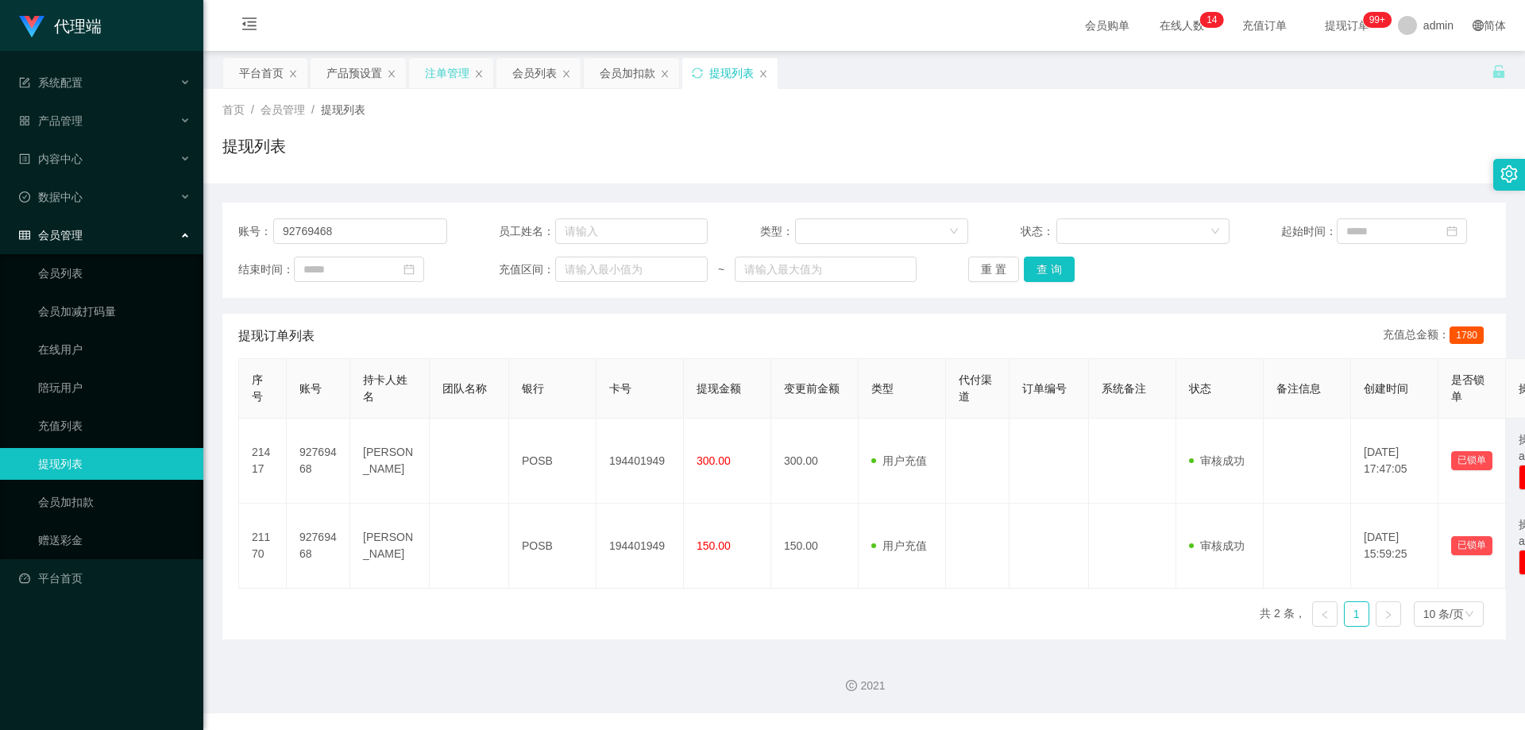
click at [447, 74] on div "注单管理" at bounding box center [447, 73] width 44 height 30
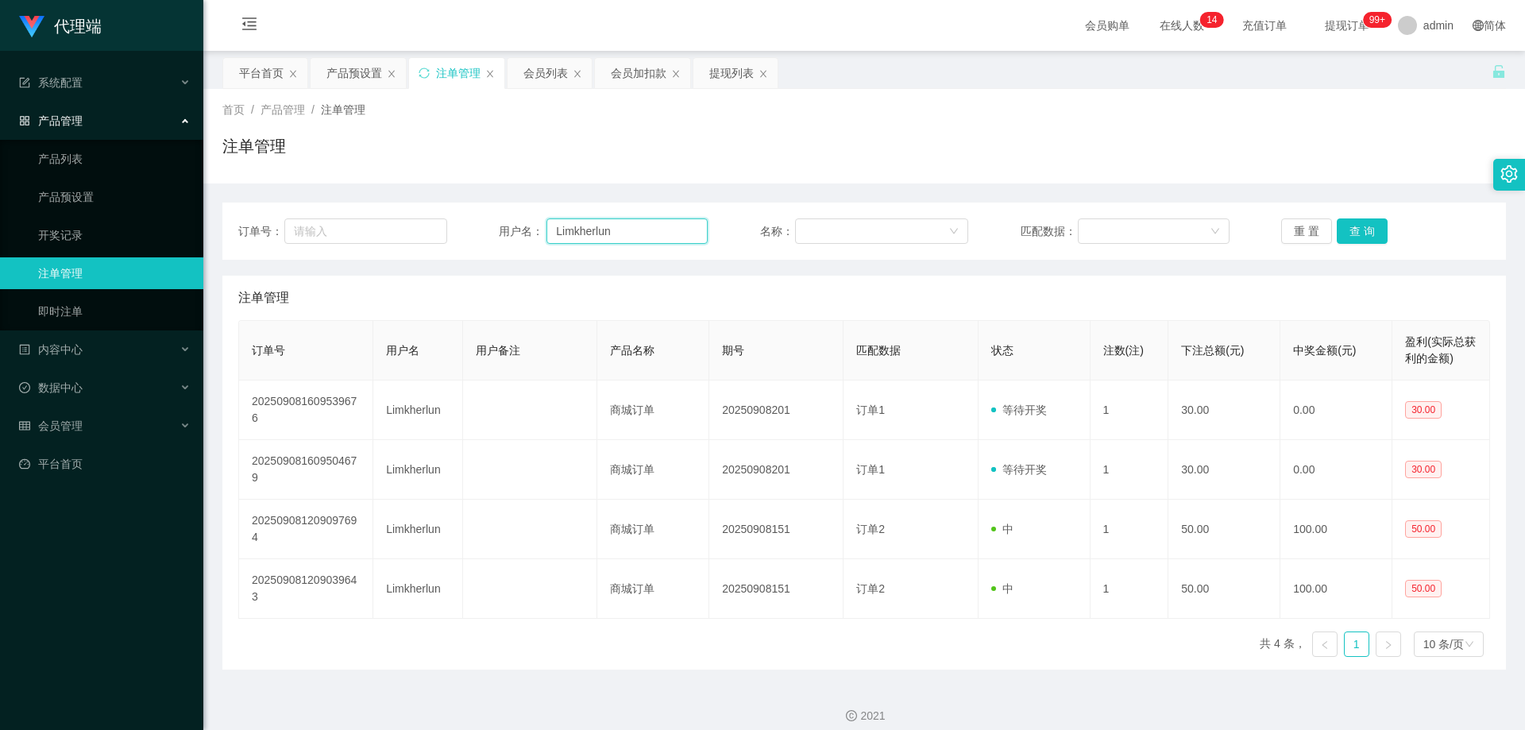
drag, startPoint x: 621, startPoint y: 237, endPoint x: 589, endPoint y: 232, distance: 32.1
click at [457, 234] on div "订单号： 用户名： Limkherlun 名称： 匹配数据： 重 置 查 询" at bounding box center [863, 230] width 1251 height 25
paste input "92769468"
type input "92769468"
click at [1357, 238] on button "查 询" at bounding box center [1361, 230] width 51 height 25
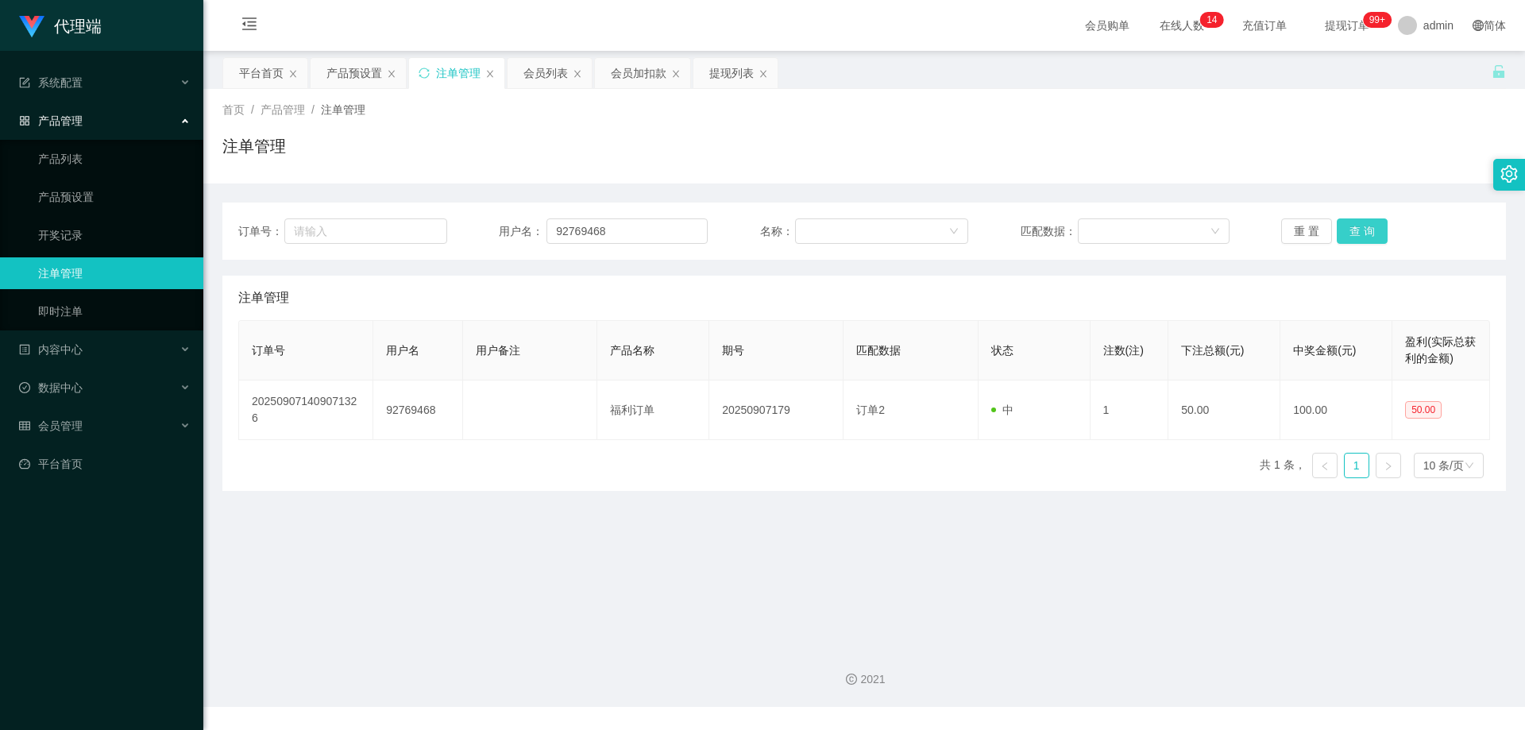
click at [1359, 230] on button "查 询" at bounding box center [1361, 230] width 51 height 25
click at [1359, 230] on div "重 置 查 询" at bounding box center [1385, 230] width 209 height 25
click at [538, 71] on div "会员列表" at bounding box center [545, 73] width 44 height 30
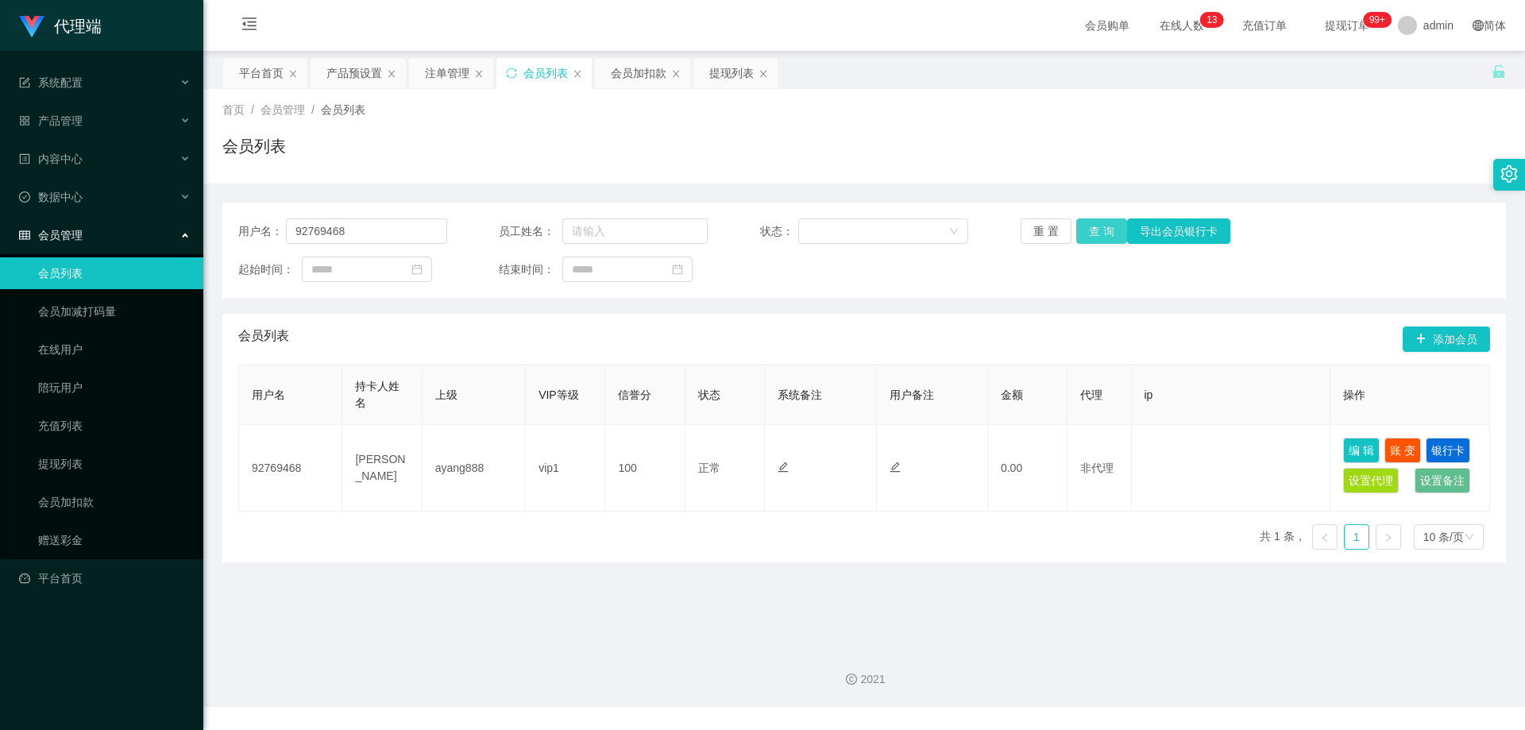
click at [1084, 234] on button "查 询" at bounding box center [1101, 230] width 51 height 25
click at [1084, 234] on div "重 置 查 询 导出会员银行卡" at bounding box center [1124, 230] width 209 height 25
drag, startPoint x: 1084, startPoint y: 234, endPoint x: 1122, endPoint y: 217, distance: 41.9
click at [1085, 234] on div "重 置 查 询 导出会员银行卡" at bounding box center [1124, 230] width 209 height 25
click at [353, 219] on input "92769468" at bounding box center [366, 230] width 161 height 25
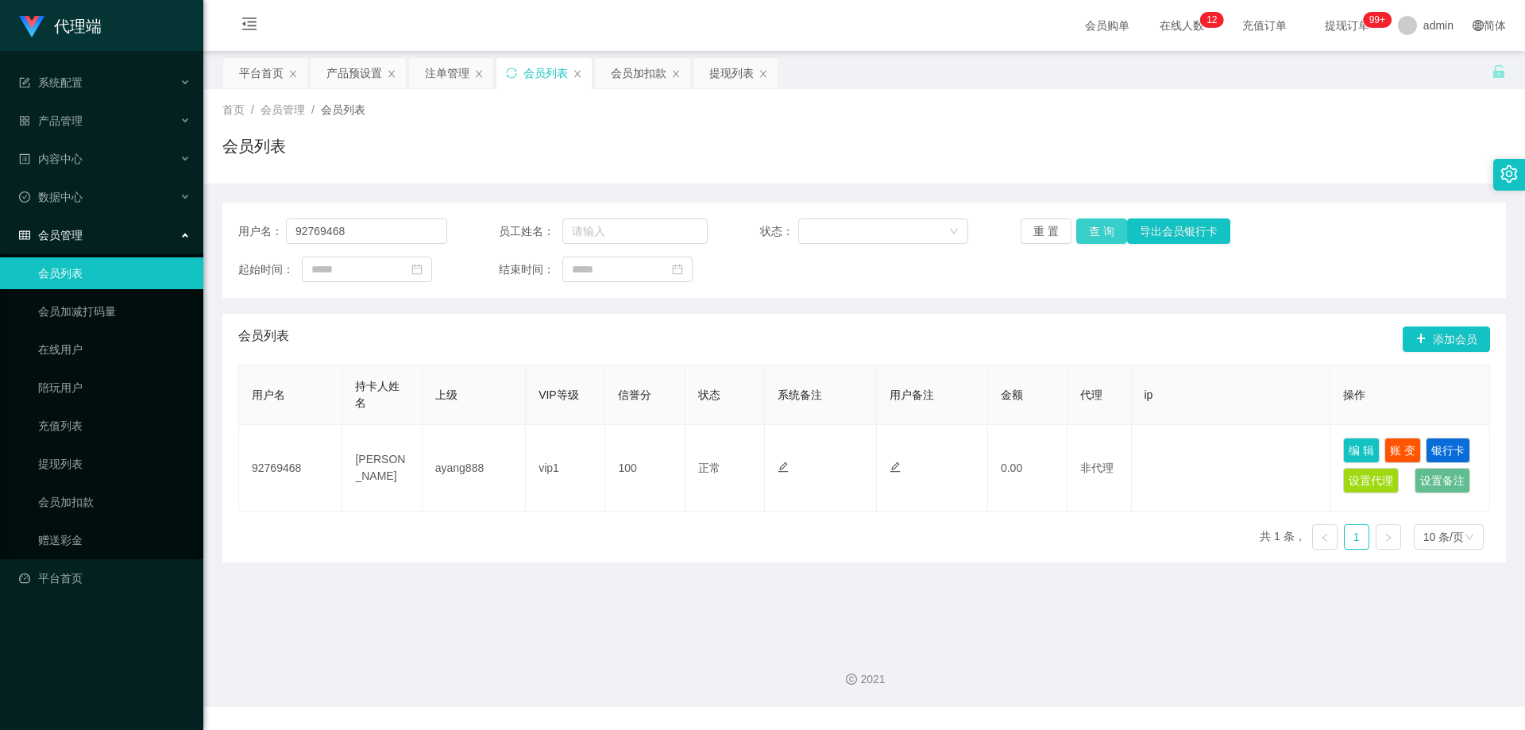
click at [1096, 233] on button "查 询" at bounding box center [1101, 230] width 51 height 25
click at [1096, 233] on div "重 置 查 询 导出会员银行卡" at bounding box center [1124, 230] width 209 height 25
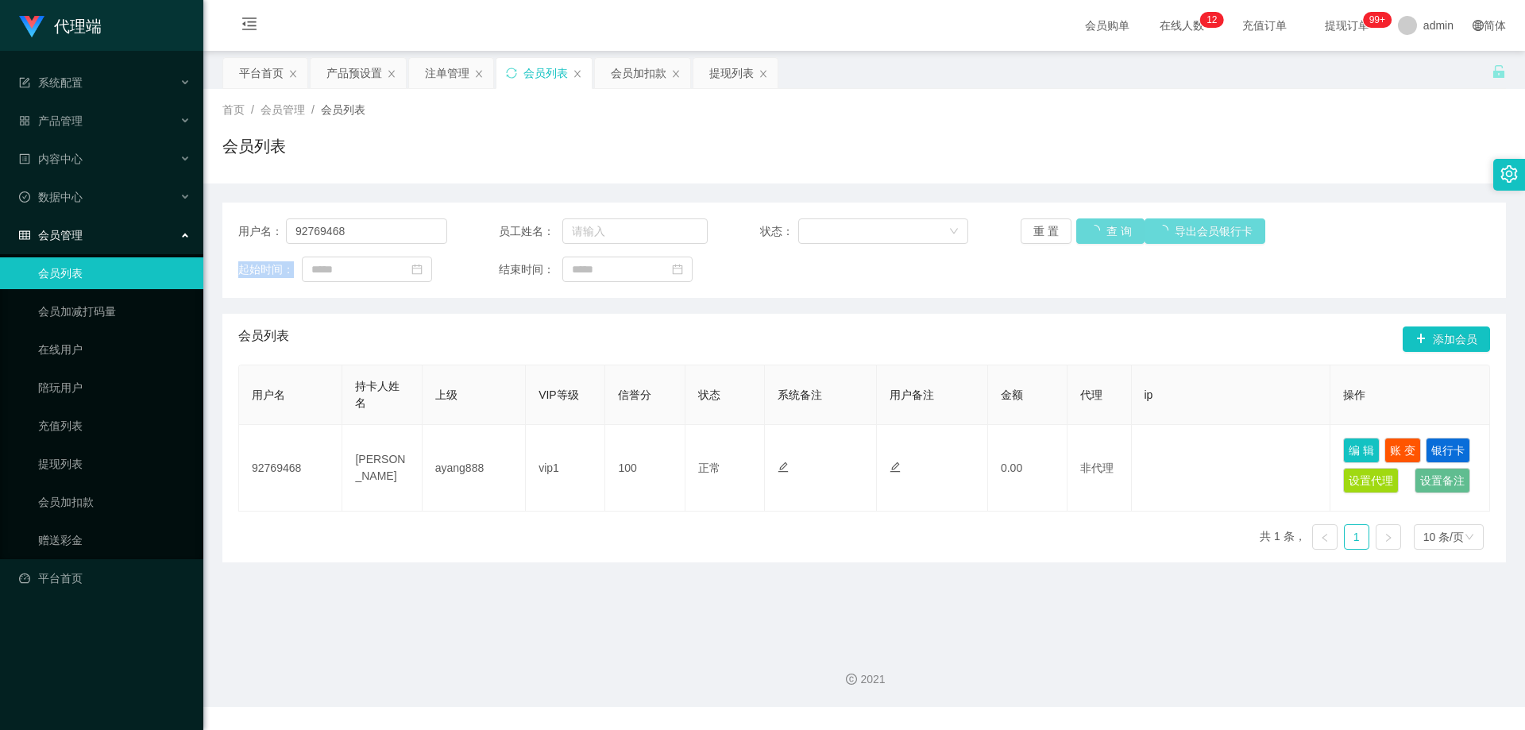
click at [1096, 233] on div "重 置 查 询 导出会员银行卡" at bounding box center [1124, 230] width 209 height 25
click at [1096, 233] on button "查 询" at bounding box center [1101, 230] width 51 height 25
click at [1096, 233] on div "重 置 查 询 导出会员银行卡" at bounding box center [1124, 230] width 209 height 25
click at [1096, 233] on button "查 询" at bounding box center [1101, 230] width 51 height 25
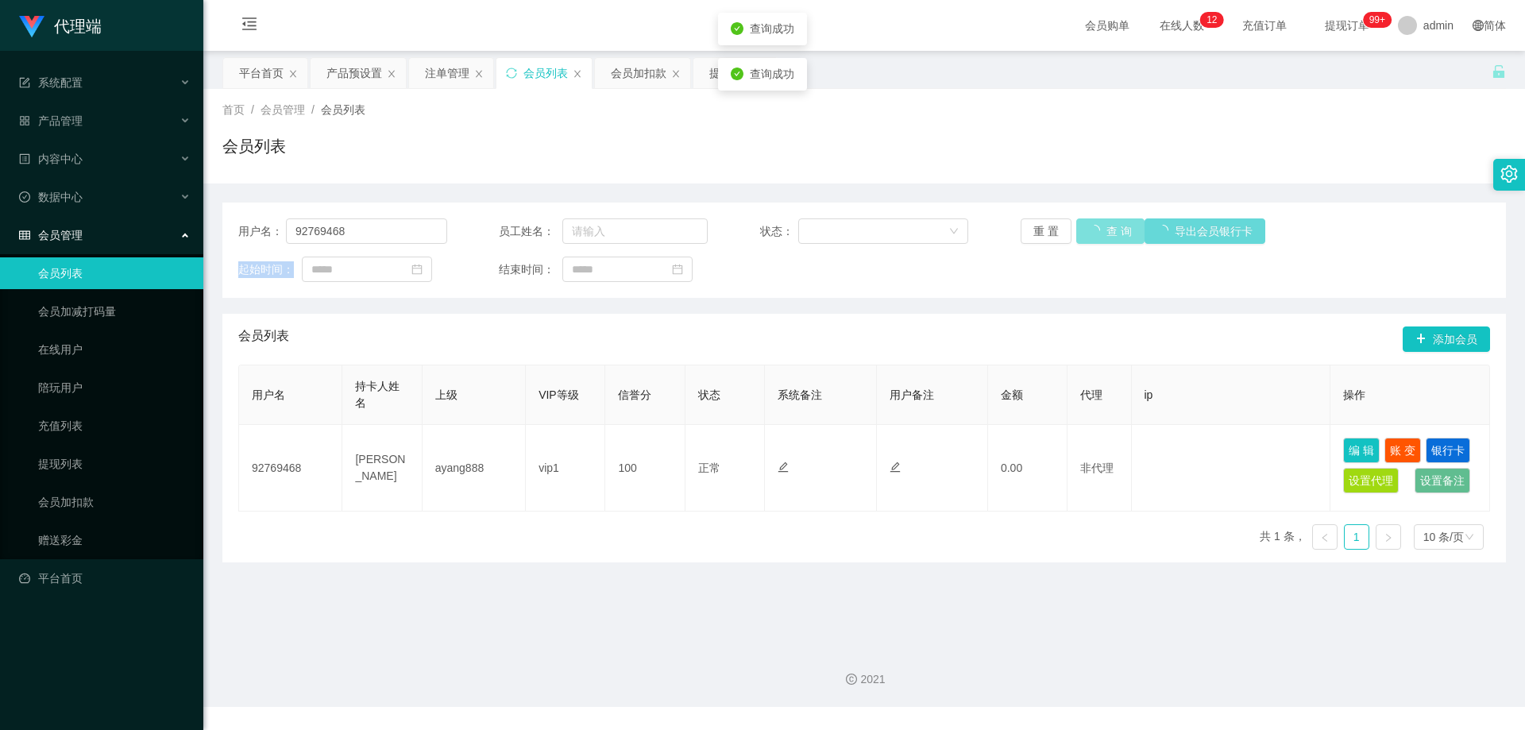
click at [1096, 233] on div "重 置 查 询 导出会员银行卡" at bounding box center [1124, 230] width 209 height 25
click at [1096, 233] on button "查 询" at bounding box center [1101, 230] width 51 height 25
click at [1096, 233] on div "重 置 查 询 导出会员银行卡" at bounding box center [1124, 230] width 209 height 25
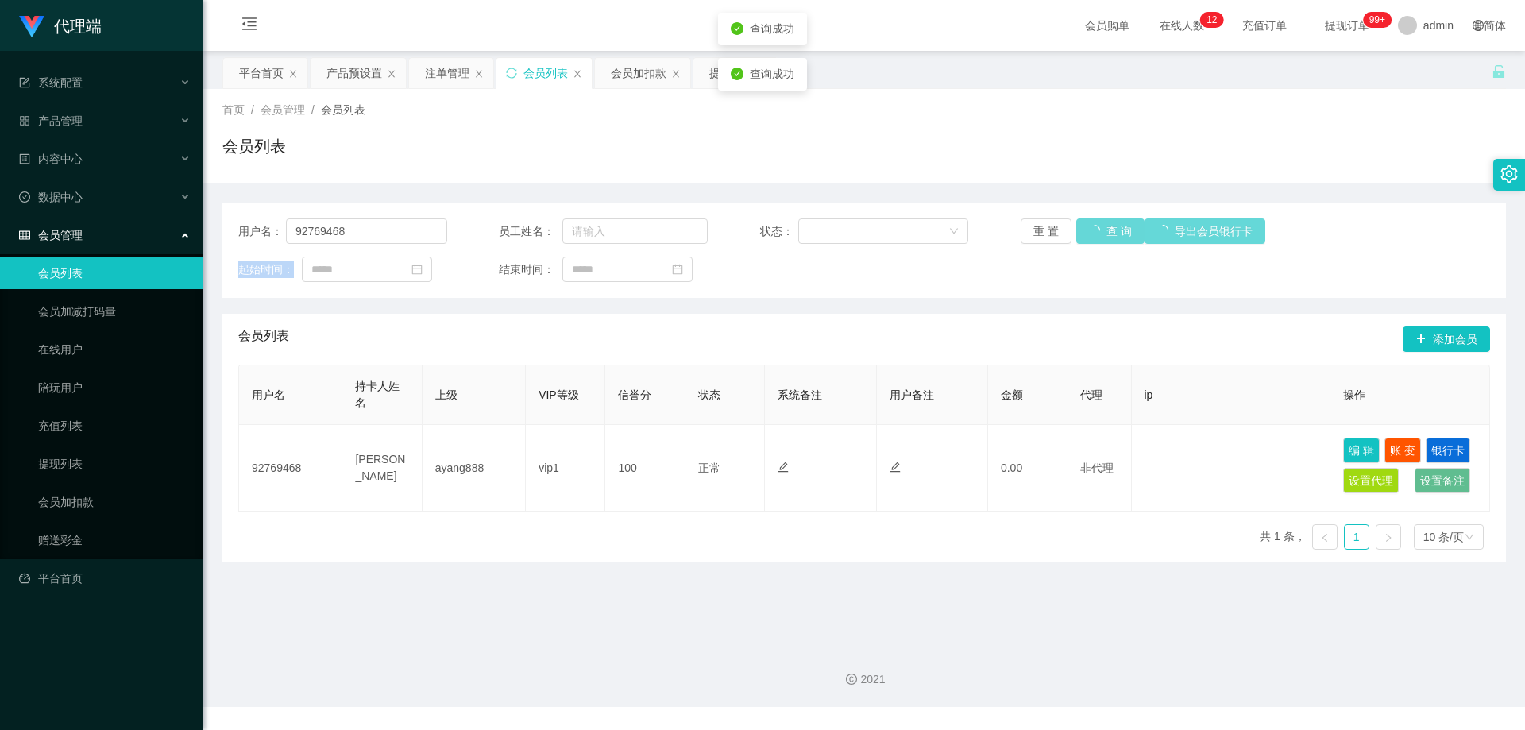
click at [1096, 233] on div "重 置 查 询 导出会员银行卡" at bounding box center [1124, 230] width 209 height 25
click at [1096, 233] on button "查 询" at bounding box center [1101, 230] width 51 height 25
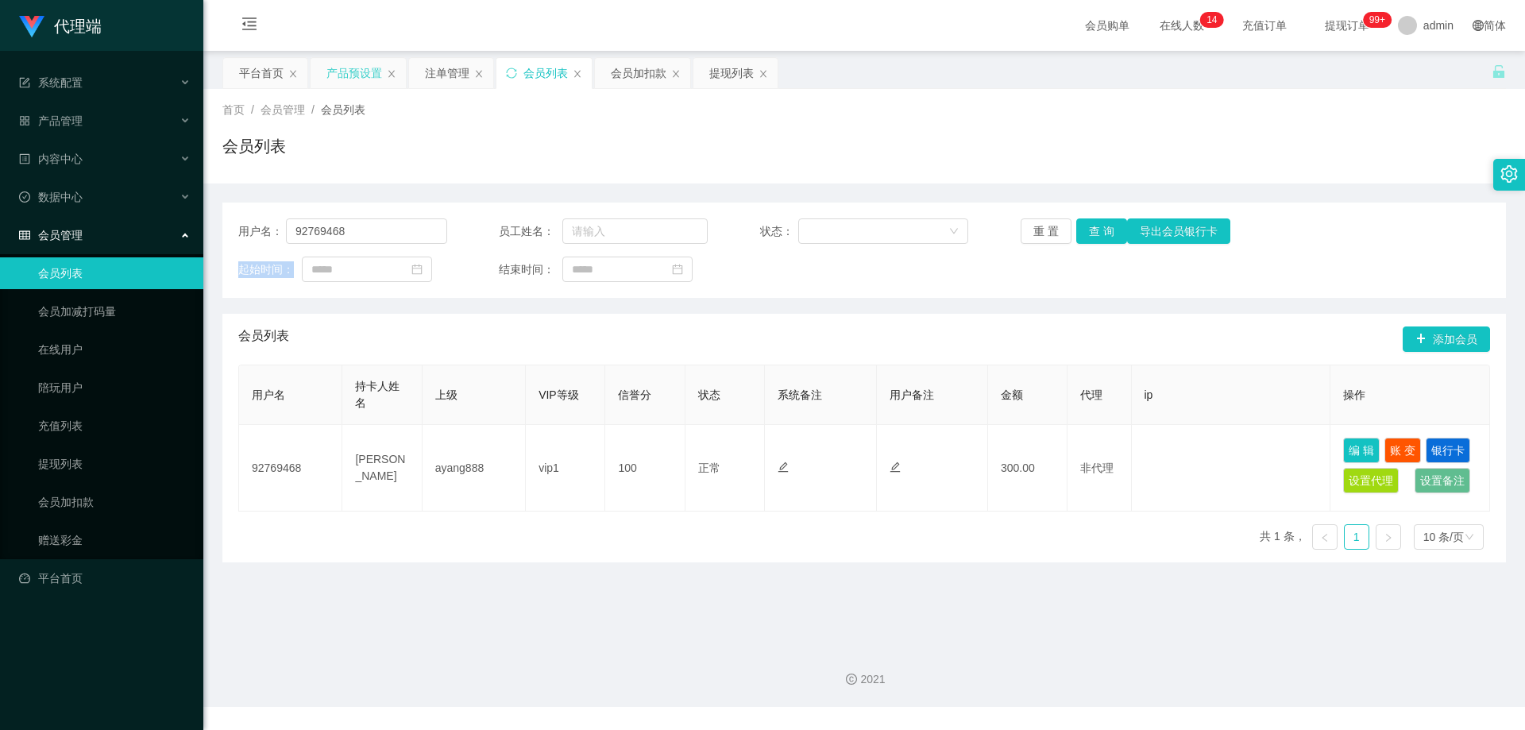
click at [348, 71] on div "产品预设置" at bounding box center [354, 73] width 56 height 30
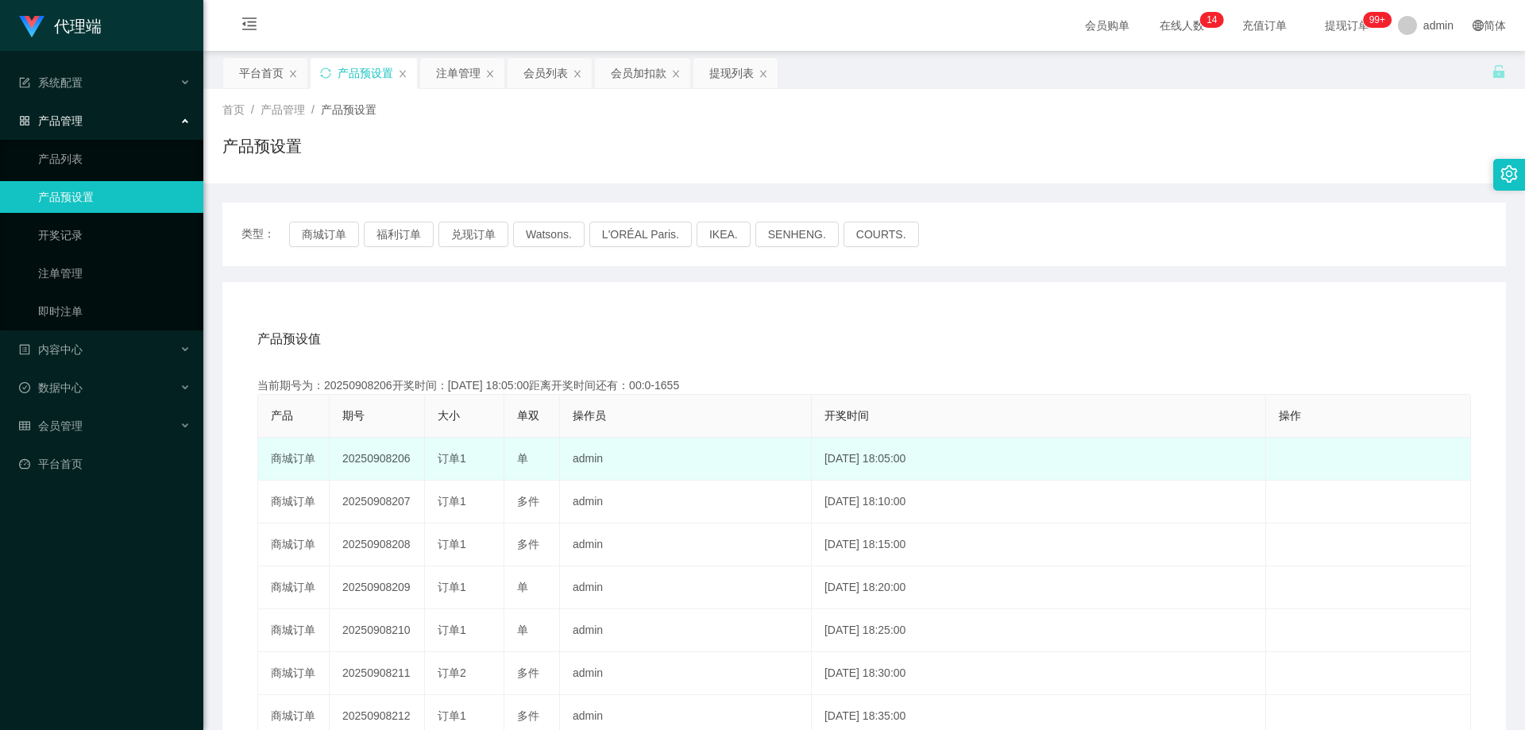
click at [390, 460] on td "20250908206" at bounding box center [377, 459] width 95 height 43
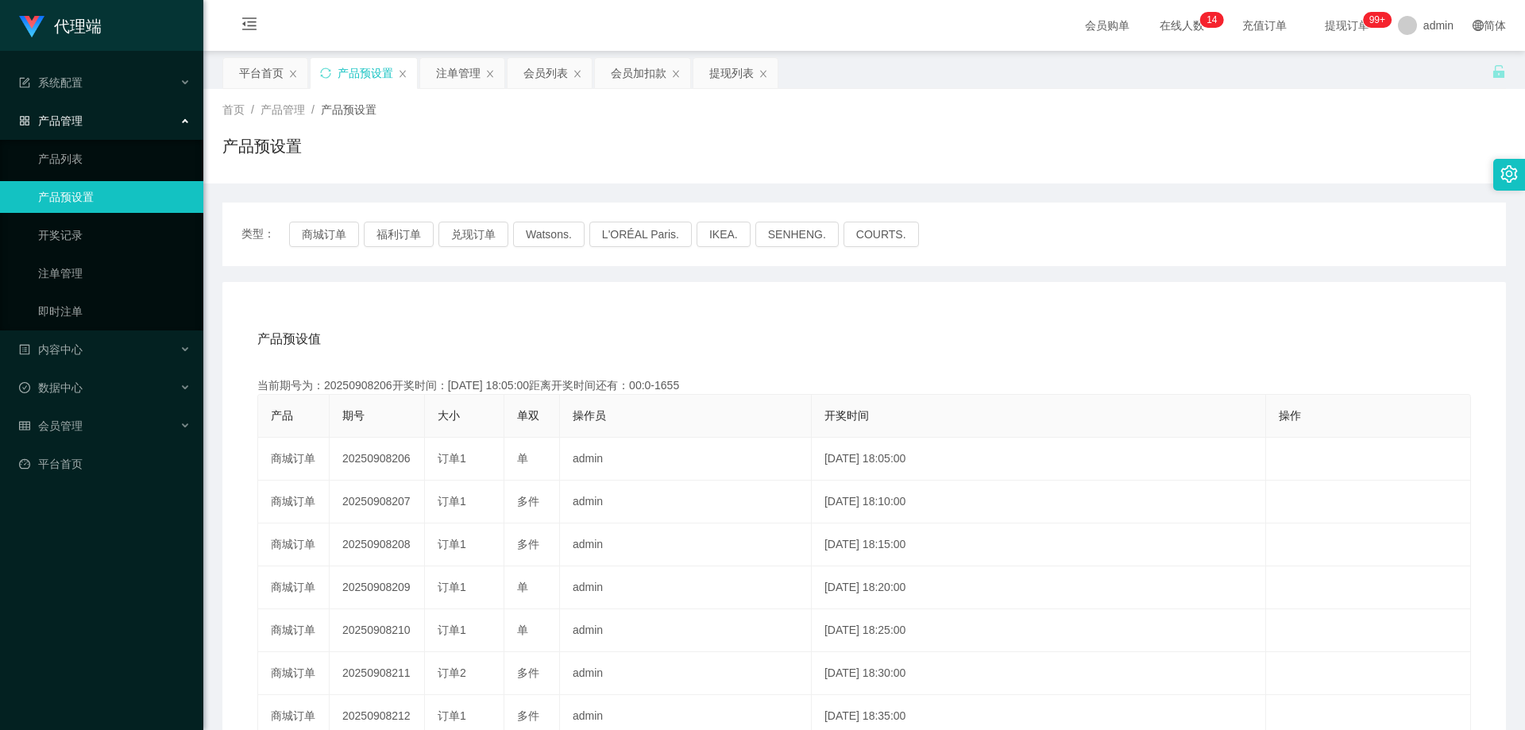
copy td "20250908206"
click at [469, 69] on div "注单管理" at bounding box center [458, 73] width 44 height 30
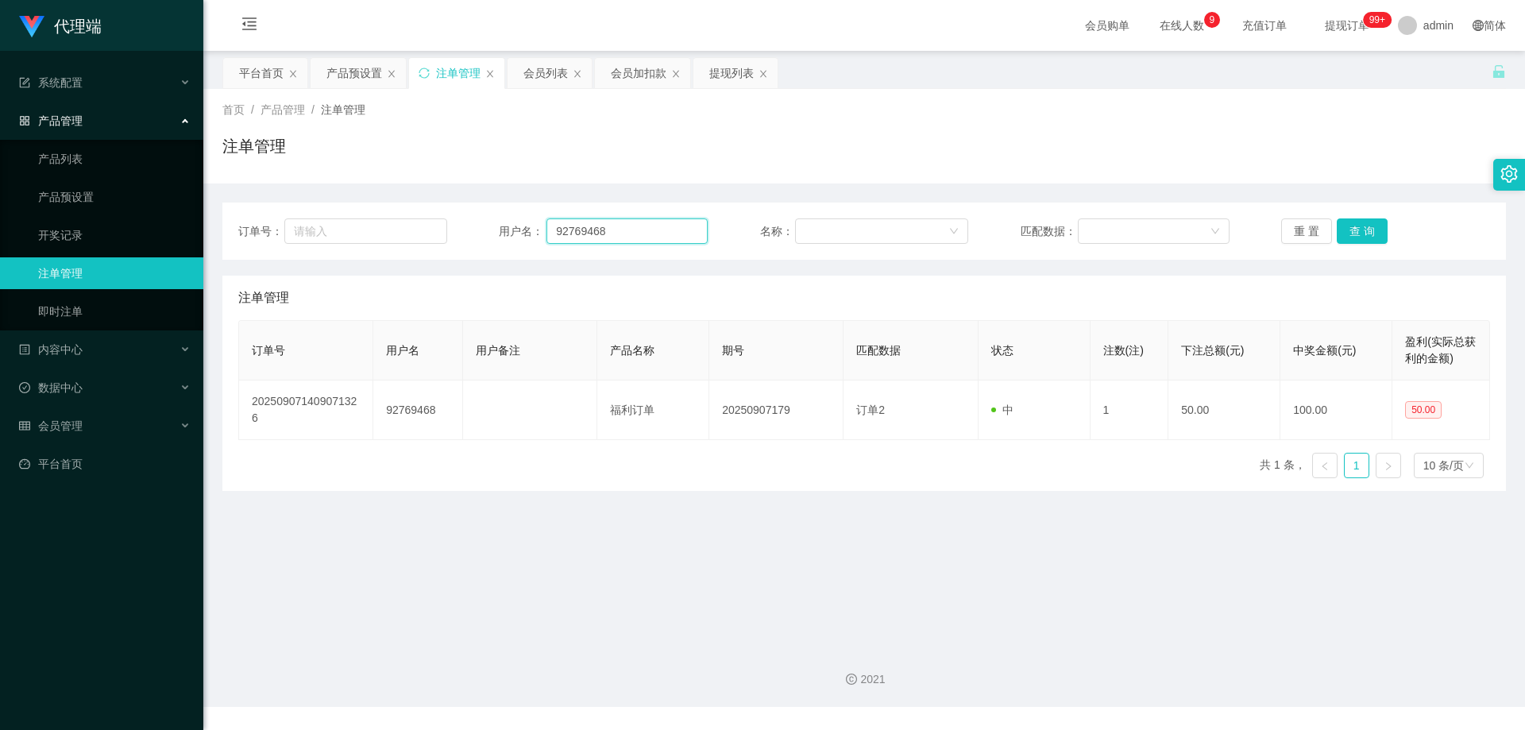
drag, startPoint x: 646, startPoint y: 233, endPoint x: 739, endPoint y: 227, distance: 93.1
click at [646, 233] on input "92769468" at bounding box center [626, 230] width 161 height 25
click at [1371, 226] on button "查 询" at bounding box center [1361, 230] width 51 height 25
click at [1371, 226] on div "重 置 查 询" at bounding box center [1385, 230] width 209 height 25
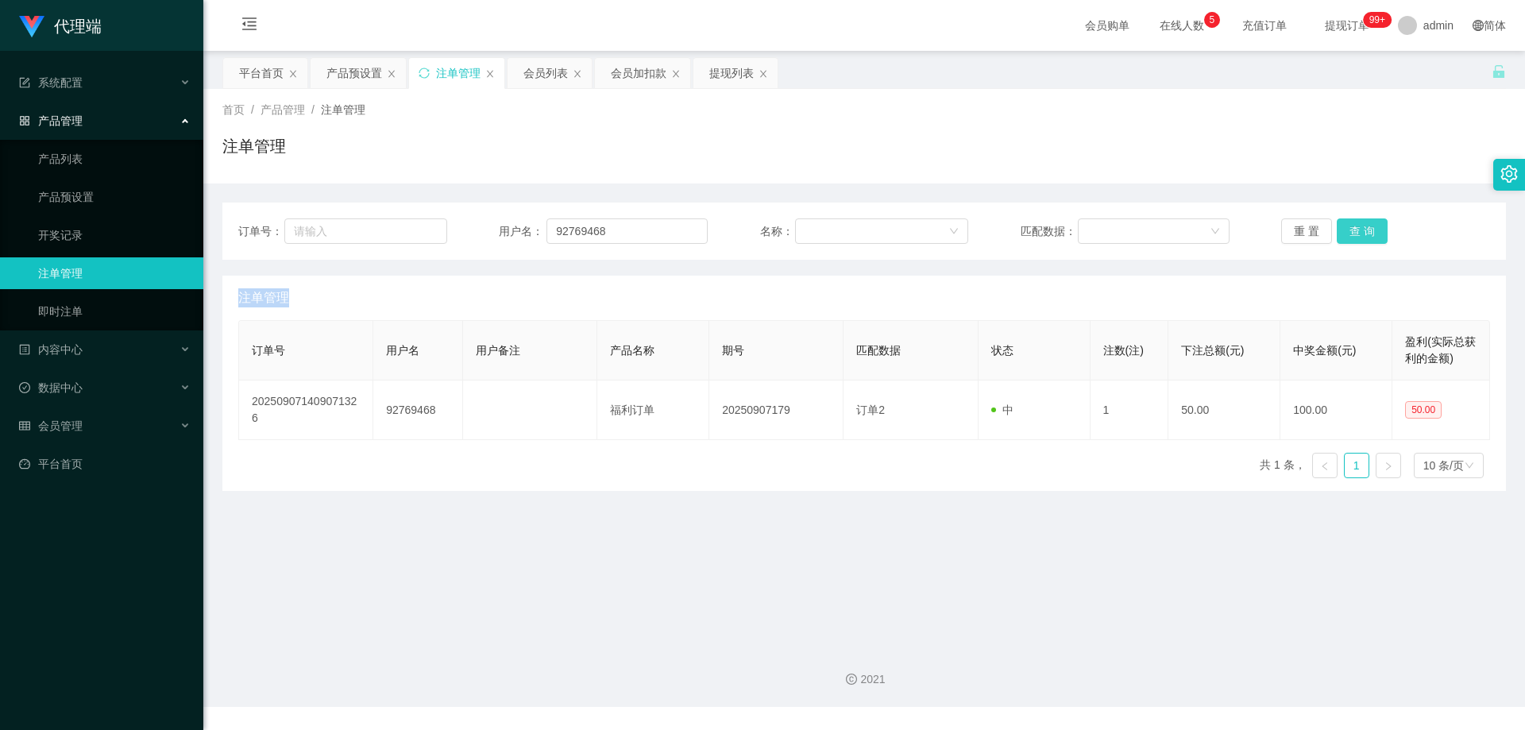
click at [1371, 226] on button "查 询" at bounding box center [1361, 230] width 51 height 25
click at [1371, 226] on div "重 置 查 询" at bounding box center [1385, 230] width 209 height 25
click at [1371, 226] on button "查 询" at bounding box center [1370, 230] width 68 height 25
click at [1371, 226] on div "重 置 查 询" at bounding box center [1385, 230] width 209 height 25
click at [1371, 226] on button "查 询" at bounding box center [1361, 230] width 51 height 25
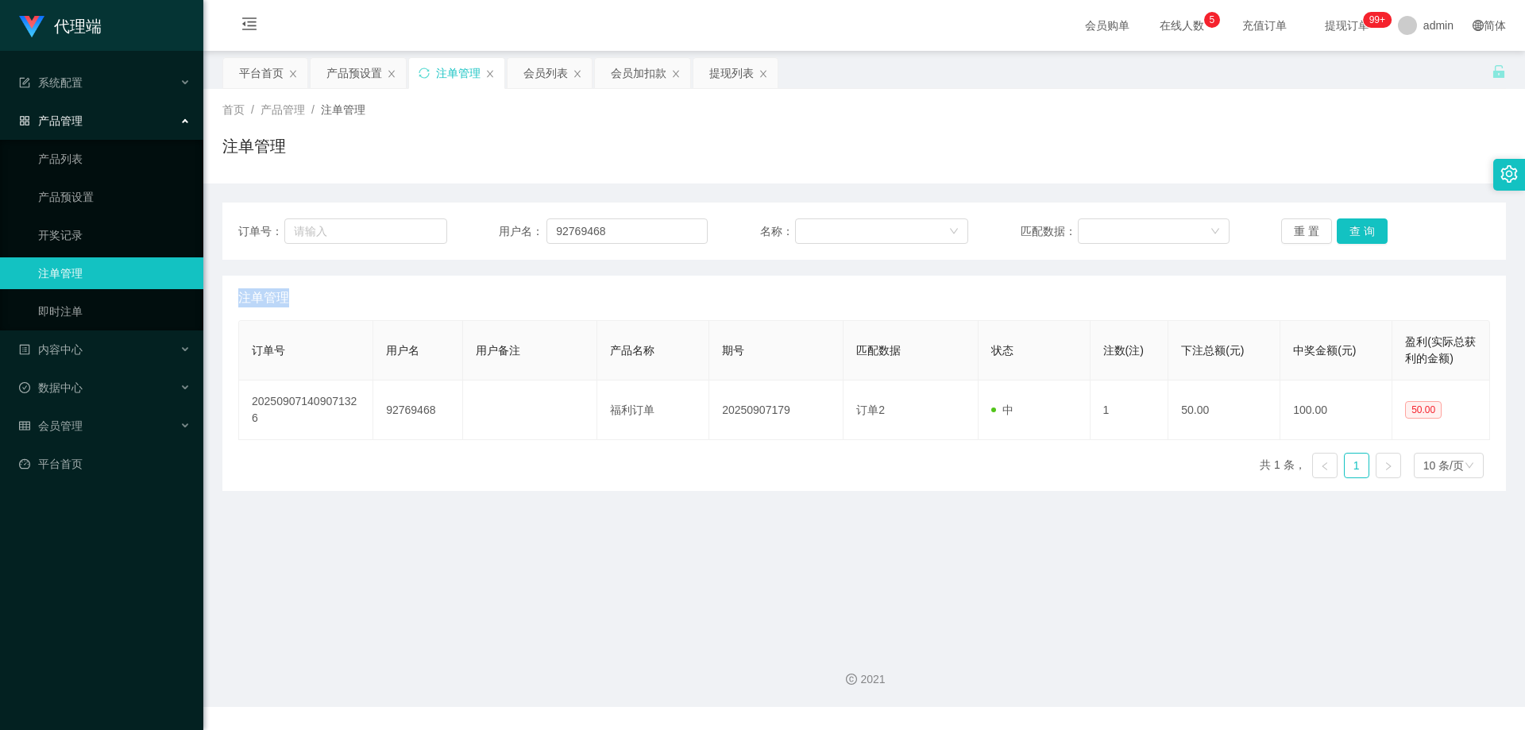
click at [746, 302] on div "注单管理" at bounding box center [863, 298] width 1251 height 44
click at [1358, 233] on button "查 询" at bounding box center [1361, 230] width 51 height 25
click at [1358, 233] on div "重 置 查 询" at bounding box center [1385, 230] width 209 height 25
click at [1358, 233] on button "查 询" at bounding box center [1361, 230] width 51 height 25
click at [1358, 233] on div "重 置 查 询" at bounding box center [1385, 230] width 209 height 25
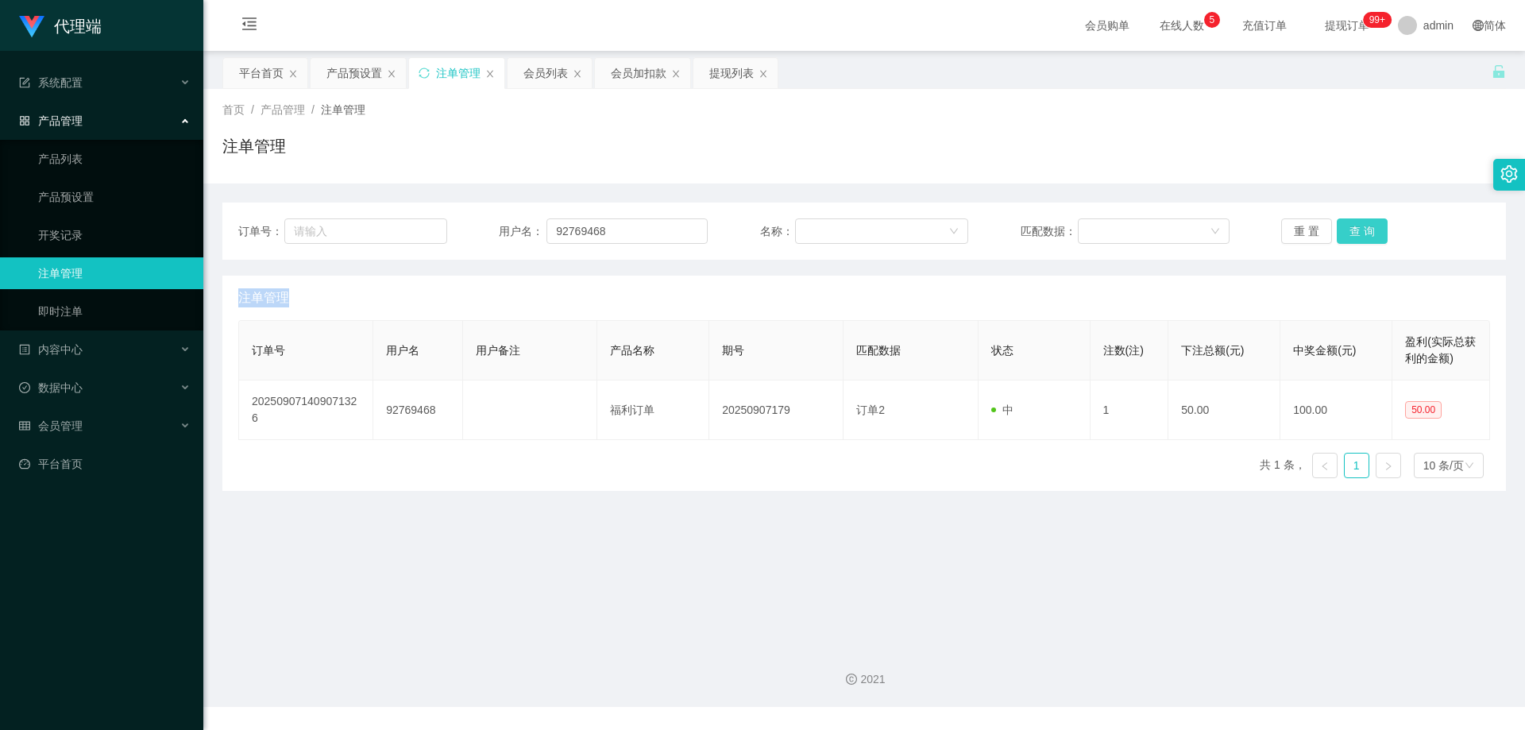
click at [1358, 233] on button "查 询" at bounding box center [1361, 230] width 51 height 25
click at [1358, 233] on div "重 置 查 询" at bounding box center [1385, 230] width 209 height 25
click at [1358, 233] on button "查 询" at bounding box center [1370, 230] width 68 height 25
click at [1358, 233] on div "重 置 查 询" at bounding box center [1385, 230] width 209 height 25
click at [1358, 233] on button "查 询" at bounding box center [1361, 230] width 51 height 25
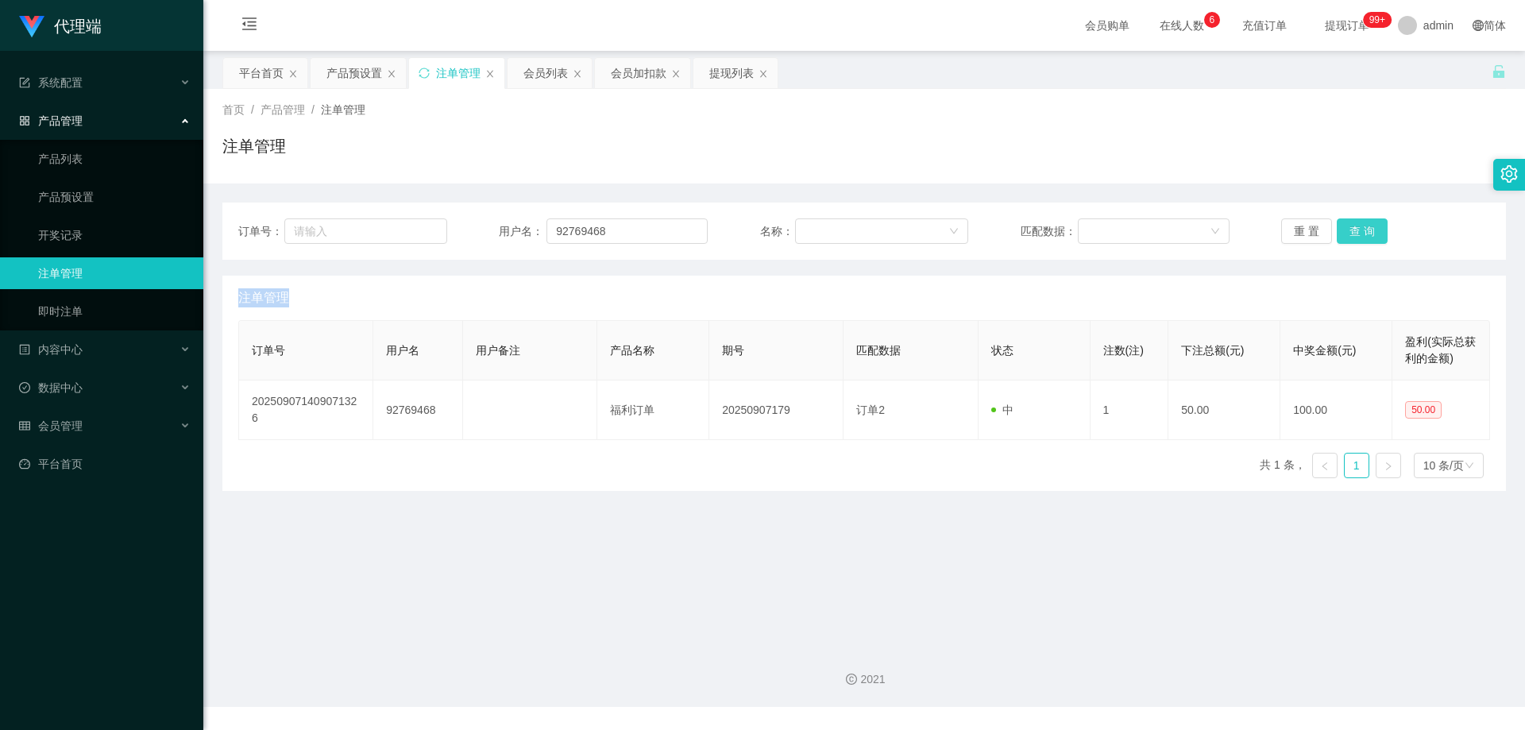
click at [1363, 226] on button "查 询" at bounding box center [1361, 230] width 51 height 25
click at [1363, 226] on div "重 置 查 询" at bounding box center [1385, 230] width 209 height 25
click at [1363, 226] on button "查 询" at bounding box center [1361, 230] width 51 height 25
click at [1363, 226] on div "重 置 查 询" at bounding box center [1385, 230] width 209 height 25
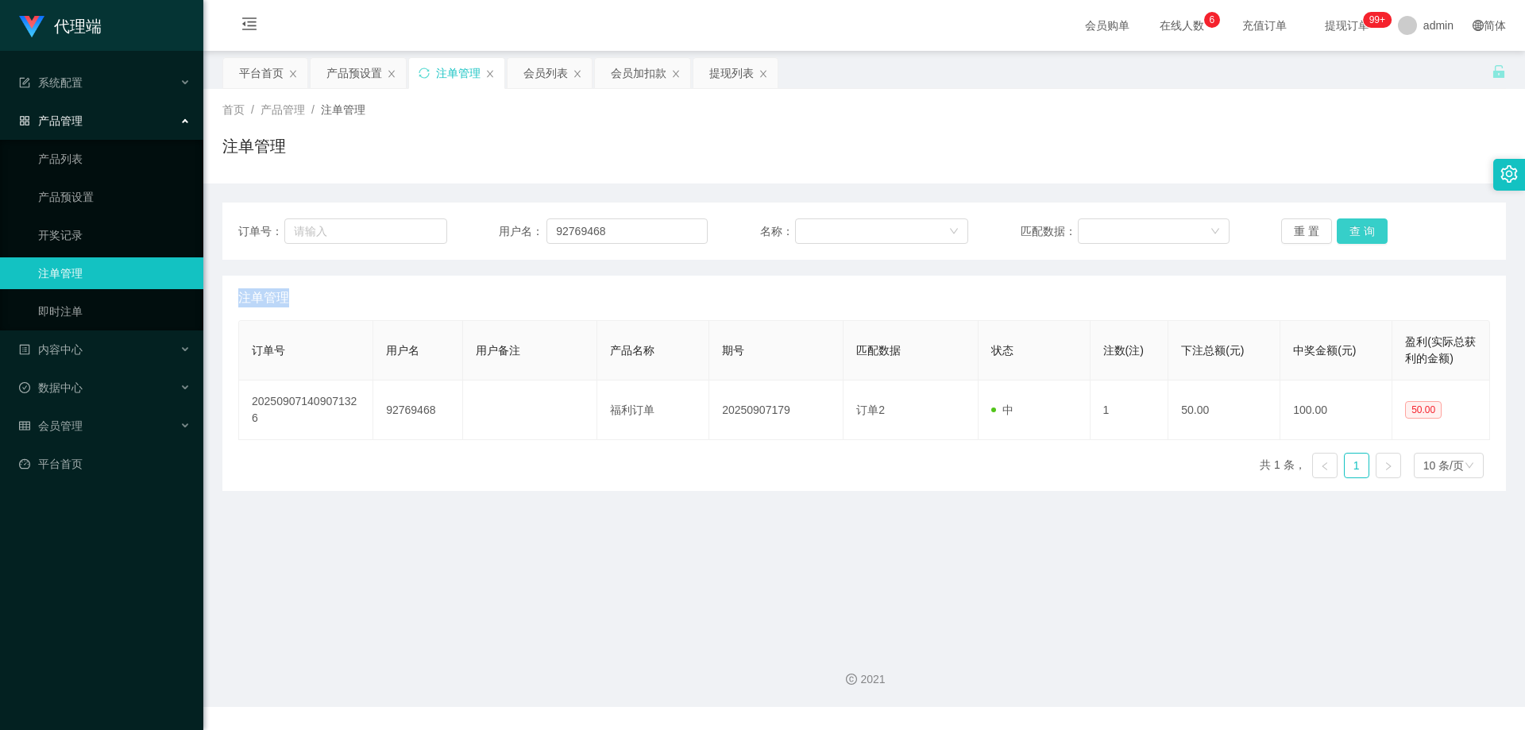
click at [1363, 226] on button "查 询" at bounding box center [1361, 230] width 51 height 25
click at [1363, 226] on button "查 询" at bounding box center [1370, 230] width 68 height 25
click at [1364, 226] on button "查 询" at bounding box center [1370, 230] width 68 height 25
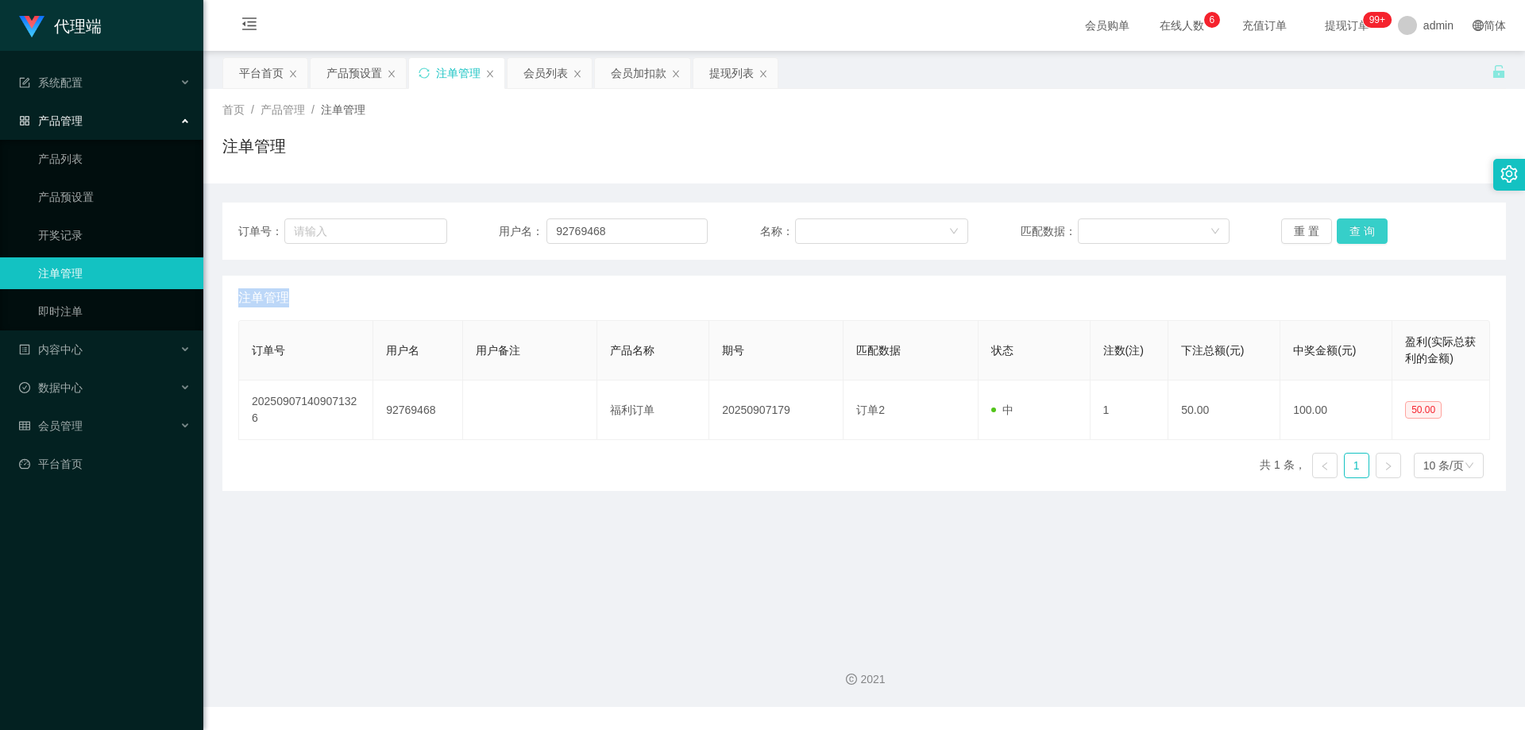
click at [1364, 225] on button "查 询" at bounding box center [1361, 230] width 51 height 25
click at [1365, 225] on button "查 询" at bounding box center [1361, 230] width 51 height 25
click at [1367, 225] on button "查 询" at bounding box center [1361, 230] width 51 height 25
click at [1369, 225] on button "查 询" at bounding box center [1361, 230] width 51 height 25
click at [1370, 222] on button "查 询" at bounding box center [1361, 230] width 51 height 25
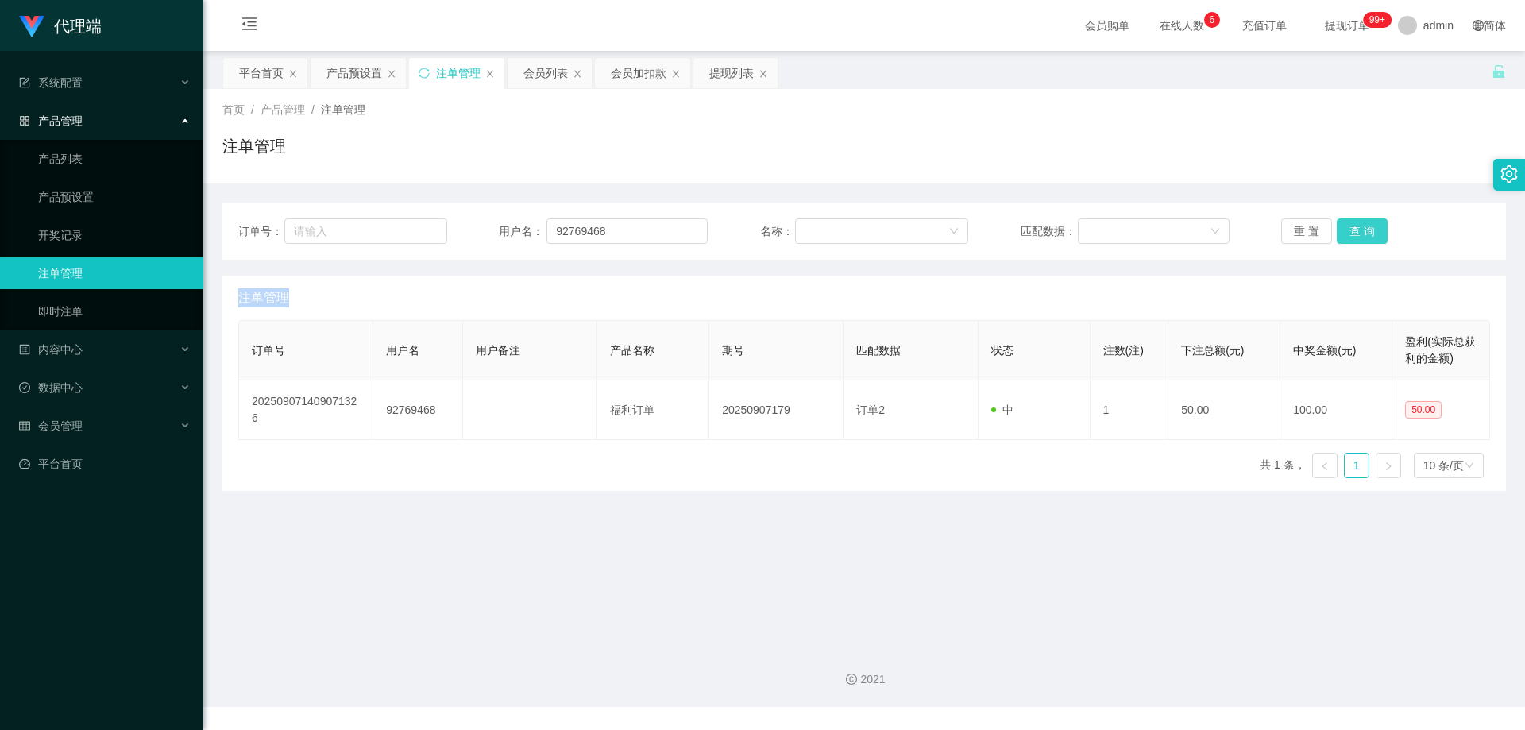
drag, startPoint x: 1370, startPoint y: 222, endPoint x: 1365, endPoint y: 230, distance: 9.3
click at [1366, 230] on button "查 询" at bounding box center [1361, 230] width 51 height 25
click at [1365, 230] on div "重 置 查 询" at bounding box center [1385, 230] width 209 height 25
click at [1364, 230] on button "查 询" at bounding box center [1361, 230] width 51 height 25
click at [1364, 230] on div "重 置 查 询" at bounding box center [1385, 230] width 209 height 25
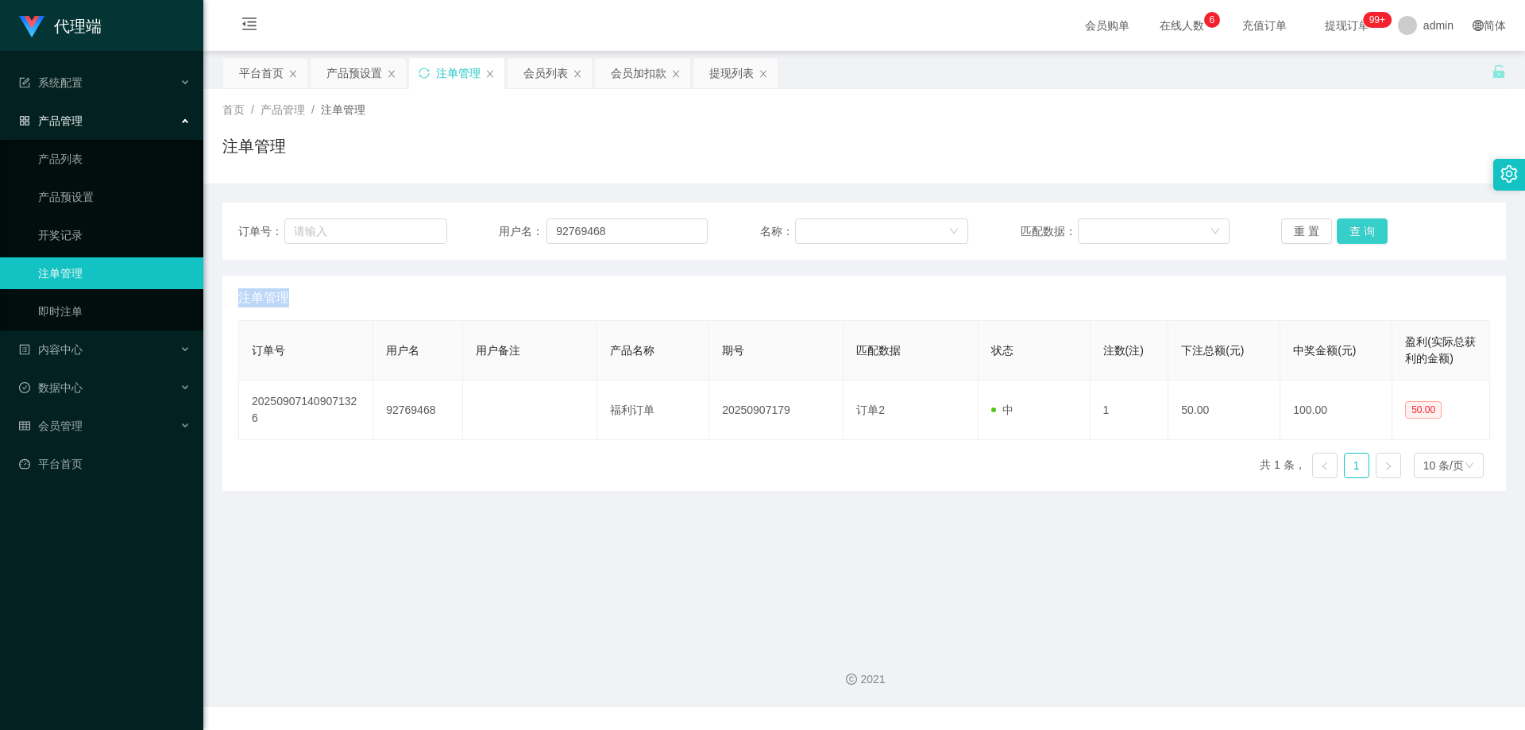
click at [1364, 230] on button "查 询" at bounding box center [1361, 230] width 51 height 25
click at [1364, 230] on div "重 置 查 询" at bounding box center [1385, 230] width 209 height 25
click at [1364, 230] on button "查 询" at bounding box center [1361, 230] width 51 height 25
click at [1366, 229] on button "查 询" at bounding box center [1361, 230] width 51 height 25
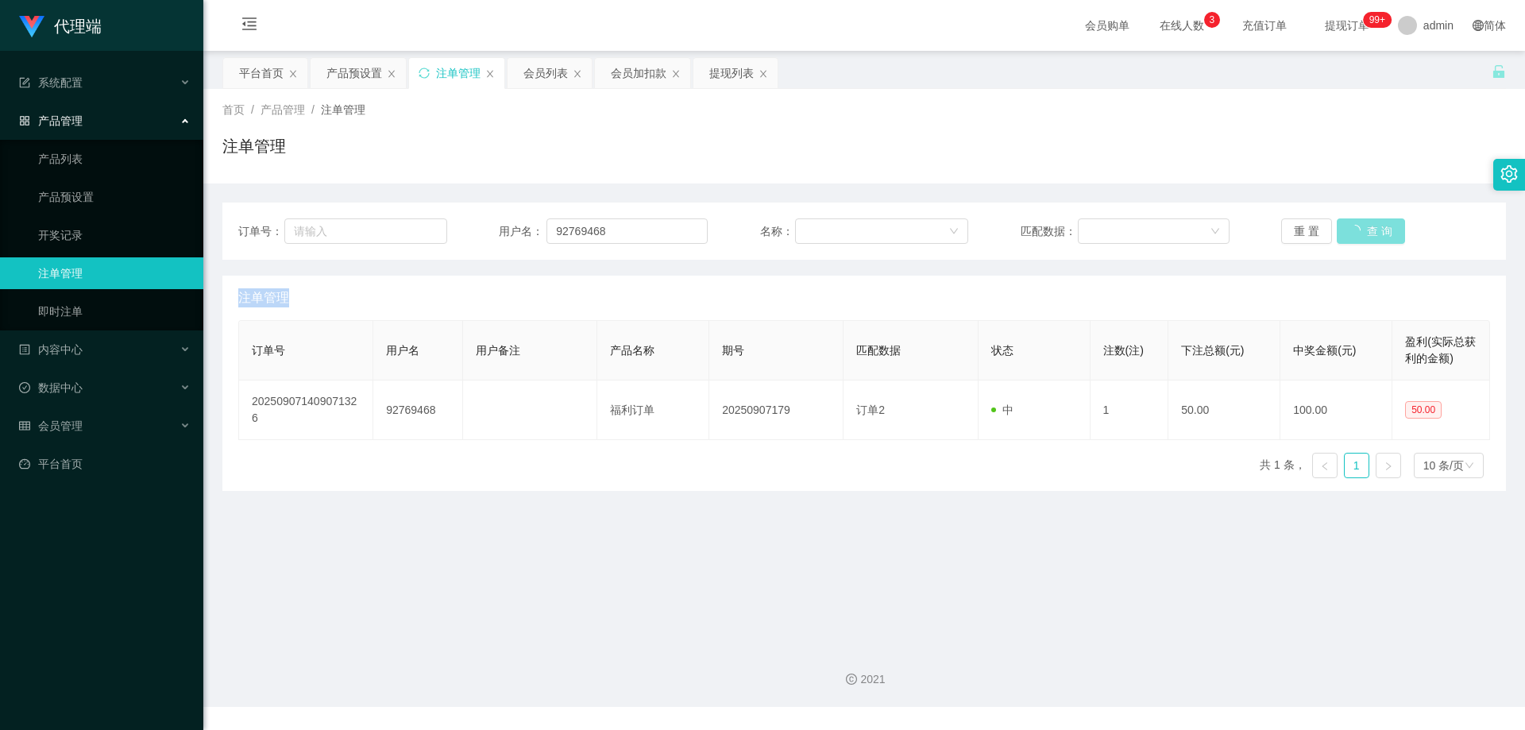
click at [1366, 229] on div "重 置 查 询" at bounding box center [1385, 230] width 209 height 25
click at [1366, 229] on button "查 询" at bounding box center [1361, 230] width 51 height 25
click at [1366, 229] on div "重 置 查 询" at bounding box center [1385, 230] width 209 height 25
click at [1366, 229] on button "查 询" at bounding box center [1361, 230] width 51 height 25
click at [1366, 229] on button "查 询" at bounding box center [1370, 230] width 68 height 25
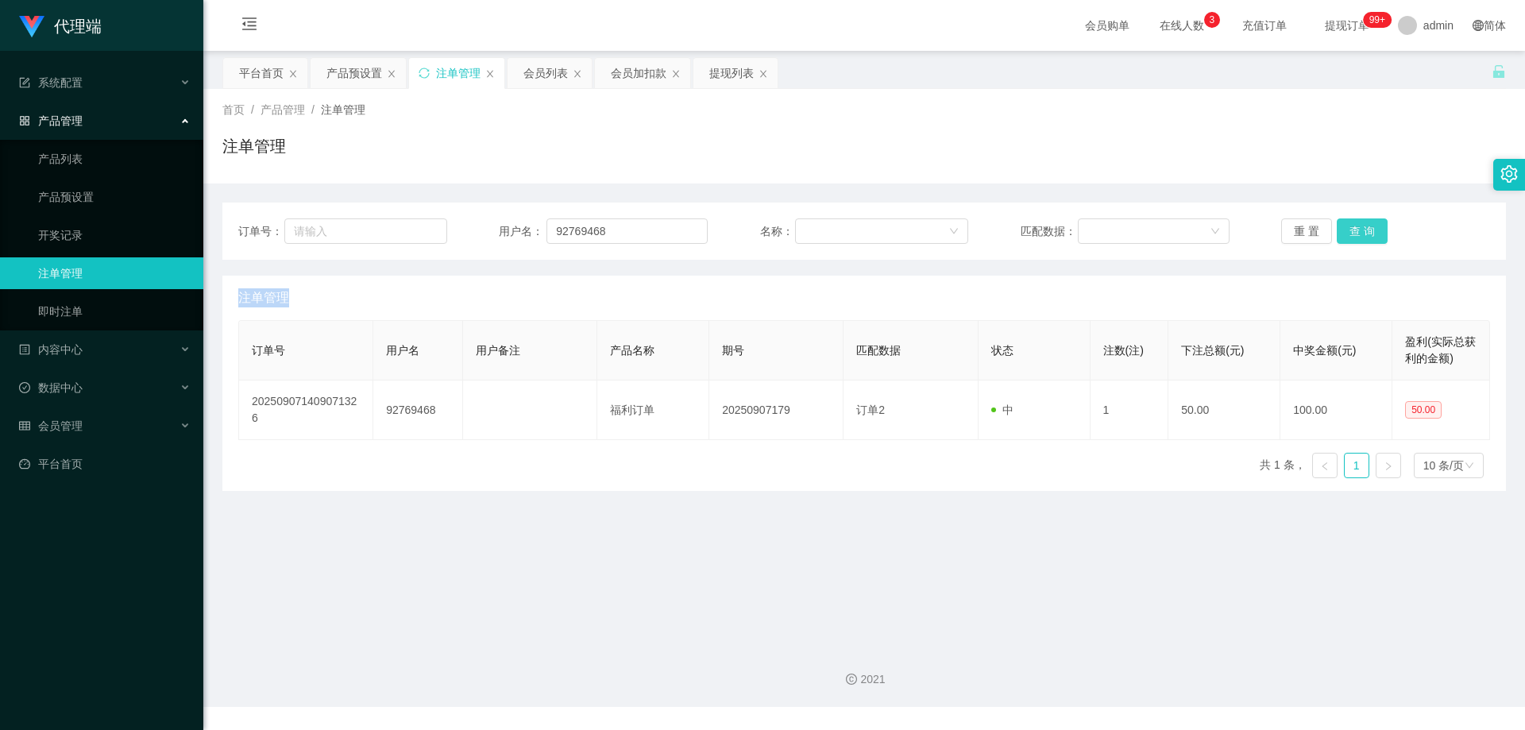
click at [1366, 229] on button "查 询" at bounding box center [1361, 230] width 51 height 25
click at [1366, 229] on div "重 置 查 询" at bounding box center [1385, 230] width 209 height 25
click at [1366, 229] on button "查 询" at bounding box center [1361, 230] width 51 height 25
click at [1366, 229] on div "重 置 查 询" at bounding box center [1385, 230] width 209 height 25
click at [1324, 153] on div "注单管理" at bounding box center [863, 152] width 1283 height 37
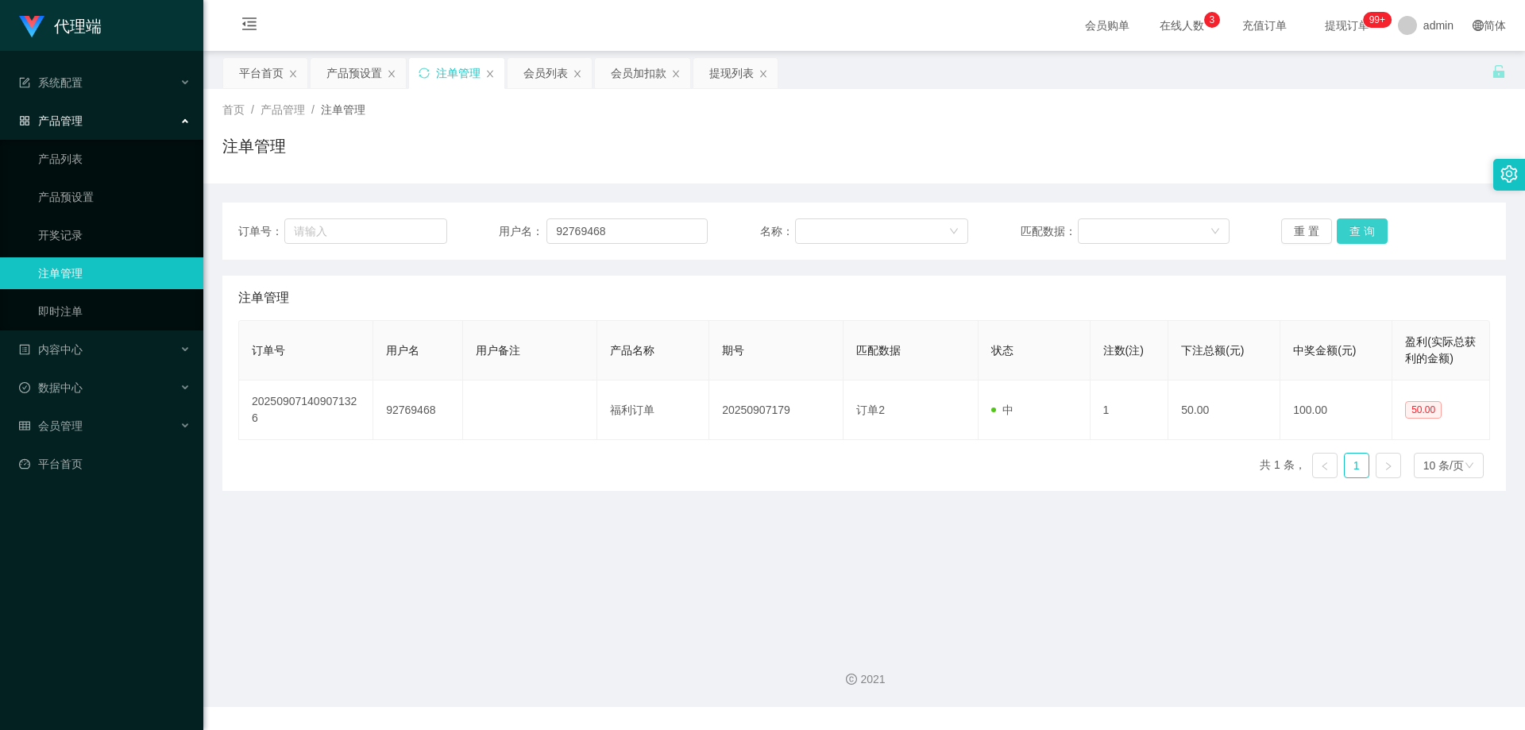
click at [1372, 226] on button "查 询" at bounding box center [1361, 230] width 51 height 25
click at [1372, 226] on div "重 置 查 询" at bounding box center [1385, 230] width 209 height 25
click at [1372, 226] on button "查 询" at bounding box center [1361, 230] width 51 height 25
click at [1372, 226] on div "重 置 查 询" at bounding box center [1385, 230] width 209 height 25
click at [1372, 226] on button "查 询" at bounding box center [1361, 230] width 51 height 25
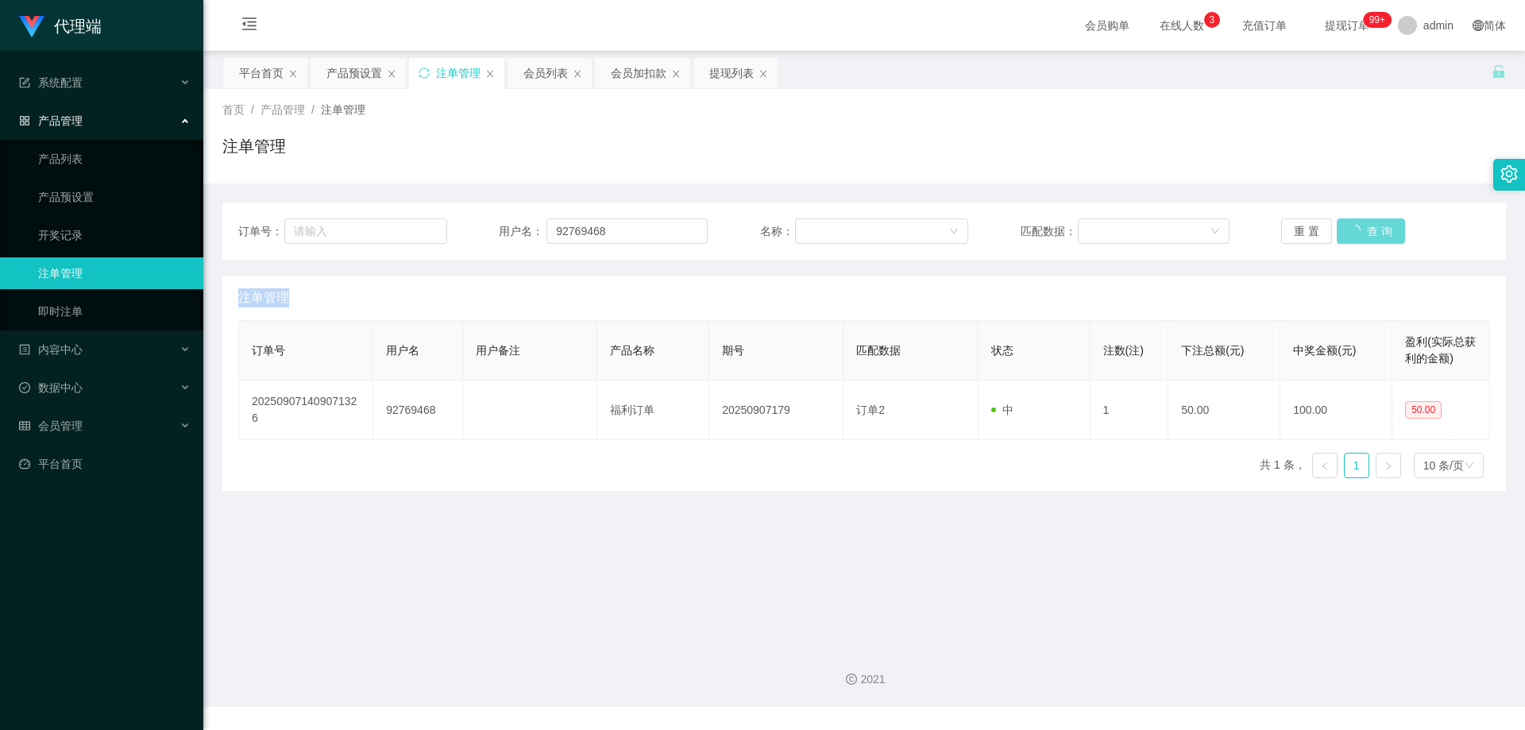
click at [1372, 226] on div "重 置 查 询" at bounding box center [1385, 230] width 209 height 25
click at [1372, 226] on button "查 询" at bounding box center [1361, 230] width 51 height 25
click at [1372, 226] on div "重 置 查 询" at bounding box center [1385, 230] width 209 height 25
click at [1372, 226] on button "查 询" at bounding box center [1361, 230] width 51 height 25
click at [1372, 226] on div "重 置 查 询" at bounding box center [1385, 230] width 209 height 25
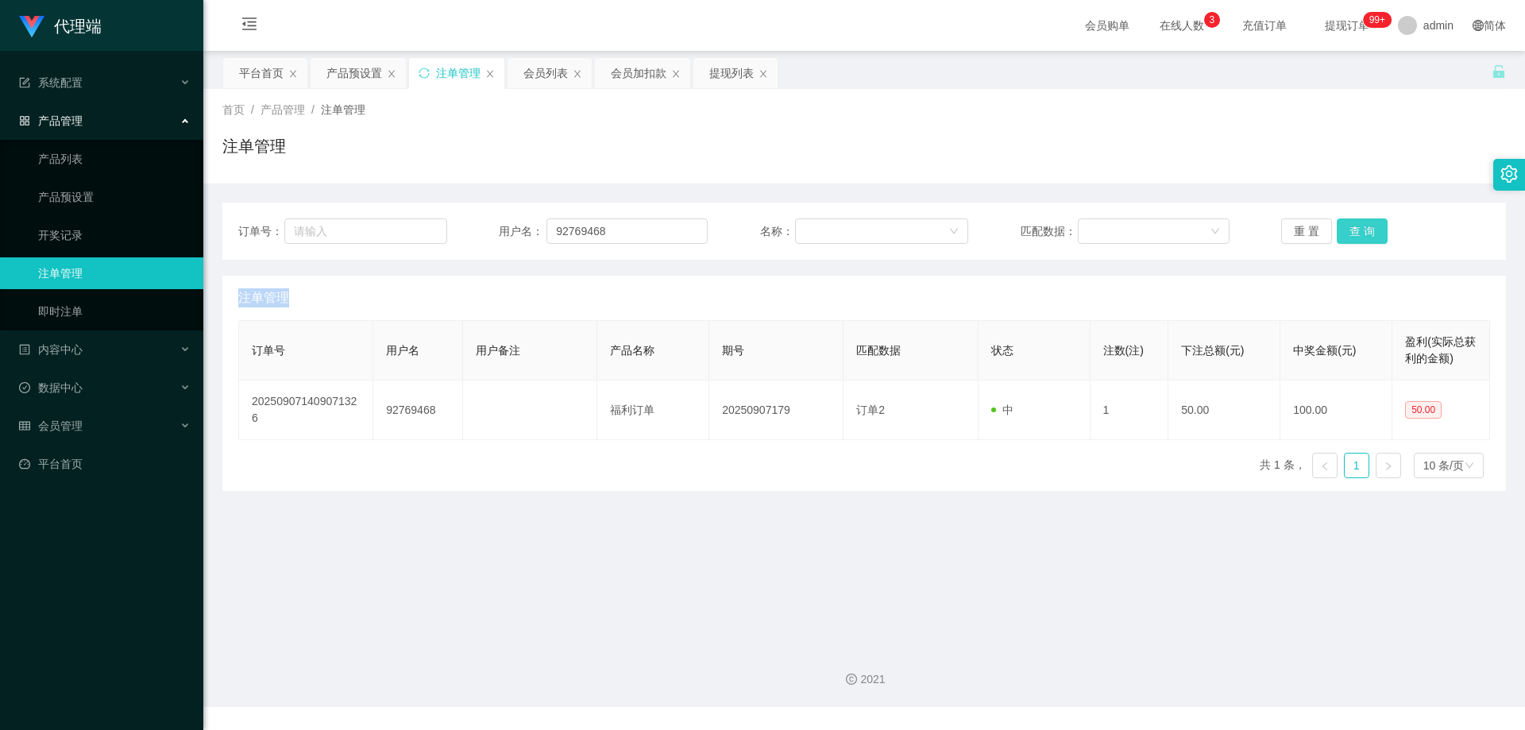
click at [1372, 226] on button "查 询" at bounding box center [1361, 230] width 51 height 25
click at [1372, 226] on div "重 置 查 询" at bounding box center [1385, 230] width 209 height 25
click at [1372, 226] on button "查 询" at bounding box center [1361, 230] width 51 height 25
click at [1372, 226] on div "重 置 查 询" at bounding box center [1385, 230] width 209 height 25
click at [1372, 226] on button "查 询" at bounding box center [1361, 230] width 51 height 25
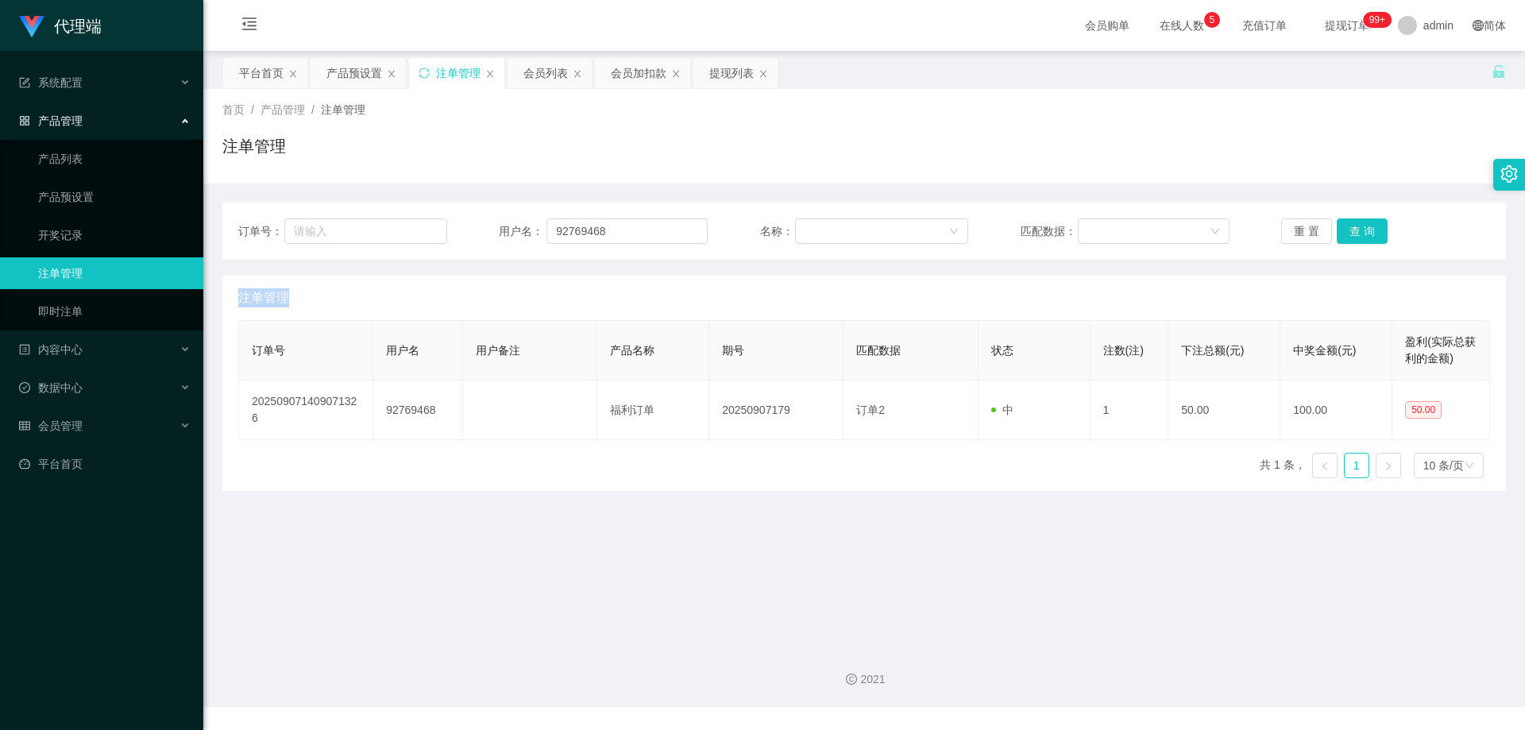
click at [1372, 226] on div "重 置 查 询" at bounding box center [1385, 230] width 209 height 25
click at [1358, 183] on div "订单号： 用户名： 92769468 名称： 匹配数据： 重 置 查 询 注单管理 订单号 用户名 用户备注 产品名称 期号 匹配数据 状态 注数(注) 下注…" at bounding box center [863, 336] width 1283 height 307
click at [1359, 223] on button "查 询" at bounding box center [1361, 230] width 51 height 25
click at [1359, 223] on div "重 置 查 询" at bounding box center [1385, 230] width 209 height 25
click at [1359, 223] on button "查 询" at bounding box center [1361, 230] width 51 height 25
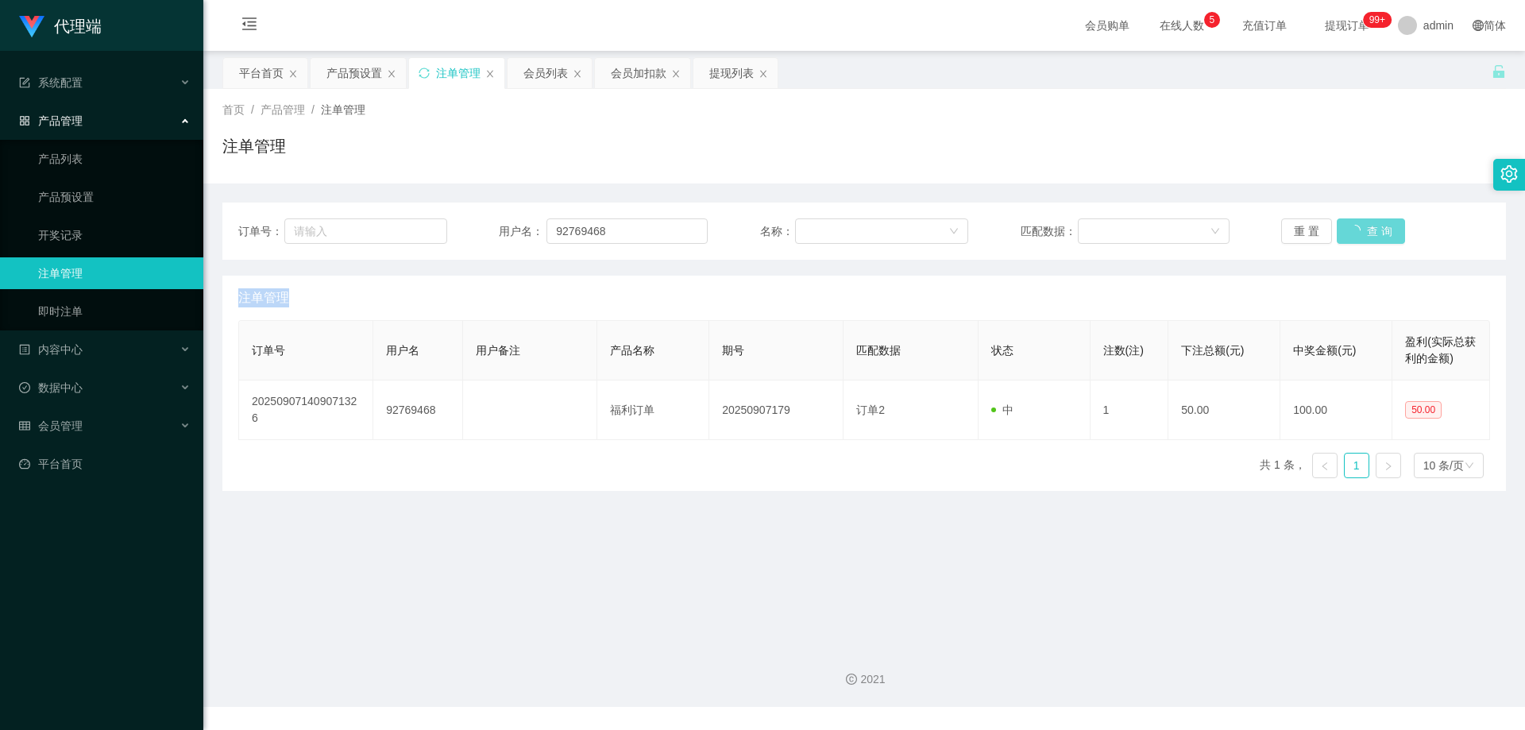
click at [1359, 223] on div "重 置 查 询" at bounding box center [1385, 230] width 209 height 25
click at [1375, 225] on button "查 询" at bounding box center [1361, 230] width 51 height 25
click at [1375, 225] on div "重 置 查 询" at bounding box center [1385, 230] width 209 height 25
click at [1375, 225] on button "查 询" at bounding box center [1361, 230] width 51 height 25
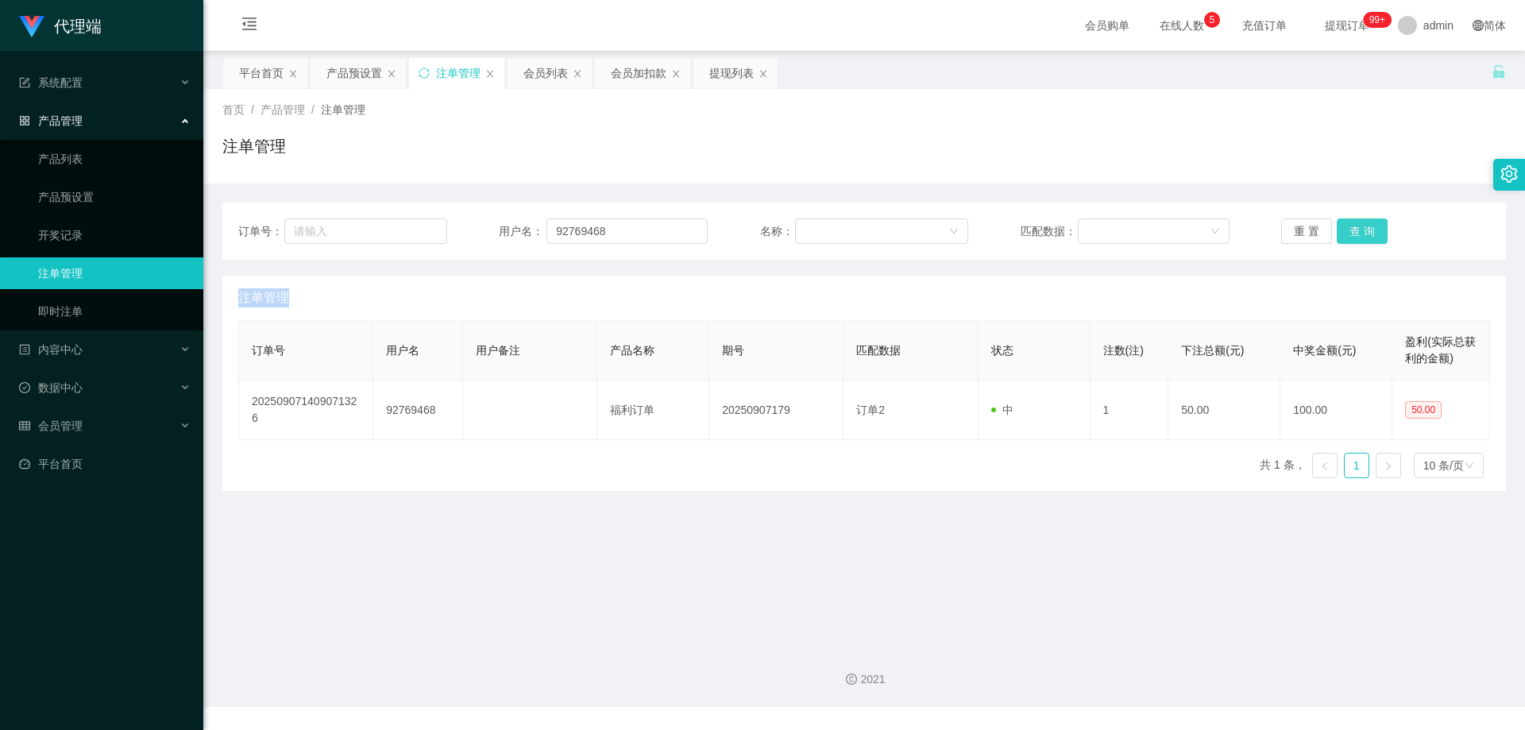
click at [1375, 225] on div "重 置 查 询" at bounding box center [1385, 230] width 209 height 25
click at [1367, 225] on button "查 询" at bounding box center [1361, 230] width 51 height 25
click at [1367, 225] on div "重 置 查 询" at bounding box center [1385, 230] width 209 height 25
click at [1367, 225] on button "查 询" at bounding box center [1361, 230] width 51 height 25
click at [1367, 225] on div "重 置 查 询" at bounding box center [1385, 230] width 209 height 25
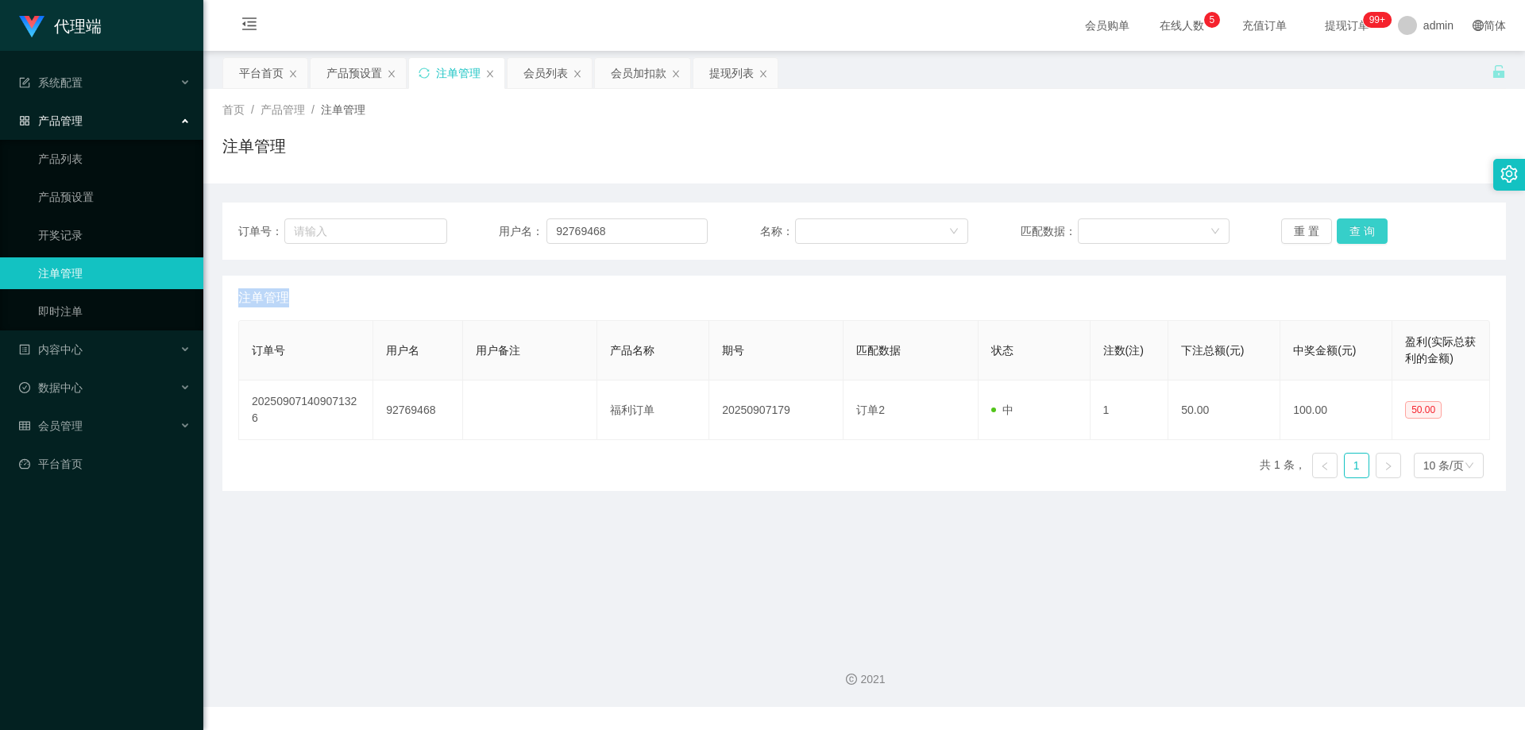
click at [1367, 225] on button "查 询" at bounding box center [1361, 230] width 51 height 25
click at [1367, 225] on div "重 置 查 询" at bounding box center [1385, 230] width 209 height 25
click at [1367, 225] on button "查 询" at bounding box center [1361, 230] width 51 height 25
click at [1367, 225] on div "重 置 查 询" at bounding box center [1385, 230] width 209 height 25
click at [1367, 225] on button "查 询" at bounding box center [1361, 230] width 51 height 25
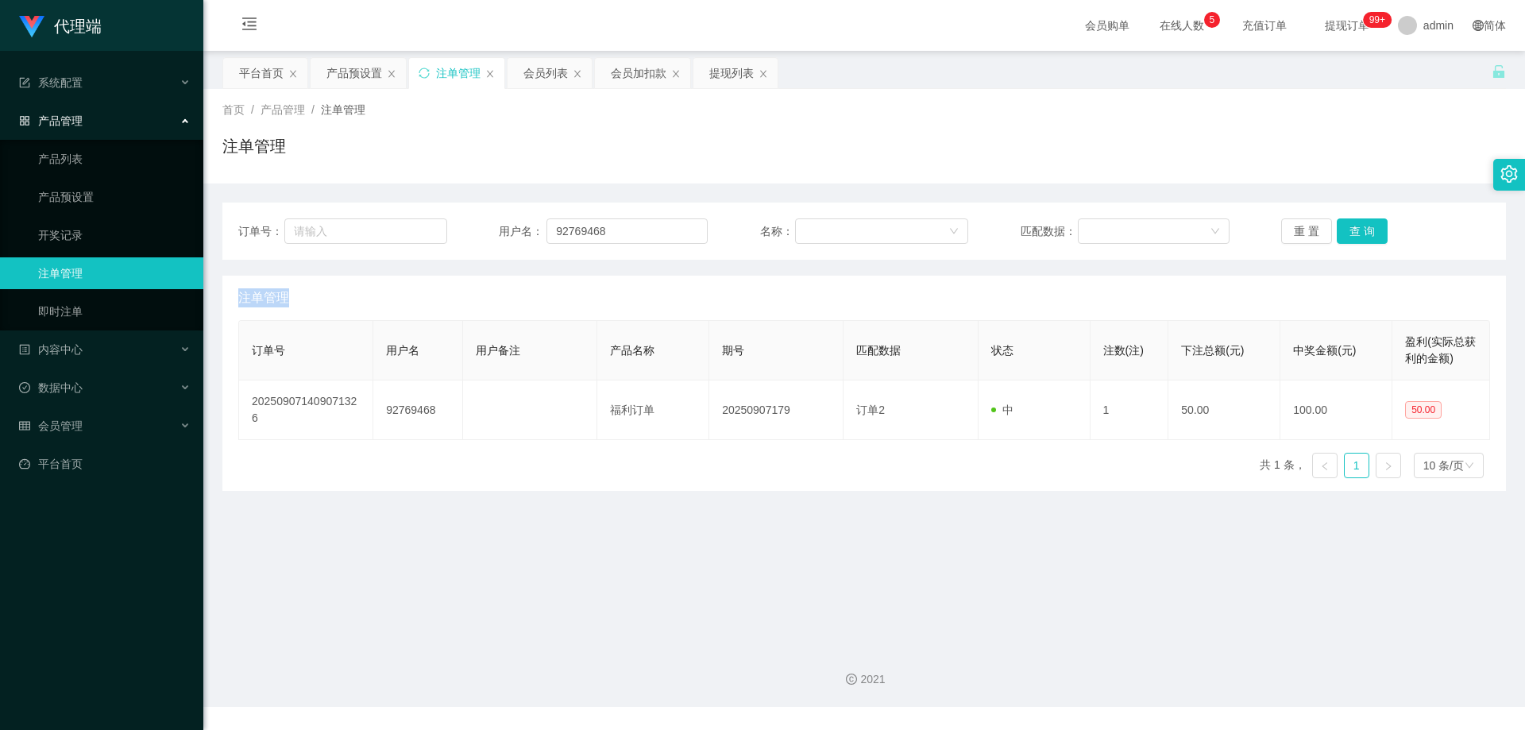
click at [1367, 225] on div "重 置 查 询" at bounding box center [1385, 230] width 209 height 25
click at [1367, 225] on button "查 询" at bounding box center [1361, 230] width 51 height 25
click at [1367, 225] on div "重 置 查 询" at bounding box center [1385, 230] width 209 height 25
click at [1367, 225] on button "查 询" at bounding box center [1361, 230] width 51 height 25
click at [1367, 225] on div "重 置 查 询" at bounding box center [1385, 230] width 209 height 25
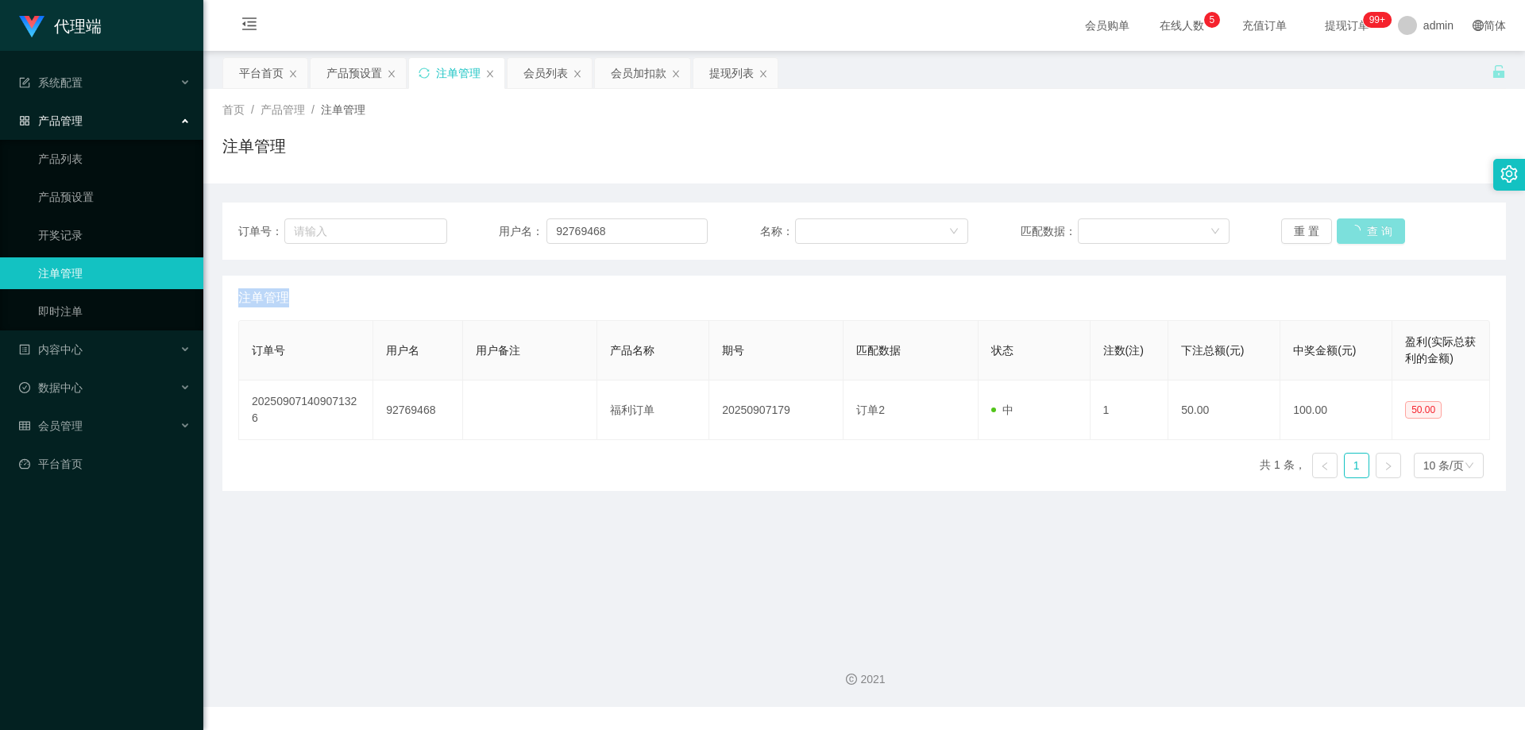
click at [1367, 225] on button "查 询" at bounding box center [1370, 230] width 68 height 25
click at [1349, 229] on button "查 询" at bounding box center [1361, 230] width 51 height 25
click at [1349, 229] on div "重 置 查 询" at bounding box center [1385, 230] width 209 height 25
click at [1349, 229] on button "查 询" at bounding box center [1361, 230] width 51 height 25
click at [1349, 229] on div "重 置 查 询" at bounding box center [1385, 230] width 209 height 25
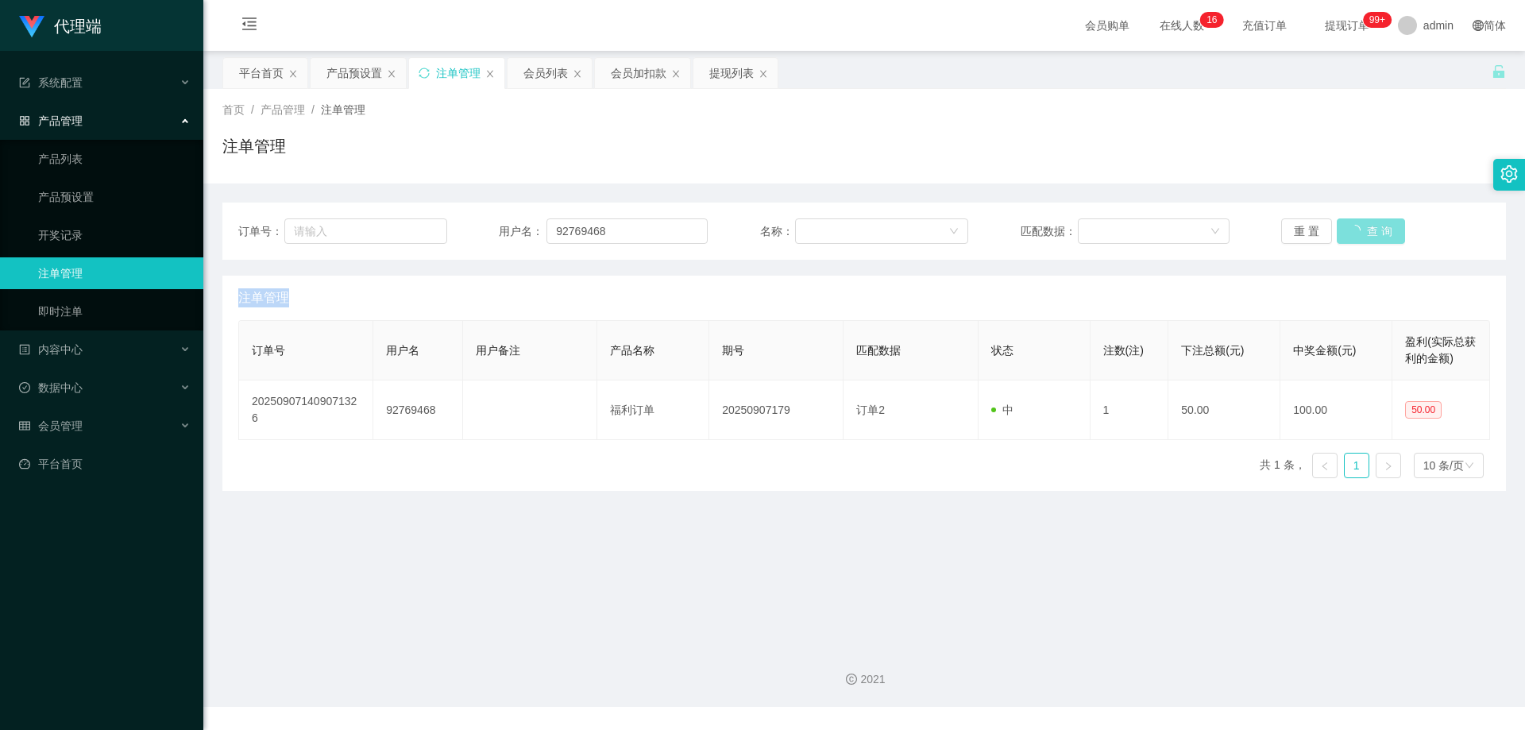
click at [1349, 229] on button "查 询" at bounding box center [1370, 230] width 68 height 25
click at [1349, 229] on div "重 置 查 询" at bounding box center [1385, 230] width 209 height 25
click at [1349, 229] on button "查 询" at bounding box center [1361, 230] width 51 height 25
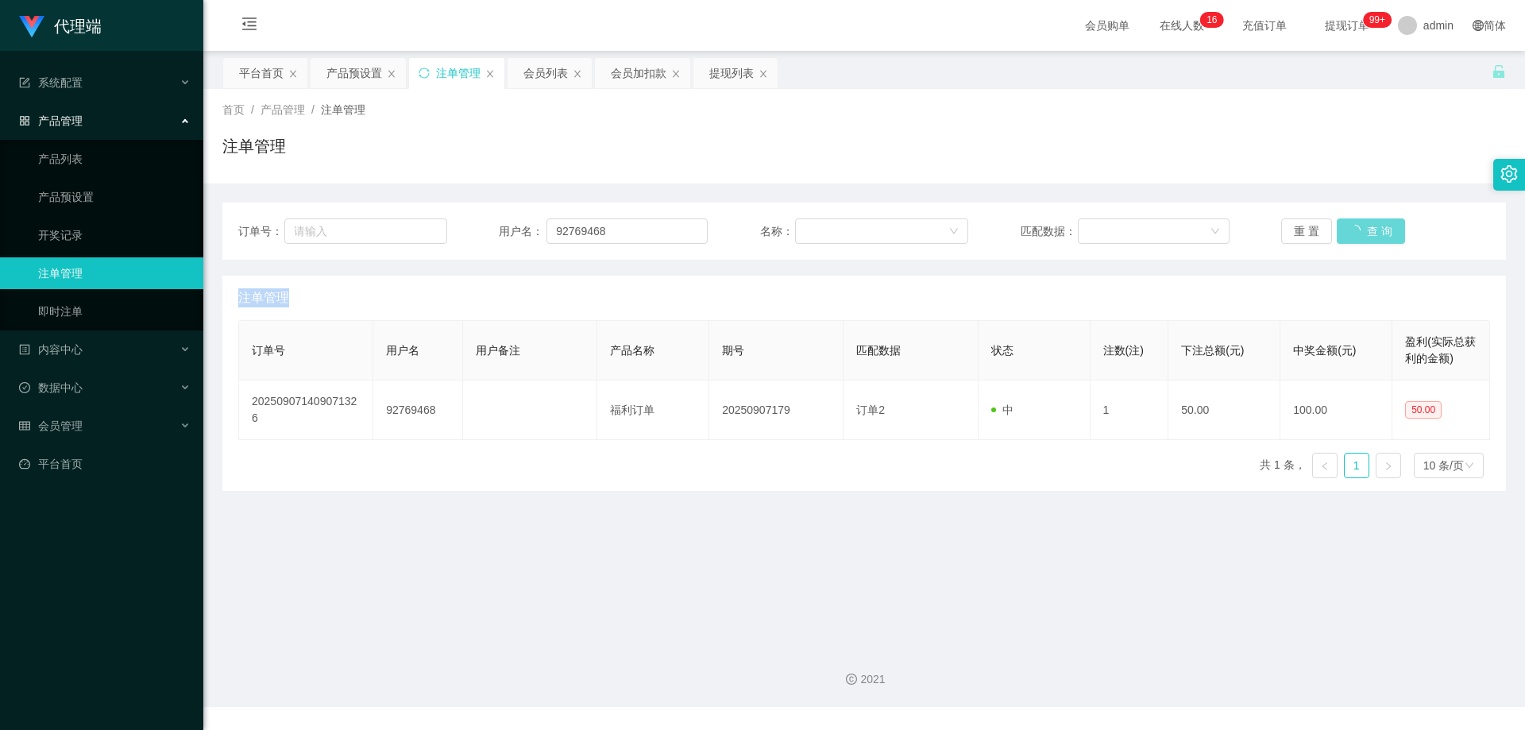
click at [1349, 229] on div "重 置 查 询" at bounding box center [1385, 230] width 209 height 25
click at [1349, 229] on button "查 询" at bounding box center [1361, 230] width 51 height 25
click at [1349, 229] on div "重 置 查 询" at bounding box center [1385, 230] width 209 height 25
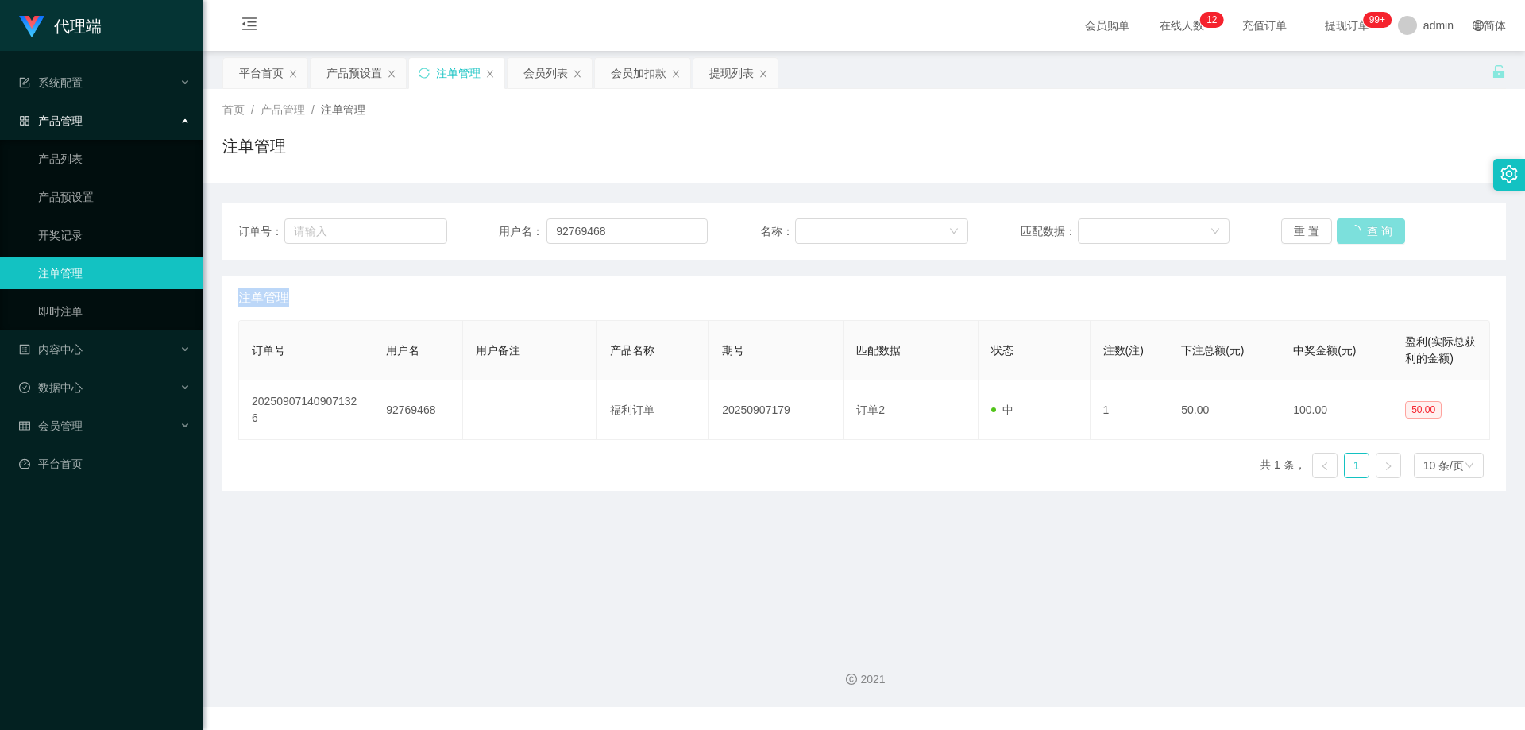
click at [1349, 229] on button "查 询" at bounding box center [1370, 230] width 68 height 25
click at [1345, 228] on button "查 询" at bounding box center [1361, 230] width 51 height 25
click at [1346, 227] on div "重 置 查 询" at bounding box center [1385, 230] width 209 height 25
click at [1348, 226] on button "查 询" at bounding box center [1370, 230] width 68 height 25
click at [1348, 226] on button "查 询" at bounding box center [1361, 230] width 51 height 25
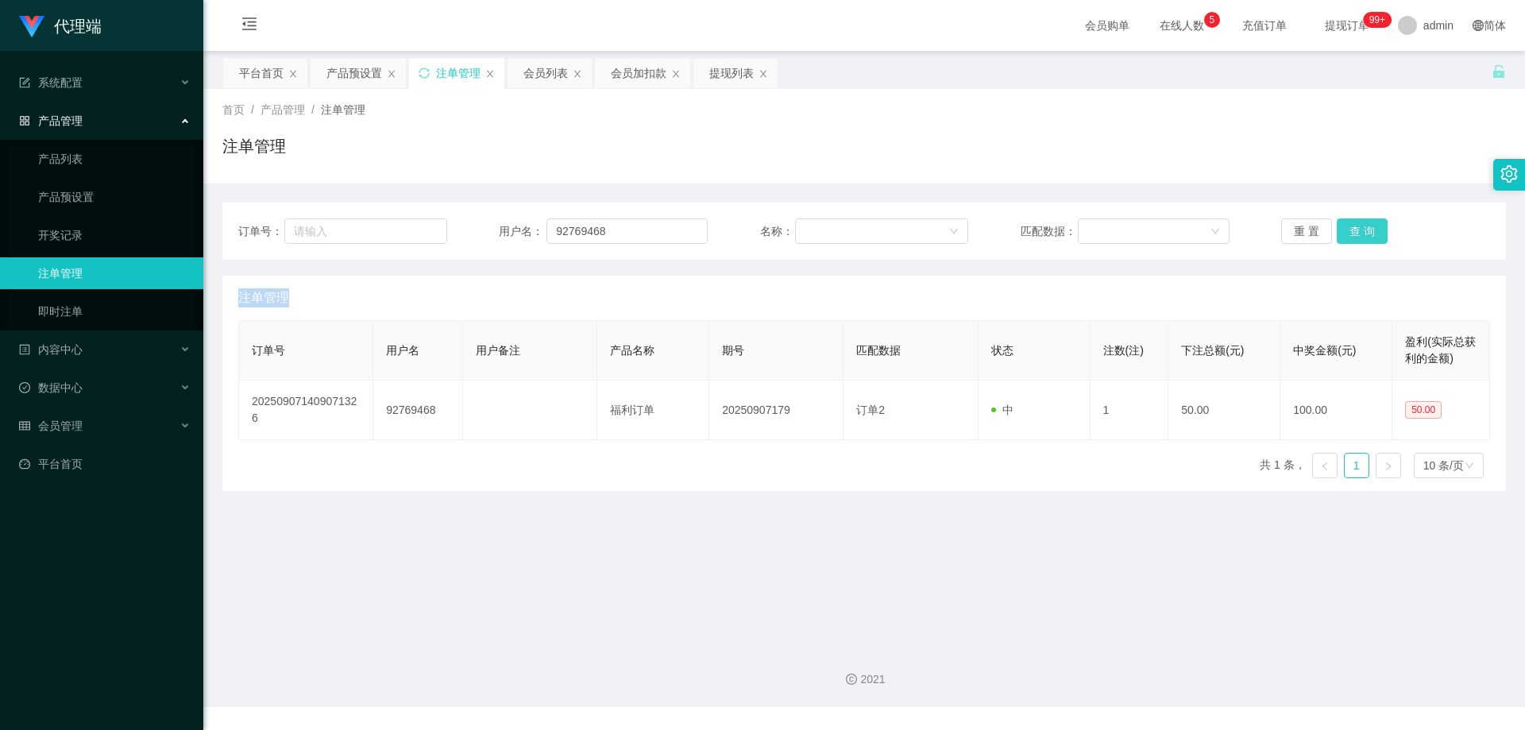
click at [1348, 226] on button "查 询" at bounding box center [1361, 230] width 51 height 25
click at [1348, 225] on div "重 置 查 询" at bounding box center [1385, 230] width 209 height 25
click at [1349, 225] on div "重 置 查 询" at bounding box center [1385, 230] width 209 height 25
drag, startPoint x: 1353, startPoint y: 226, endPoint x: 1373, endPoint y: 226, distance: 19.9
click at [1363, 226] on button "查 询" at bounding box center [1361, 230] width 51 height 25
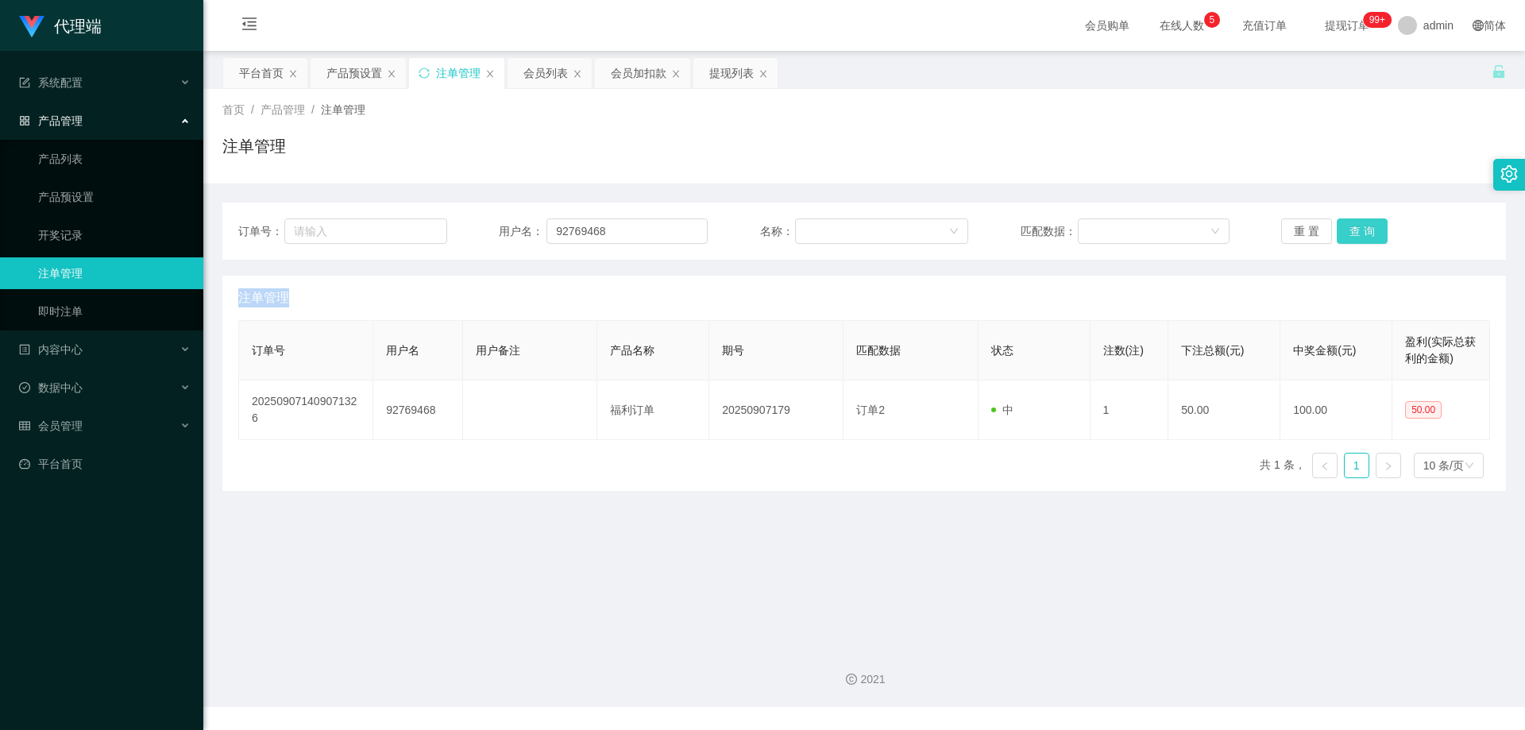
click at [1373, 226] on button "查 询" at bounding box center [1361, 230] width 51 height 25
click at [1372, 222] on button "查 询" at bounding box center [1361, 230] width 51 height 25
click at [1372, 219] on button "查 询" at bounding box center [1361, 230] width 51 height 25
click at [1376, 218] on button "查 询" at bounding box center [1370, 230] width 68 height 25
click at [1377, 218] on div "重 置 查 询" at bounding box center [1385, 230] width 209 height 25
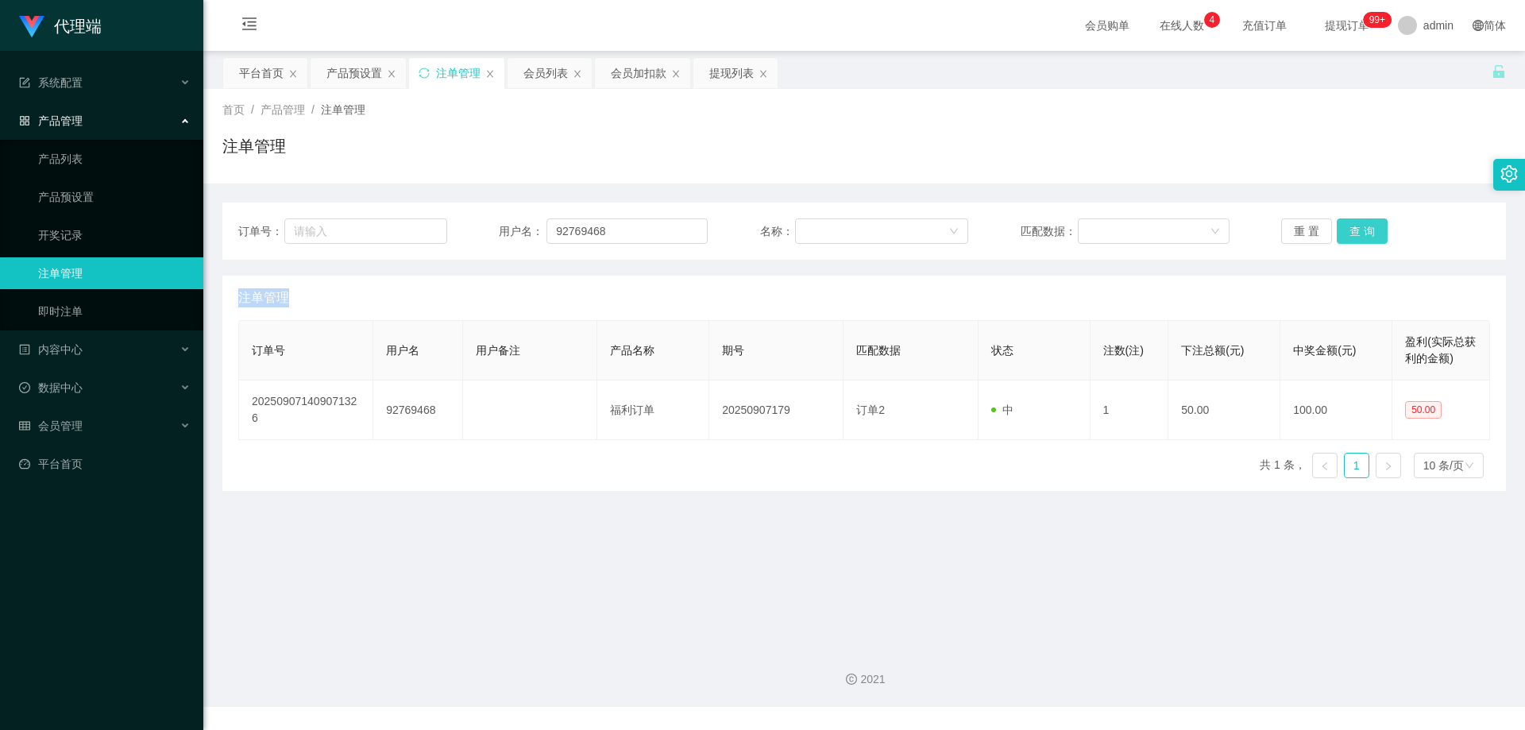
click at [1346, 231] on button "查 询" at bounding box center [1361, 230] width 51 height 25
click at [1346, 231] on div "重 置 查 询" at bounding box center [1385, 230] width 209 height 25
click at [1346, 231] on button "查 询" at bounding box center [1361, 230] width 51 height 25
click at [1346, 231] on div "重 置 查 询" at bounding box center [1385, 230] width 209 height 25
click at [1346, 231] on button "查 询" at bounding box center [1370, 230] width 68 height 25
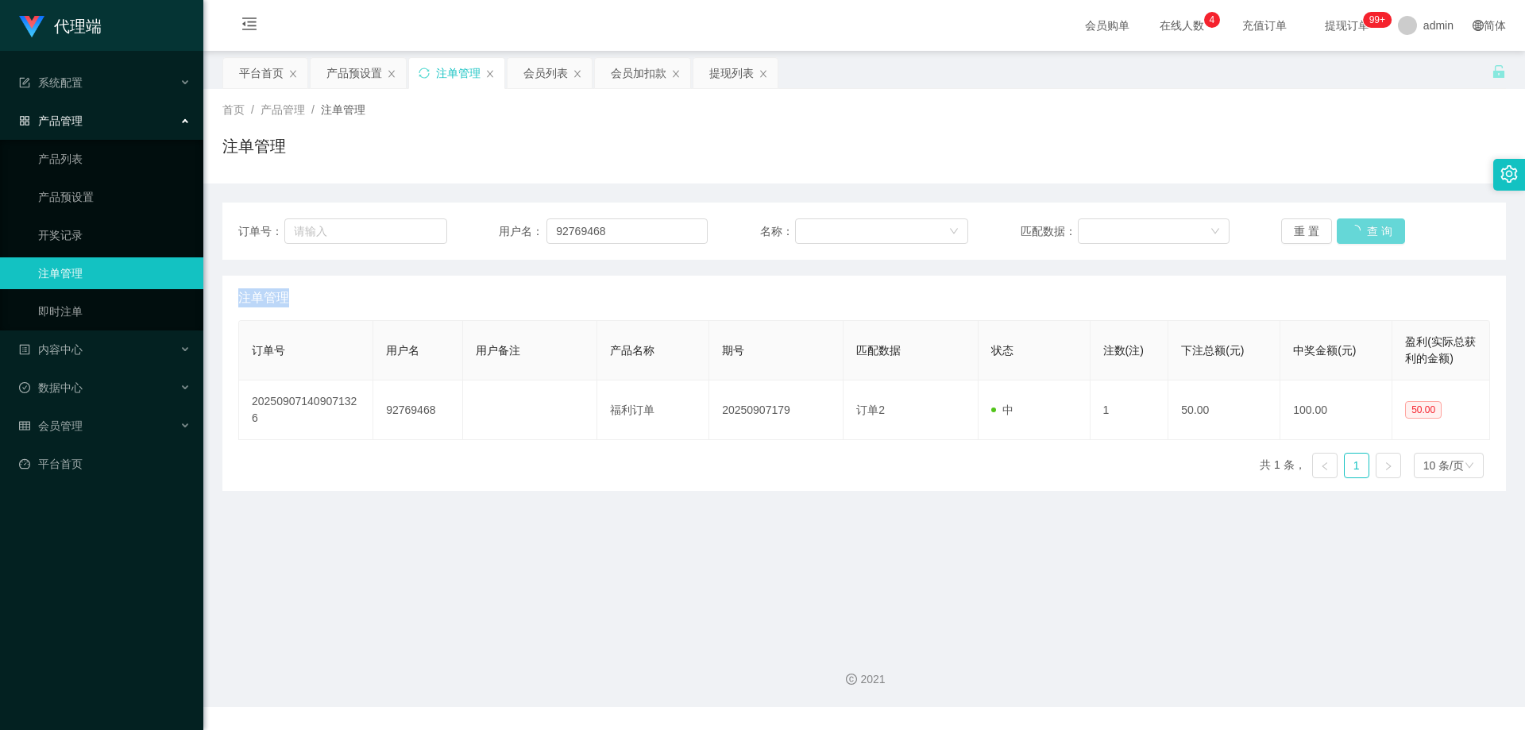
click at [1346, 234] on div "重 置 查 询" at bounding box center [1385, 230] width 209 height 25
